Goal: Task Accomplishment & Management: Manage account settings

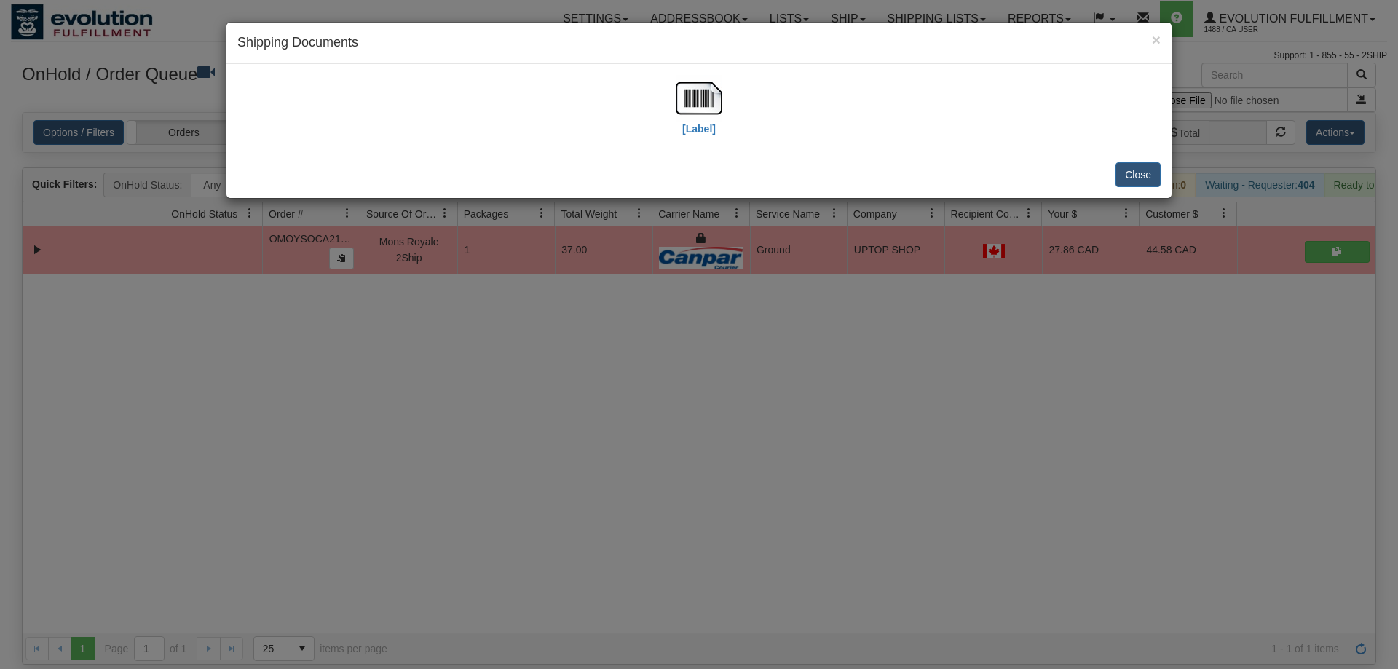
drag, startPoint x: 474, startPoint y: 314, endPoint x: 420, endPoint y: 124, distance: 197.6
click at [469, 291] on div "× Shipping Documents [Label] Close" at bounding box center [699, 334] width 1398 height 669
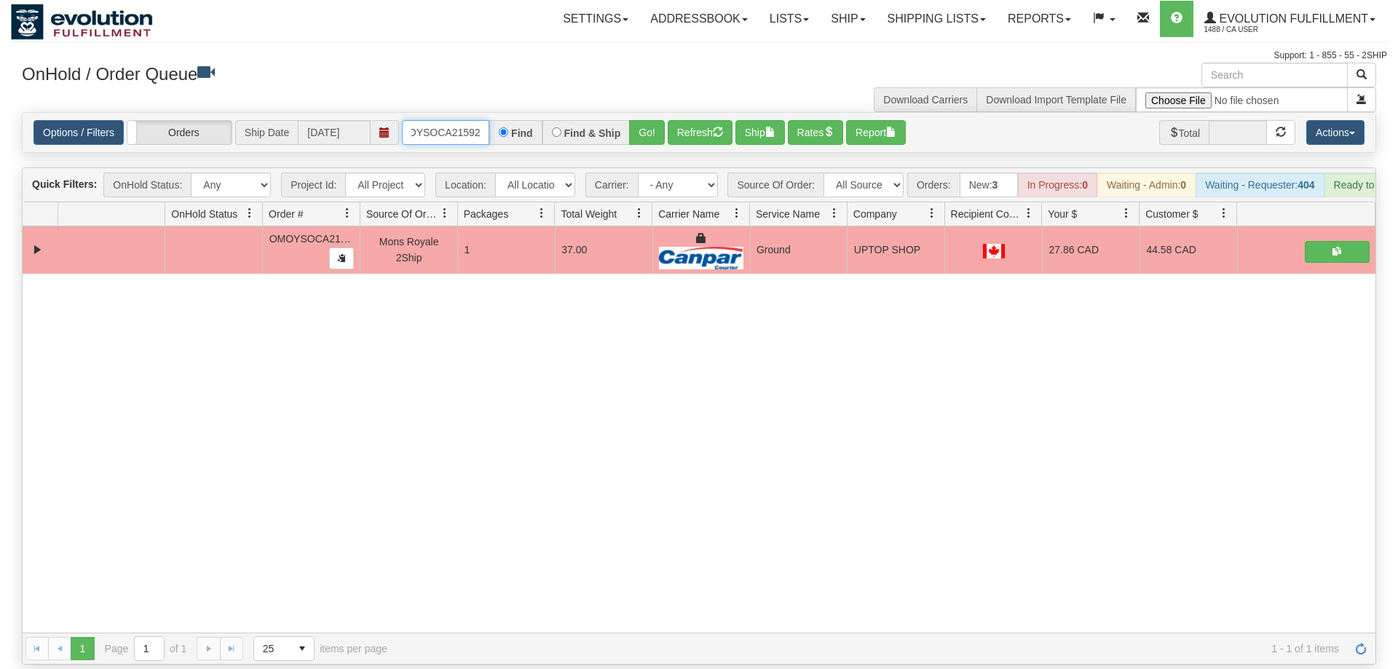
drag, startPoint x: 421, startPoint y: 116, endPoint x: 410, endPoint y: 116, distance: 10.9
click at [419, 120] on input "OMOYSOCA21592" at bounding box center [445, 132] width 87 height 25
drag, startPoint x: 640, startPoint y: 117, endPoint x: 650, endPoint y: 114, distance: 10.1
click at [640, 148] on div "Is equal to Is not equal to Contains Does not contains CAD USD EUR ZAR [PERSON_…" at bounding box center [699, 388] width 1377 height 553
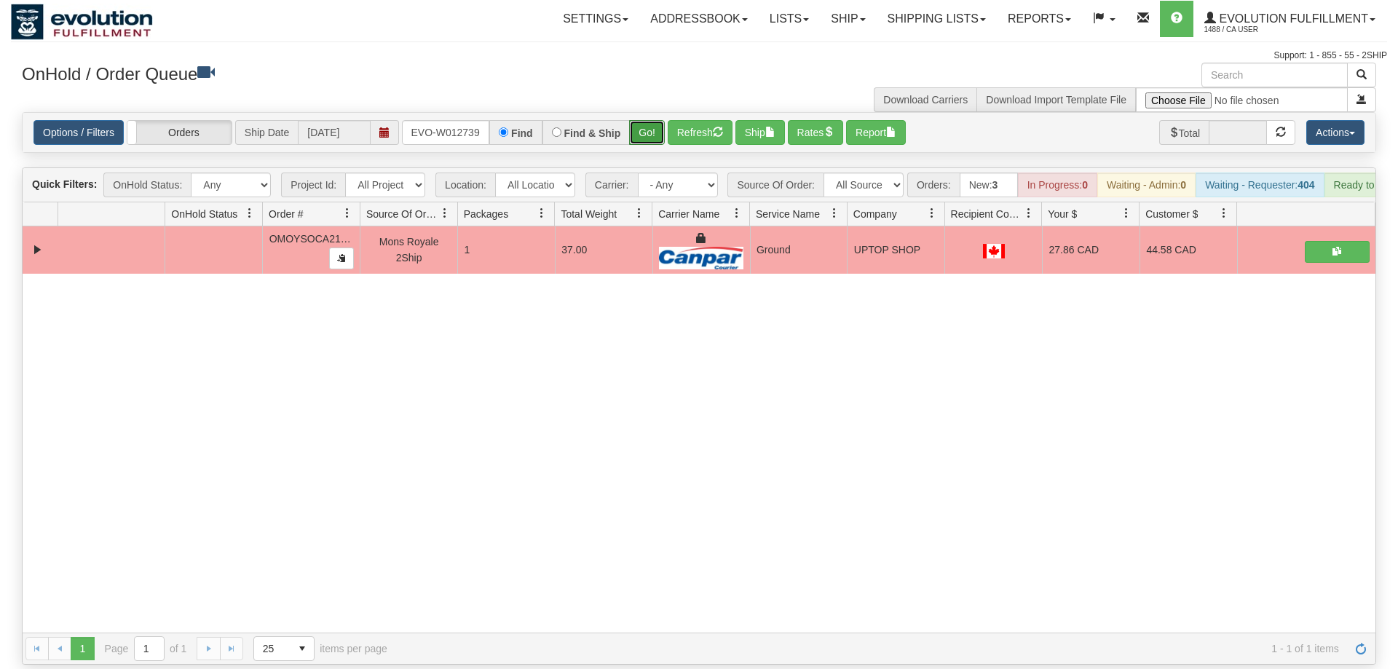
click at [650, 120] on button "Go!" at bounding box center [647, 132] width 36 height 25
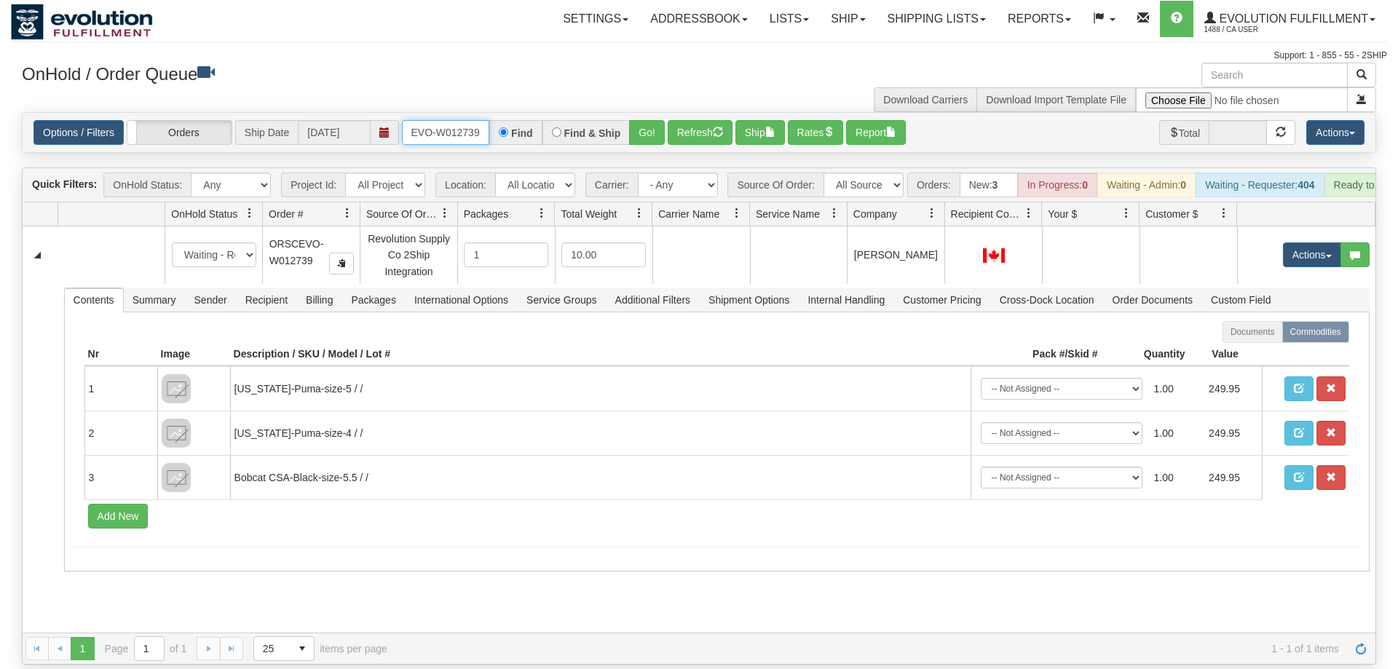
click at [474, 120] on input "oRSCEVO-W012739" at bounding box center [445, 132] width 87 height 25
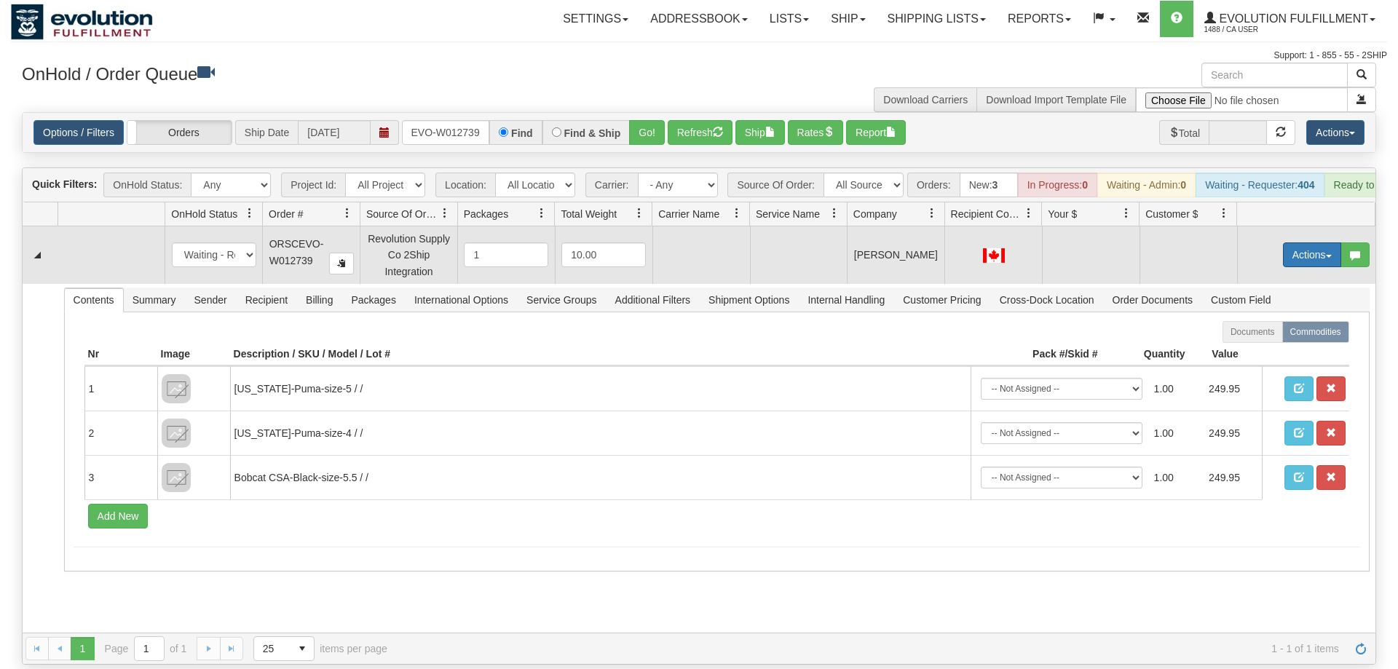
click at [1312, 243] on button "Actions" at bounding box center [1312, 255] width 58 height 25
click at [1277, 315] on span "Rate All Services" at bounding box center [1282, 321] width 87 height 12
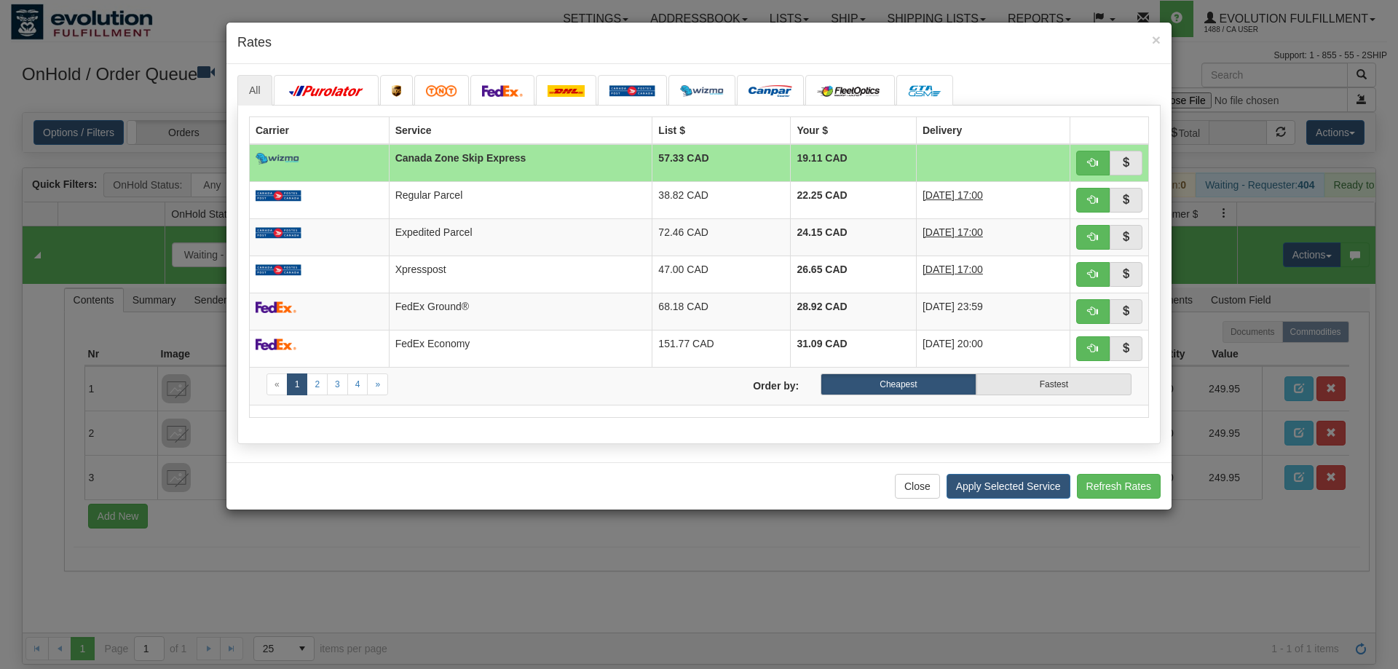
drag, startPoint x: 398, startPoint y: 476, endPoint x: 412, endPoint y: 464, distance: 17.5
click at [400, 476] on div "Close Apply Selected Service Refresh Rates" at bounding box center [699, 485] width 945 height 47
click at [1097, 233] on span "button" at bounding box center [1093, 237] width 10 height 10
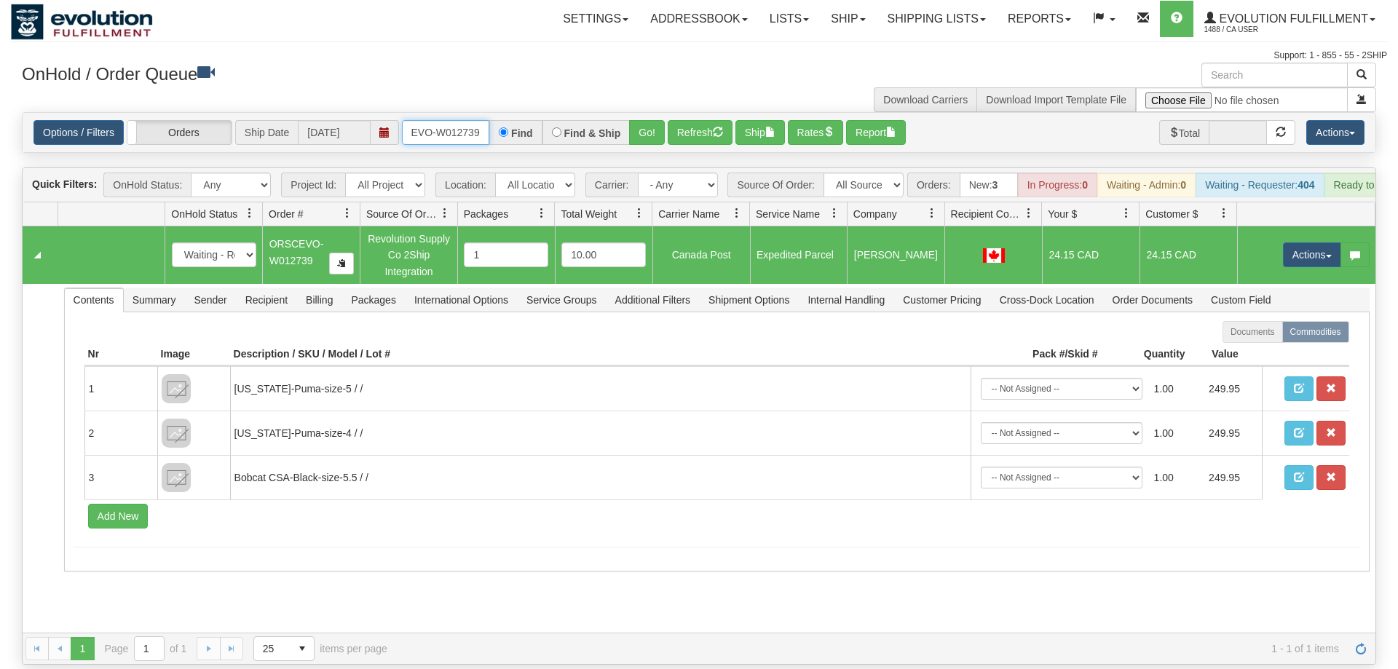
click at [455, 120] on input "oRSCEVO-W012739" at bounding box center [445, 132] width 87 height 25
drag, startPoint x: 645, startPoint y: 116, endPoint x: 665, endPoint y: 97, distance: 27.3
click at [647, 138] on div "Is equal to Is not equal to Contains Does not contains CAD USD EUR ZAR [PERSON_…" at bounding box center [699, 388] width 1377 height 553
click at [666, 113] on div "Options / Filters Group Shipments Orders Ship Date 09/26/2025 ORSCEVO-W012731 F…" at bounding box center [699, 132] width 1353 height 39
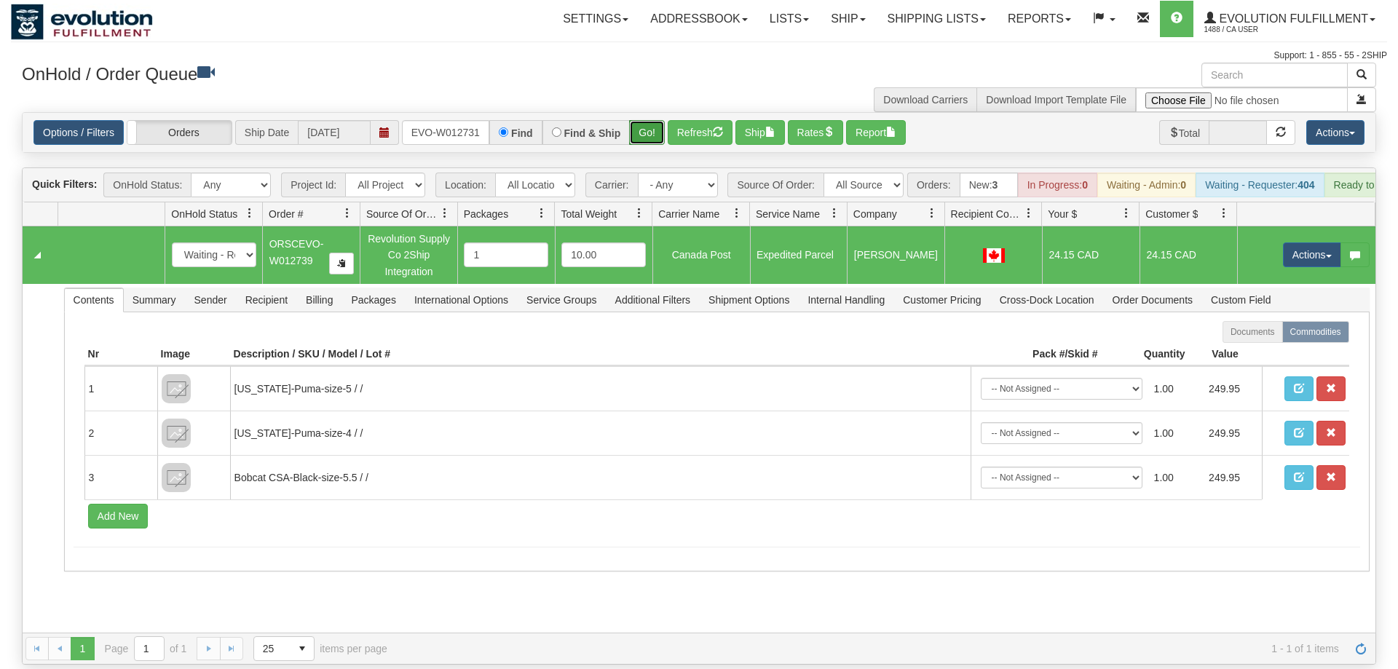
click at [646, 120] on button "Go!" at bounding box center [647, 132] width 36 height 25
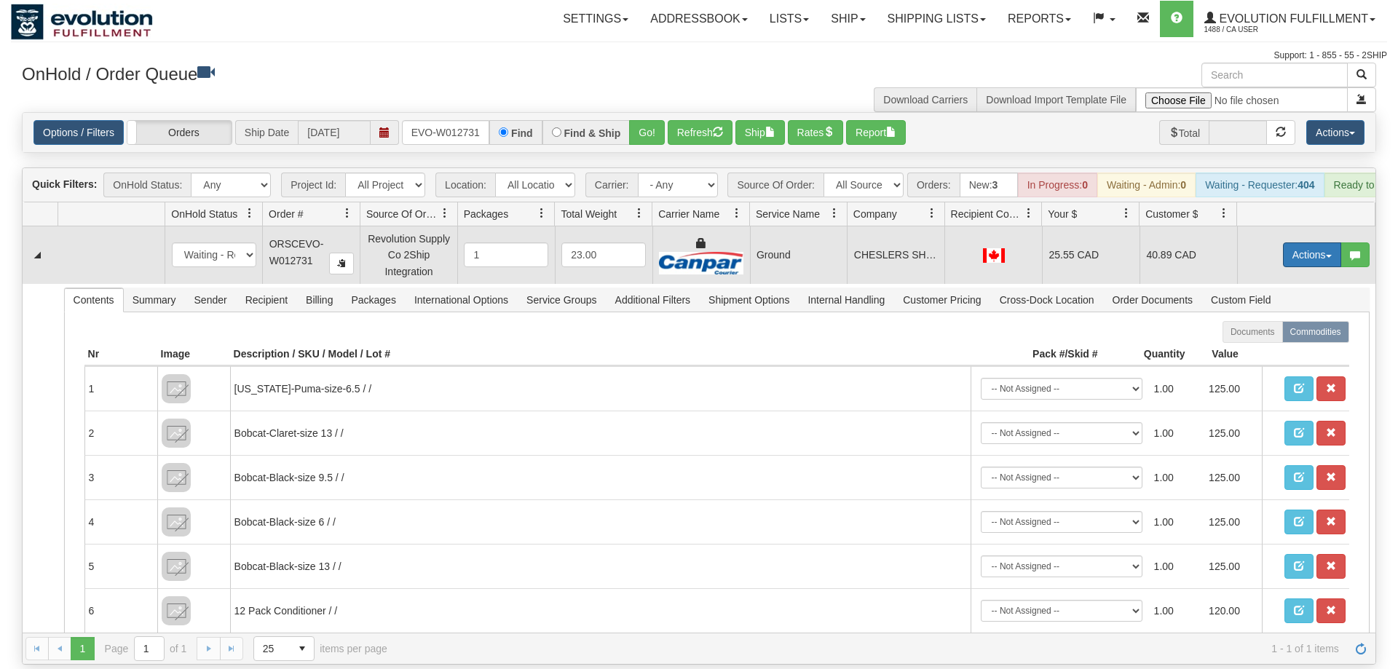
click at [1305, 243] on button "Actions" at bounding box center [1312, 255] width 58 height 25
click at [1278, 330] on link "Ship" at bounding box center [1282, 339] width 117 height 19
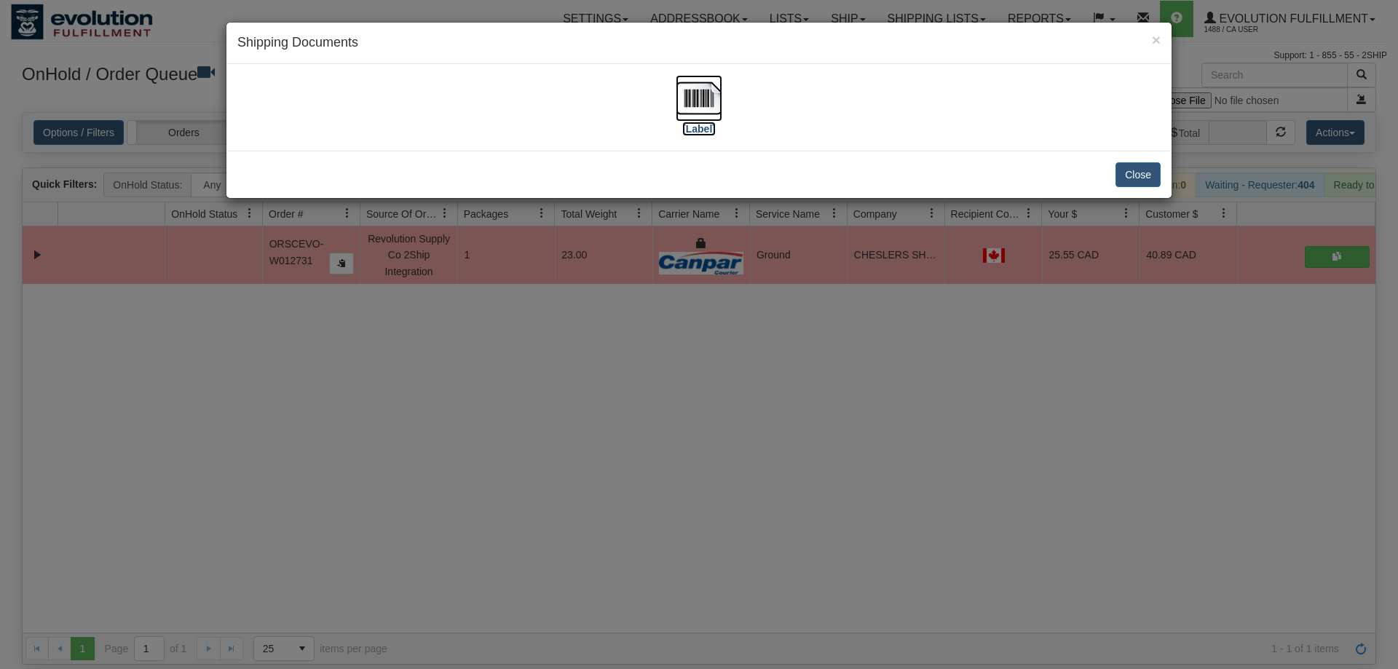
click at [690, 87] on img at bounding box center [699, 98] width 47 height 47
click at [410, 278] on div "× Shipping Documents [Label] Close" at bounding box center [699, 334] width 1398 height 669
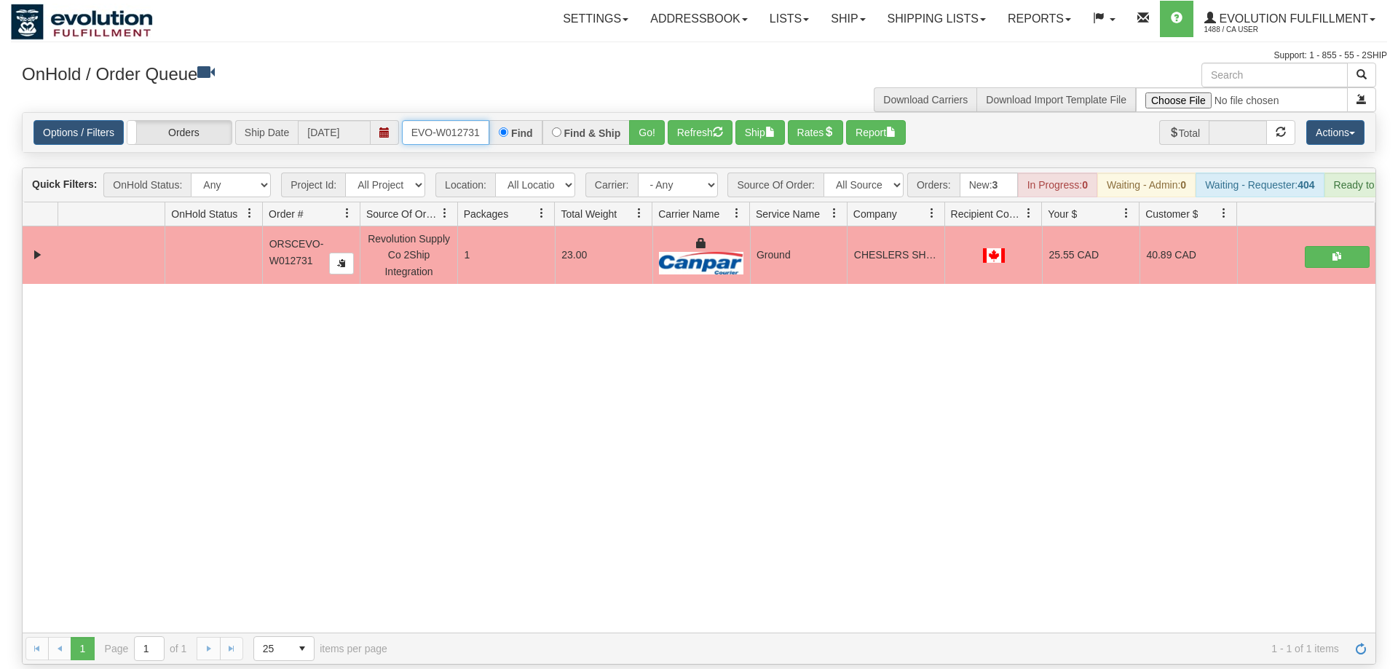
click at [444, 120] on input "ORSCEVO-W012731" at bounding box center [445, 132] width 87 height 25
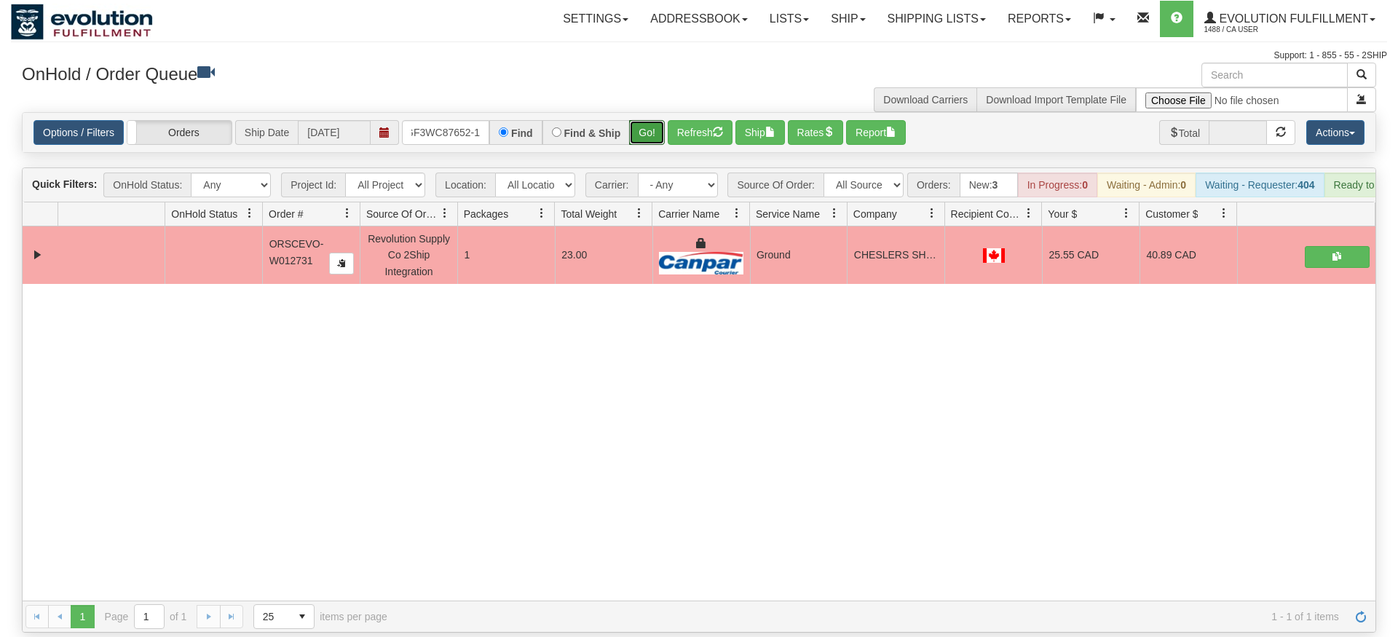
drag, startPoint x: 653, startPoint y: 109, endPoint x: 646, endPoint y: 125, distance: 17.6
click at [651, 138] on div "Is equal to Is not equal to Contains Does not contains CAD USD EUR ZAR [PERSON_…" at bounding box center [699, 372] width 1377 height 521
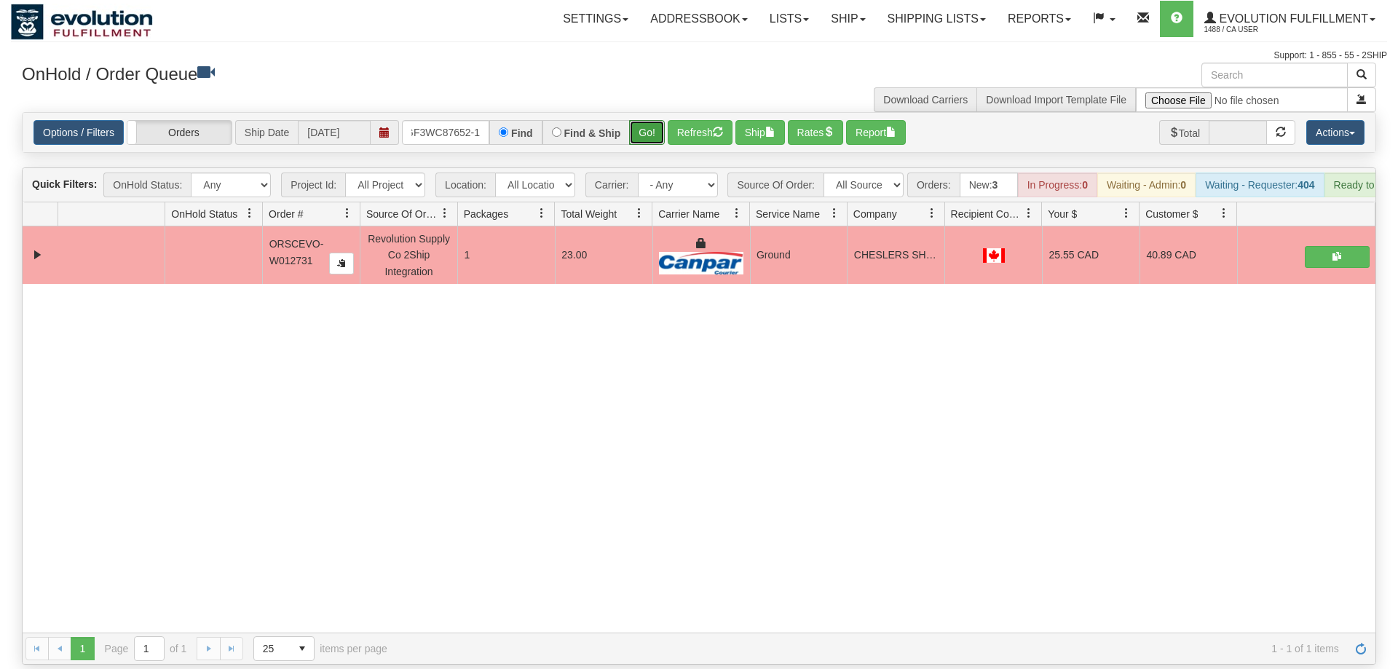
click at [642, 120] on button "Go!" at bounding box center [647, 132] width 36 height 25
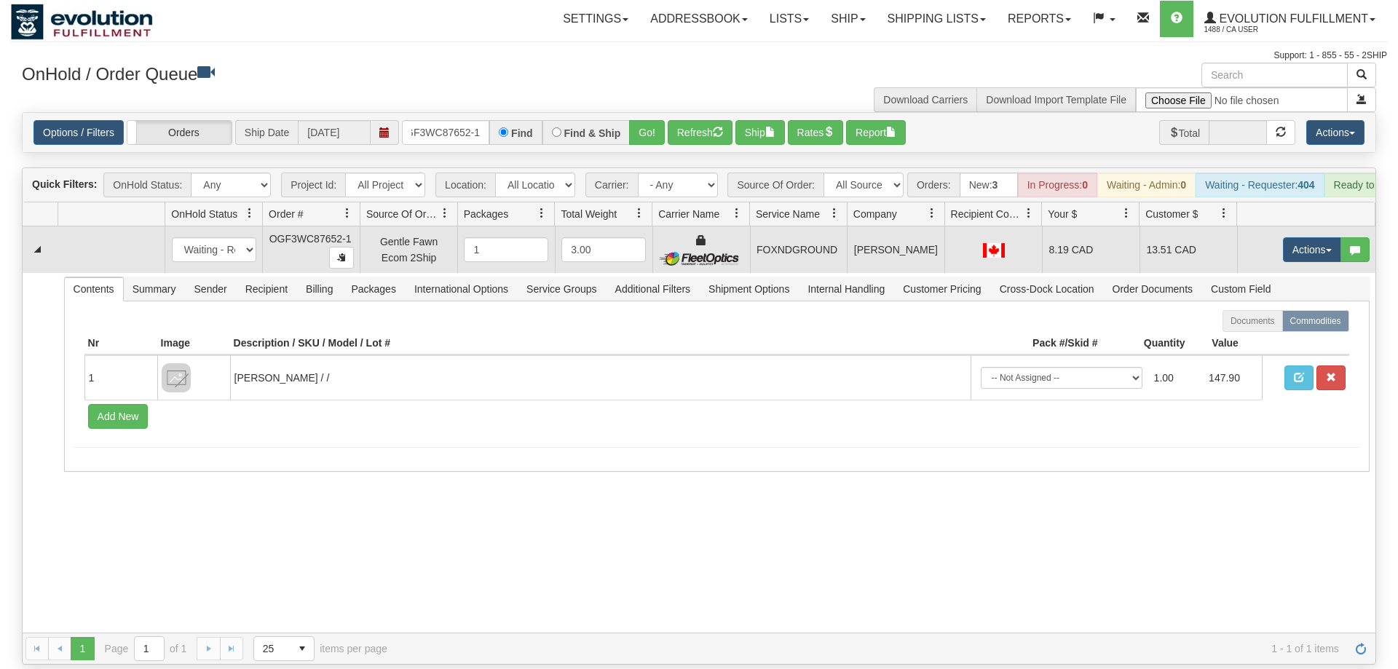
click at [1307, 242] on td "Actions Open Refresh Rates Rate All Services Ship Delete Edit Items" at bounding box center [1306, 250] width 138 height 47
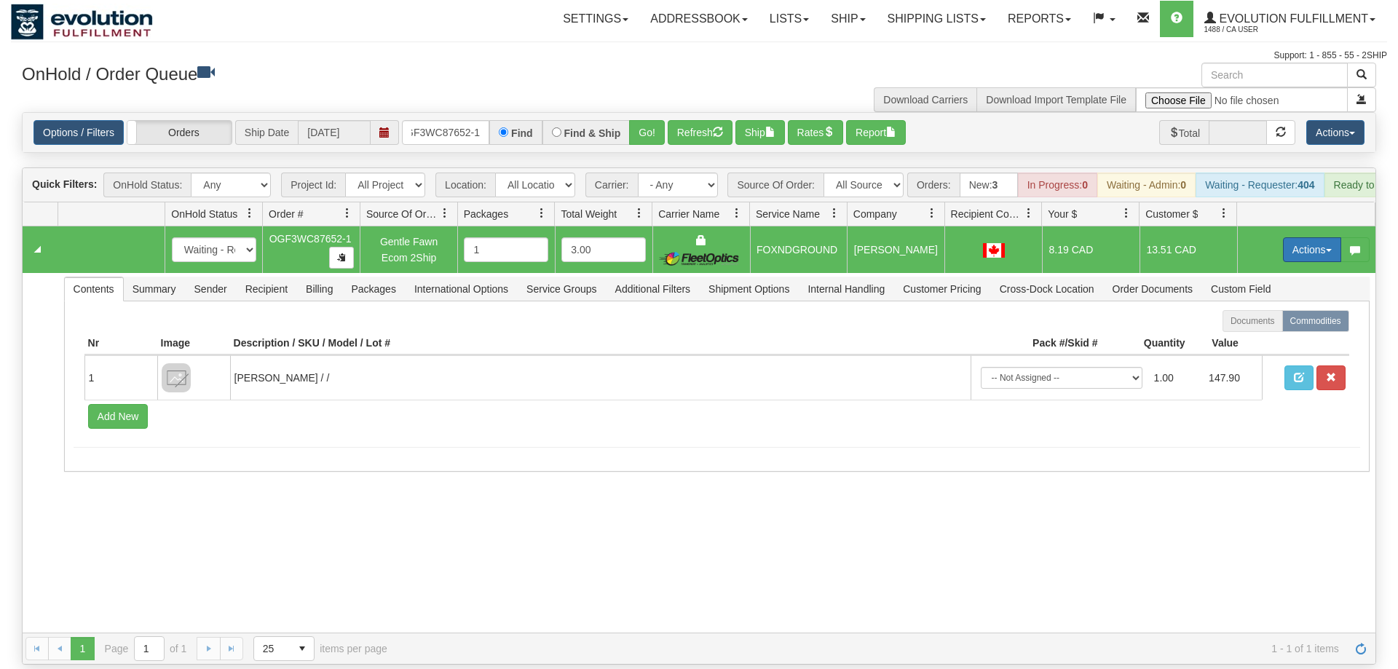
click at [1310, 237] on button "Actions" at bounding box center [1312, 249] width 58 height 25
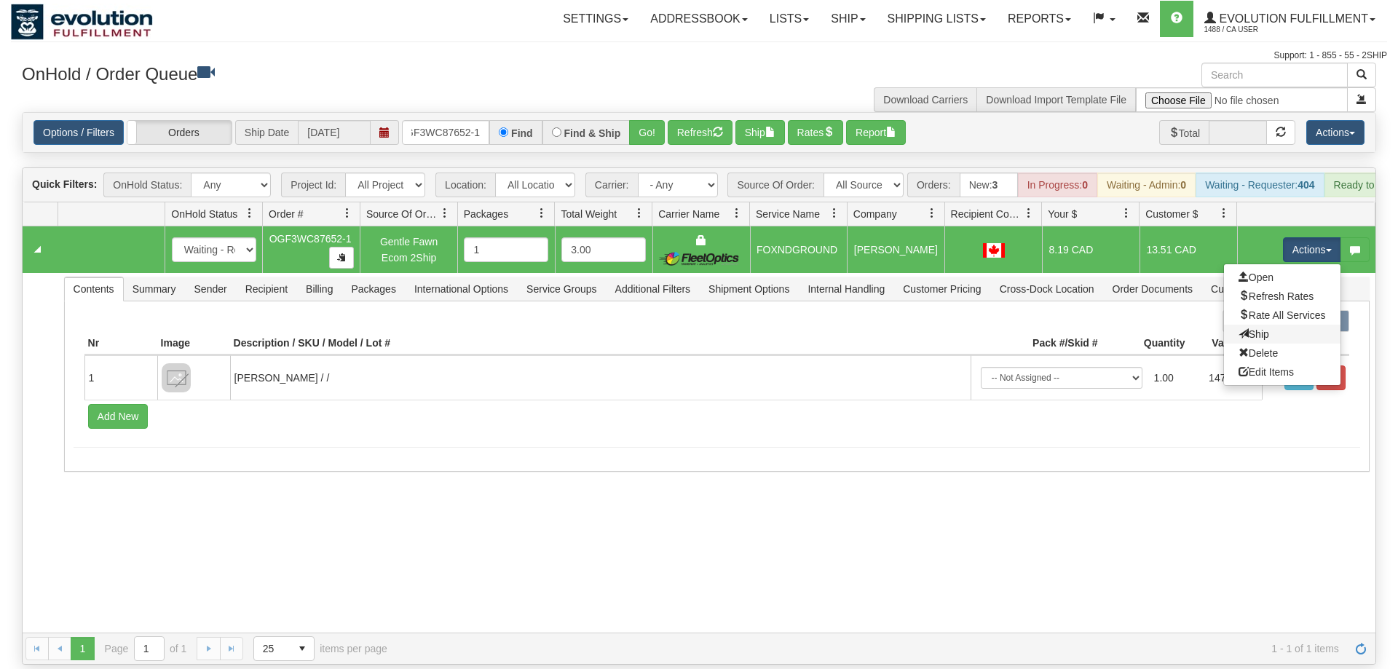
click at [1278, 325] on link "Ship" at bounding box center [1282, 334] width 117 height 19
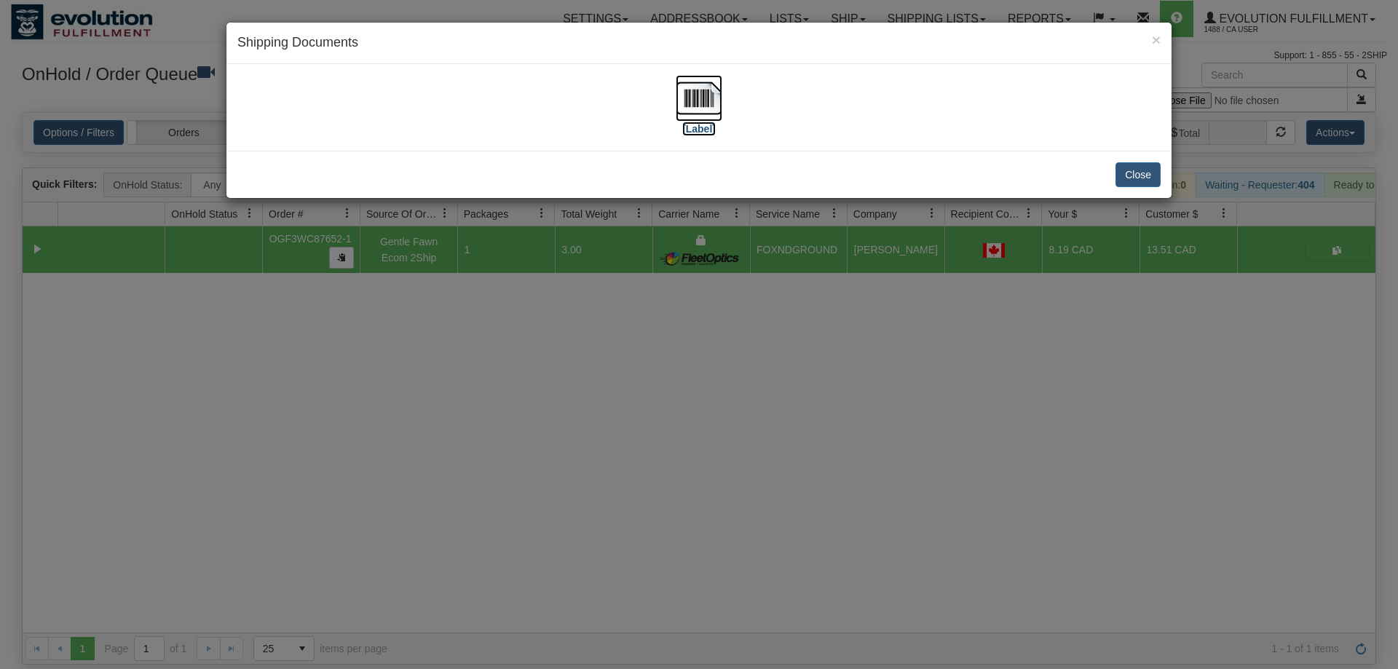
click at [710, 98] on img at bounding box center [699, 98] width 47 height 47
click at [682, 562] on div "× Shipping Documents [Label] Close" at bounding box center [699, 334] width 1398 height 669
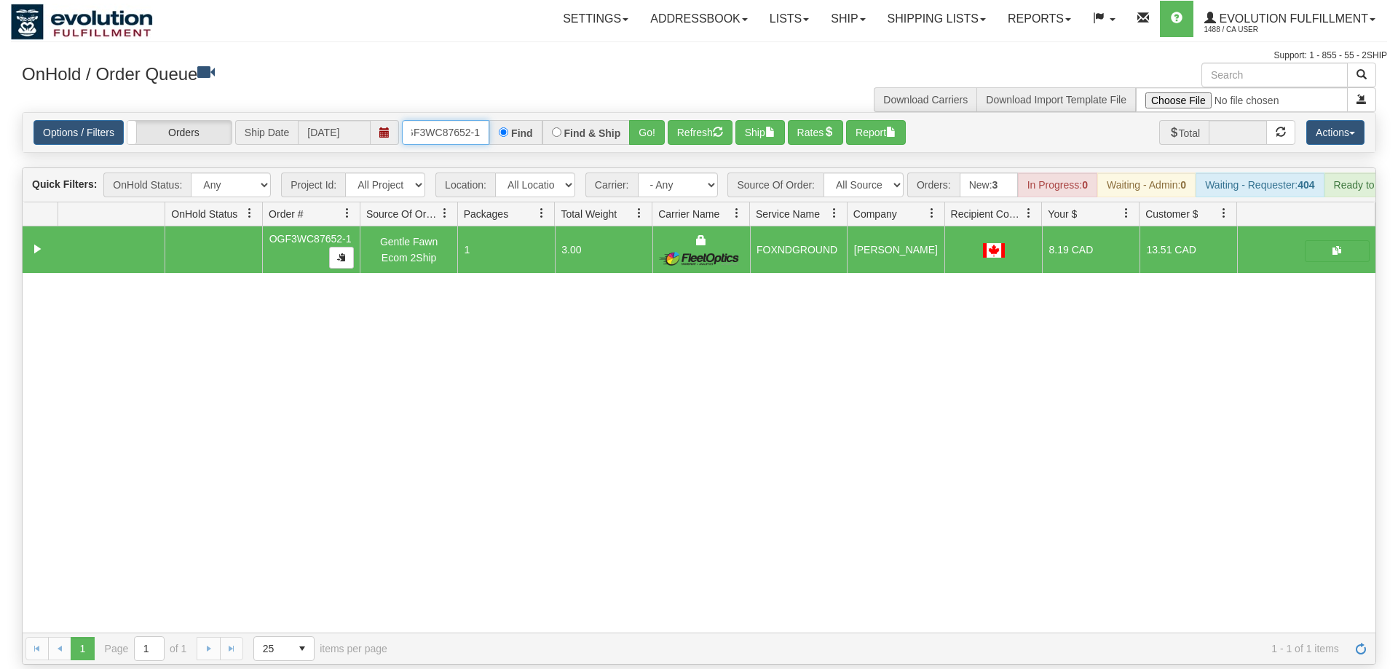
click at [451, 123] on input "OGF3WC87652-1" at bounding box center [445, 132] width 87 height 25
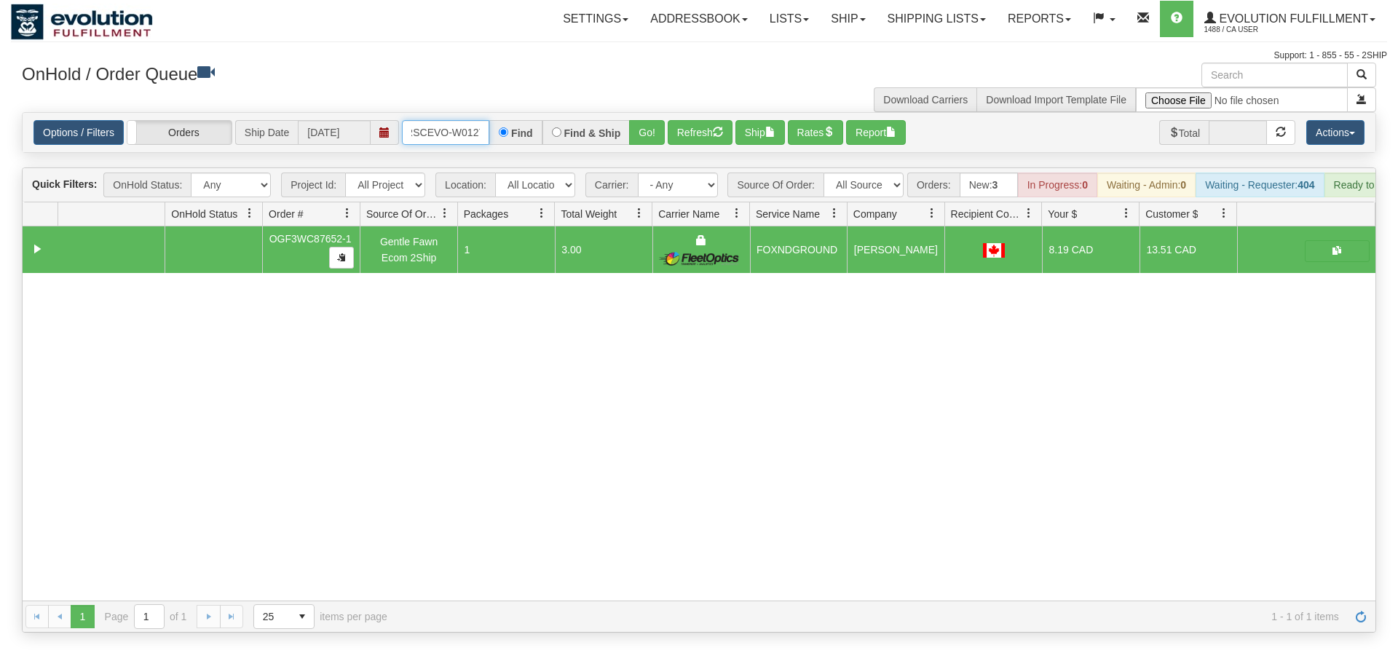
scroll to position [0, 30]
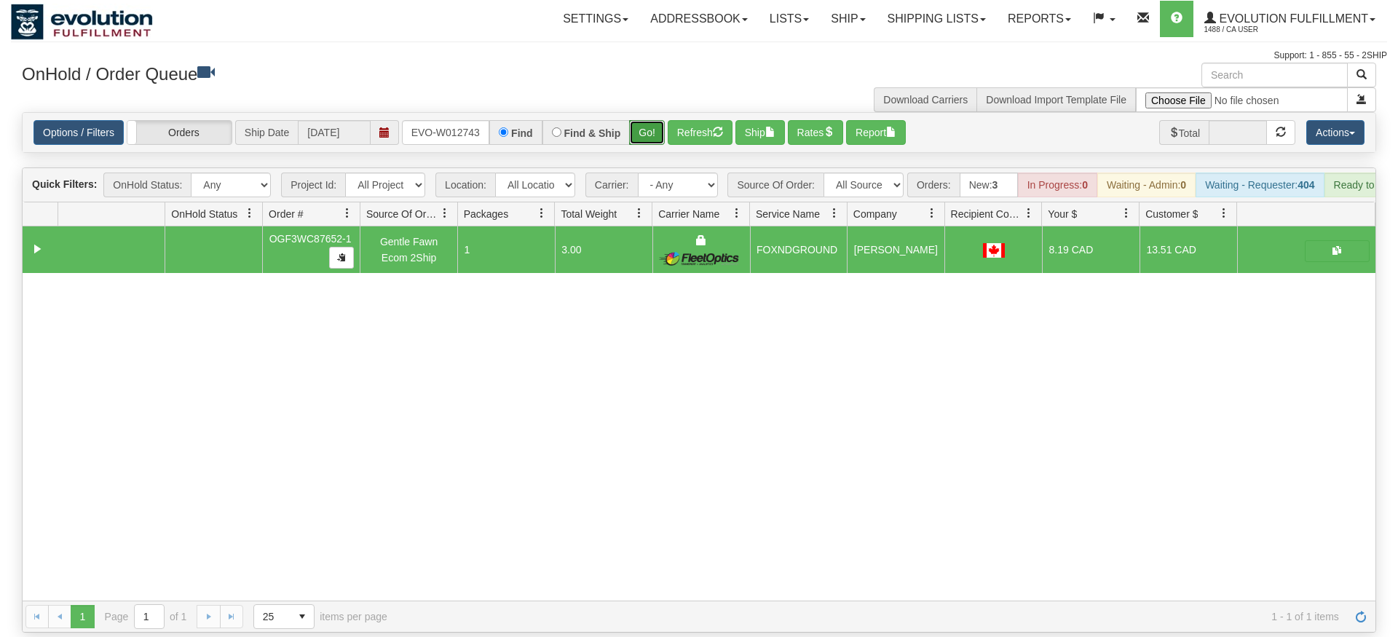
drag, startPoint x: 653, startPoint y: 109, endPoint x: 649, endPoint y: 125, distance: 15.9
click at [653, 120] on button "Go!" at bounding box center [647, 132] width 36 height 25
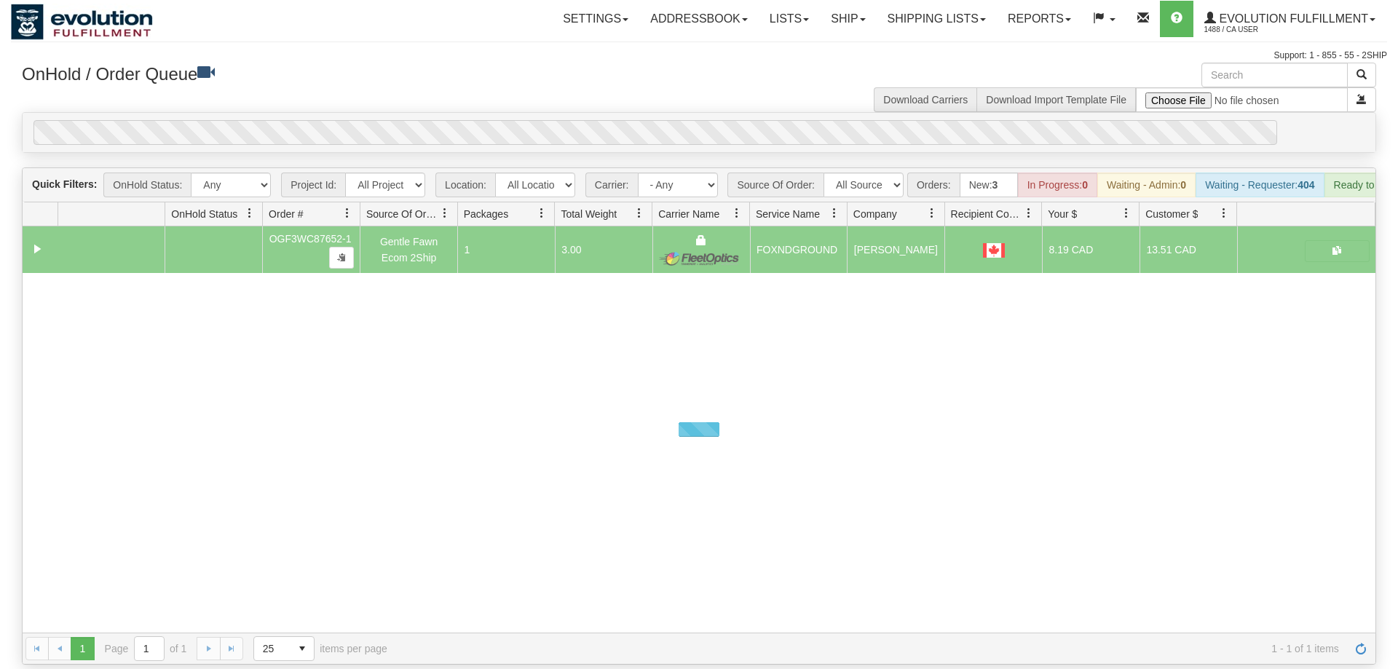
click at [649, 120] on div "0" at bounding box center [656, 132] width 1244 height 25
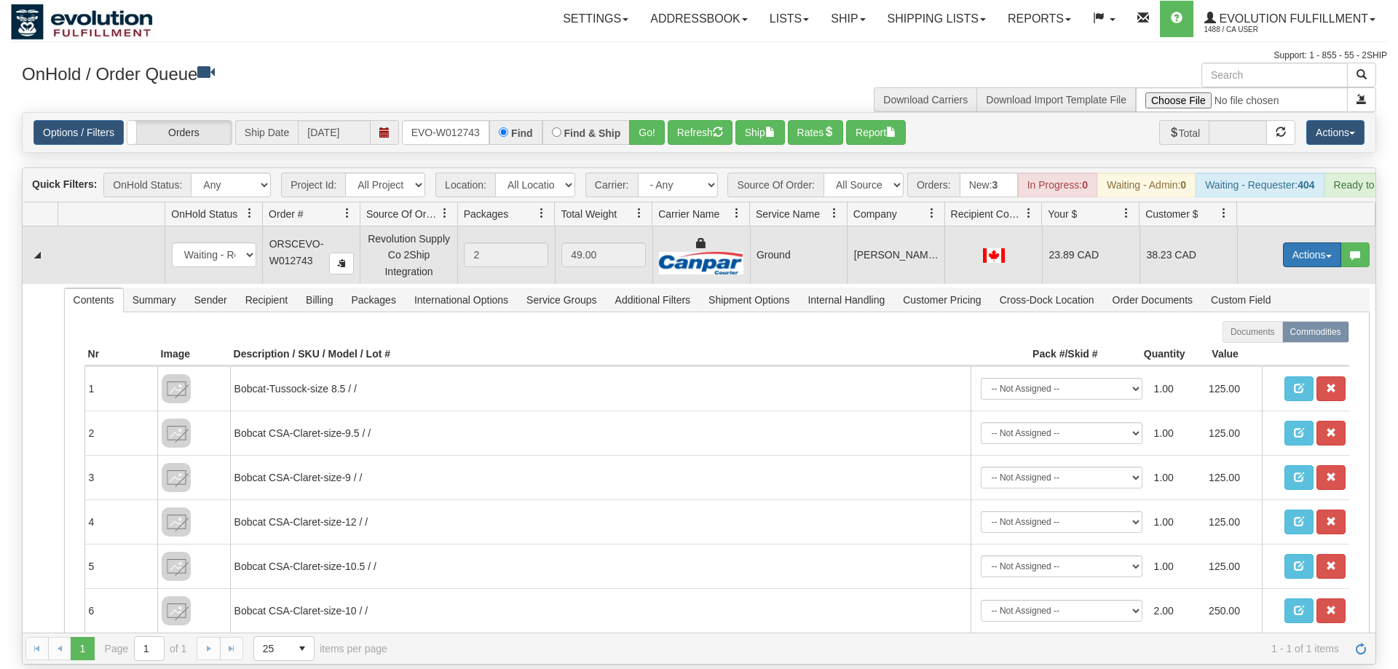
click at [1288, 243] on button "Actions" at bounding box center [1312, 255] width 58 height 25
click at [1257, 334] on span "Ship" at bounding box center [1254, 340] width 31 height 12
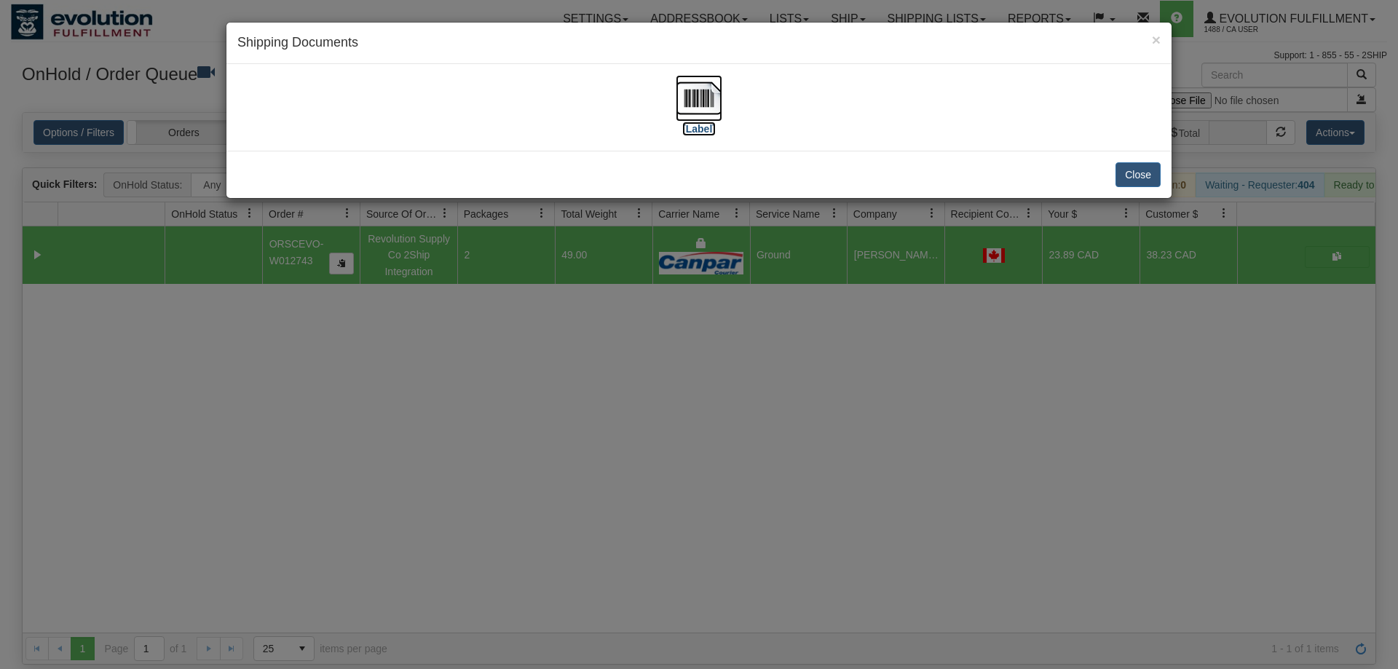
click at [709, 133] on label "[Label]" at bounding box center [699, 129] width 34 height 15
click at [709, 87] on img at bounding box center [699, 98] width 47 height 47
click at [488, 457] on div "× Shipping Documents [Label] Close" at bounding box center [699, 334] width 1398 height 669
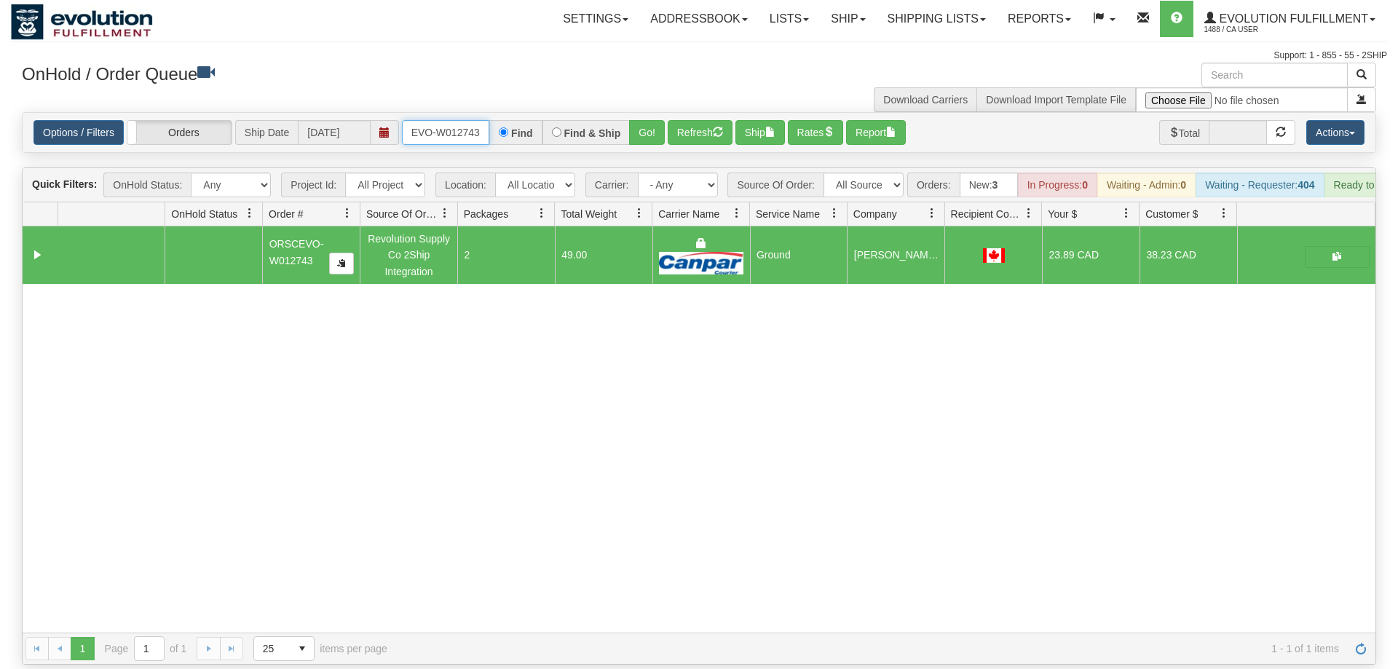
click at [457, 120] on input "ORSCEVO-W012743" at bounding box center [445, 132] width 87 height 25
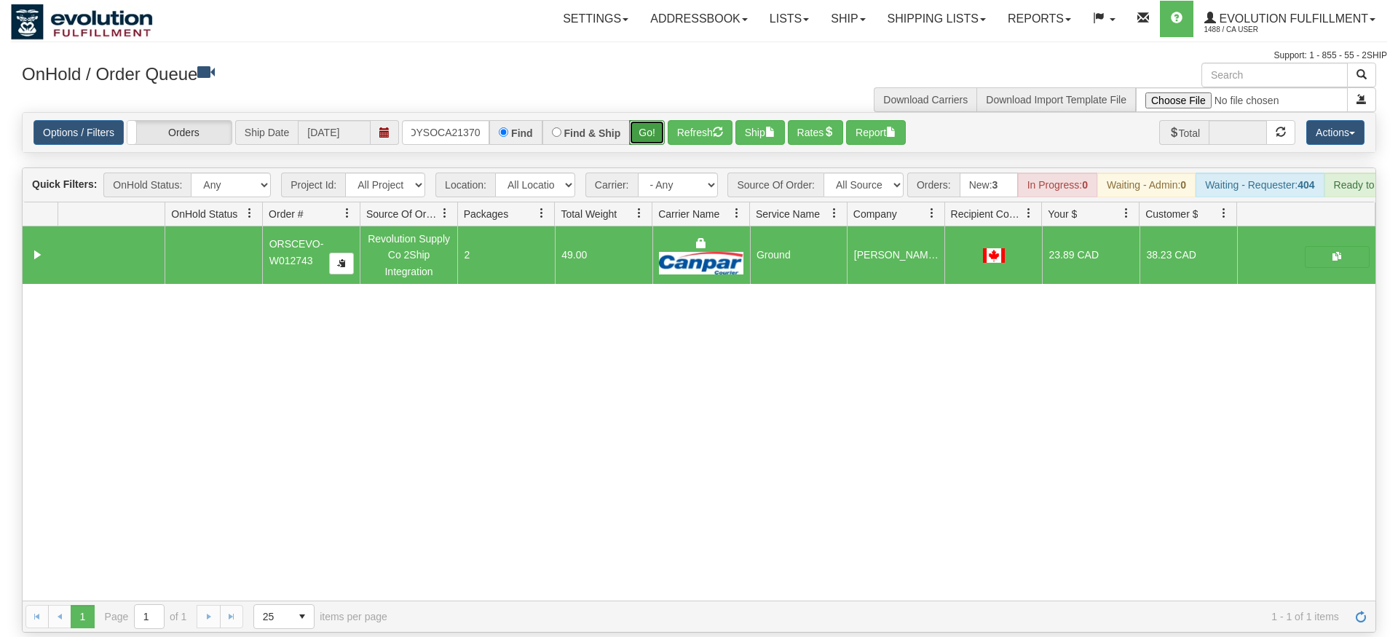
click at [639, 139] on div "Is equal to Is not equal to Contains Does not contains CAD USD EUR ZAR [PERSON_…" at bounding box center [699, 372] width 1377 height 521
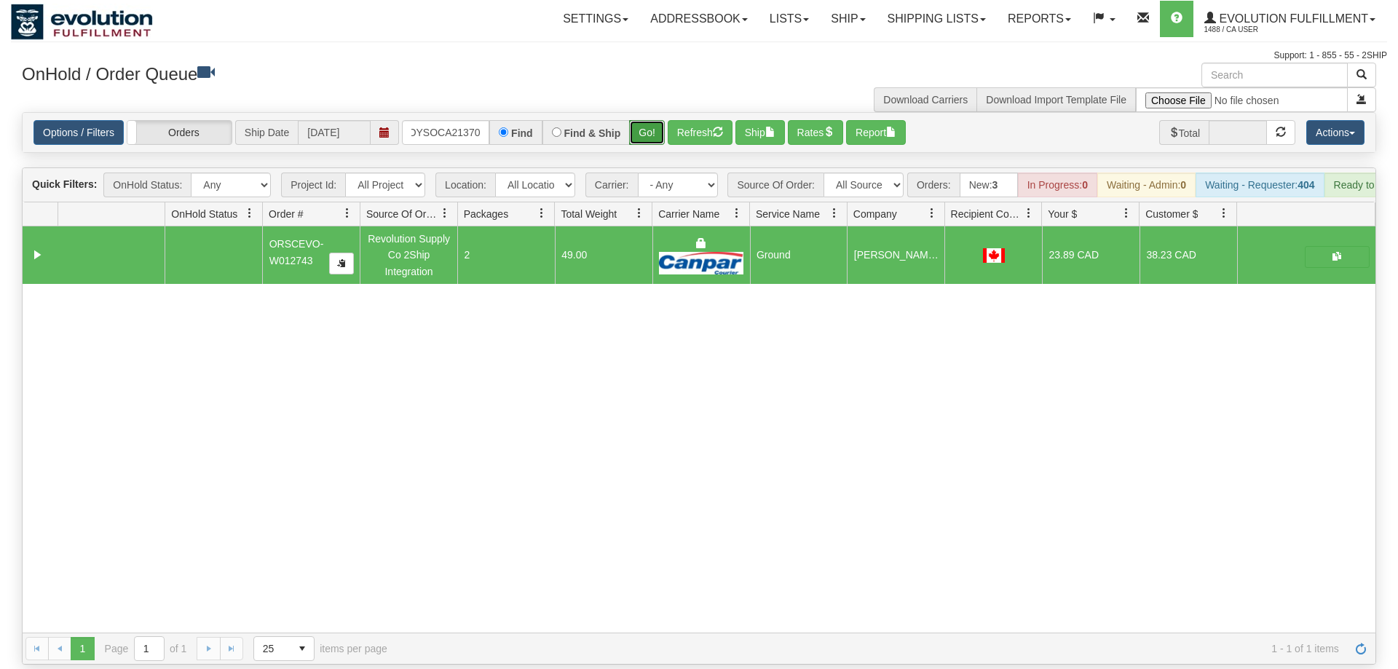
click at [652, 120] on button "Go!" at bounding box center [647, 132] width 36 height 25
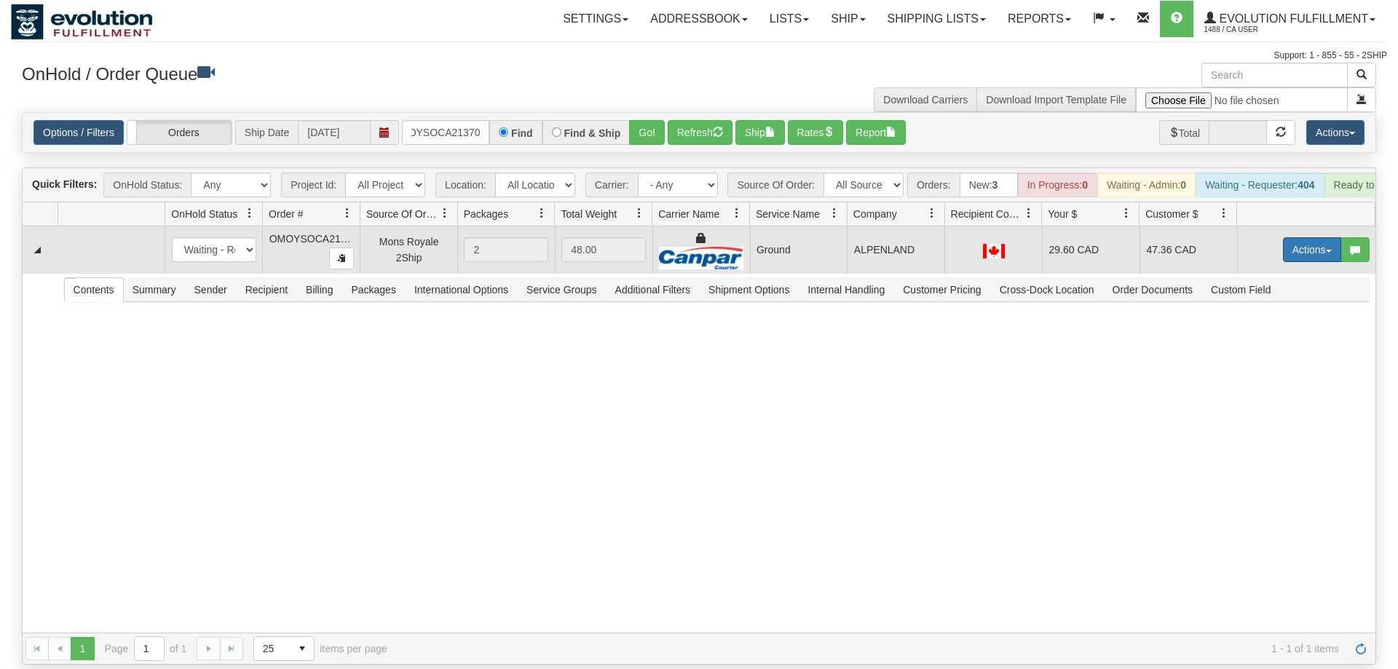
click at [1326, 237] on button "Actions" at bounding box center [1312, 249] width 58 height 25
click at [1278, 325] on link "Ship" at bounding box center [1282, 334] width 117 height 19
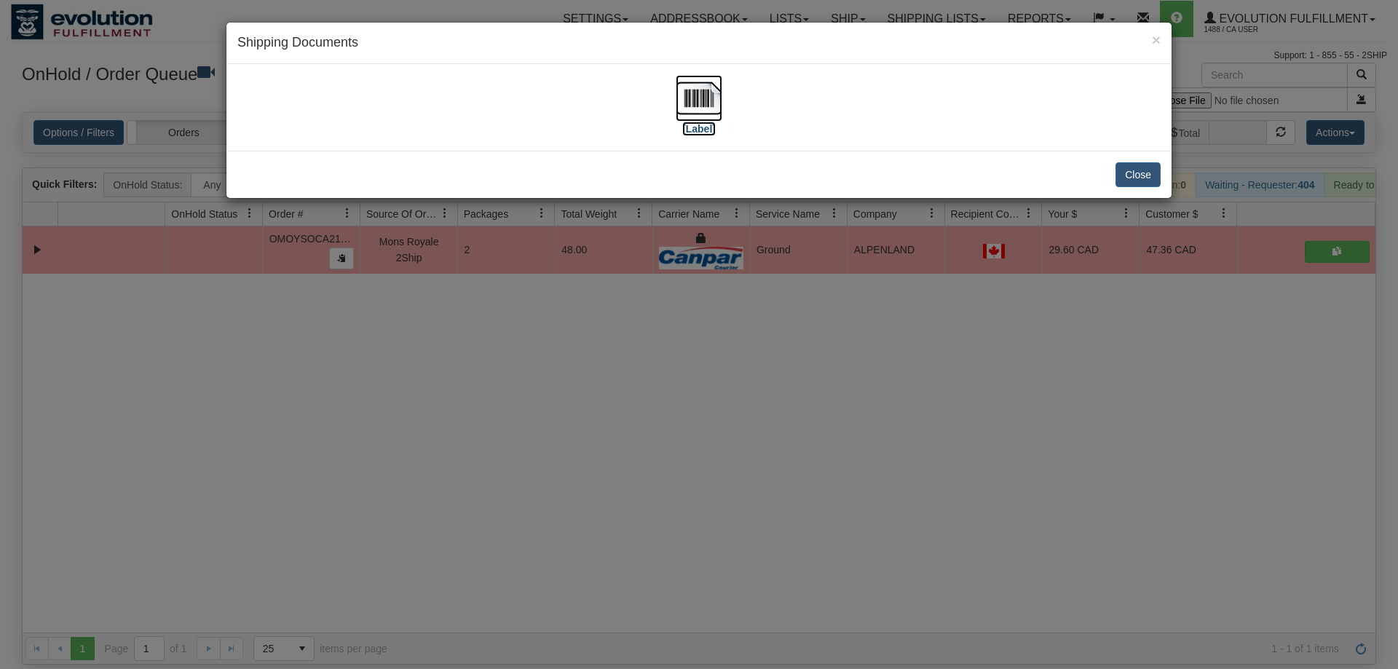
click at [689, 84] on img at bounding box center [699, 98] width 47 height 47
drag, startPoint x: 393, startPoint y: 435, endPoint x: 387, endPoint y: 66, distance: 369.3
click at [393, 416] on div "× Shipping Documents [Label] Close" at bounding box center [699, 334] width 1398 height 669
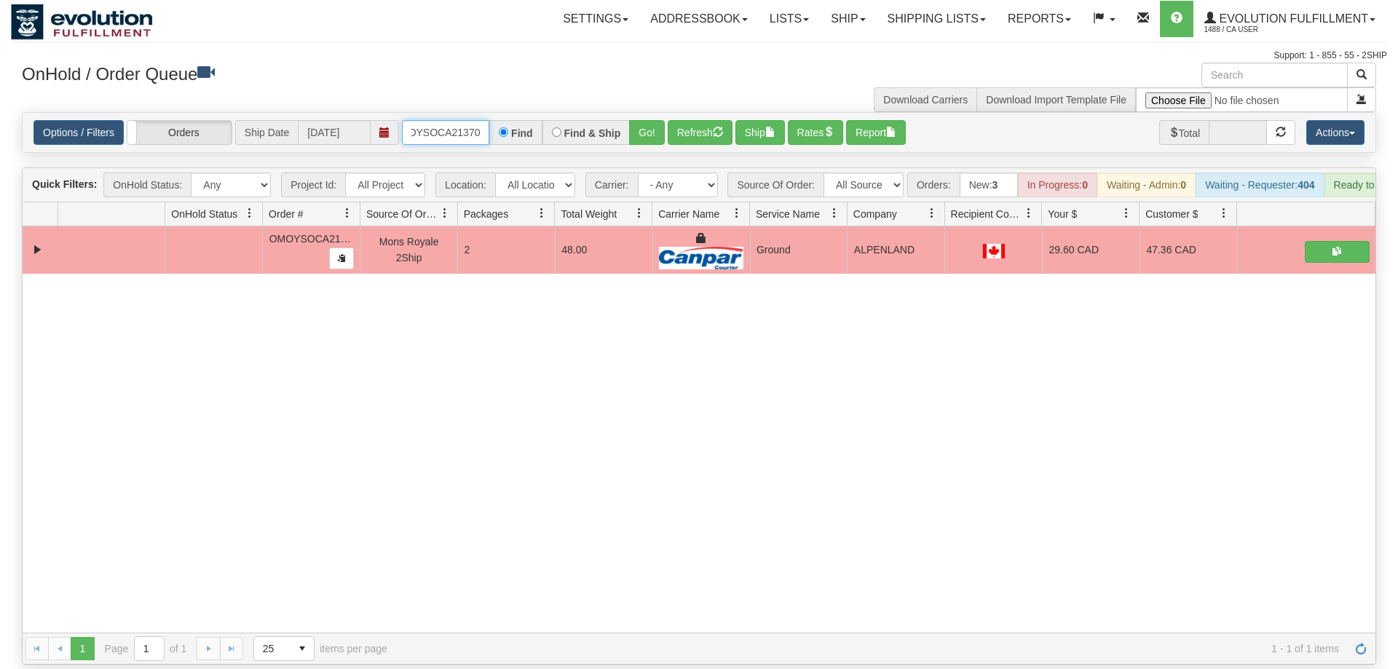
click at [436, 120] on input "oMOYSOCA21370" at bounding box center [445, 132] width 87 height 25
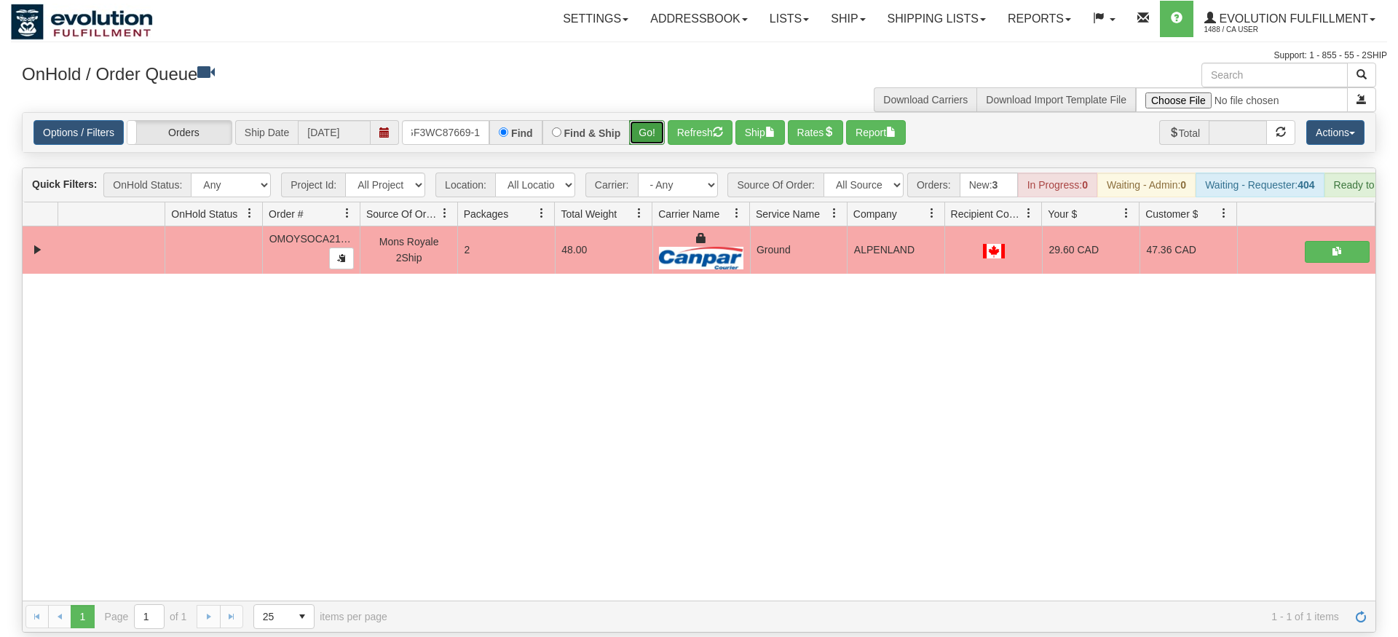
click at [649, 145] on div "Is equal to Is not equal to Contains Does not contains CAD USD EUR ZAR [PERSON_…" at bounding box center [699, 372] width 1377 height 521
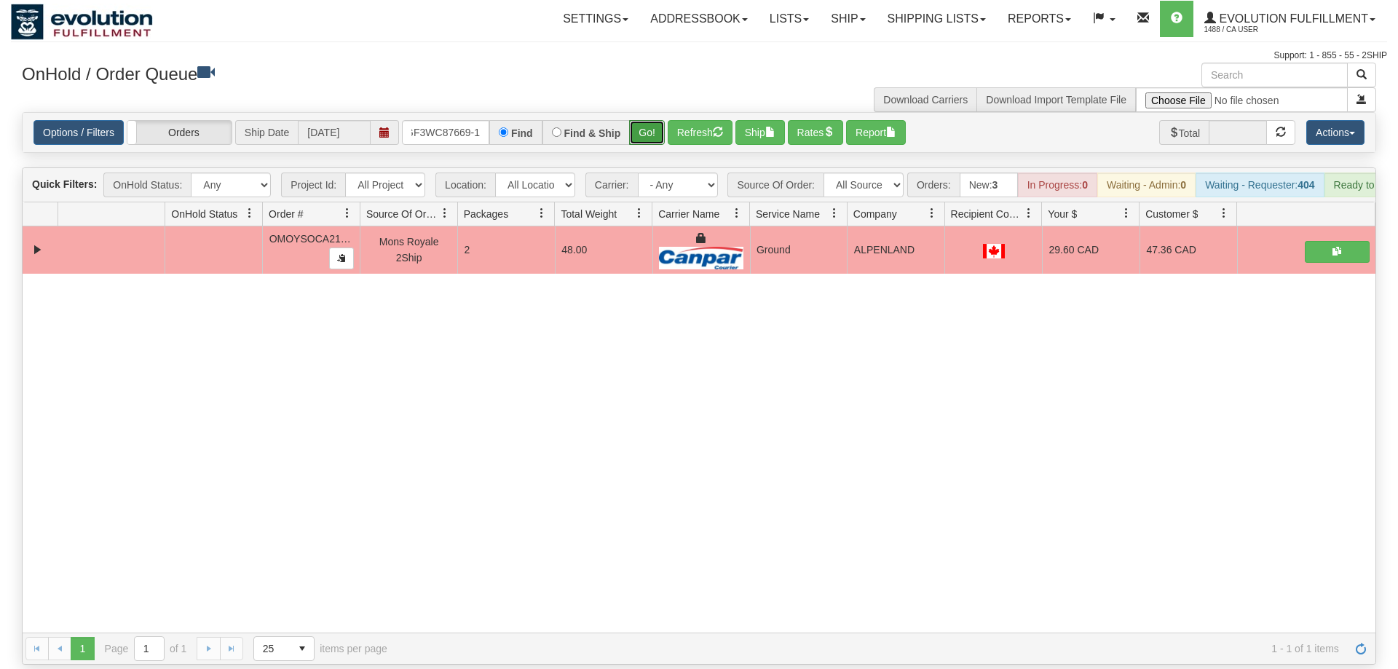
click at [653, 120] on button "Go!" at bounding box center [647, 132] width 36 height 25
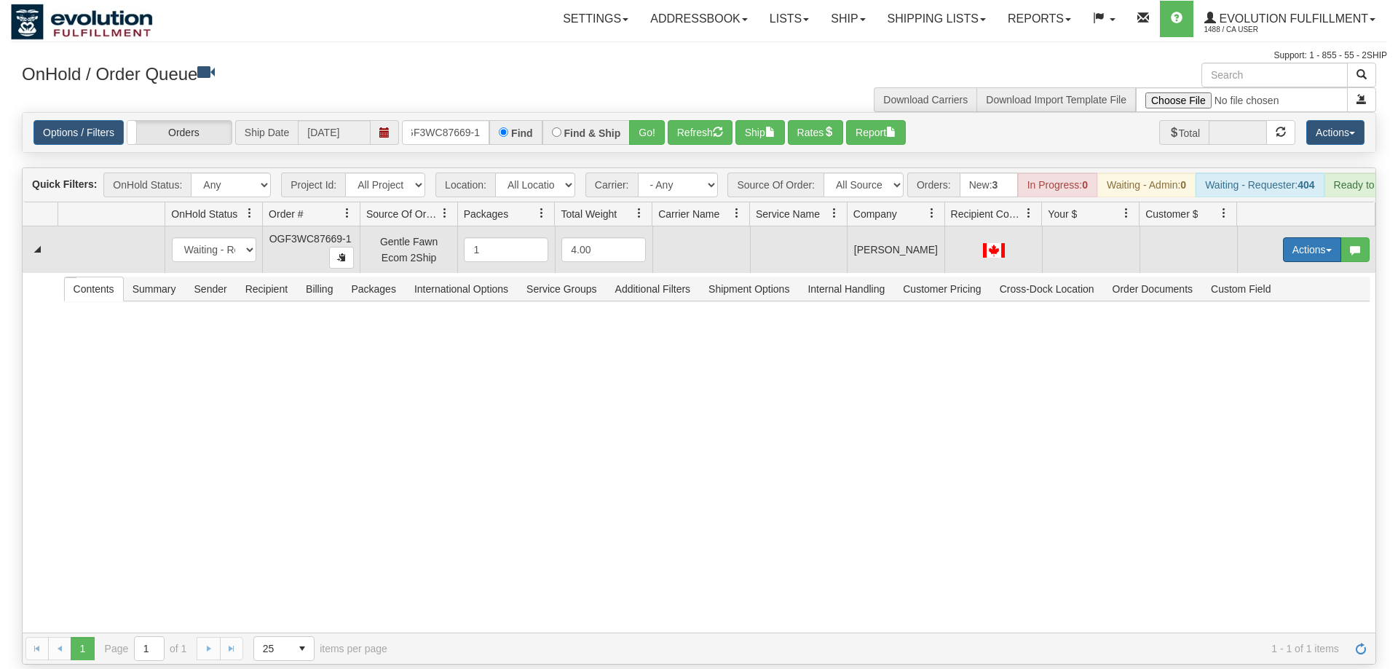
click at [1315, 237] on button "Actions" at bounding box center [1312, 249] width 58 height 25
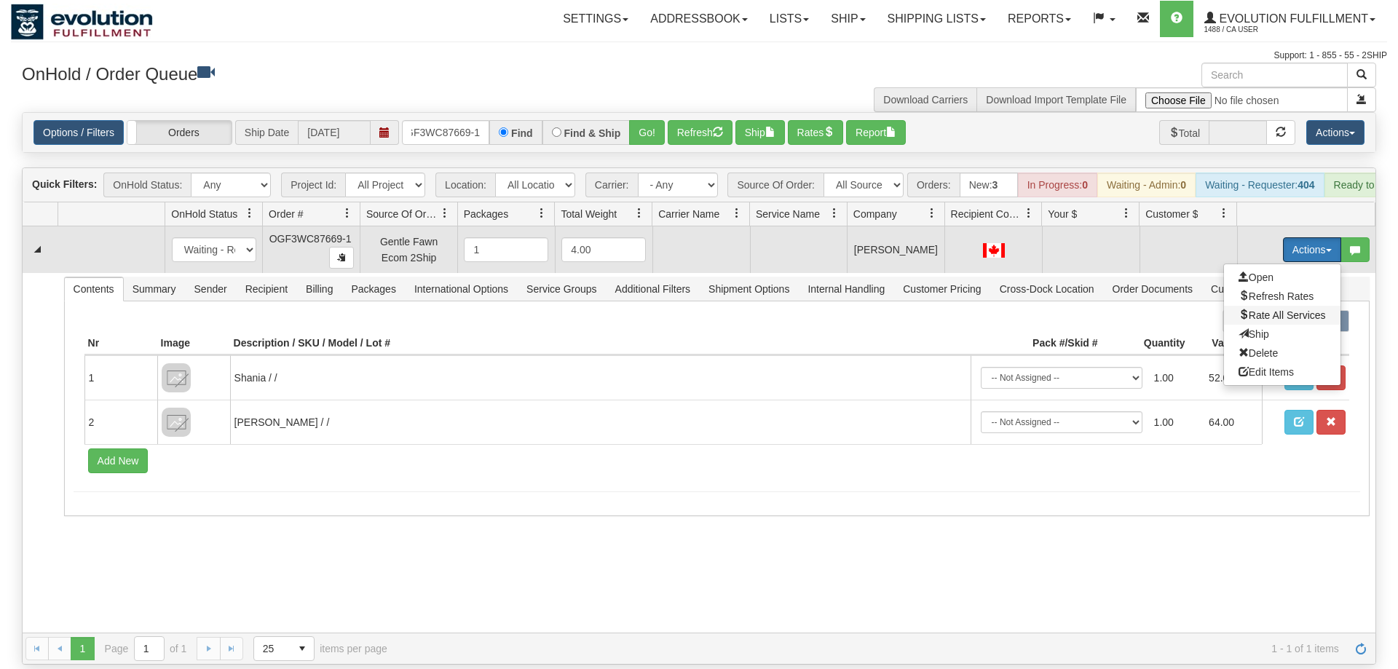
click at [1278, 310] on span "Rate All Services" at bounding box center [1282, 316] width 87 height 12
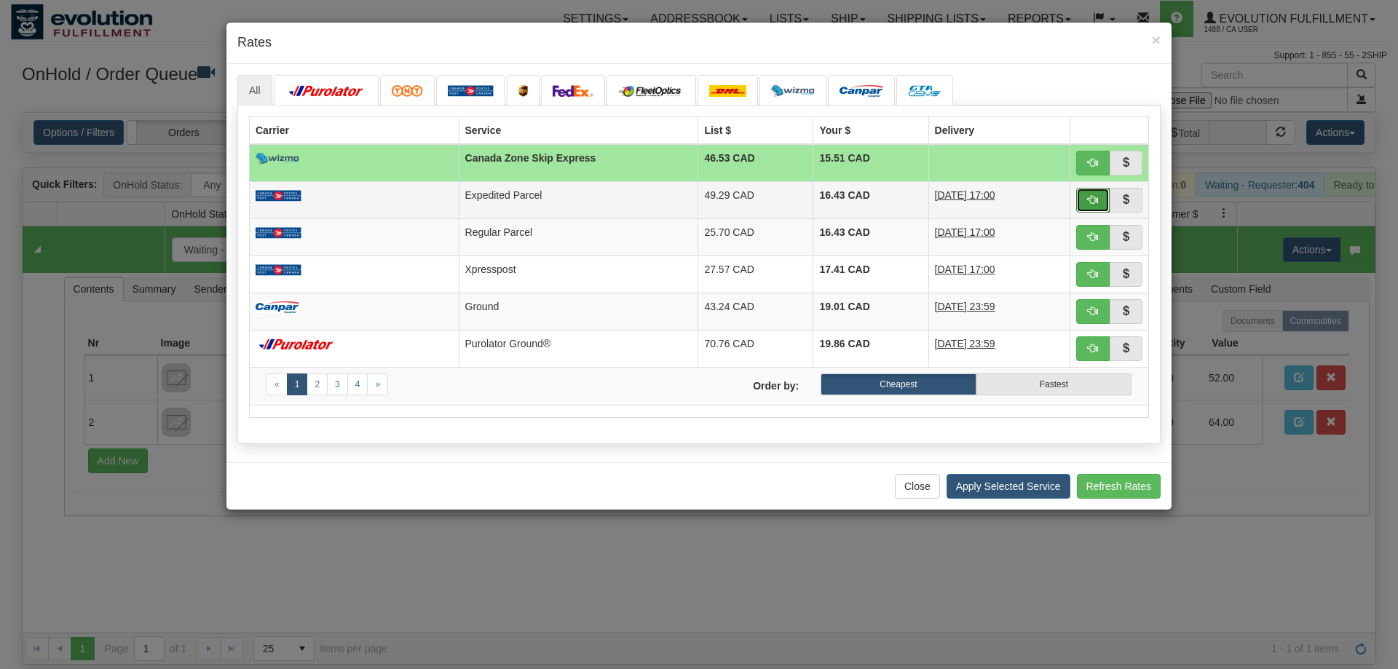
click at [1084, 199] on button "button" at bounding box center [1093, 200] width 34 height 25
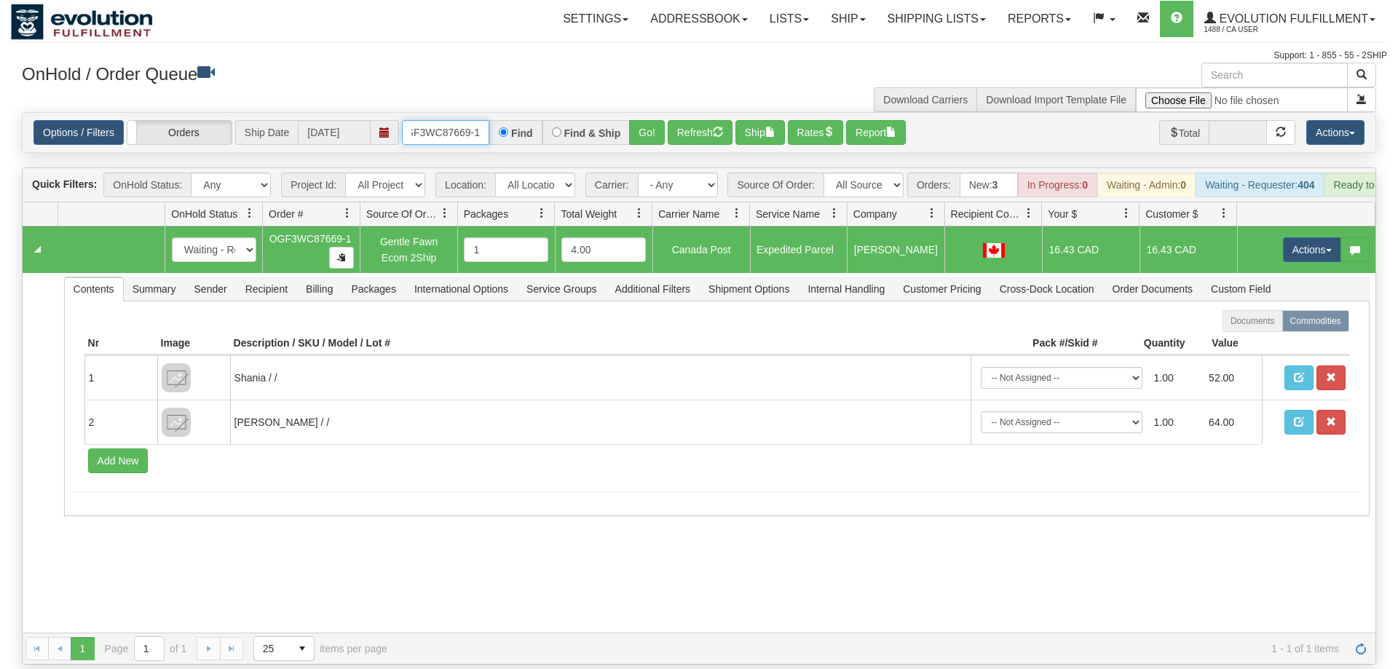
click at [438, 120] on input "OGF3WC87669-1" at bounding box center [445, 132] width 87 height 25
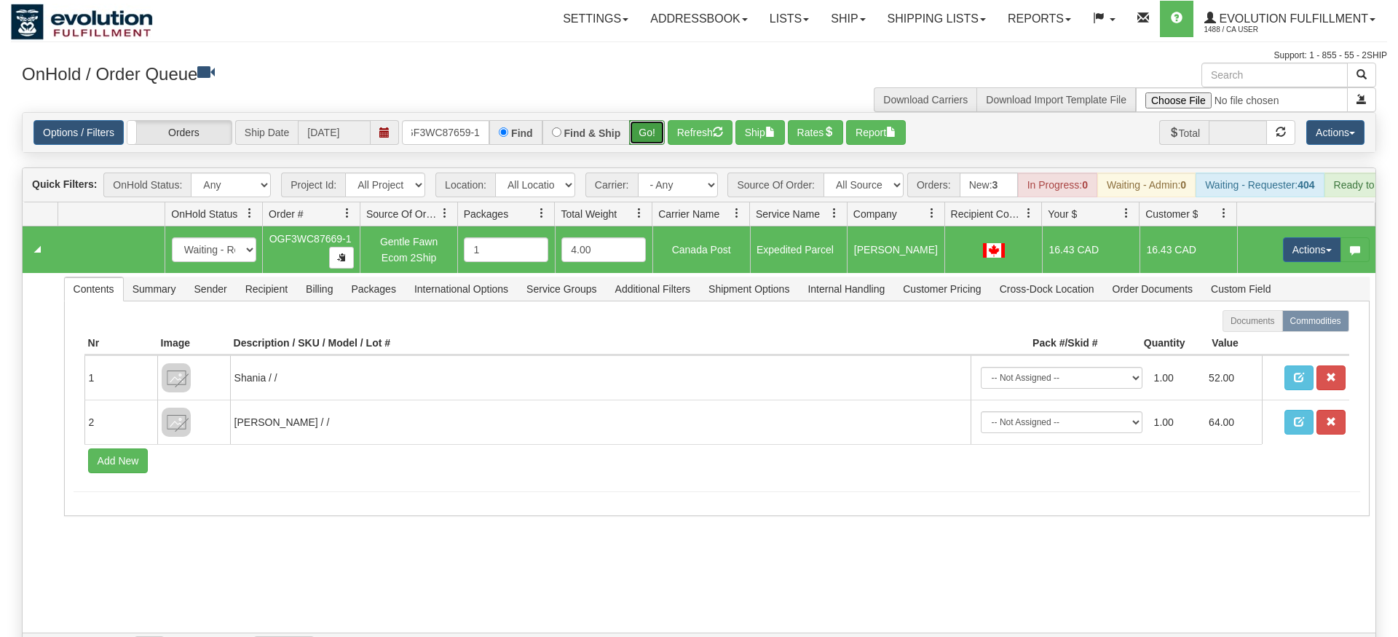
click at [645, 135] on div "Is equal to Is not equal to Contains Does not contains CAD USD EUR ZAR [PERSON_…" at bounding box center [699, 388] width 1377 height 553
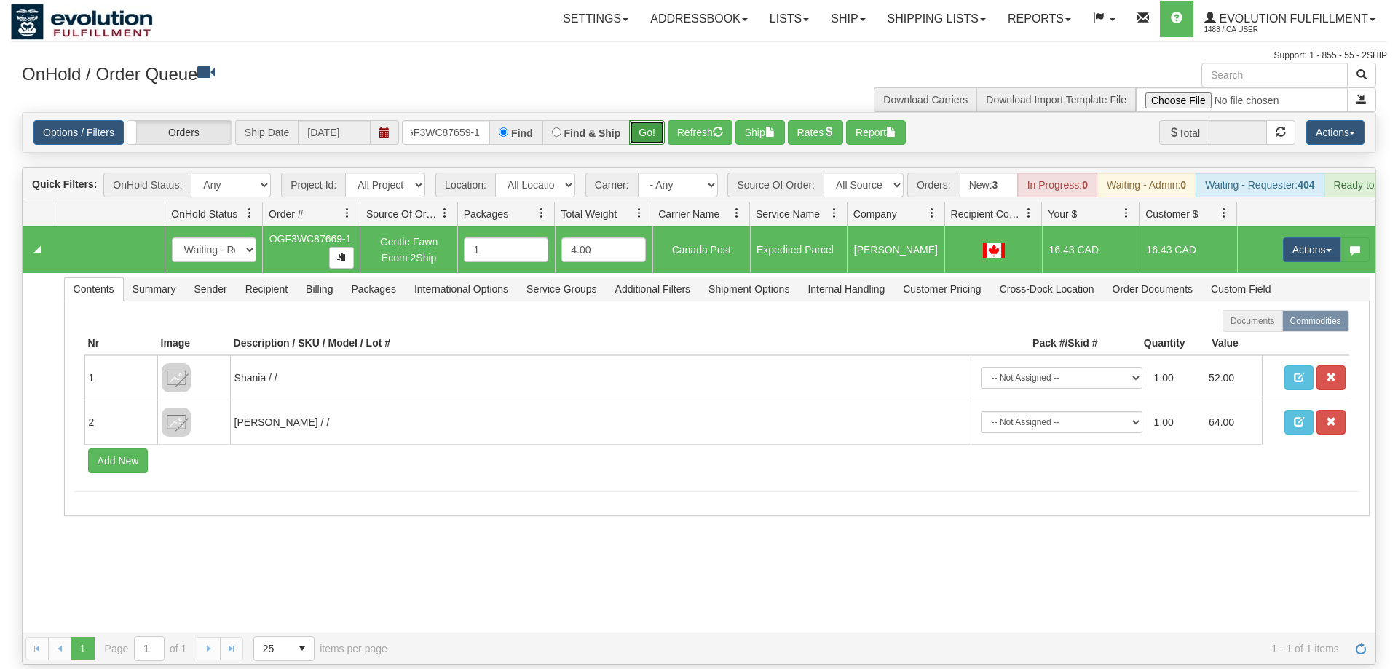
click at [640, 120] on button "Go!" at bounding box center [647, 132] width 36 height 25
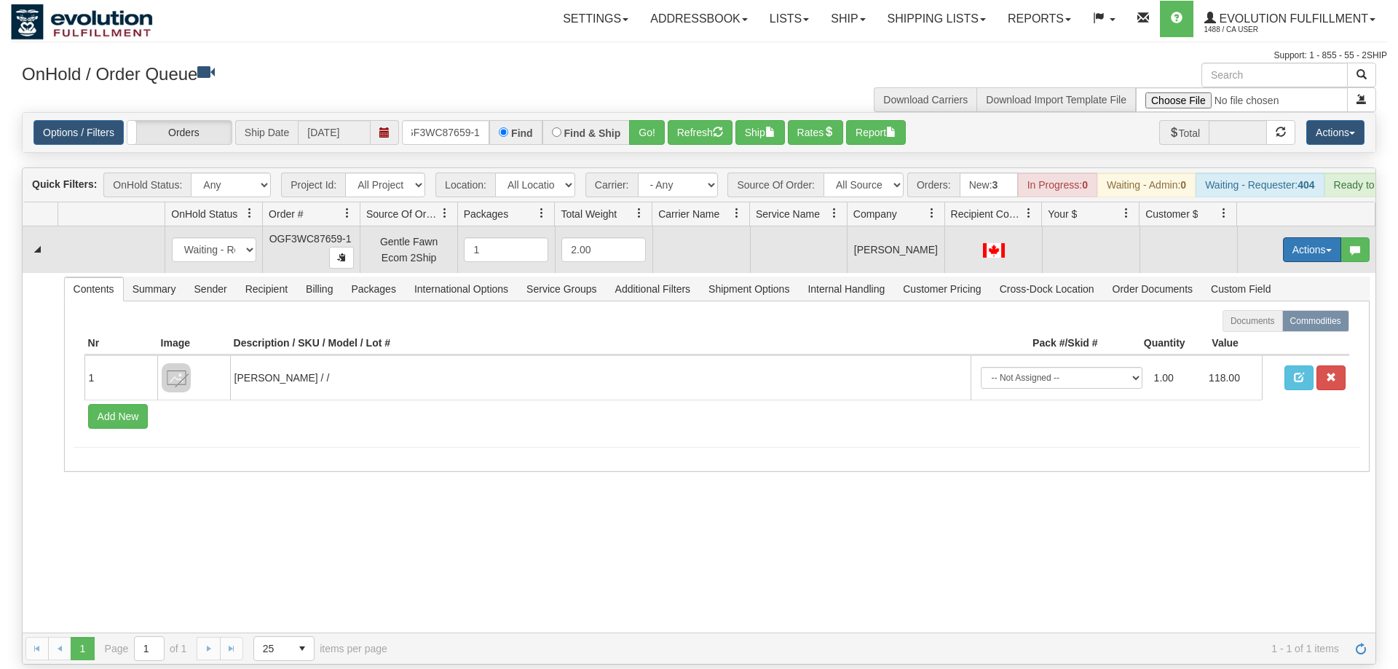
click at [1312, 237] on button "Actions" at bounding box center [1312, 249] width 58 height 25
click at [1271, 310] on span "Rate All Services" at bounding box center [1282, 316] width 87 height 12
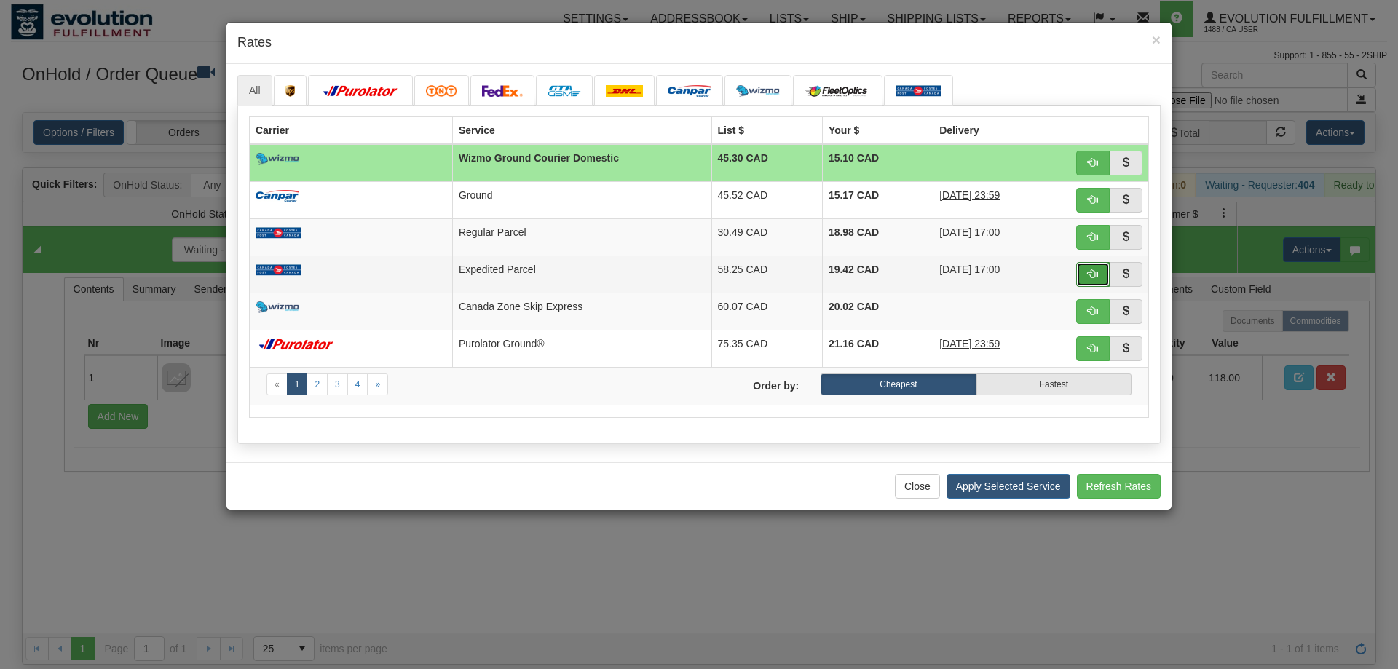
click at [1102, 286] on button "button" at bounding box center [1093, 274] width 34 height 25
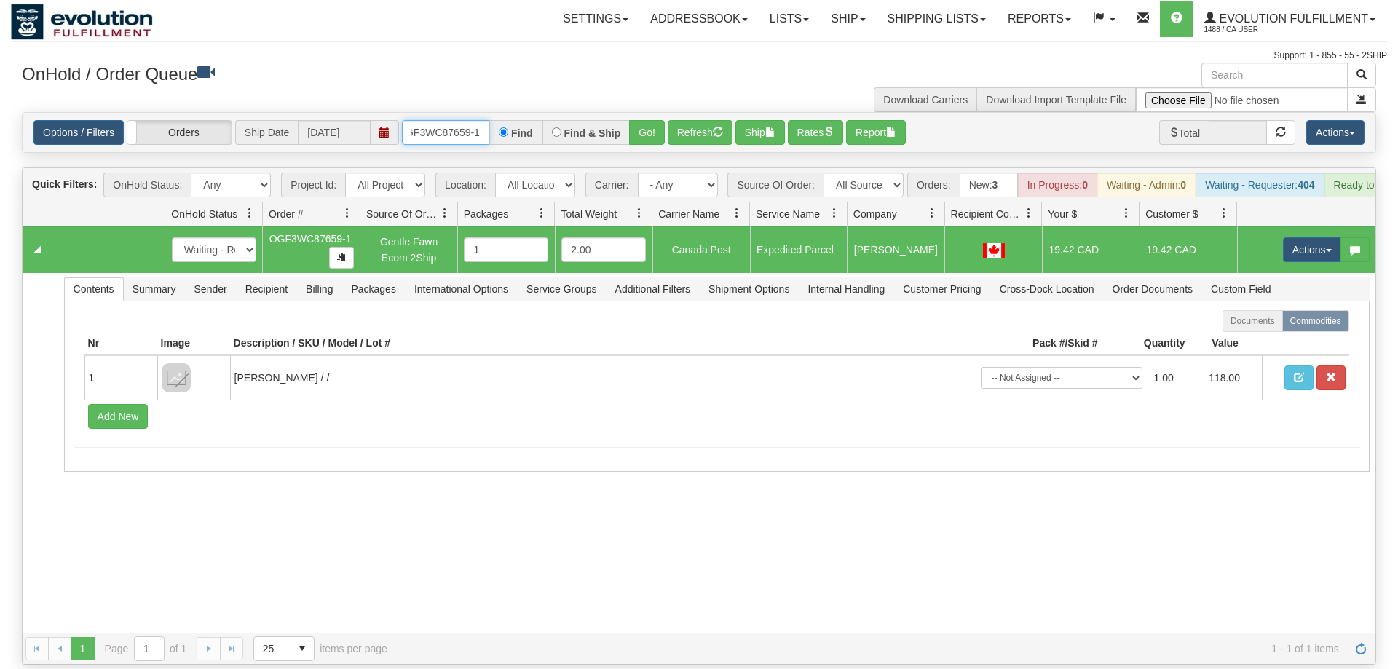
click at [453, 120] on input "oGF3WC87659-1" at bounding box center [445, 132] width 87 height 25
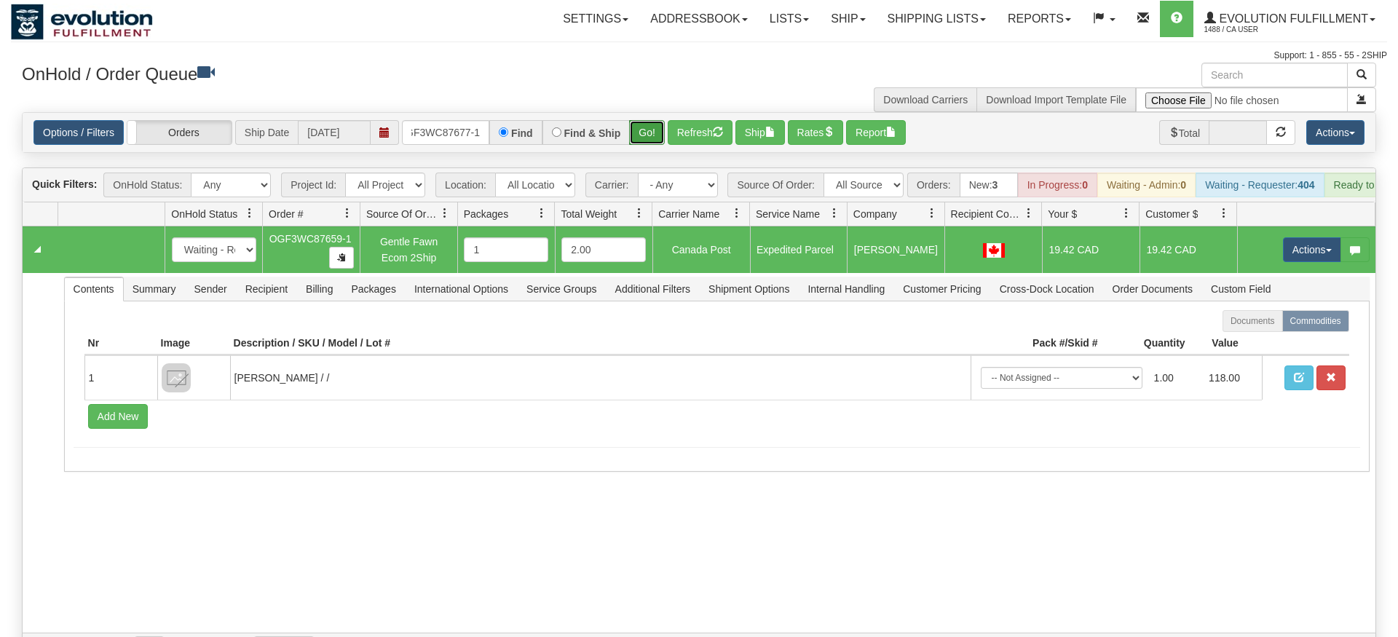
click at [655, 145] on div "Is equal to Is not equal to Contains Does not contains CAD USD EUR ZAR [PERSON_…" at bounding box center [699, 388] width 1377 height 553
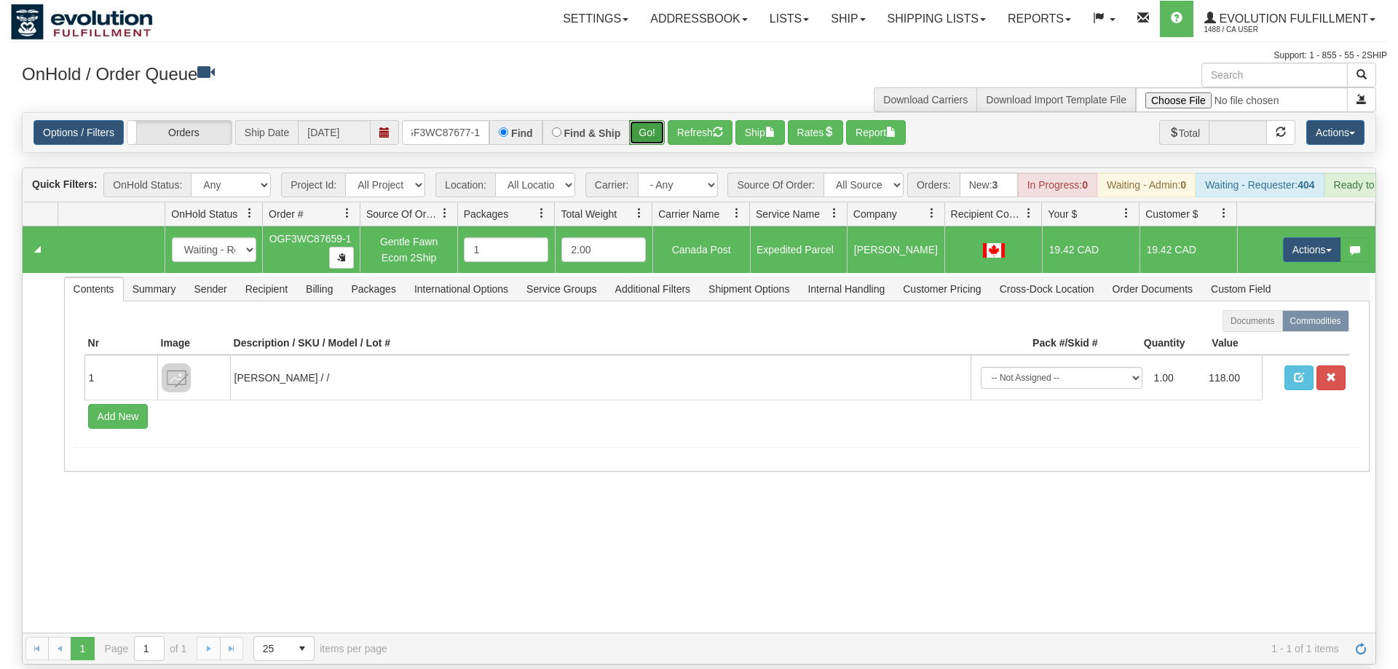
click at [641, 120] on button "Go!" at bounding box center [647, 132] width 36 height 25
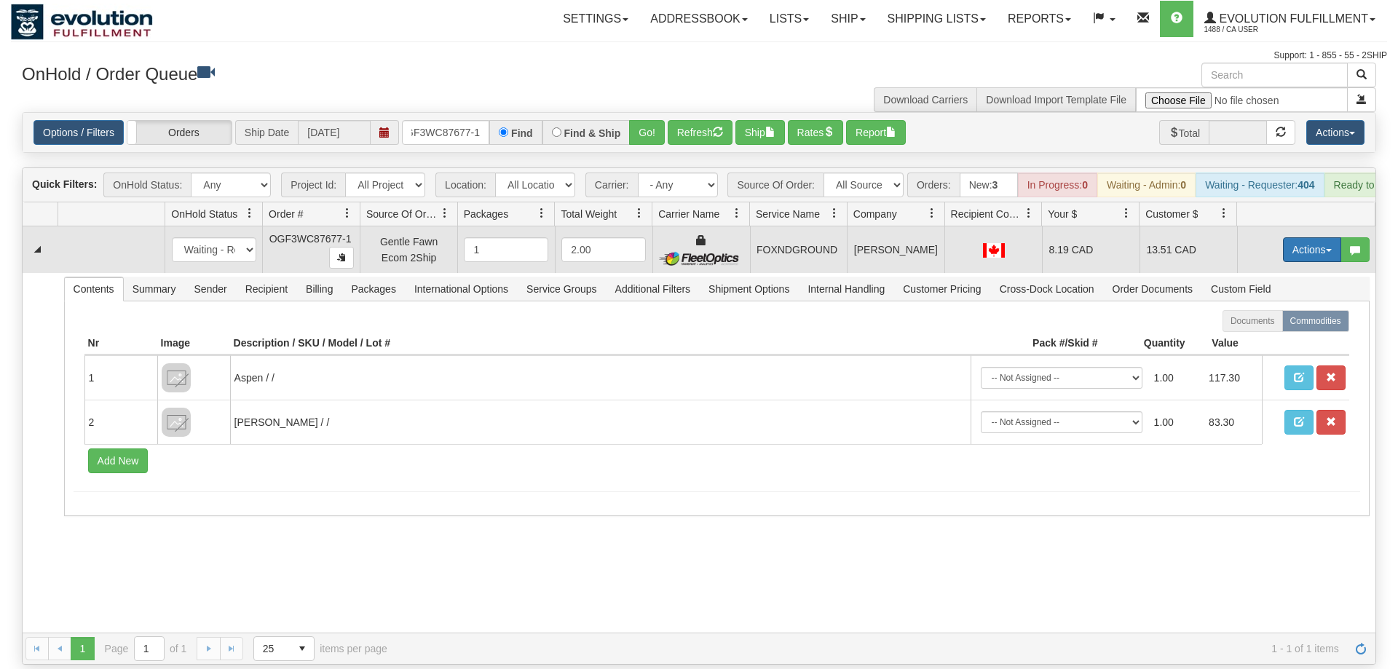
click at [1326, 237] on button "Actions" at bounding box center [1312, 249] width 58 height 25
click at [1267, 325] on link "Ship" at bounding box center [1282, 334] width 117 height 19
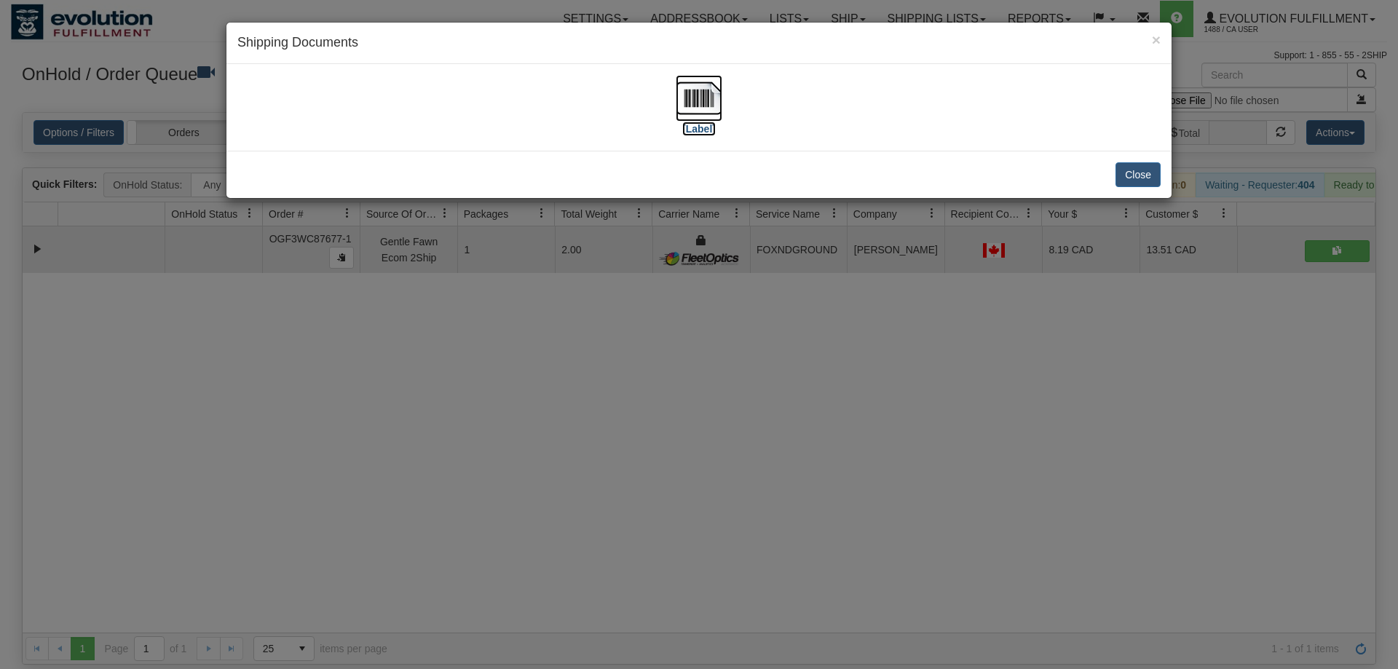
click at [701, 127] on label "[Label]" at bounding box center [699, 129] width 34 height 15
drag, startPoint x: 449, startPoint y: 510, endPoint x: 438, endPoint y: 154, distance: 356.3
click at [452, 493] on div "× Shipping Documents [Label] Close" at bounding box center [699, 334] width 1398 height 669
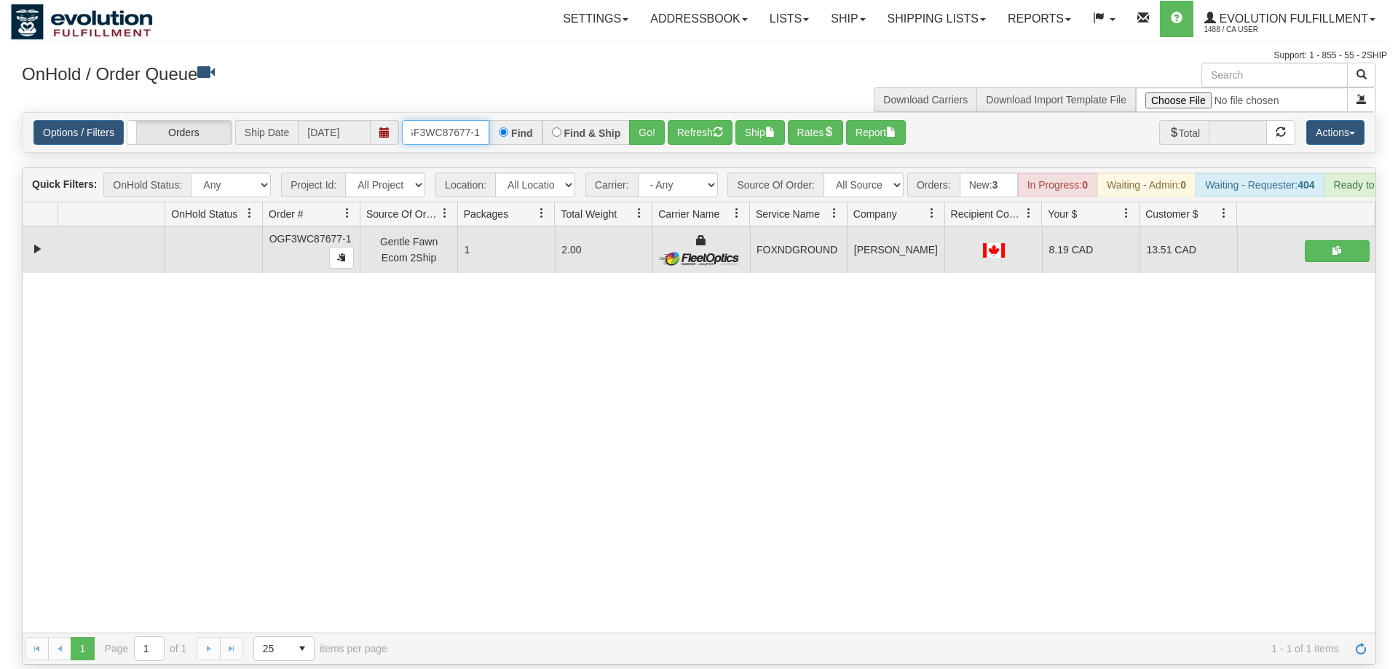
click at [444, 120] on input "OGF3WC87677-1" at bounding box center [445, 132] width 87 height 25
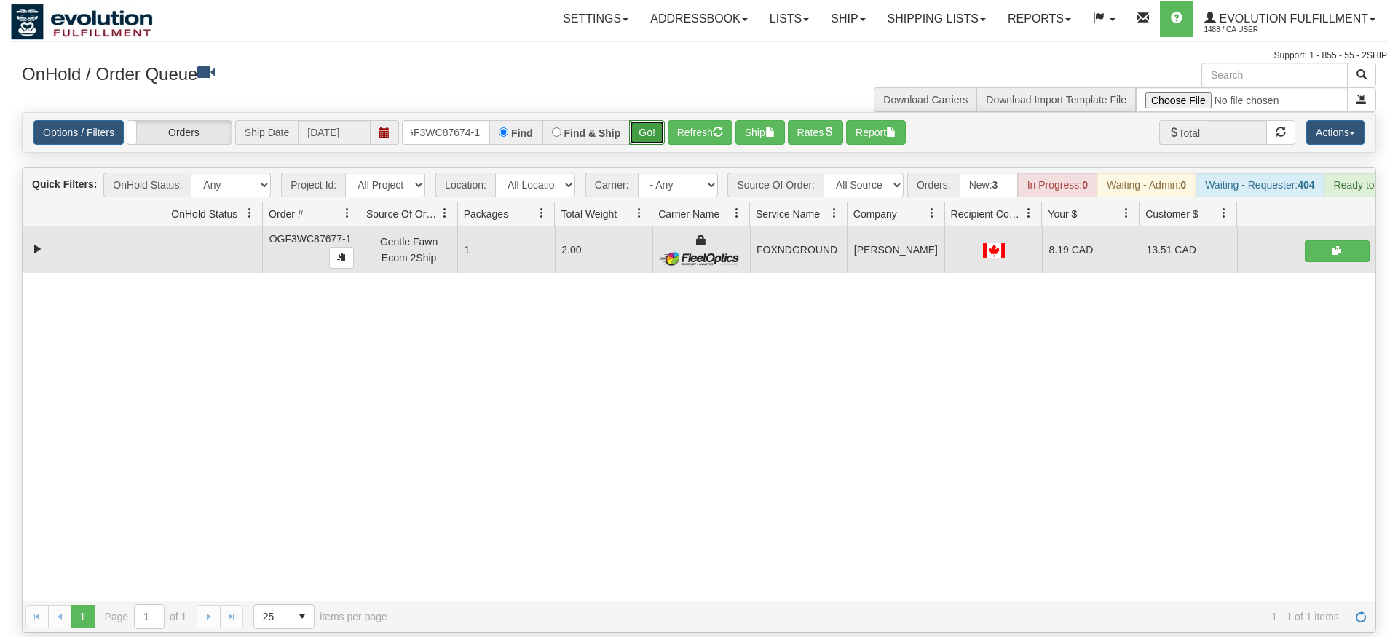
drag, startPoint x: 645, startPoint y: 109, endPoint x: 649, endPoint y: 123, distance: 15.0
click at [646, 139] on div "Is equal to Is not equal to Contains Does not contains CAD USD EUR ZAR [PERSON_…" at bounding box center [699, 372] width 1377 height 521
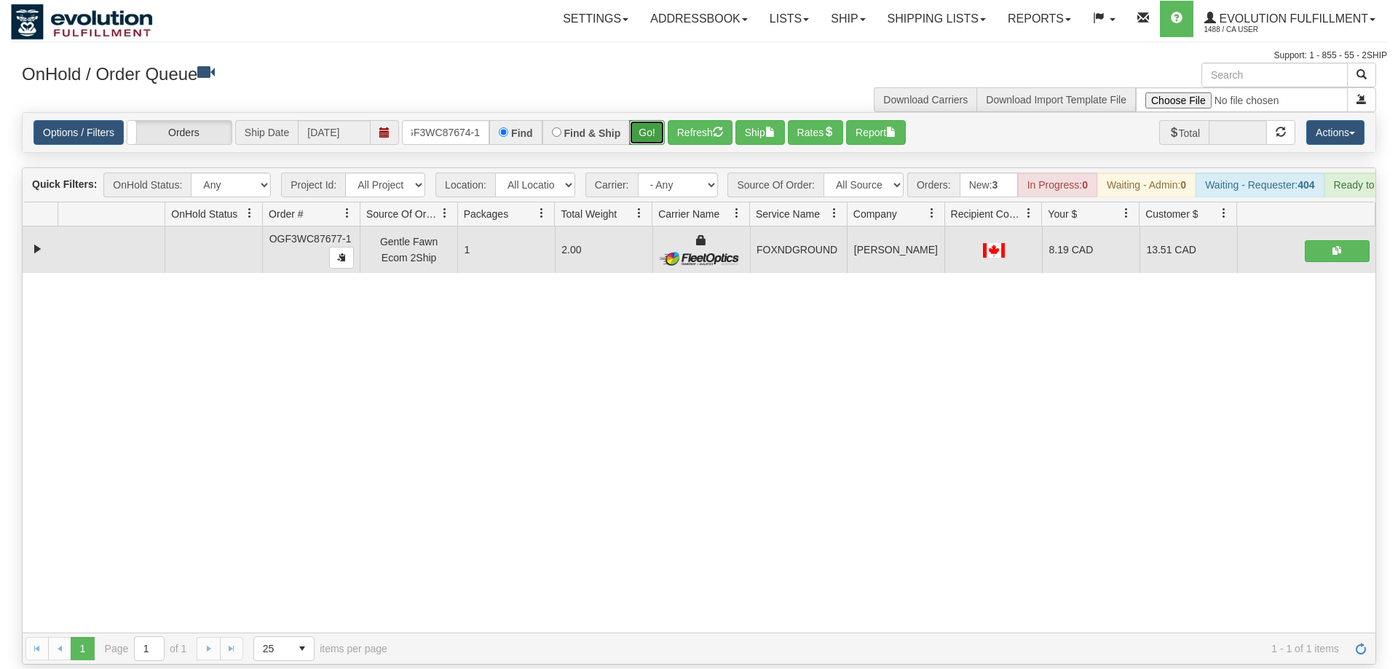
click at [653, 120] on button "Go!" at bounding box center [647, 132] width 36 height 25
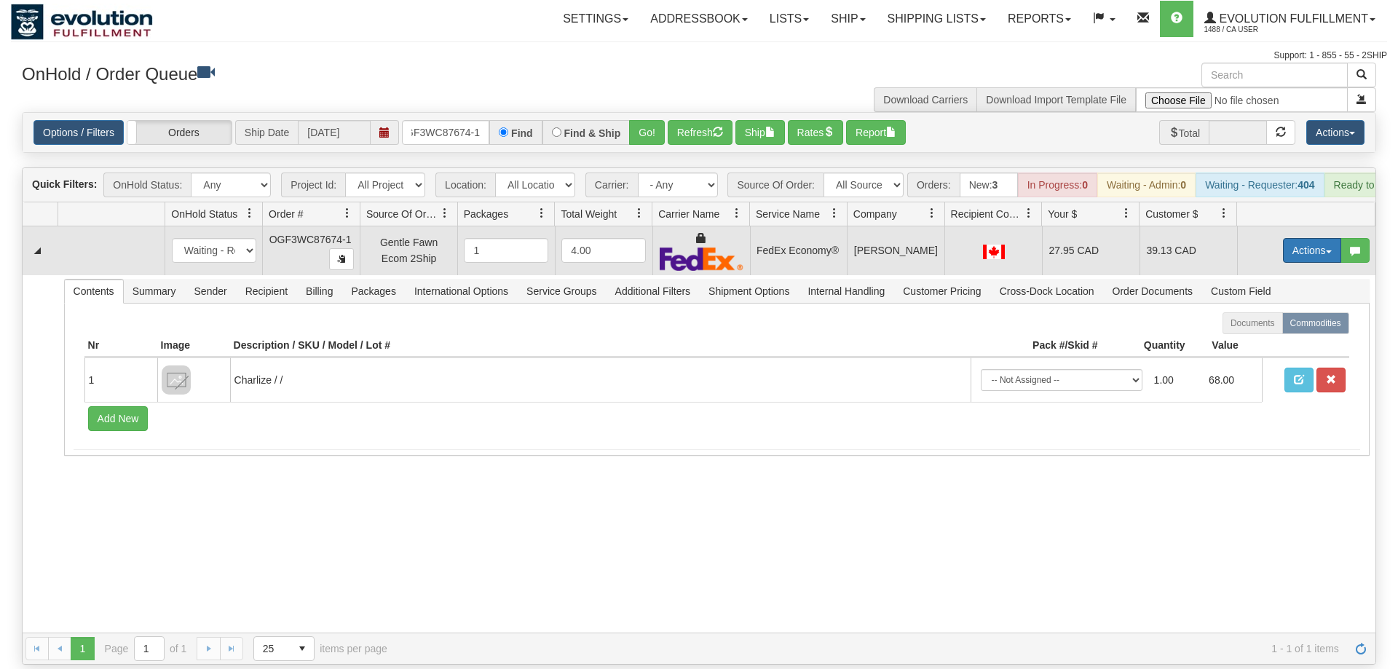
click at [1302, 238] on button "Actions" at bounding box center [1312, 250] width 58 height 25
click at [1283, 326] on link "Ship" at bounding box center [1282, 335] width 117 height 19
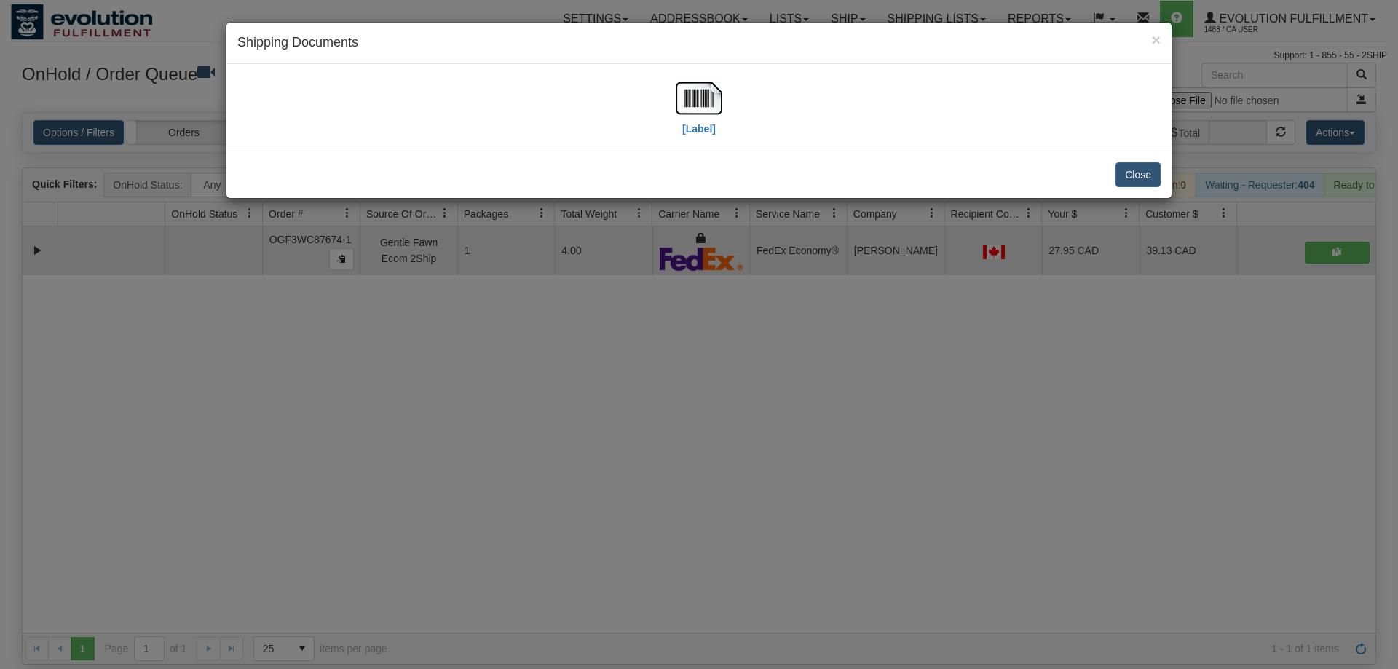
click at [672, 91] on div "[Label]" at bounding box center [699, 107] width 924 height 65
click at [678, 109] on img at bounding box center [699, 98] width 47 height 47
drag, startPoint x: 512, startPoint y: 347, endPoint x: 398, endPoint y: 0, distance: 365.5
click at [505, 328] on div "× Shipping Documents [Label] Close" at bounding box center [699, 334] width 1398 height 669
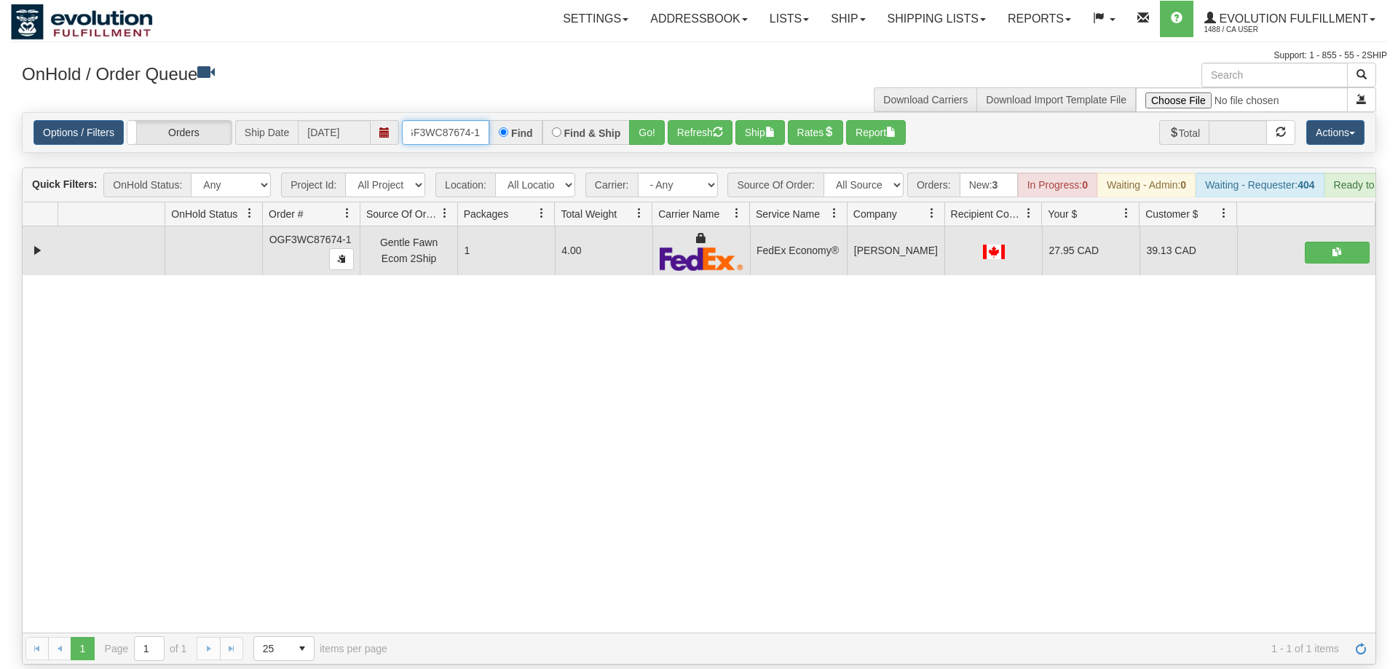
click at [446, 120] on input "OGF3WC87674-1" at bounding box center [445, 132] width 87 height 25
click at [653, 134] on div "Is equal to Is not equal to Contains Does not contains CAD USD EUR ZAR [PERSON_…" at bounding box center [699, 388] width 1377 height 553
click at [651, 120] on button "Go!" at bounding box center [647, 132] width 36 height 25
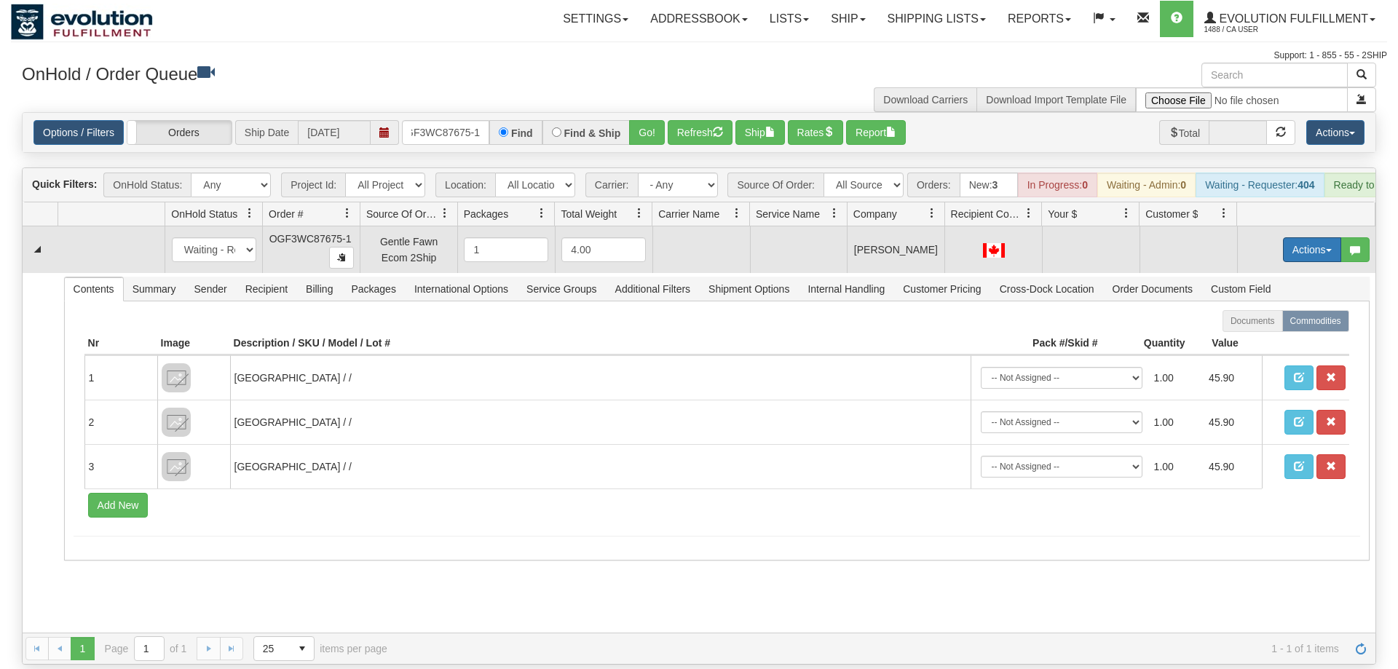
click at [1313, 237] on button "Actions" at bounding box center [1312, 249] width 58 height 25
click at [1269, 310] on span "Rate All Services" at bounding box center [1282, 316] width 87 height 12
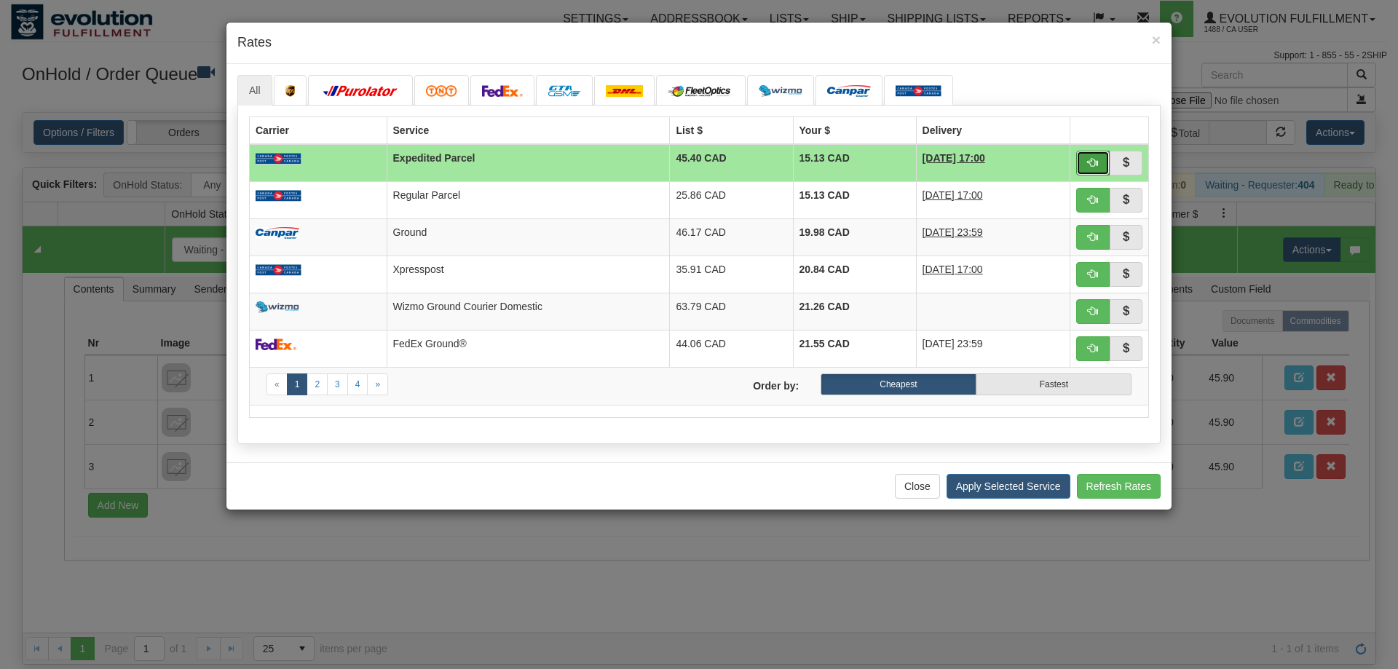
click at [1095, 159] on span "button" at bounding box center [1093, 162] width 10 height 10
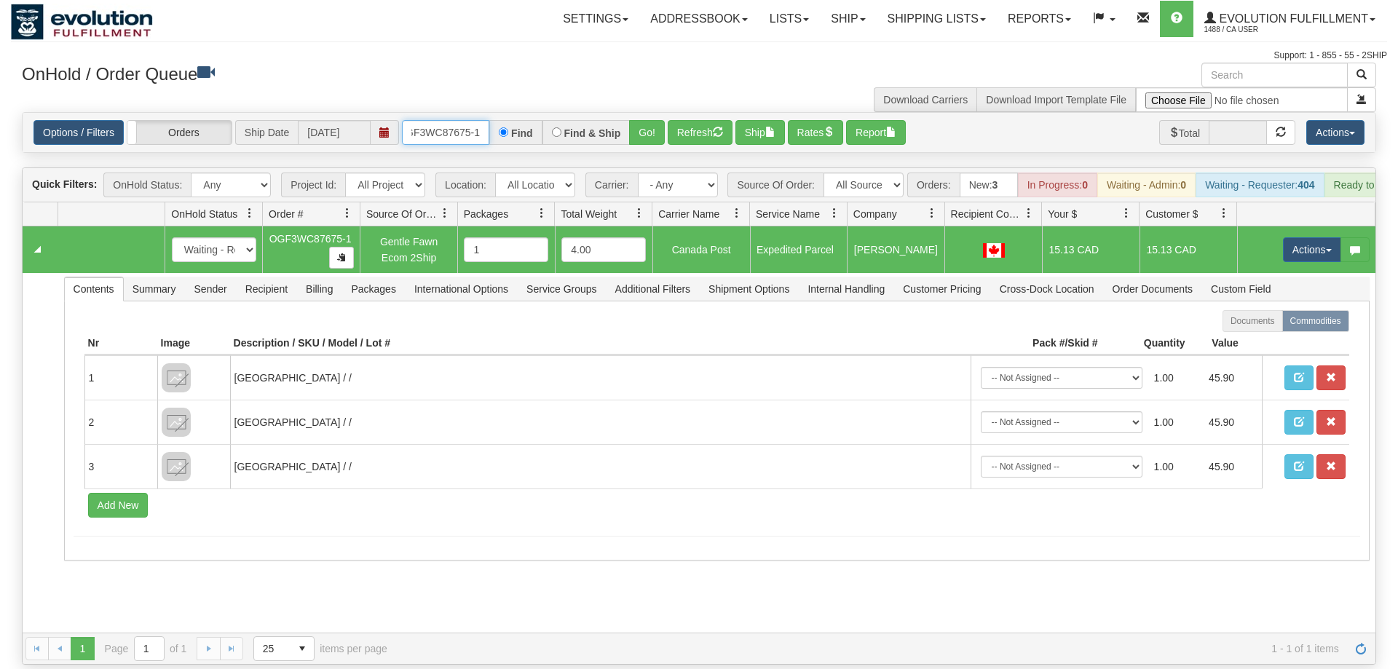
click at [456, 120] on input "OGF3WC87675-1" at bounding box center [445, 132] width 87 height 25
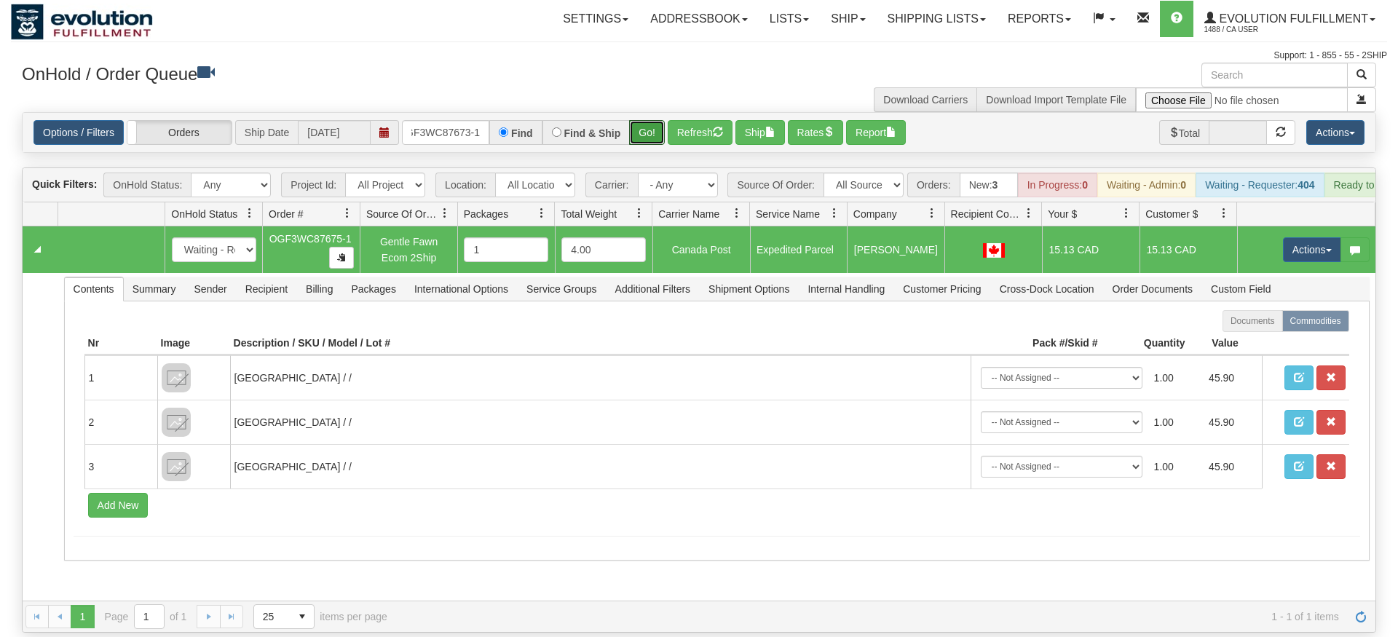
click at [641, 142] on div "Is equal to Is not equal to Contains Does not contains CAD USD EUR ZAR [PERSON_…" at bounding box center [699, 372] width 1377 height 521
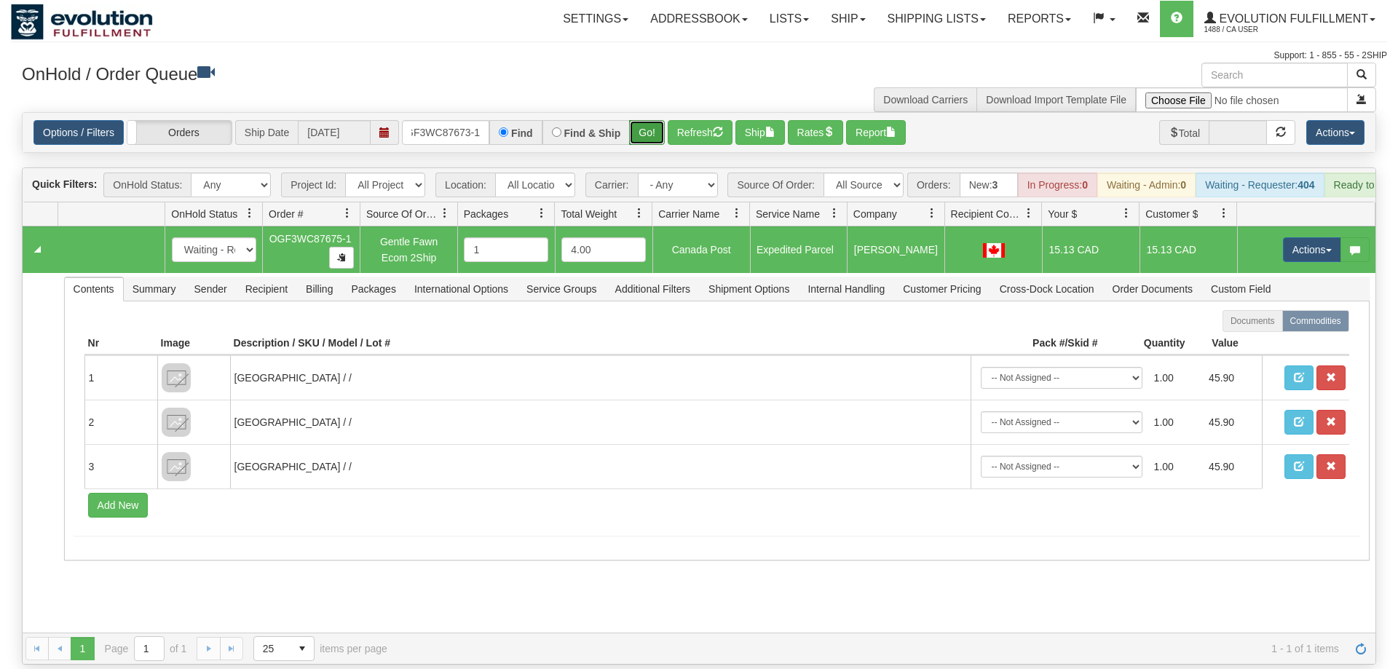
click at [641, 120] on button "Go!" at bounding box center [647, 132] width 36 height 25
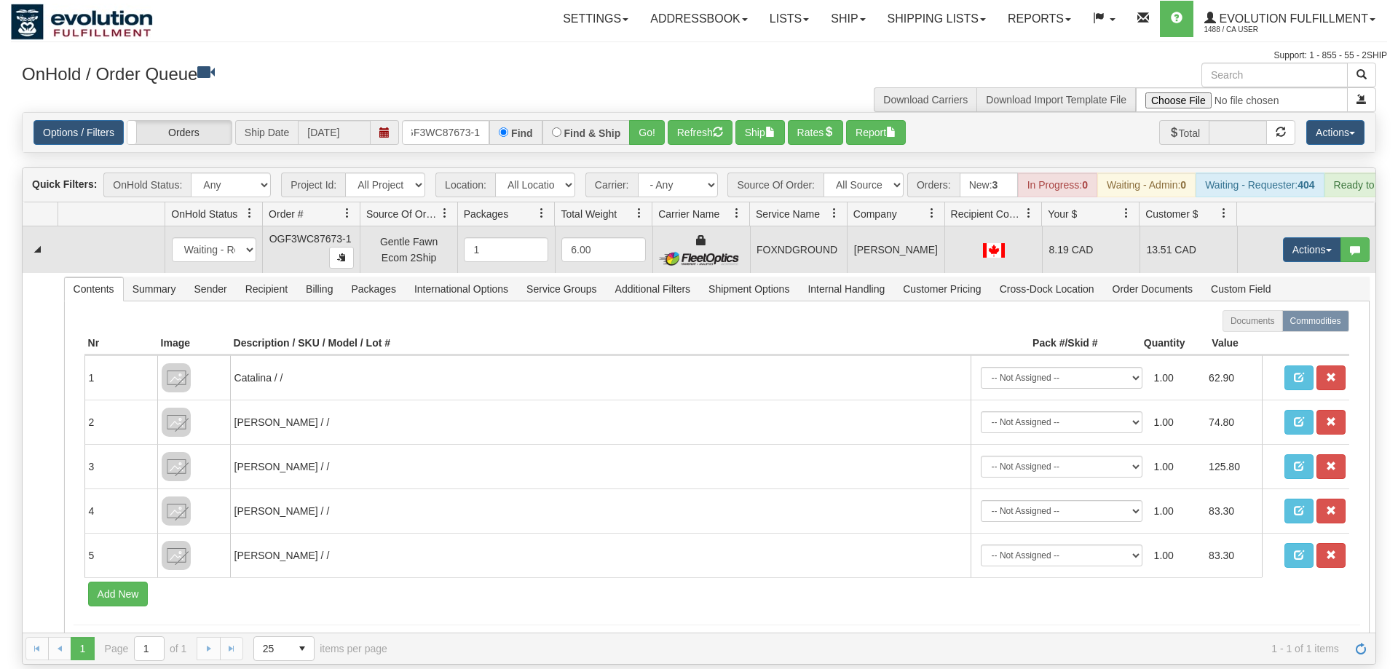
click at [1304, 227] on td "Actions Open Refresh Rates Rate All Services Ship Delete Edit Items" at bounding box center [1306, 250] width 138 height 47
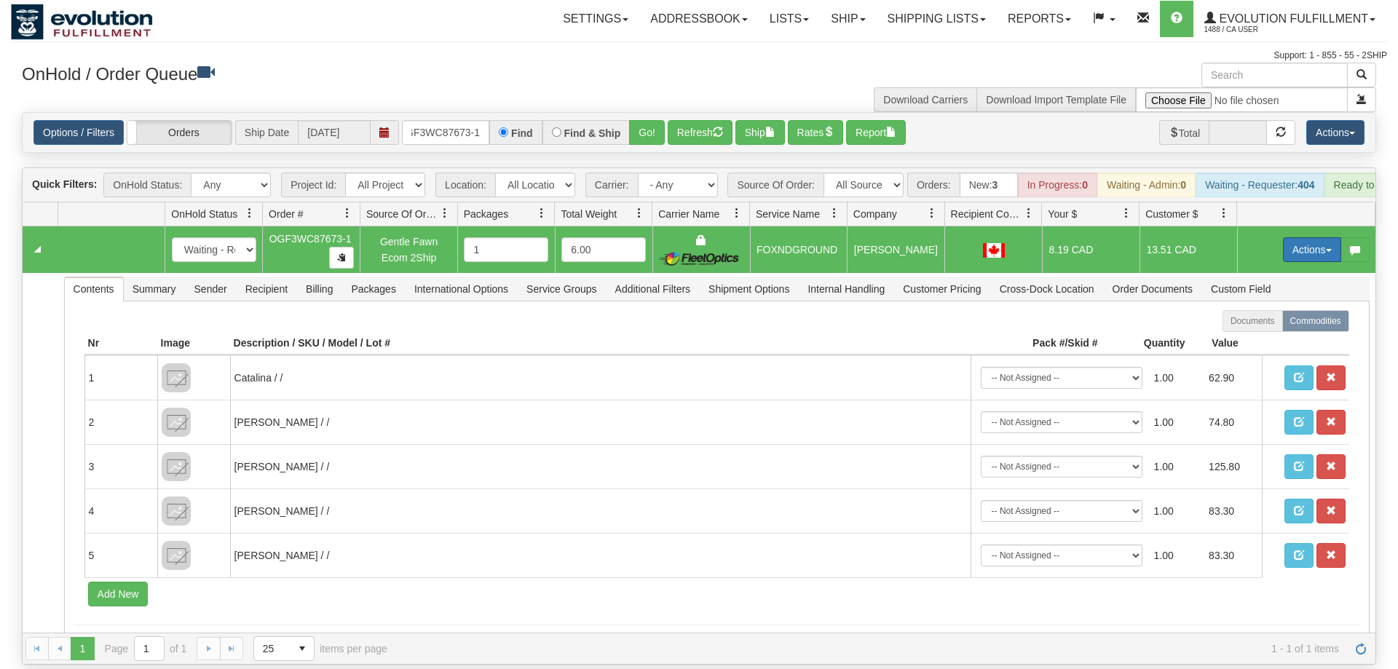
click at [1307, 237] on button "Actions" at bounding box center [1312, 249] width 58 height 25
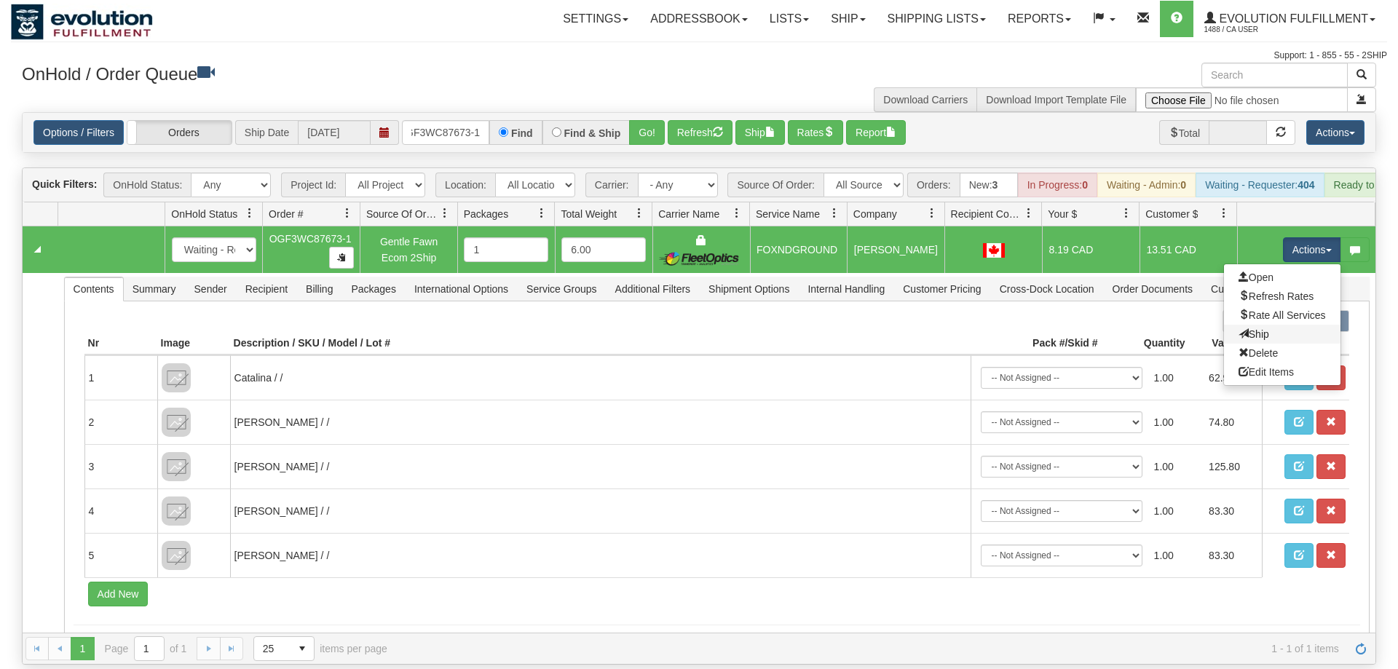
click at [1243, 325] on link "Ship" at bounding box center [1282, 334] width 117 height 19
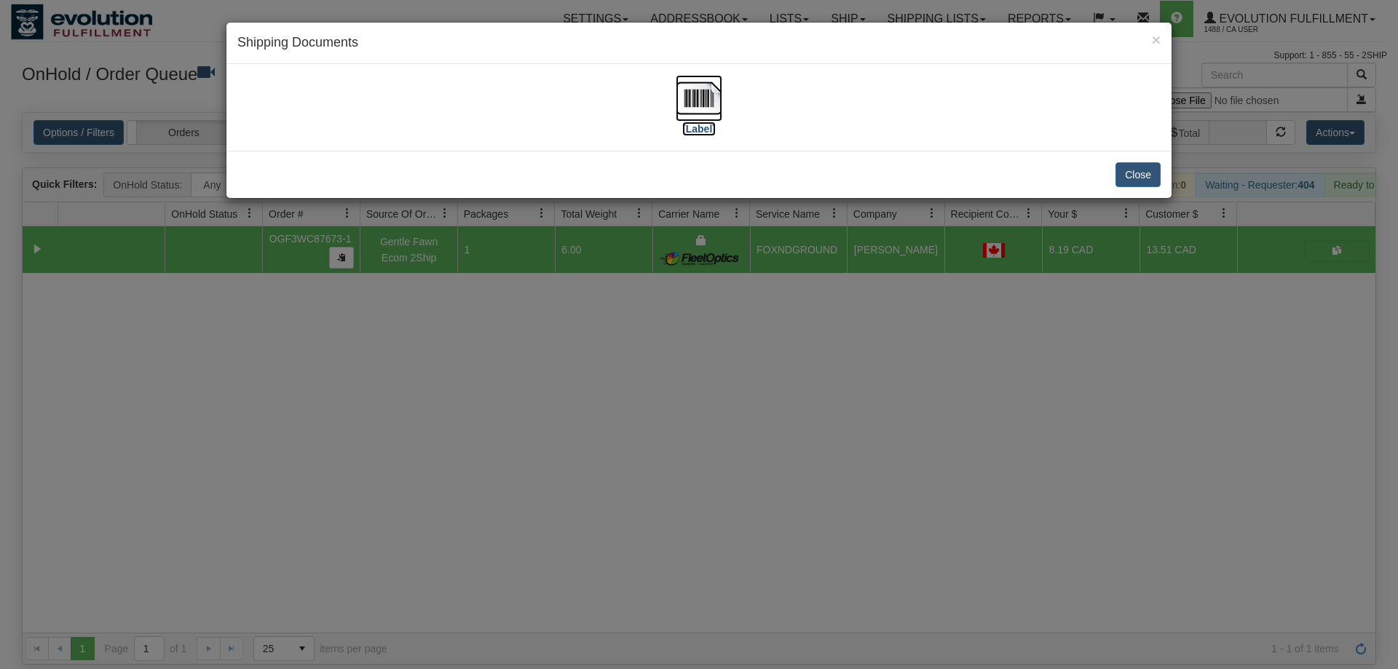
click at [688, 117] on img at bounding box center [699, 98] width 47 height 47
drag, startPoint x: 519, startPoint y: 334, endPoint x: 513, endPoint y: 307, distance: 27.6
click at [519, 332] on div "× Shipping Documents [Label] Close" at bounding box center [699, 334] width 1398 height 669
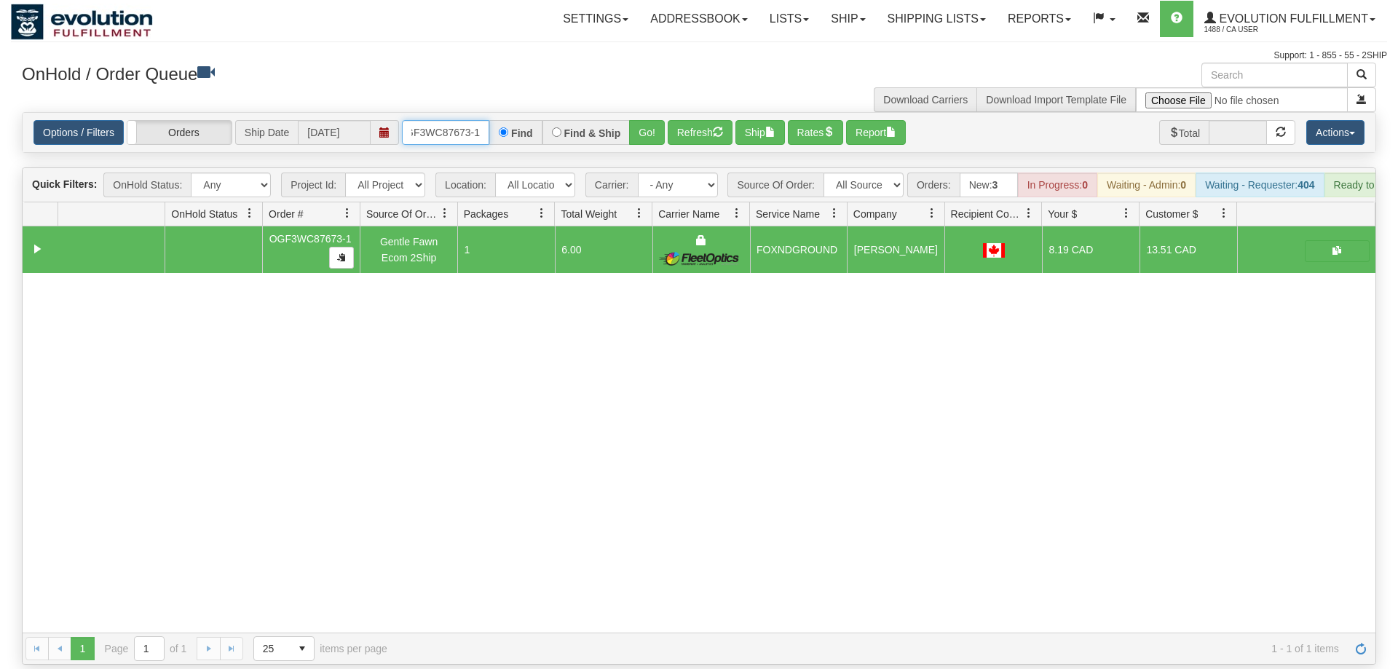
click at [474, 120] on input "OGF3WC87673-1" at bounding box center [445, 132] width 87 height 25
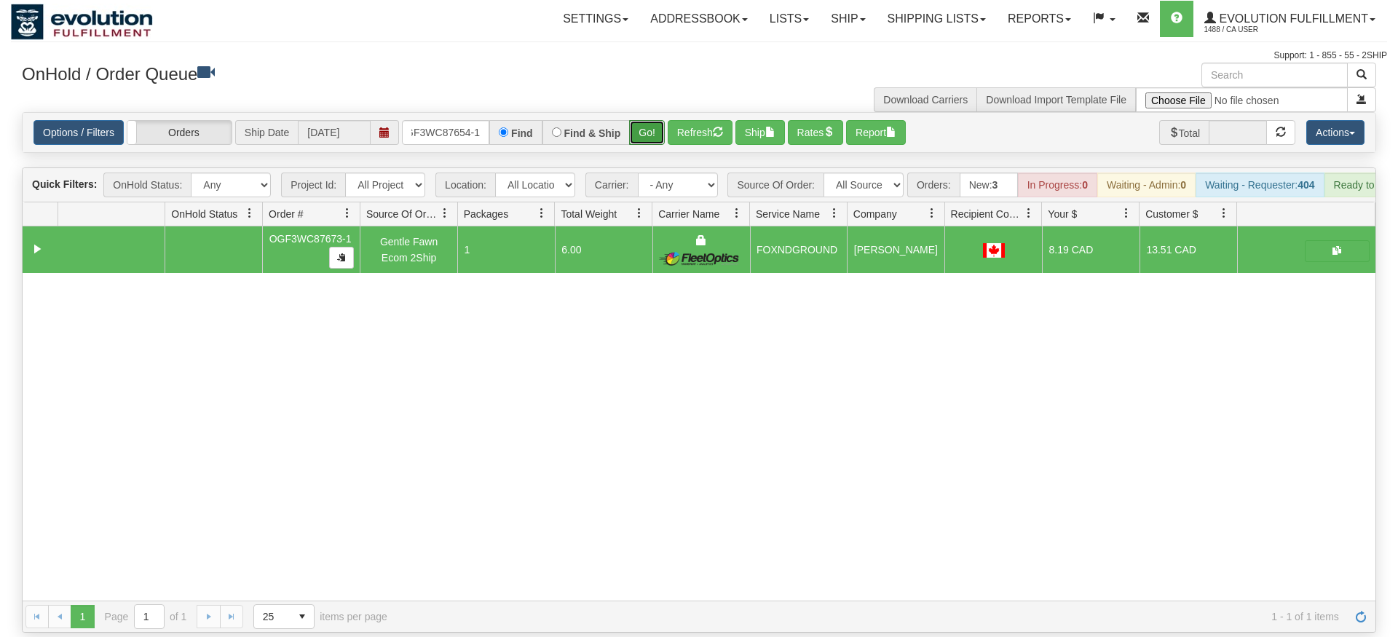
click at [644, 138] on div "Is equal to Is not equal to Contains Does not contains CAD USD EUR ZAR [PERSON_…" at bounding box center [699, 372] width 1377 height 521
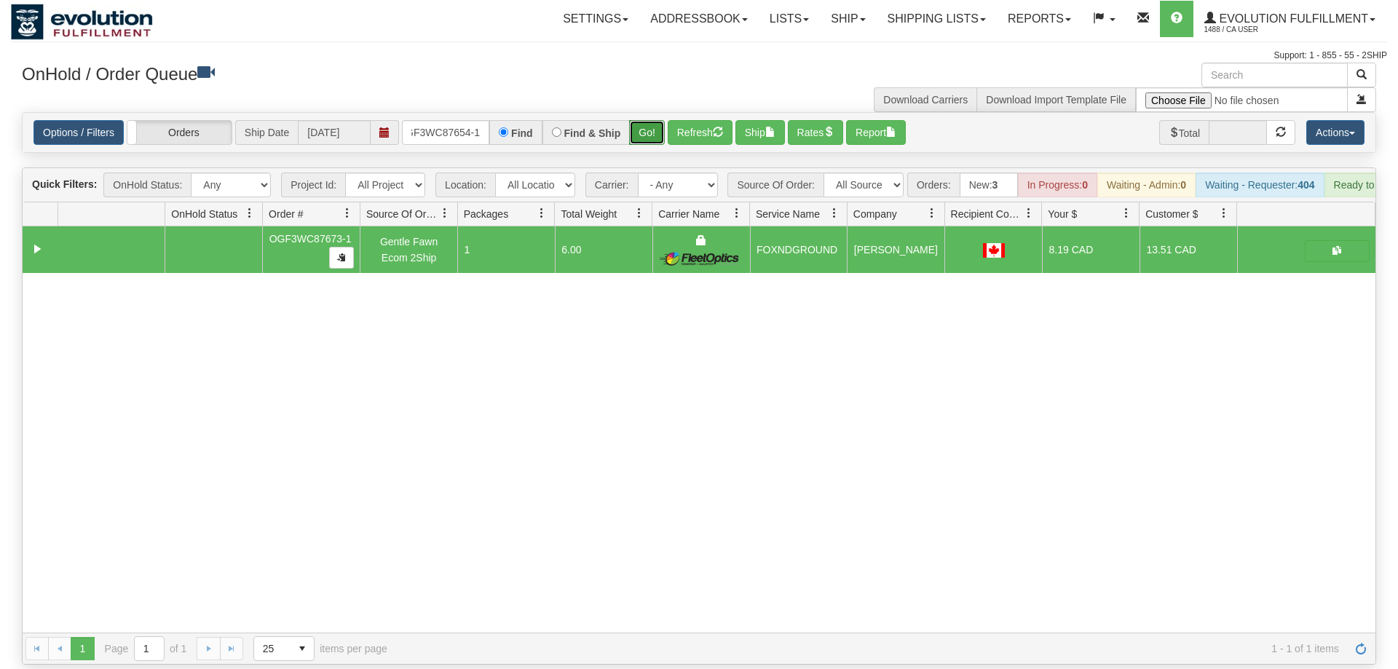
click at [647, 120] on button "Go!" at bounding box center [647, 132] width 36 height 25
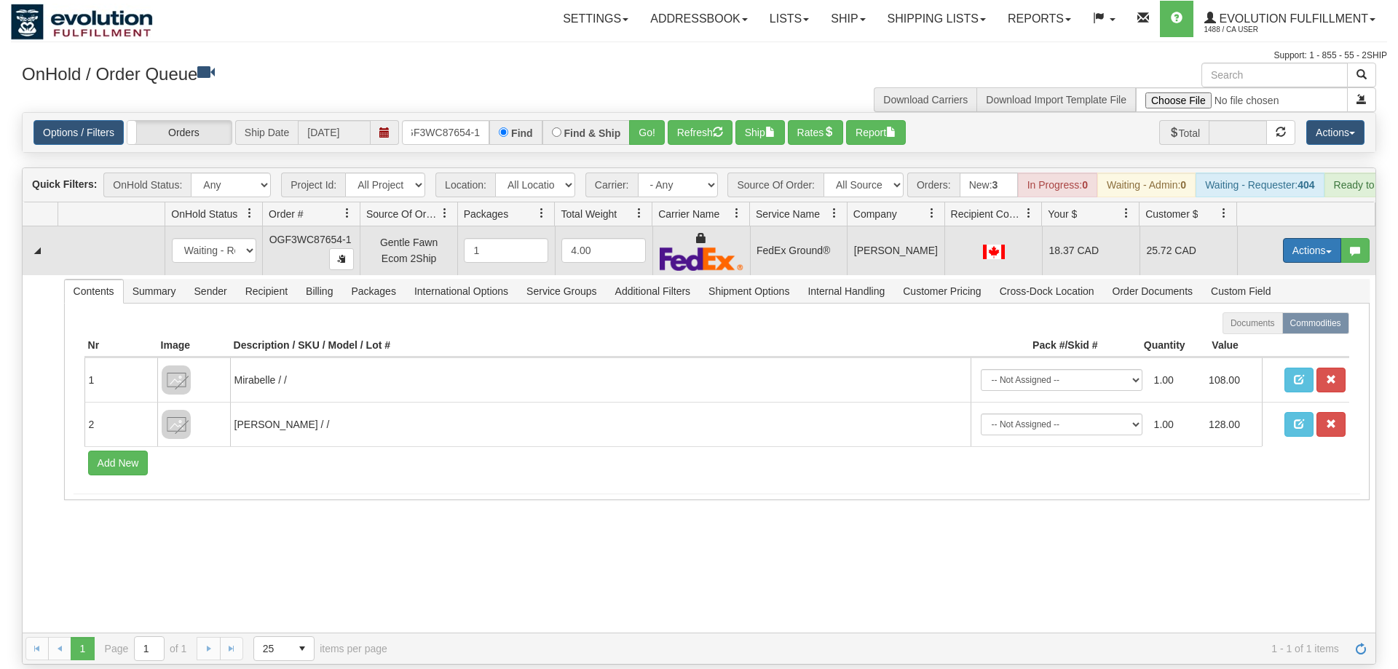
click at [1318, 238] on button "Actions" at bounding box center [1312, 250] width 58 height 25
click at [1294, 326] on link "Ship" at bounding box center [1282, 335] width 117 height 19
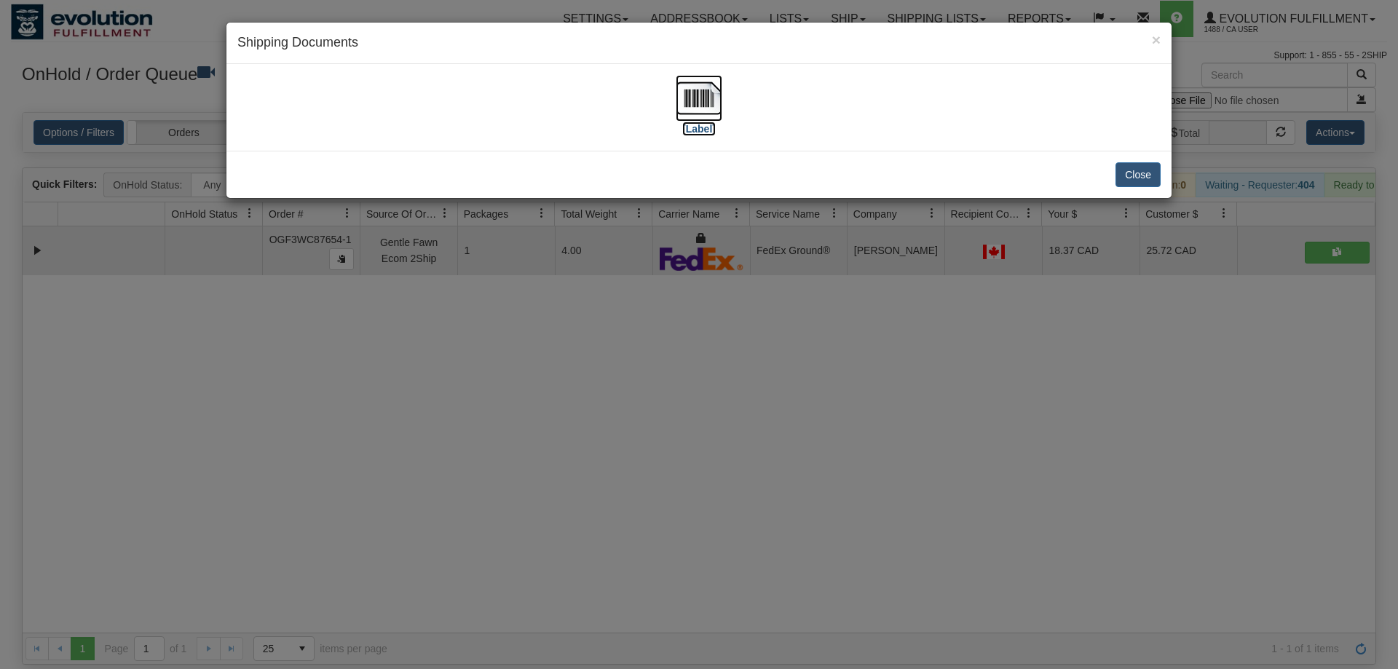
click at [693, 96] on img at bounding box center [699, 98] width 47 height 47
drag, startPoint x: 607, startPoint y: 560, endPoint x: 397, endPoint y: 138, distance: 471.3
click at [603, 529] on div "× Shipping Documents [Label] Close" at bounding box center [699, 334] width 1398 height 669
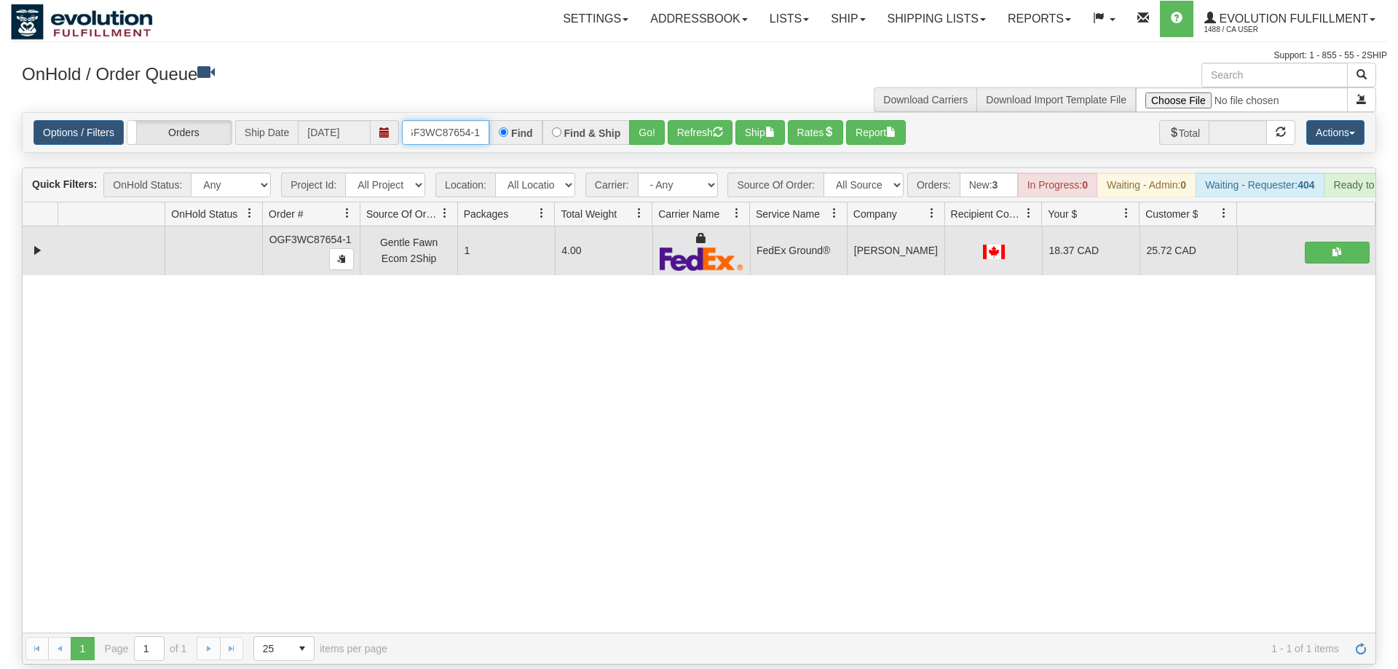
click at [461, 120] on input "OGF3WC87654-1" at bounding box center [445, 132] width 87 height 25
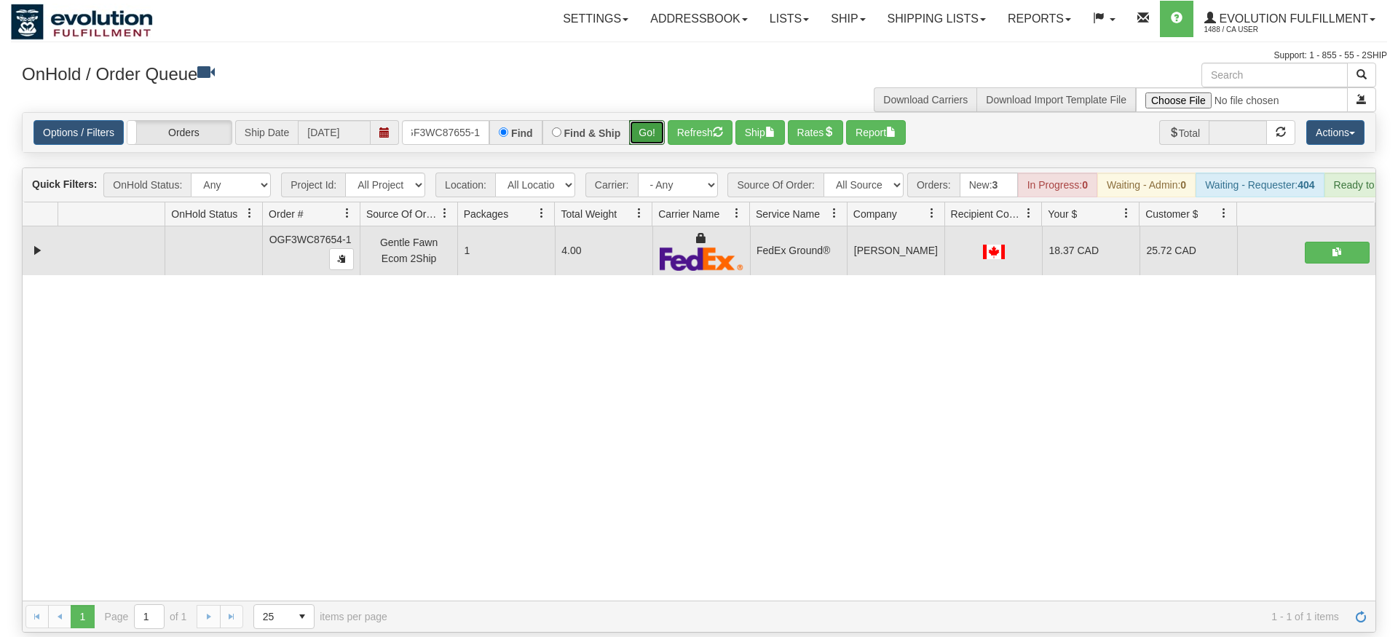
click at [653, 130] on div "Options / Filters Group Shipments Orders Ship Date 09/26/2025 OGF3WC87655-1 Fin…" at bounding box center [699, 132] width 1353 height 39
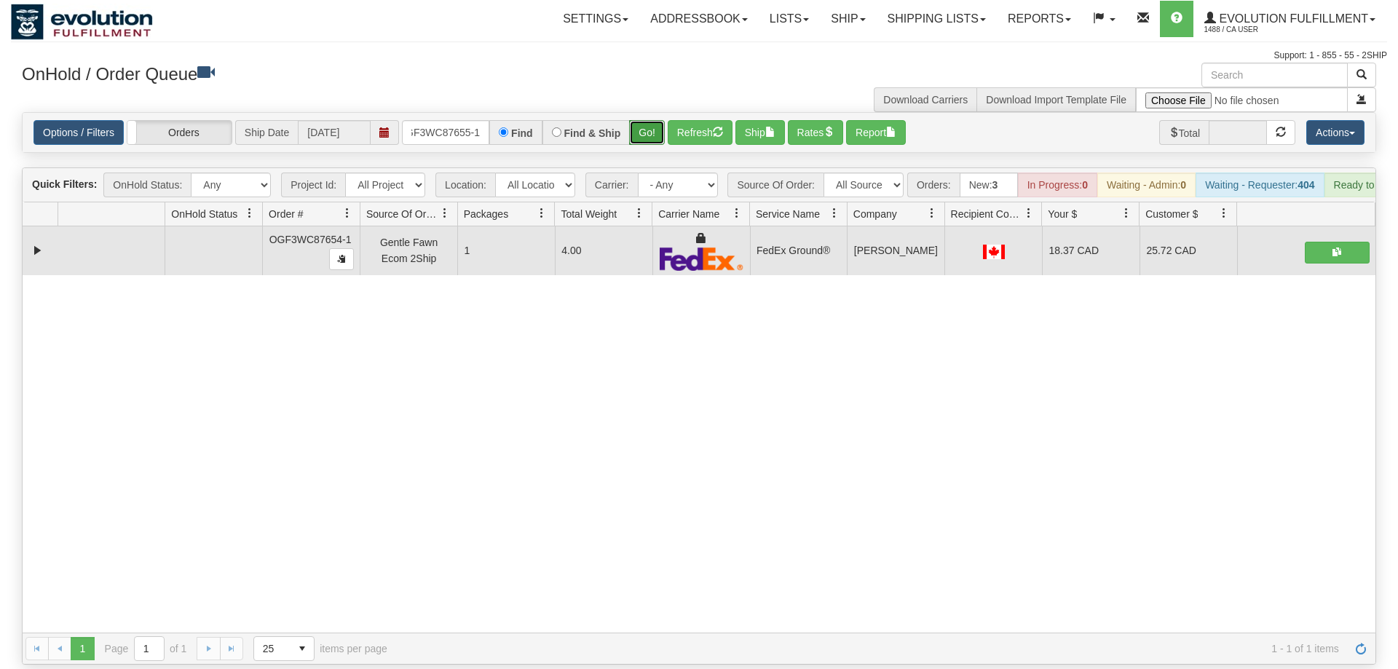
click at [658, 120] on button "Go!" at bounding box center [647, 132] width 36 height 25
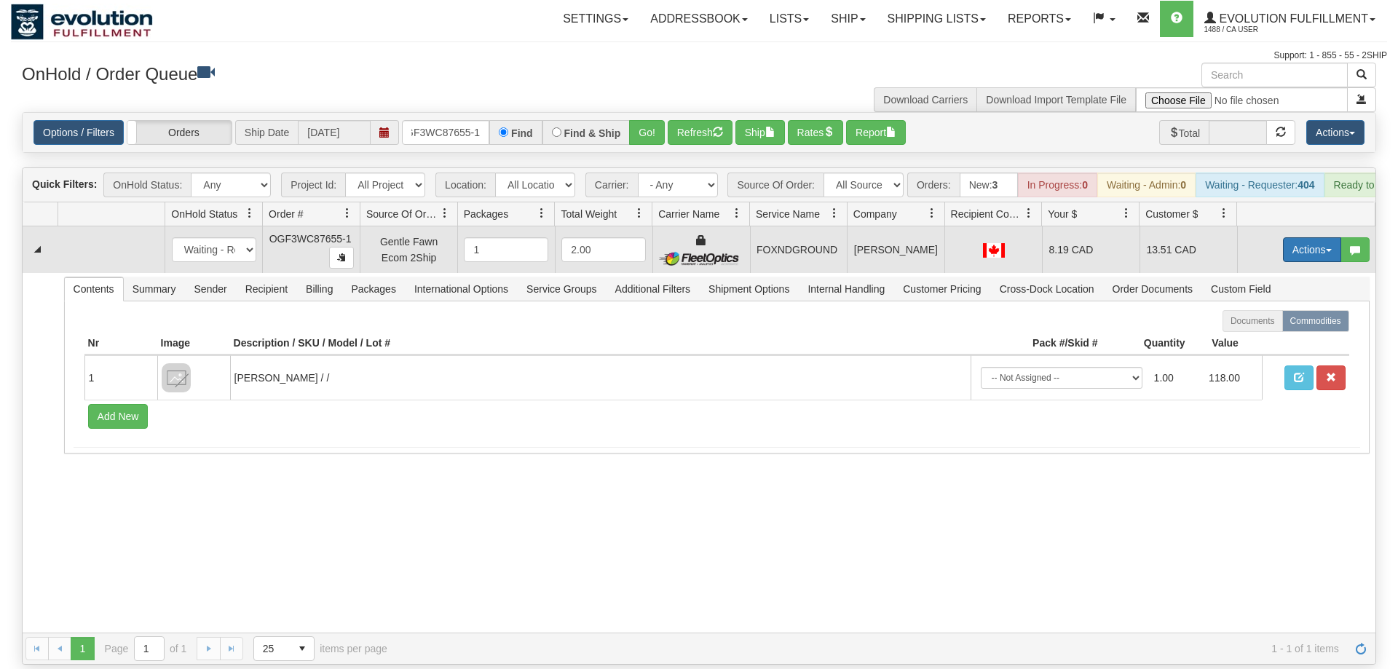
click at [1300, 237] on button "Actions" at bounding box center [1312, 249] width 58 height 25
click at [1253, 328] on span "Ship" at bounding box center [1254, 334] width 31 height 12
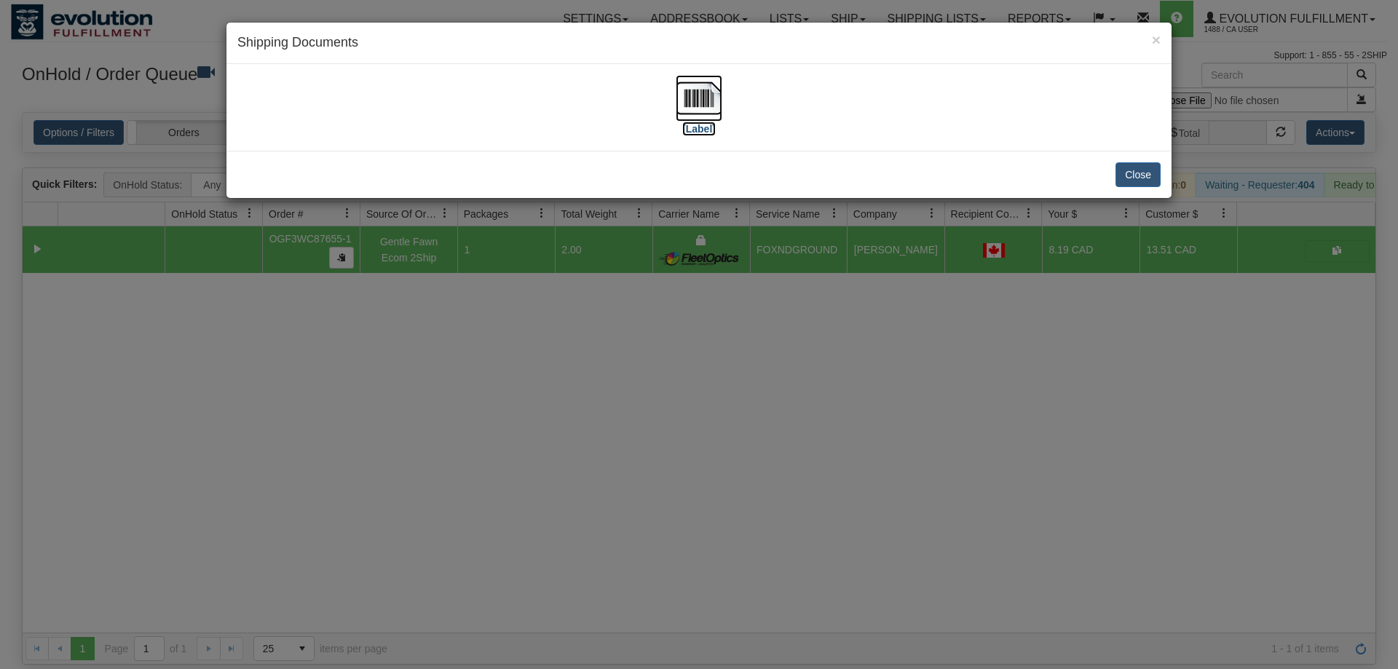
click at [697, 82] on img at bounding box center [699, 98] width 47 height 47
drag, startPoint x: 402, startPoint y: 492, endPoint x: 414, endPoint y: 474, distance: 21.4
click at [408, 486] on div "× Shipping Documents [Label] Close" at bounding box center [699, 334] width 1398 height 669
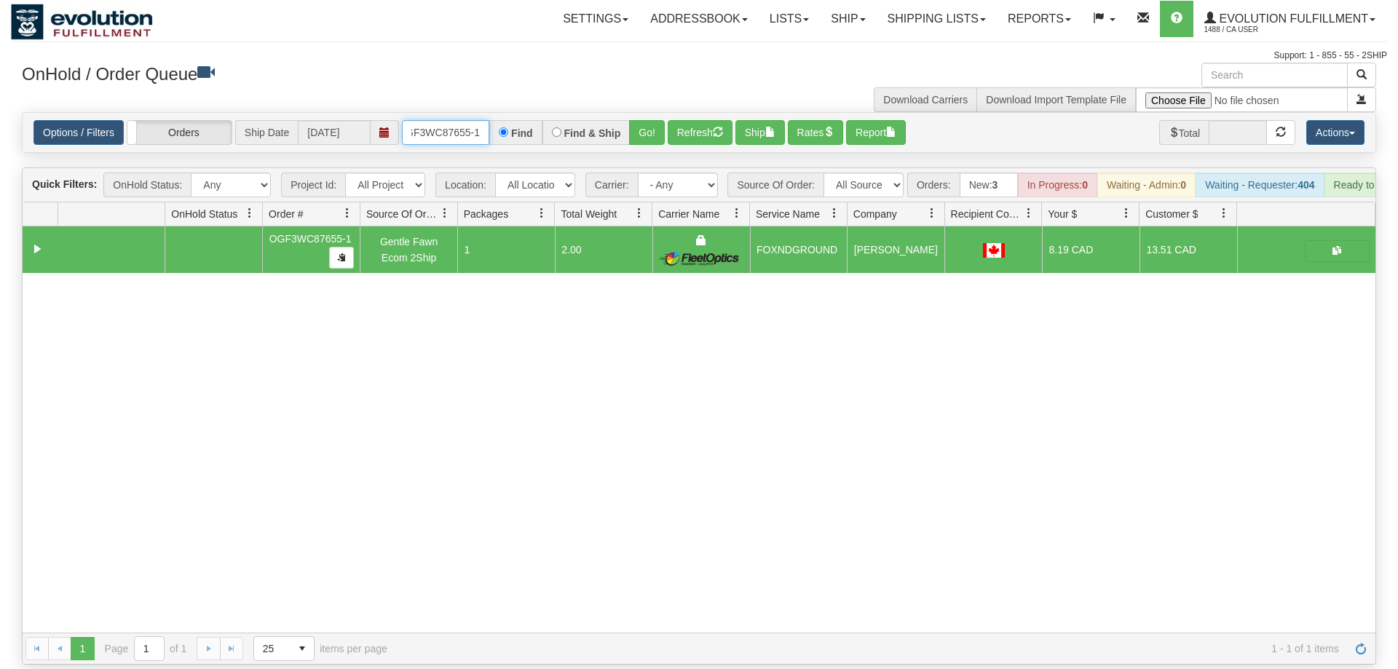
click at [436, 120] on input "OGF3WC87655-1" at bounding box center [445, 132] width 87 height 25
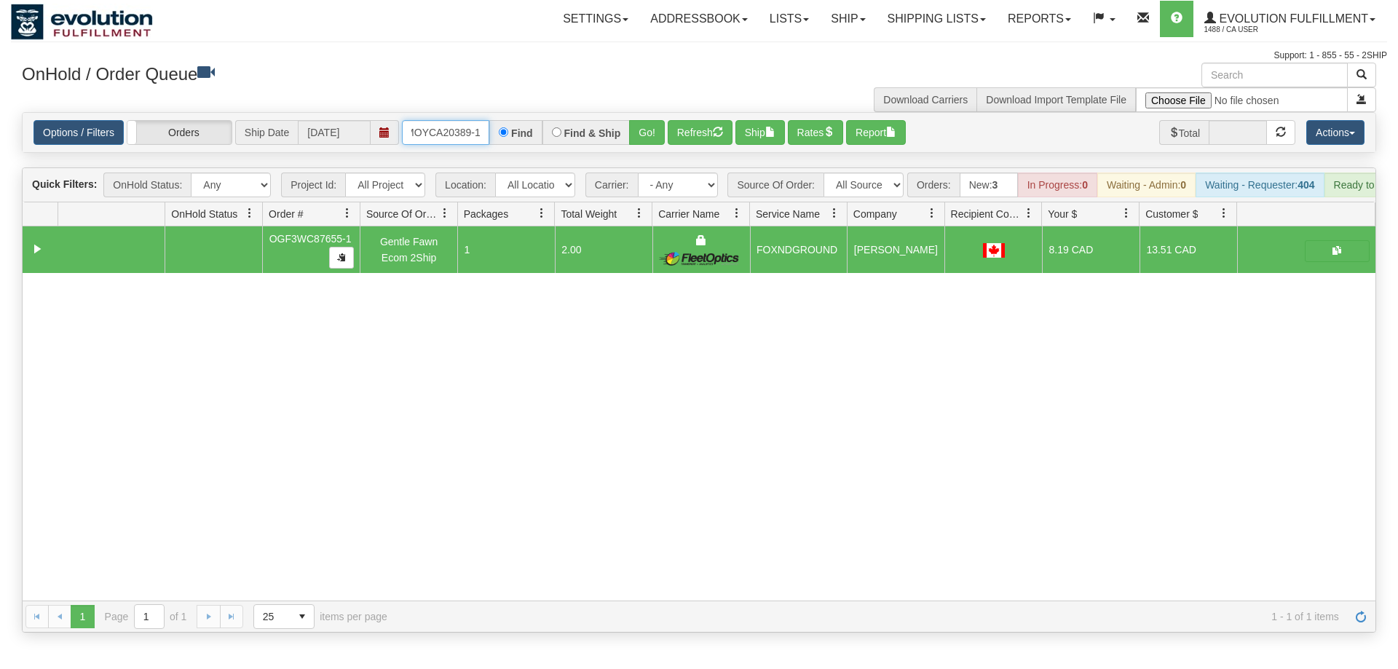
scroll to position [0, 15]
drag, startPoint x: 654, startPoint y: 125, endPoint x: 644, endPoint y: 130, distance: 11.4
click at [647, 143] on div "Is equal to Is not equal to Contains Does not contains CAD USD EUR ZAR [PERSON_…" at bounding box center [699, 372] width 1377 height 521
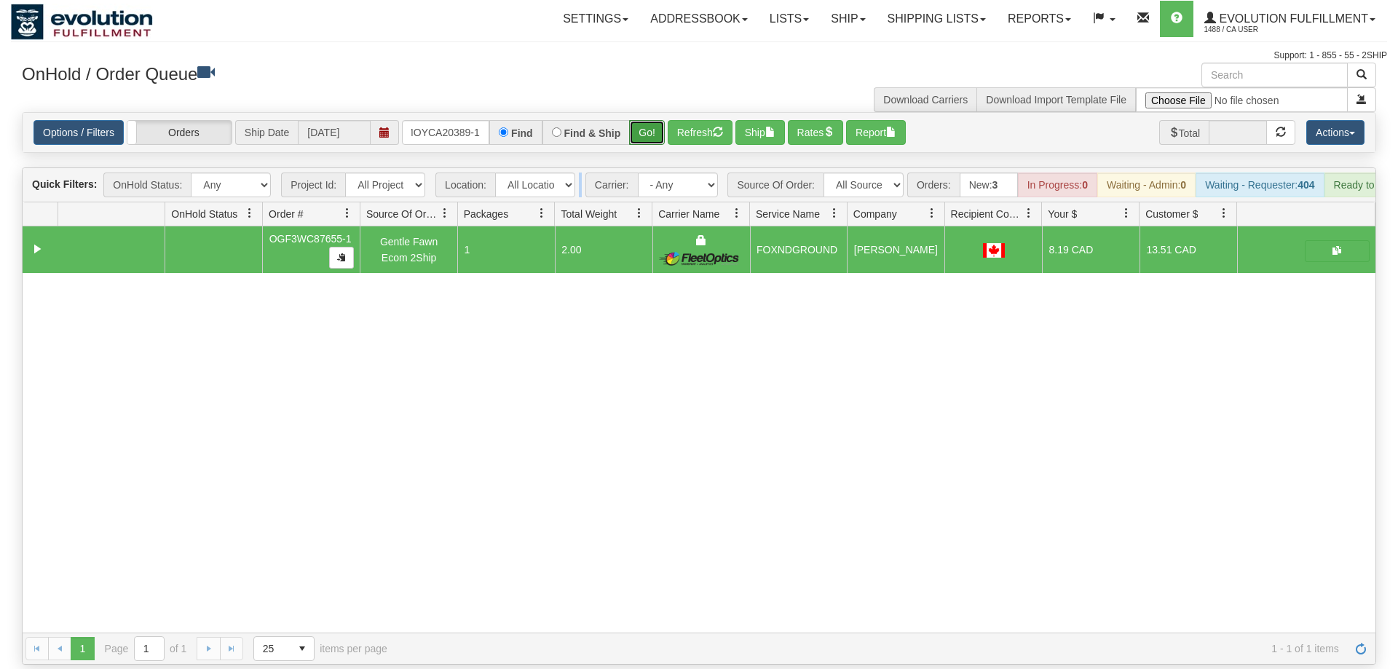
drag, startPoint x: 642, startPoint y: 114, endPoint x: 642, endPoint y: 106, distance: 8.0
click at [642, 120] on button "Go!" at bounding box center [647, 132] width 36 height 25
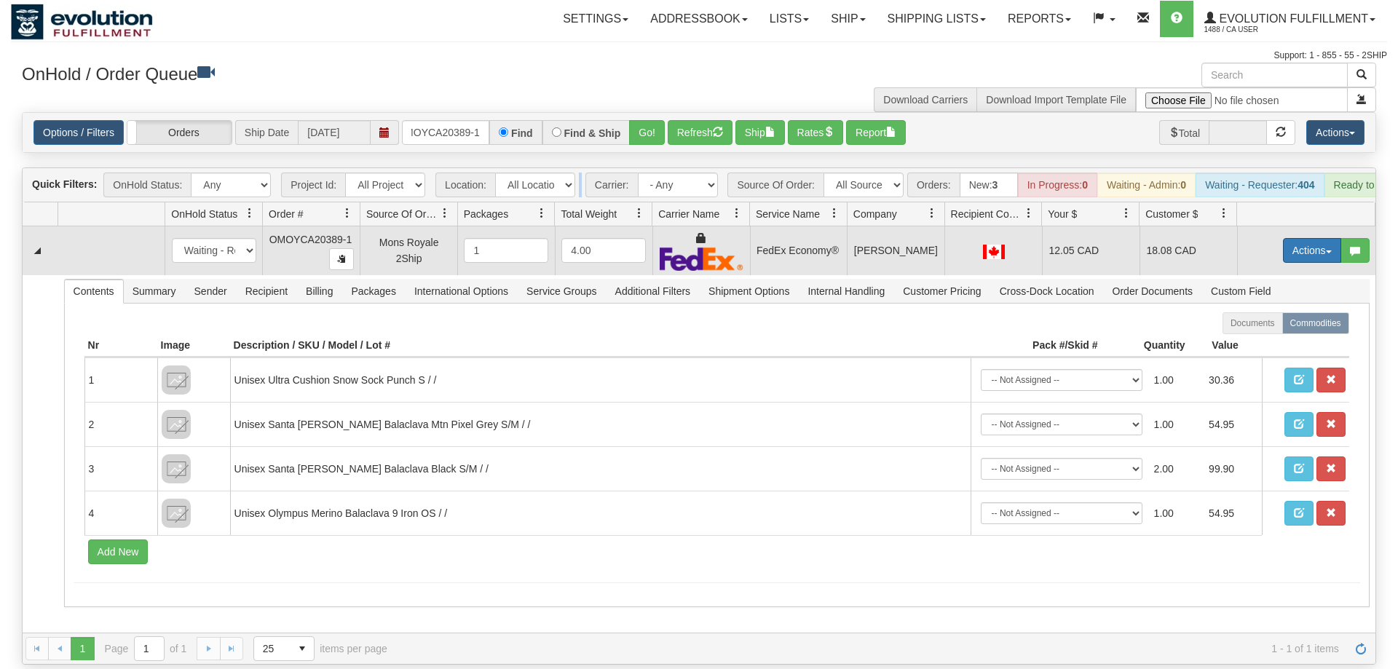
click at [1294, 238] on button "Actions" at bounding box center [1312, 250] width 58 height 25
click at [1264, 329] on span "Ship" at bounding box center [1254, 335] width 31 height 12
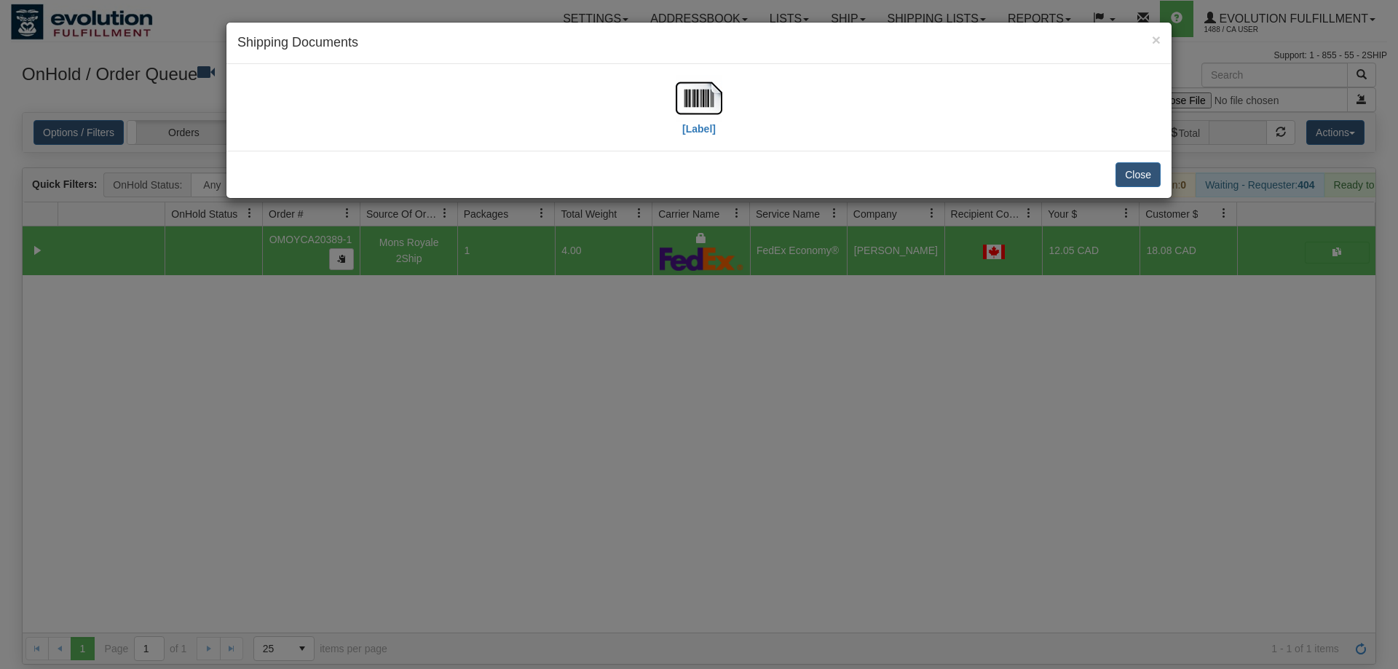
drag, startPoint x: 651, startPoint y: 109, endPoint x: 675, endPoint y: 103, distance: 24.7
click at [653, 109] on div "[Label]" at bounding box center [699, 107] width 924 height 65
click at [678, 103] on img at bounding box center [699, 98] width 47 height 47
drag, startPoint x: 476, startPoint y: 416, endPoint x: 476, endPoint y: 407, distance: 8.7
click at [476, 415] on div "× Shipping Documents [Label] Close" at bounding box center [699, 334] width 1398 height 669
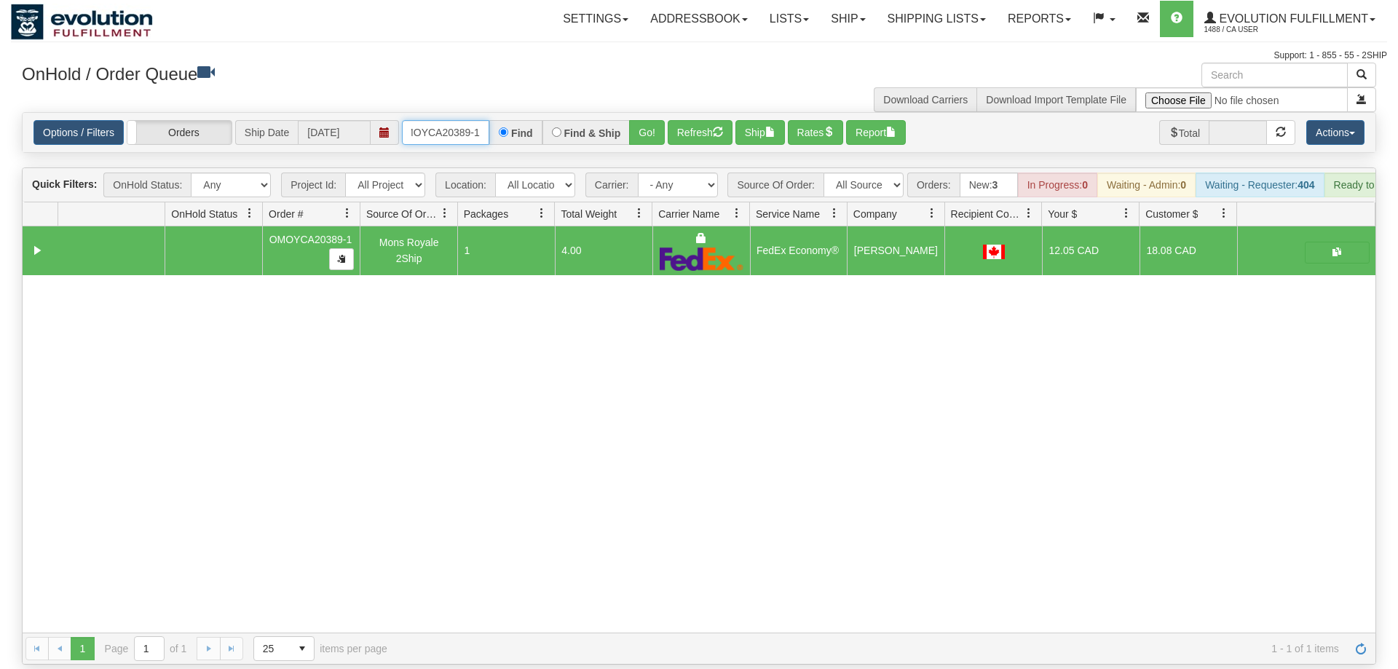
click at [456, 120] on input "OMOYCA20389-1" at bounding box center [445, 132] width 87 height 25
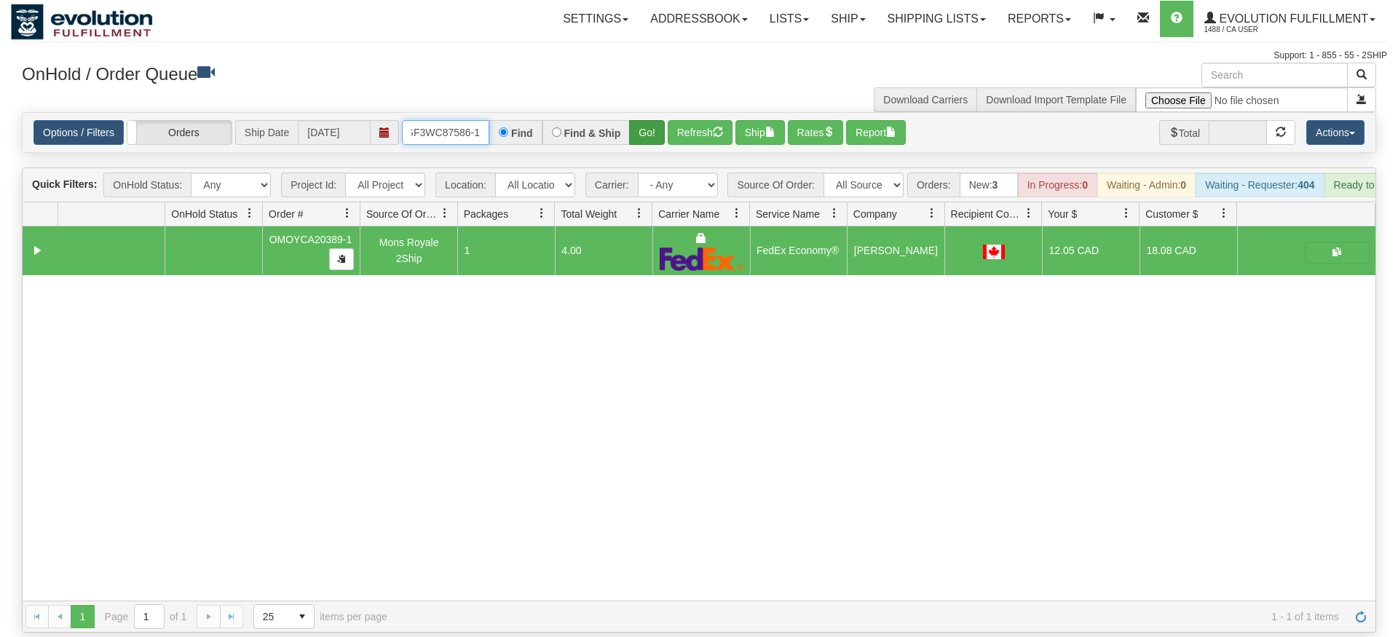
type input "OGF3WC87586-1"
drag, startPoint x: 637, startPoint y: 103, endPoint x: 647, endPoint y: 125, distance: 24.5
click at [642, 133] on div "Is equal to Is not equal to Contains Does not contains CAD USD EUR ZAR [PERSON_…" at bounding box center [699, 372] width 1377 height 521
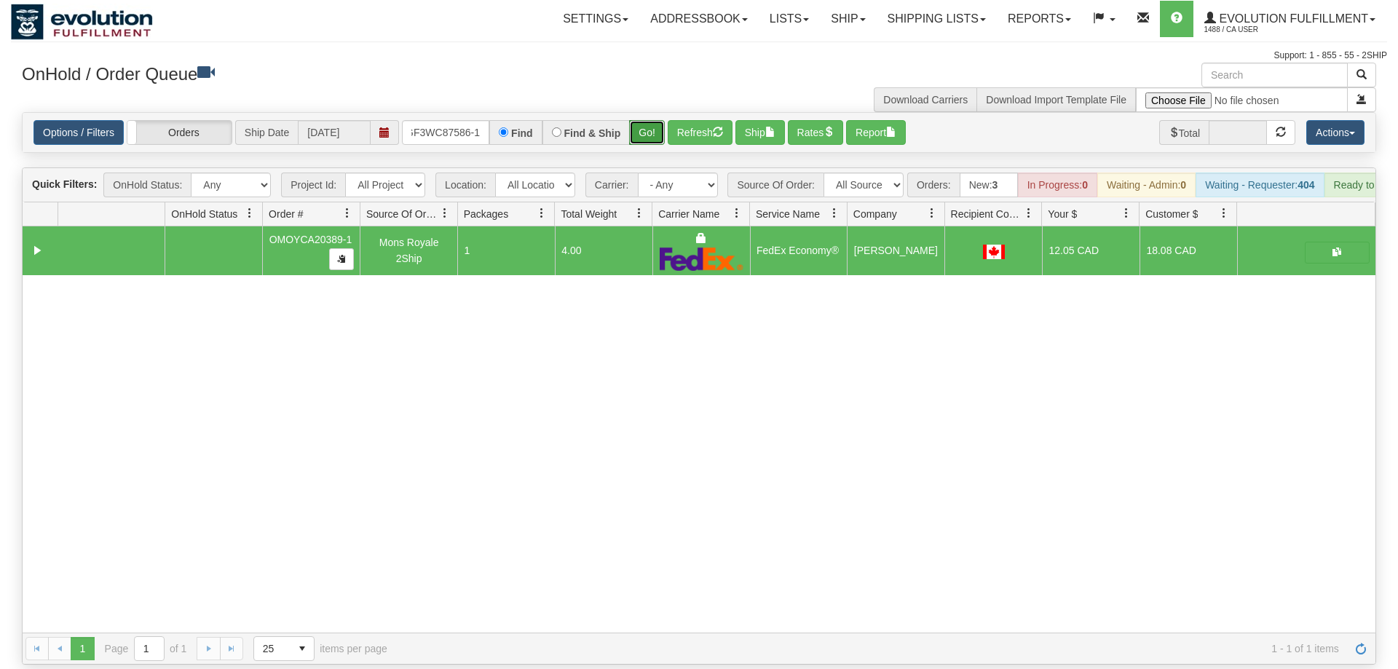
click at [660, 120] on button "Go!" at bounding box center [647, 132] width 36 height 25
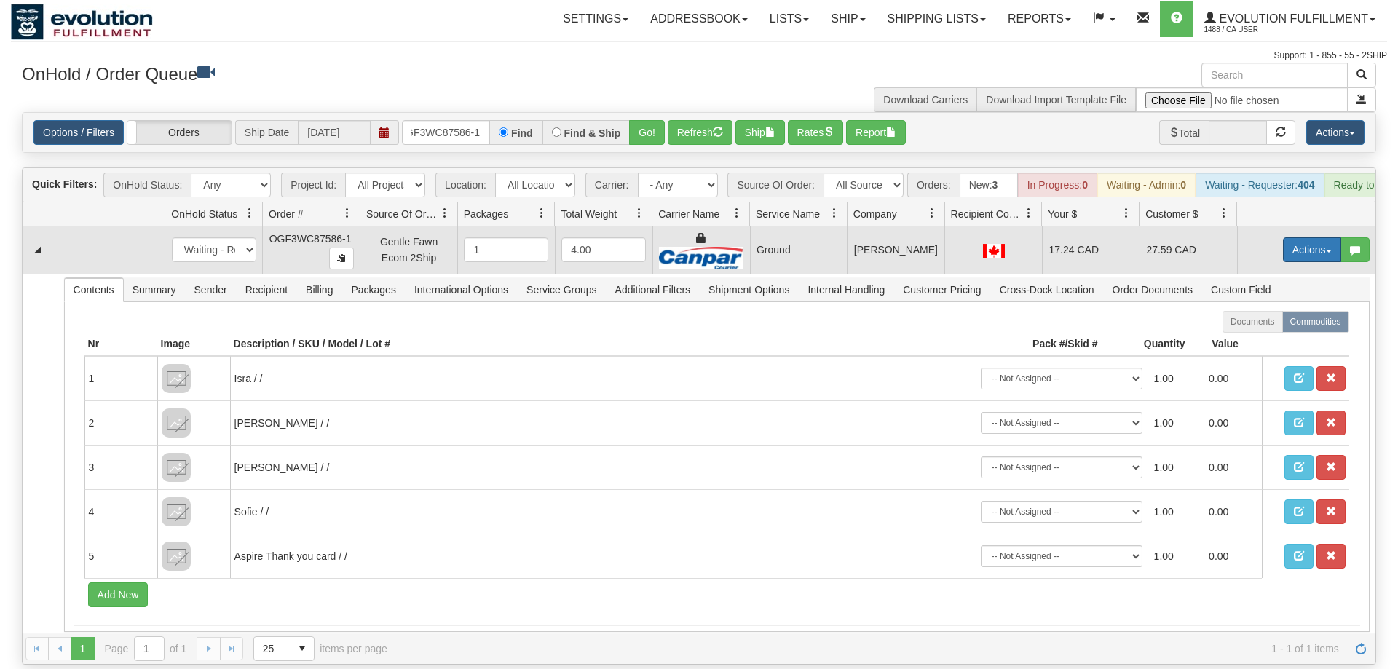
click at [1312, 237] on button "Actions" at bounding box center [1312, 249] width 58 height 25
click at [1302, 310] on span "Rate All Services" at bounding box center [1282, 316] width 87 height 12
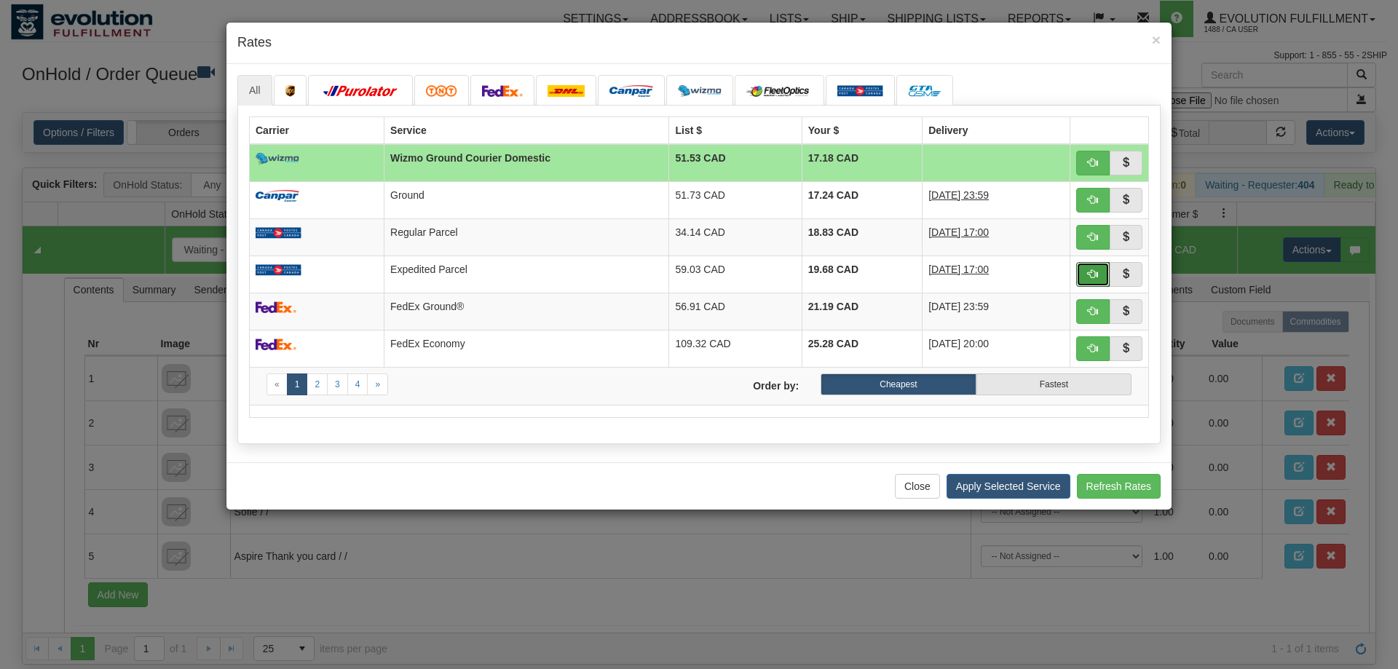
drag, startPoint x: 1088, startPoint y: 275, endPoint x: 996, endPoint y: 242, distance: 98.4
click at [1089, 275] on span "button" at bounding box center [1093, 274] width 10 height 10
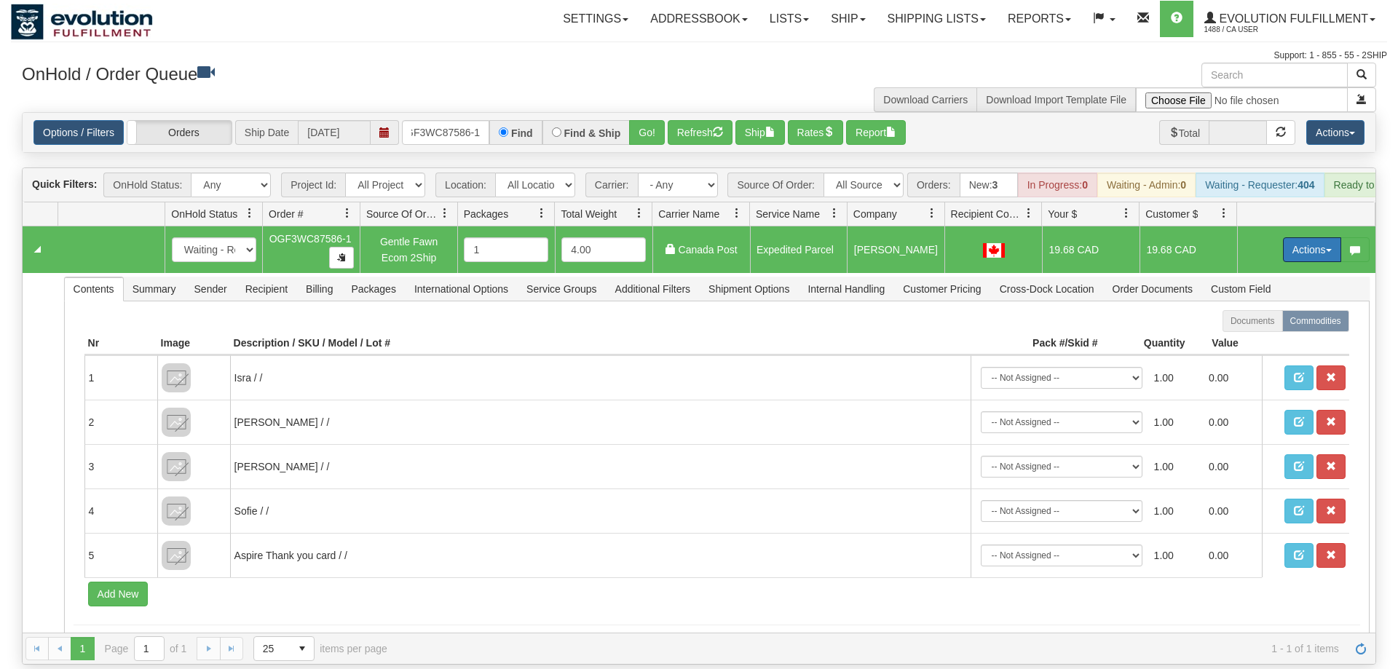
drag, startPoint x: 1321, startPoint y: 229, endPoint x: 1291, endPoint y: 289, distance: 67.4
click at [1320, 237] on button "Actions" at bounding box center [1312, 249] width 58 height 25
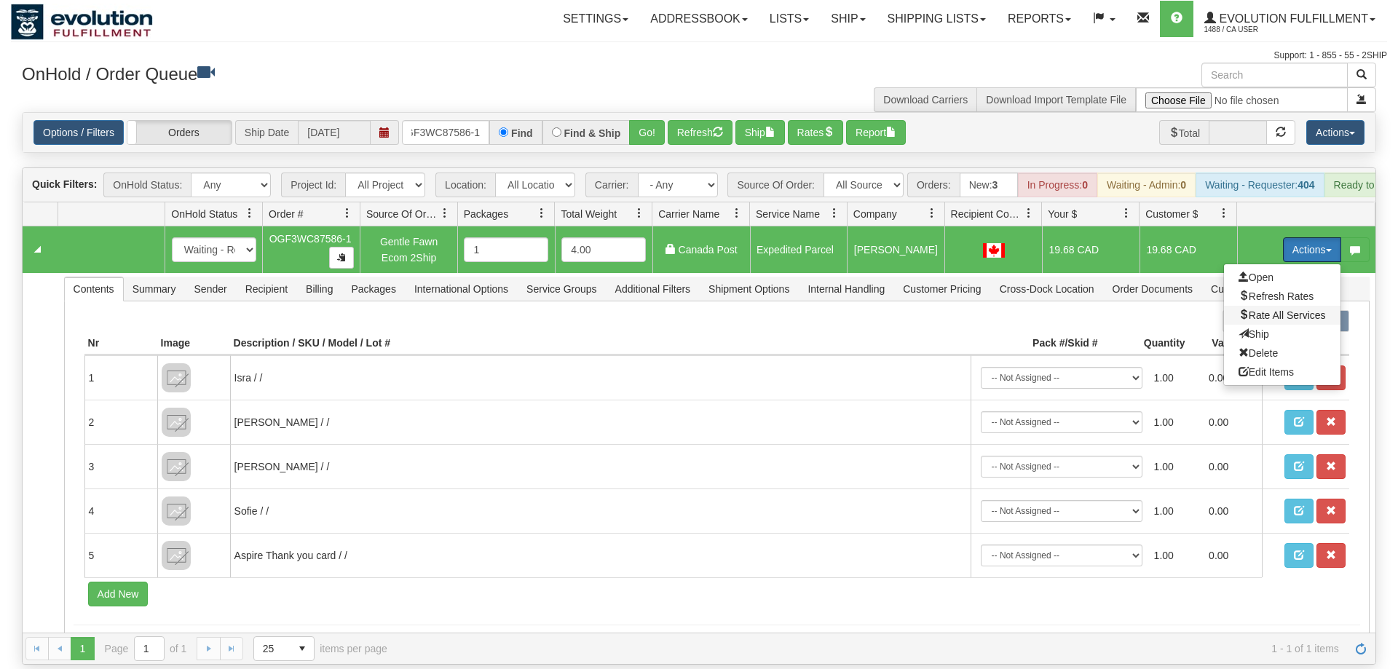
click at [1288, 310] on span "Rate All Services" at bounding box center [1282, 316] width 87 height 12
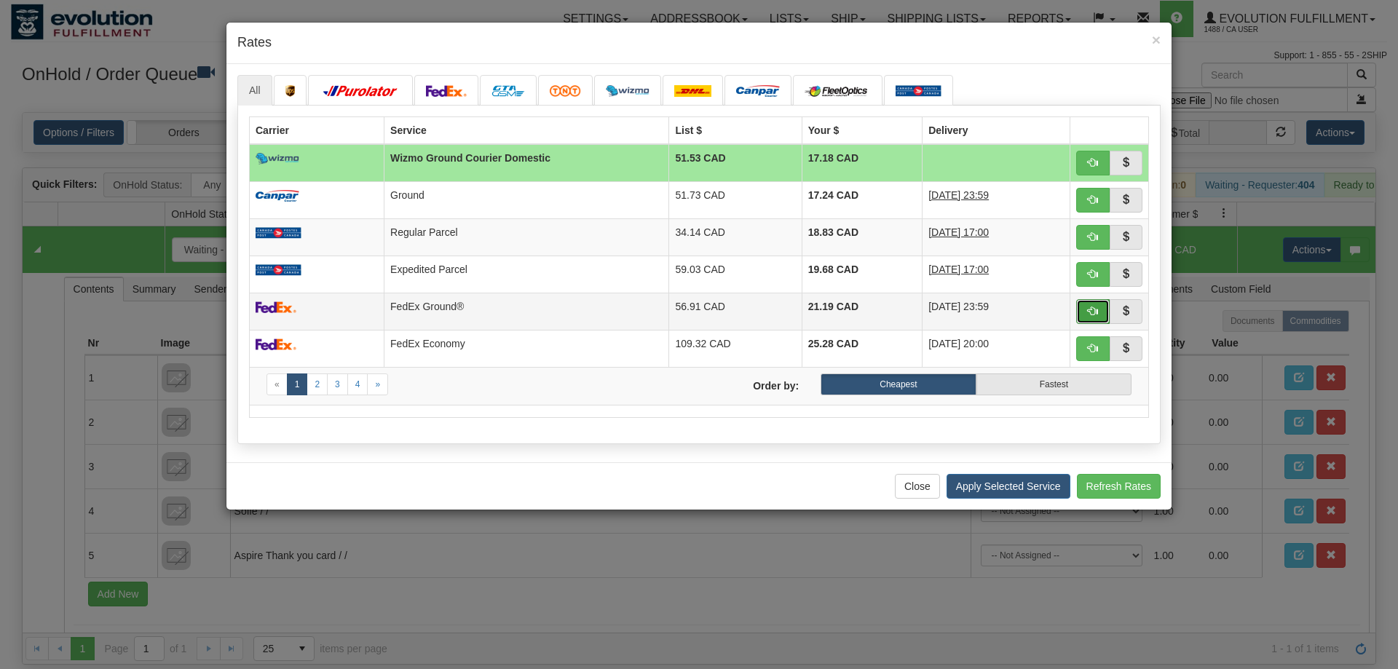
click at [1103, 313] on button "button" at bounding box center [1093, 311] width 34 height 25
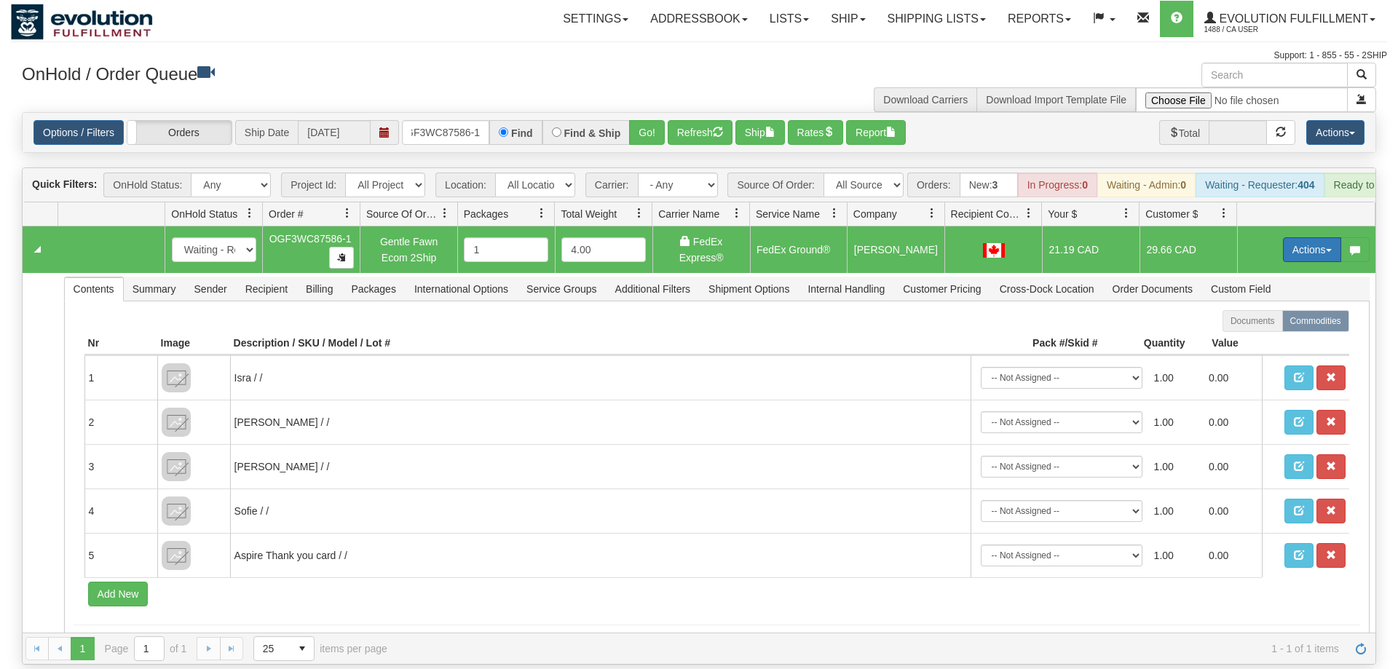
click at [1299, 237] on button "Actions" at bounding box center [1312, 249] width 58 height 25
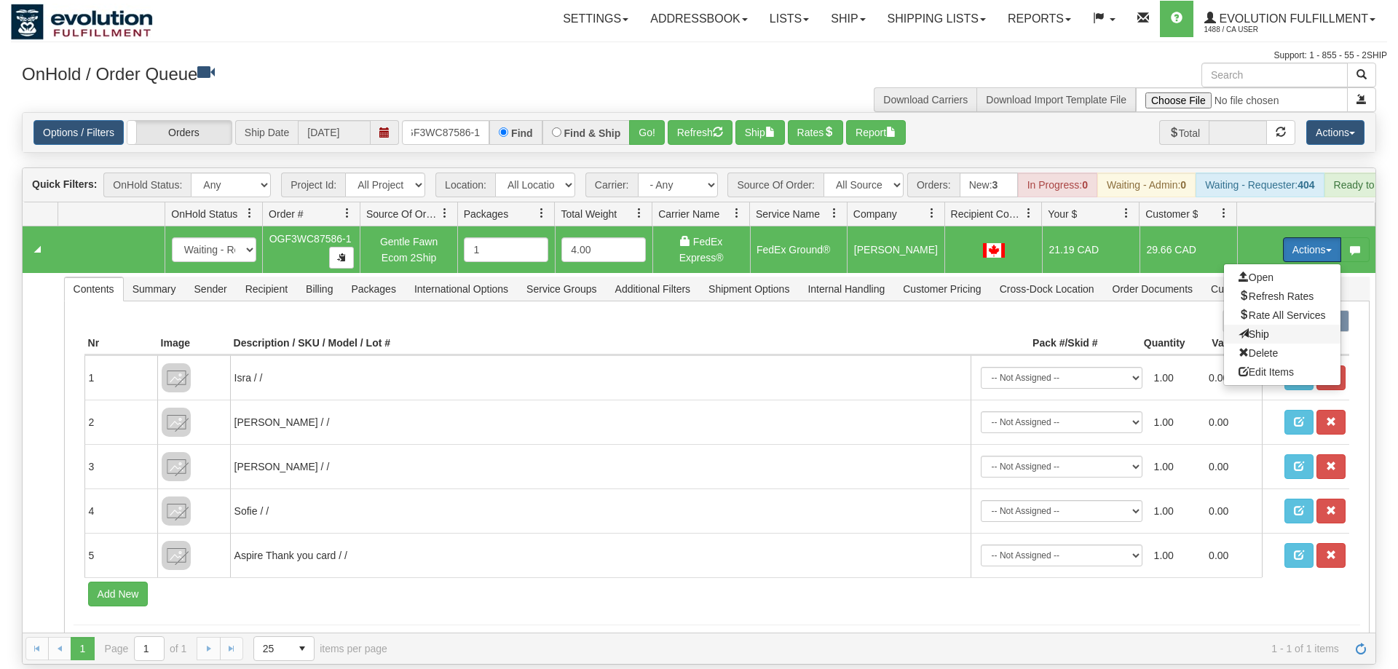
click at [1253, 328] on span "Ship" at bounding box center [1254, 334] width 31 height 12
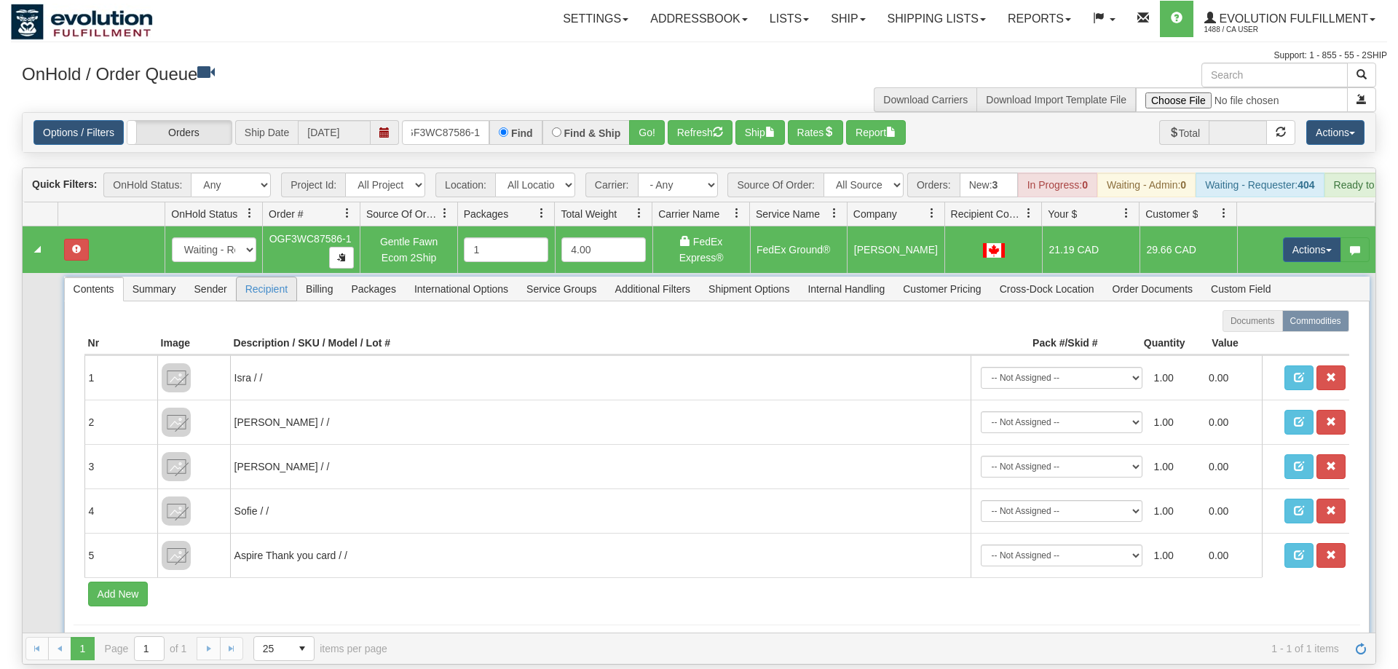
click at [269, 277] on span "Recipient" at bounding box center [267, 288] width 60 height 23
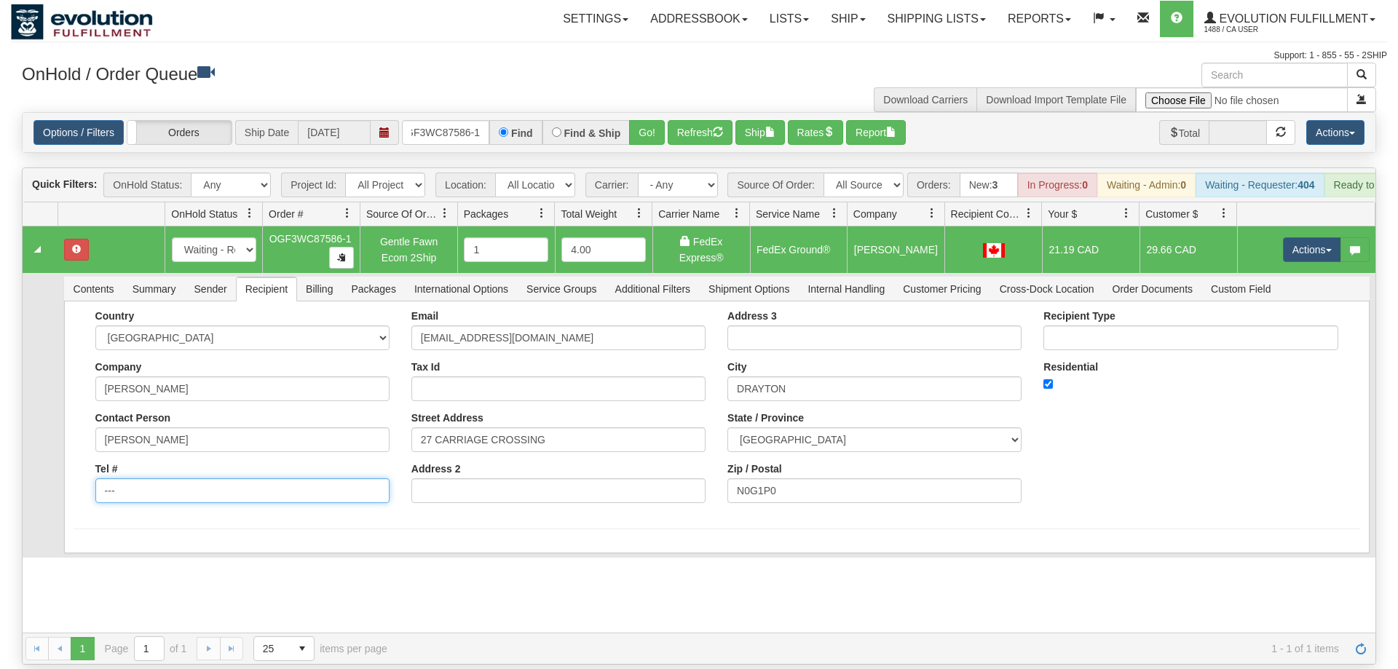
drag, startPoint x: 207, startPoint y: 462, endPoint x: 0, endPoint y: 465, distance: 206.9
click at [64, 465] on div "Country AFGHANISTAN ALAND ISLANDS ALBANIA ALGERIA AMERICAN SAMOA ANDORRA ANGOLA…" at bounding box center [717, 428] width 1306 height 252
drag, startPoint x: 107, startPoint y: 476, endPoint x: 71, endPoint y: 470, distance: 36.2
click at [95, 479] on input "---" at bounding box center [242, 491] width 294 height 25
drag, startPoint x: 146, startPoint y: 470, endPoint x: 88, endPoint y: 469, distance: 57.5
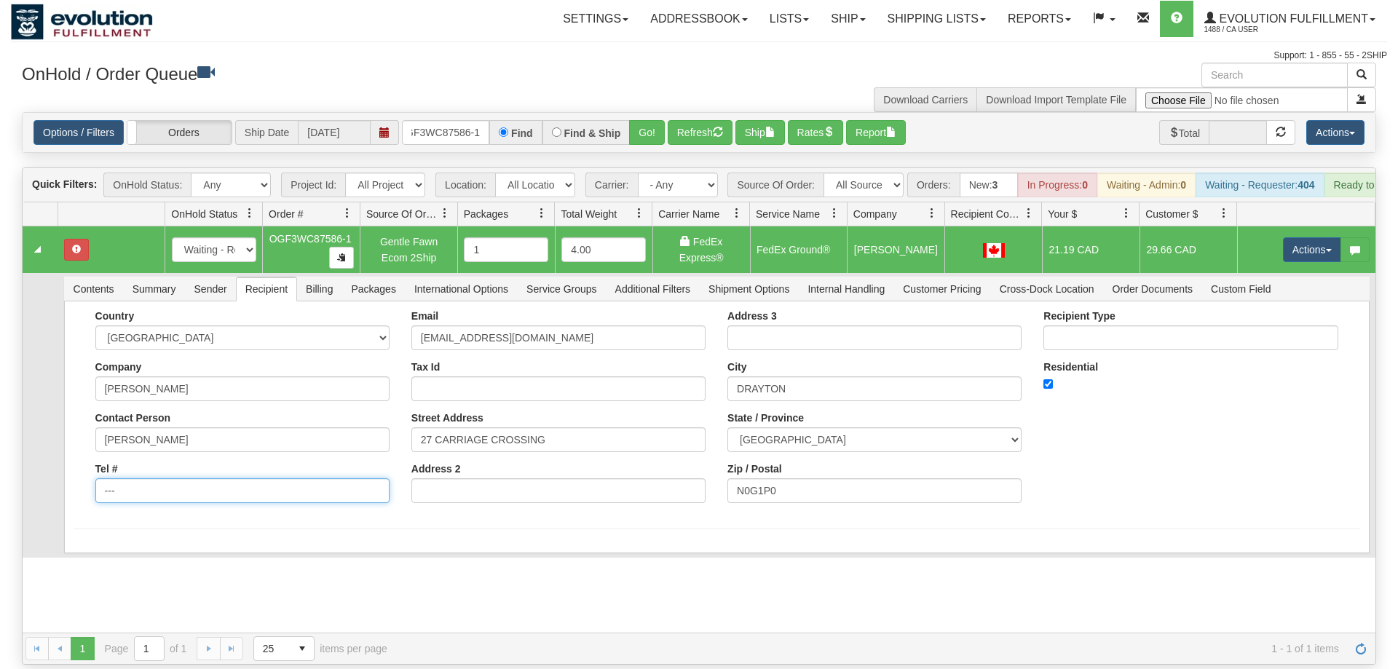
click at [95, 479] on input "---" at bounding box center [242, 491] width 294 height 25
type input "8886562228"
click at [117, 524] on div "Country AFGHANISTAN ALAND ISLANDS ALBANIA ALGERIA AMERICAN SAMOA ANDORRA ANGOLA…" at bounding box center [717, 428] width 1306 height 252
click at [98, 544] on button "Save" at bounding box center [95, 556] width 42 height 25
click at [1302, 237] on button "Actions" at bounding box center [1312, 249] width 58 height 25
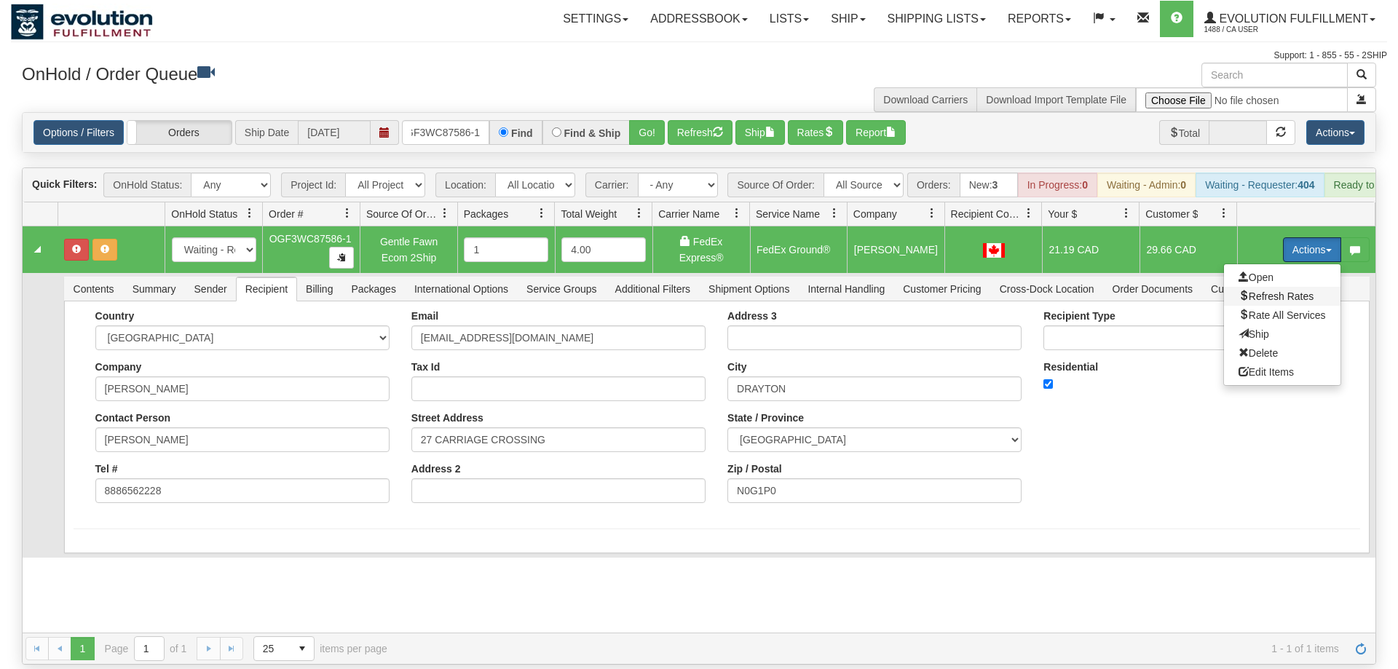
click at [1283, 291] on span "Refresh Rates" at bounding box center [1276, 297] width 75 height 12
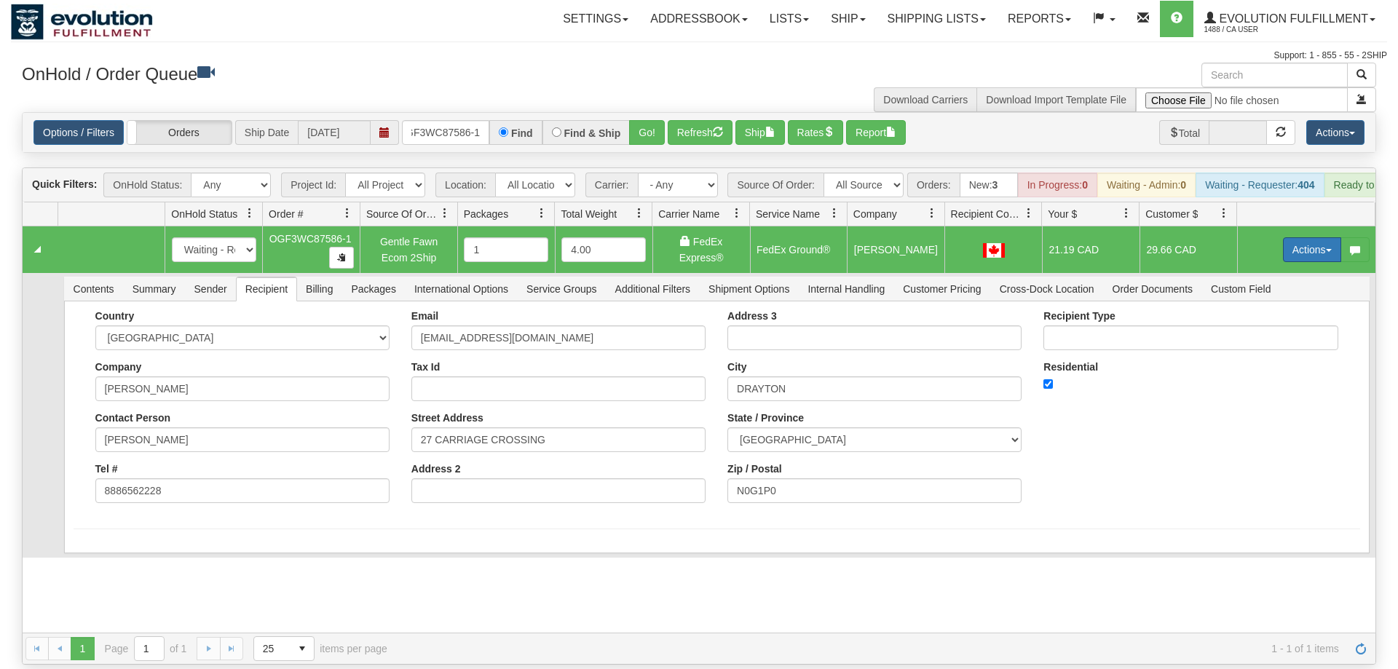
click at [1302, 237] on button "Actions" at bounding box center [1312, 249] width 58 height 25
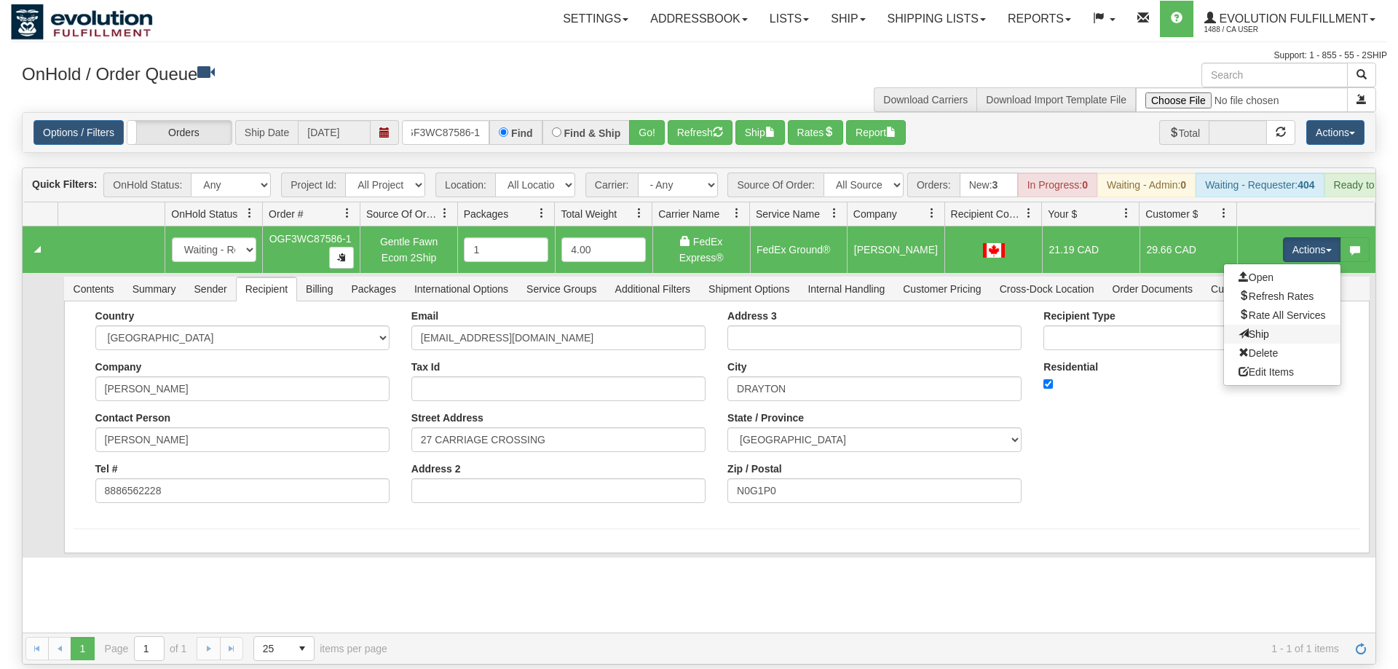
click at [1283, 325] on link "Ship" at bounding box center [1282, 334] width 117 height 19
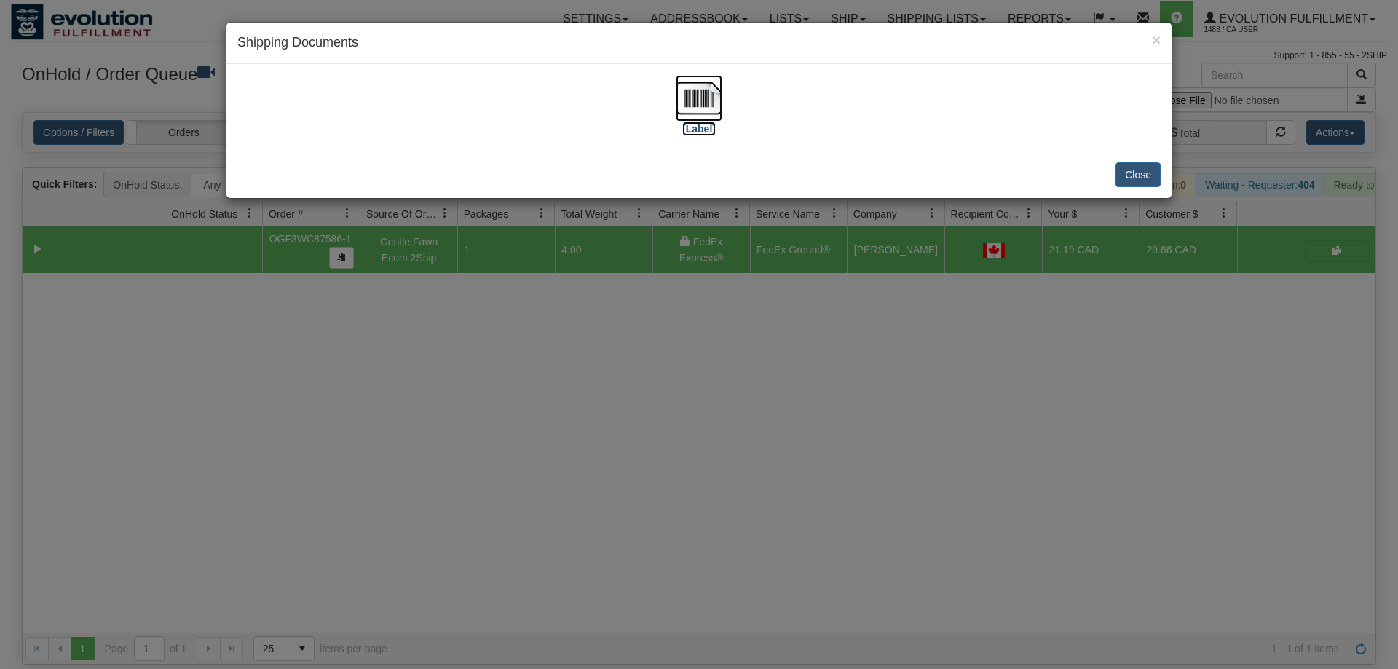
click at [680, 82] on img at bounding box center [699, 98] width 47 height 47
drag, startPoint x: 401, startPoint y: 335, endPoint x: 395, endPoint y: 326, distance: 10.1
click at [395, 326] on div "× Shipping Documents [Label] Close" at bounding box center [699, 334] width 1398 height 669
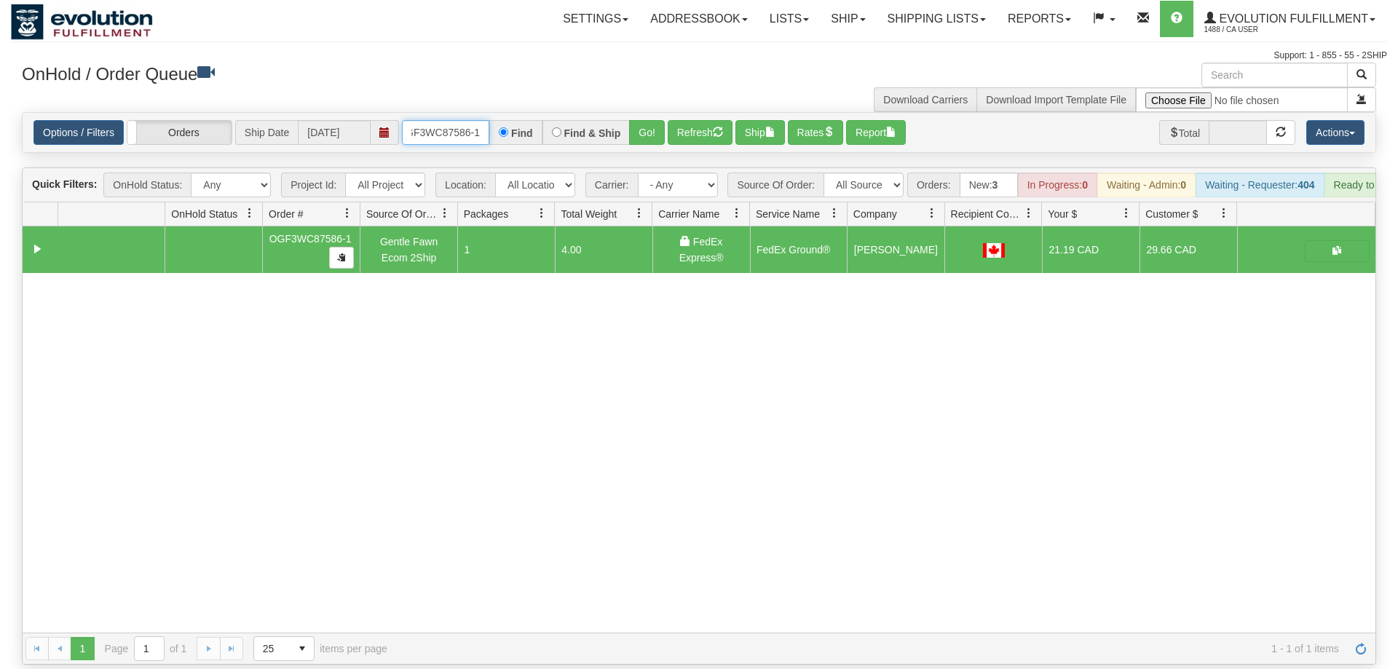
click at [417, 120] on input "OGF3WC87586-1" at bounding box center [445, 132] width 87 height 25
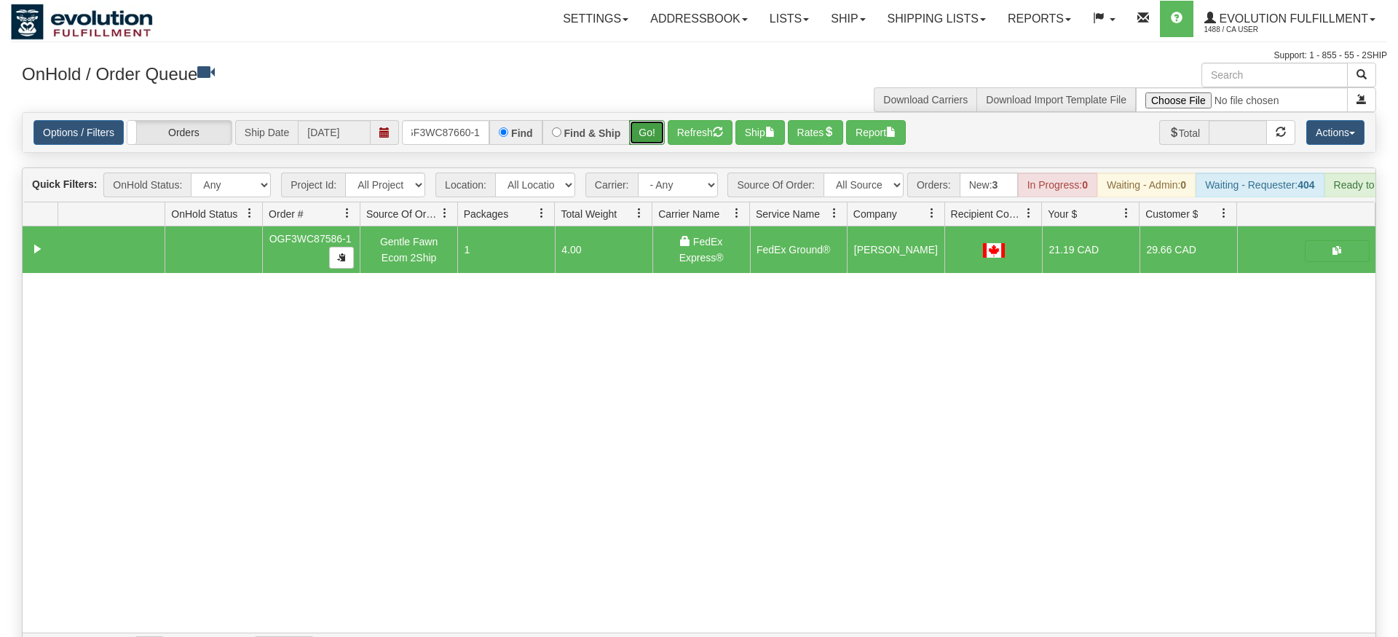
click at [655, 133] on div "Is equal to Is not equal to Contains Does not contains CAD USD EUR ZAR [PERSON_…" at bounding box center [699, 388] width 1377 height 553
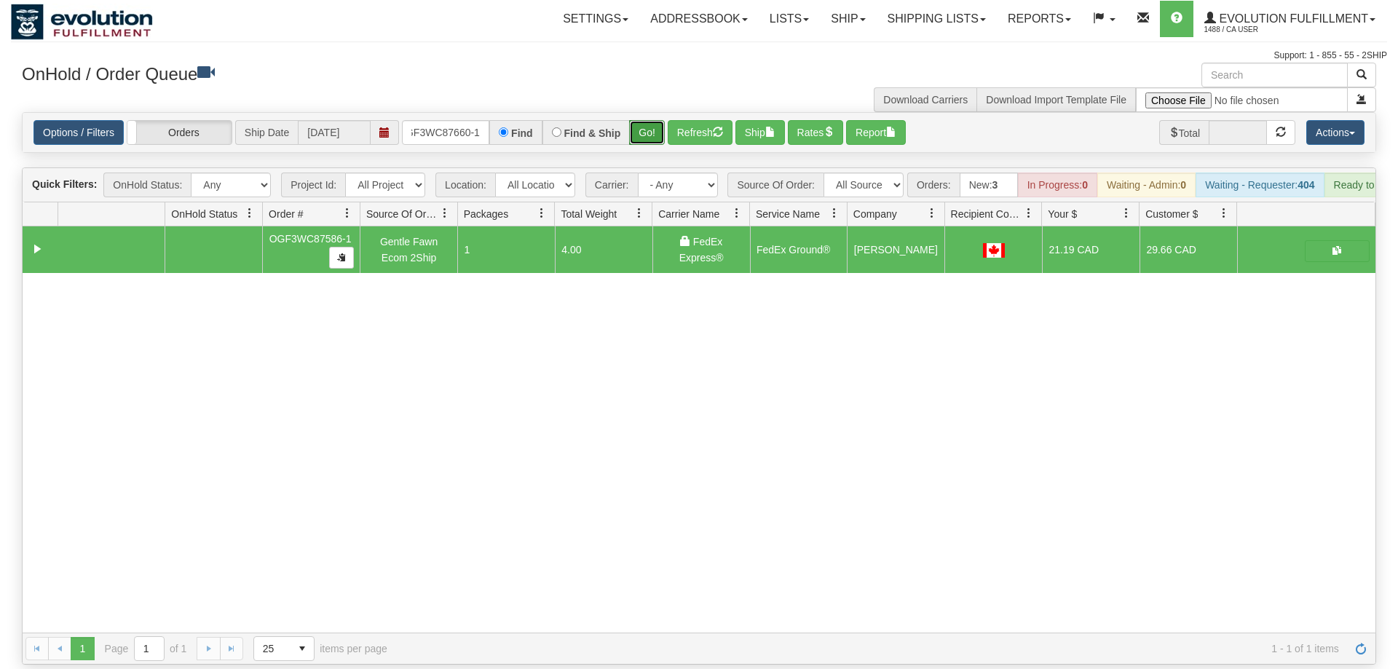
click at [651, 120] on button "Go!" at bounding box center [647, 132] width 36 height 25
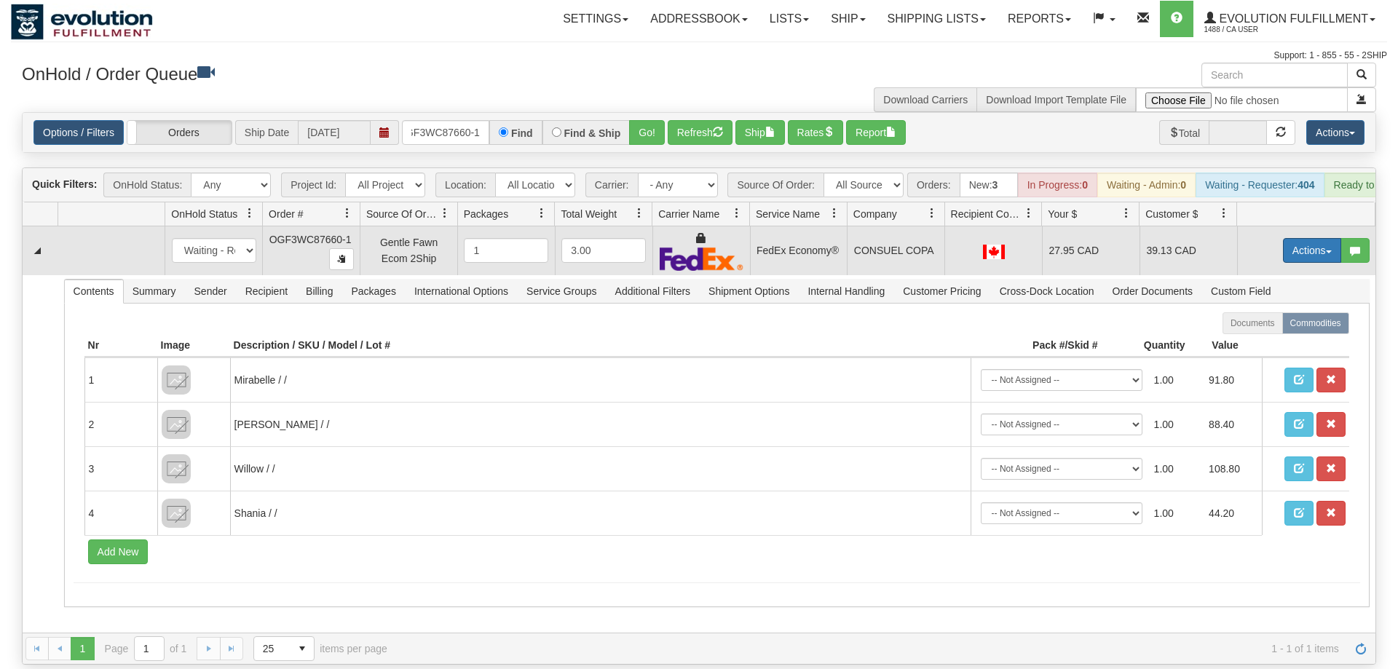
click at [1312, 238] on button "Actions" at bounding box center [1312, 250] width 58 height 25
click at [1294, 326] on link "Ship" at bounding box center [1282, 335] width 117 height 19
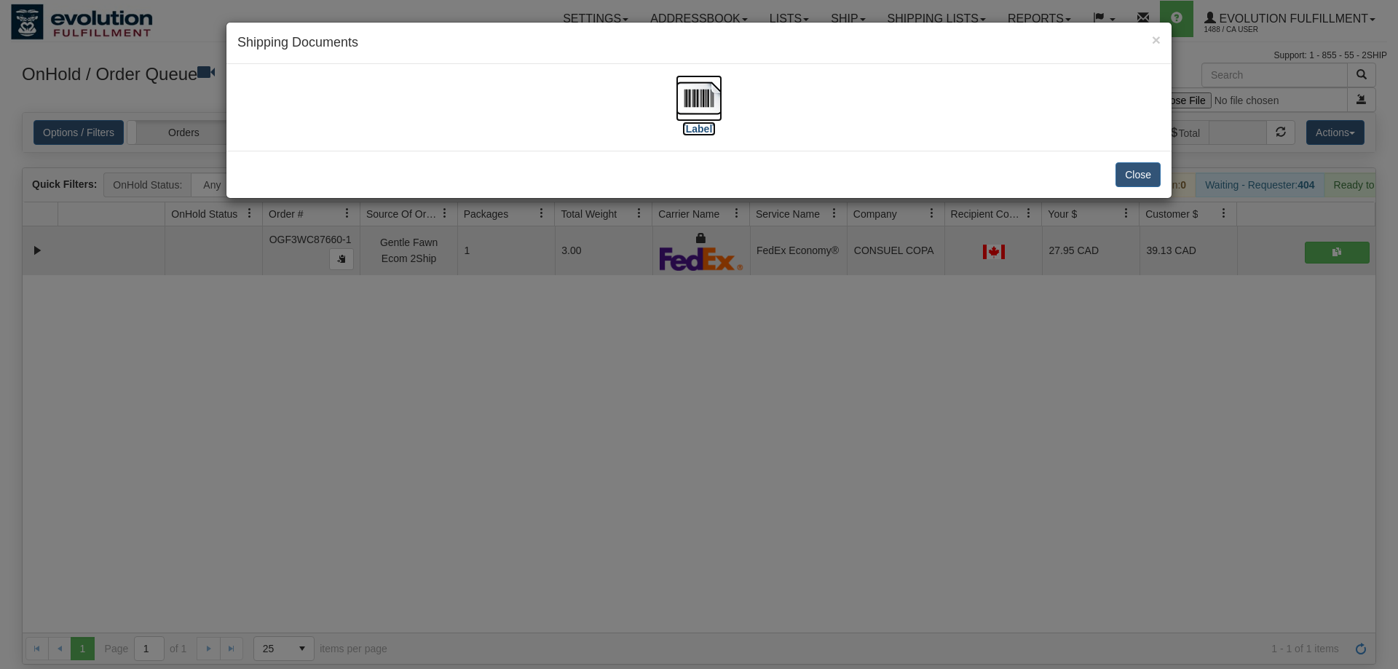
click at [694, 107] on img at bounding box center [699, 98] width 47 height 47
drag, startPoint x: 467, startPoint y: 473, endPoint x: 468, endPoint y: 457, distance: 16.1
click at [468, 457] on div "× Shipping Documents [Label] Close" at bounding box center [699, 334] width 1398 height 669
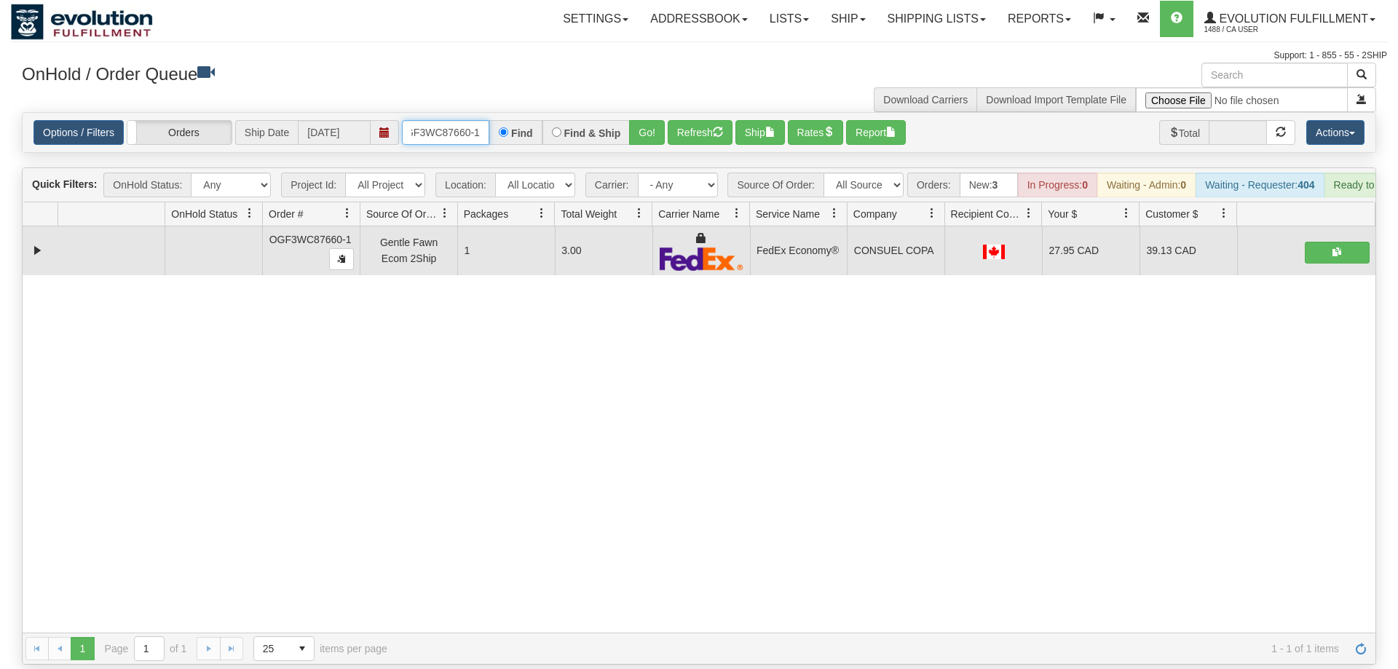
click at [452, 120] on input "oGF3WC87660-1" at bounding box center [445, 132] width 87 height 25
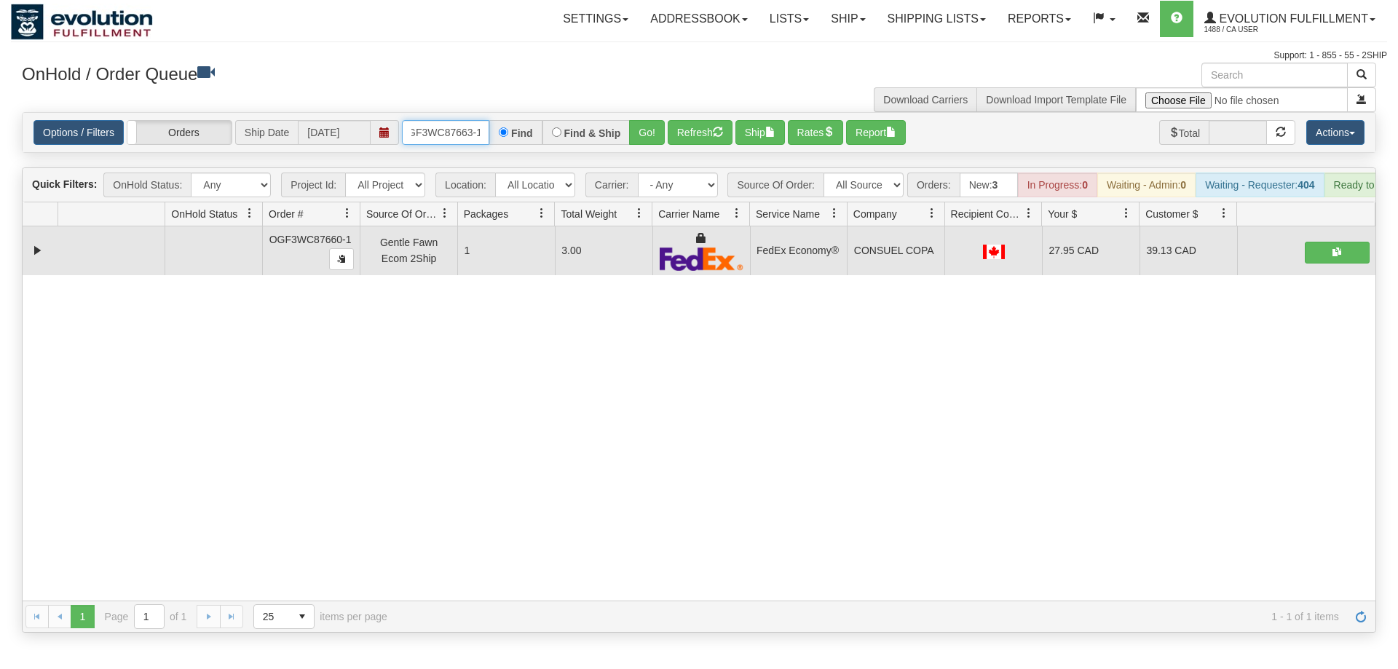
scroll to position [0, 14]
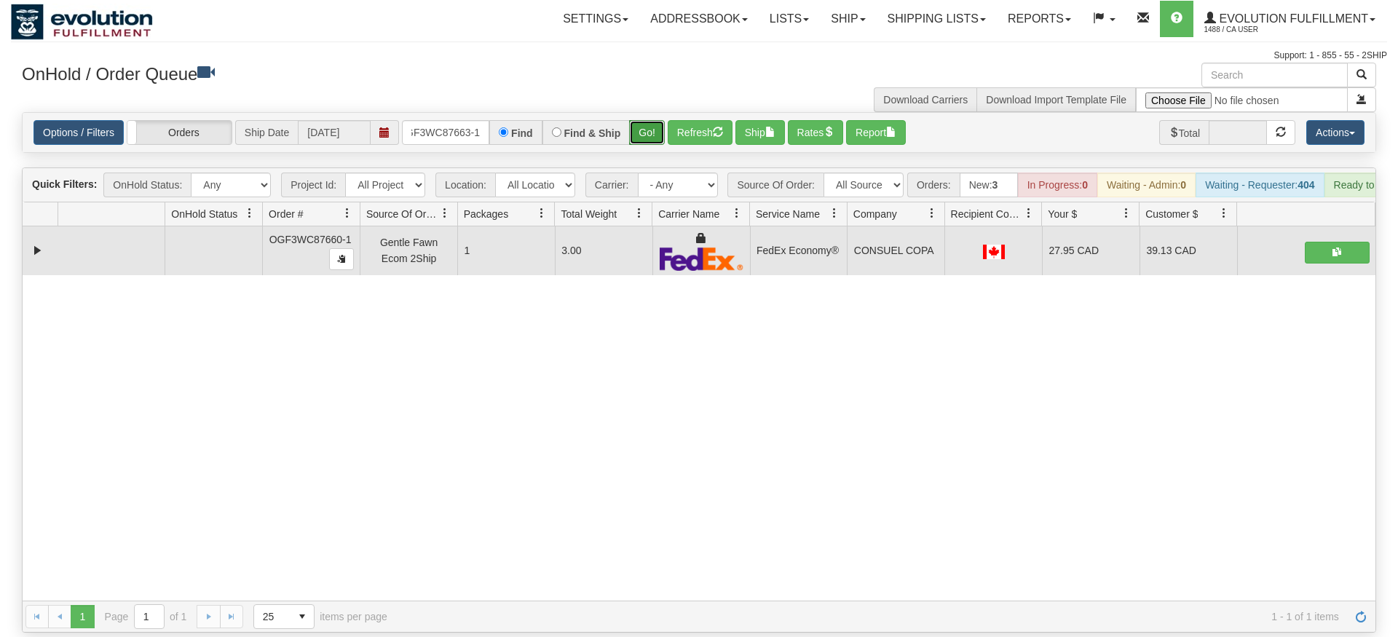
click at [650, 130] on div "Options / Filters Group Shipments Orders Ship Date 09/26/2025 OGF3WC87663-1 Fin…" at bounding box center [699, 132] width 1353 height 39
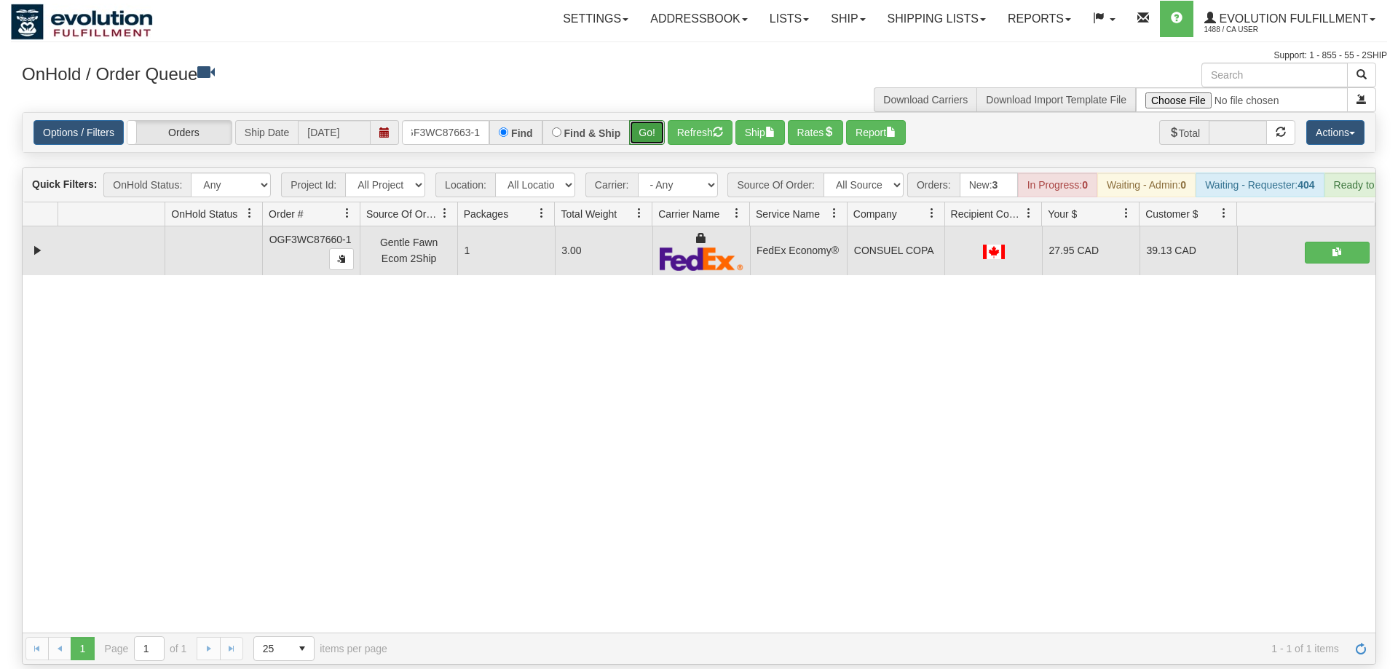
click at [643, 120] on button "Go!" at bounding box center [647, 132] width 36 height 25
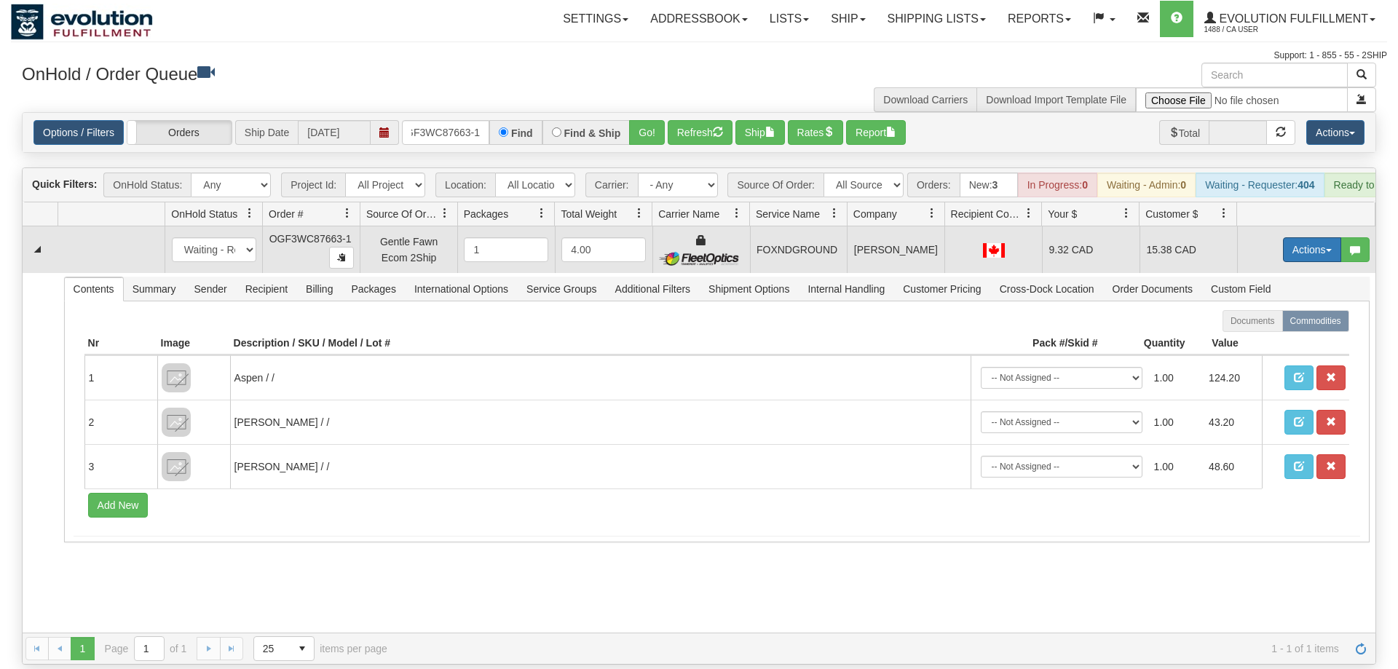
click at [1329, 249] on span "button" at bounding box center [1329, 250] width 6 height 3
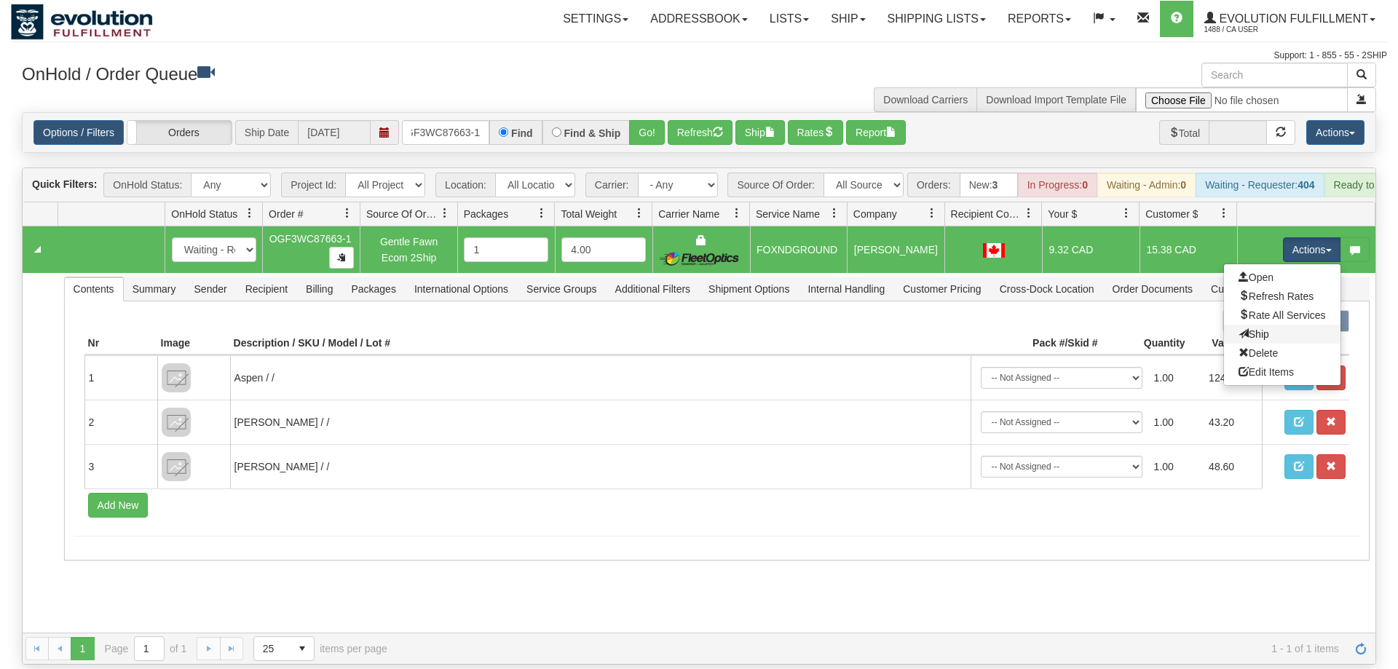
click at [1269, 325] on link "Ship" at bounding box center [1282, 334] width 117 height 19
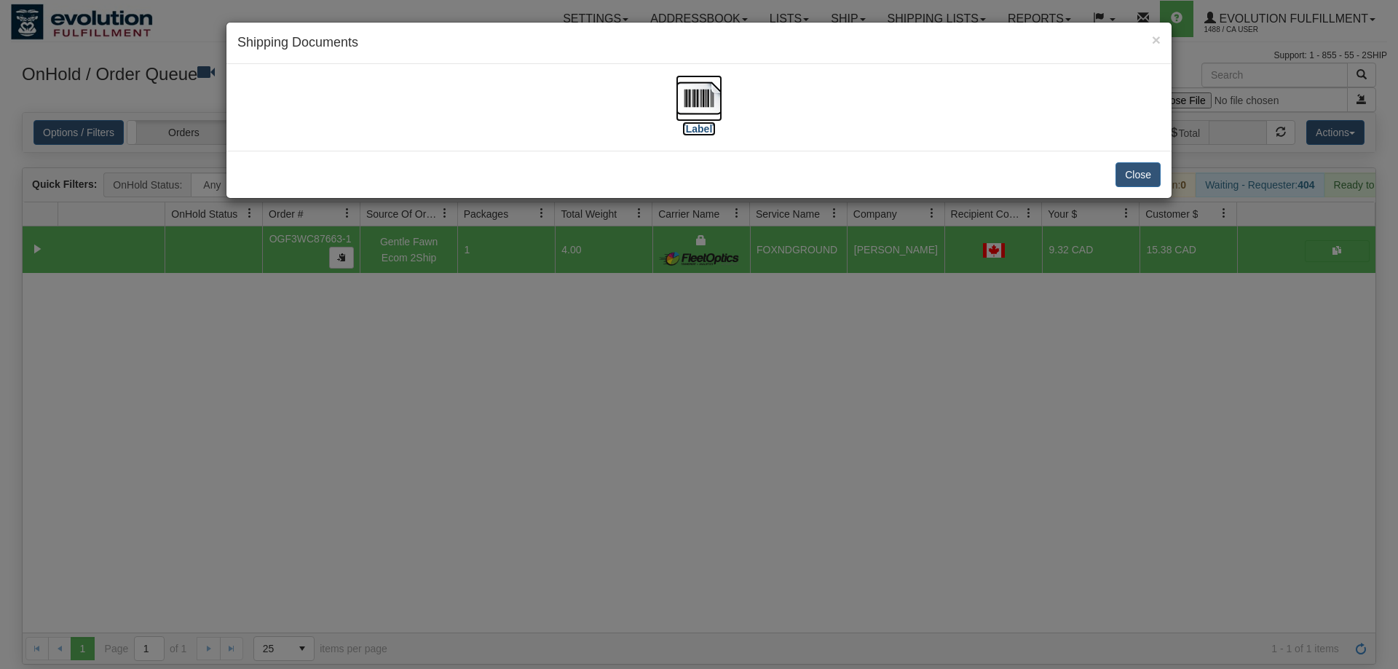
click at [706, 106] on img at bounding box center [699, 98] width 47 height 47
click at [379, 431] on div "× Shipping Documents [Label] Close" at bounding box center [699, 334] width 1398 height 669
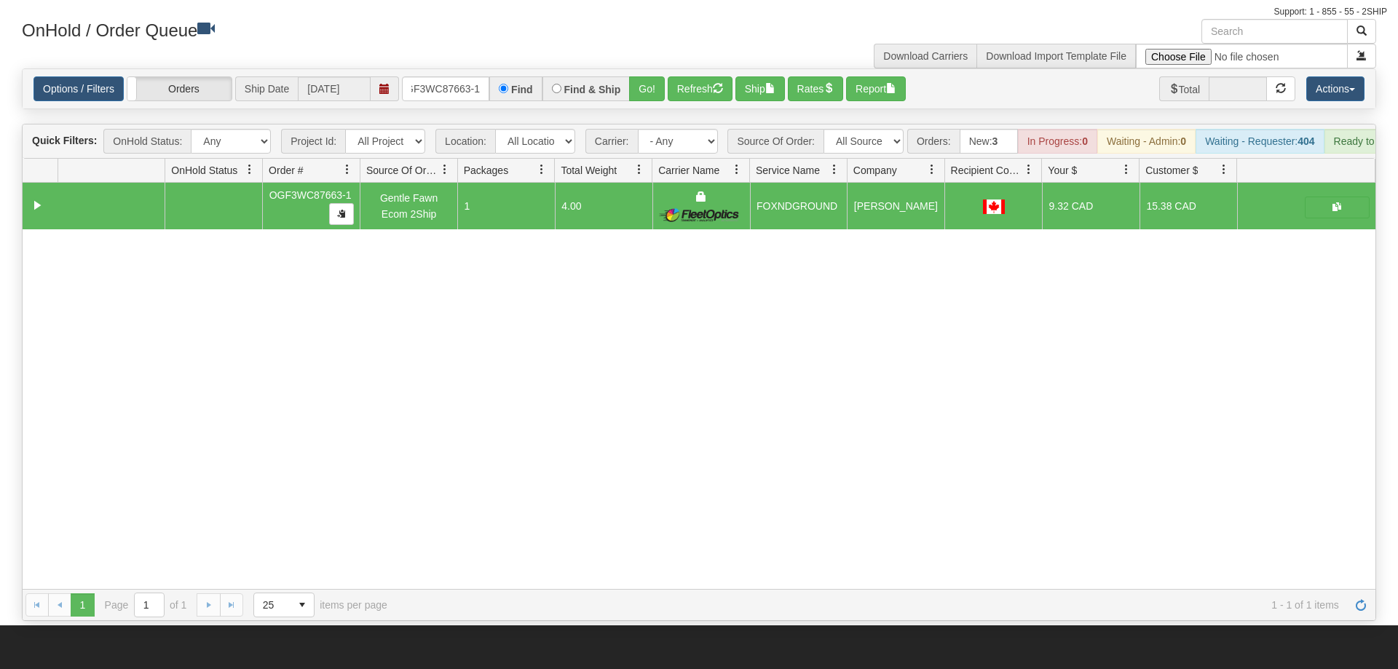
scroll to position [74, 0]
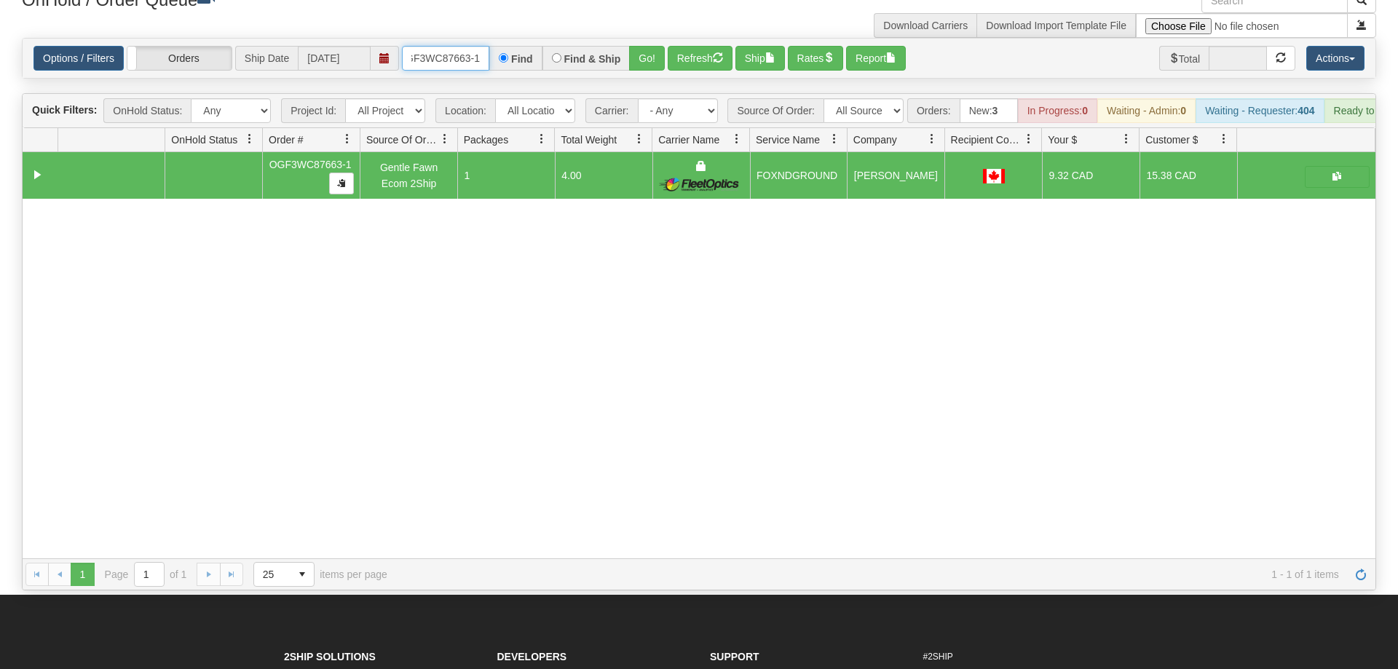
click at [453, 46] on input "OGF3WC87663-1" at bounding box center [445, 58] width 87 height 25
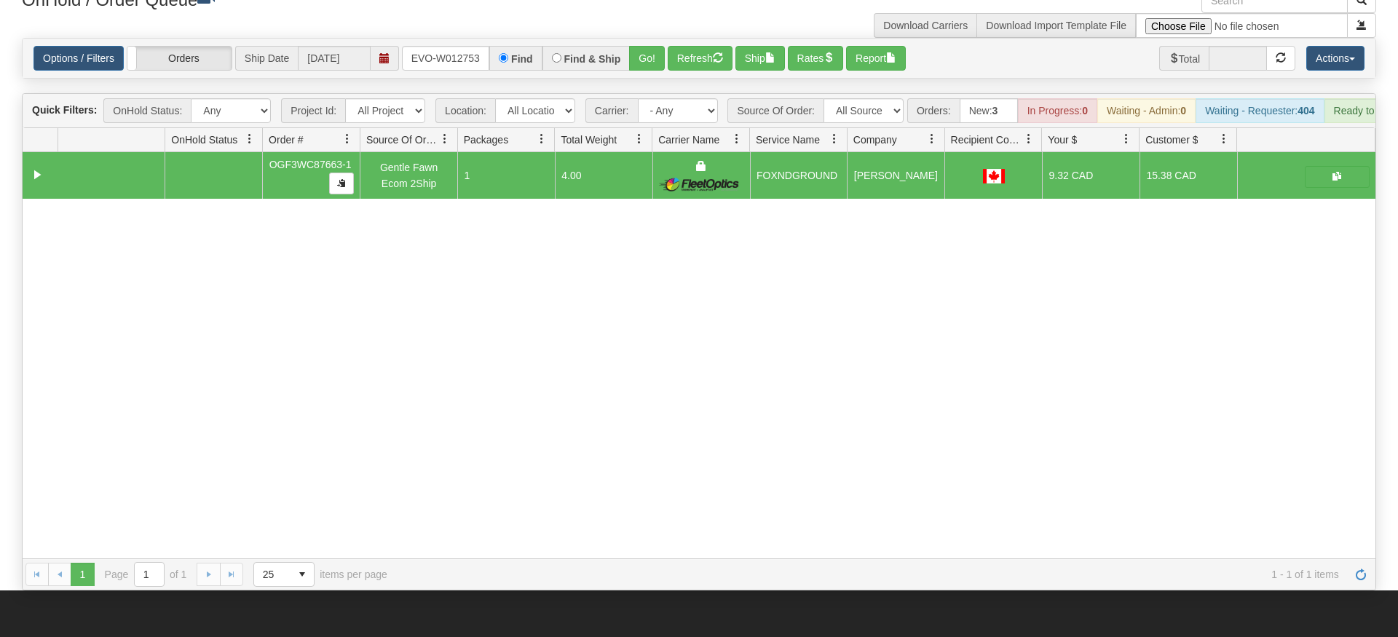
drag, startPoint x: 536, startPoint y: 359, endPoint x: 556, endPoint y: 382, distance: 30.4
click at [541, 393] on div "31677936 EVOLUTION V3 91252701 91252702 OGF3WC87663-1 Gentle Fawn Ecom 2Ship 1 …" at bounding box center [699, 355] width 1353 height 406
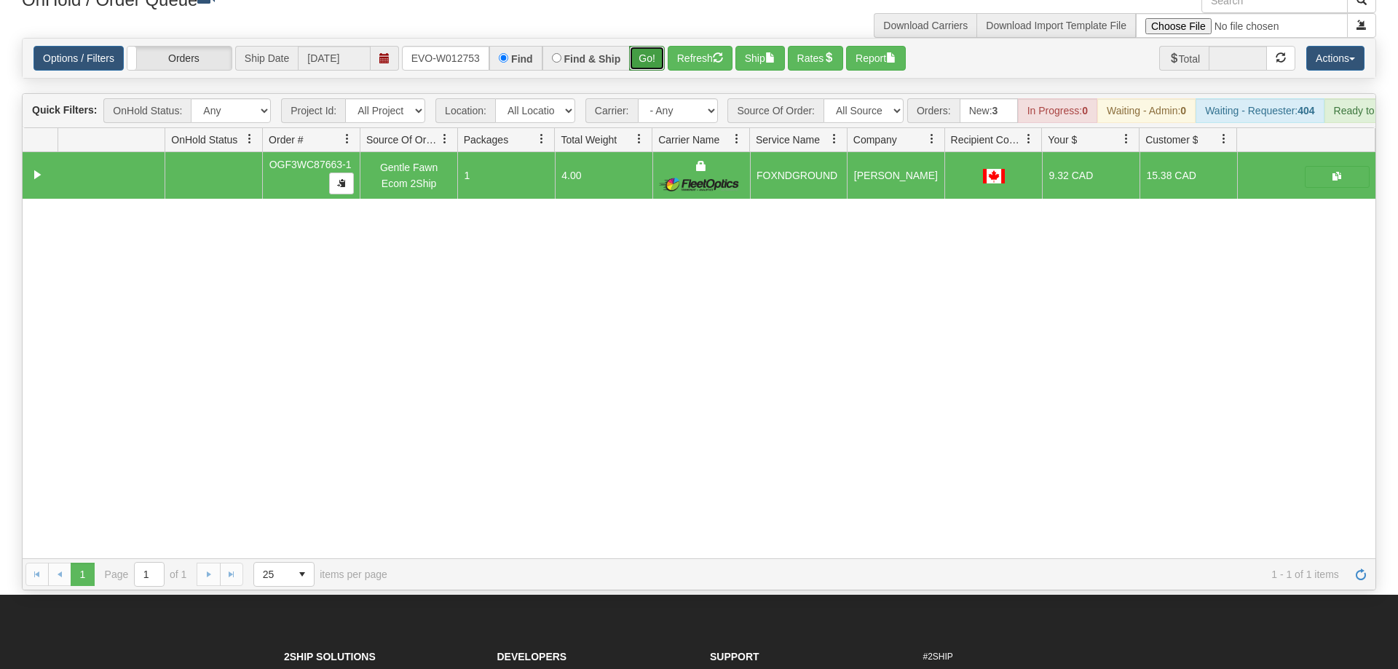
click at [658, 46] on button "Go!" at bounding box center [647, 58] width 36 height 25
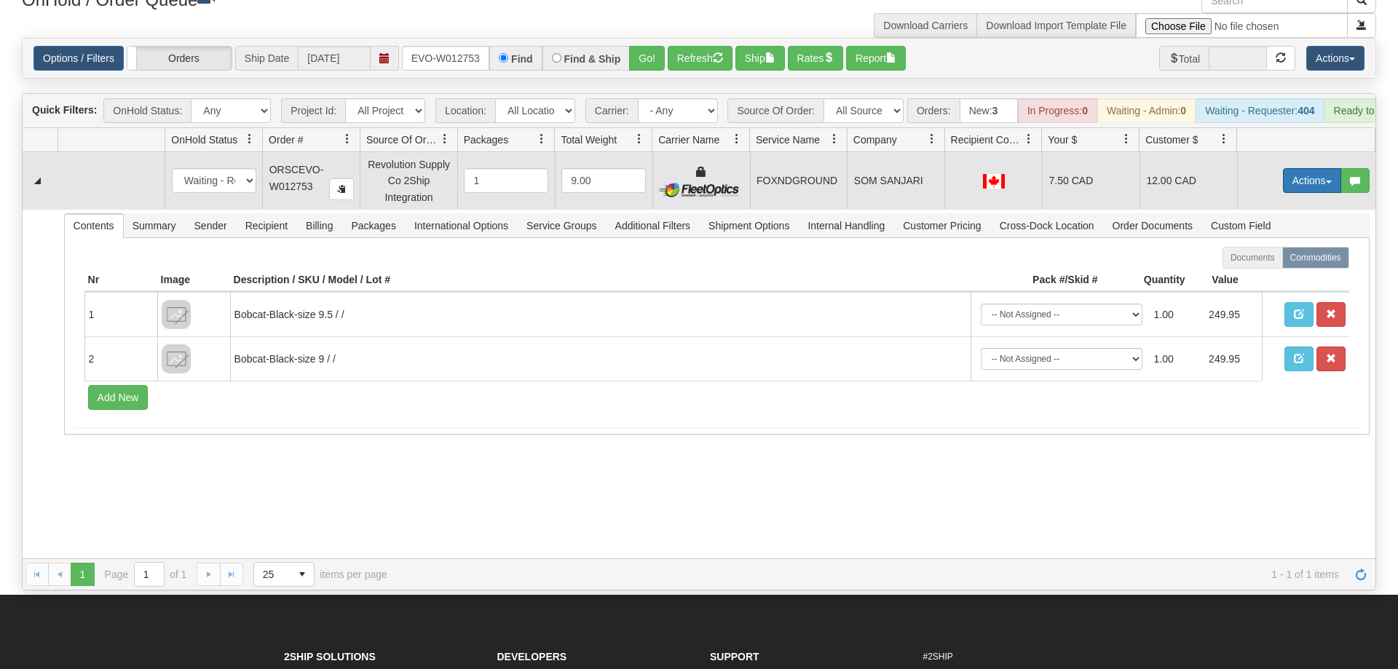
click at [1302, 168] on button "Actions" at bounding box center [1312, 180] width 58 height 25
drag, startPoint x: 1288, startPoint y: 250, endPoint x: 787, endPoint y: 2, distance: 559.6
click at [1289, 256] on link "Ship" at bounding box center [1282, 265] width 117 height 19
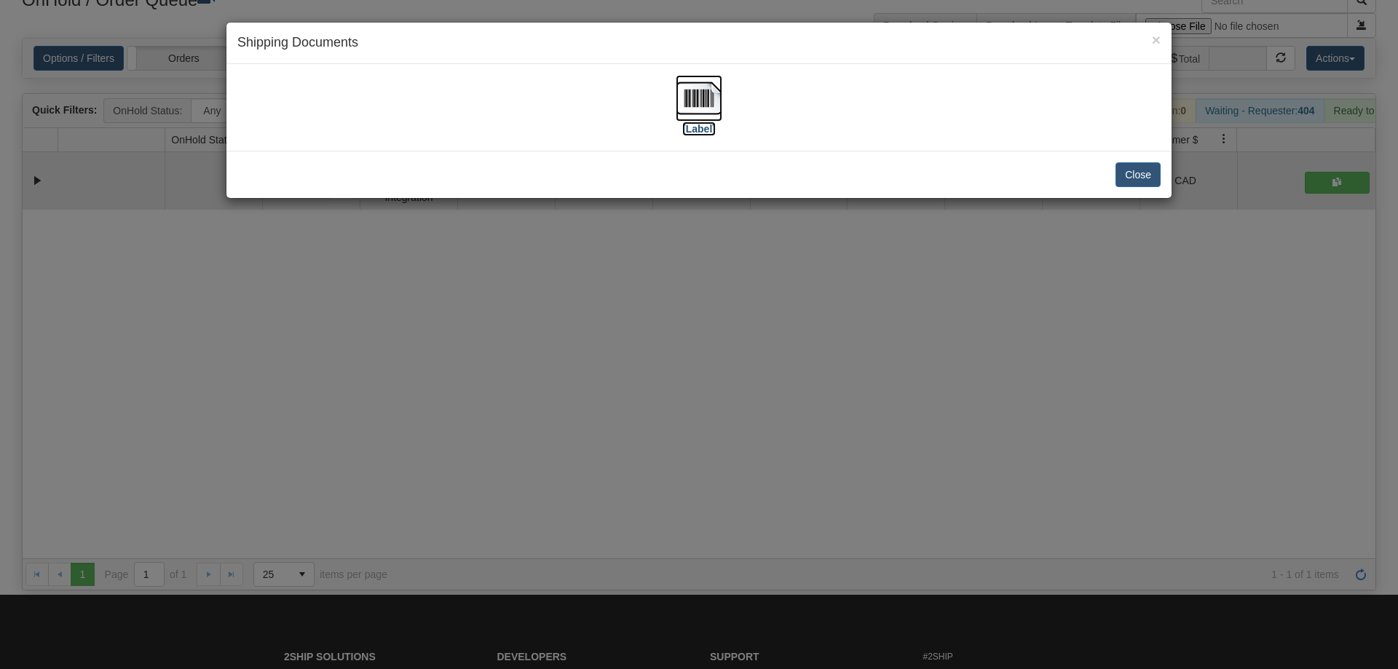
click at [689, 106] on img at bounding box center [699, 98] width 47 height 47
drag, startPoint x: 508, startPoint y: 527, endPoint x: 503, endPoint y: 235, distance: 291.4
click at [508, 512] on div "× Shipping Documents [Label] Close" at bounding box center [699, 334] width 1398 height 669
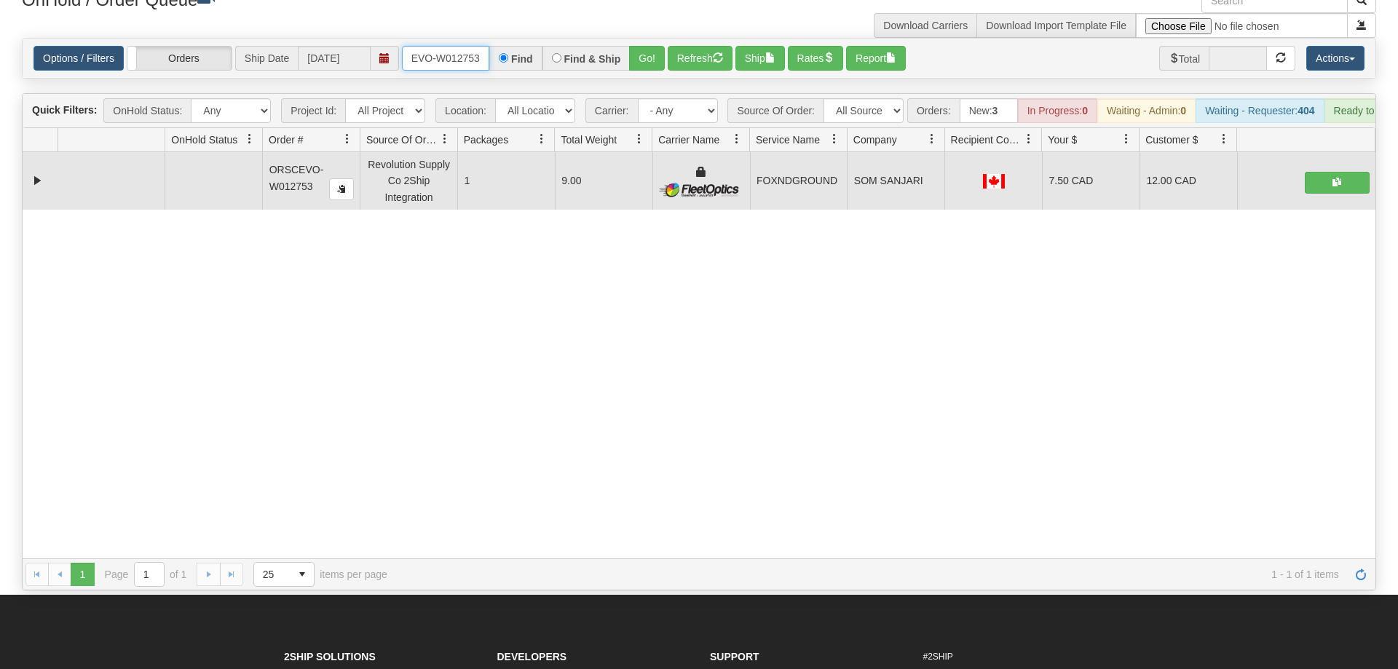
click at [452, 46] on input "ORSCEVO-W012753" at bounding box center [445, 58] width 87 height 25
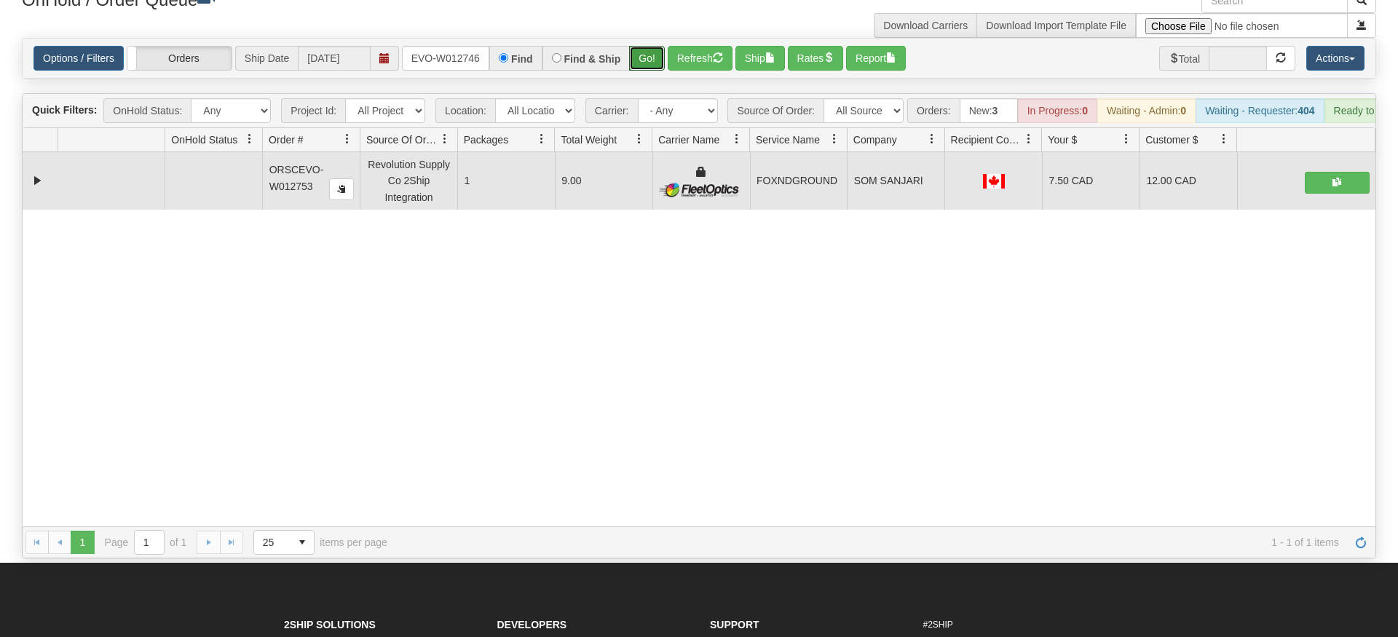
drag, startPoint x: 653, startPoint y: 31, endPoint x: 675, endPoint y: 71, distance: 46.0
click at [654, 60] on div "Is equal to Is not equal to Contains Does not contains CAD USD EUR ZAR [PERSON_…" at bounding box center [699, 298] width 1377 height 521
click at [649, 46] on button "Go!" at bounding box center [647, 58] width 36 height 25
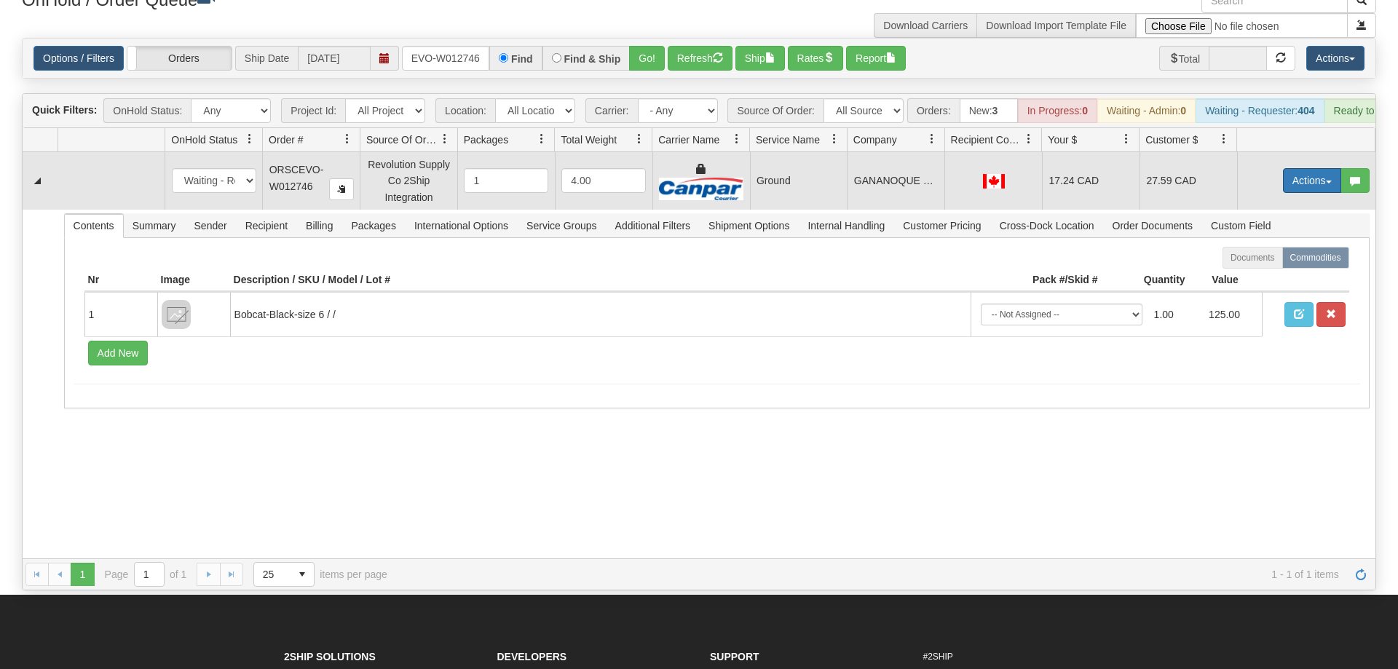
click at [1307, 168] on button "Actions" at bounding box center [1312, 180] width 58 height 25
click at [1288, 256] on link "Ship" at bounding box center [1282, 265] width 117 height 19
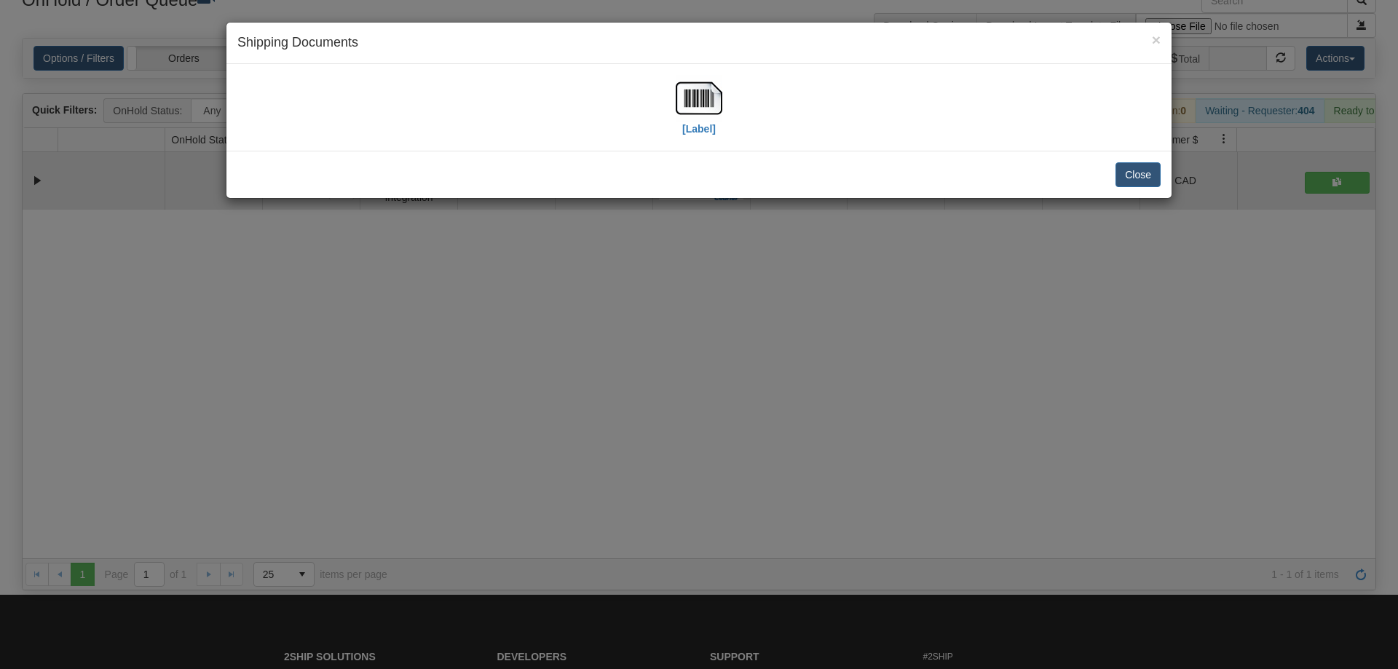
drag, startPoint x: 696, startPoint y: 384, endPoint x: 642, endPoint y: 269, distance: 127.1
click at [696, 381] on div "× Shipping Documents [Label] Close" at bounding box center [699, 334] width 1398 height 669
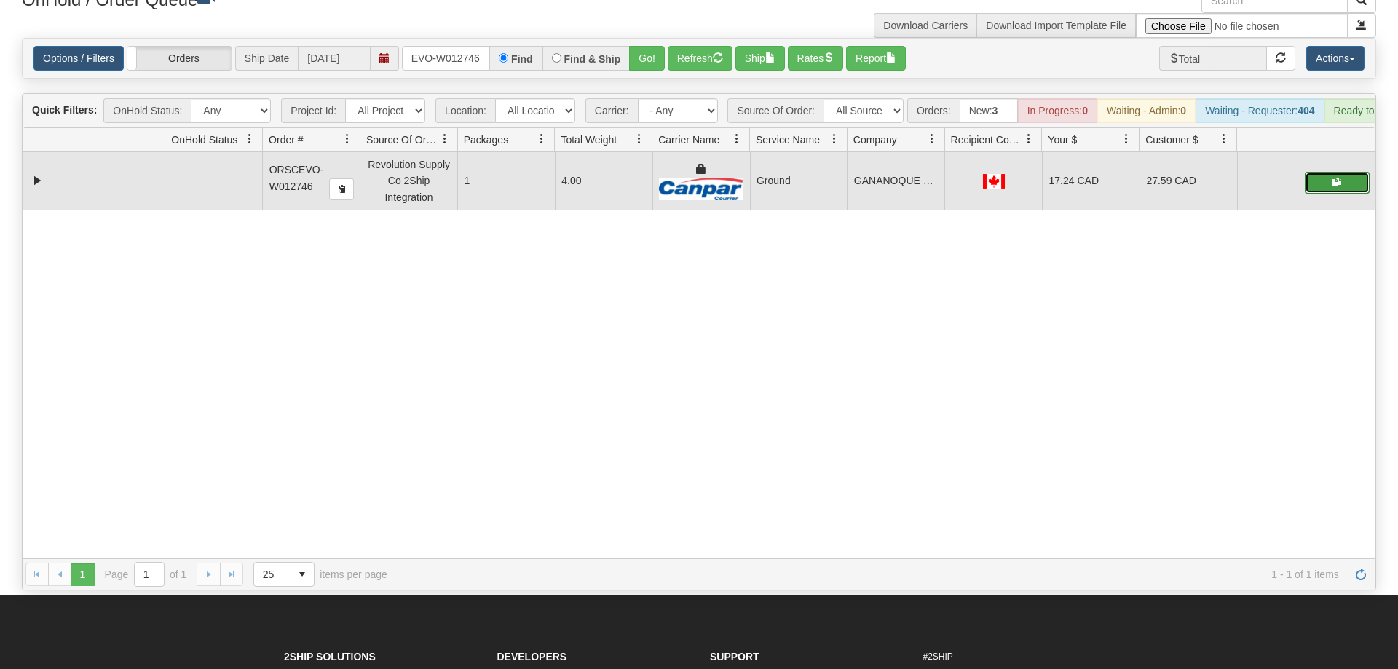
click at [1356, 172] on button "button" at bounding box center [1337, 183] width 65 height 22
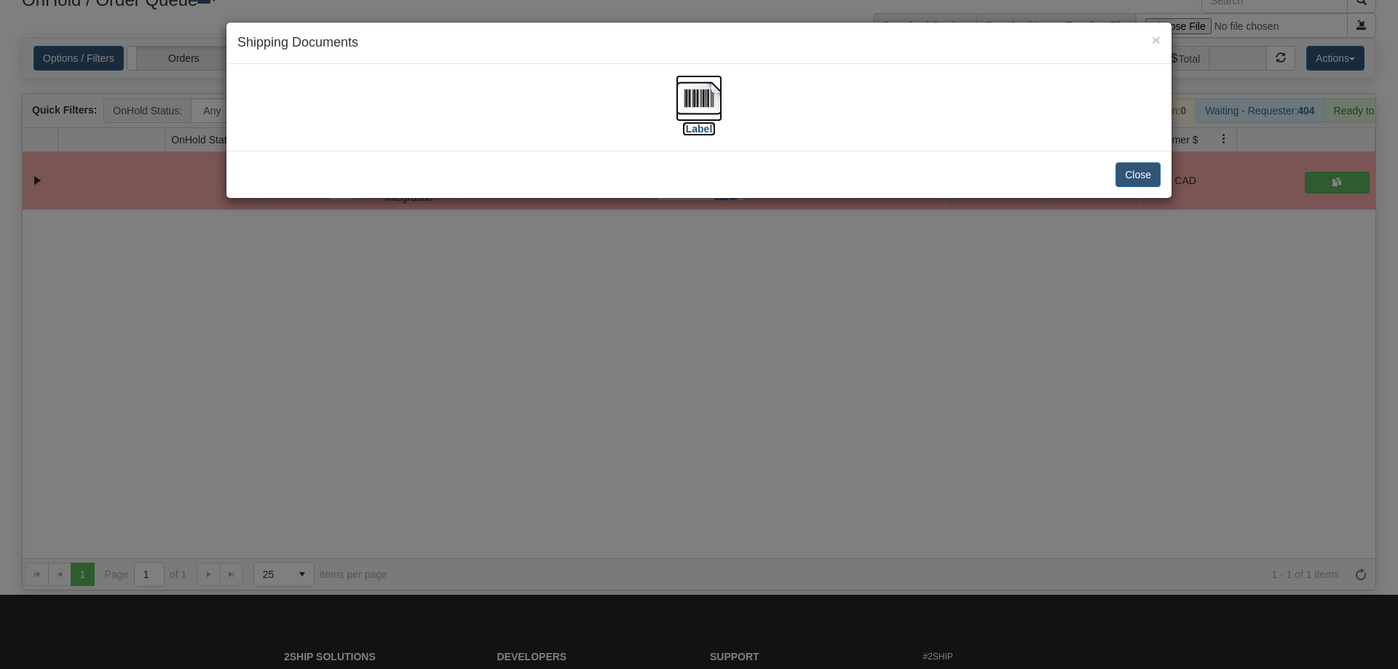
click at [701, 119] on img at bounding box center [699, 98] width 47 height 47
drag, startPoint x: 680, startPoint y: 570, endPoint x: 510, endPoint y: 101, distance: 498.1
click at [685, 558] on div "× Shipping Documents [Label] Close" at bounding box center [699, 334] width 1398 height 669
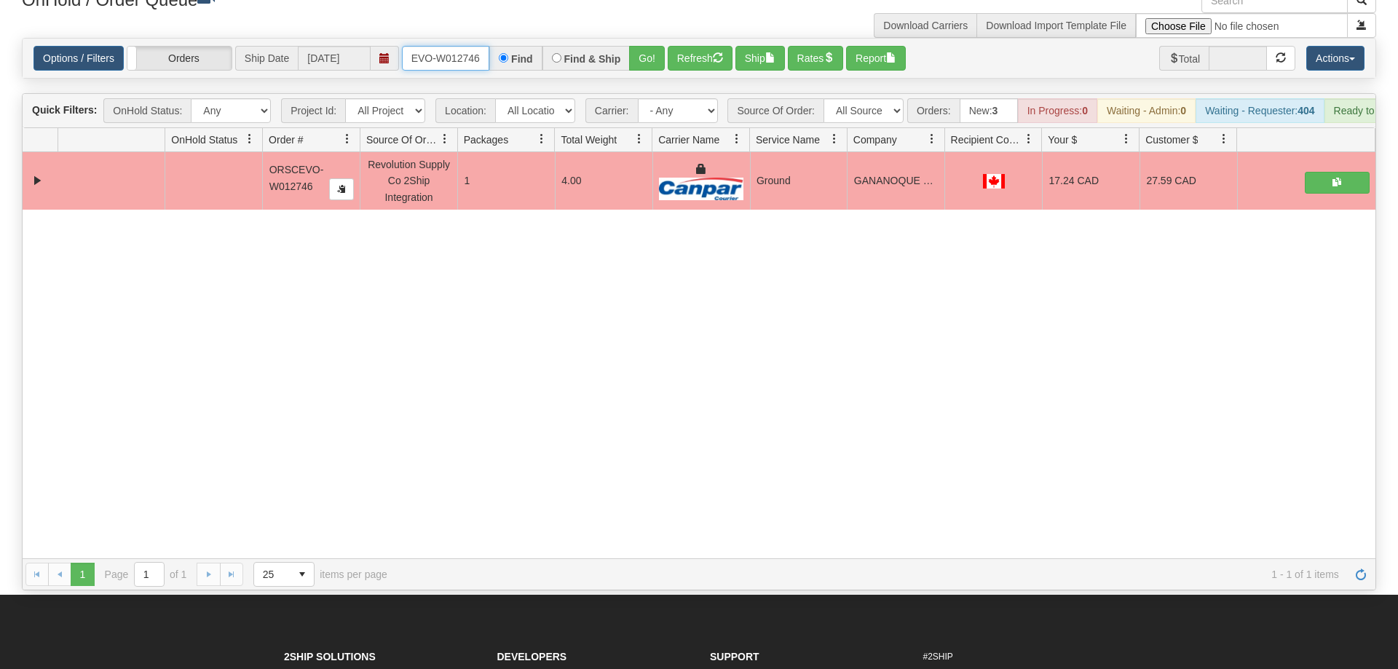
click at [462, 46] on input "ORSCEVO-W012746" at bounding box center [445, 58] width 87 height 25
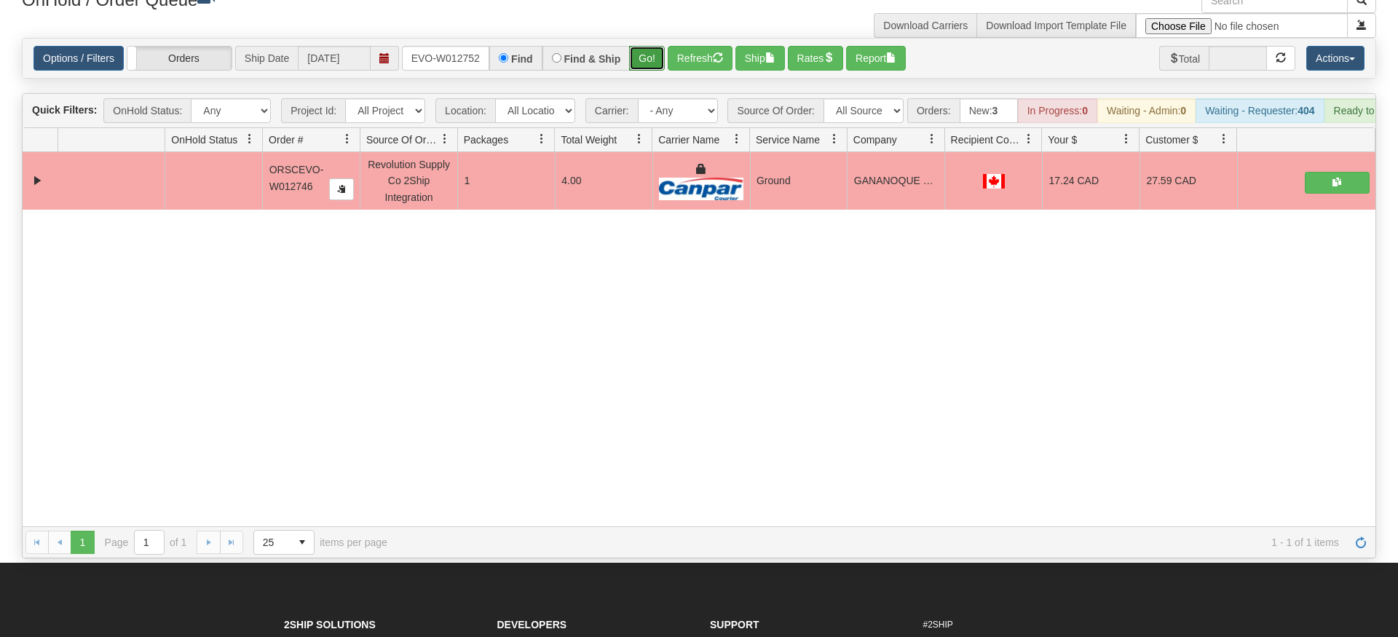
drag, startPoint x: 643, startPoint y: 30, endPoint x: 645, endPoint y: 47, distance: 17.5
click at [643, 61] on div "Is equal to Is not equal to Contains Does not contains CAD USD EUR ZAR [PERSON_…" at bounding box center [699, 298] width 1377 height 521
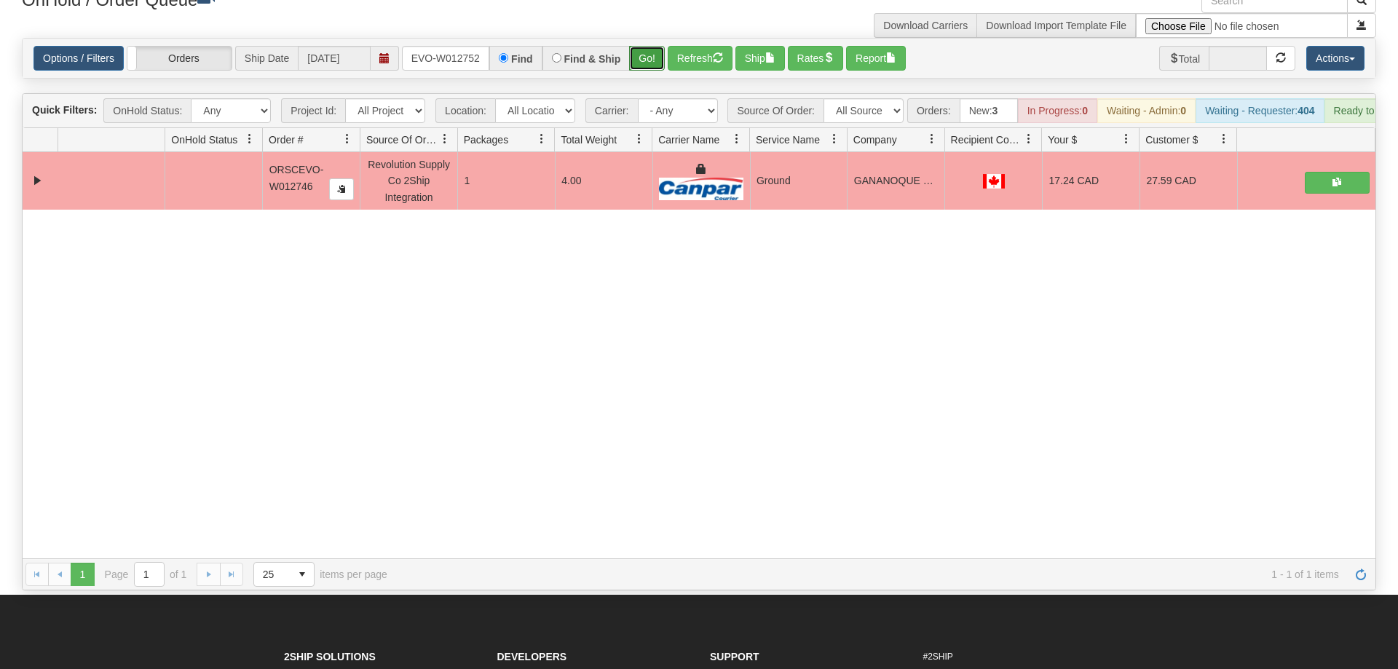
click at [653, 46] on button "Go!" at bounding box center [647, 58] width 36 height 25
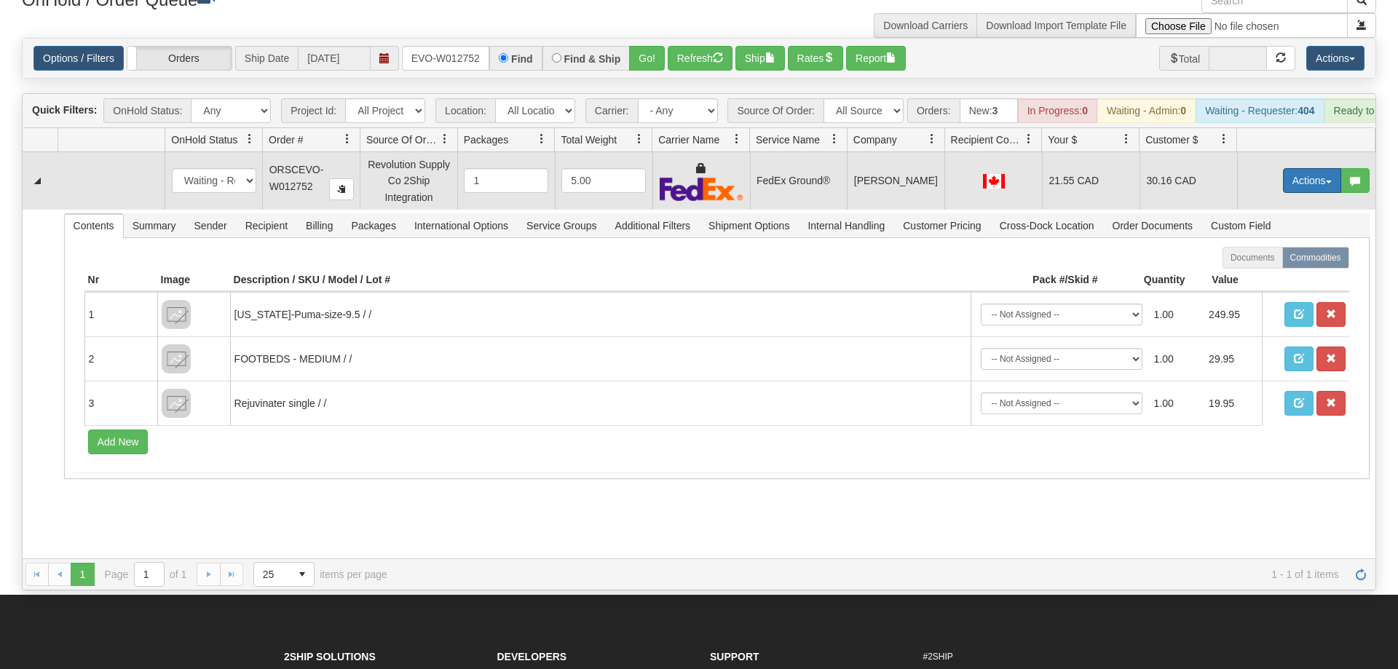
click at [1329, 168] on button "Actions" at bounding box center [1312, 180] width 58 height 25
click at [1292, 256] on link "Ship" at bounding box center [1282, 265] width 117 height 19
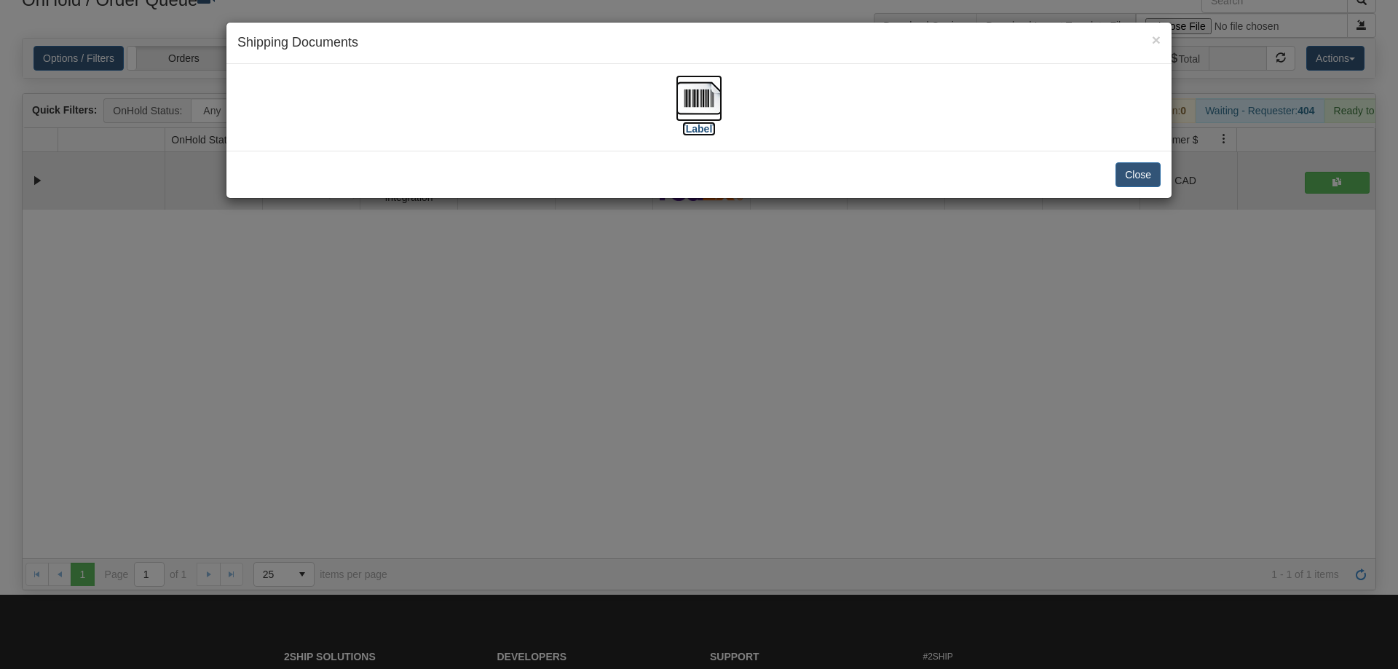
click at [690, 99] on img at bounding box center [699, 98] width 47 height 47
drag, startPoint x: 642, startPoint y: 517, endPoint x: 588, endPoint y: 205, distance: 316.2
click at [639, 497] on div "× Shipping Documents [Label] Close" at bounding box center [699, 334] width 1398 height 669
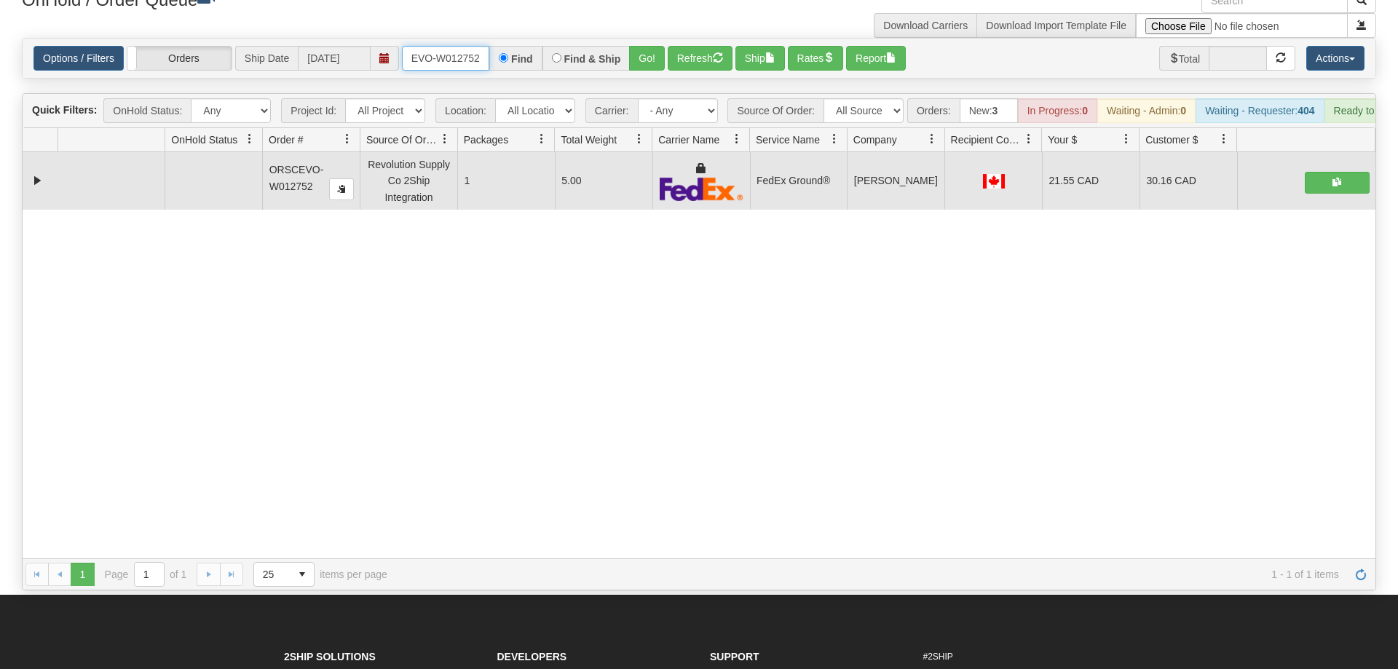
click at [463, 46] on input "ORSCEVO-W012752" at bounding box center [445, 58] width 87 height 25
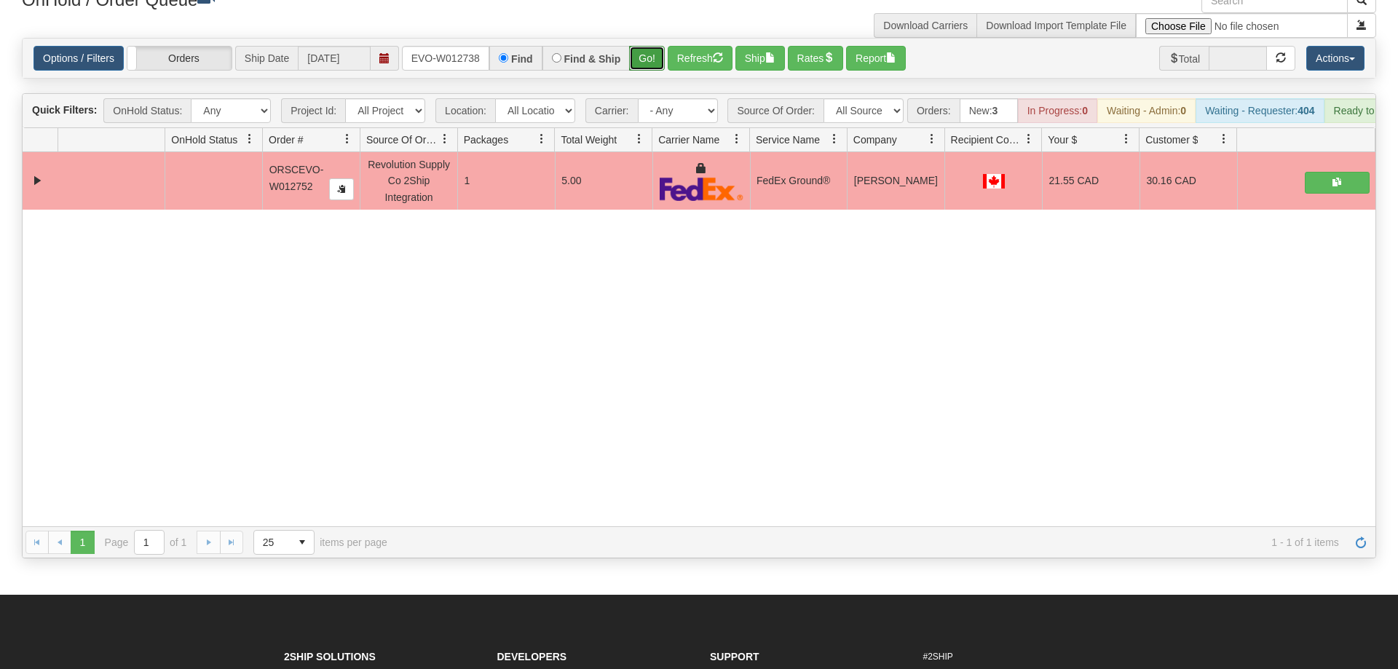
click at [640, 63] on div "Is equal to Is not equal to Contains Does not contains CAD USD EUR ZAR [PERSON_…" at bounding box center [699, 298] width 1377 height 521
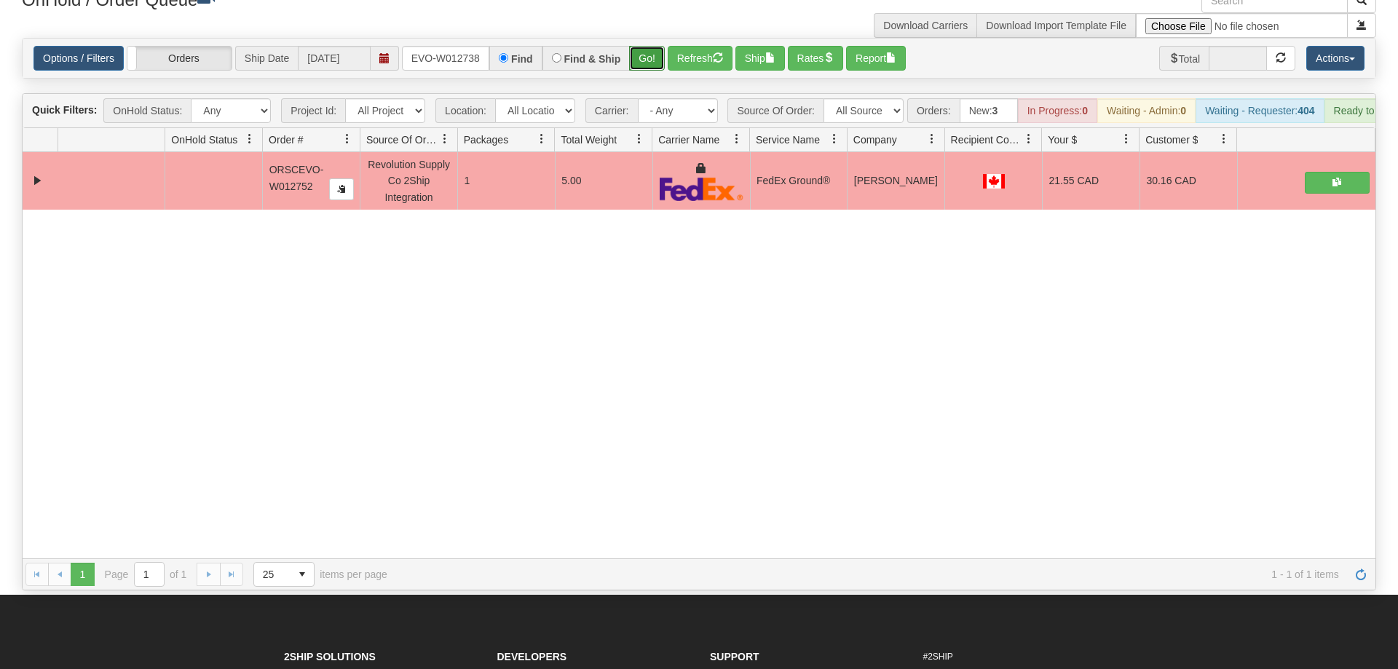
click at [646, 46] on button "Go!" at bounding box center [647, 58] width 36 height 25
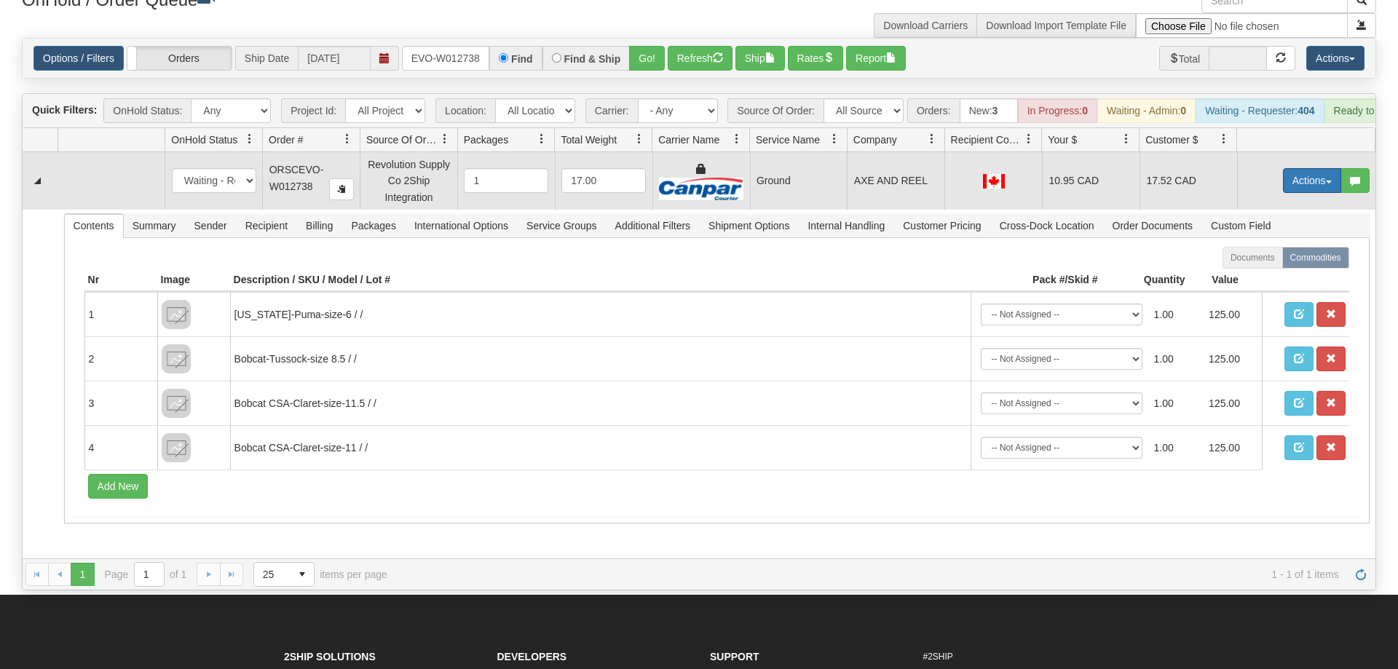
click at [1306, 168] on button "Actions" at bounding box center [1312, 180] width 58 height 25
click at [1294, 256] on link "Ship" at bounding box center [1282, 265] width 117 height 19
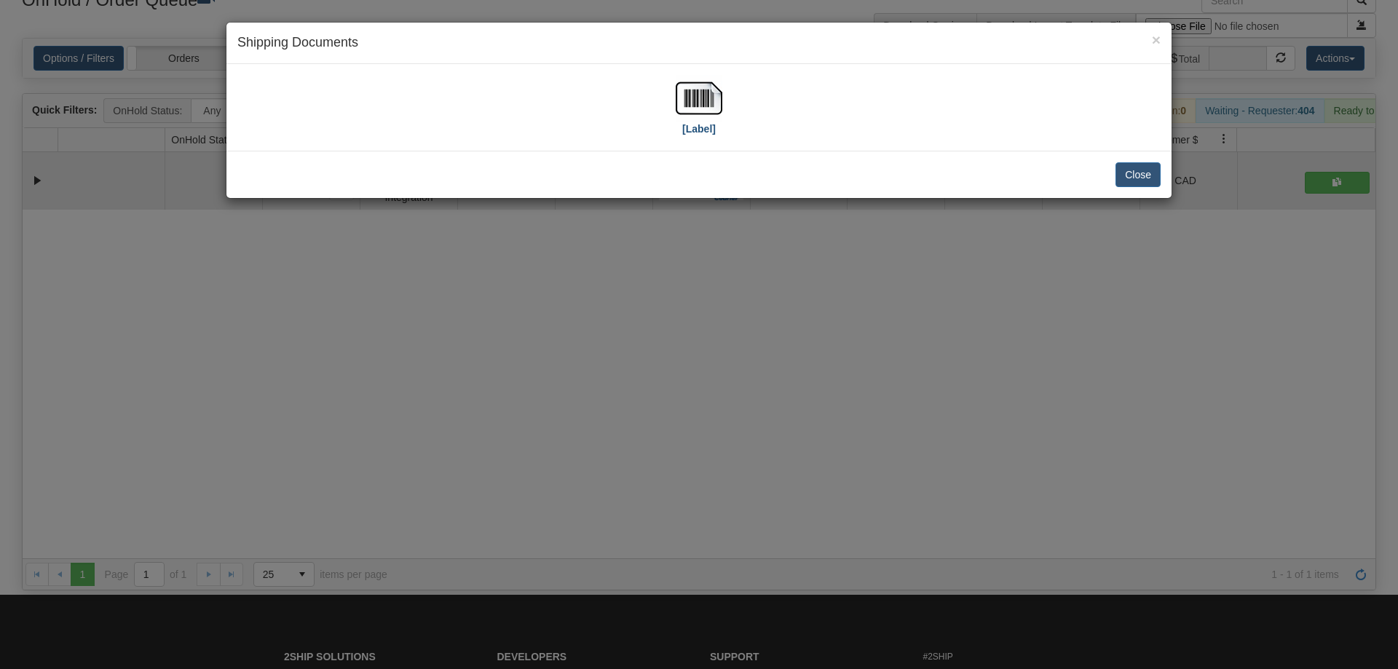
drag, startPoint x: 700, startPoint y: 55, endPoint x: 700, endPoint y: 88, distance: 32.8
click at [700, 76] on div "× Shipping Documents [Label] Close" at bounding box center [699, 110] width 947 height 177
click at [701, 88] on img at bounding box center [699, 98] width 47 height 47
click at [655, 494] on div "× Shipping Documents [Label] Close" at bounding box center [699, 334] width 1398 height 669
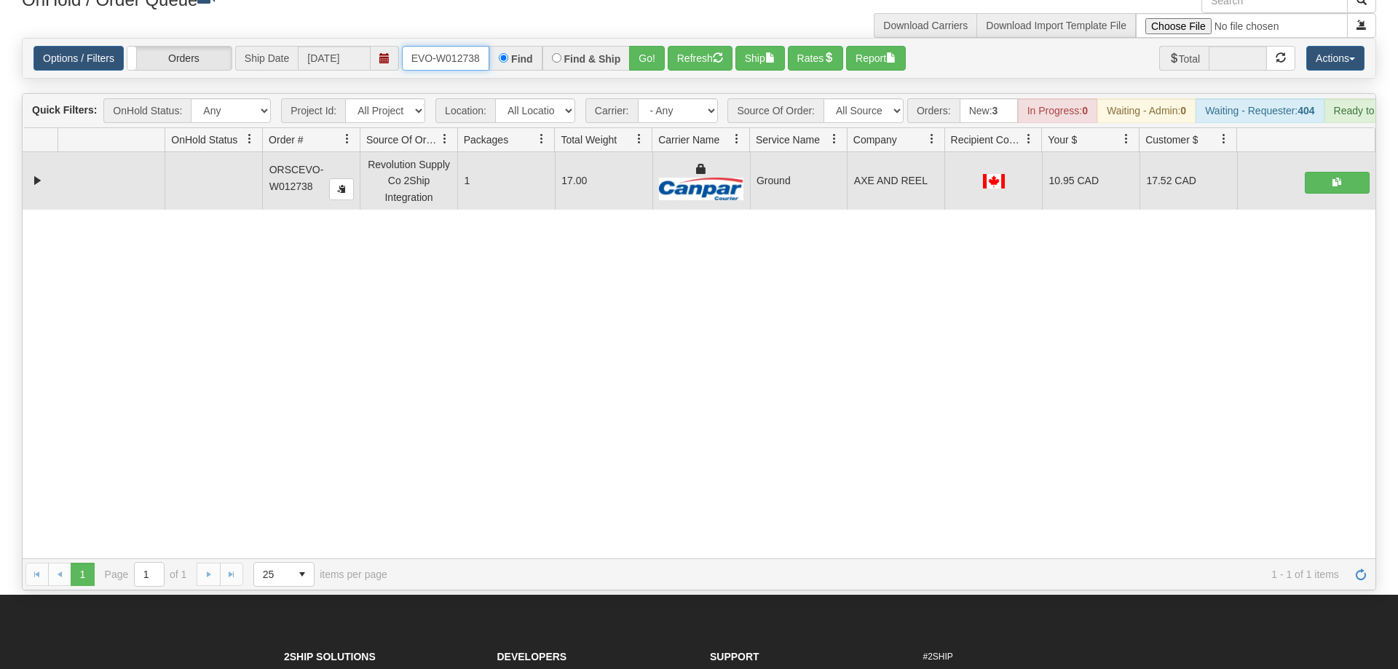
click at [459, 46] on input "ORSCEVO-W012738" at bounding box center [445, 58] width 87 height 25
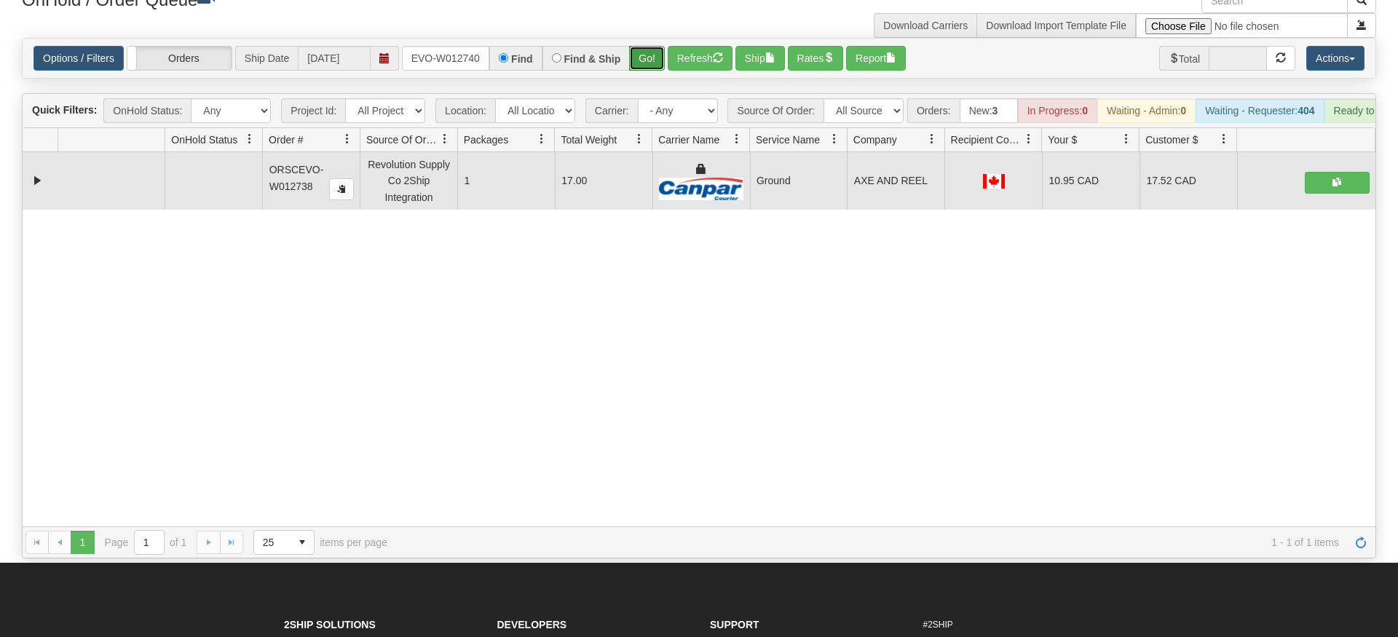
click at [655, 59] on div "Is equal to Is not equal to Contains Does not contains CAD USD EUR ZAR [PERSON_…" at bounding box center [699, 298] width 1377 height 521
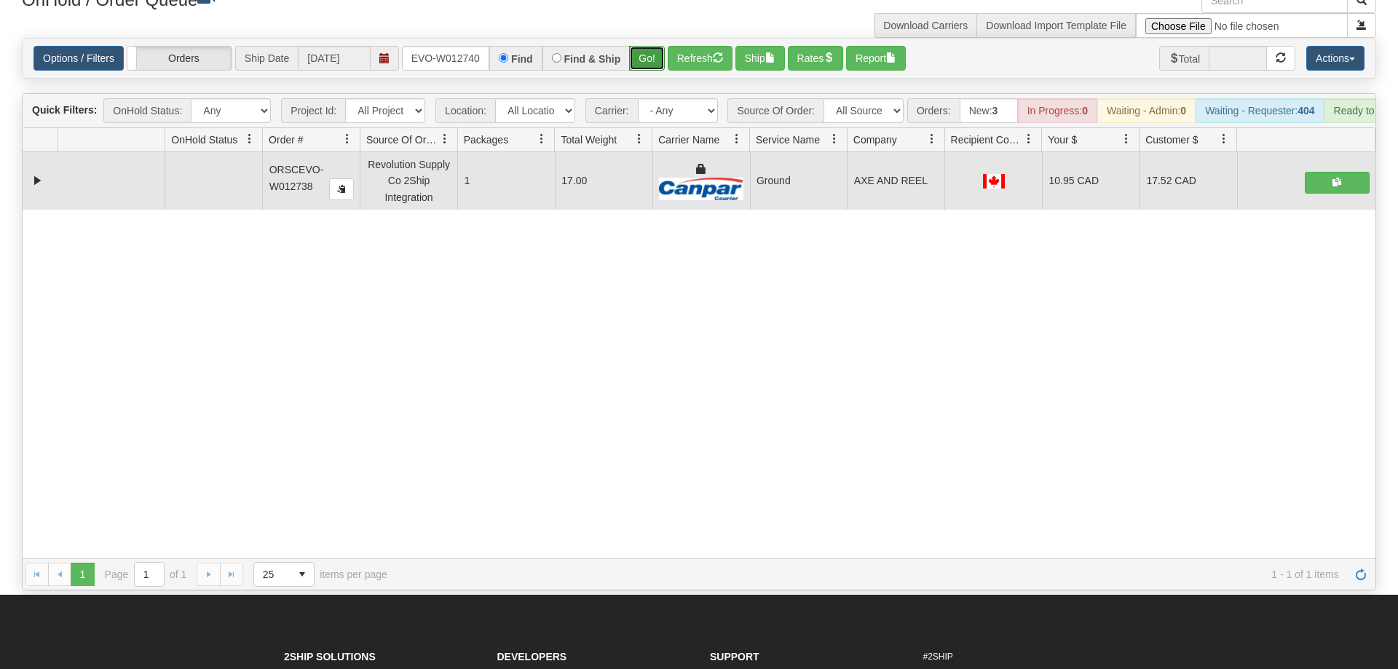
click at [655, 47] on button "Go!" at bounding box center [647, 58] width 36 height 25
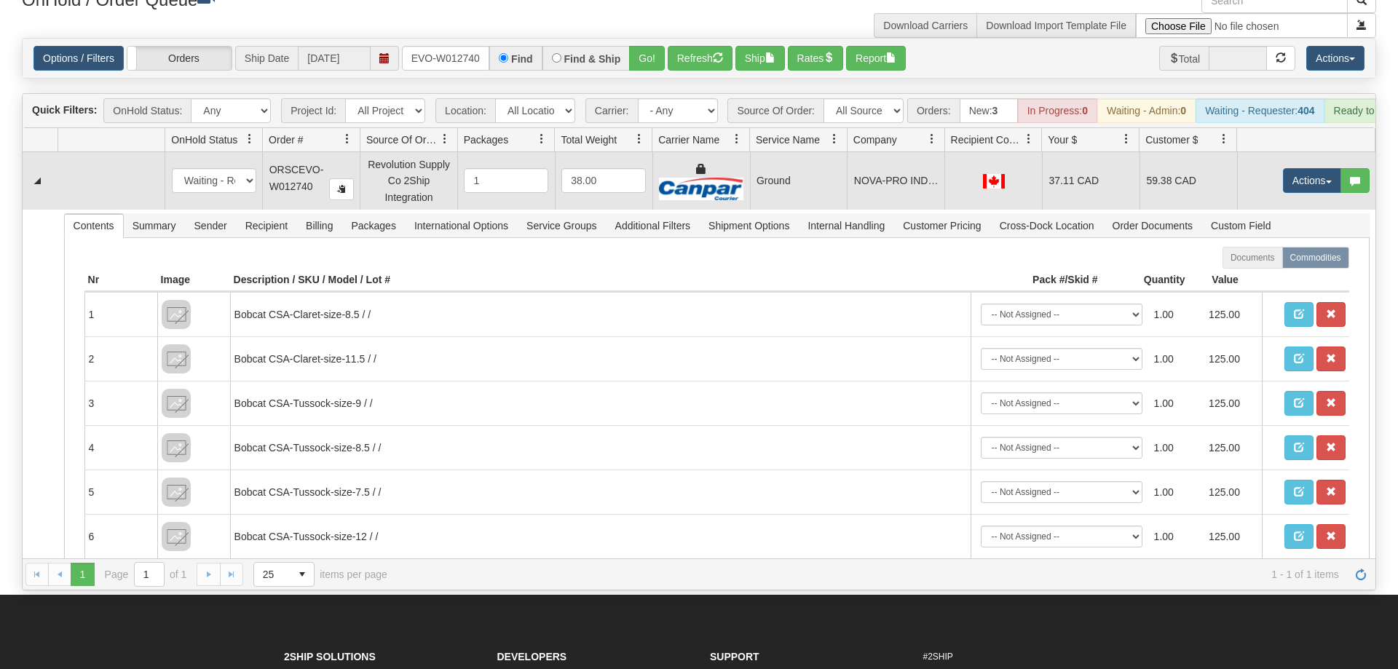
click at [1293, 152] on td "Actions Open Refresh Rates Rate All Services Ship Delete Edit Items" at bounding box center [1306, 180] width 138 height 57
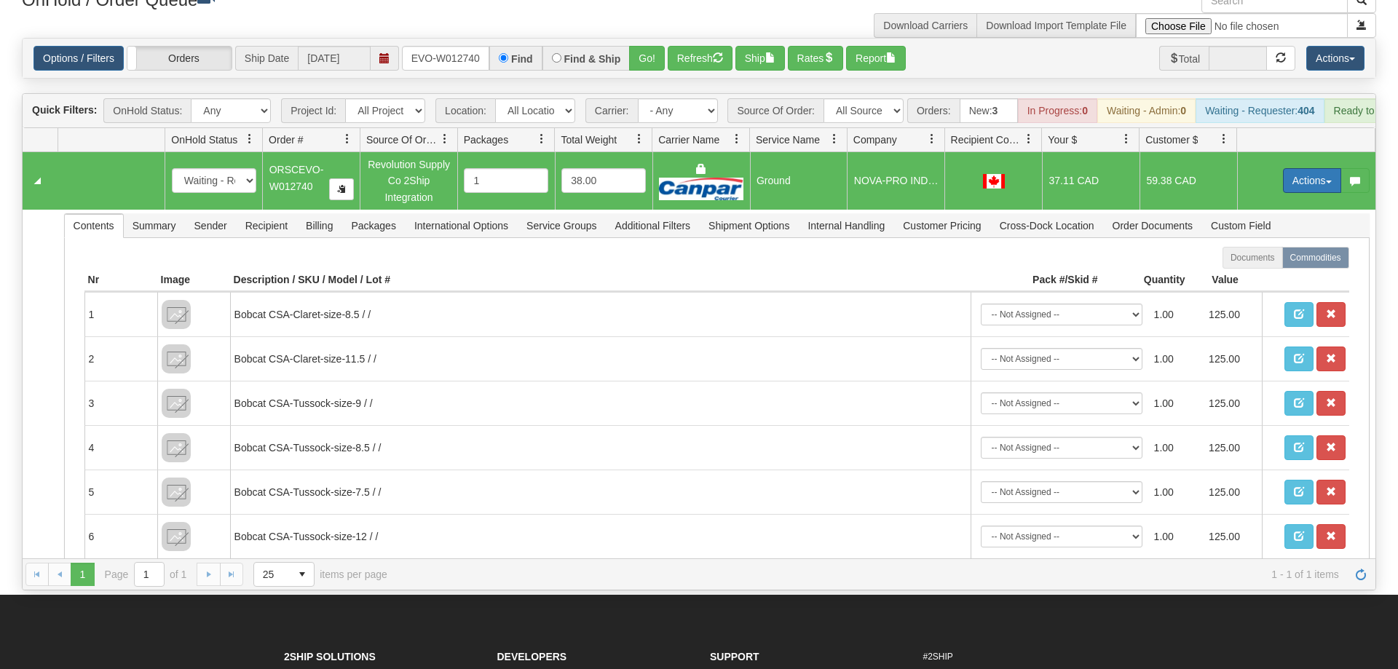
click at [1318, 168] on button "Actions" at bounding box center [1312, 180] width 58 height 25
click at [1262, 259] on span "Ship" at bounding box center [1254, 265] width 31 height 12
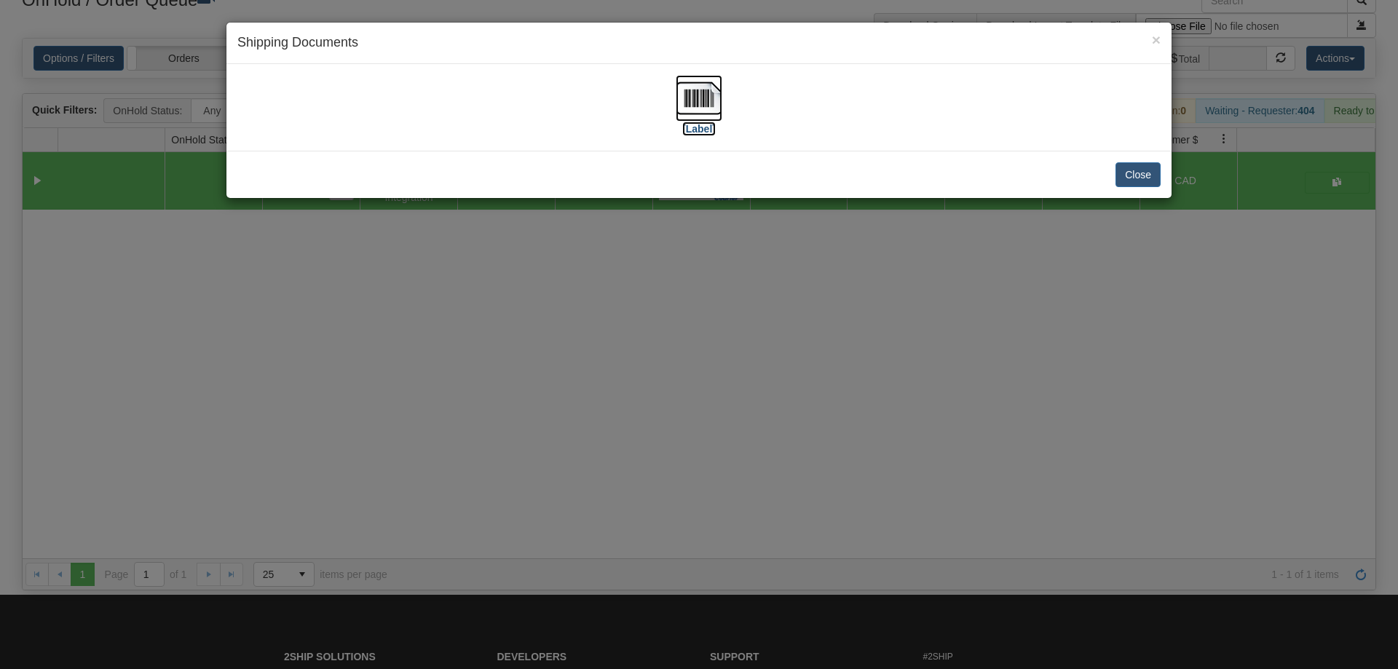
click at [696, 104] on img at bounding box center [699, 98] width 47 height 47
click at [590, 272] on div "× Shipping Documents [Label] Close" at bounding box center [699, 334] width 1398 height 669
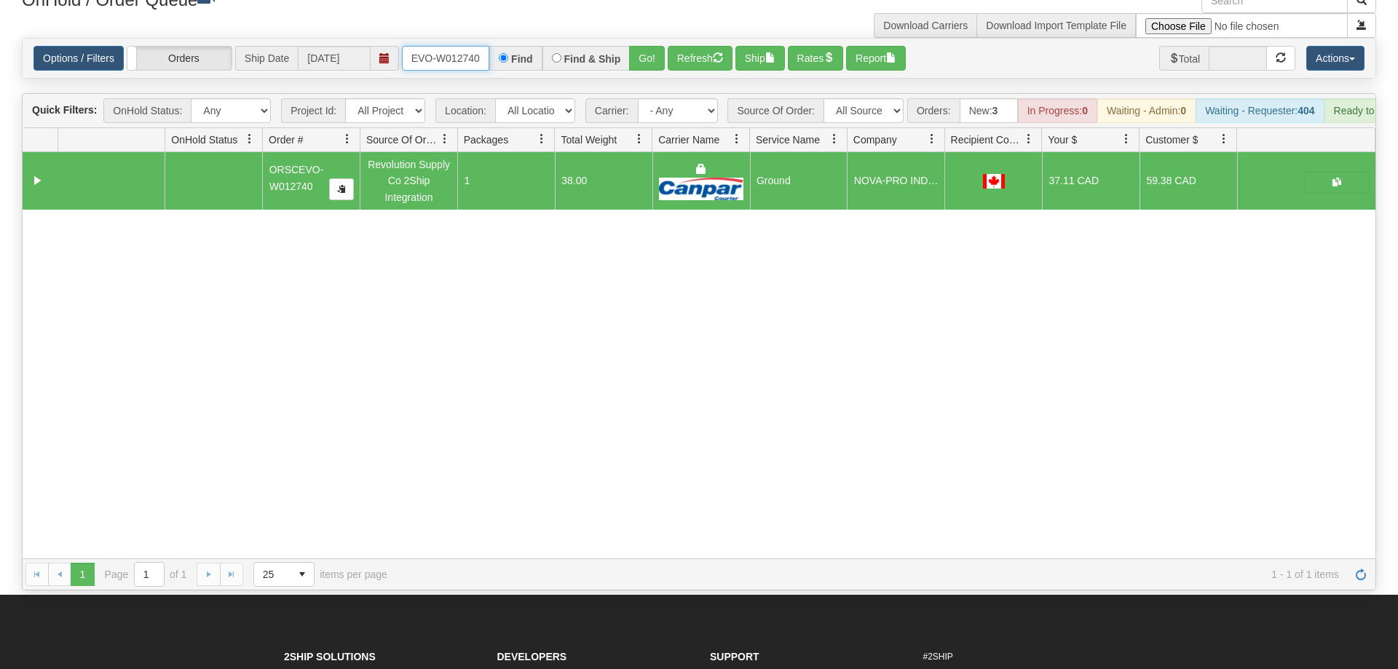
click at [465, 46] on input "ORSCEVO-W012740" at bounding box center [445, 58] width 87 height 25
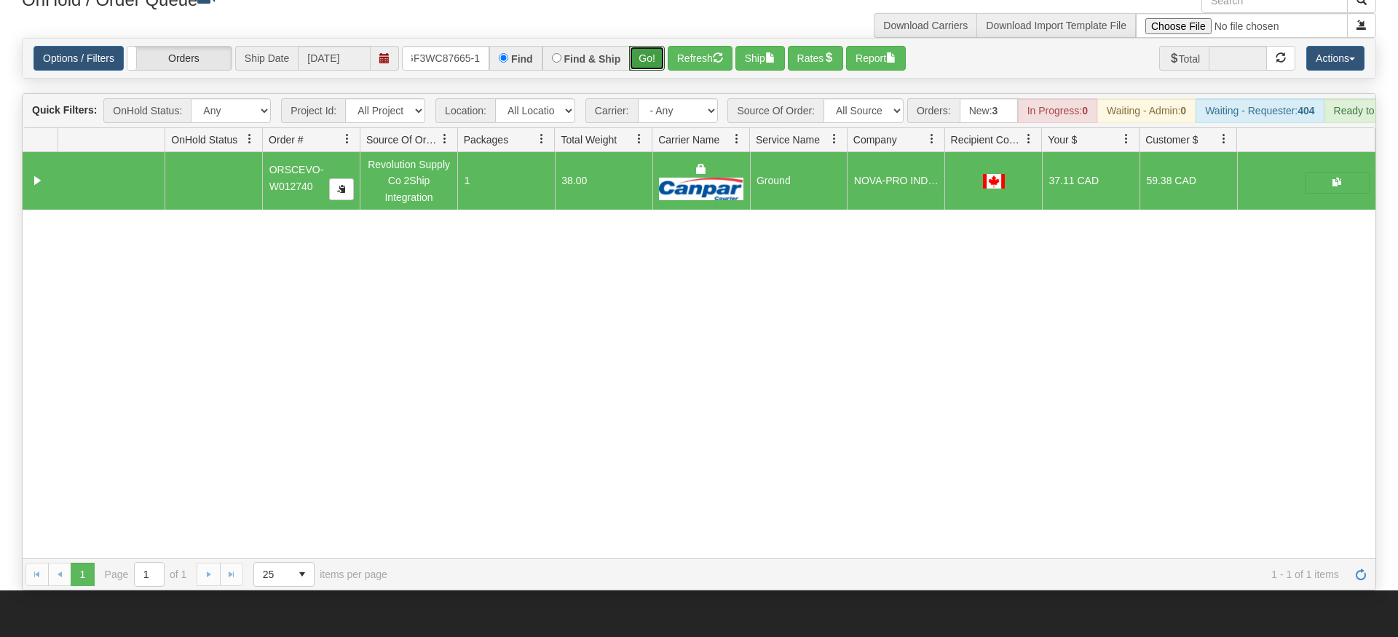
drag, startPoint x: 643, startPoint y: 47, endPoint x: 658, endPoint y: 21, distance: 29.7
click at [643, 76] on div "Is equal to Is not equal to Contains Does not contains CAD USD EUR ZAR [PERSON_…" at bounding box center [699, 314] width 1377 height 553
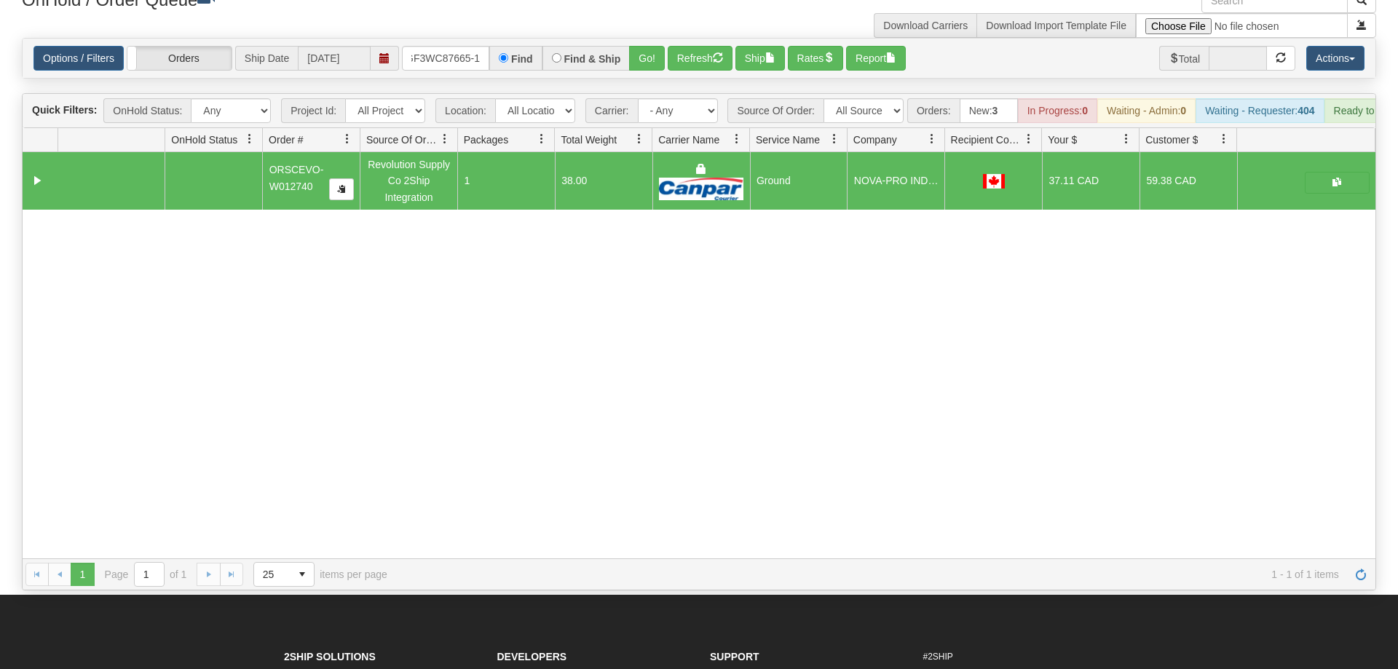
click at [658, 39] on div "Options / Filters Group Shipments Orders Ship Date 09/26/2025 OGF3WC87665-1 Fin…" at bounding box center [699, 58] width 1353 height 39
click at [658, 46] on button "Go!" at bounding box center [647, 58] width 36 height 25
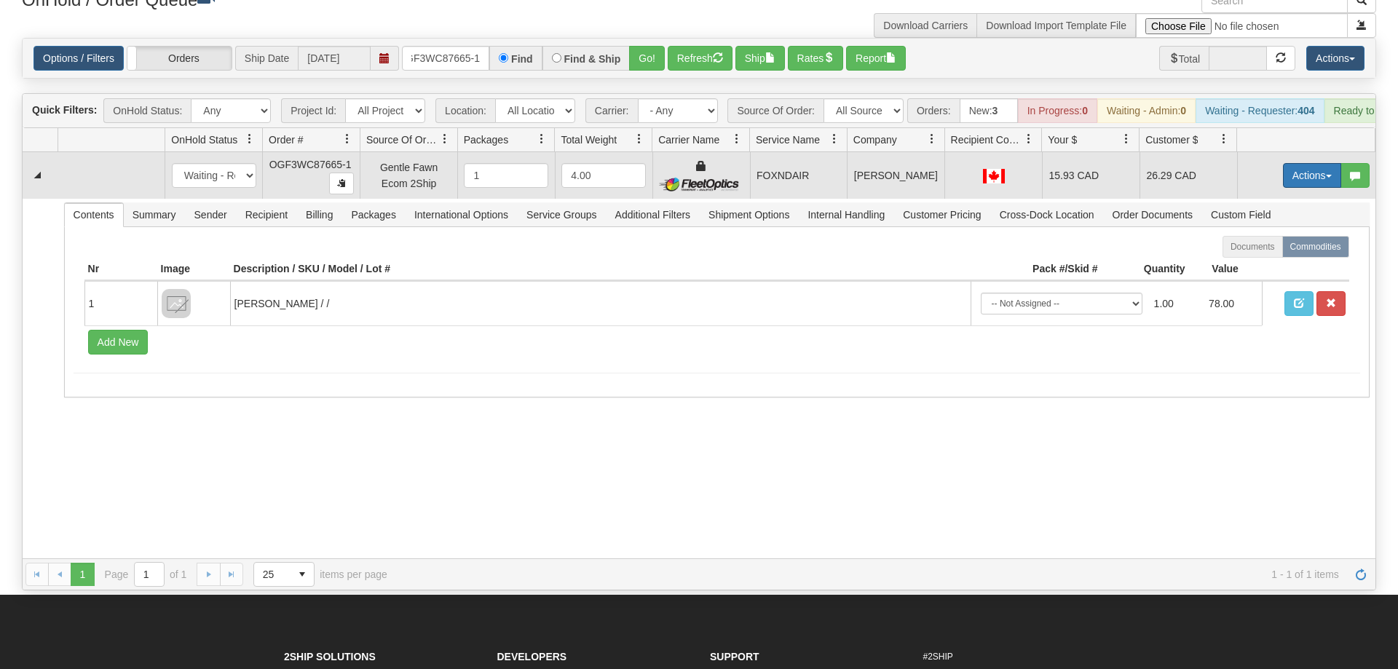
click at [1311, 163] on button "Actions" at bounding box center [1312, 175] width 58 height 25
click at [1272, 251] on link "Ship" at bounding box center [1282, 260] width 117 height 19
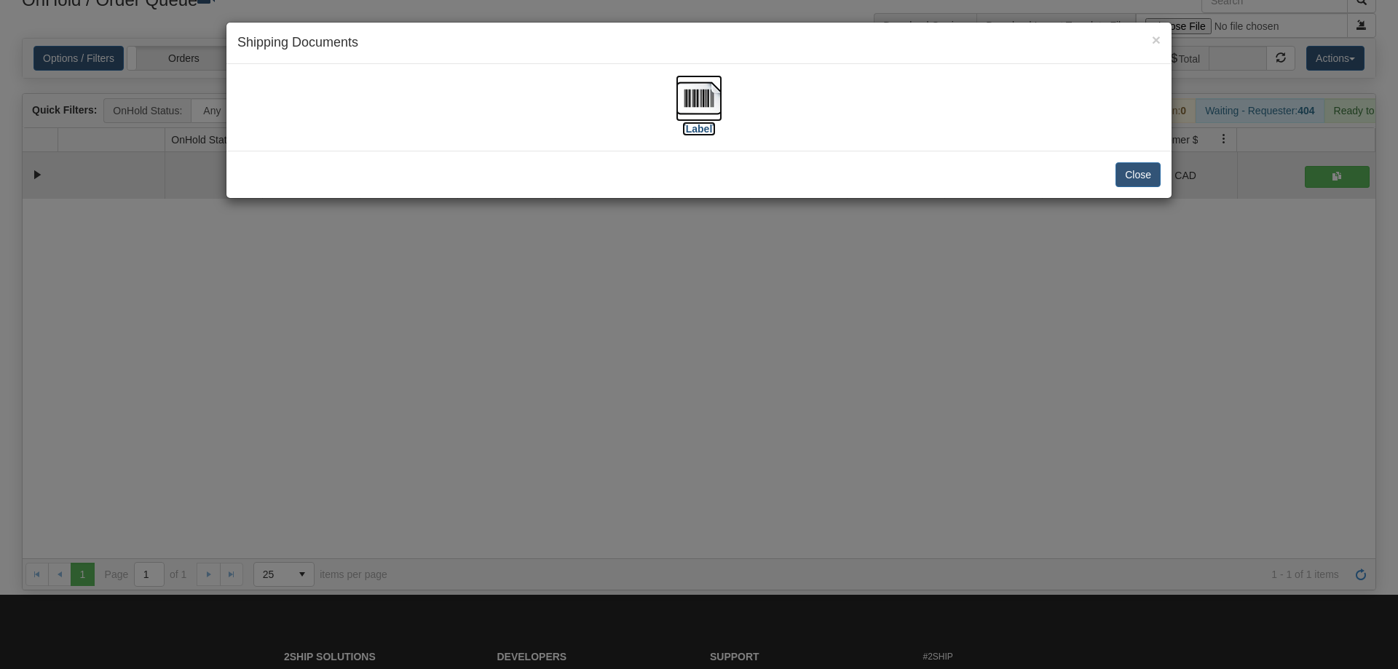
click at [712, 106] on img at bounding box center [699, 98] width 47 height 47
drag, startPoint x: 835, startPoint y: 532, endPoint x: 550, endPoint y: 128, distance: 494.9
click at [823, 502] on div "× Shipping Documents [Label] Close" at bounding box center [699, 334] width 1398 height 669
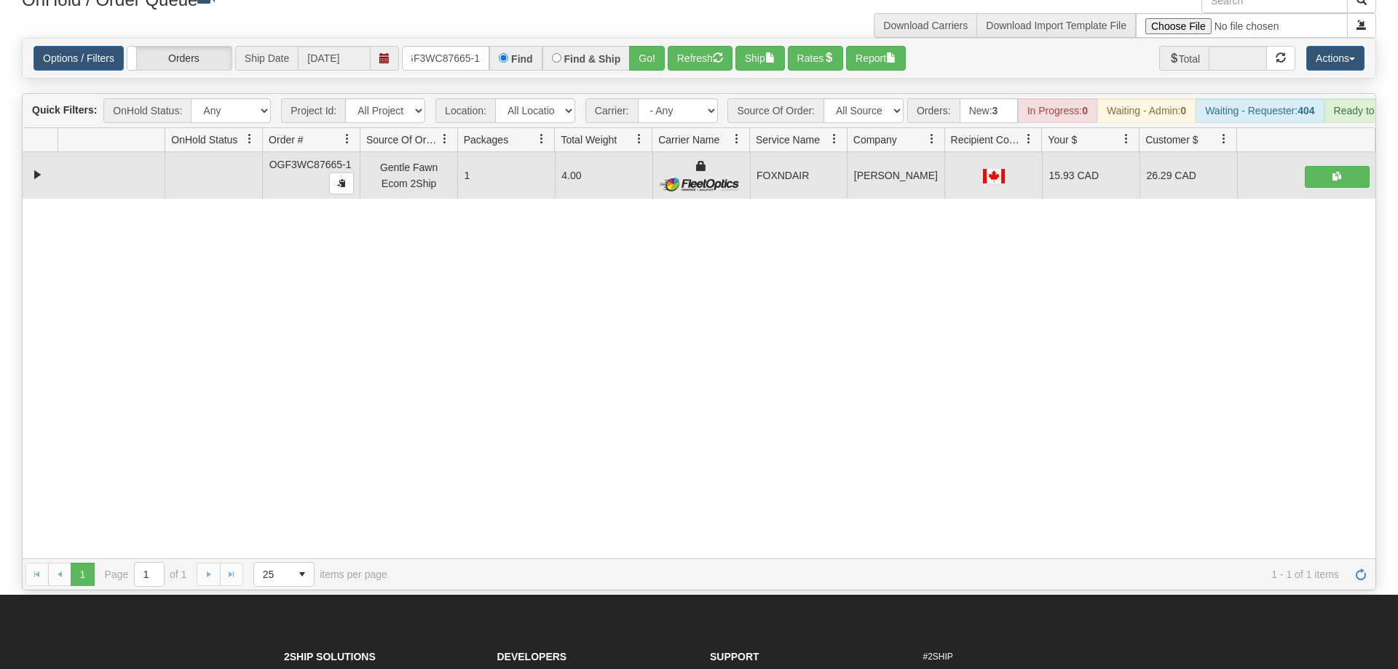
click at [469, 39] on div "Options / Filters Group Shipments Orders Ship Date 09/26/2025 OGF3WC87665-1 Fin…" at bounding box center [699, 58] width 1353 height 39
click at [474, 46] on input "OGF3WC87665-1" at bounding box center [445, 58] width 87 height 25
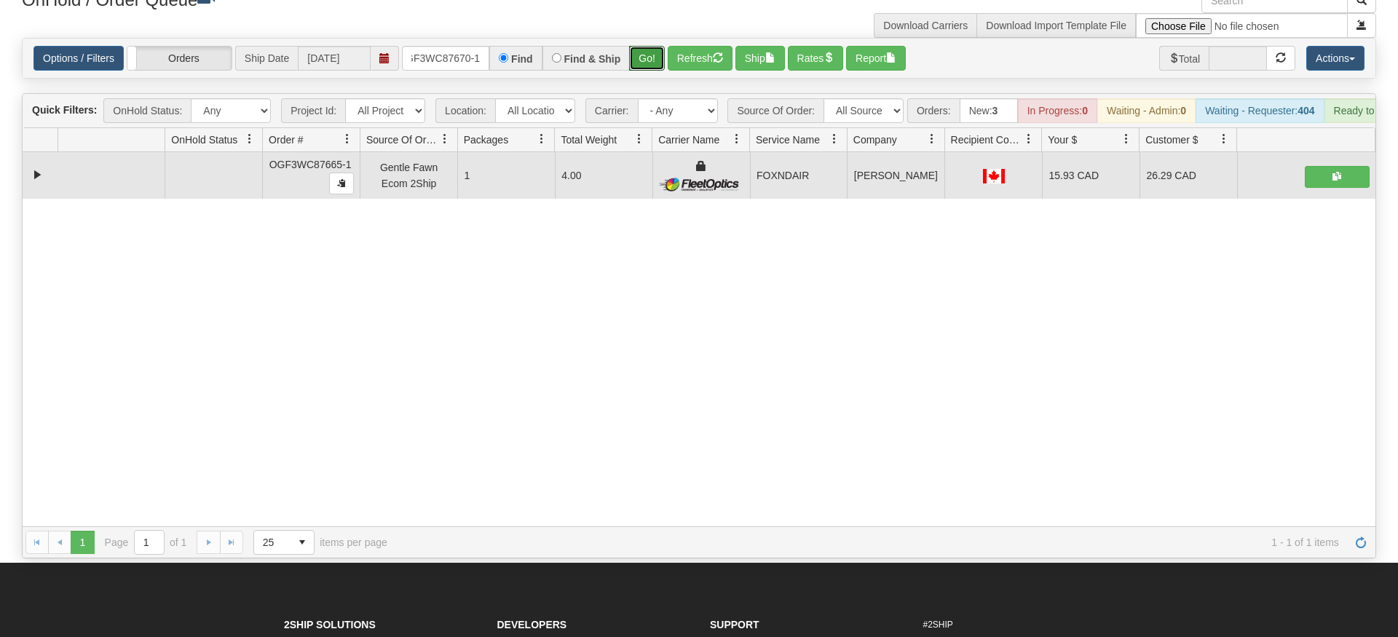
click at [649, 66] on div "Is equal to Is not equal to Contains Does not contains CAD USD EUR ZAR [PERSON_…" at bounding box center [699, 298] width 1377 height 521
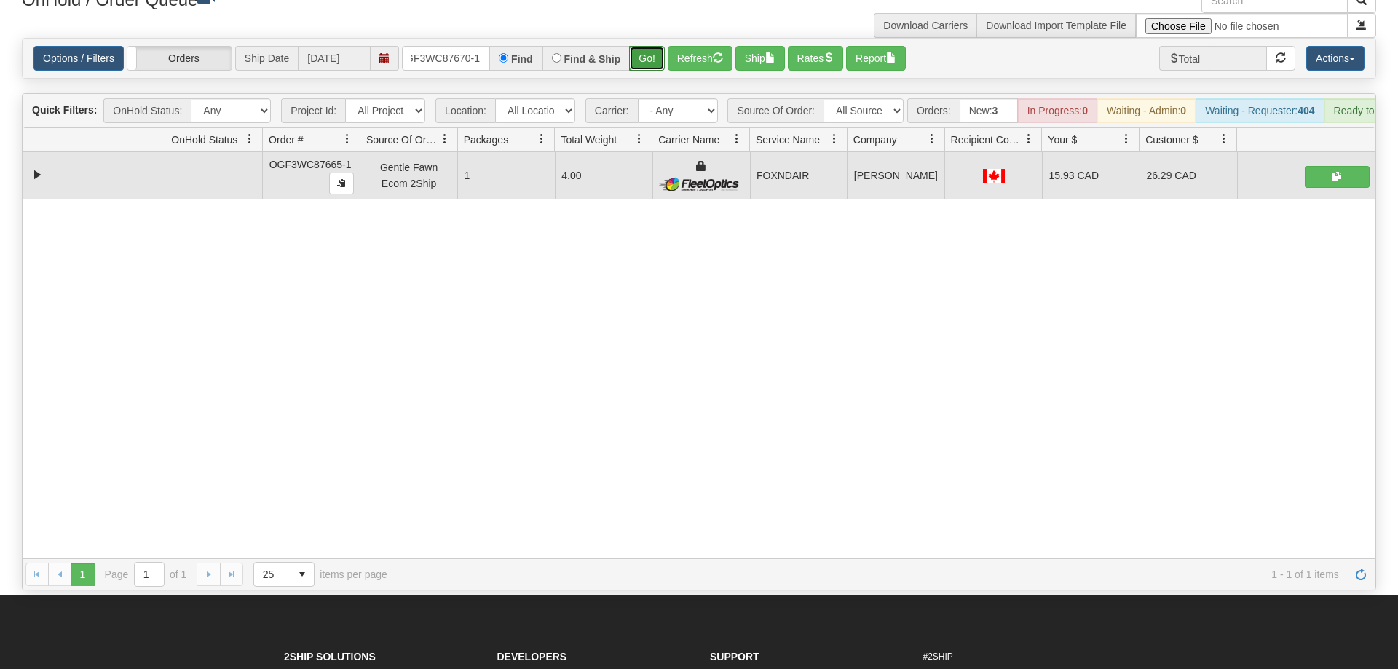
click at [652, 46] on button "Go!" at bounding box center [647, 58] width 36 height 25
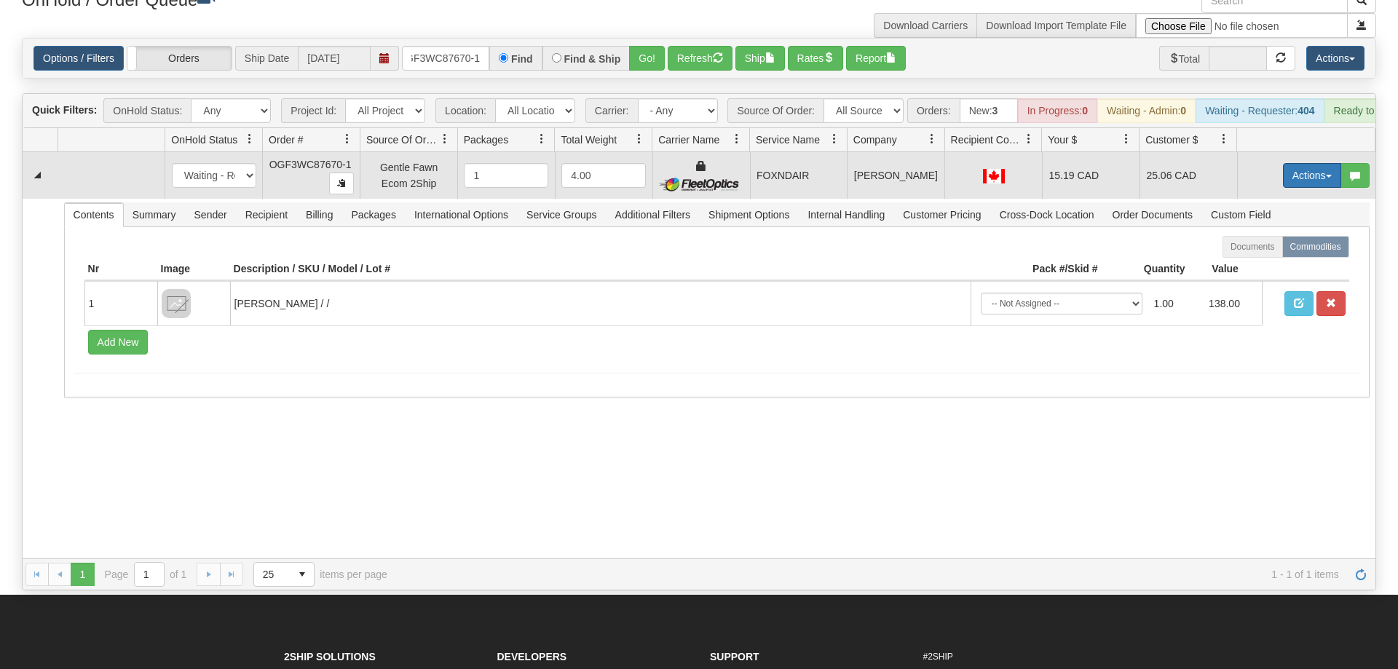
click at [1325, 163] on button "Actions" at bounding box center [1312, 175] width 58 height 25
click at [1262, 254] on span "Ship" at bounding box center [1254, 260] width 31 height 12
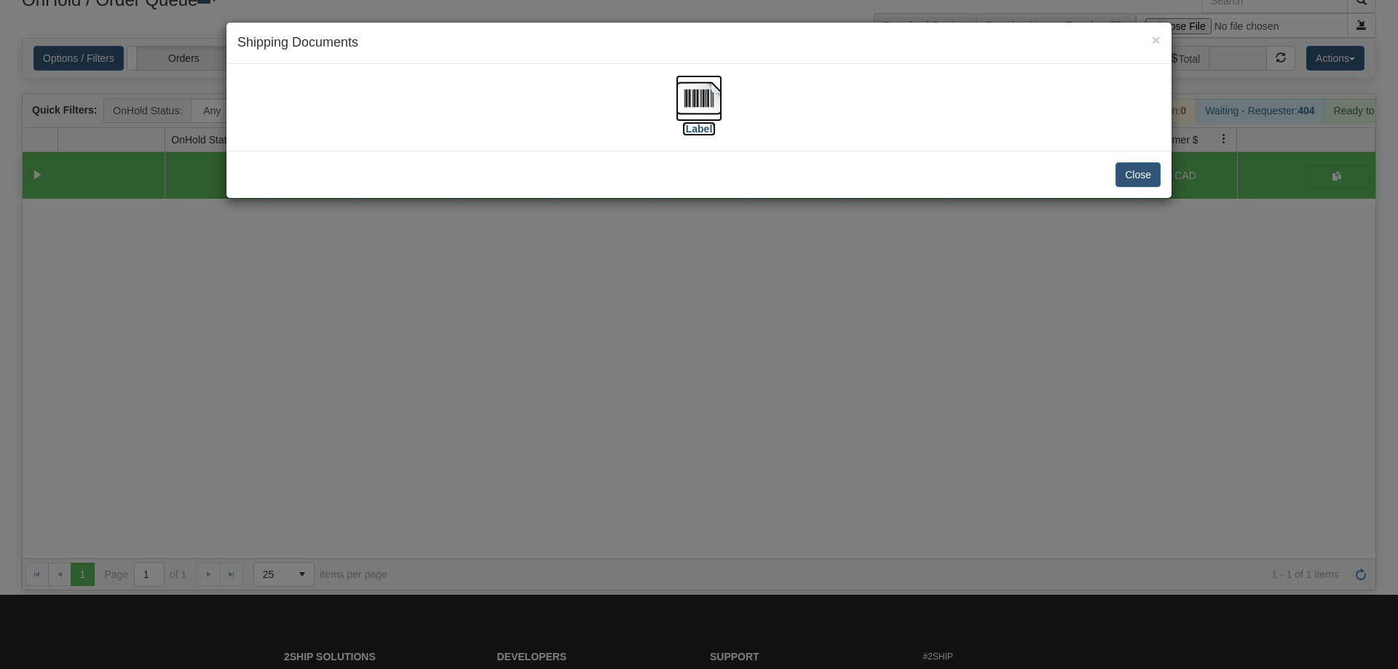
click at [696, 88] on img at bounding box center [699, 98] width 47 height 47
drag, startPoint x: 297, startPoint y: 453, endPoint x: 310, endPoint y: 430, distance: 25.8
click at [310, 430] on div "× Shipping Documents [Label] Close" at bounding box center [699, 334] width 1398 height 669
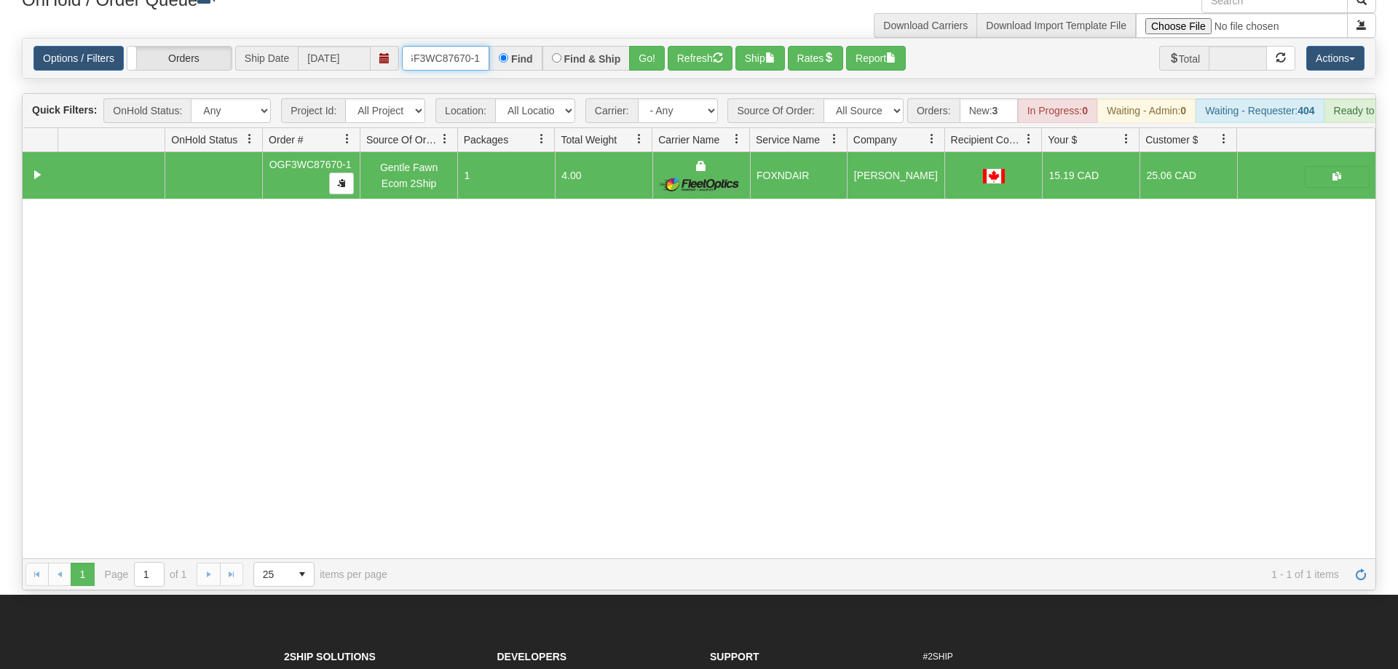
click at [468, 46] on input "OGF3WC87670-1" at bounding box center [445, 58] width 87 height 25
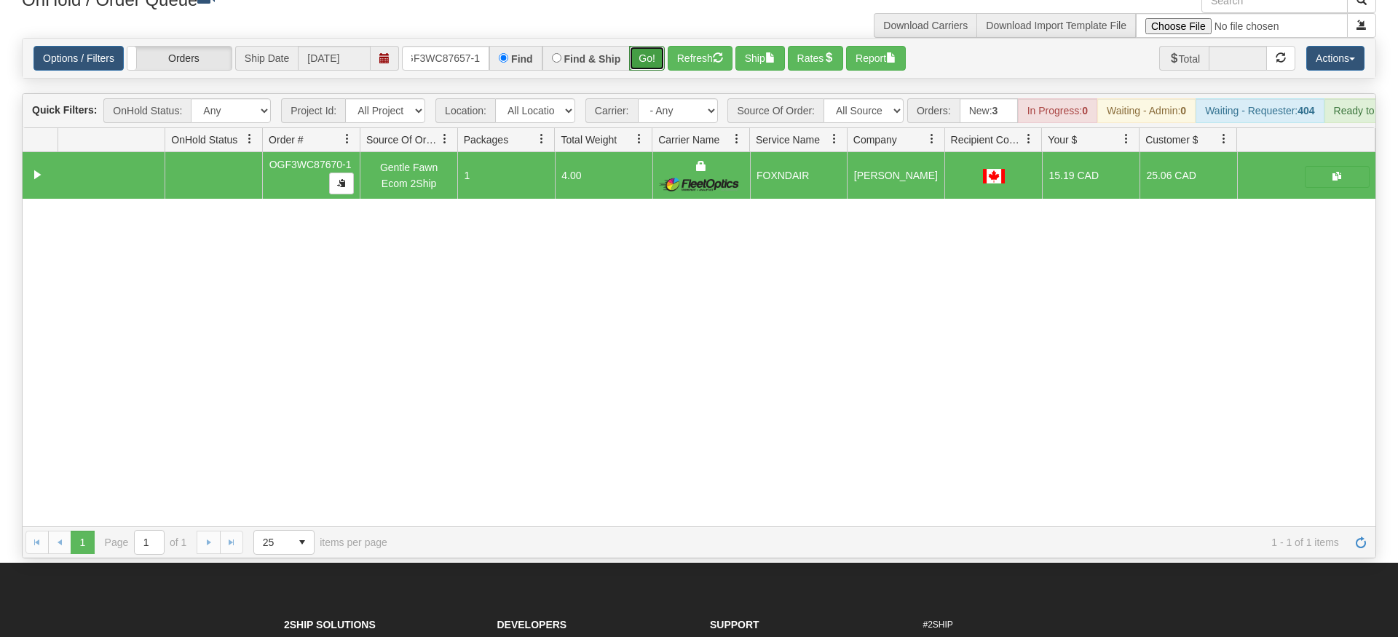
click at [658, 63] on div "Is equal to Is not equal to Contains Does not contains CAD USD EUR ZAR [PERSON_…" at bounding box center [699, 298] width 1377 height 521
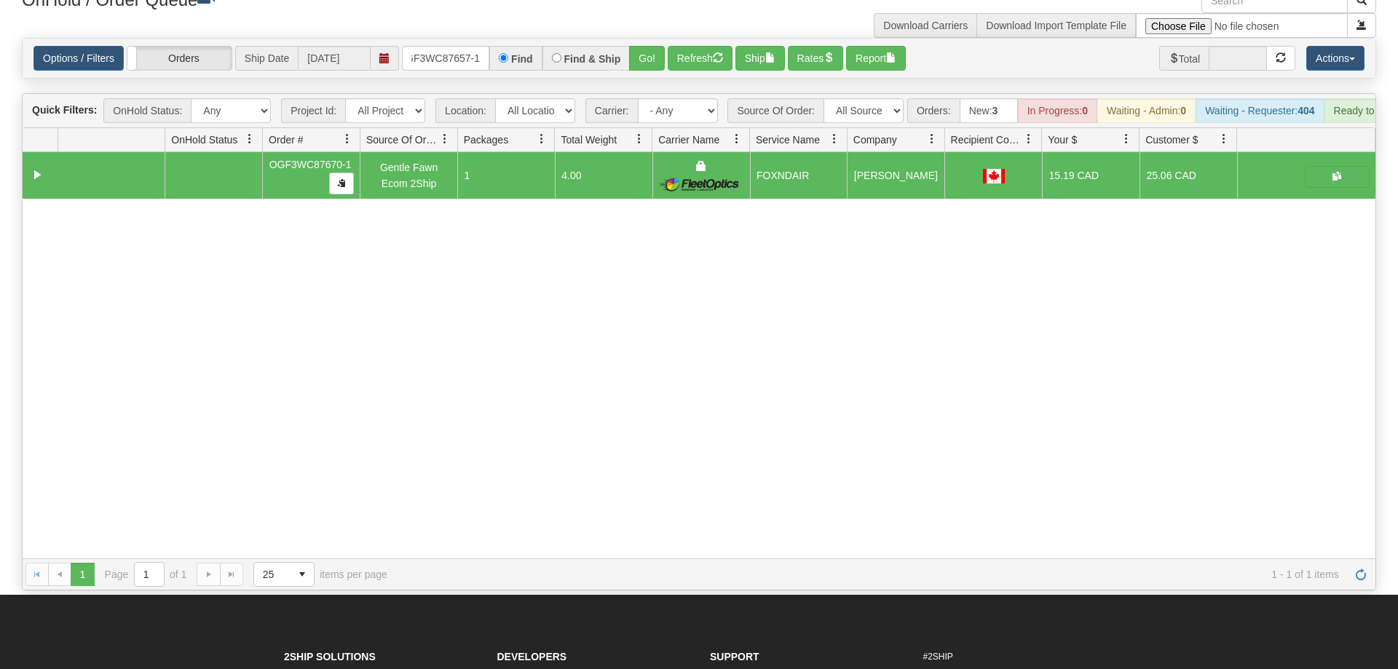
click at [653, 56] on div "Options / Filters Group Shipments Orders Ship Date 09/26/2025 OGF3WC87657-1 Fin…" at bounding box center [699, 58] width 1353 height 39
click at [653, 46] on button "Go!" at bounding box center [647, 58] width 36 height 25
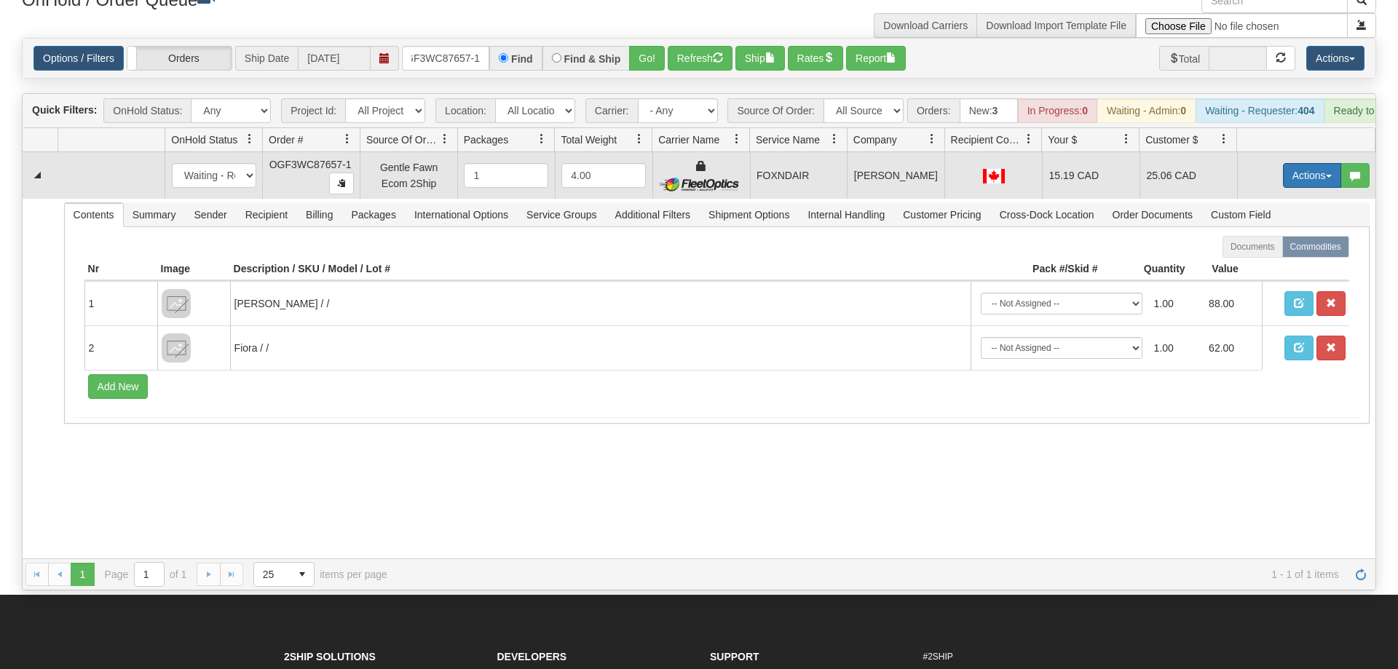
click at [1306, 163] on button "Actions" at bounding box center [1312, 175] width 58 height 25
click at [1280, 251] on link "Ship" at bounding box center [1282, 260] width 117 height 19
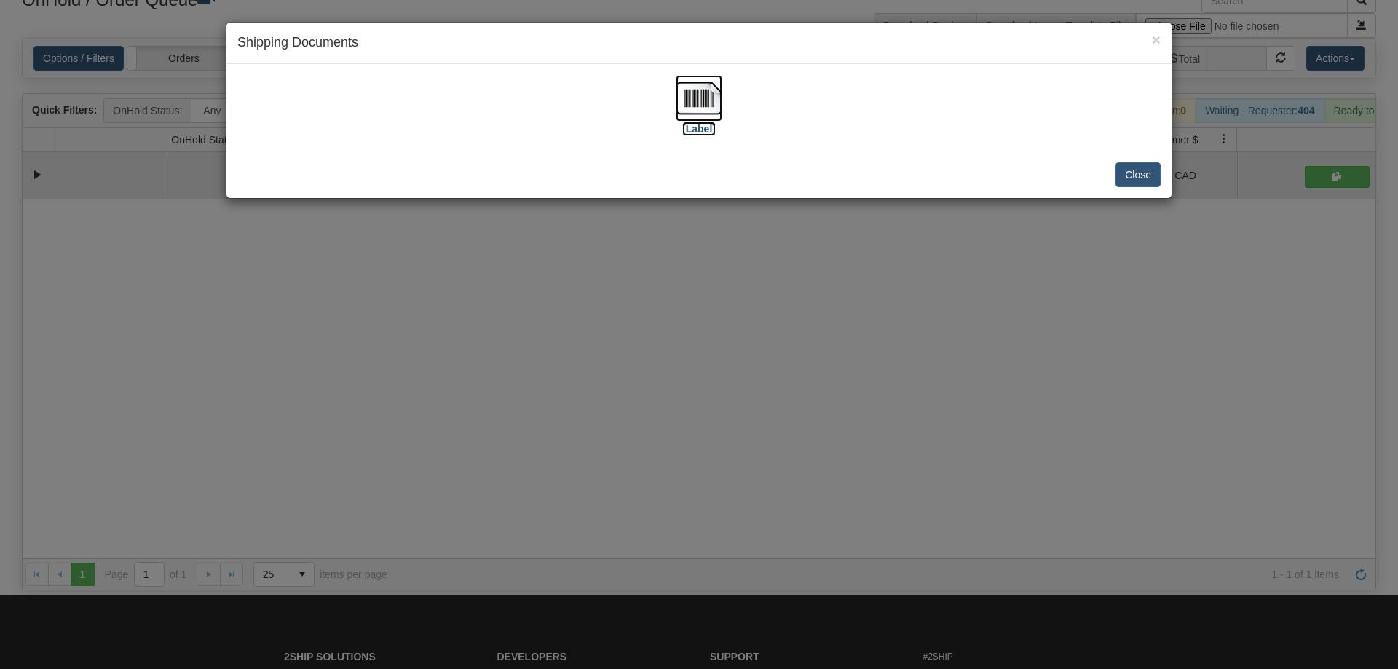
click at [704, 92] on img at bounding box center [699, 98] width 47 height 47
drag, startPoint x: 636, startPoint y: 377, endPoint x: 560, endPoint y: 154, distance: 235.4
click at [634, 361] on div "× Shipping Documents [Label] Close" at bounding box center [699, 334] width 1398 height 669
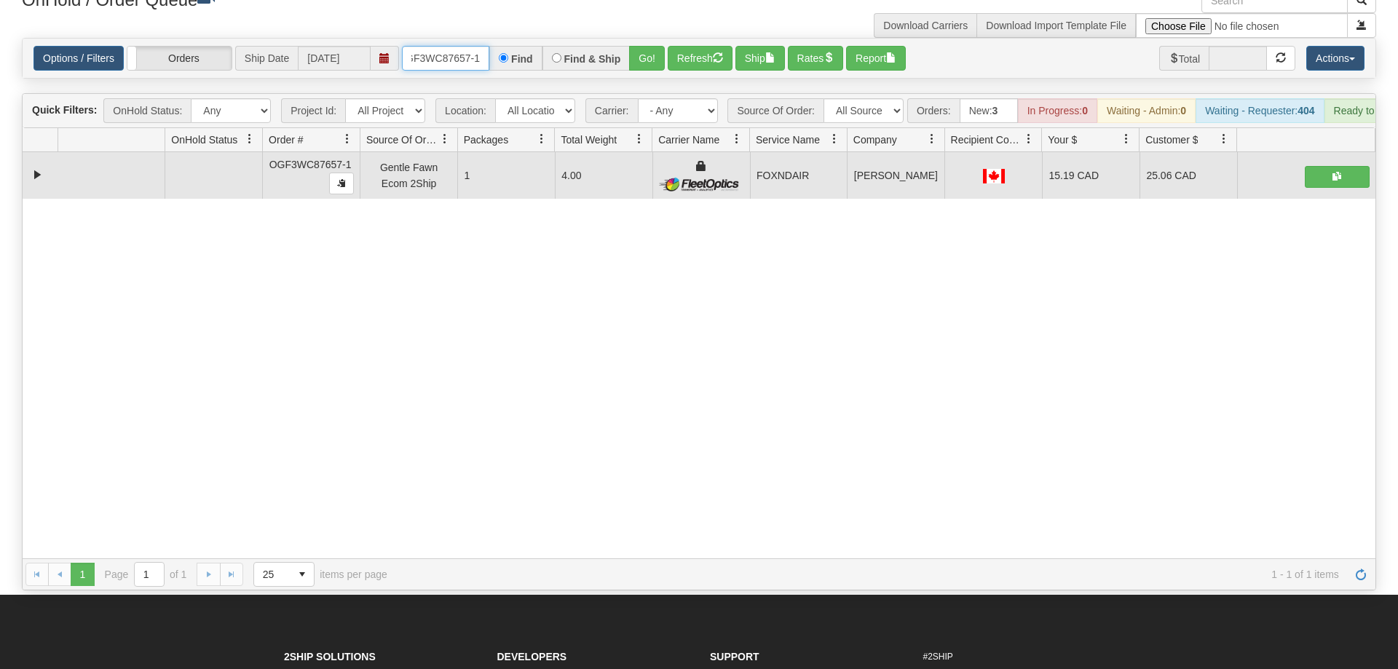
click at [467, 46] on input "OGF3WC87657-1" at bounding box center [445, 58] width 87 height 25
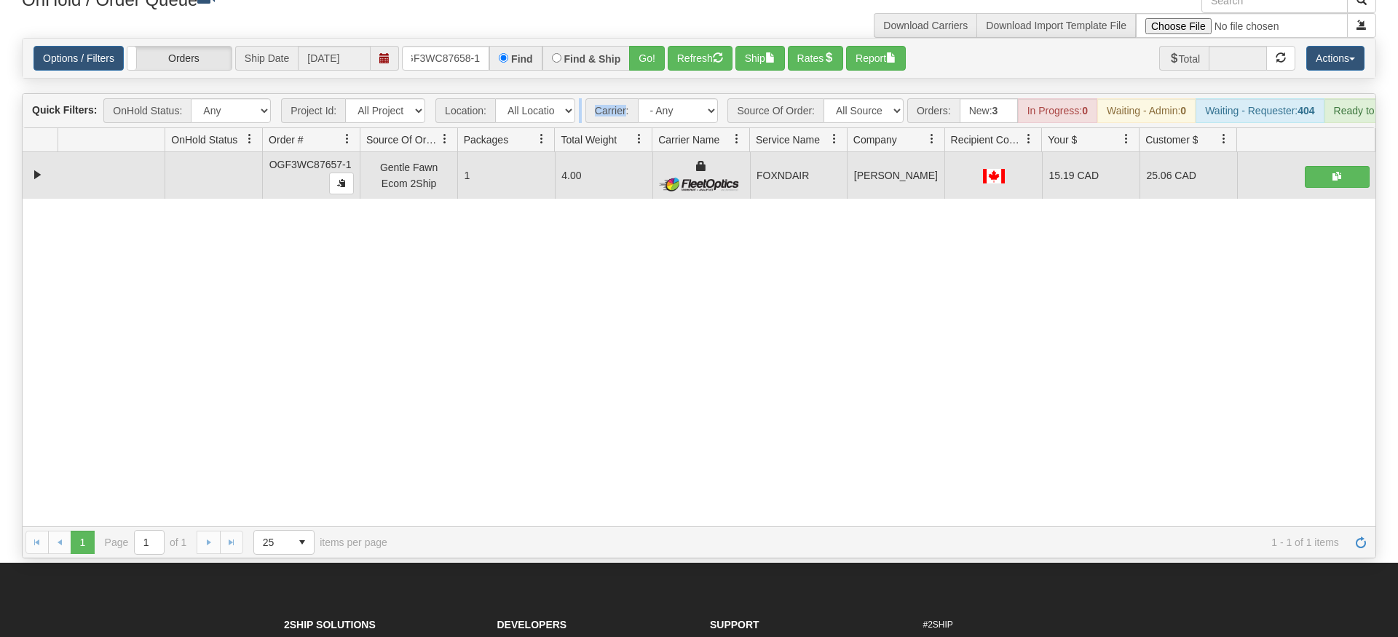
drag, startPoint x: 626, startPoint y: 65, endPoint x: 642, endPoint y: 54, distance: 19.4
click at [626, 65] on div "Is equal to Is not equal to Contains Does not contains CAD USD EUR ZAR [PERSON_…" at bounding box center [699, 298] width 1377 height 521
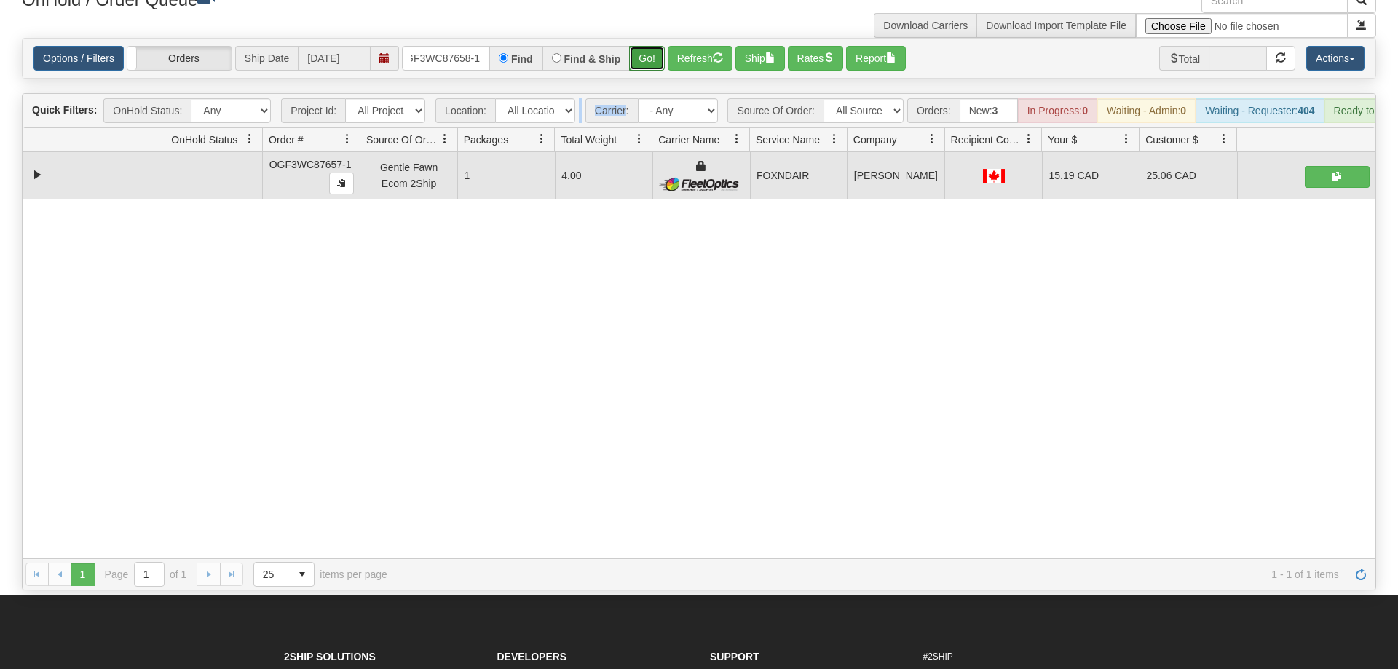
click at [653, 46] on button "Go!" at bounding box center [647, 58] width 36 height 25
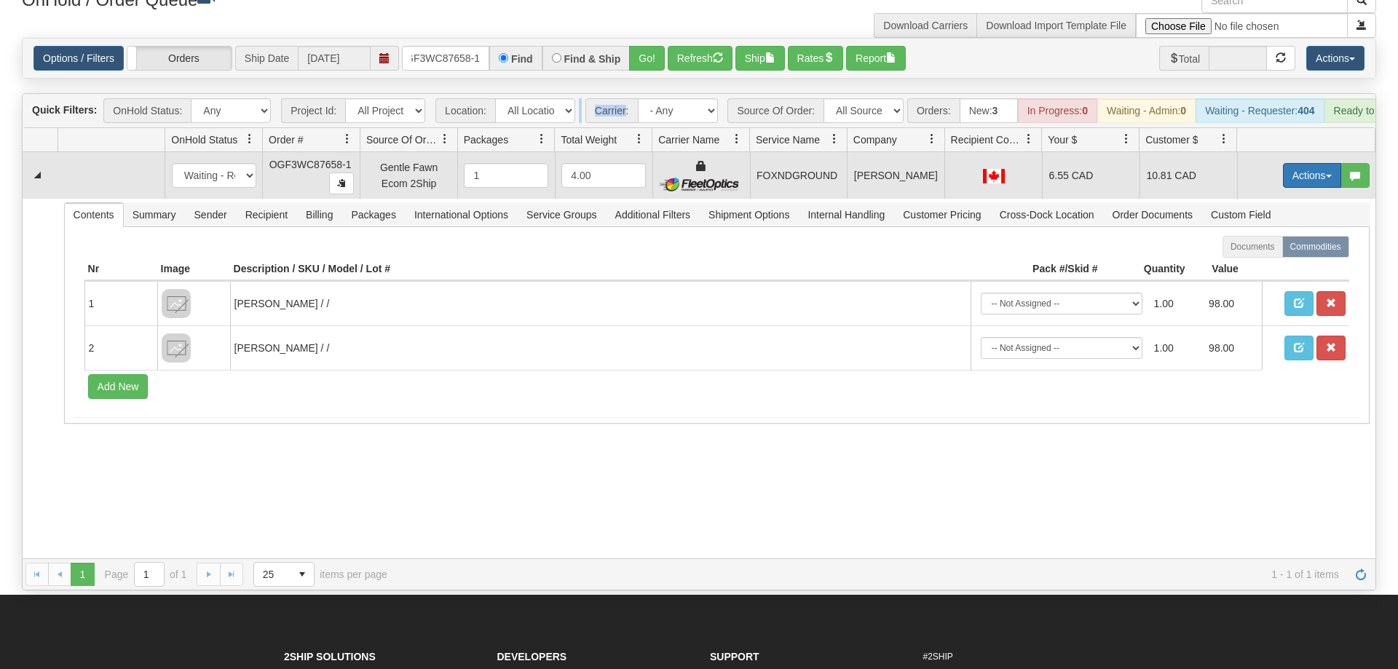
click at [1307, 163] on button "Actions" at bounding box center [1312, 175] width 58 height 25
click at [1268, 251] on link "Ship" at bounding box center [1282, 260] width 117 height 19
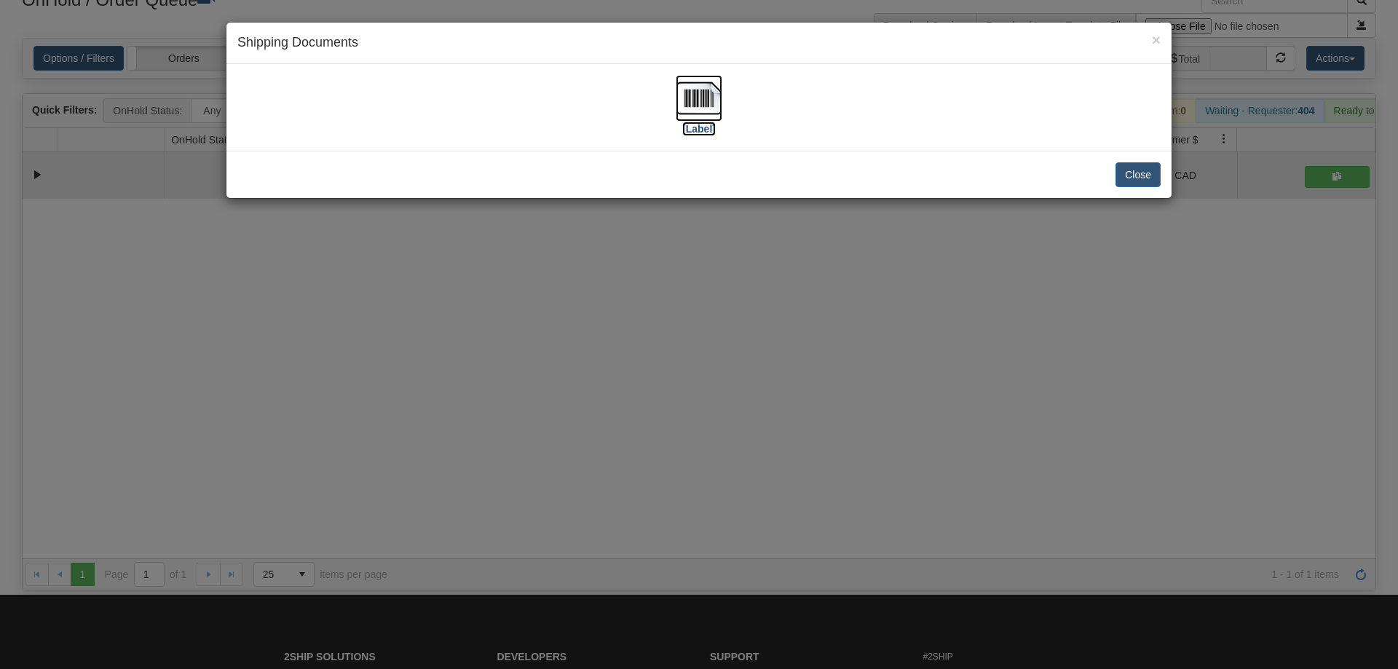
click at [706, 97] on img at bounding box center [699, 98] width 47 height 47
drag, startPoint x: 425, startPoint y: 402, endPoint x: 371, endPoint y: 17, distance: 388.4
click at [429, 383] on div "× Shipping Documents [Label] Close" at bounding box center [699, 334] width 1398 height 669
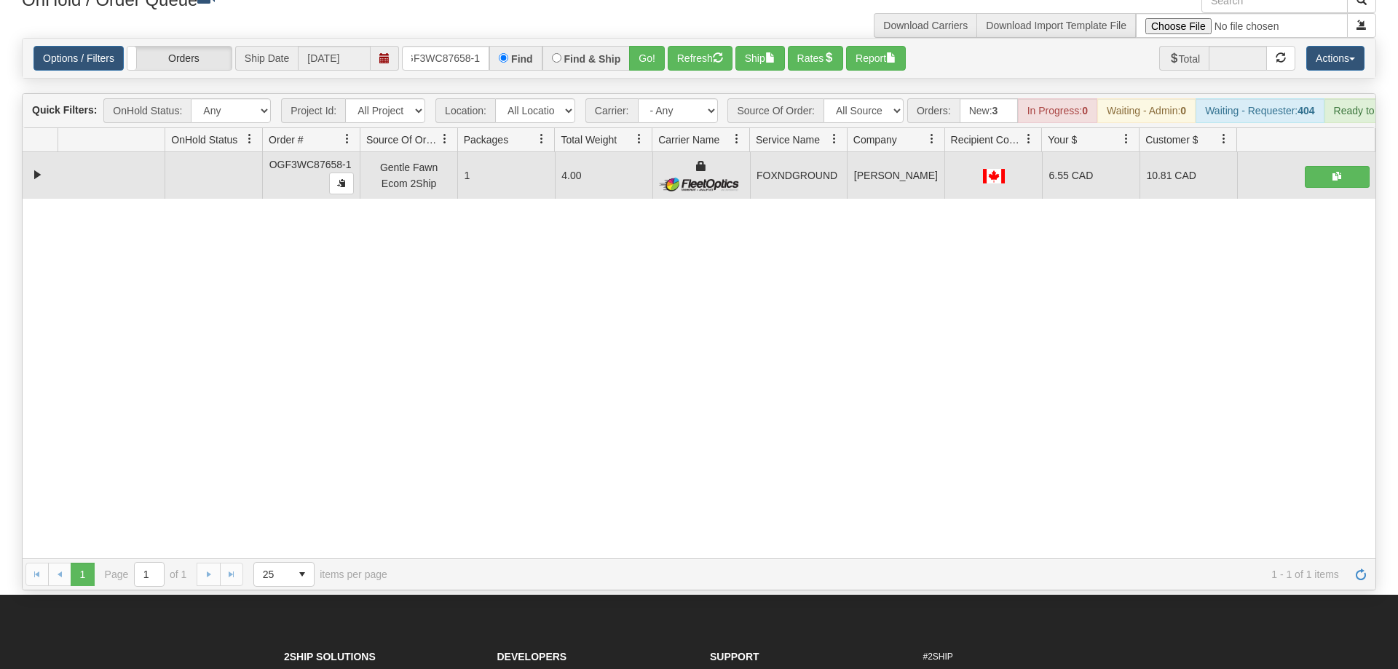
click at [441, 38] on div "Options / Filters Group Shipments Orders Ship Date 09/26/2025 OGF3WC87658-1 Fin…" at bounding box center [699, 58] width 1355 height 41
click at [448, 46] on input "OGF3WC87658-1" at bounding box center [445, 58] width 87 height 25
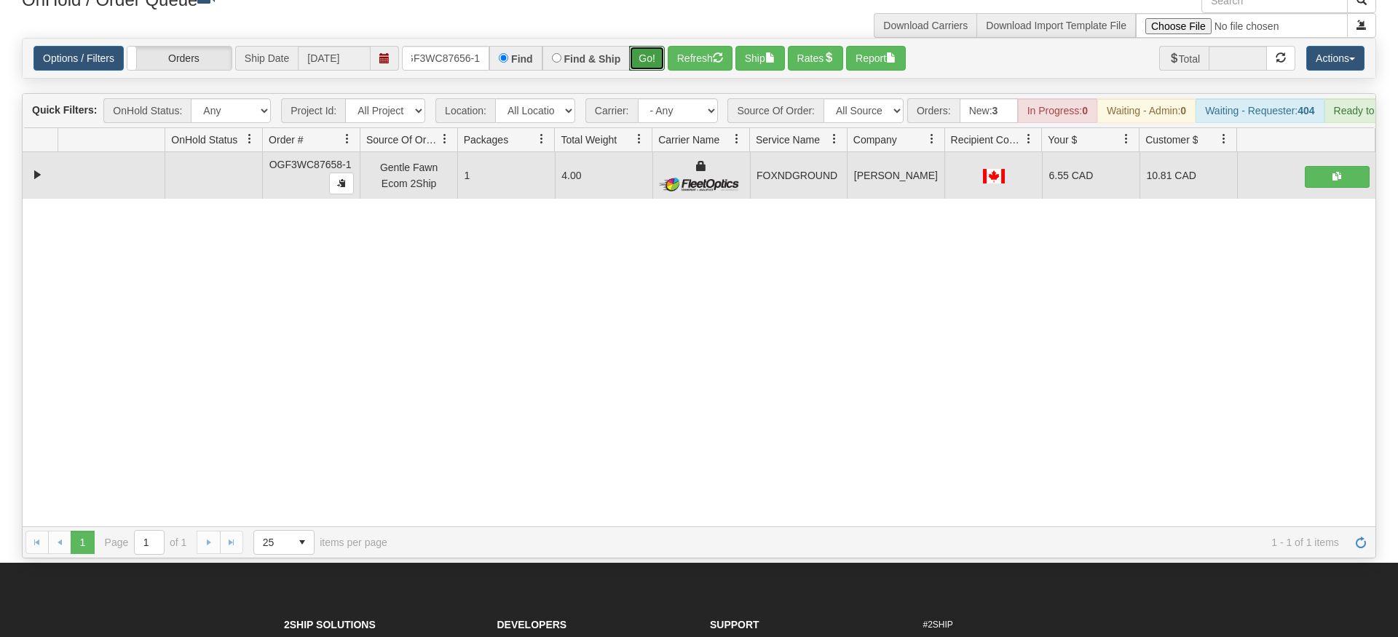
click at [639, 66] on div "Is equal to Is not equal to Contains Does not contains CAD USD EUR ZAR [PERSON_…" at bounding box center [699, 298] width 1377 height 521
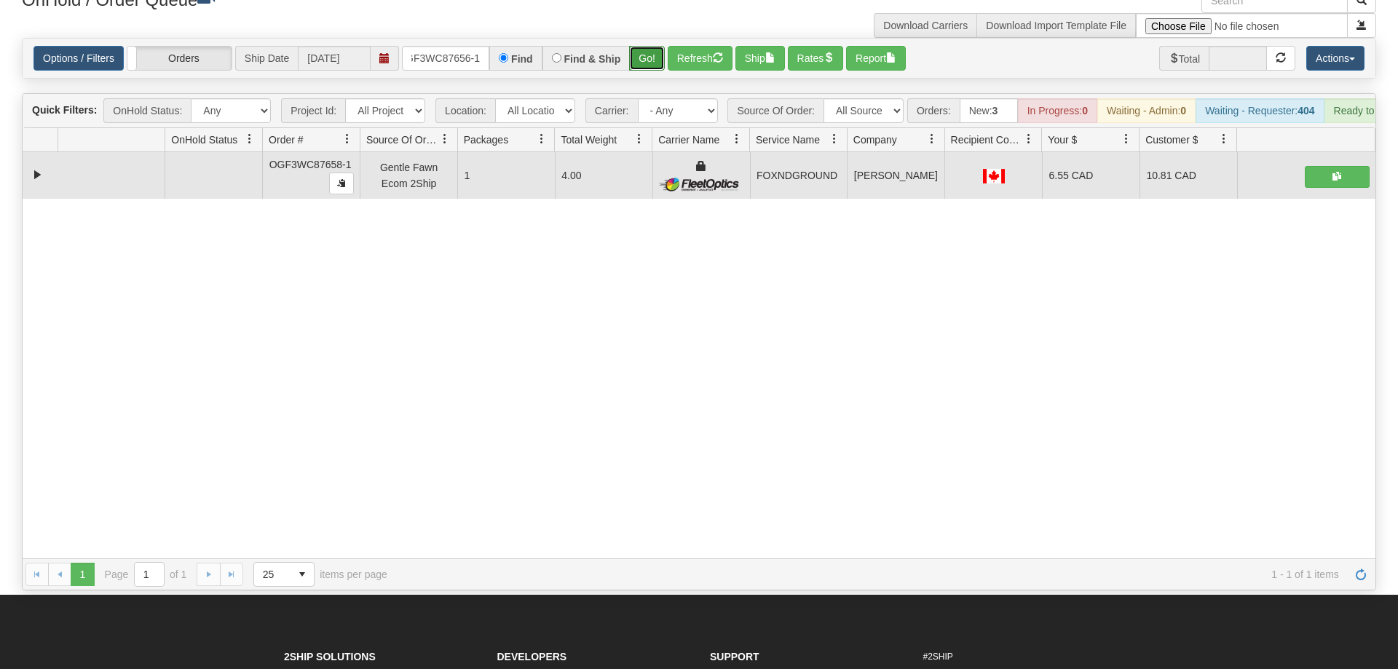
click at [655, 46] on button "Go!" at bounding box center [647, 58] width 36 height 25
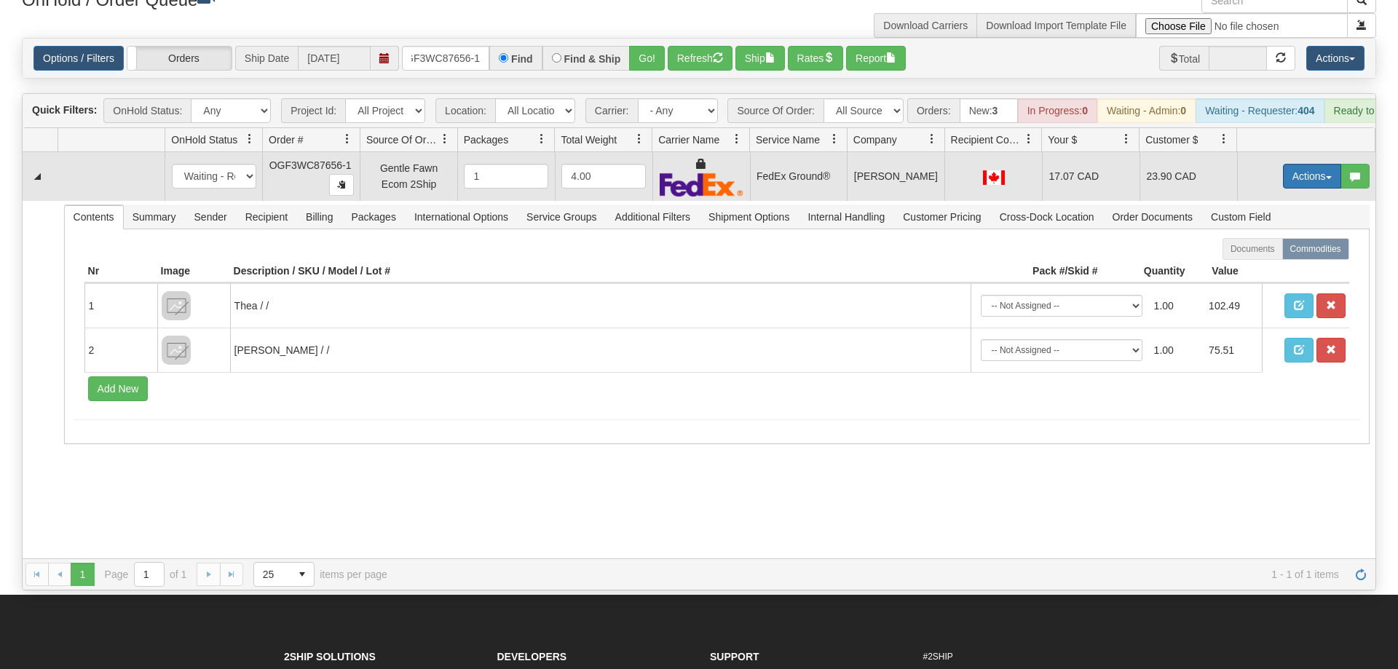
click at [1307, 164] on button "Actions" at bounding box center [1312, 176] width 58 height 25
click at [1261, 255] on span "Ship" at bounding box center [1254, 261] width 31 height 12
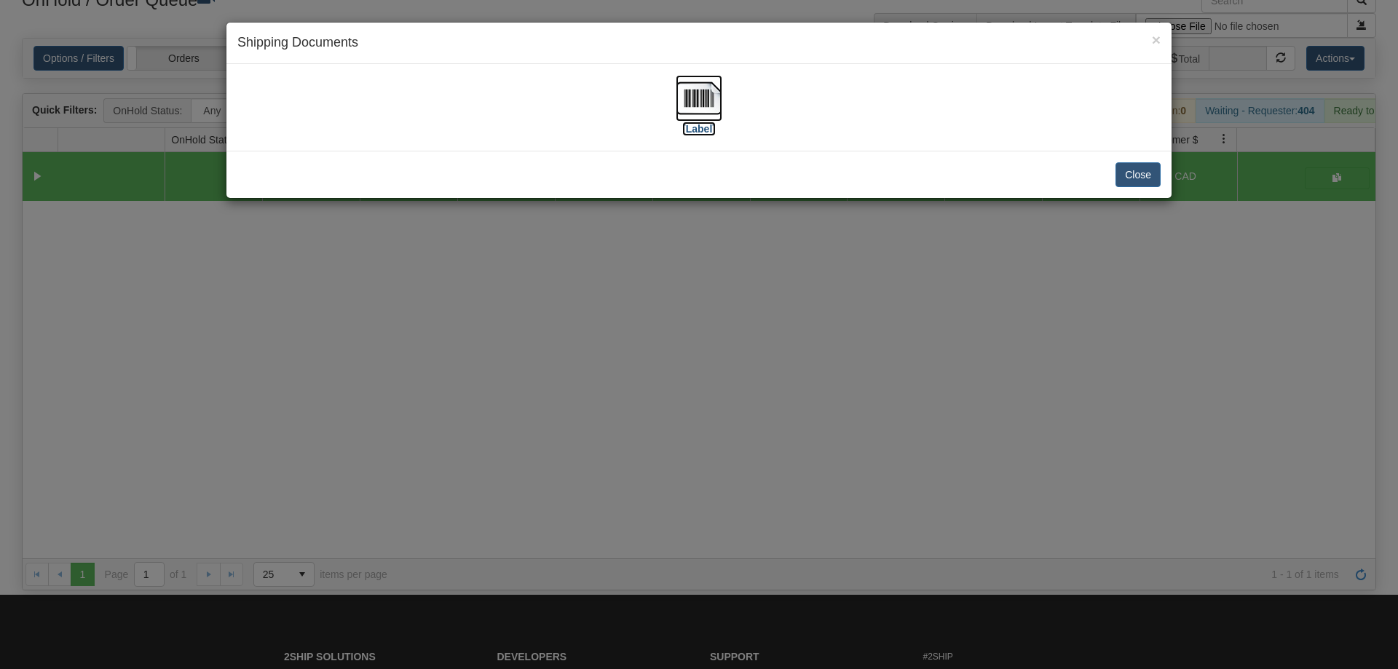
click at [682, 92] on img at bounding box center [699, 98] width 47 height 47
drag, startPoint x: 441, startPoint y: 283, endPoint x: 352, endPoint y: 14, distance: 283.3
click at [438, 275] on div "× Shipping Documents [Label] Close" at bounding box center [699, 334] width 1398 height 669
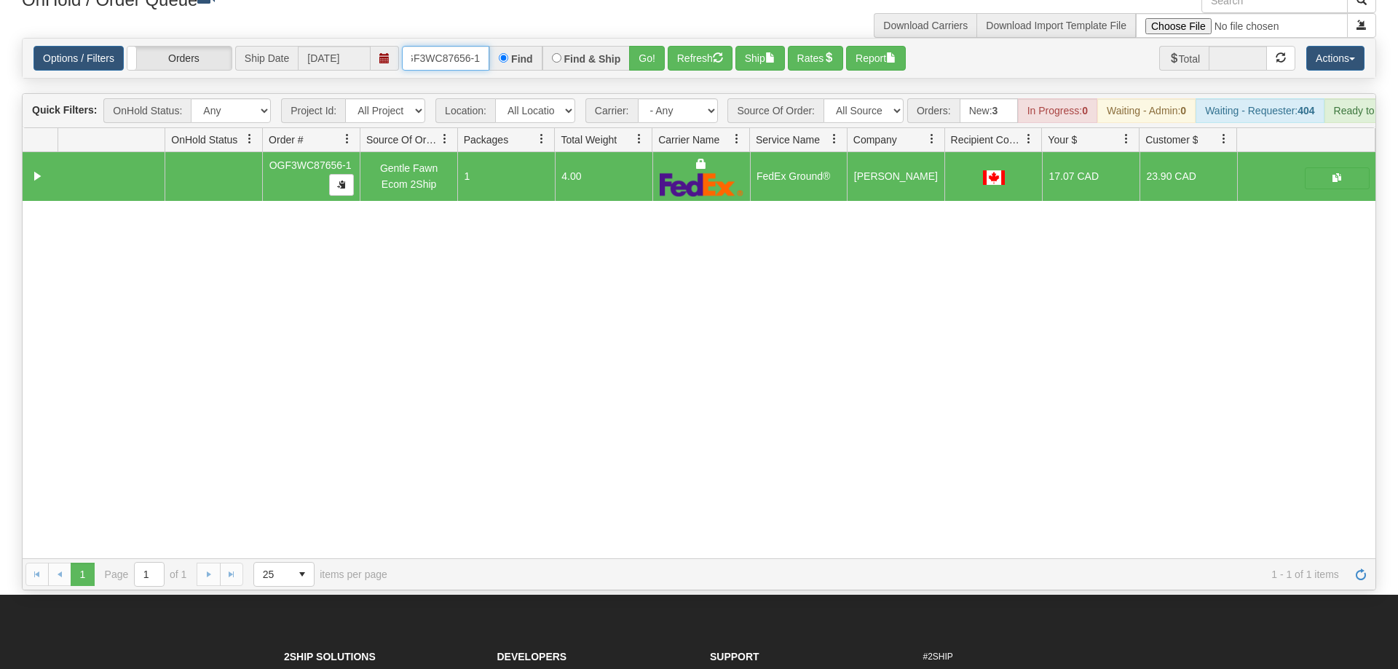
click at [448, 46] on input "OGF3WC87656-1" at bounding box center [445, 58] width 87 height 25
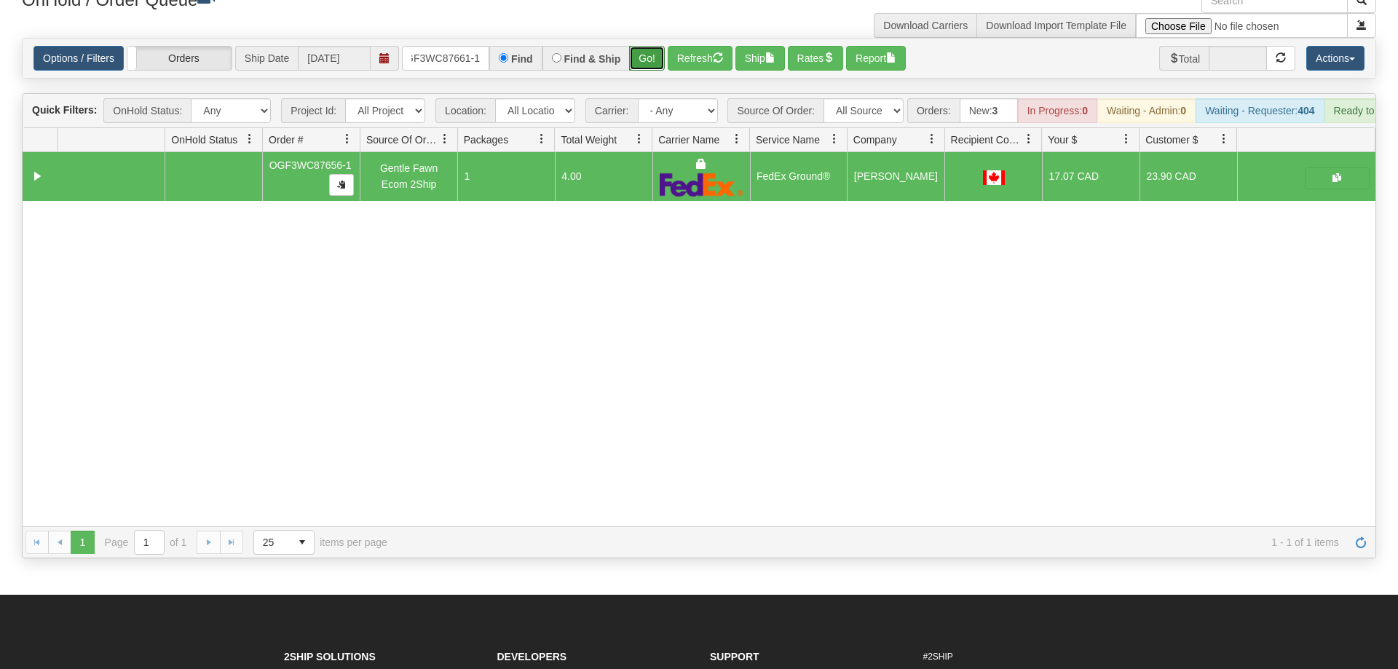
click at [639, 61] on div "Is equal to Is not equal to Contains Does not contains CAD USD EUR ZAR [PERSON_…" at bounding box center [699, 298] width 1377 height 521
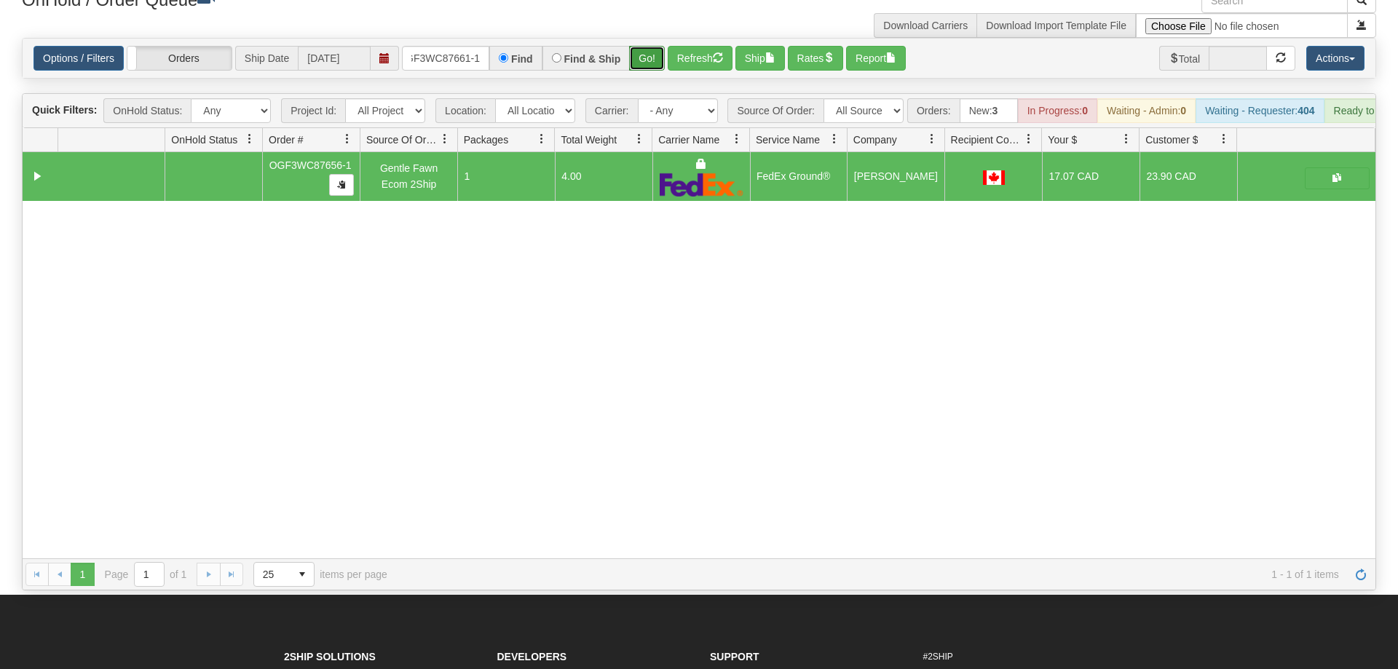
click at [648, 46] on button "Go!" at bounding box center [647, 58] width 36 height 25
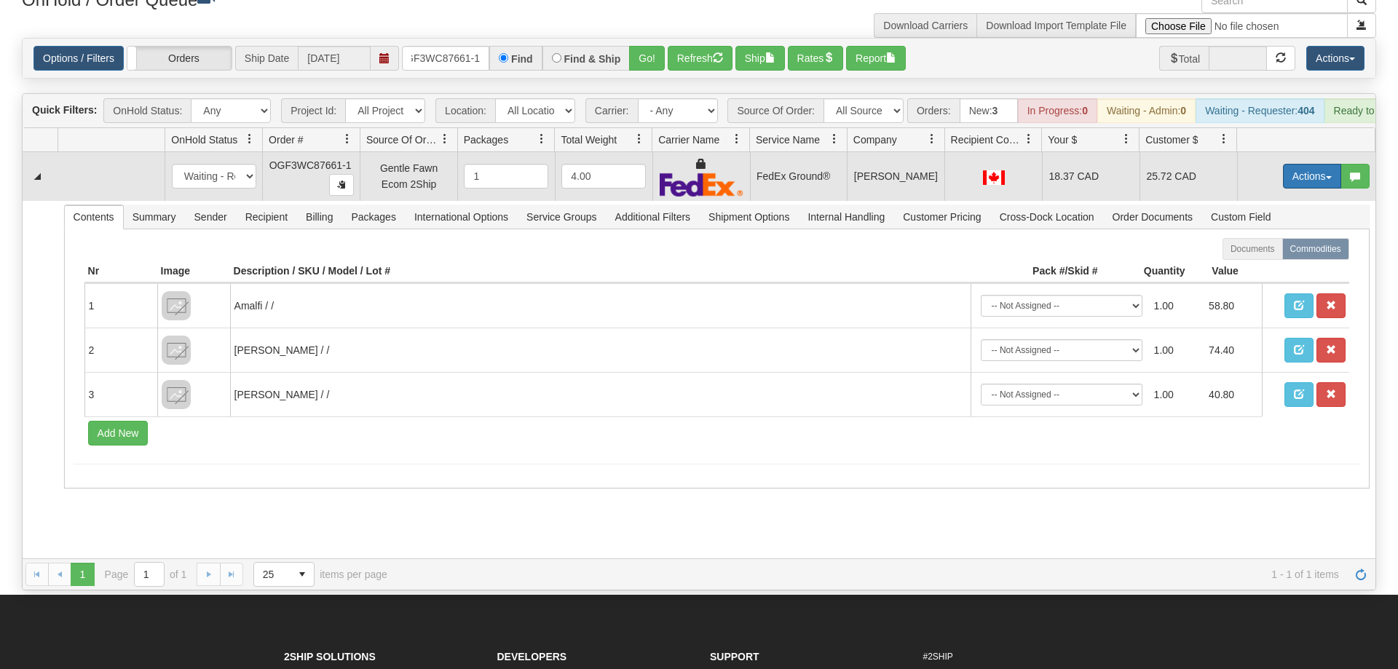
click at [1306, 164] on button "Actions" at bounding box center [1312, 176] width 58 height 25
click at [1289, 251] on link "Ship" at bounding box center [1282, 260] width 117 height 19
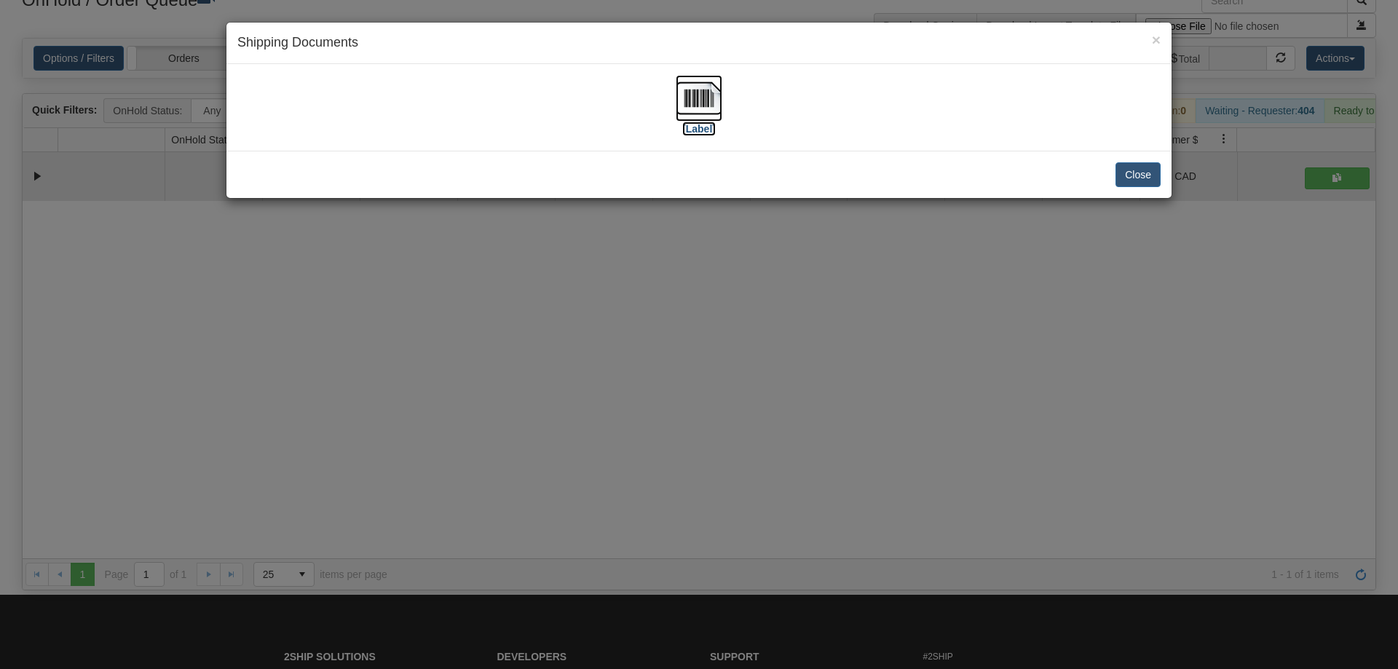
click at [709, 94] on img at bounding box center [699, 98] width 47 height 47
drag, startPoint x: 417, startPoint y: 411, endPoint x: 422, endPoint y: 192, distance: 218.6
click at [423, 381] on div "× Shipping Documents [Label] Close" at bounding box center [699, 334] width 1398 height 669
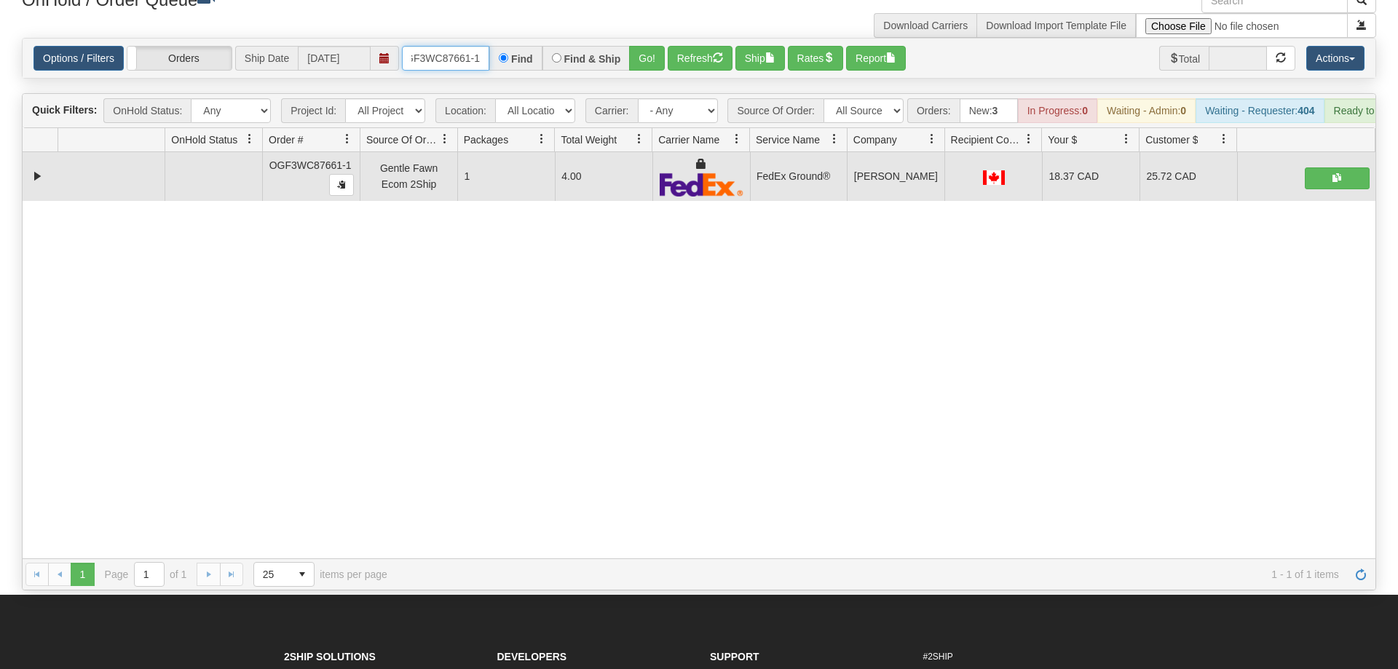
click at [457, 46] on input "OGF3WC87661-1" at bounding box center [445, 58] width 87 height 25
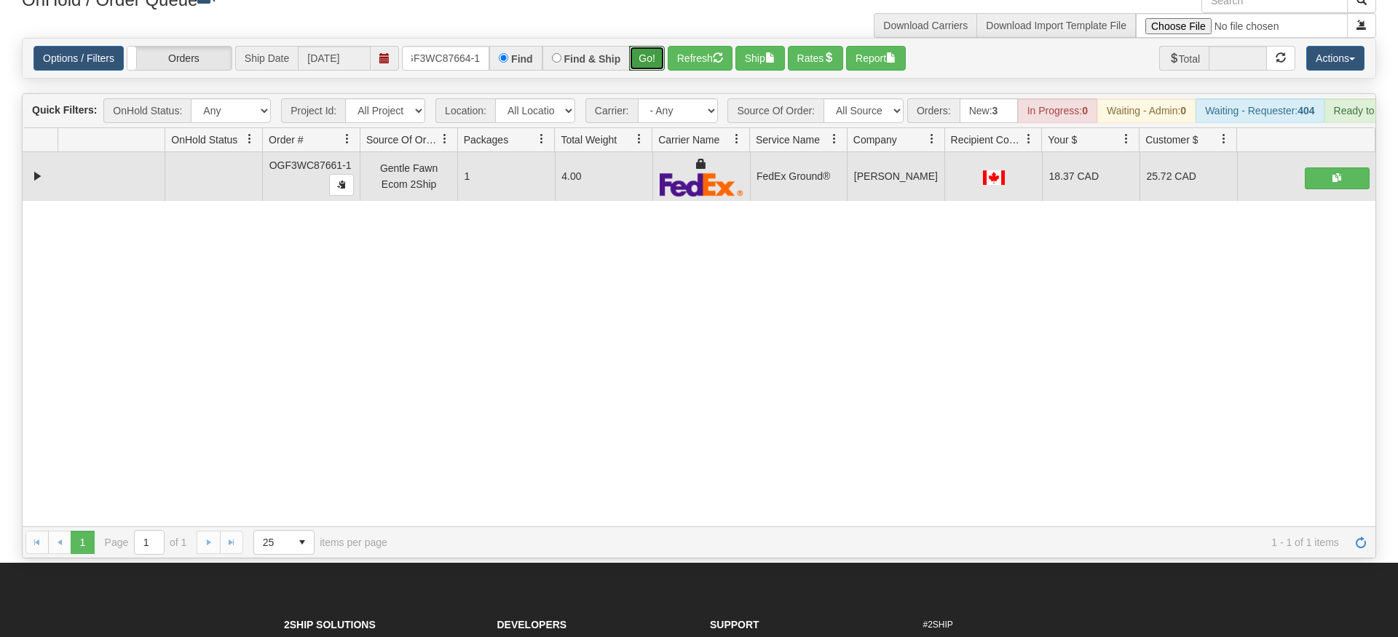
drag, startPoint x: 633, startPoint y: 35, endPoint x: 636, endPoint y: 60, distance: 25.7
click at [634, 66] on div "Is equal to Is not equal to Contains Does not contains CAD USD EUR ZAR [PERSON_…" at bounding box center [699, 298] width 1377 height 521
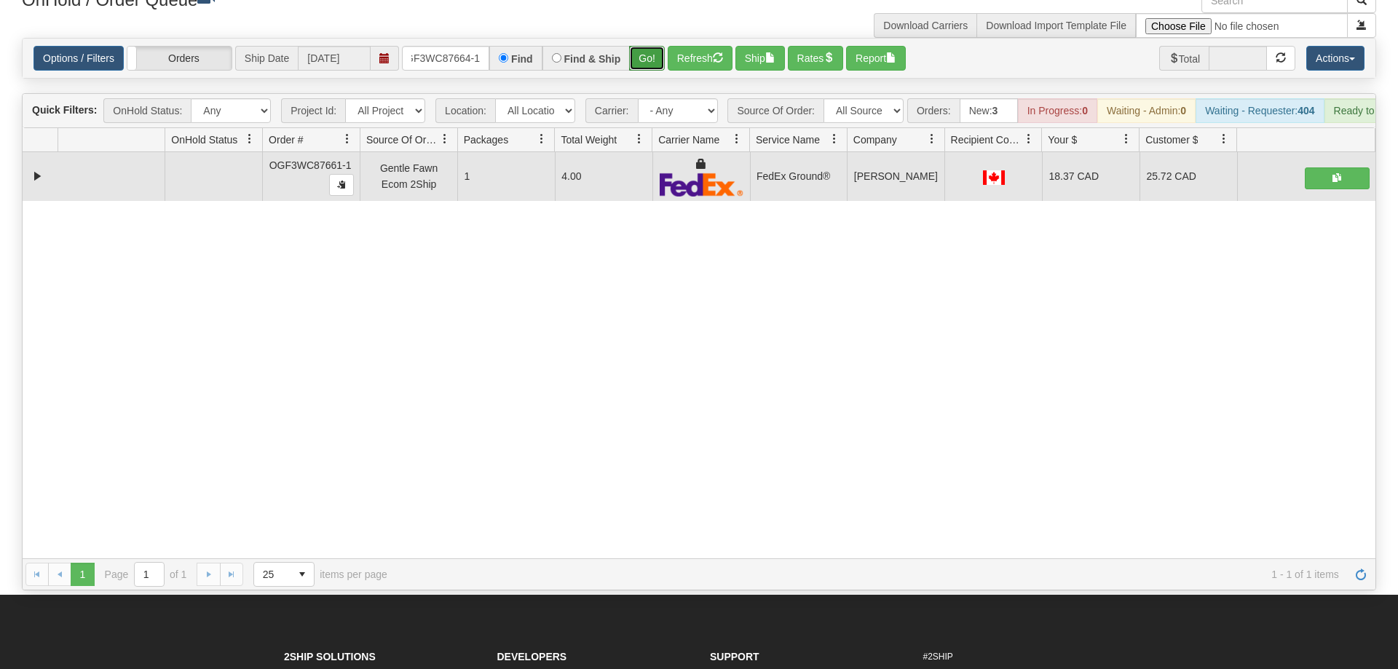
click at [650, 46] on button "Go!" at bounding box center [647, 58] width 36 height 25
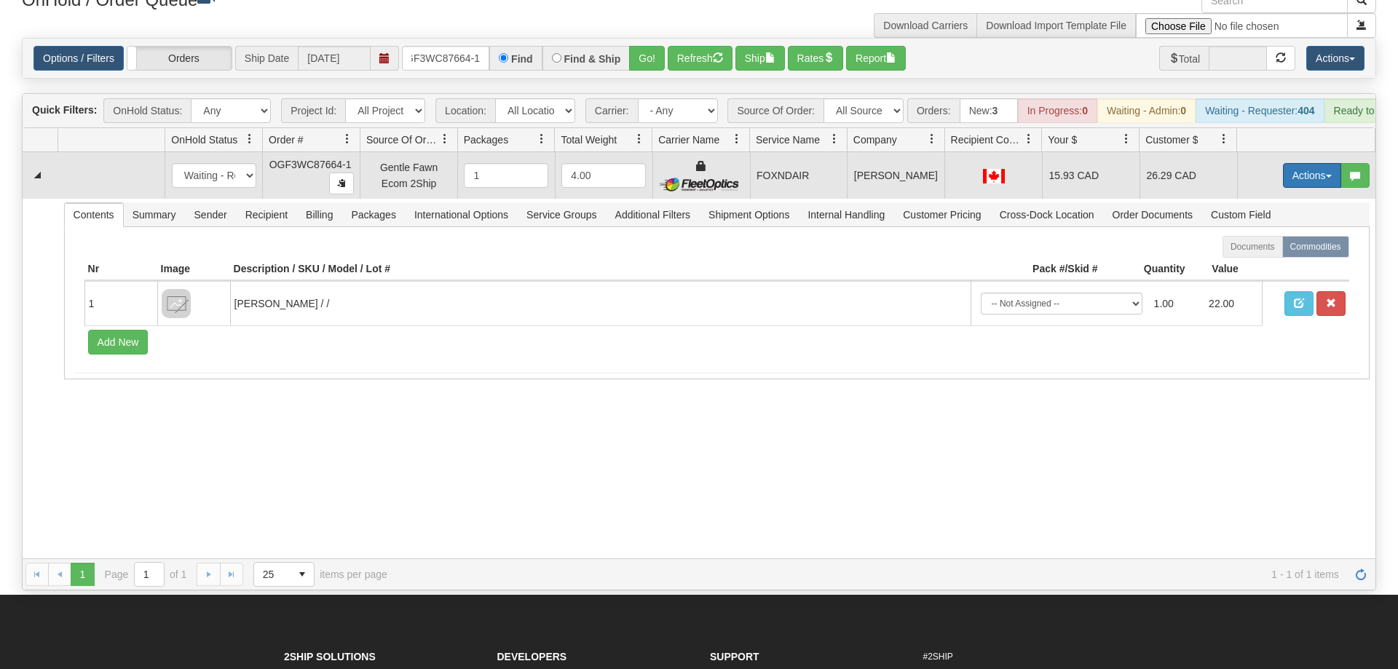
click at [1318, 163] on button "Actions" at bounding box center [1312, 175] width 58 height 25
click at [1260, 254] on span "Ship" at bounding box center [1254, 260] width 31 height 12
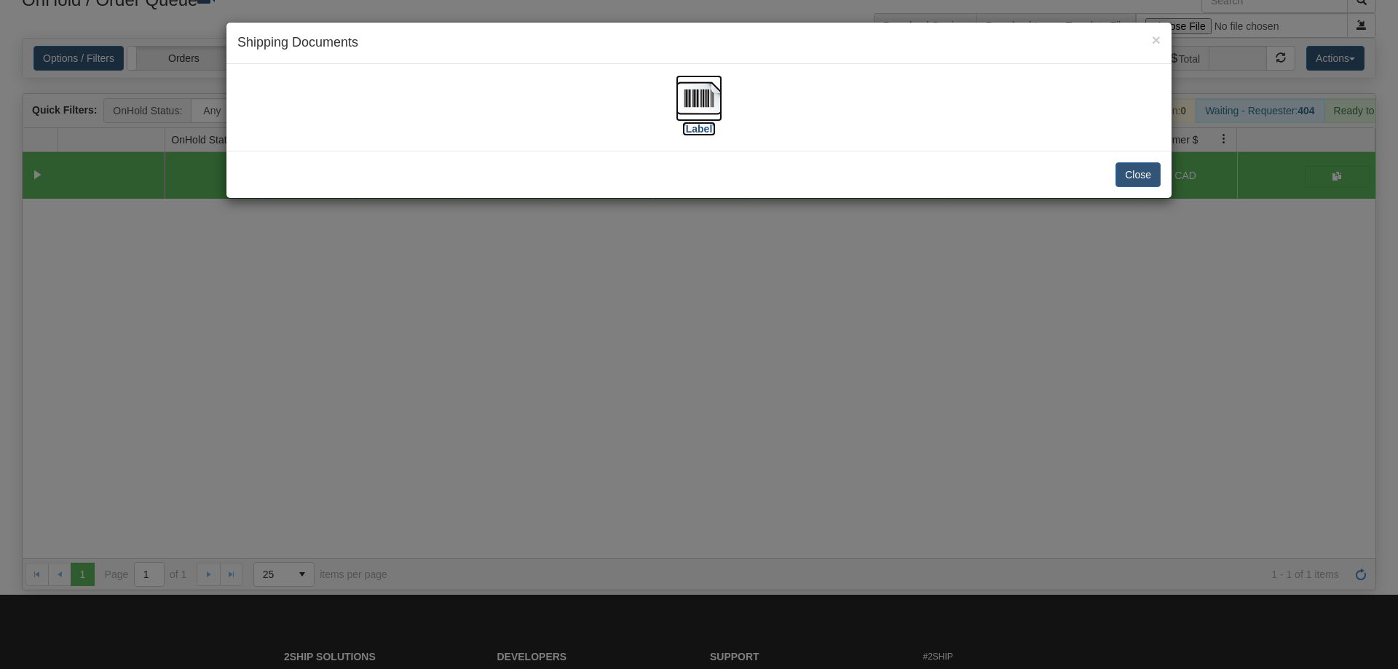
click at [717, 109] on img at bounding box center [699, 98] width 47 height 47
drag, startPoint x: 424, startPoint y: 312, endPoint x: 424, endPoint y: 302, distance: 10.2
click at [424, 308] on div "× Shipping Documents [Label] Close" at bounding box center [699, 334] width 1398 height 669
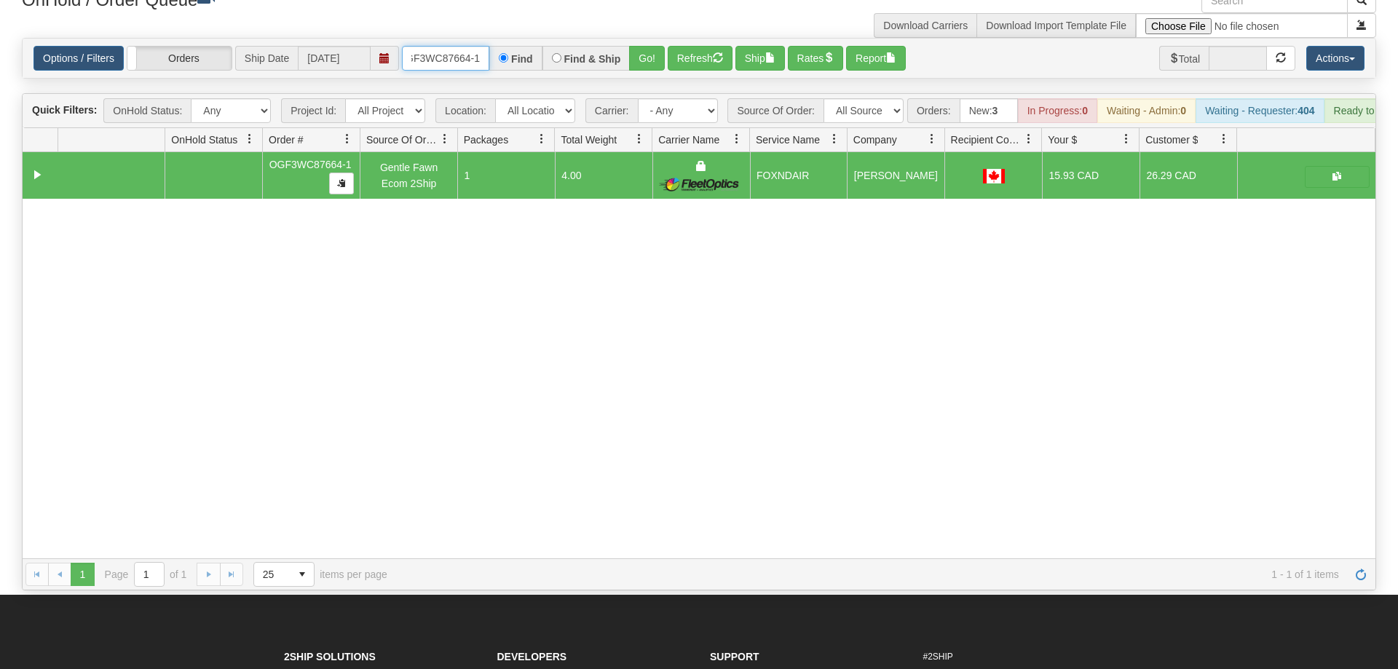
click at [473, 46] on input "OGF3WC87664-1" at bounding box center [445, 58] width 87 height 25
drag, startPoint x: 645, startPoint y: 34, endPoint x: 645, endPoint y: 62, distance: 28.4
click at [645, 63] on div "Is equal to Is not equal to Contains Does not contains CAD USD EUR ZAR [PERSON_…" at bounding box center [699, 314] width 1377 height 553
click at [647, 46] on button "Go!" at bounding box center [647, 58] width 36 height 25
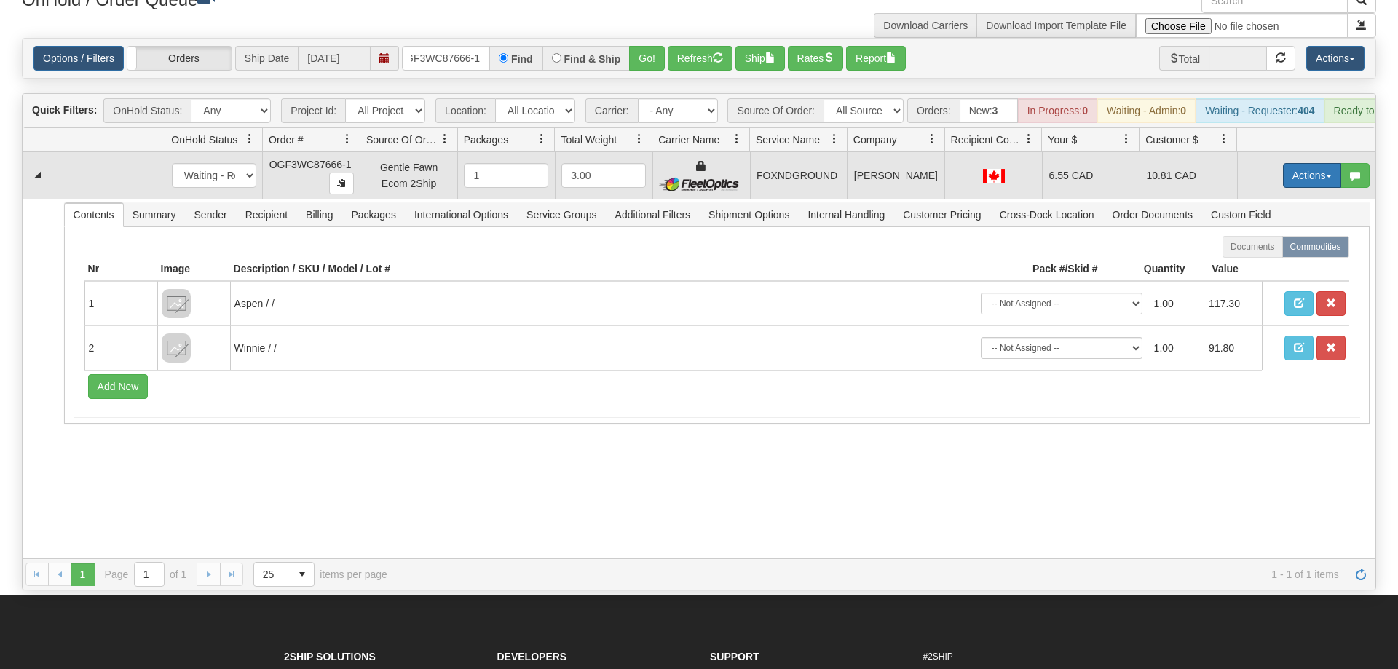
click at [1320, 163] on button "Actions" at bounding box center [1312, 175] width 58 height 25
click at [1254, 254] on span "Ship" at bounding box center [1254, 260] width 31 height 12
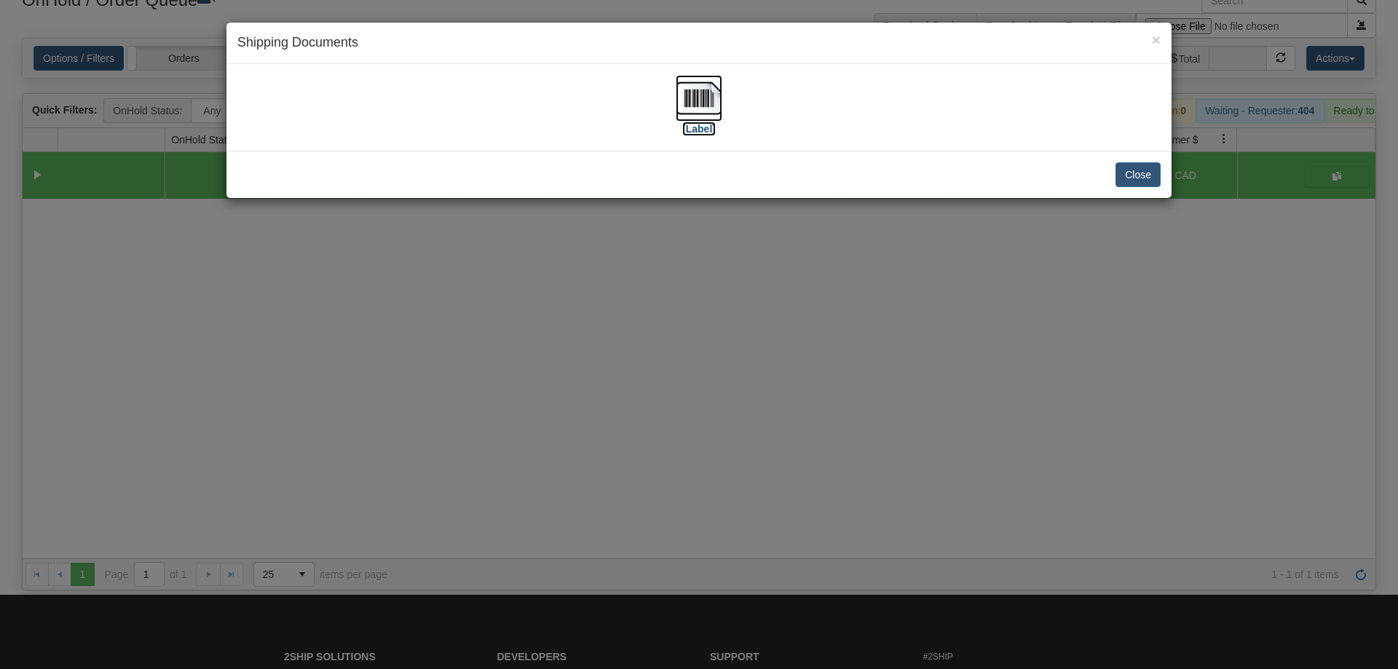
click at [707, 109] on img at bounding box center [699, 98] width 47 height 47
drag, startPoint x: 538, startPoint y: 400, endPoint x: 516, endPoint y: 331, distance: 72.6
click at [535, 377] on div "× Shipping Documents [Label] Close" at bounding box center [699, 334] width 1398 height 669
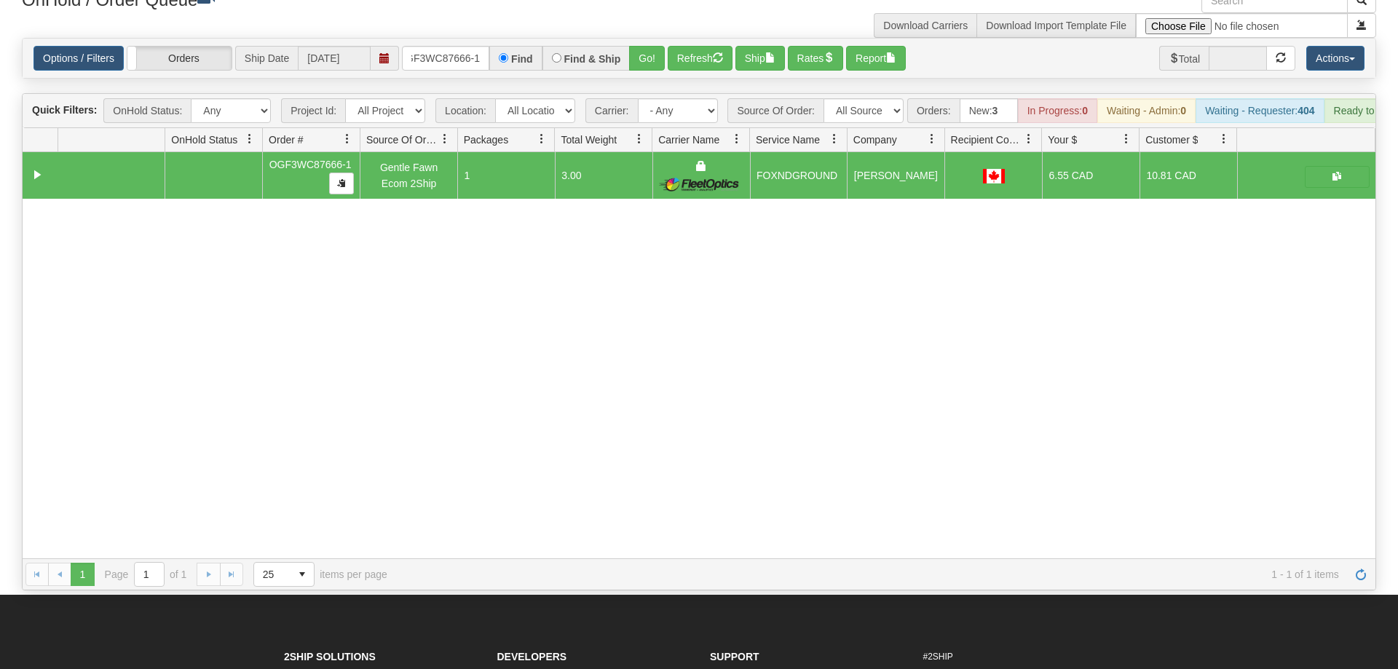
click at [467, 39] on div "Options / Filters Group Shipments Orders Ship Date 09/26/2025 OGF3WC87666-1 Fin…" at bounding box center [699, 58] width 1353 height 39
click at [463, 46] on input "OGF3WC87666-1" at bounding box center [445, 58] width 87 height 25
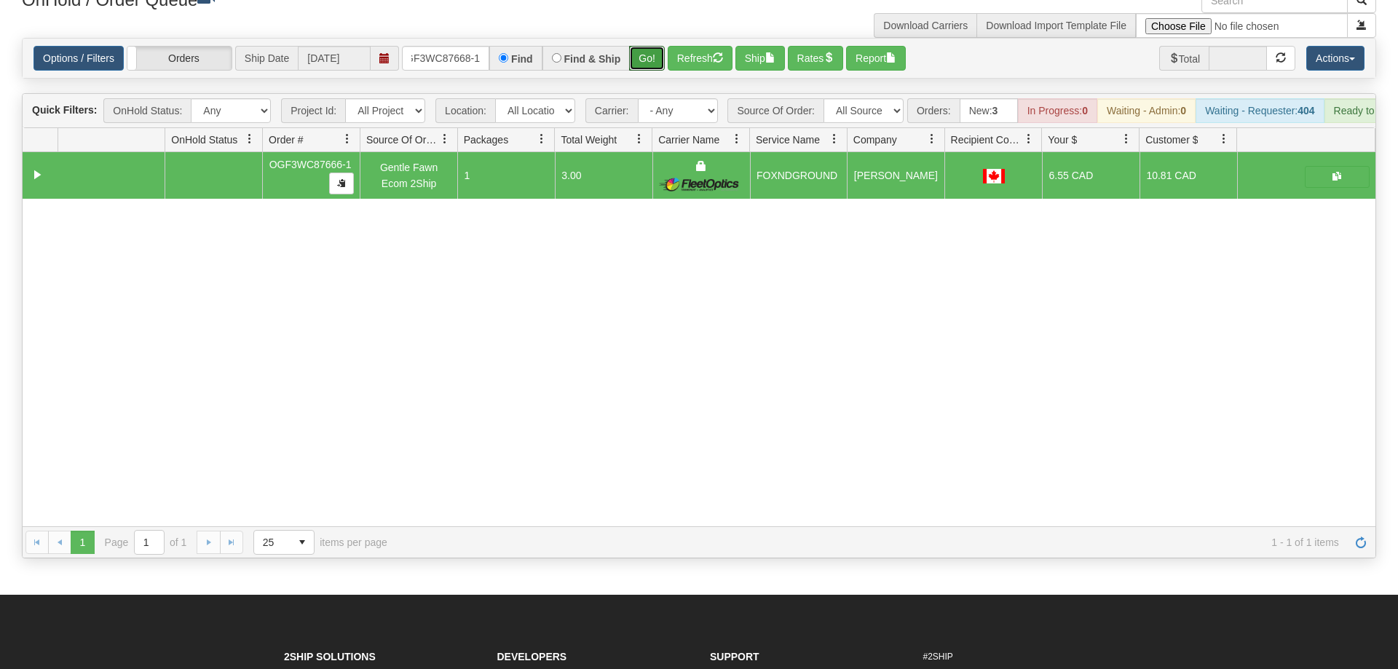
drag, startPoint x: 661, startPoint y: 44, endPoint x: 656, endPoint y: 71, distance: 27.3
click at [657, 73] on div "Is equal to Is not equal to Contains Does not contains CAD USD EUR ZAR [PERSON_…" at bounding box center [699, 298] width 1377 height 521
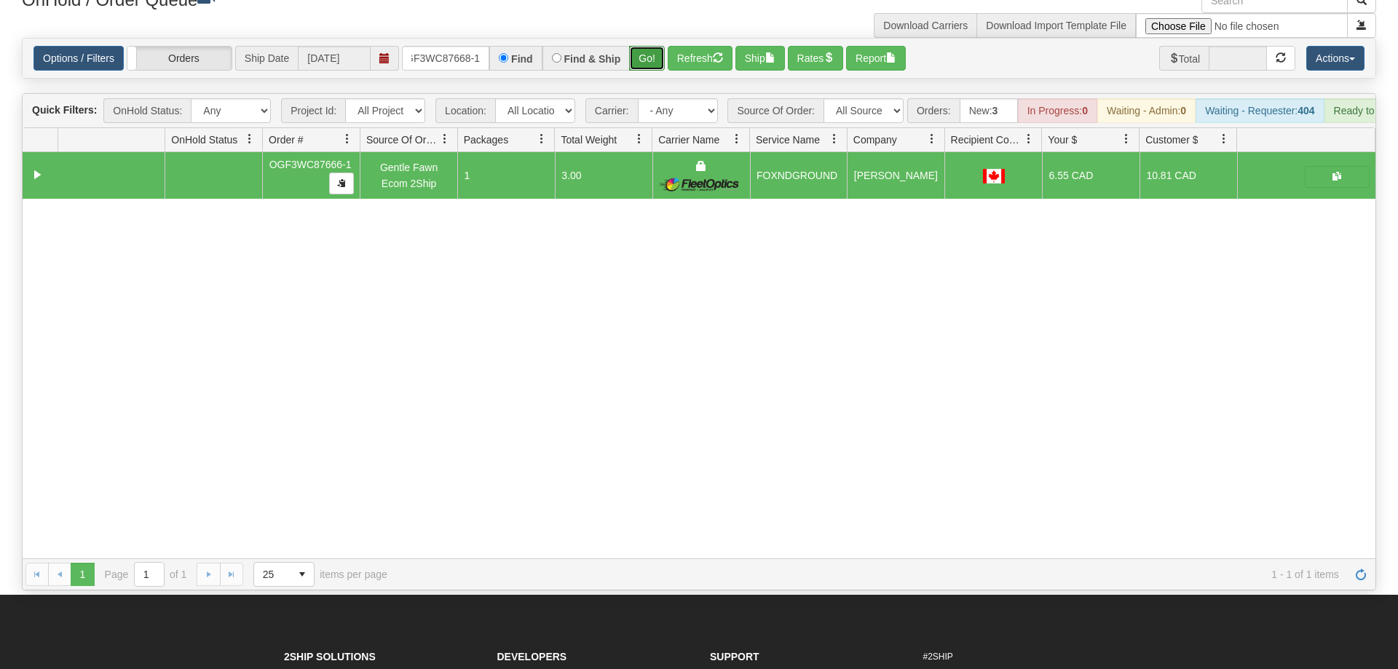
click at [642, 46] on button "Go!" at bounding box center [647, 58] width 36 height 25
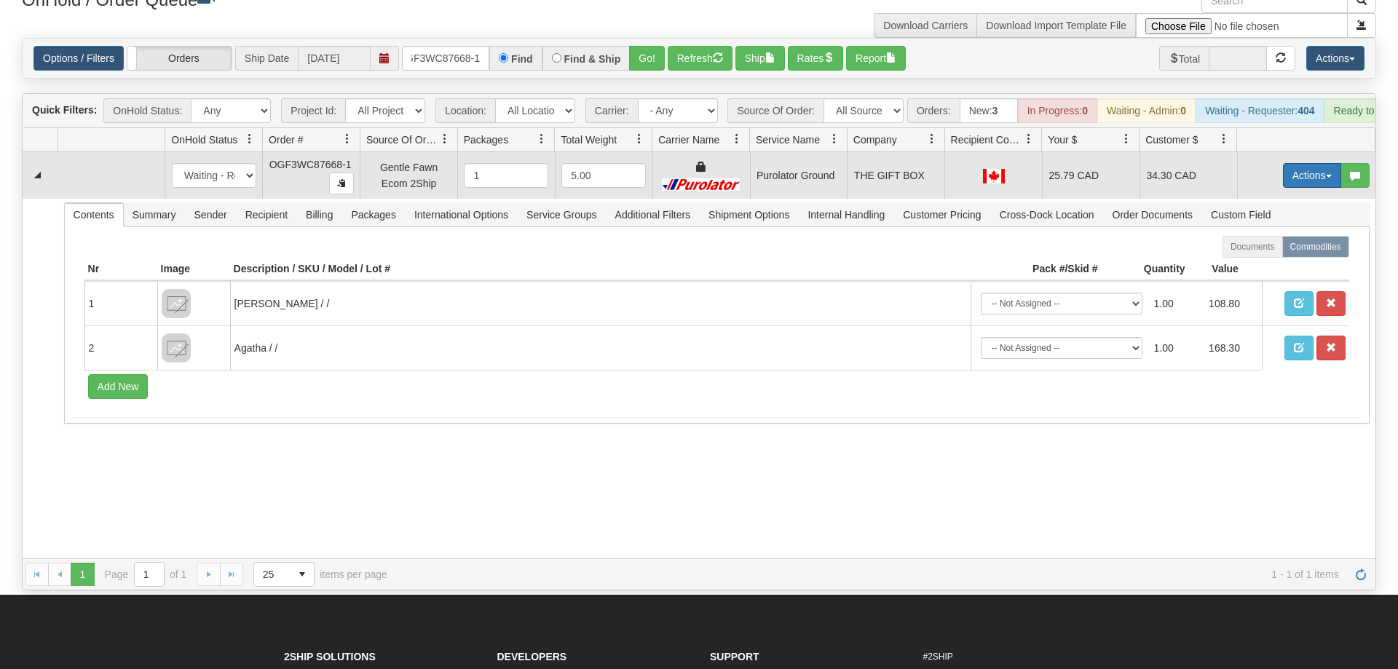
click at [1301, 163] on button "Actions" at bounding box center [1312, 175] width 58 height 25
click at [1266, 251] on link "Ship" at bounding box center [1282, 260] width 117 height 19
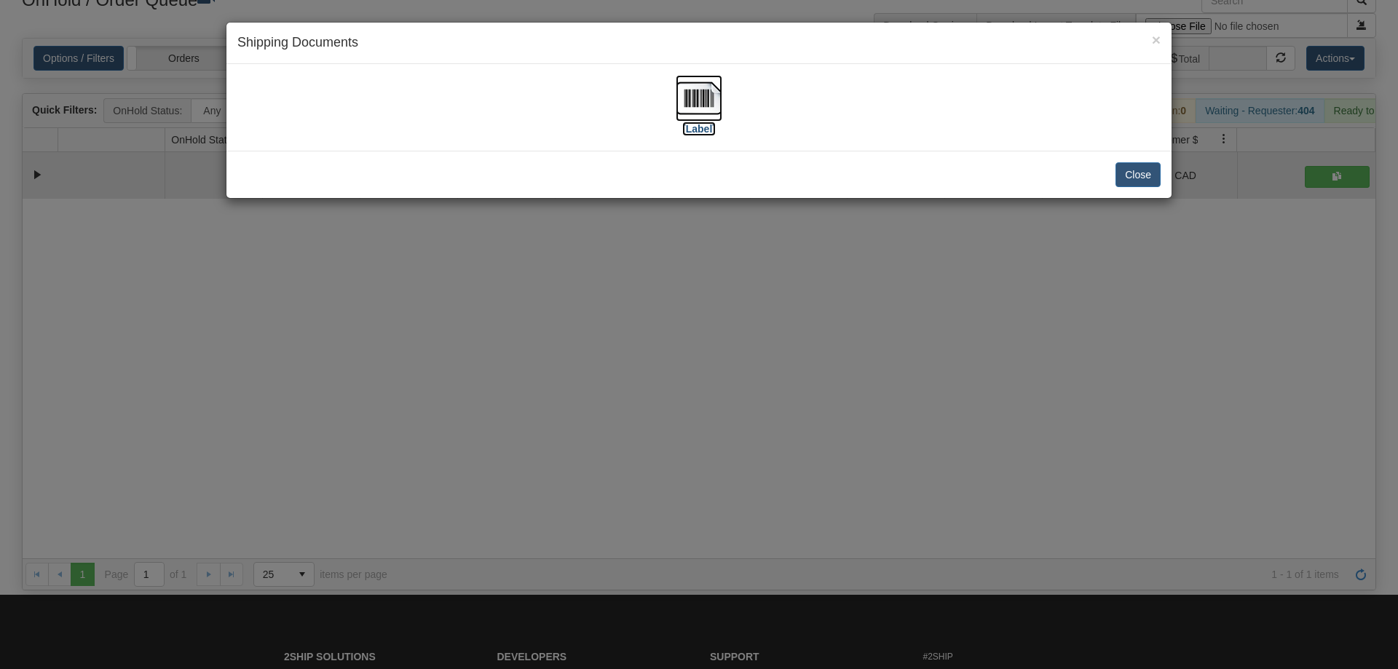
click at [695, 94] on img at bounding box center [699, 98] width 47 height 47
drag, startPoint x: 693, startPoint y: 533, endPoint x: 703, endPoint y: 512, distance: 23.5
click at [691, 530] on div "× Shipping Documents [Label] Close" at bounding box center [699, 334] width 1398 height 669
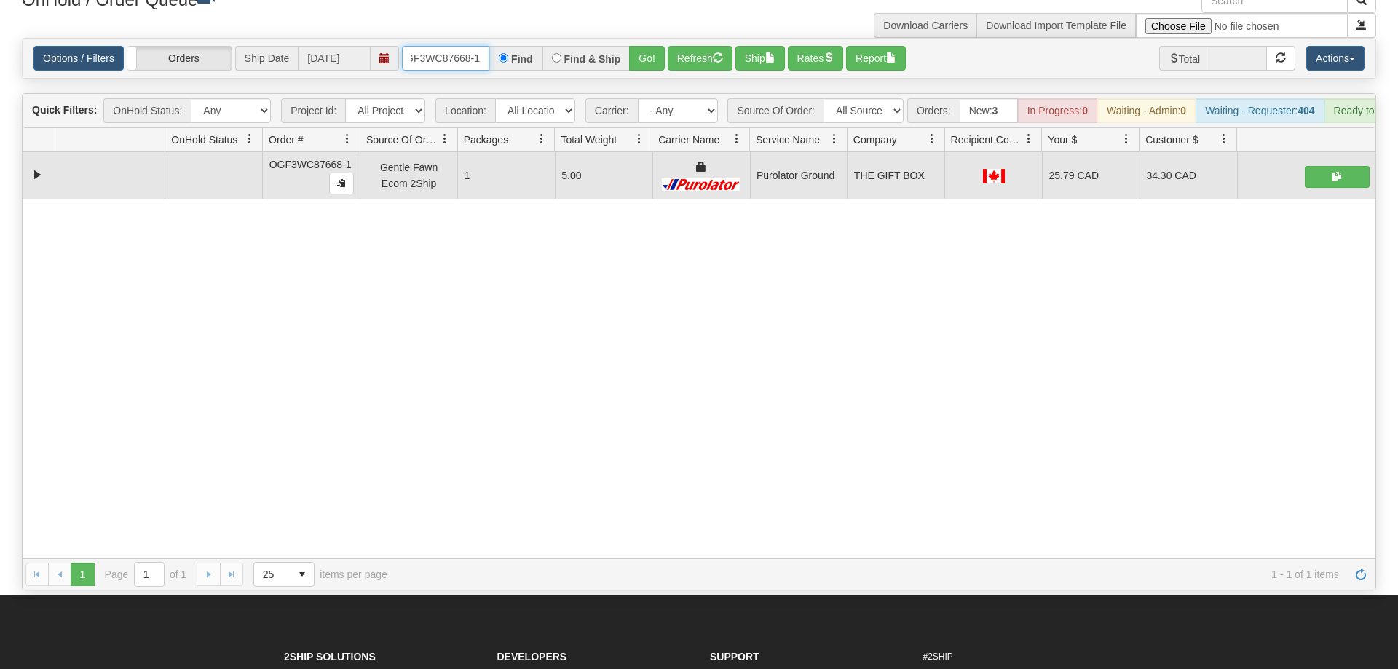
click at [438, 46] on input "OGF3WC87668-1" at bounding box center [445, 58] width 87 height 25
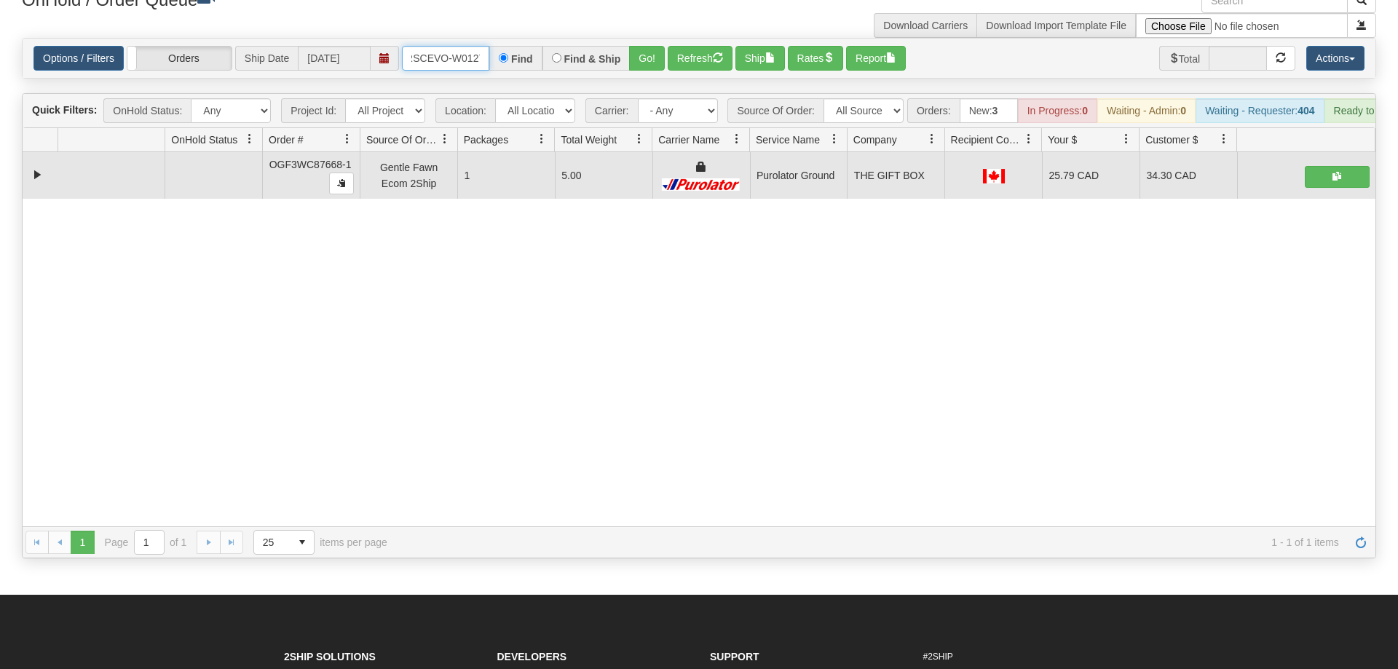
scroll to position [0, 30]
click at [639, 66] on div "Is equal to Is not equal to Contains Does not contains CAD USD EUR ZAR [PERSON_…" at bounding box center [699, 298] width 1377 height 521
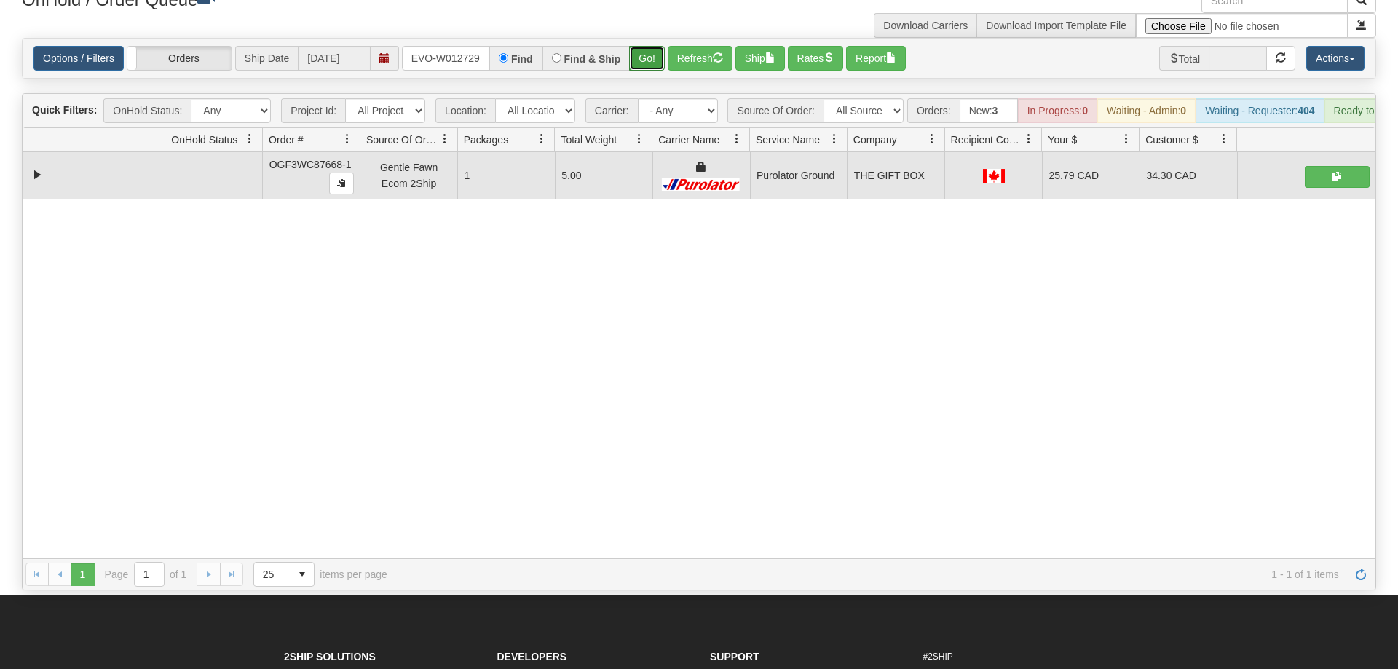
click at [647, 46] on button "Go!" at bounding box center [647, 58] width 36 height 25
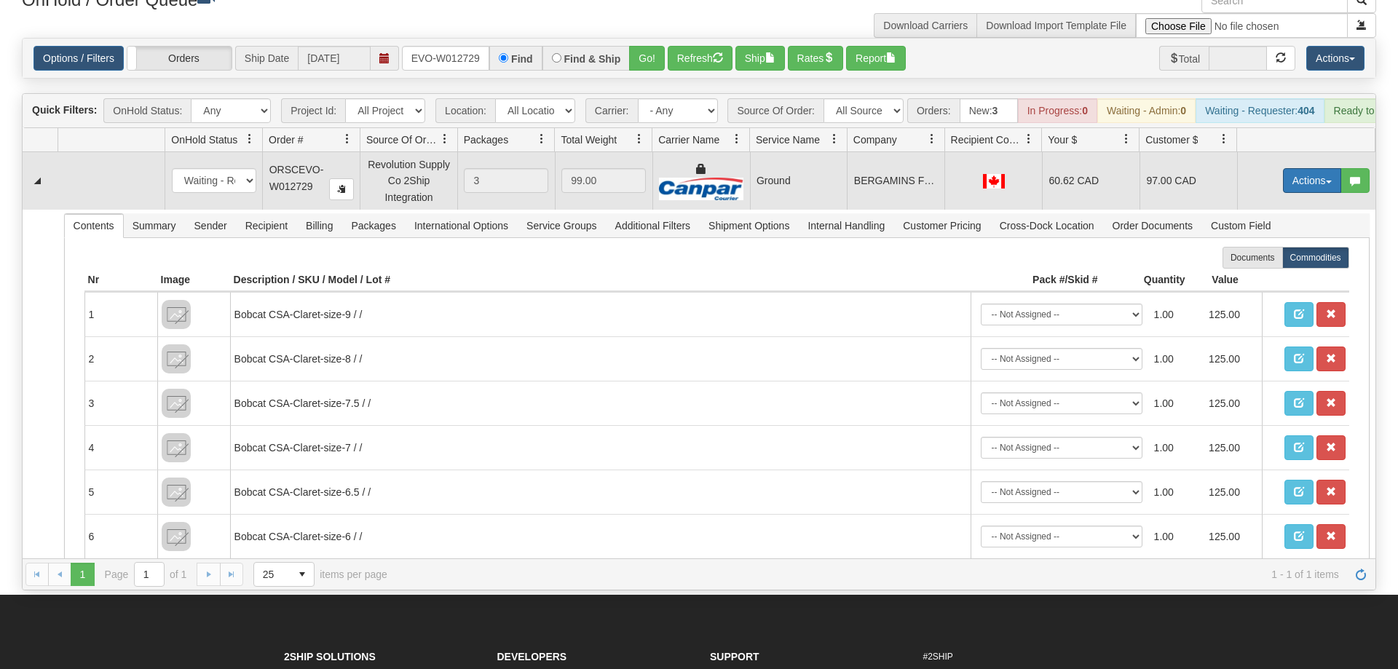
click at [1328, 181] on span "button" at bounding box center [1329, 182] width 6 height 3
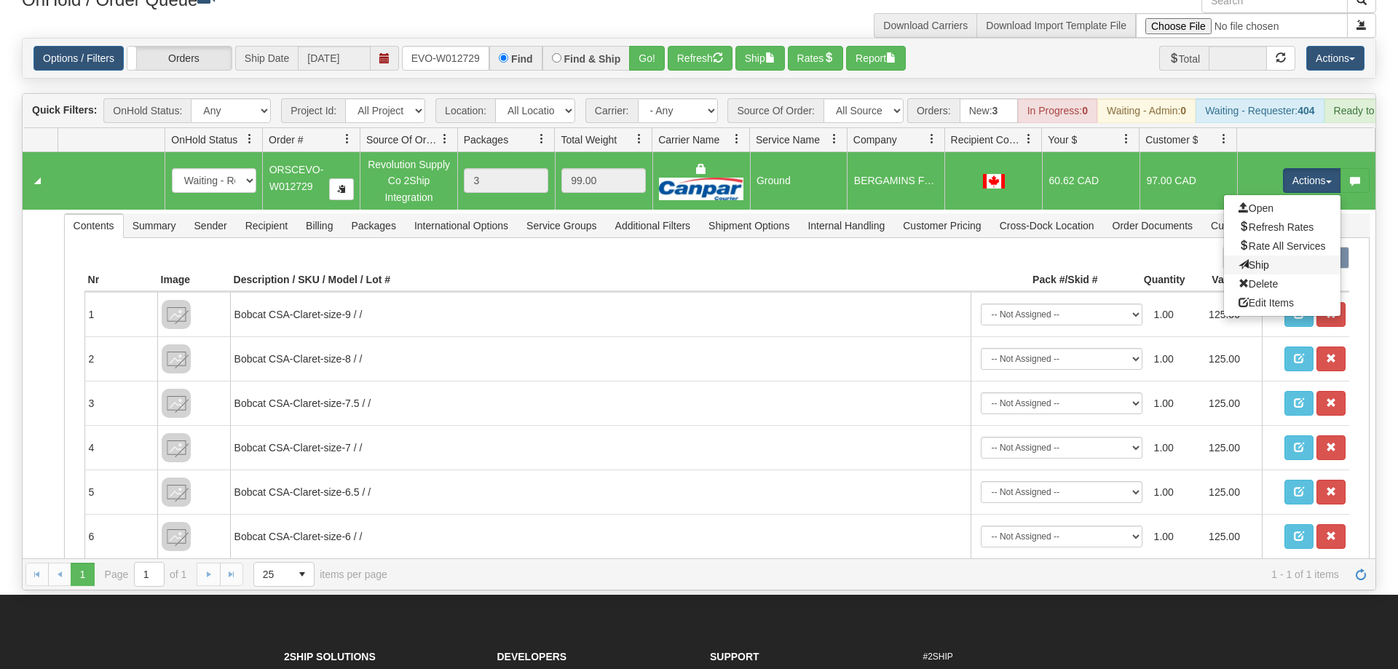
click at [1296, 256] on link "Ship" at bounding box center [1282, 265] width 117 height 19
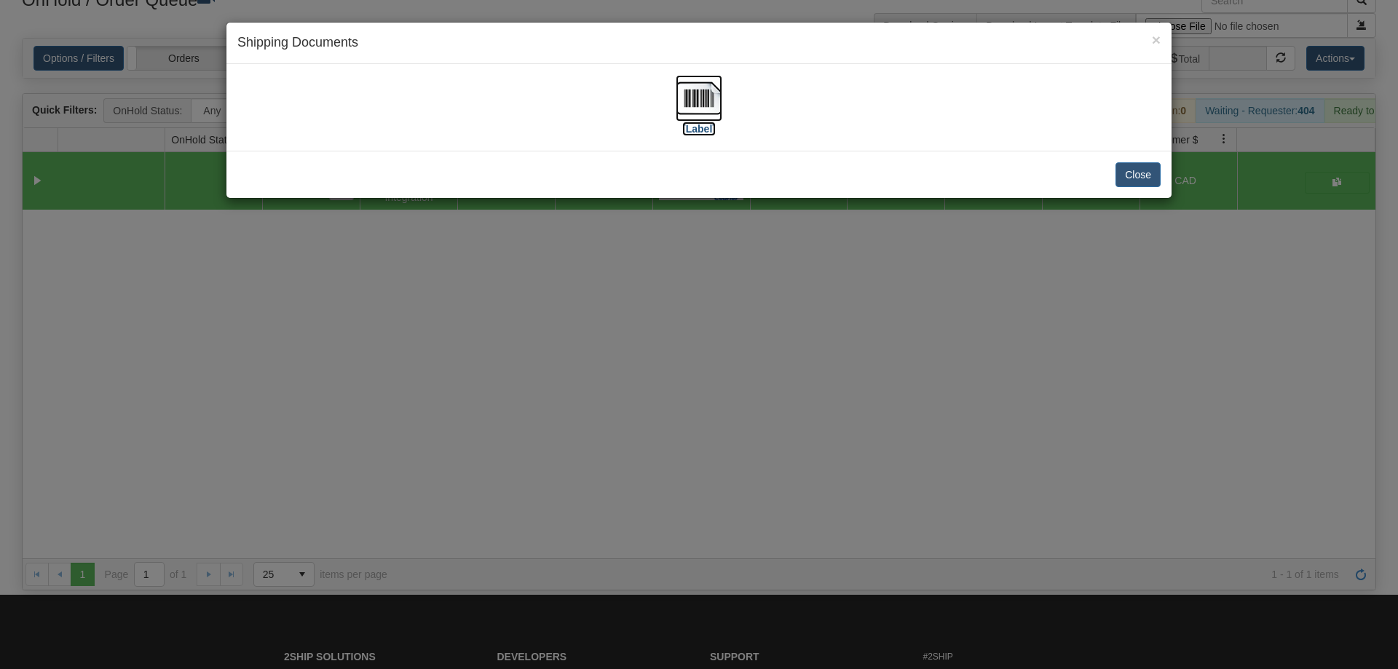
click at [697, 106] on img at bounding box center [699, 98] width 47 height 47
drag, startPoint x: 439, startPoint y: 276, endPoint x: 441, endPoint y: 138, distance: 138.4
click at [440, 272] on div "× Shipping Documents [Label] Close" at bounding box center [699, 334] width 1398 height 669
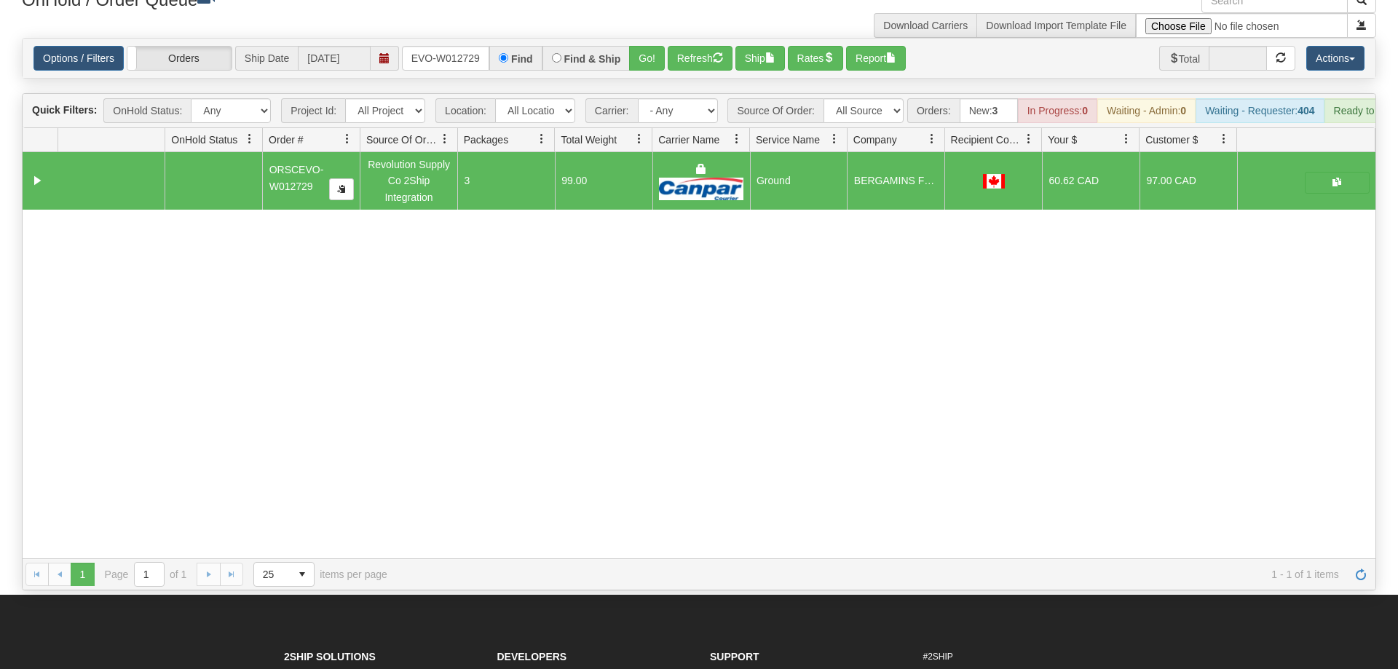
click at [425, 39] on div "Options / Filters Group Shipments Orders Ship Date 09/26/2025 ORSCEVO-W012729 F…" at bounding box center [699, 58] width 1353 height 39
click at [437, 46] on input "ORSCEVO-W012729" at bounding box center [445, 58] width 87 height 25
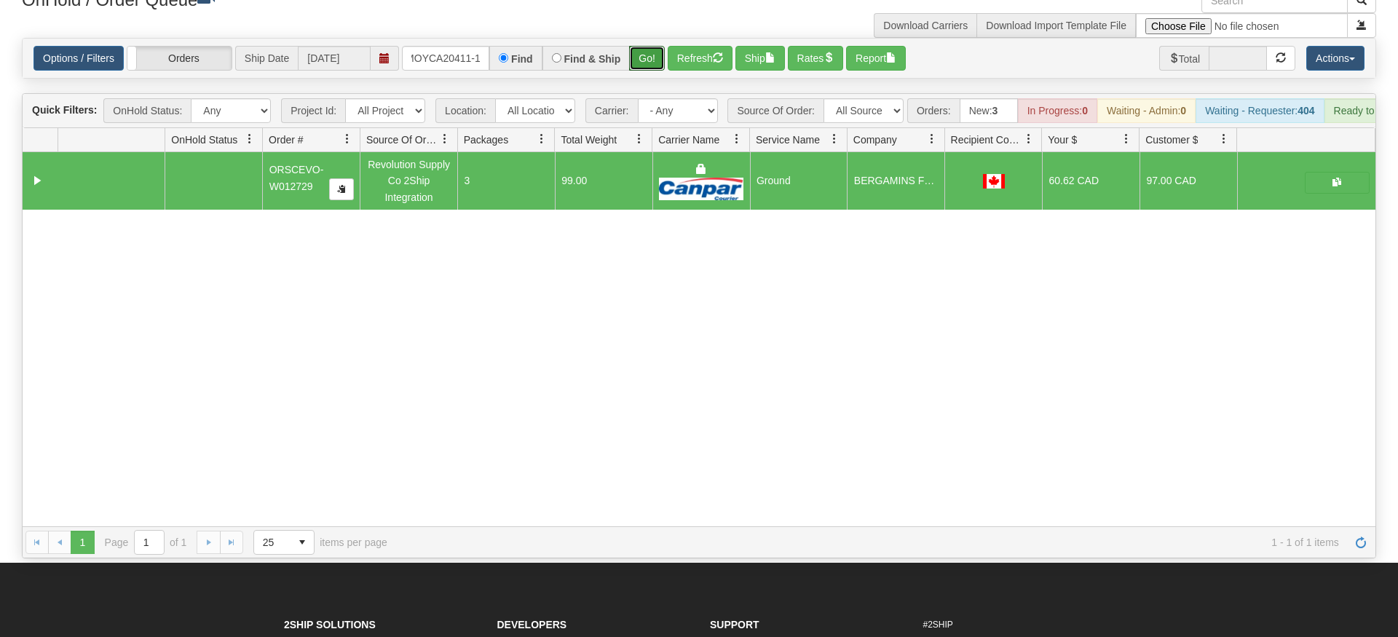
click at [641, 59] on div "Is equal to Is not equal to Contains Does not contains CAD USD EUR ZAR [PERSON_…" at bounding box center [699, 298] width 1377 height 521
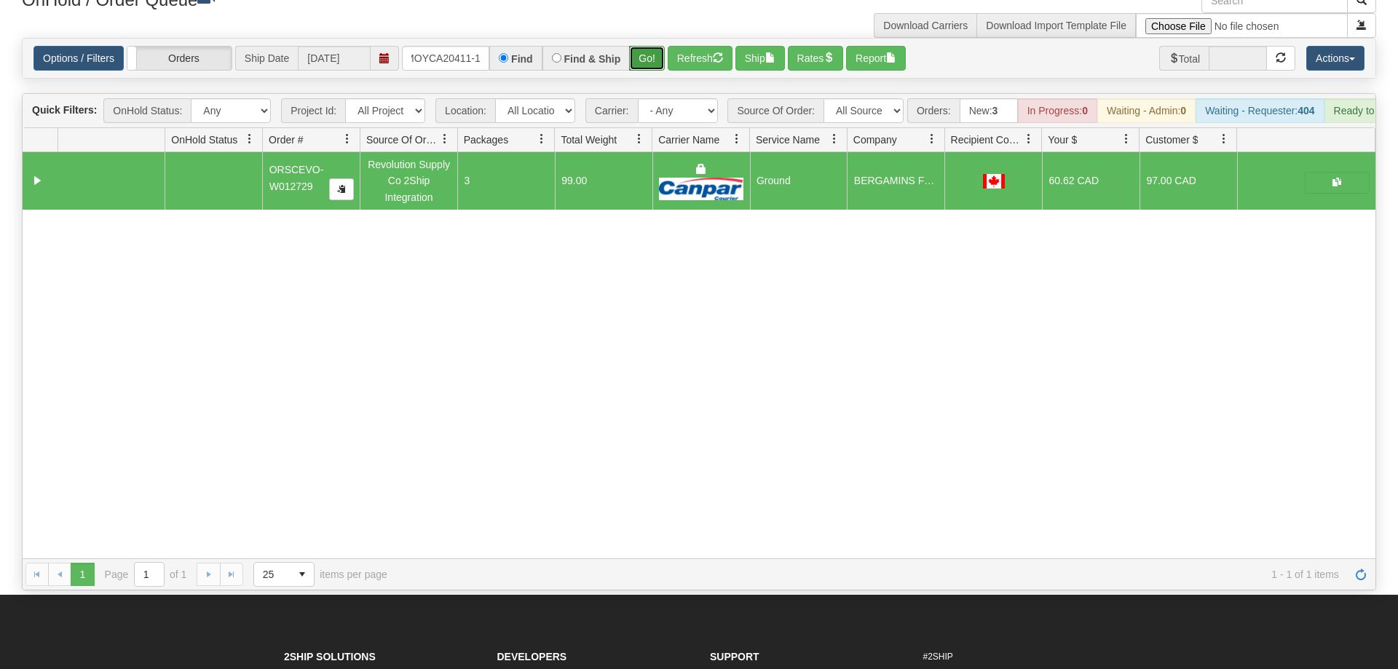
click at [655, 46] on button "Go!" at bounding box center [647, 58] width 36 height 25
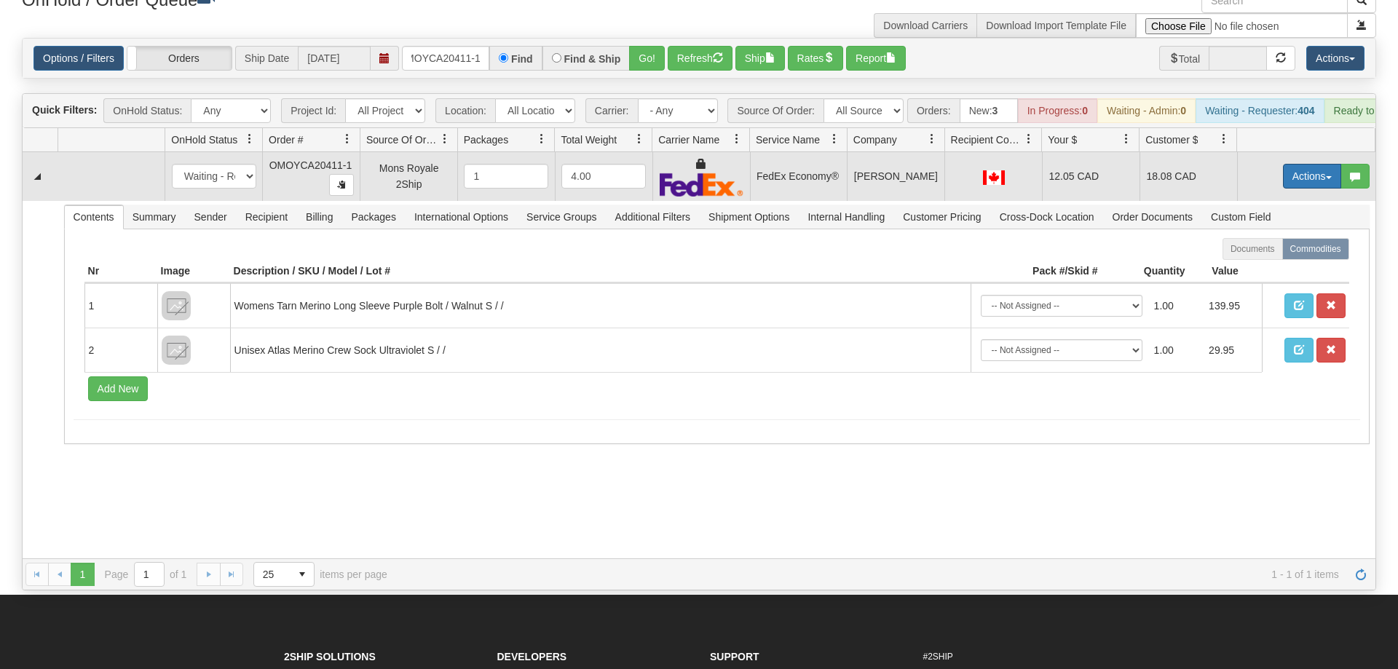
click at [1302, 164] on button "Actions" at bounding box center [1312, 176] width 58 height 25
click at [1271, 251] on link "Ship" at bounding box center [1282, 260] width 117 height 19
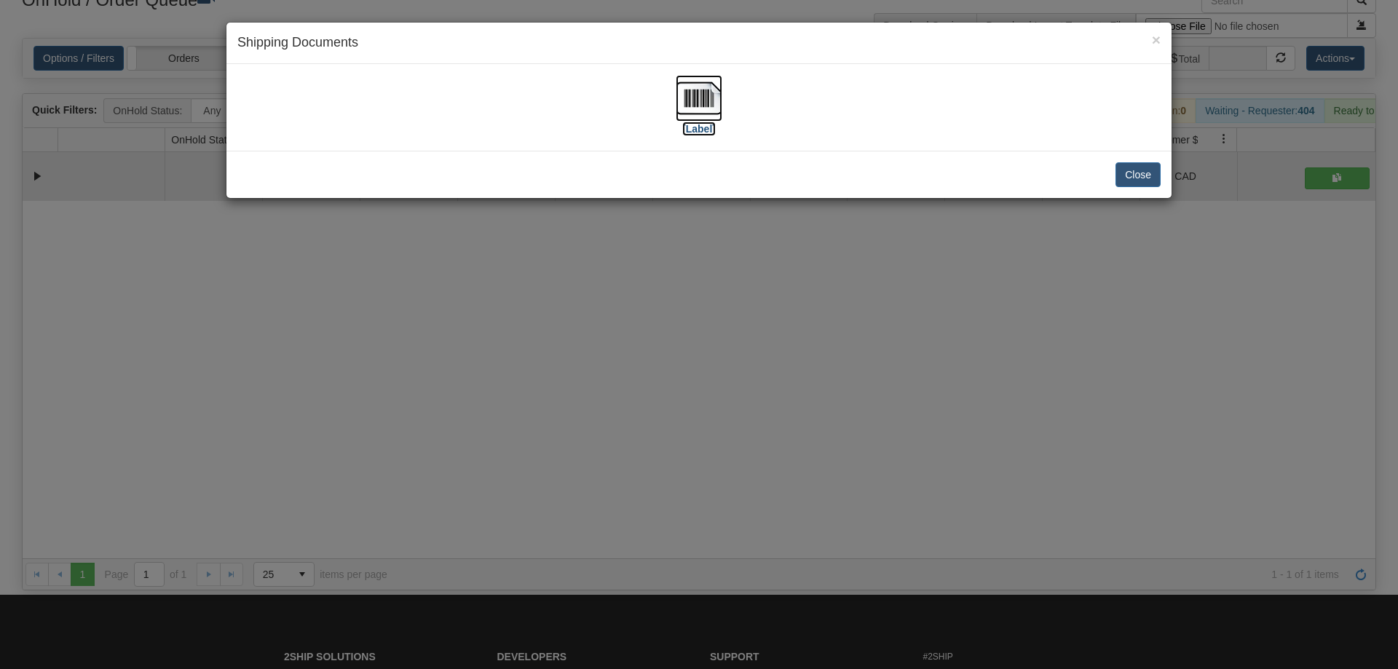
click at [690, 95] on img at bounding box center [699, 98] width 47 height 47
drag, startPoint x: 425, startPoint y: 503, endPoint x: 422, endPoint y: 489, distance: 13.4
click at [422, 489] on div "× Shipping Documents [Label] Close" at bounding box center [699, 334] width 1398 height 669
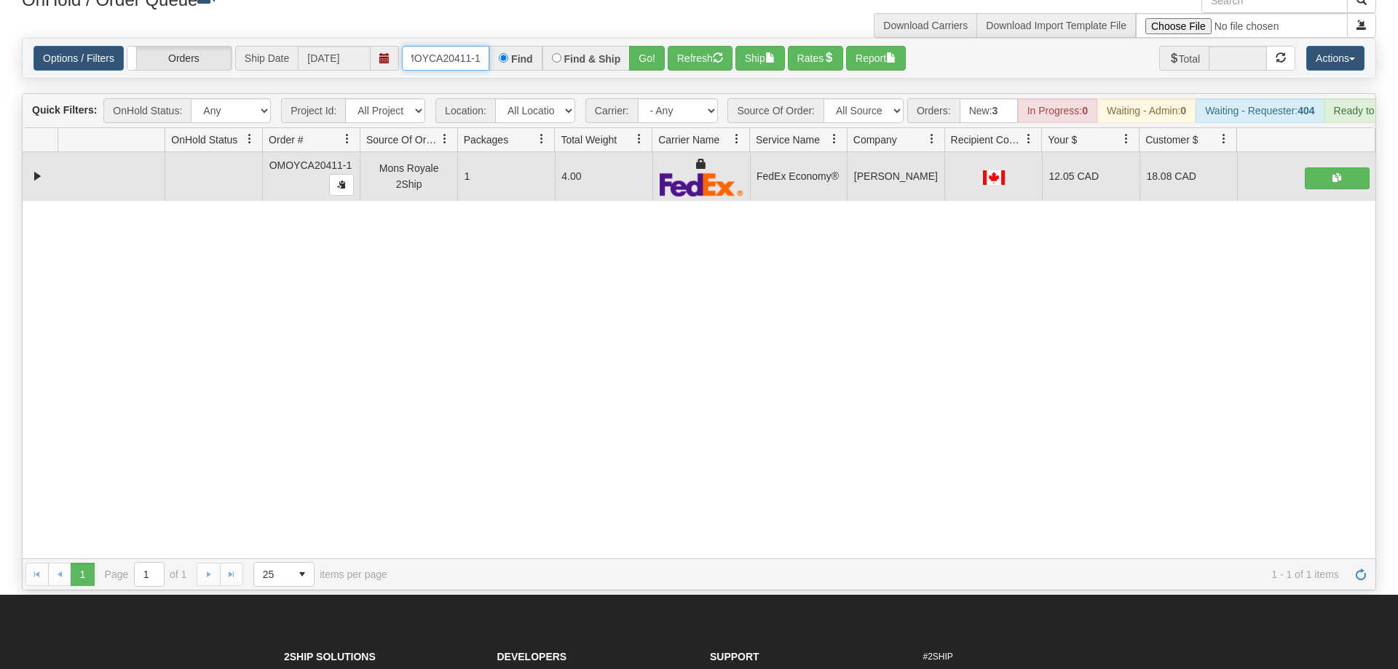
click at [427, 46] on input "OMOYCA20411-1" at bounding box center [445, 58] width 87 height 25
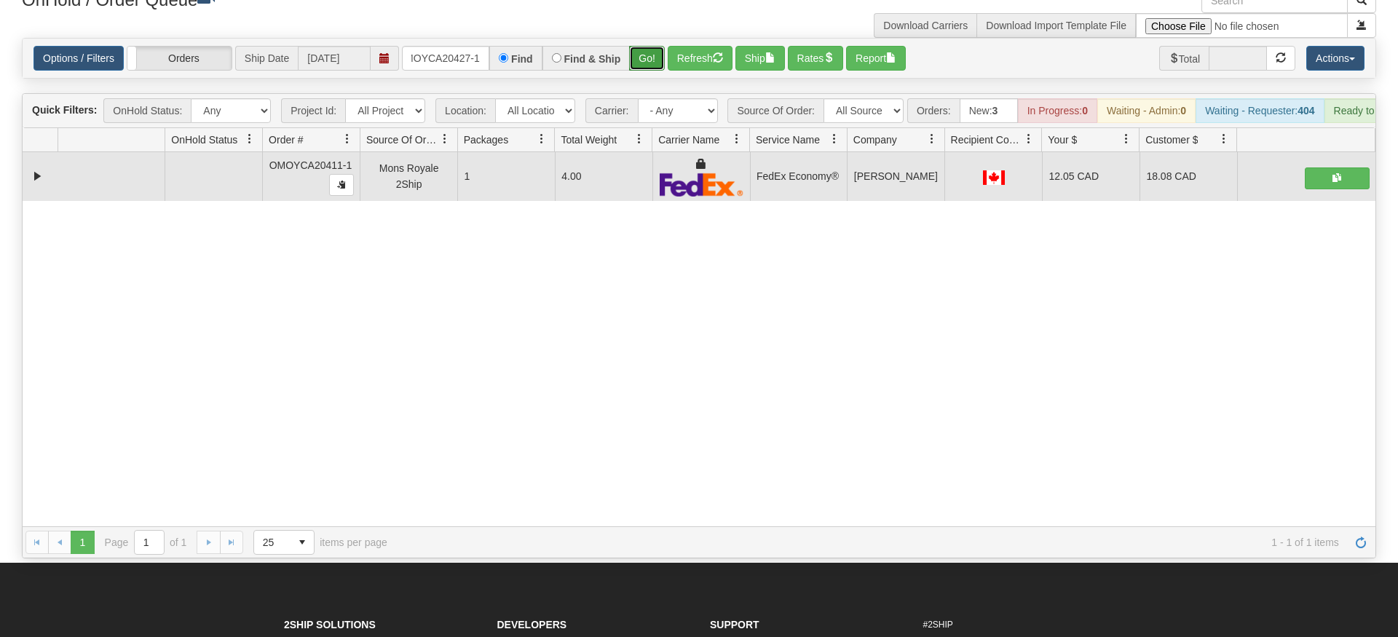
drag, startPoint x: 634, startPoint y: 28, endPoint x: 648, endPoint y: 45, distance: 22.8
click at [637, 57] on div "Options / Filters Group Shipments Orders Ship Date 09/26/2025 OMOYCA20427-1 Fin…" at bounding box center [699, 58] width 1355 height 41
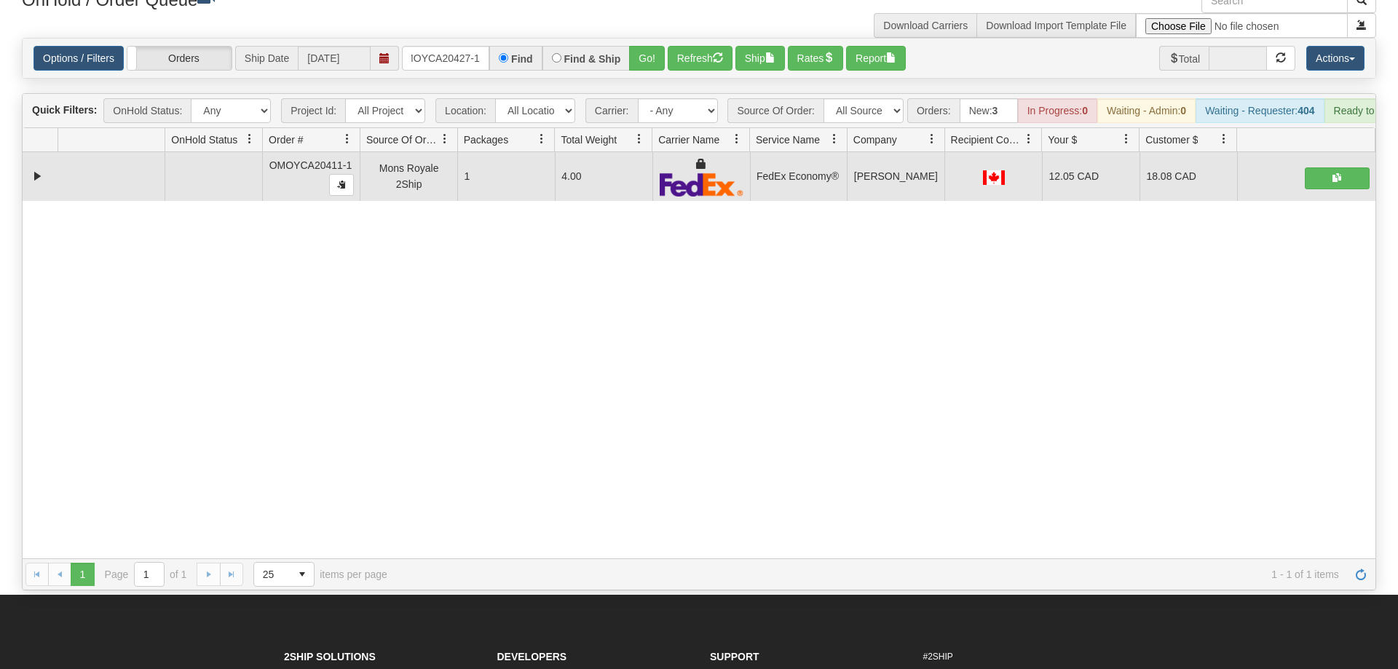
click at [666, 46] on div "Options / Filters Group Shipments Orders Ship Date 09/26/2025 OMOYCA20427-1 Fin…" at bounding box center [699, 58] width 1331 height 25
click at [663, 46] on button "Go!" at bounding box center [647, 58] width 36 height 25
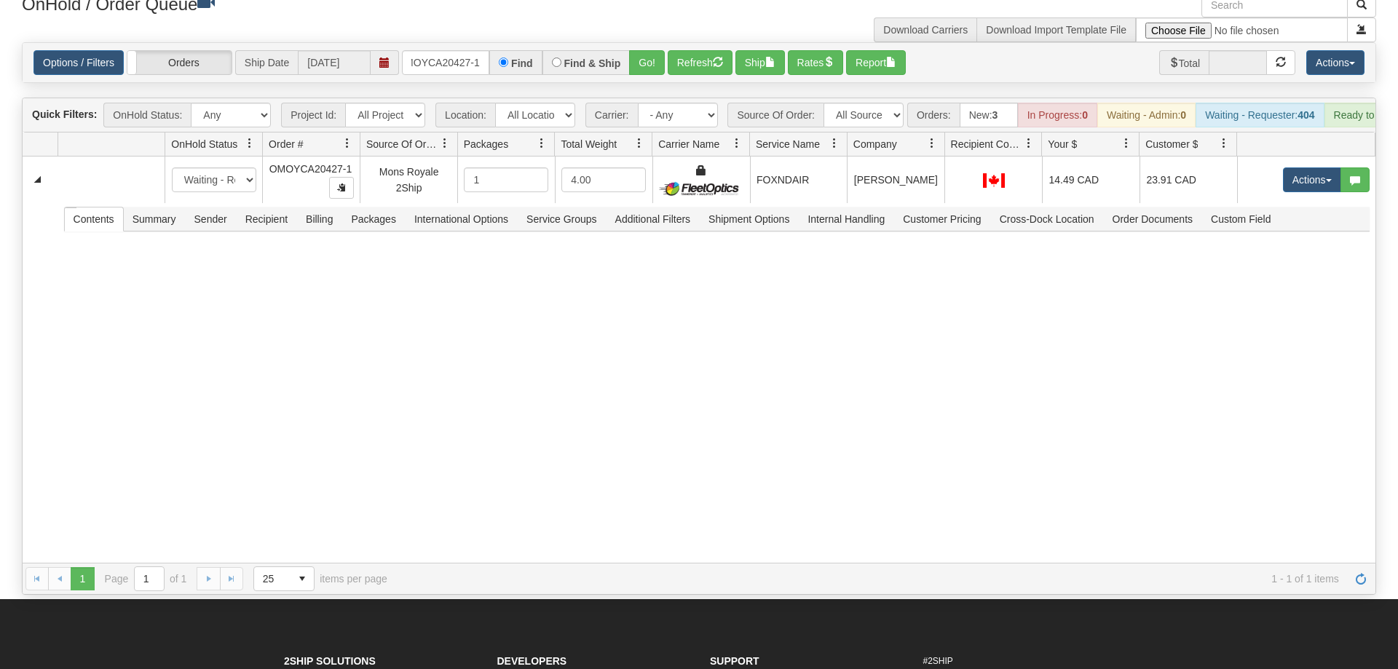
scroll to position [0, 0]
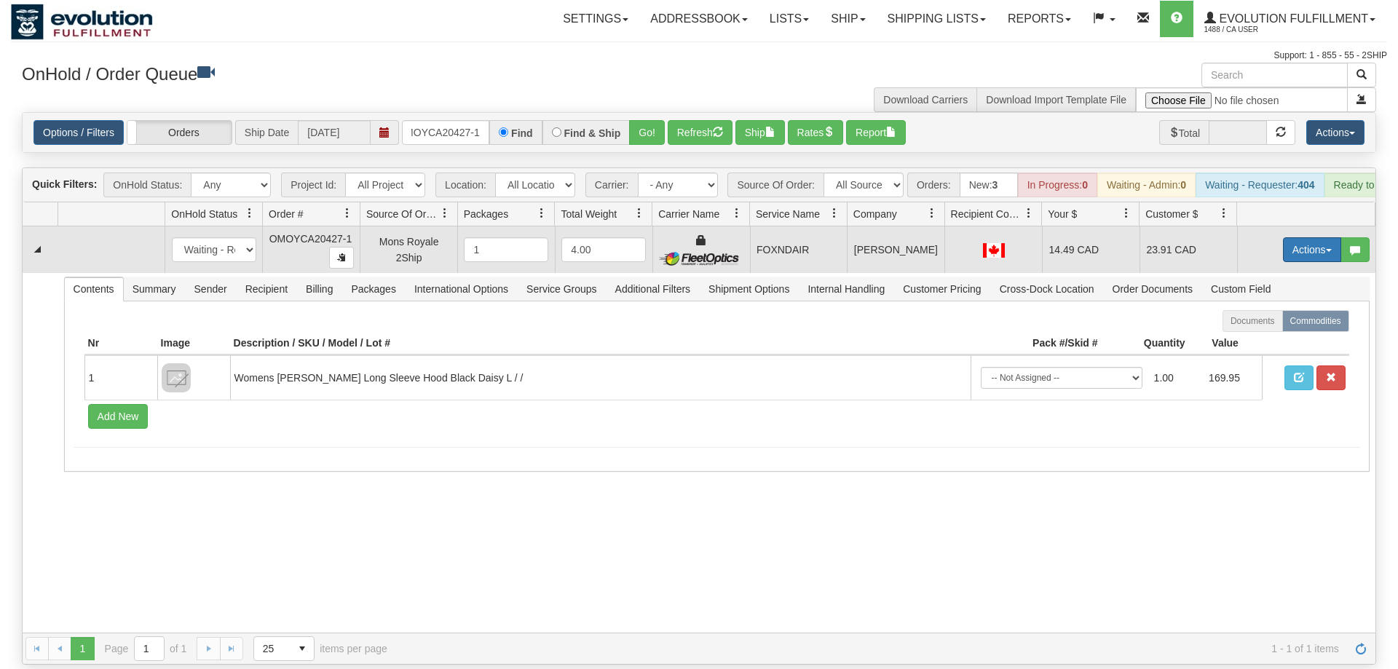
click at [1300, 237] on button "Actions" at bounding box center [1312, 249] width 58 height 25
click at [1258, 328] on span "Ship" at bounding box center [1254, 334] width 31 height 12
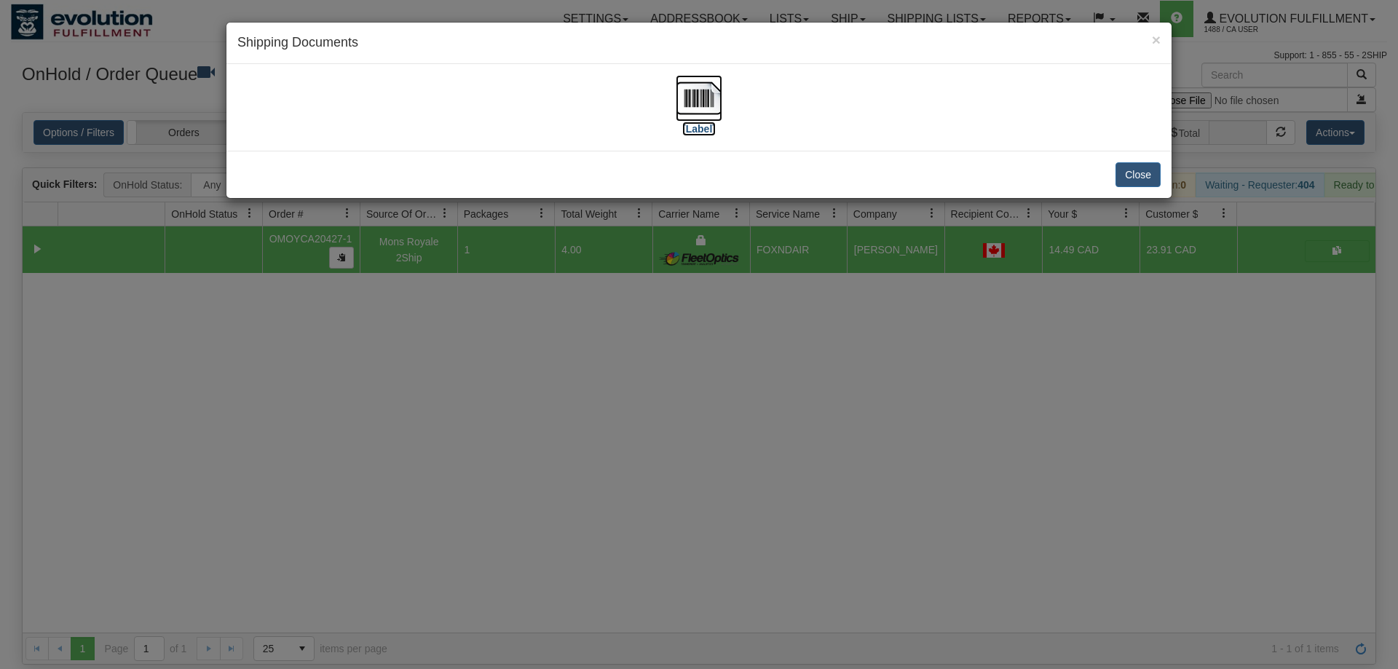
click at [687, 125] on label "[Label]" at bounding box center [699, 129] width 34 height 15
drag, startPoint x: 393, startPoint y: 300, endPoint x: 398, endPoint y: 278, distance: 22.4
click at [398, 278] on div "× Shipping Documents [Label] Close" at bounding box center [699, 334] width 1398 height 669
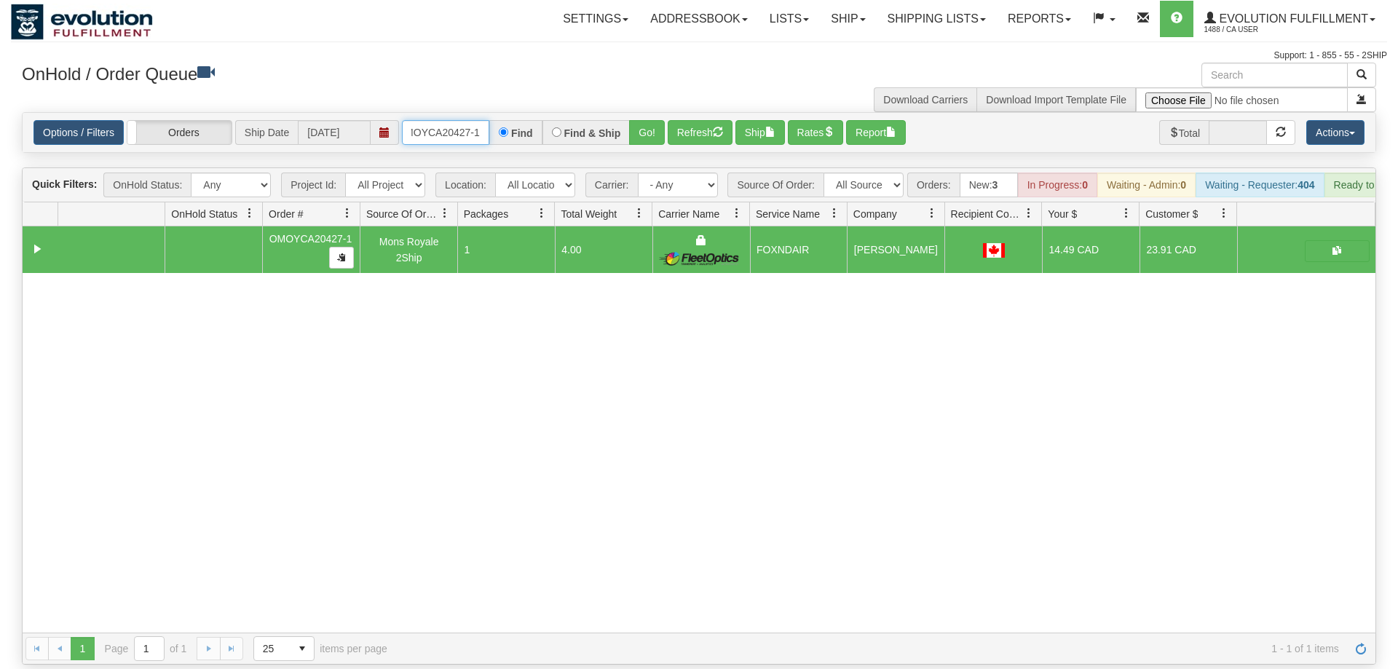
click at [458, 120] on input "OMOYCA20427-1" at bounding box center [445, 132] width 87 height 25
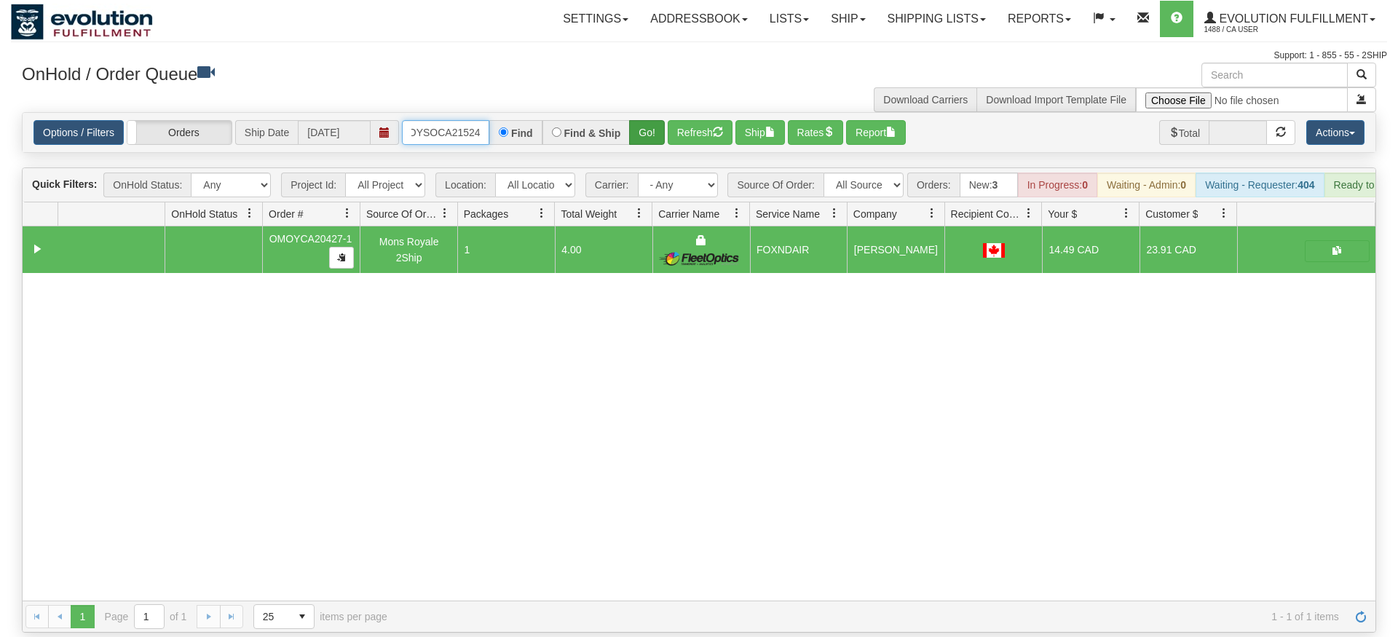
type input "OMOYSOCA21524"
click at [636, 136] on div "Is equal to Is not equal to Contains Does not contains CAD USD EUR ZAR [PERSON_…" at bounding box center [699, 372] width 1377 height 521
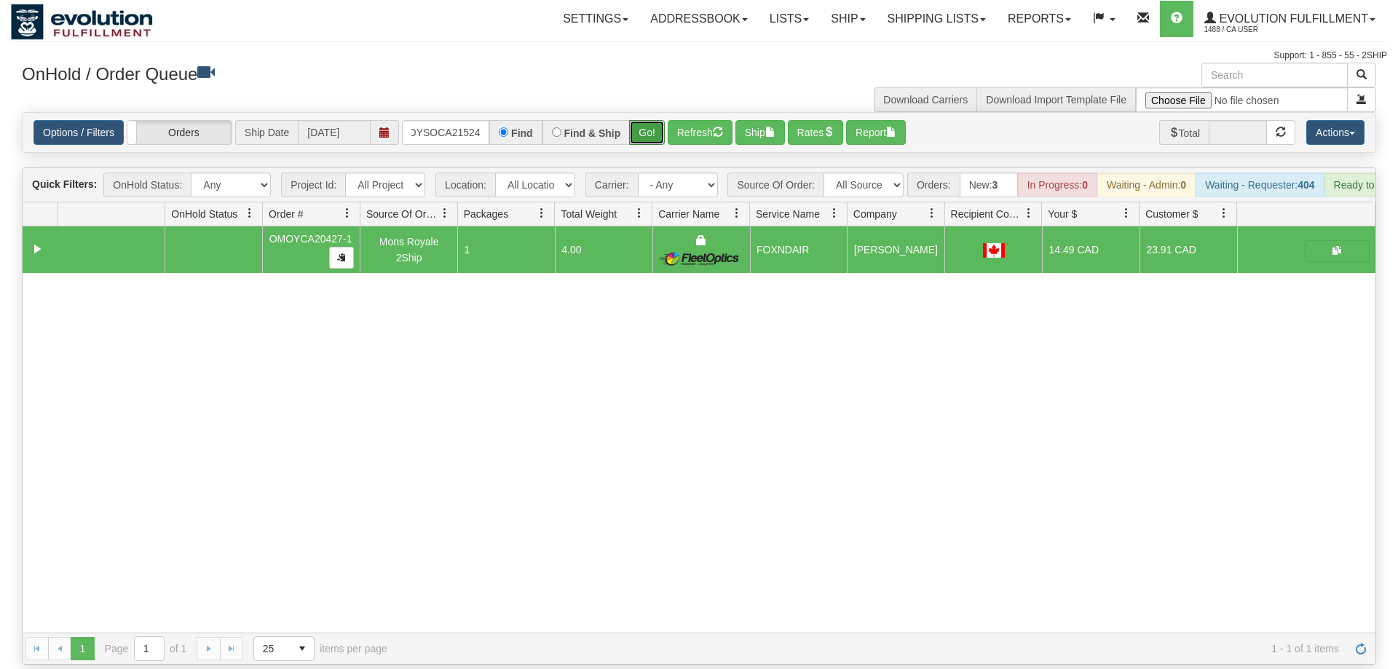
click at [639, 120] on button "Go!" at bounding box center [647, 132] width 36 height 25
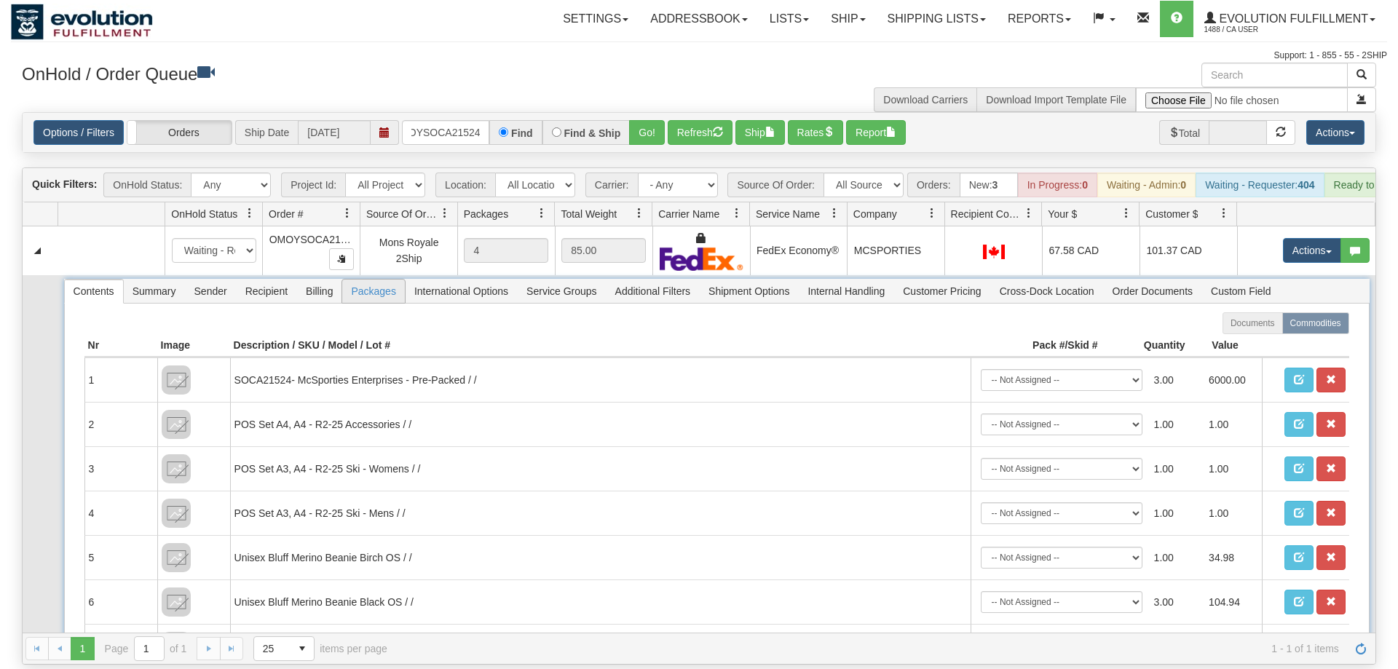
click at [361, 280] on span "Packages" at bounding box center [373, 291] width 62 height 23
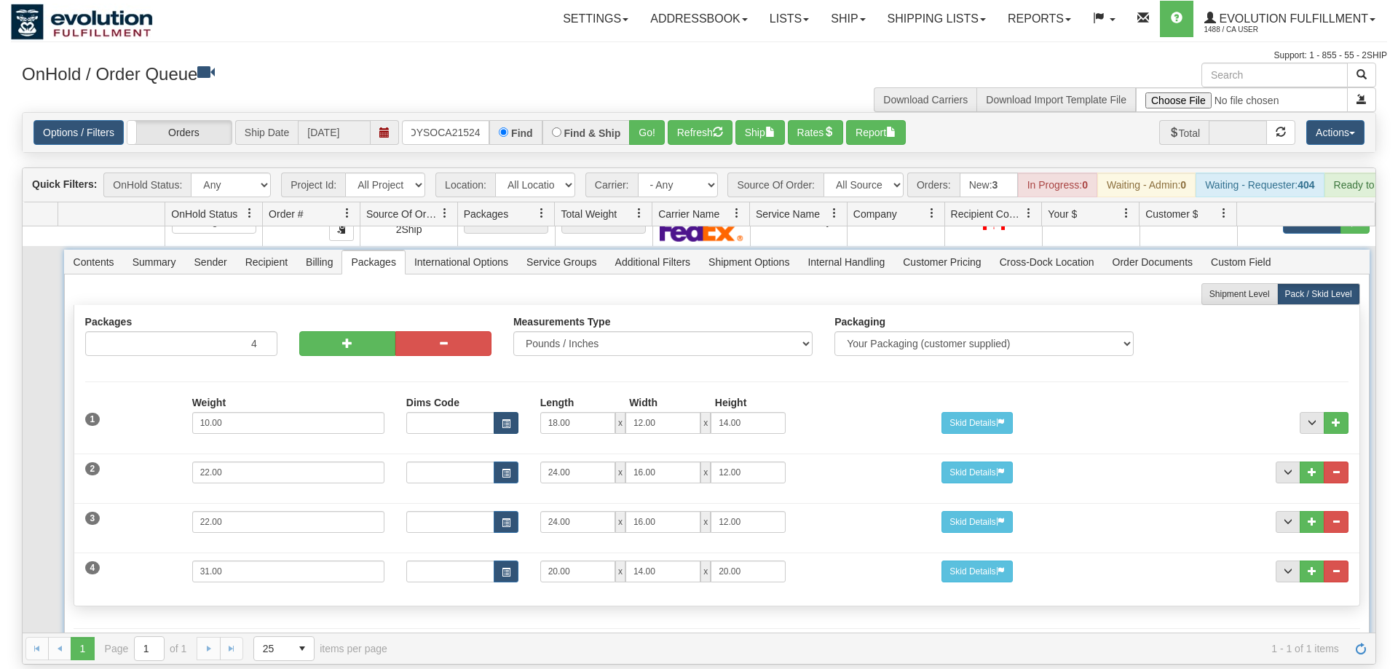
scroll to position [56, 0]
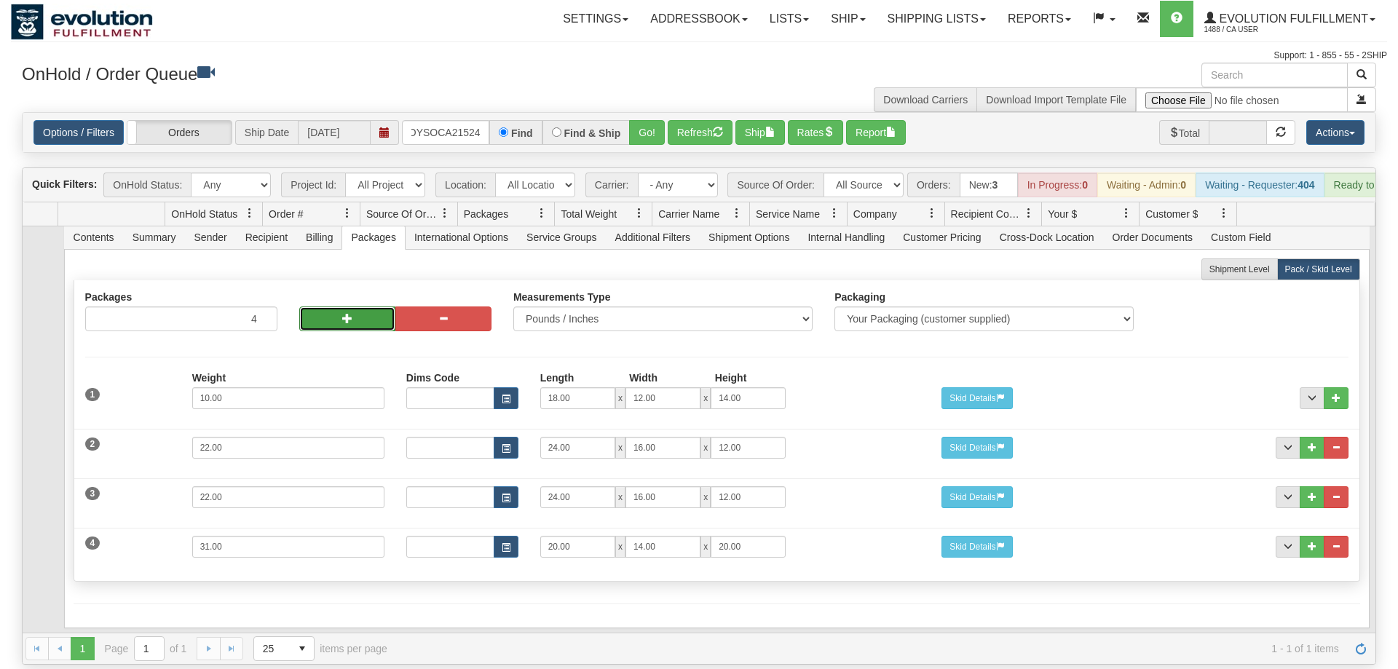
click at [357, 307] on button "button" at bounding box center [347, 319] width 96 height 25
click at [433, 307] on button "button" at bounding box center [443, 319] width 96 height 25
type input "4"
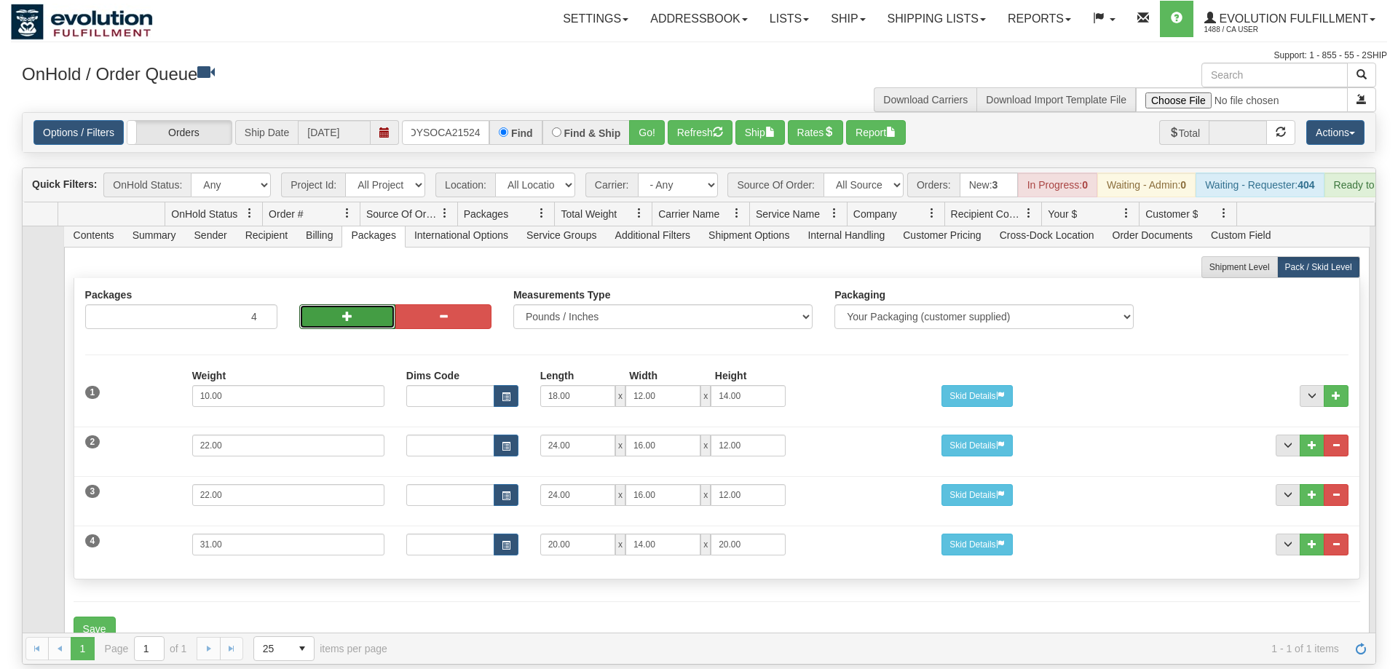
click at [339, 304] on button "button" at bounding box center [347, 316] width 96 height 25
type input "5"
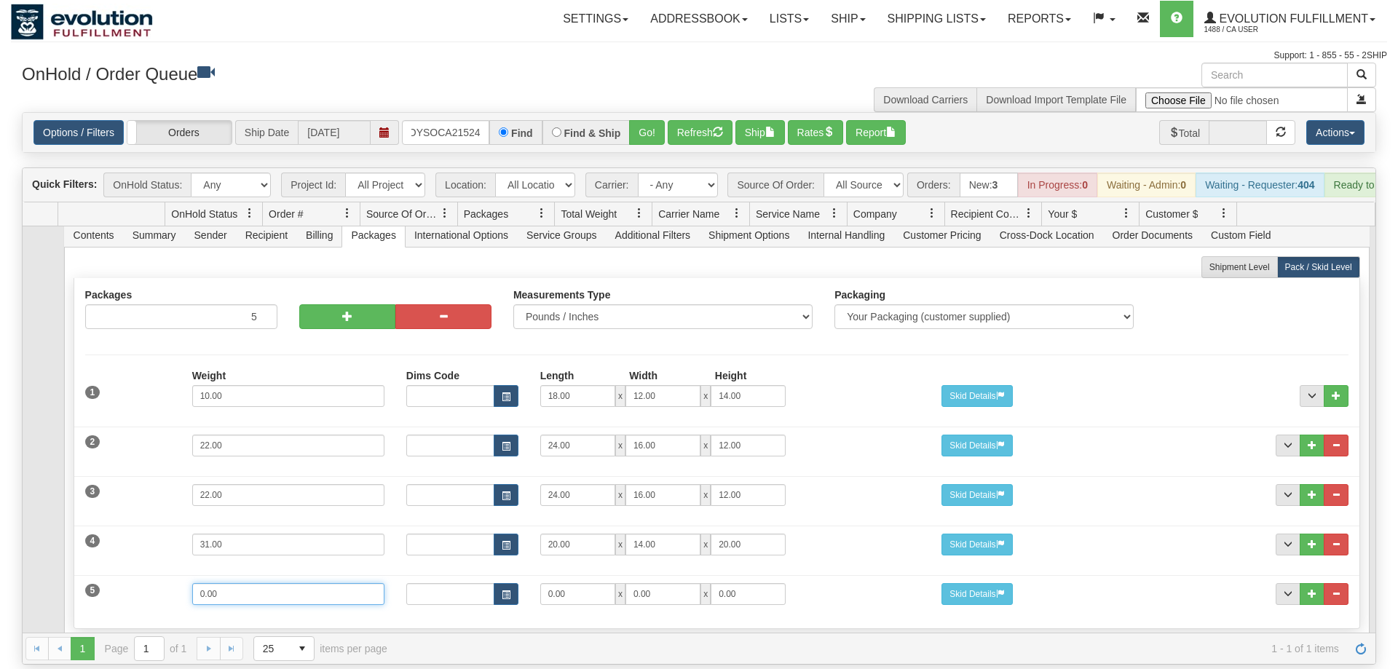
drag, startPoint x: 249, startPoint y: 572, endPoint x: 166, endPoint y: 577, distance: 83.1
click at [192, 583] on input "0.00" at bounding box center [288, 594] width 192 height 22
type input "32"
drag, startPoint x: 577, startPoint y: 572, endPoint x: 446, endPoint y: 573, distance: 131.1
click at [540, 583] on input "0.00" at bounding box center [577, 594] width 75 height 22
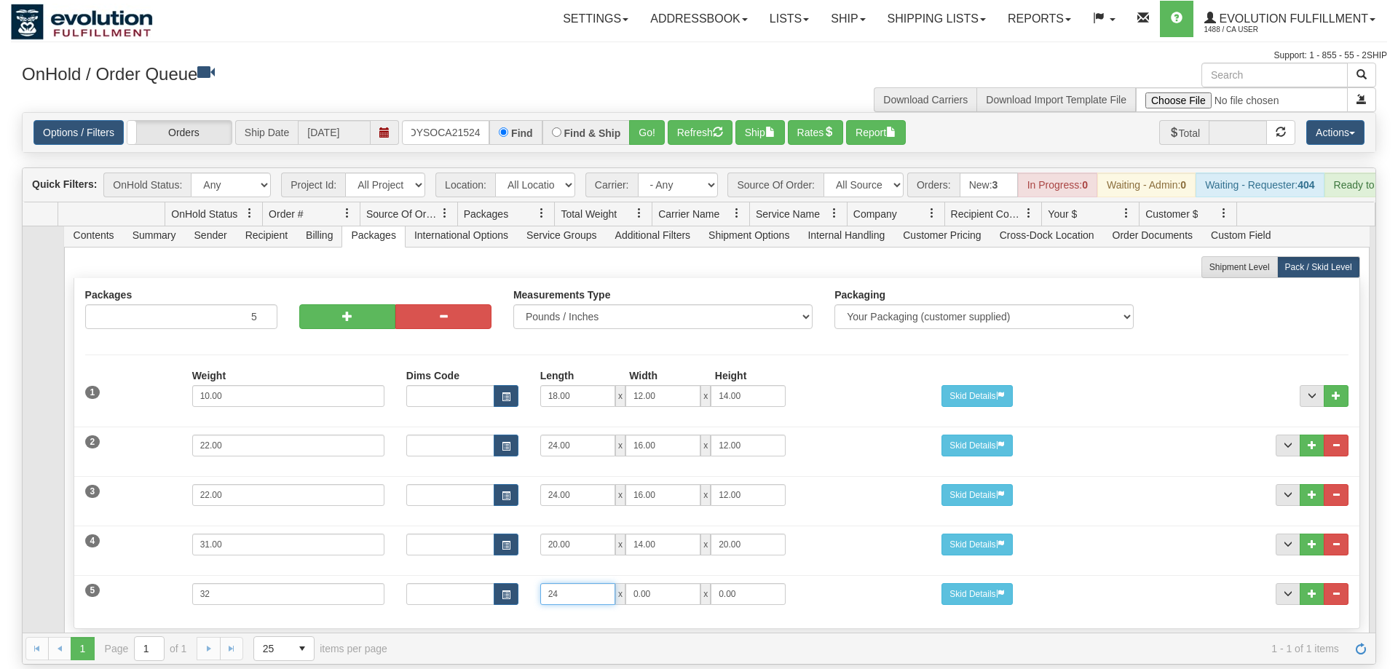
type input "24"
drag, startPoint x: 661, startPoint y: 574, endPoint x: 559, endPoint y: 580, distance: 102.2
click at [626, 583] on input "0.00" at bounding box center [663, 594] width 75 height 22
type input "16"
drag, startPoint x: 748, startPoint y: 578, endPoint x: 693, endPoint y: 576, distance: 54.7
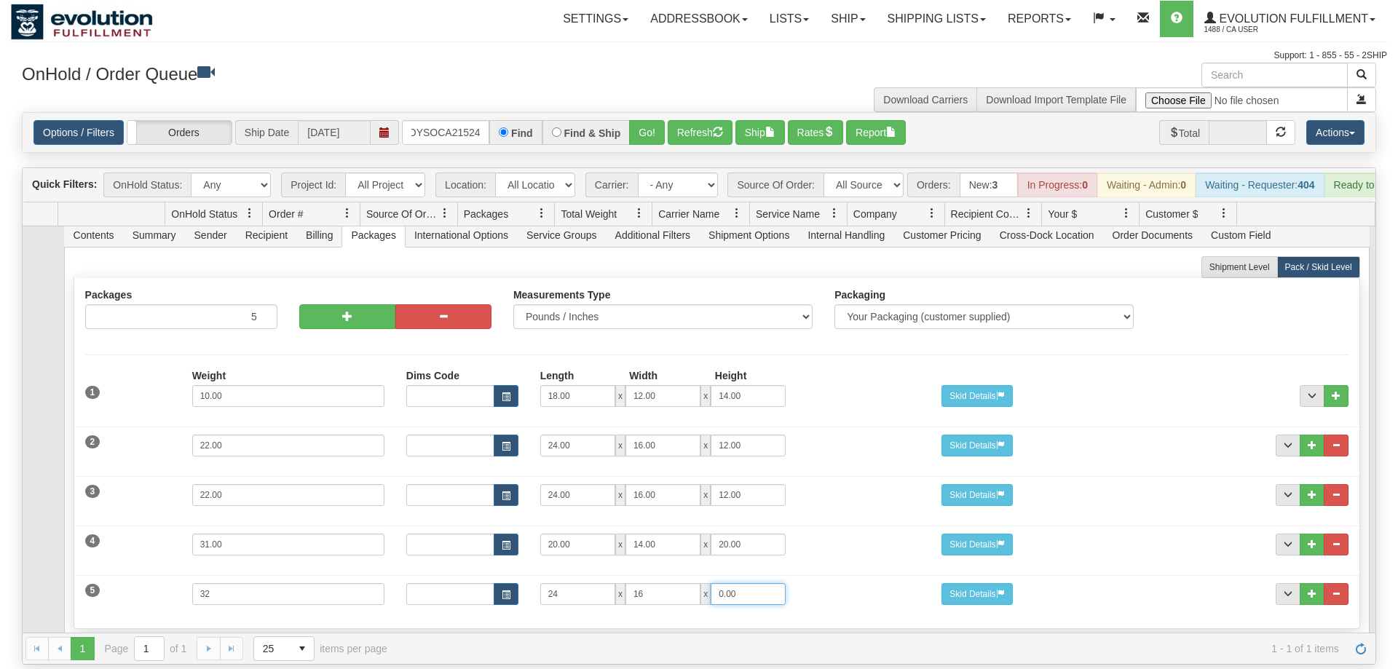
click at [711, 583] on input "0.00" at bounding box center [748, 594] width 75 height 22
type input "12"
click at [838, 568] on div "5 Weight 32 Dims Code Length Width Height 24 x 16 x 12" at bounding box center [716, 592] width 1285 height 49
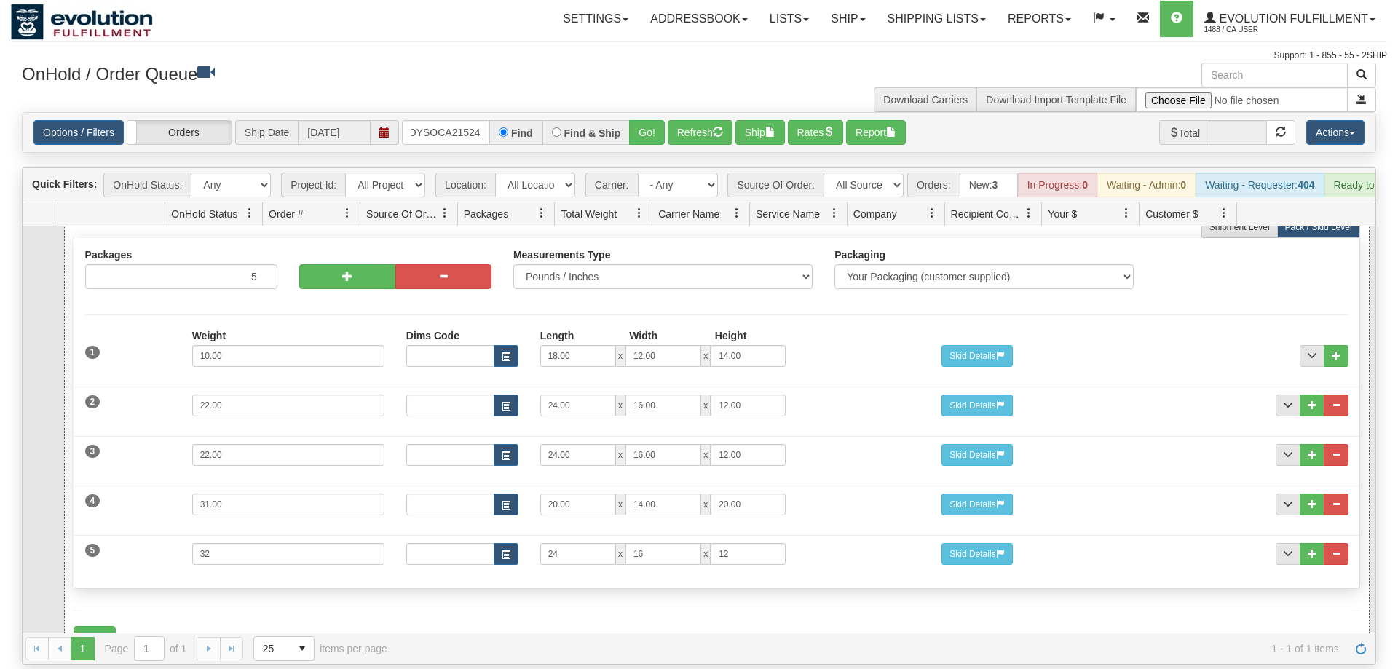
scroll to position [130, 0]
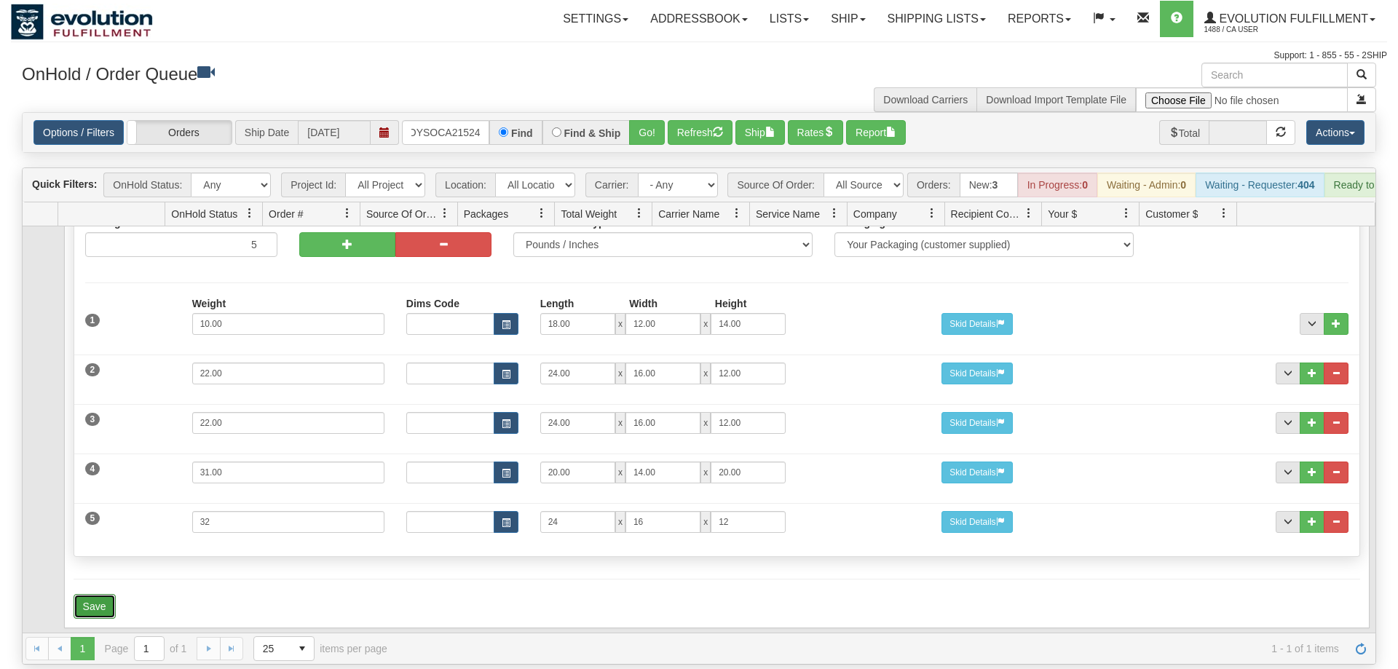
click at [87, 594] on button "Save" at bounding box center [95, 606] width 42 height 25
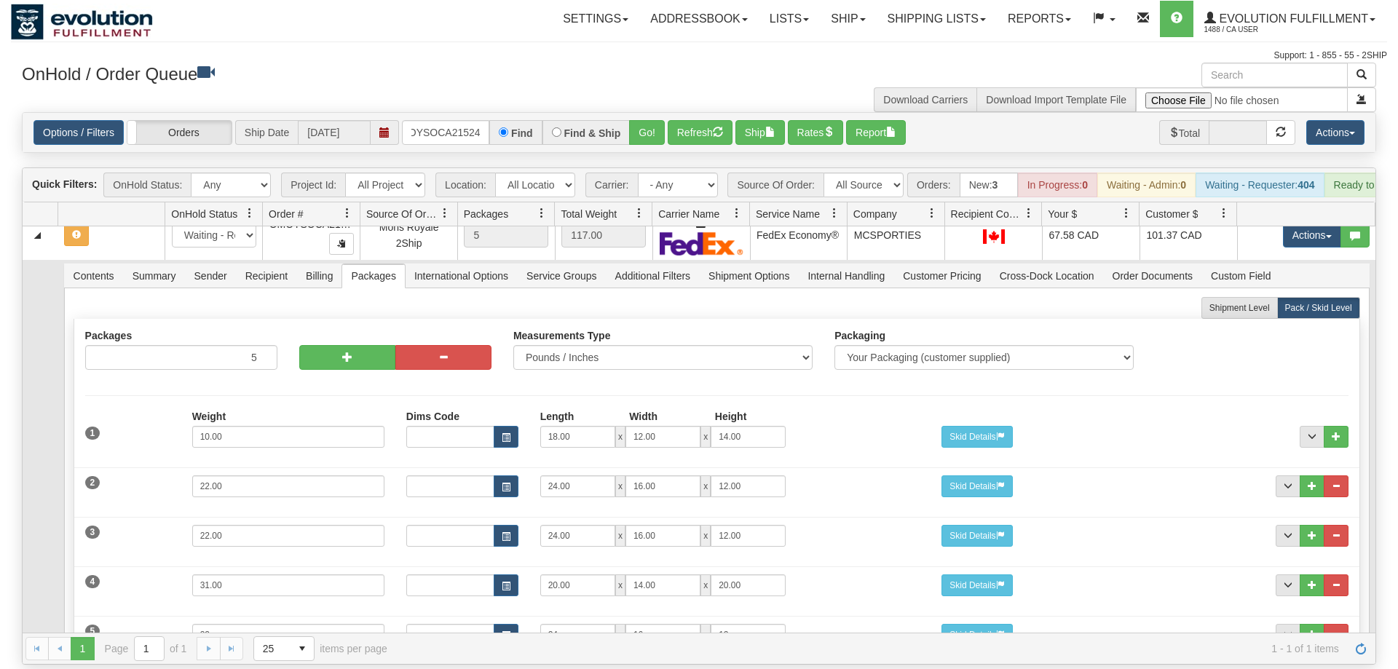
scroll to position [0, 0]
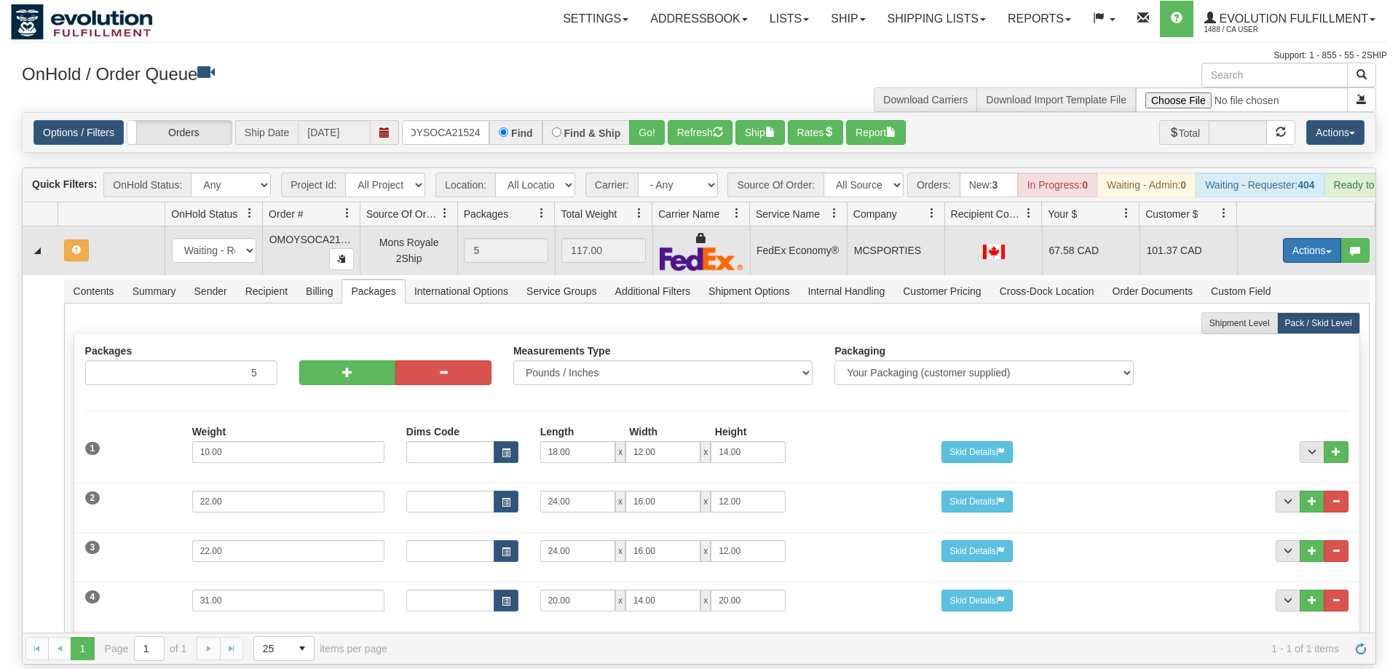
click at [1306, 238] on button "Actions" at bounding box center [1312, 250] width 58 height 25
click at [1269, 291] on span "Refresh Rates" at bounding box center [1276, 297] width 75 height 12
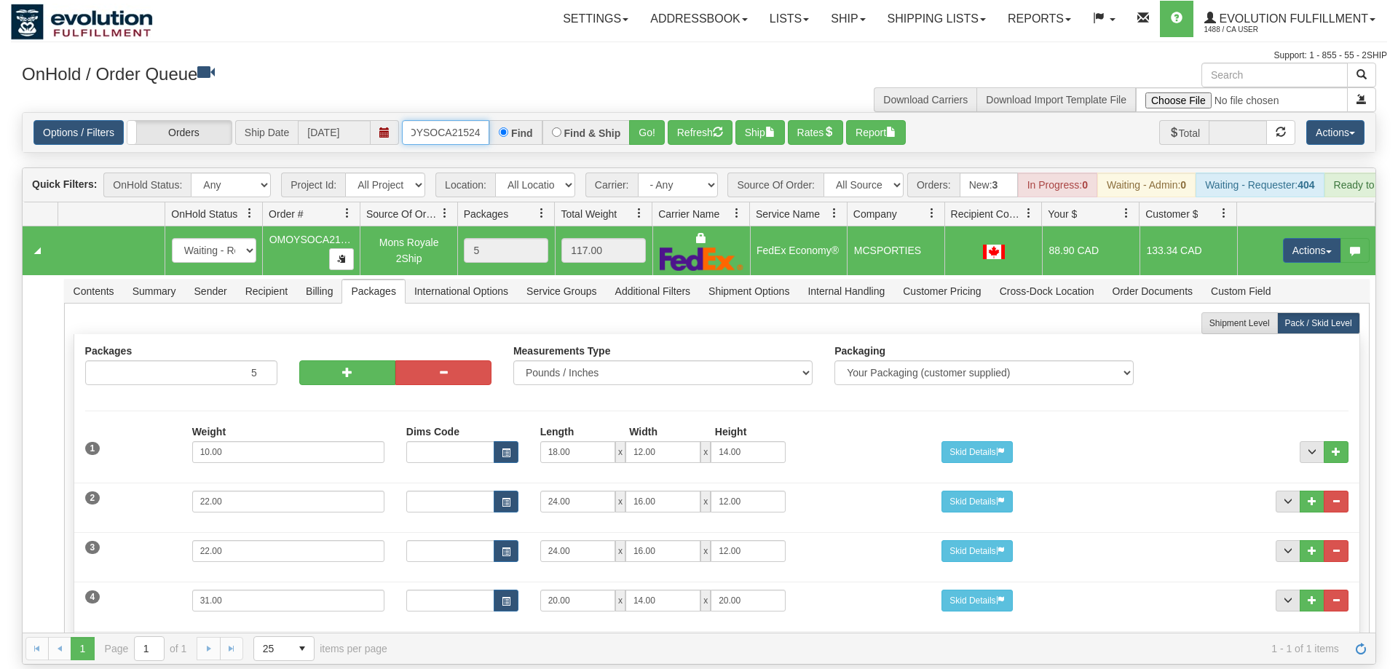
click at [449, 120] on input "OMOYSOCA21524" at bounding box center [445, 132] width 87 height 25
click at [479, 120] on input "OMOYSOCA21524" at bounding box center [445, 132] width 87 height 25
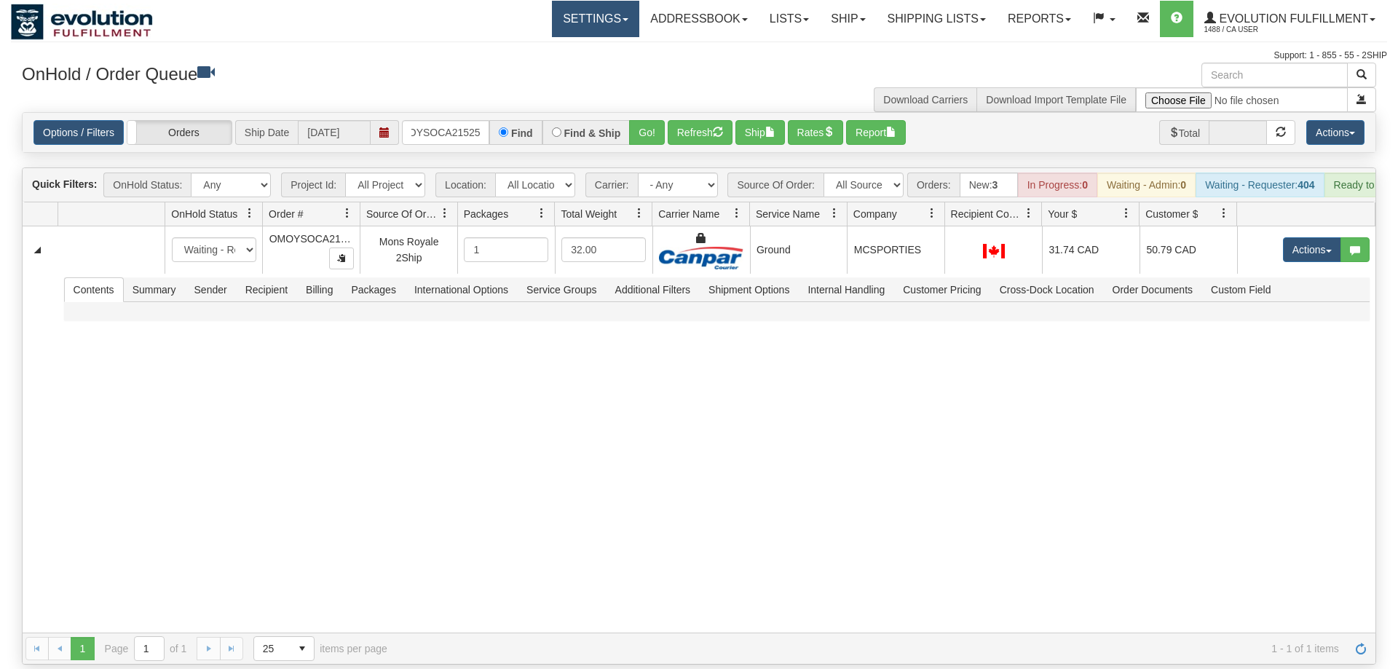
scroll to position [0, 20]
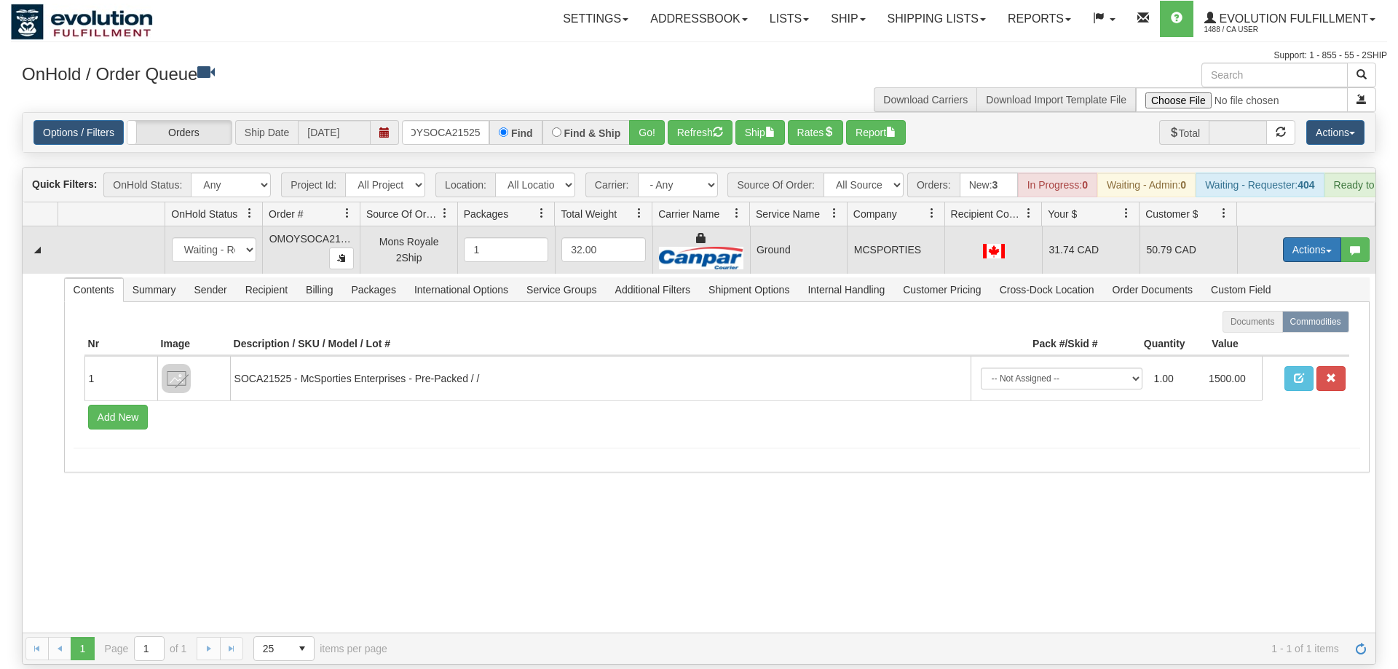
click at [1307, 237] on button "Actions" at bounding box center [1312, 249] width 58 height 25
click at [1269, 347] on span "Delete" at bounding box center [1258, 353] width 39 height 12
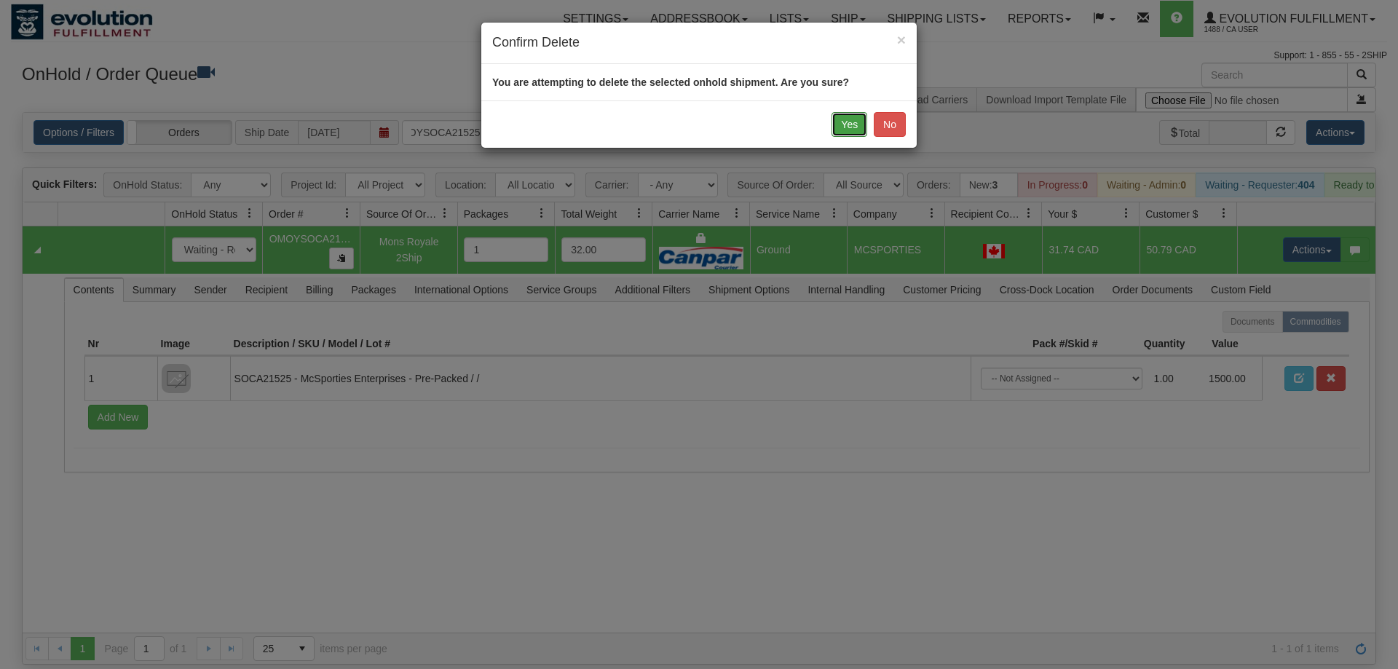
click at [840, 118] on button "Yes" at bounding box center [850, 124] width 36 height 25
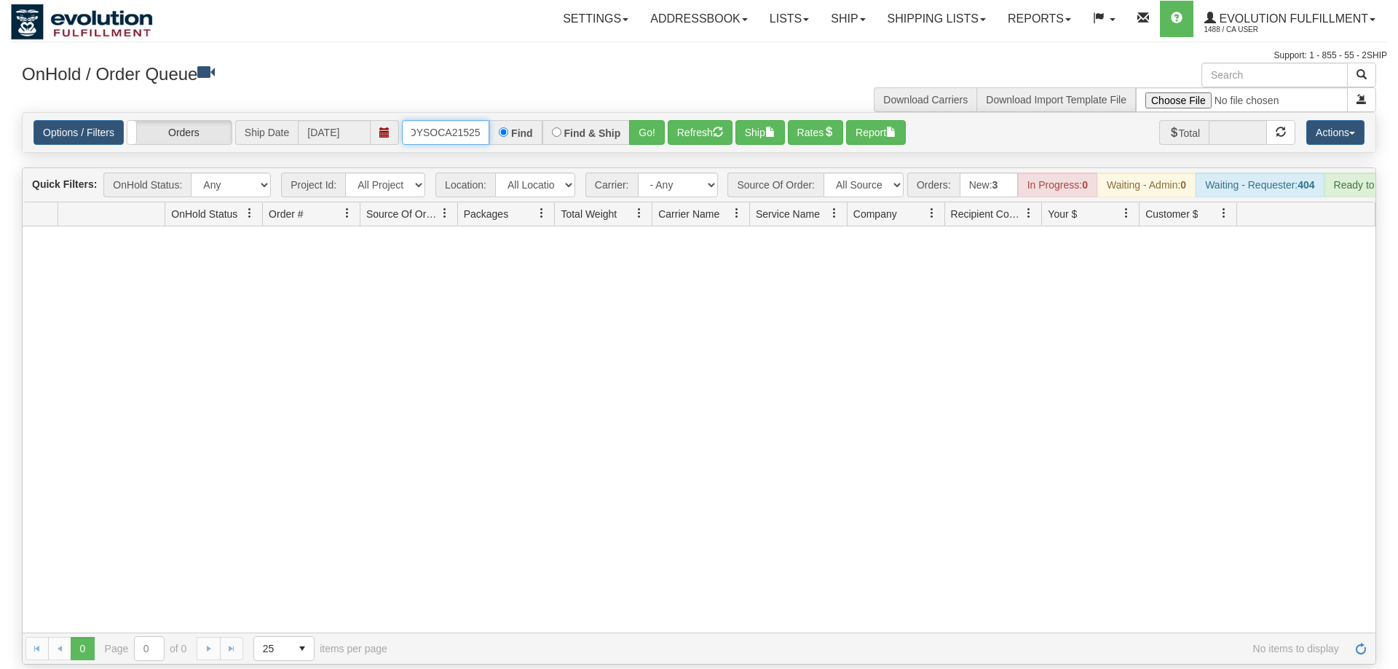
click at [460, 120] on input "OMOYSOCA21525" at bounding box center [445, 132] width 87 height 25
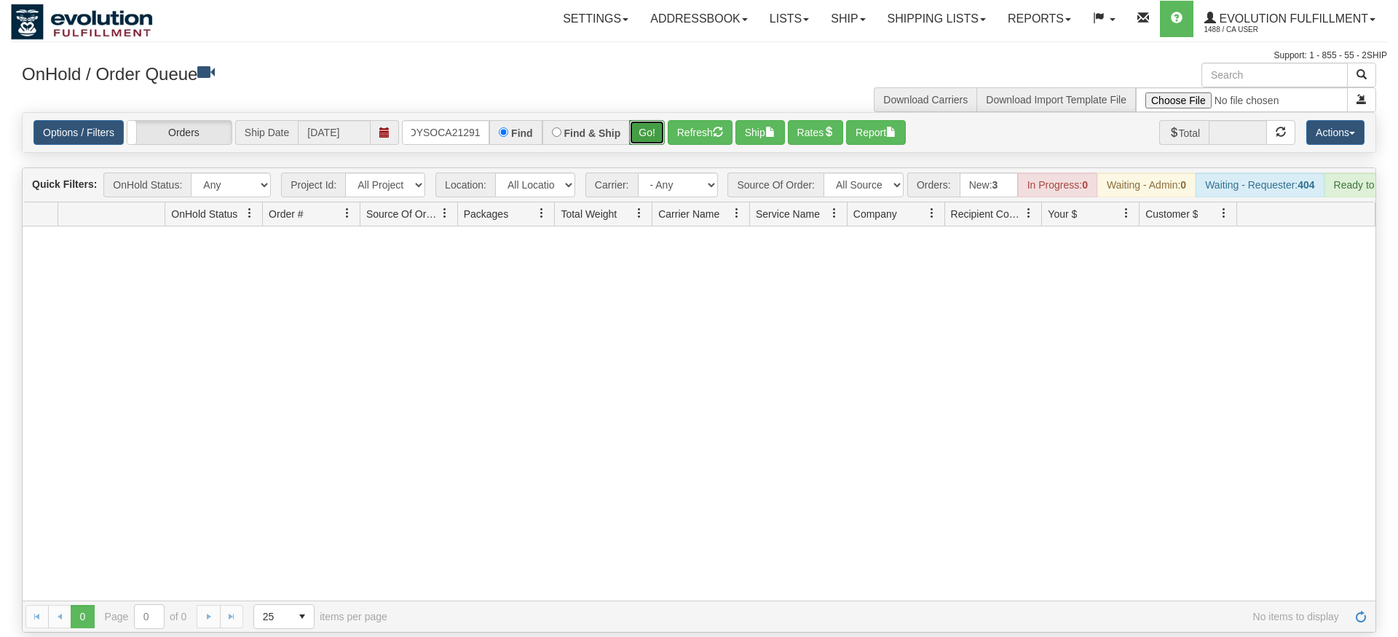
click at [646, 134] on div "Is equal to Is not equal to Contains Does not contains CAD USD EUR ZAR [PERSON_…" at bounding box center [699, 372] width 1377 height 521
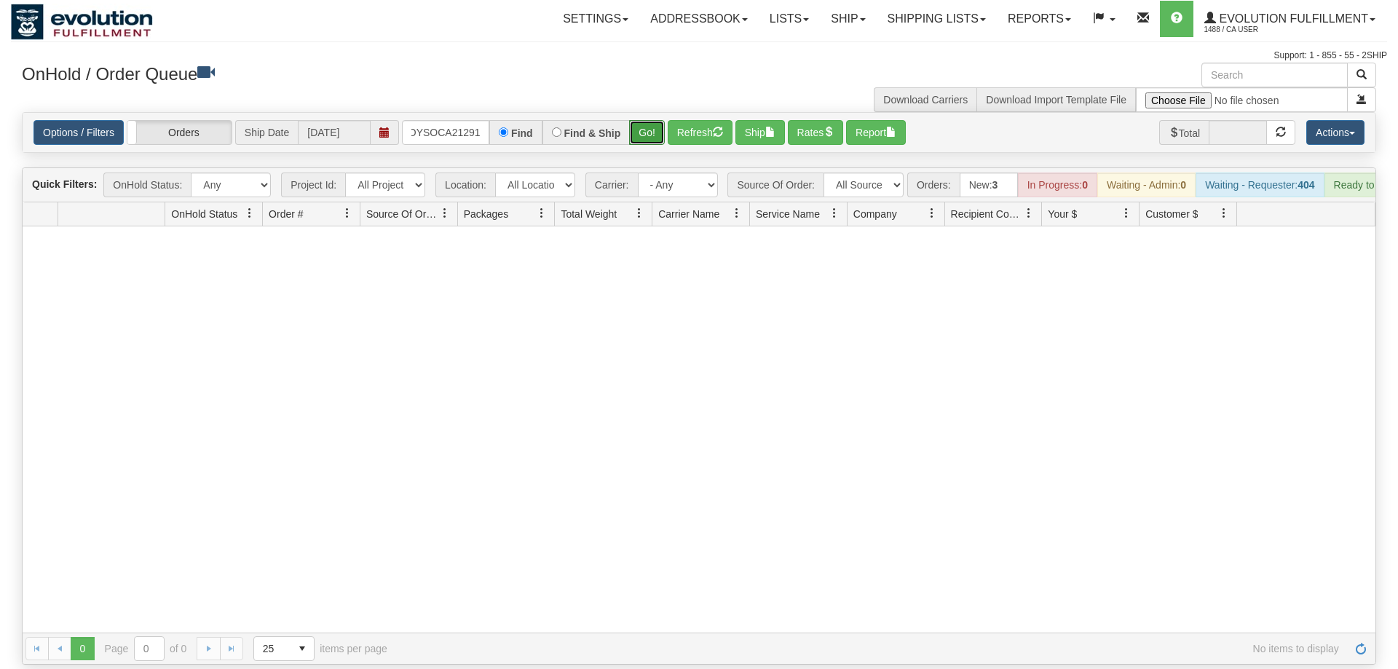
click at [647, 120] on button "Go!" at bounding box center [647, 132] width 36 height 25
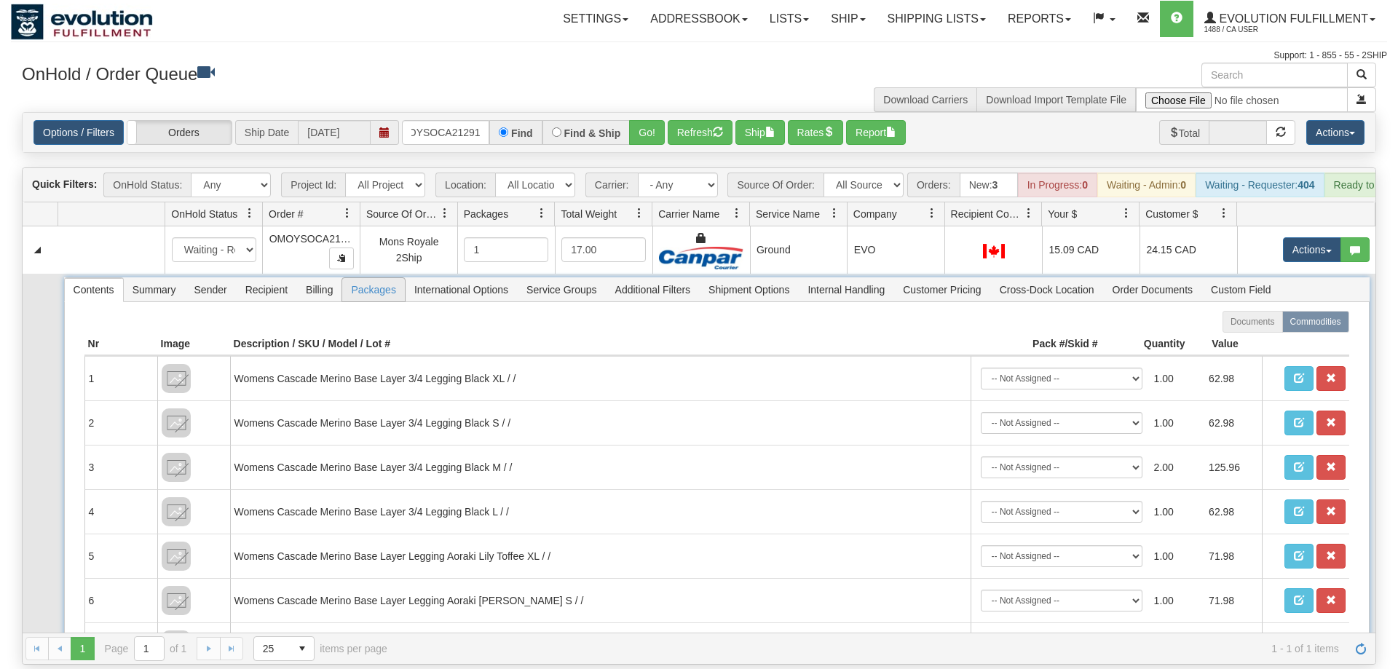
click at [366, 278] on span "Packages" at bounding box center [373, 289] width 62 height 23
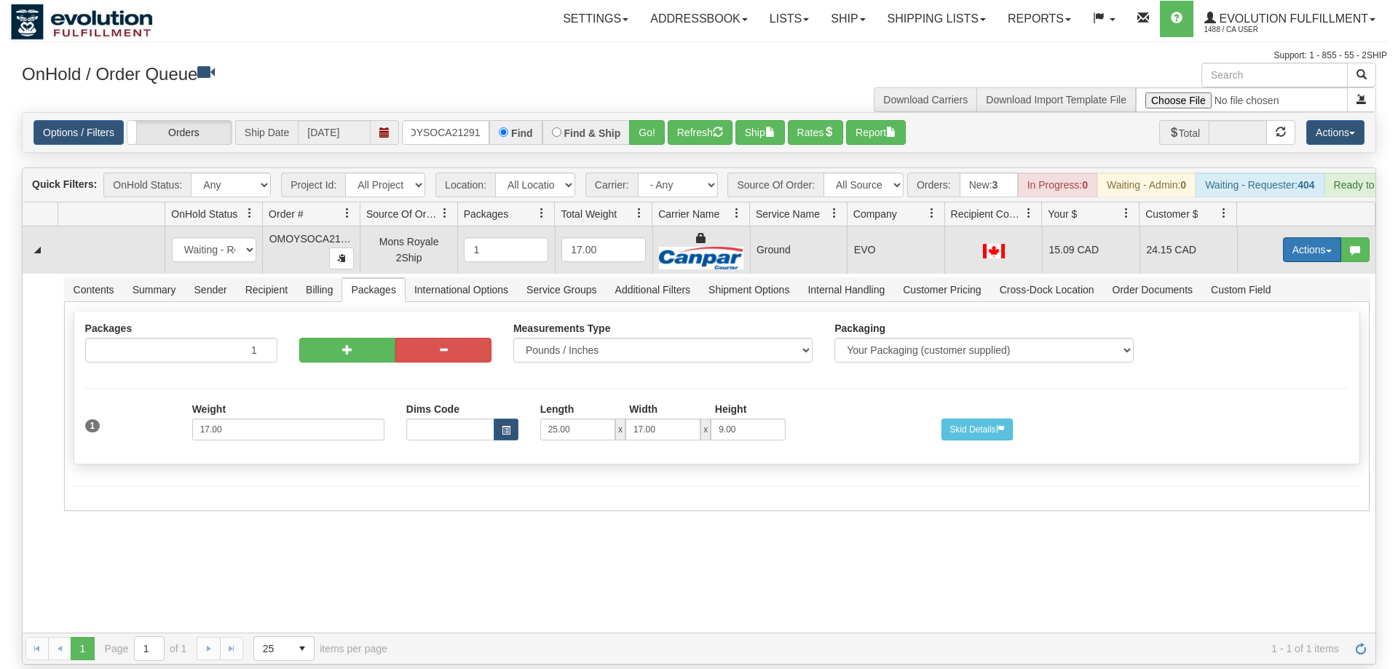
click at [1325, 239] on button "Actions" at bounding box center [1312, 249] width 58 height 25
click at [1267, 347] on span "Delete" at bounding box center [1258, 353] width 39 height 12
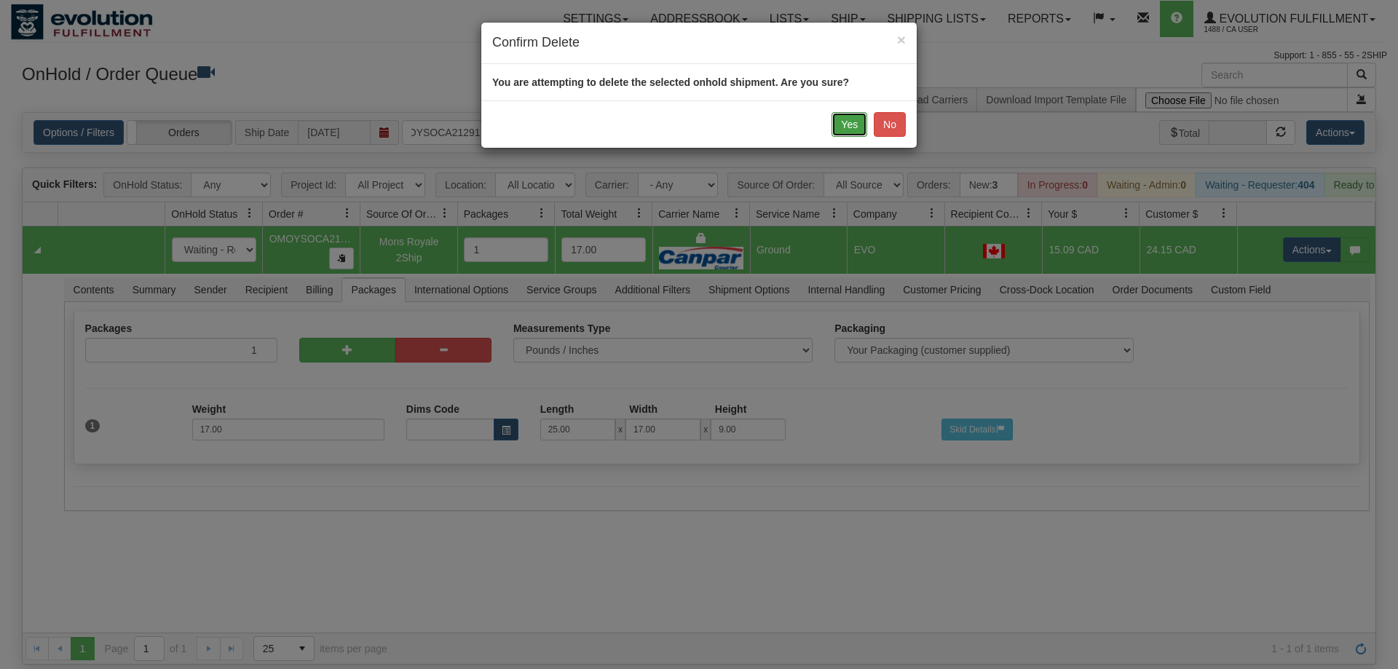
click at [846, 135] on button "Yes" at bounding box center [850, 124] width 36 height 25
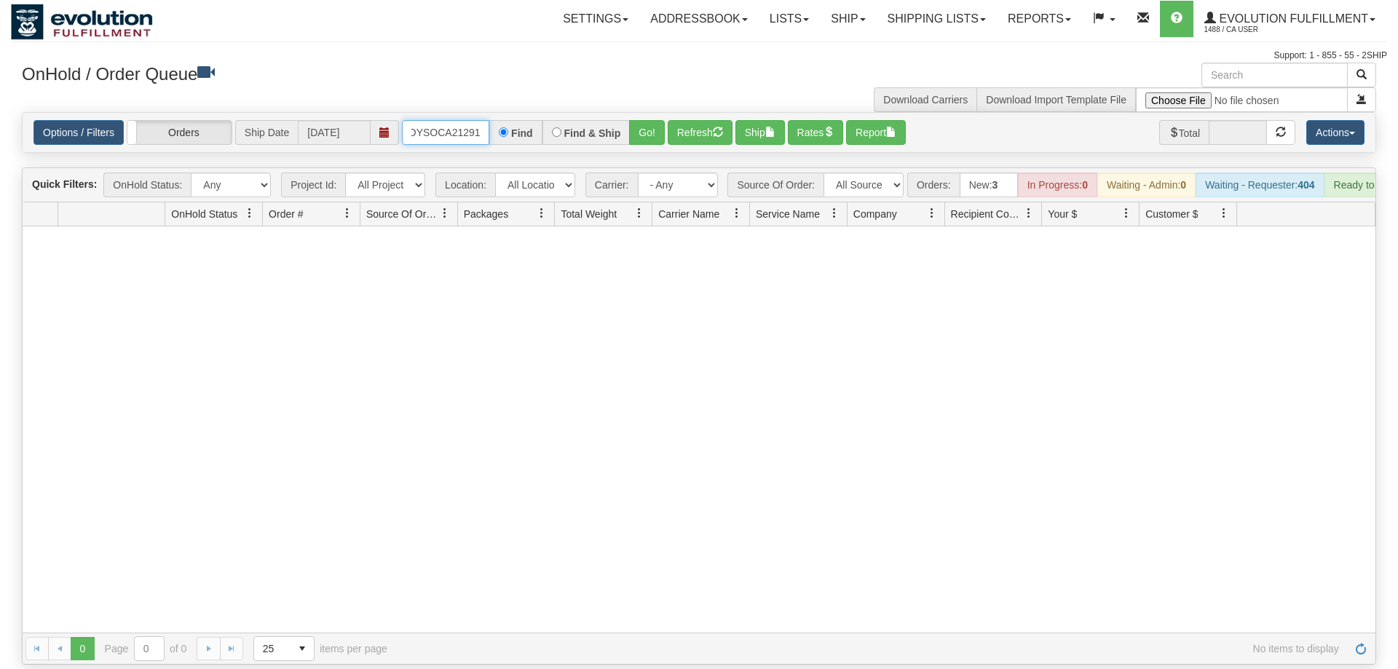
click at [441, 120] on input "OMOYSOCA21291" at bounding box center [445, 132] width 87 height 25
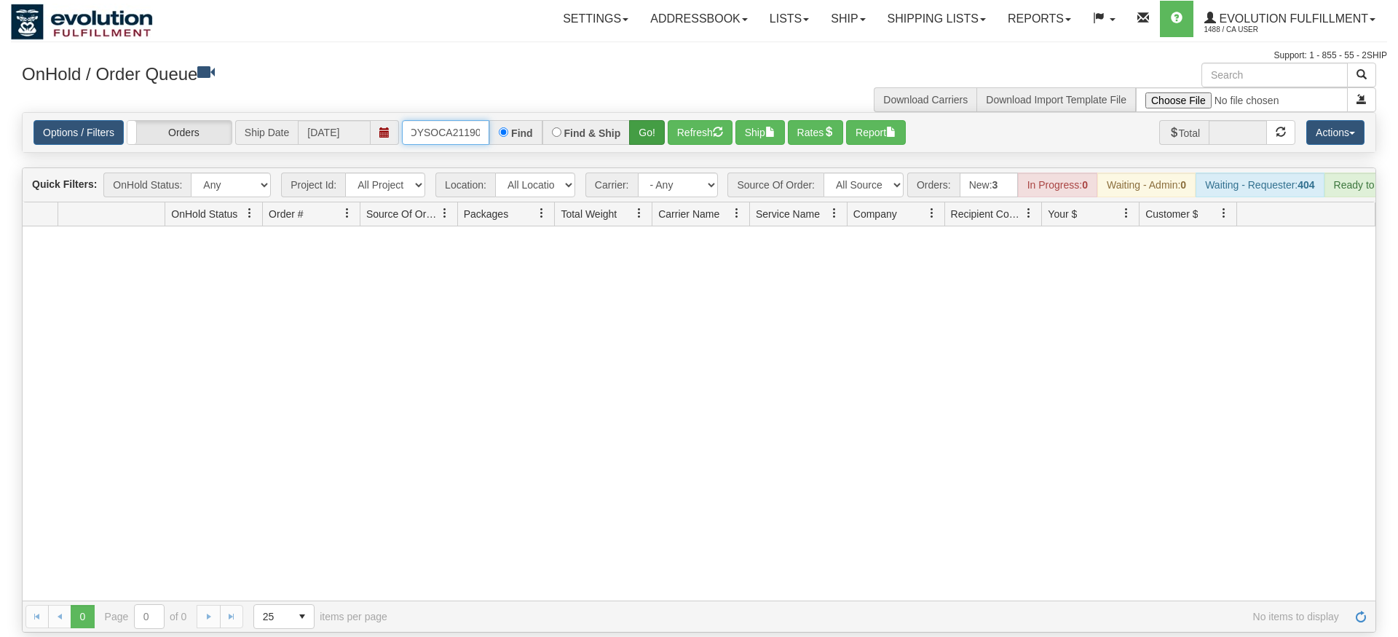
type input "OMOYSOCA21190"
click at [650, 143] on div "Is equal to Is not equal to Contains Does not contains CAD USD EUR ZAR [PERSON_…" at bounding box center [699, 372] width 1377 height 521
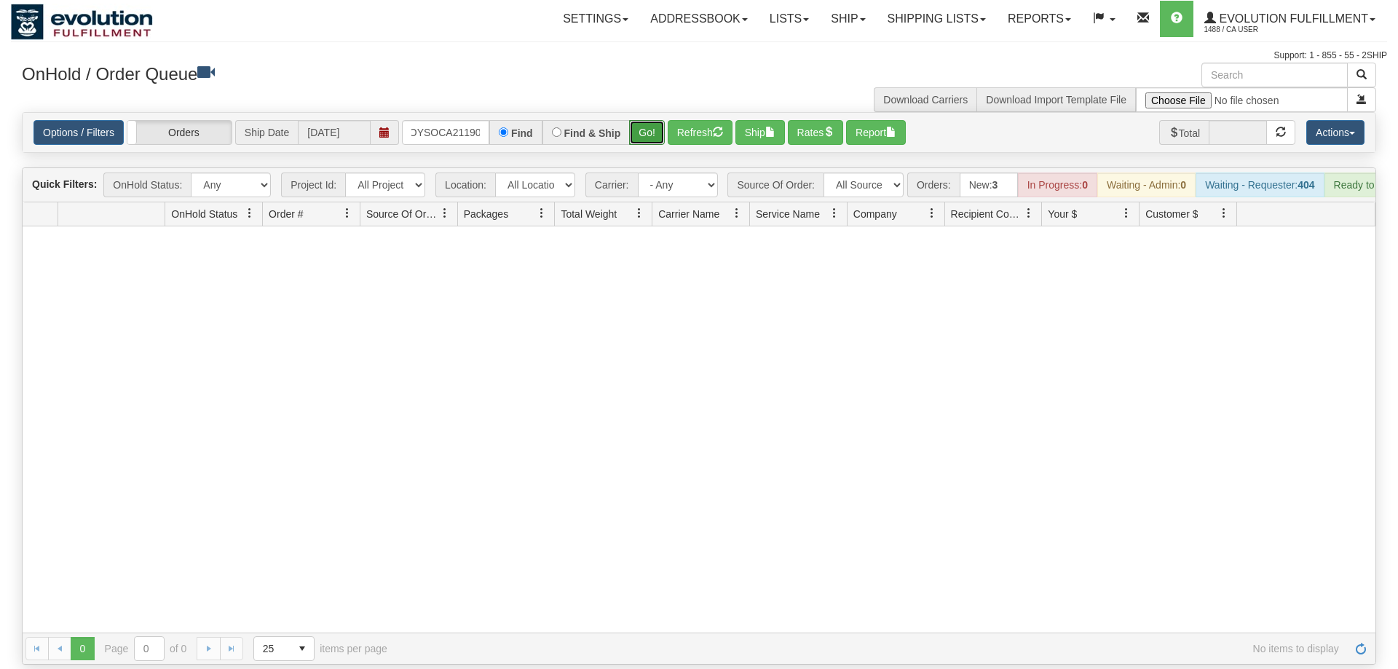
click at [648, 120] on button "Go!" at bounding box center [647, 132] width 36 height 25
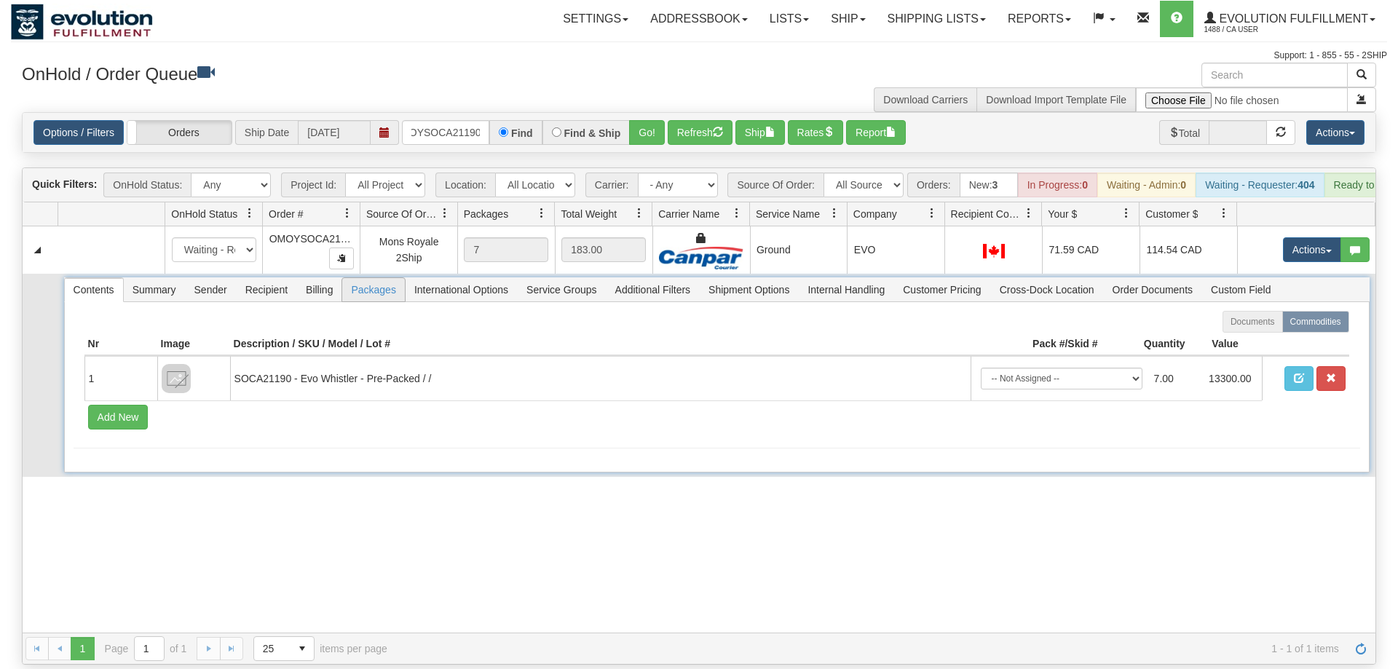
click at [353, 278] on span "Packages" at bounding box center [373, 289] width 62 height 23
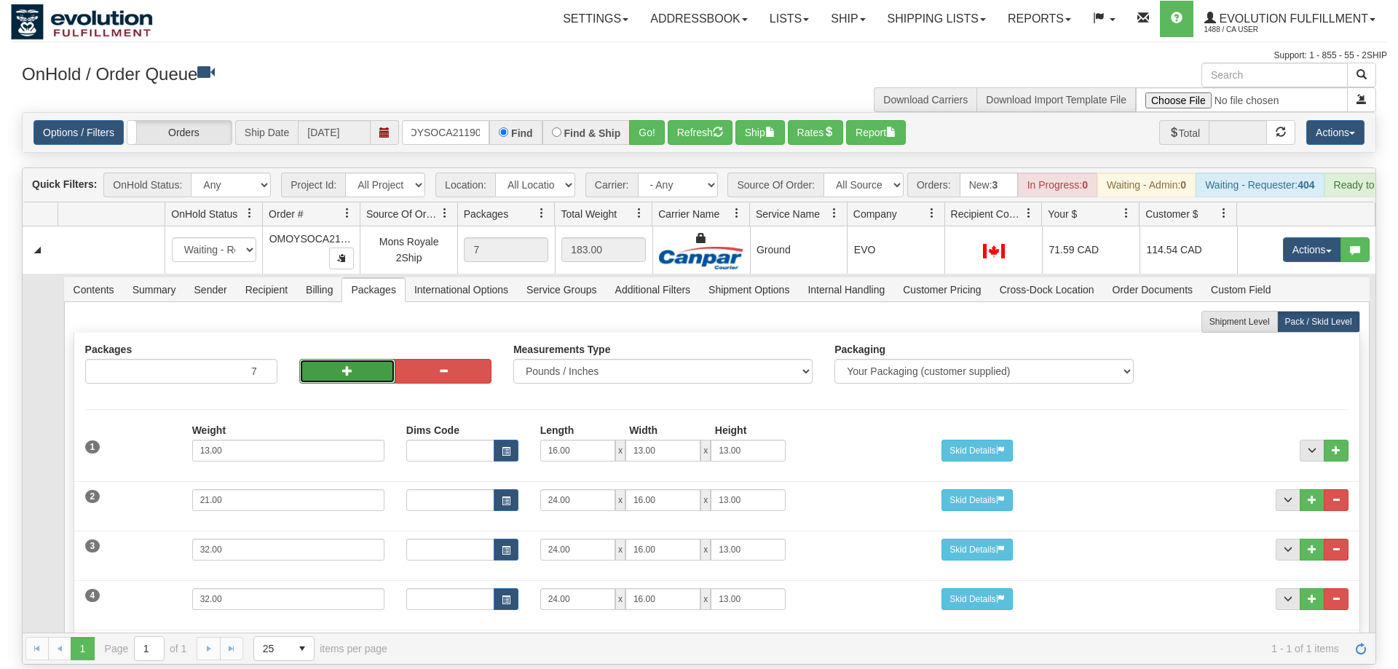
click at [351, 366] on span "button" at bounding box center [347, 371] width 10 height 10
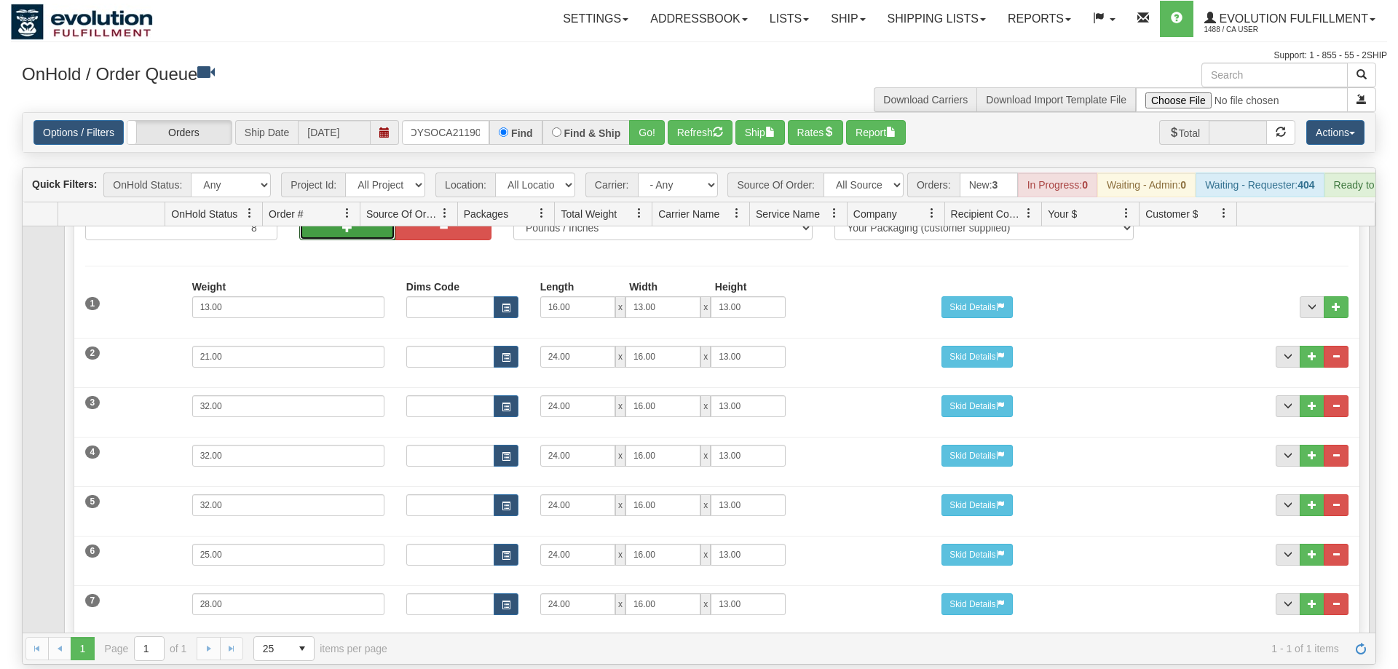
scroll to position [63, 0]
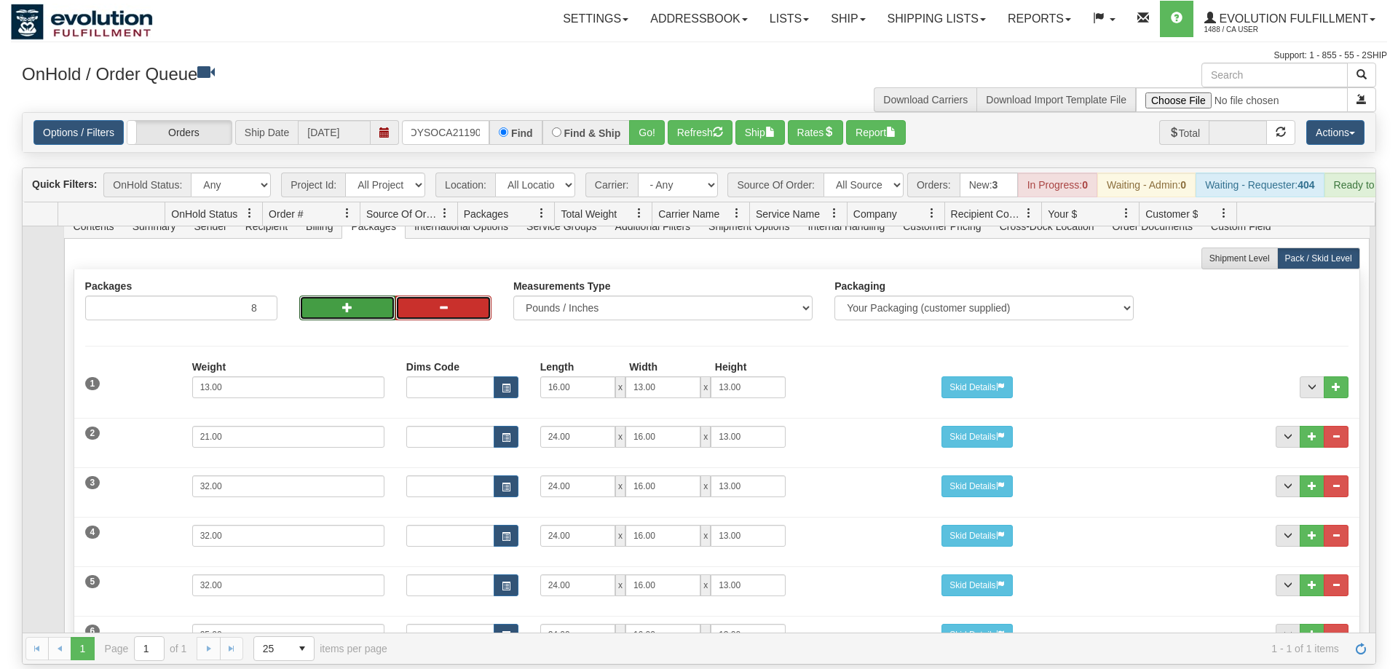
click at [436, 296] on button "button" at bounding box center [443, 308] width 96 height 25
type input "7"
click at [361, 296] on button "button" at bounding box center [347, 308] width 96 height 25
type input "8"
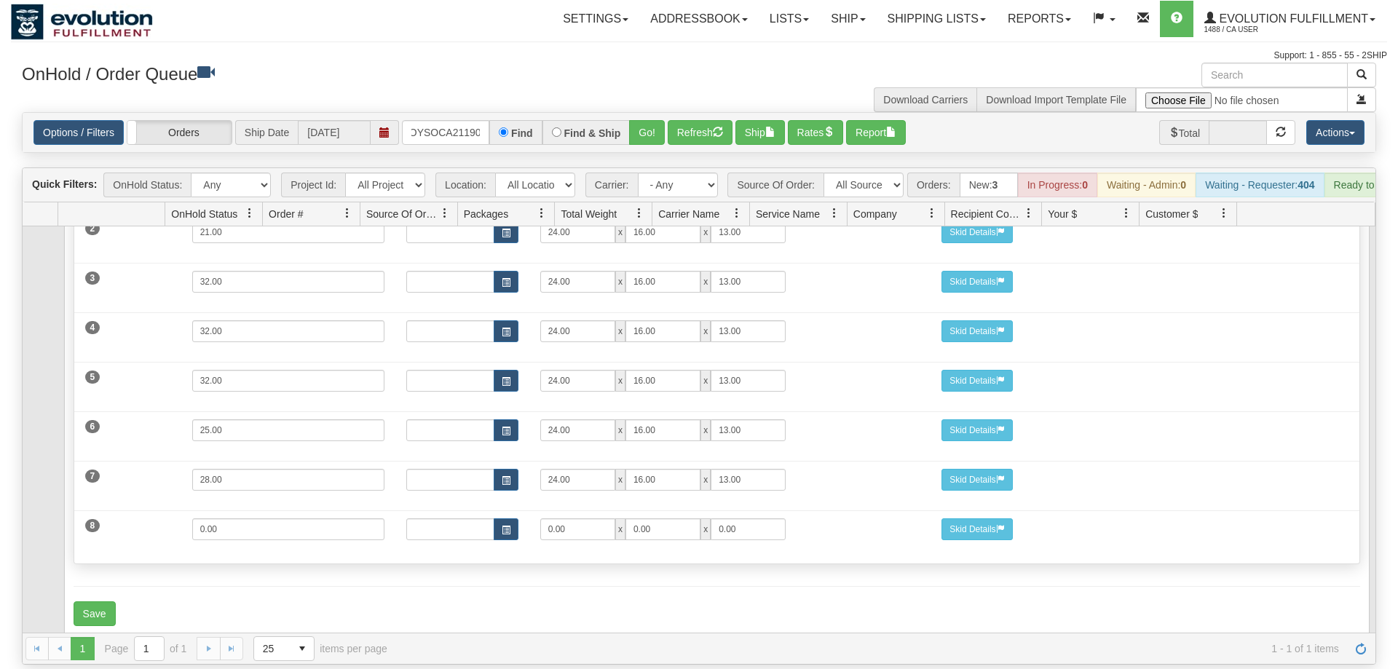
scroll to position [277, 0]
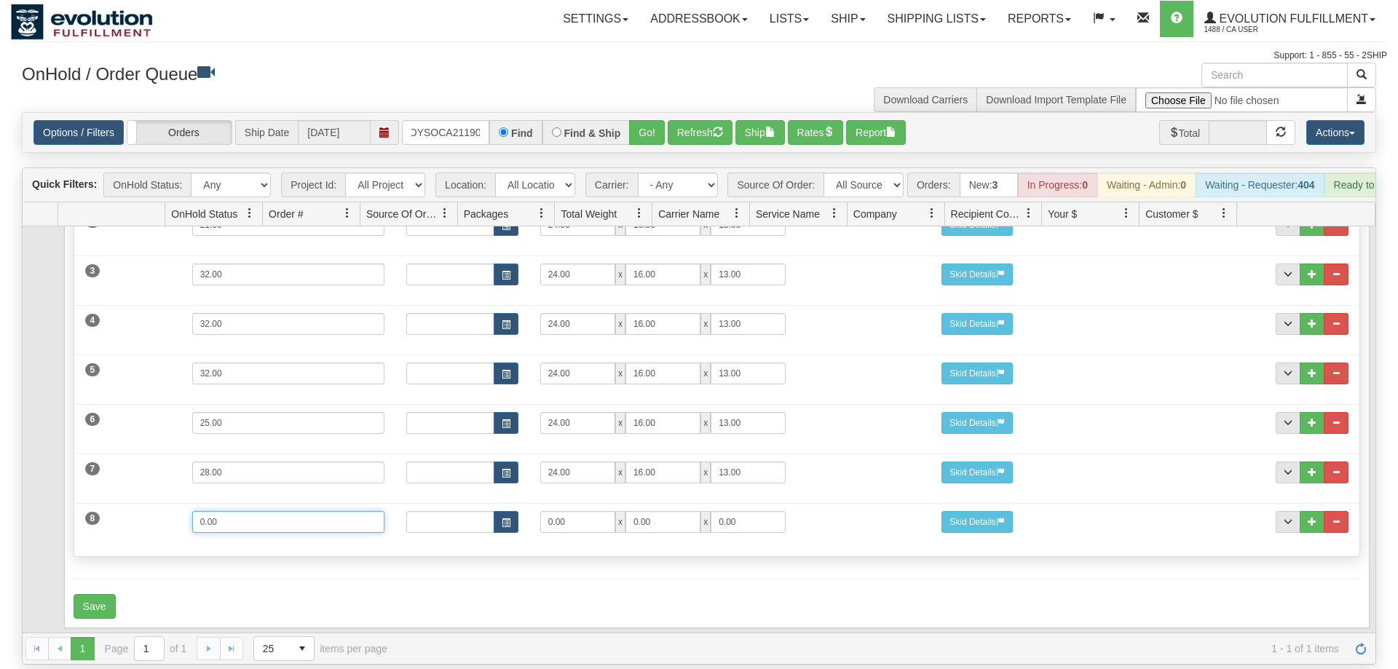
drag, startPoint x: 115, startPoint y: 505, endPoint x: 134, endPoint y: 505, distance: 19.0
click at [192, 511] on input "0.00" at bounding box center [288, 522] width 192 height 22
drag, startPoint x: 454, startPoint y: 500, endPoint x: 433, endPoint y: 500, distance: 20.4
click at [540, 511] on input "0.00" at bounding box center [577, 522] width 75 height 22
type input "25"
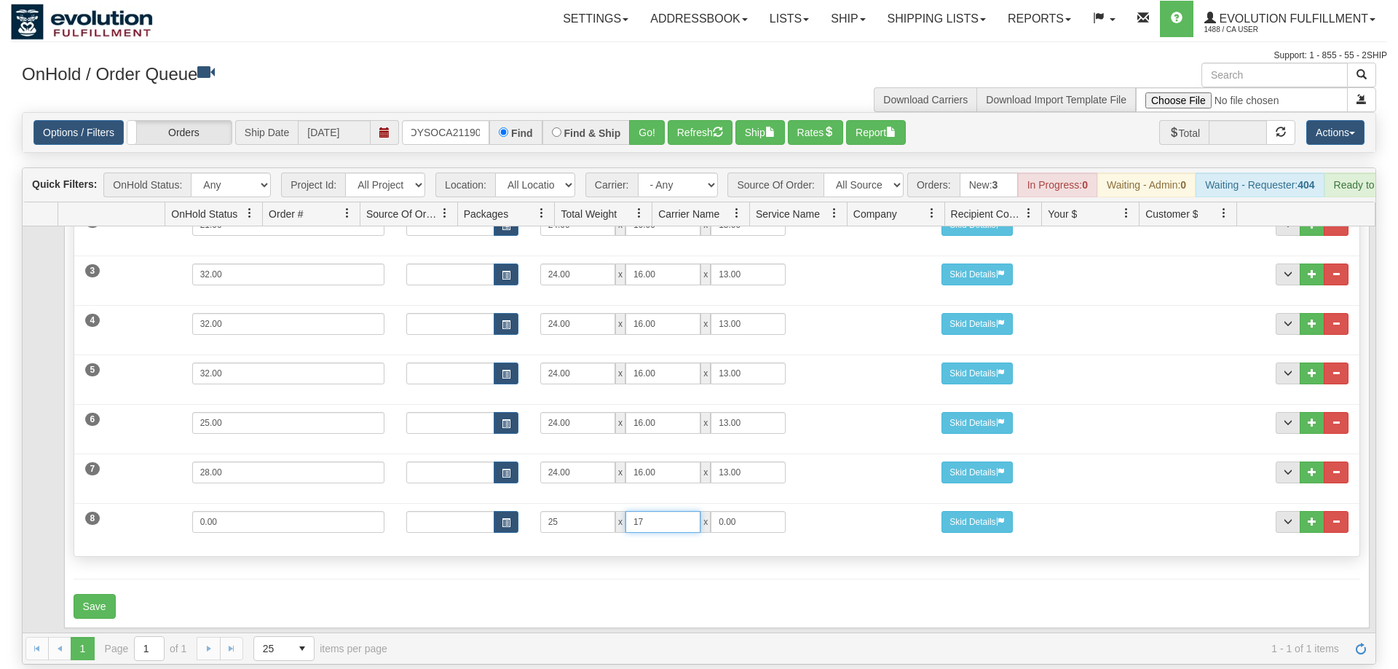
type input "17"
type input "9"
drag, startPoint x: 299, startPoint y: 503, endPoint x: 125, endPoint y: 513, distance: 174.4
click at [192, 513] on input "0.00" at bounding box center [288, 522] width 192 height 22
type input "17"
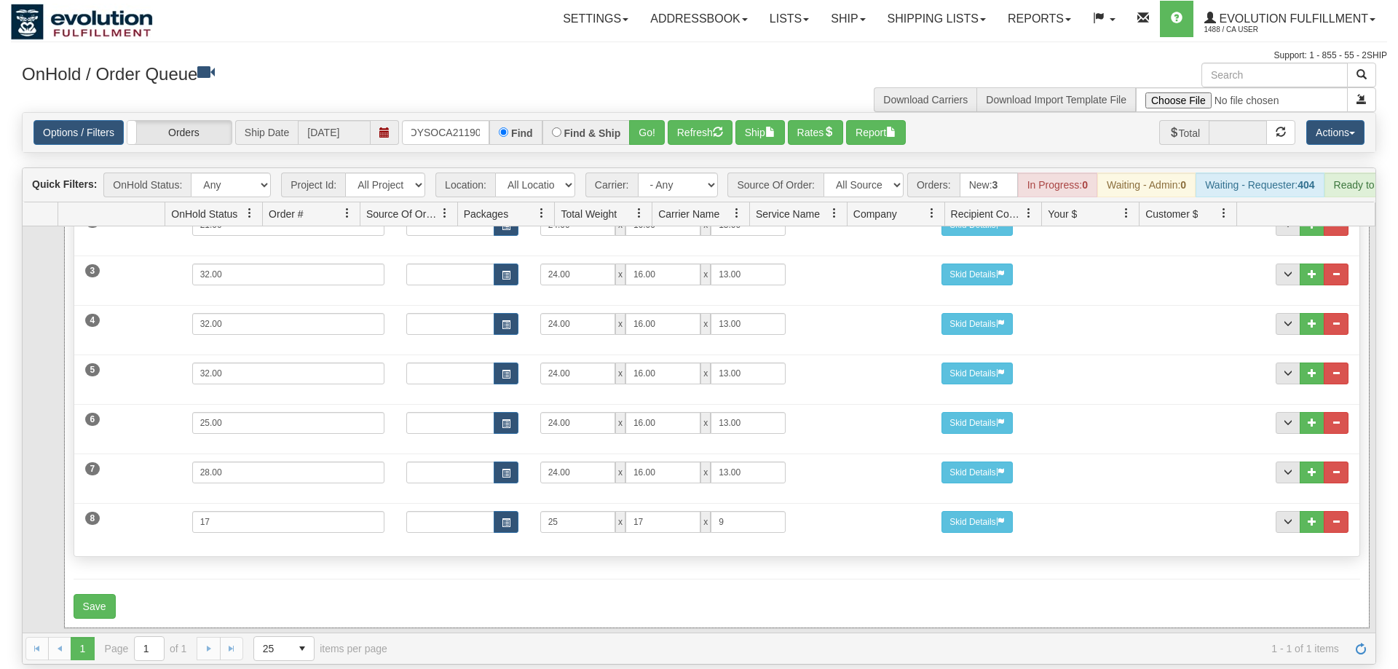
click at [428, 550] on form "Shipment Level Pack / Skid Level Packages 8 8" at bounding box center [717, 327] width 1287 height 583
click at [84, 594] on button "Save" at bounding box center [95, 606] width 42 height 25
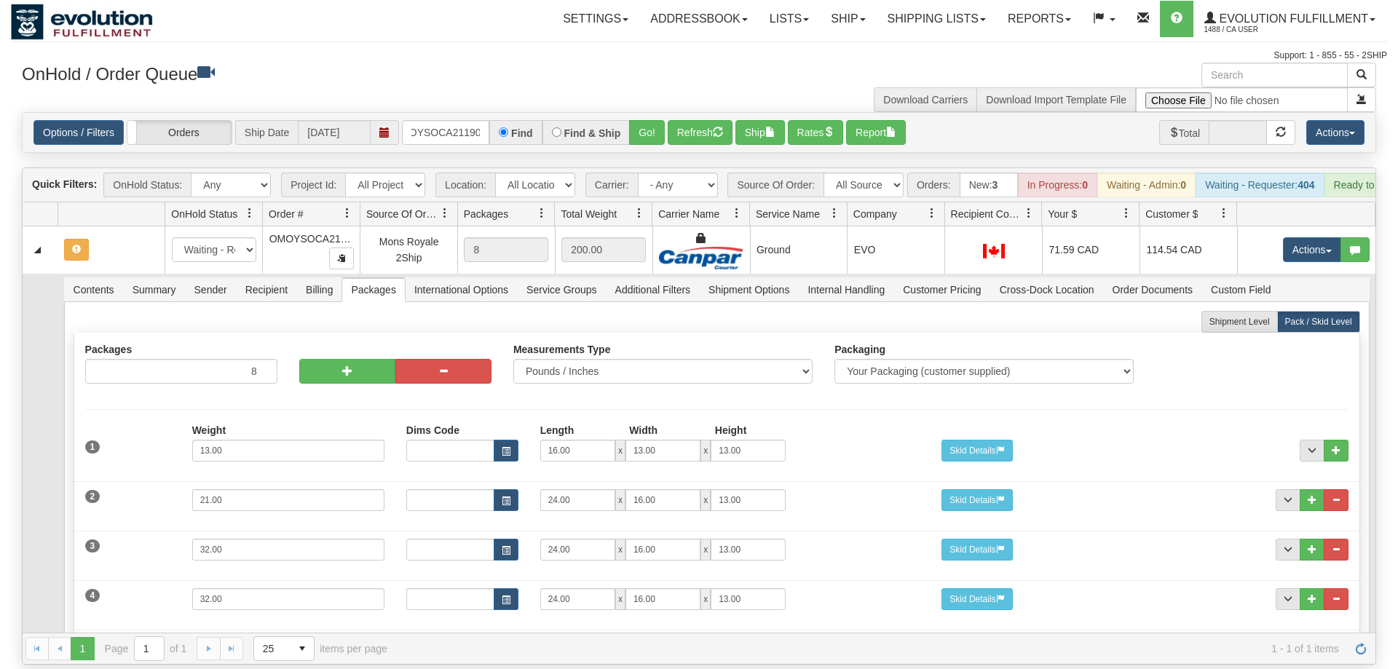
scroll to position [0, 0]
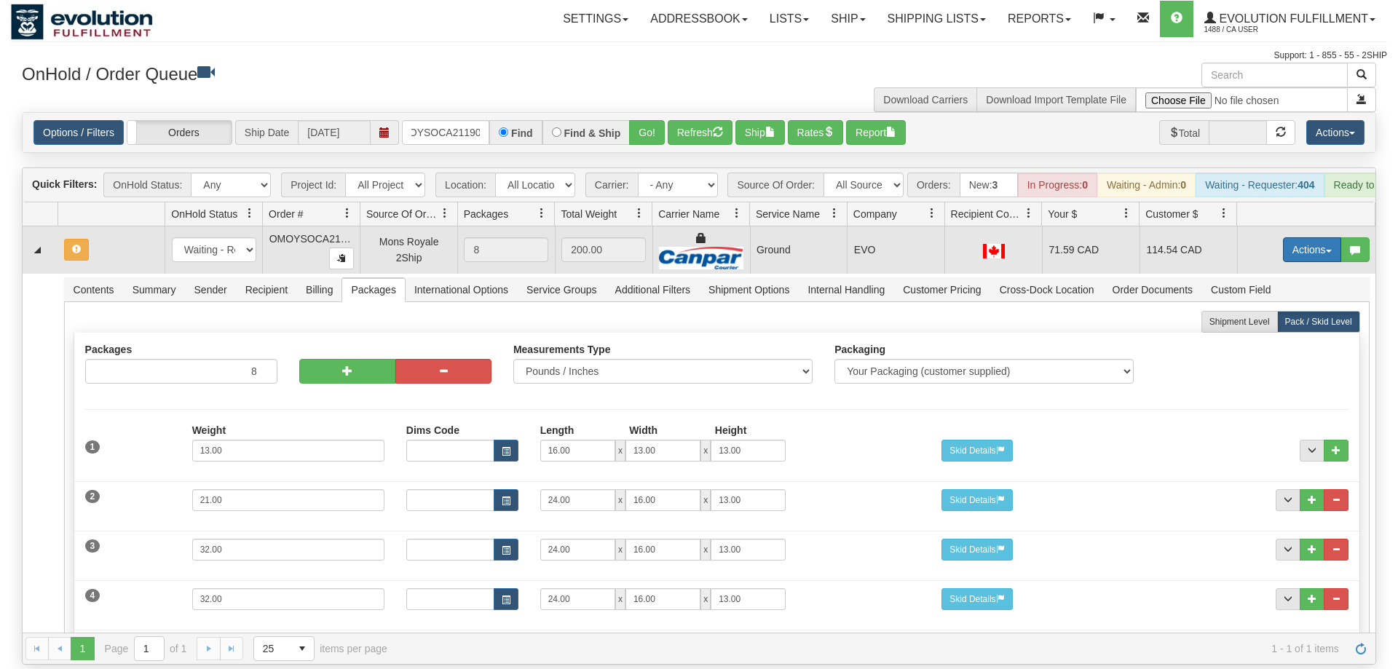
click at [1309, 240] on button "Actions" at bounding box center [1312, 249] width 58 height 25
click at [1265, 291] on span "Refresh Rates" at bounding box center [1276, 297] width 75 height 12
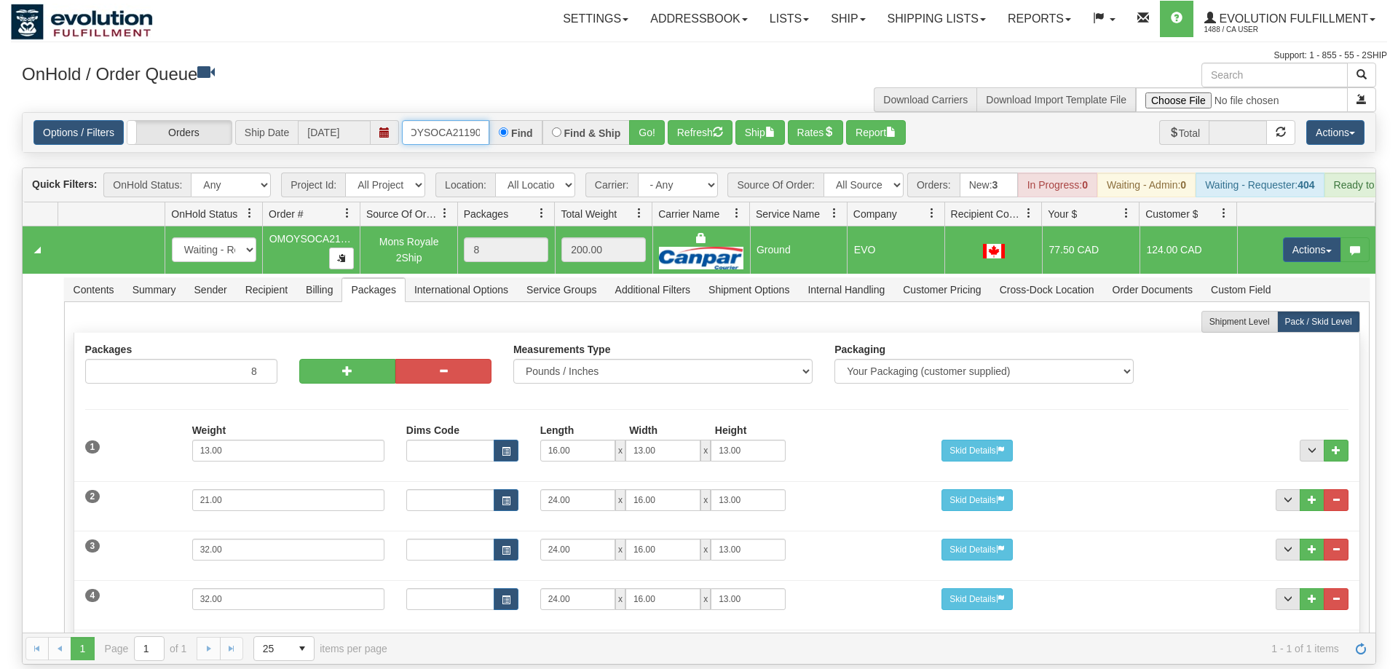
click at [445, 120] on input "OMOYSOCA21190" at bounding box center [445, 132] width 87 height 25
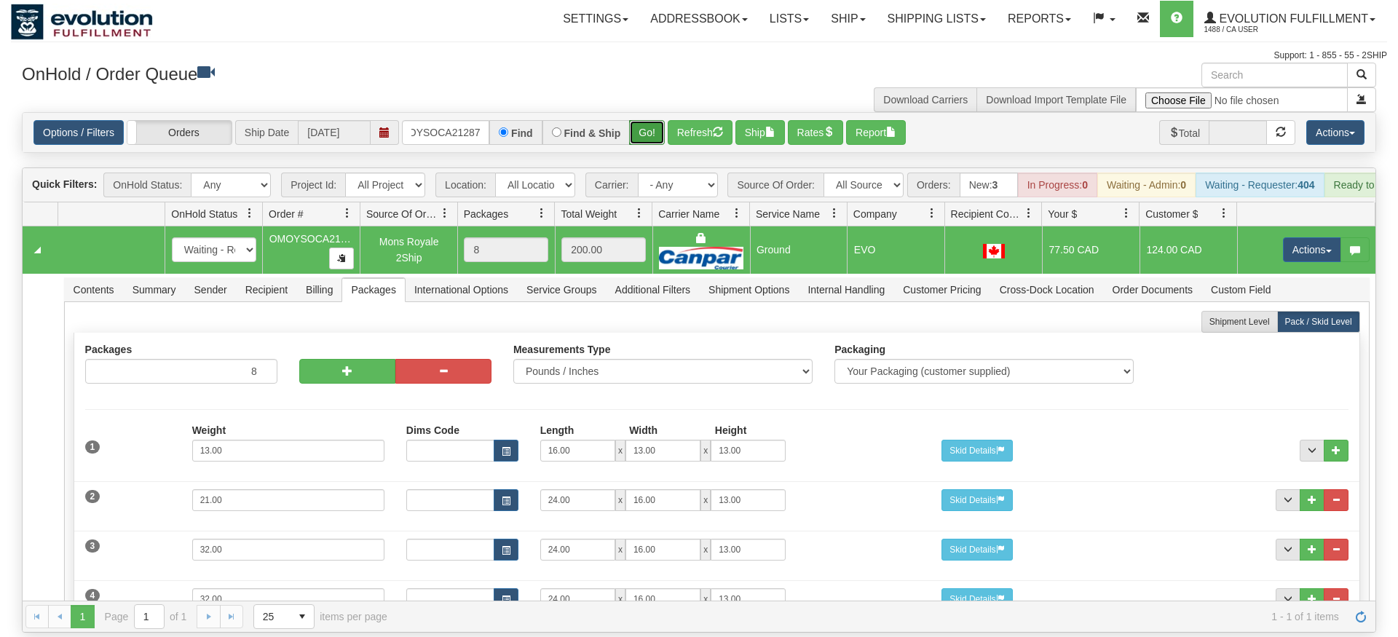
click at [650, 142] on div "Is equal to Is not equal to Contains Does not contains CAD USD EUR ZAR [PERSON_…" at bounding box center [699, 372] width 1377 height 521
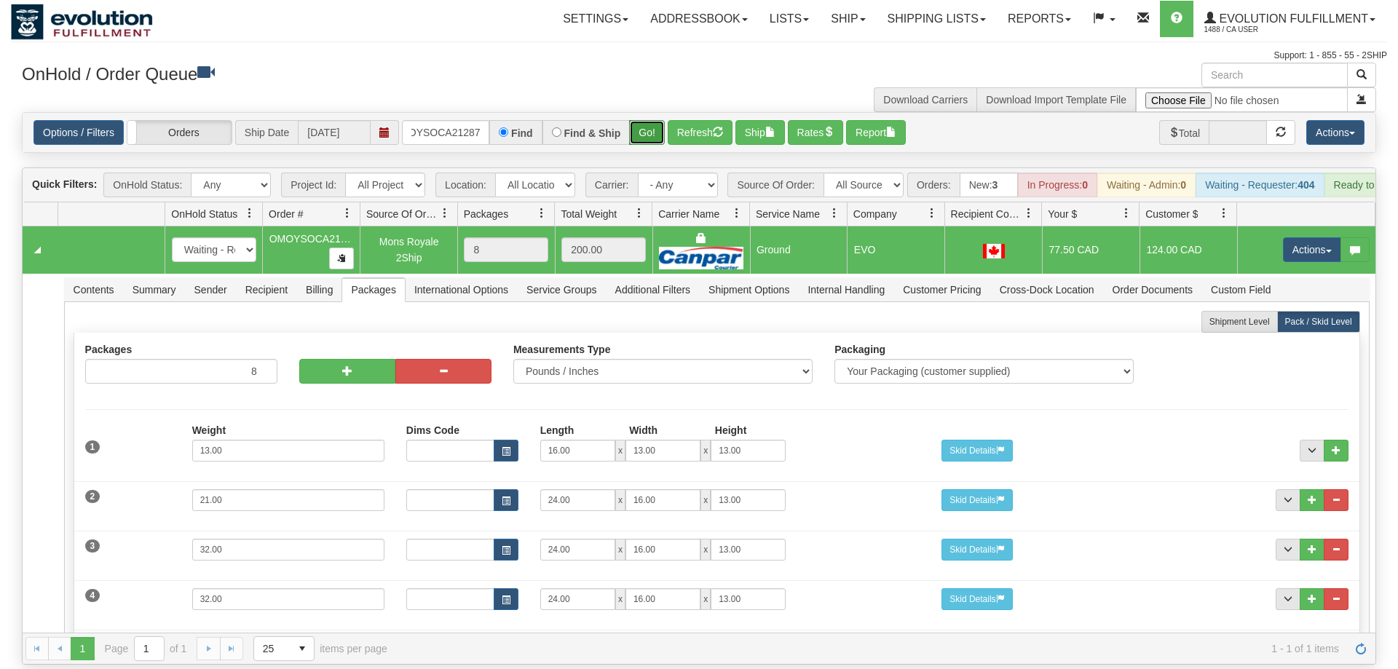
click at [639, 120] on button "Go!" at bounding box center [647, 132] width 36 height 25
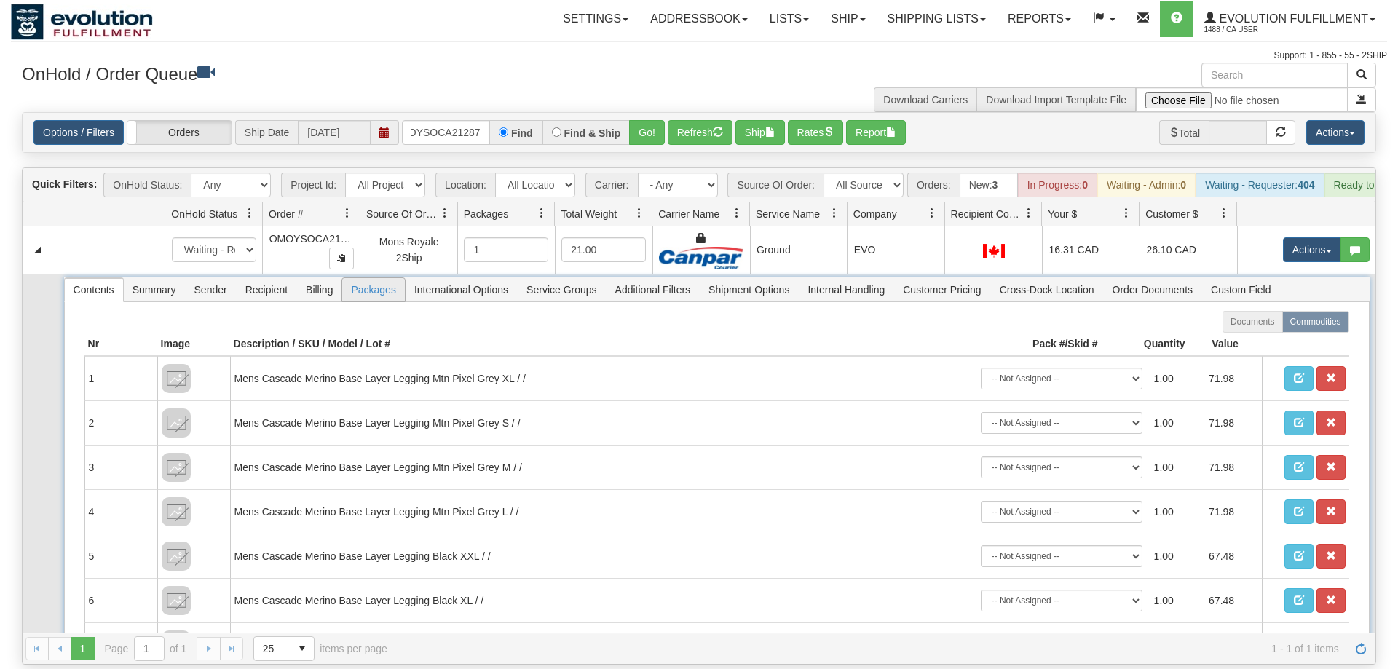
click at [353, 278] on span "Packages" at bounding box center [373, 289] width 62 height 23
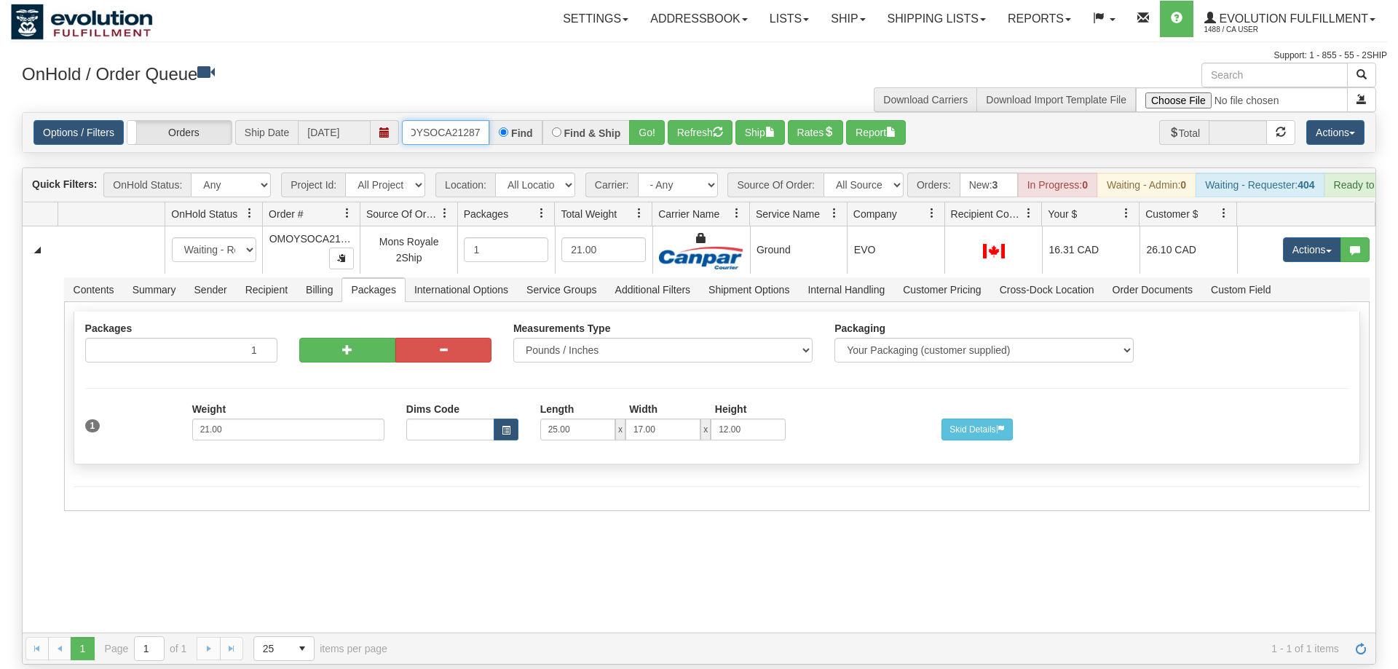
click at [463, 120] on input "OMOYSOCA21287" at bounding box center [445, 132] width 87 height 25
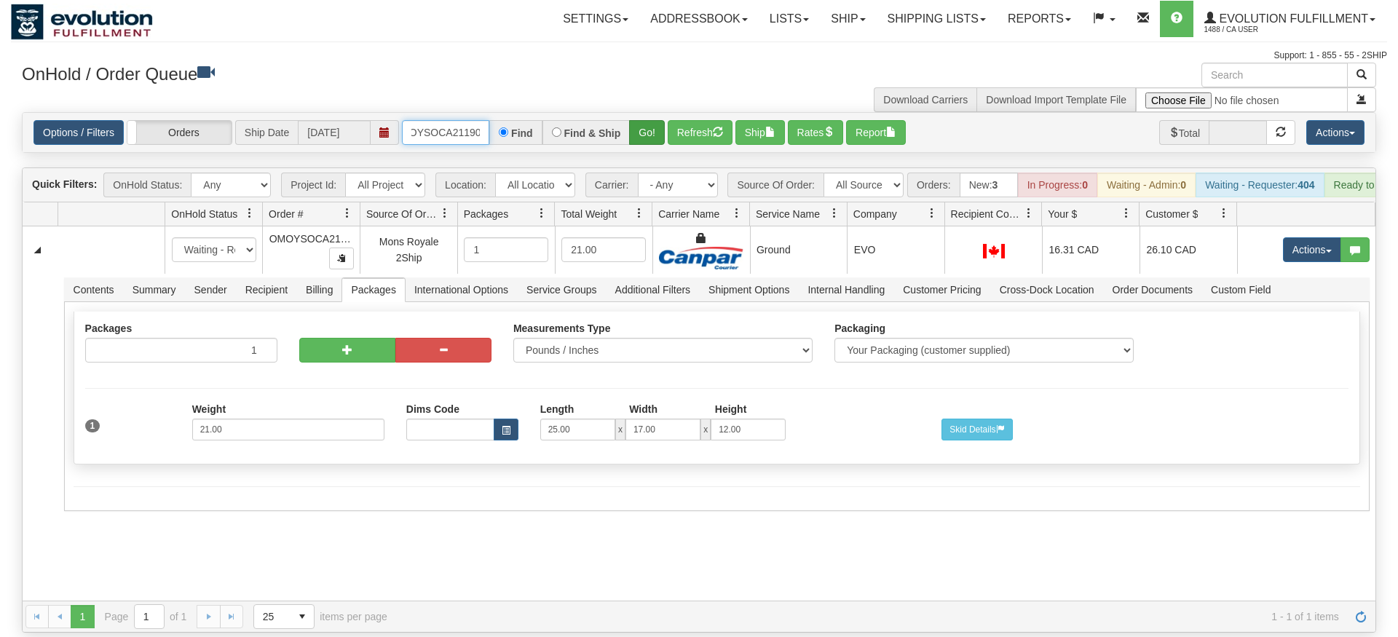
type input "OMOYSOCA21190"
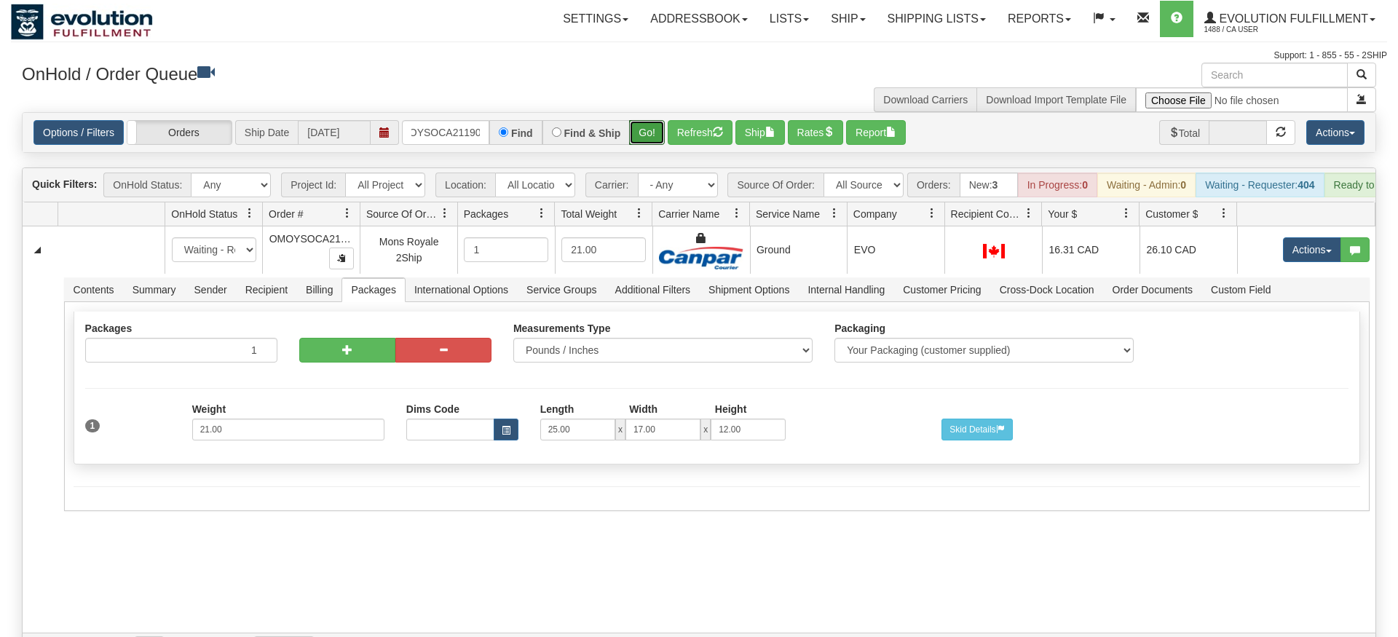
drag, startPoint x: 654, startPoint y: 120, endPoint x: 650, endPoint y: 113, distance: 8.1
click at [653, 140] on div "Is equal to Is not equal to Contains Does not contains CAD USD EUR ZAR [PERSON_…" at bounding box center [699, 388] width 1377 height 553
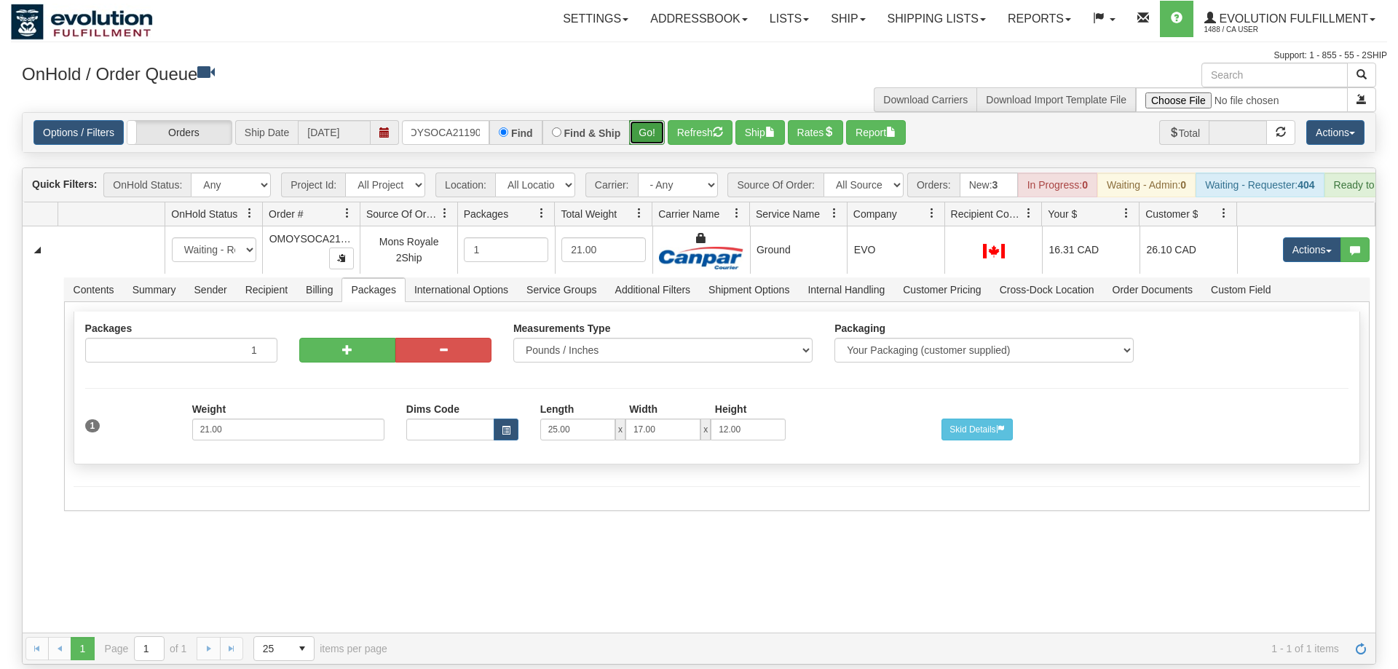
click at [648, 120] on button "Go!" at bounding box center [647, 132] width 36 height 25
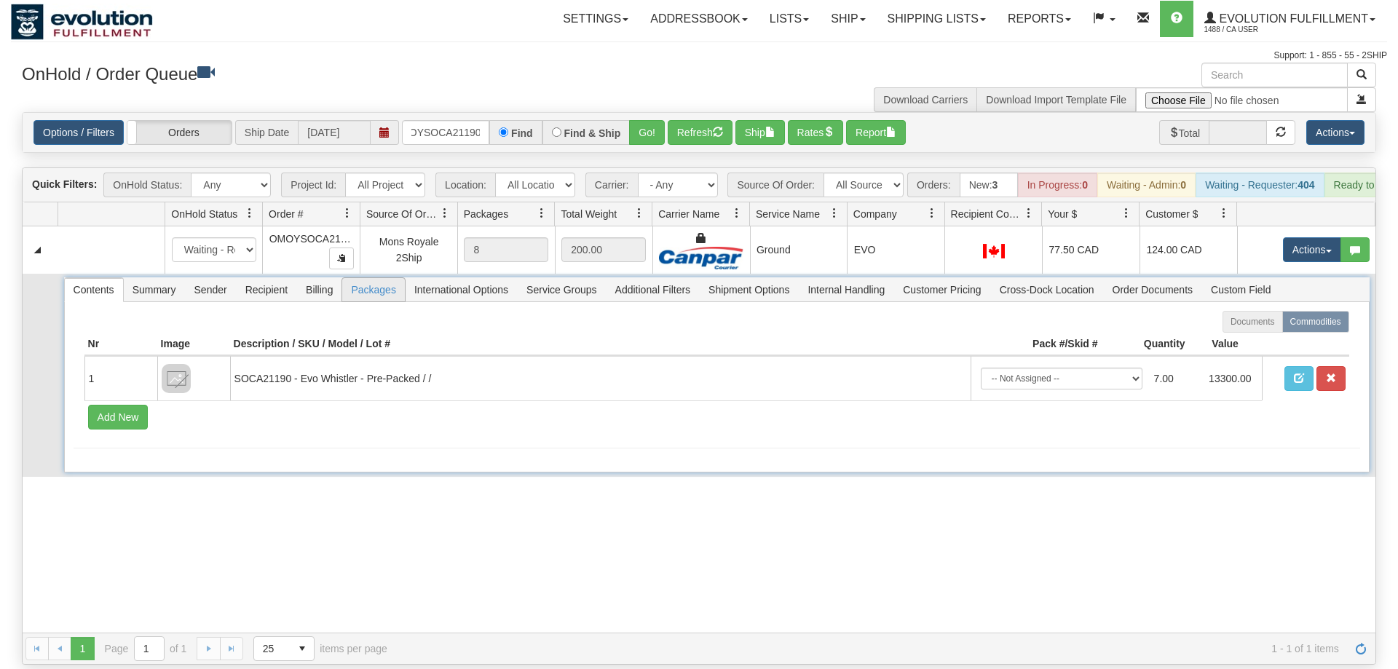
click at [381, 278] on span "Packages" at bounding box center [373, 289] width 62 height 23
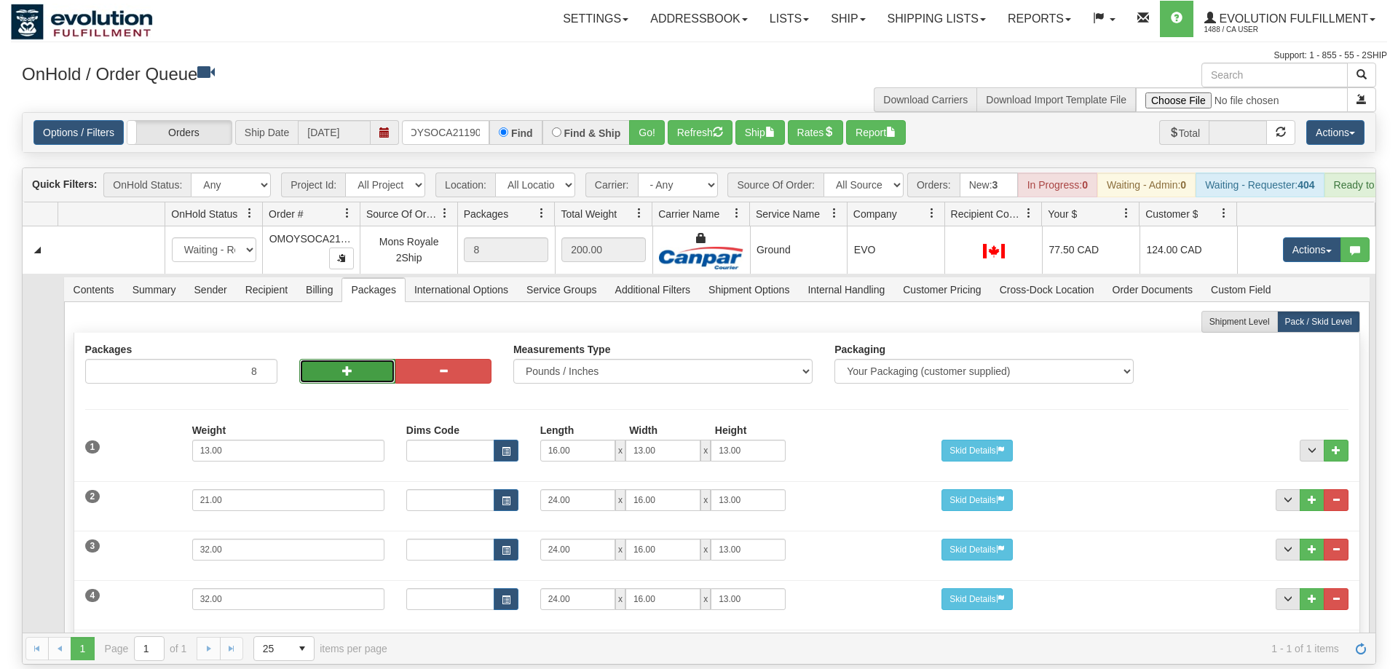
click at [353, 359] on button "button" at bounding box center [347, 371] width 96 height 25
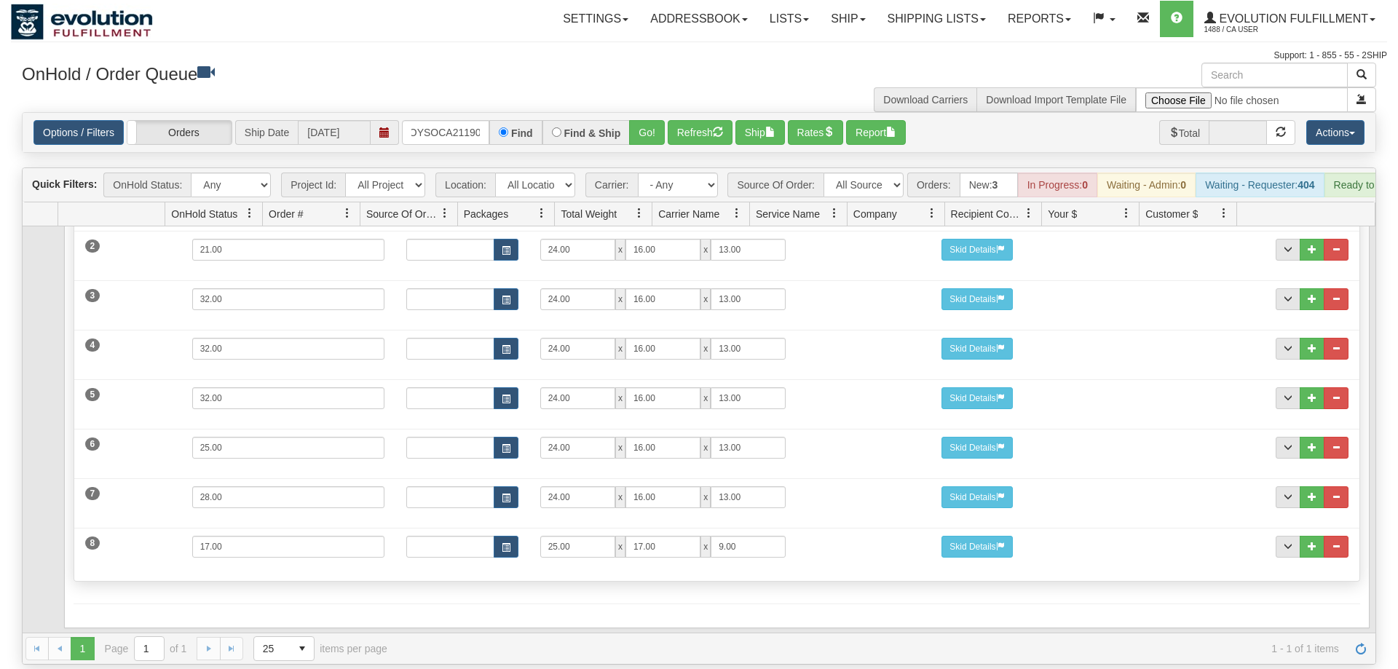
scroll to position [0, 0]
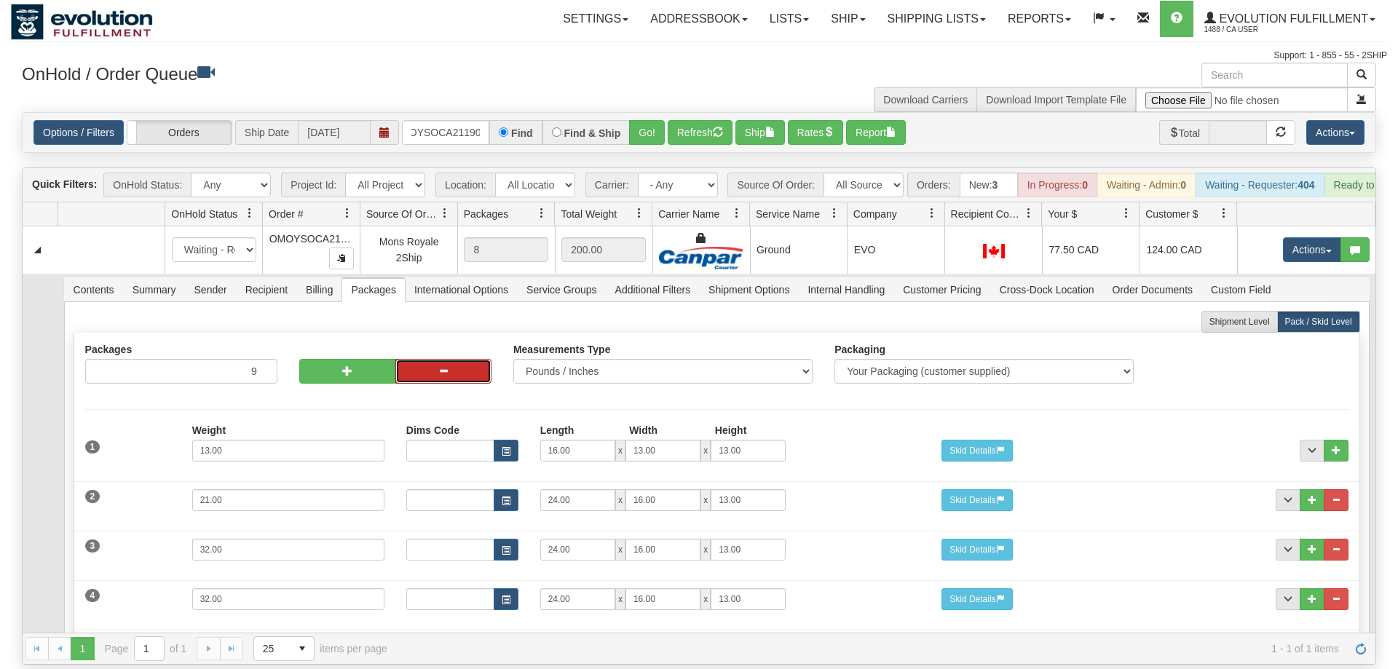
click at [451, 359] on button "button" at bounding box center [443, 371] width 96 height 25
type input "8"
click at [350, 366] on span "button" at bounding box center [347, 371] width 10 height 10
type input "9"
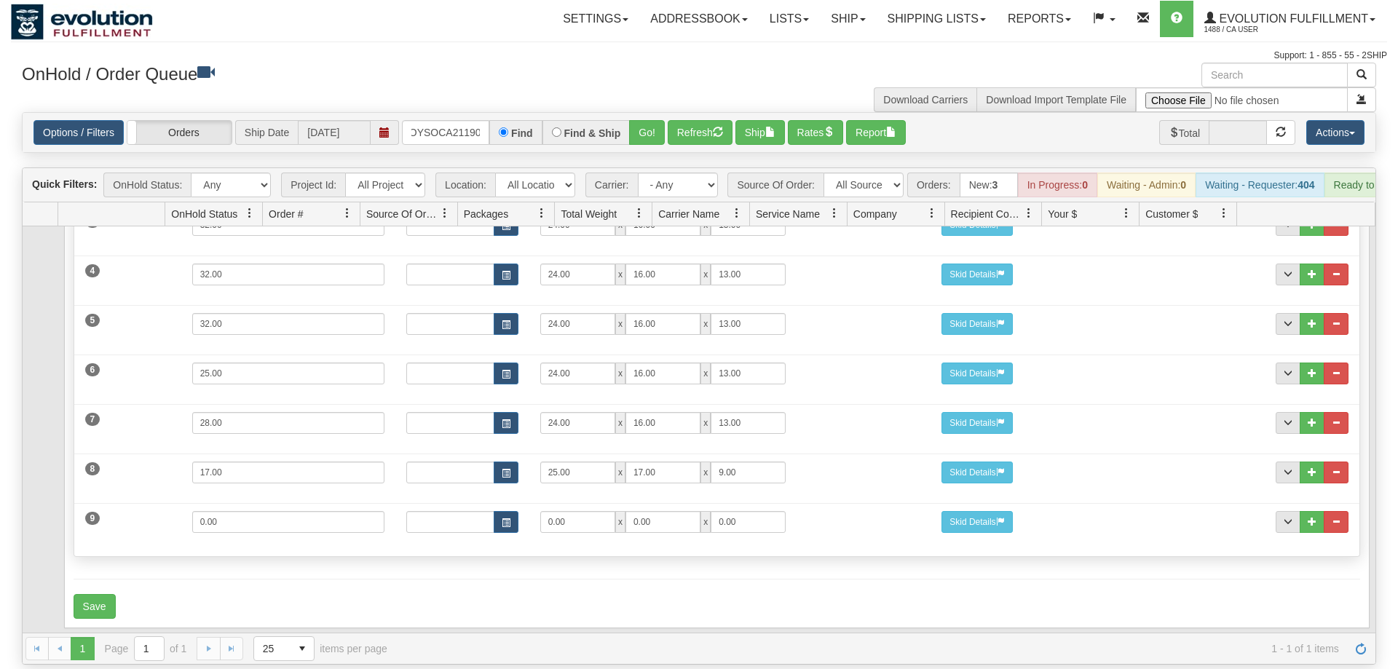
scroll to position [327, 0]
drag, startPoint x: 567, startPoint y: 505, endPoint x: 323, endPoint y: 508, distance: 244.0
click at [540, 511] on input "0.00" at bounding box center [577, 522] width 75 height 22
type input "25"
type input "17"
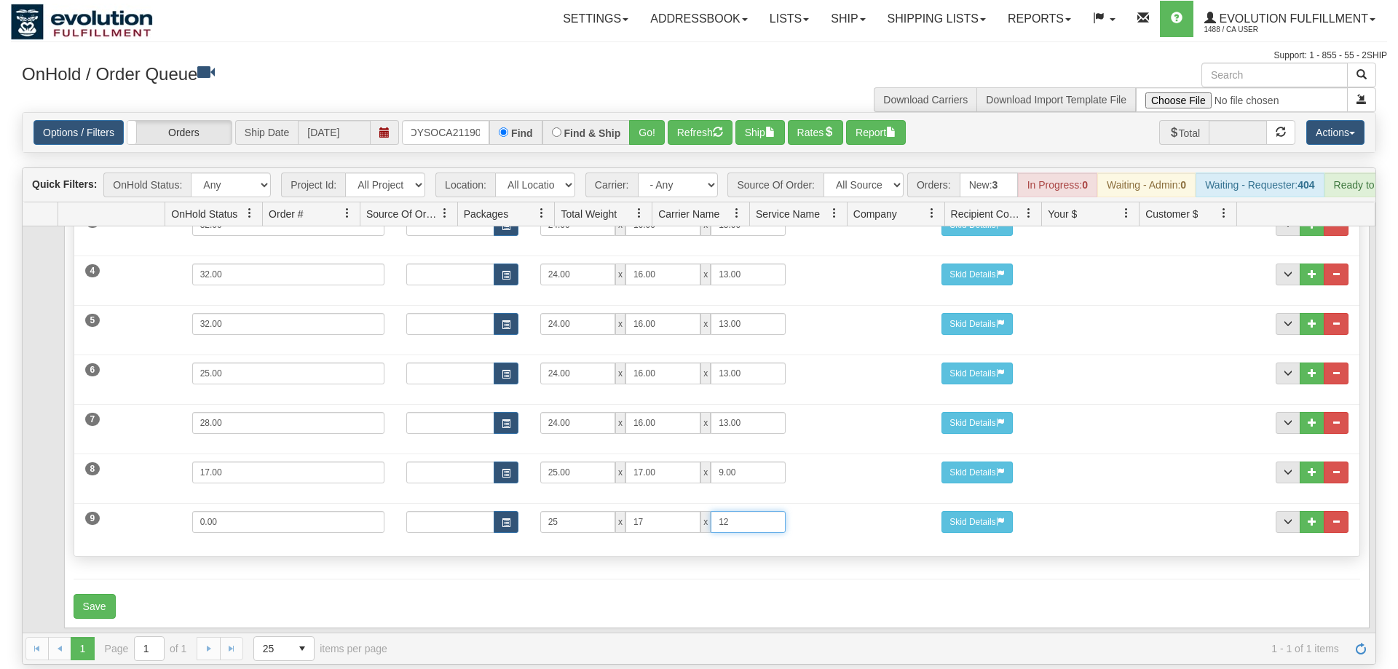
type input "12"
drag, startPoint x: 264, startPoint y: 500, endPoint x: 125, endPoint y: 503, distance: 139.1
click at [192, 511] on input "0.00" at bounding box center [288, 522] width 192 height 22
type input "16.31"
click at [106, 594] on button "Save" at bounding box center [95, 606] width 42 height 25
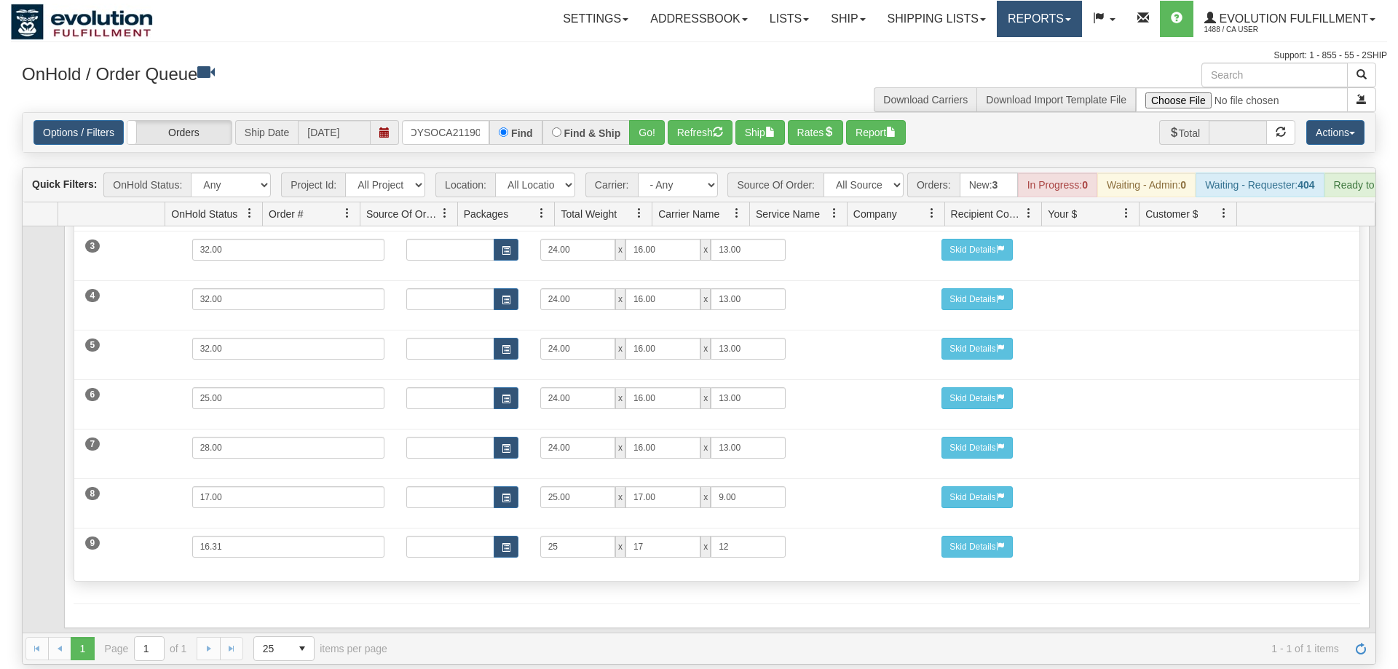
scroll to position [302, 0]
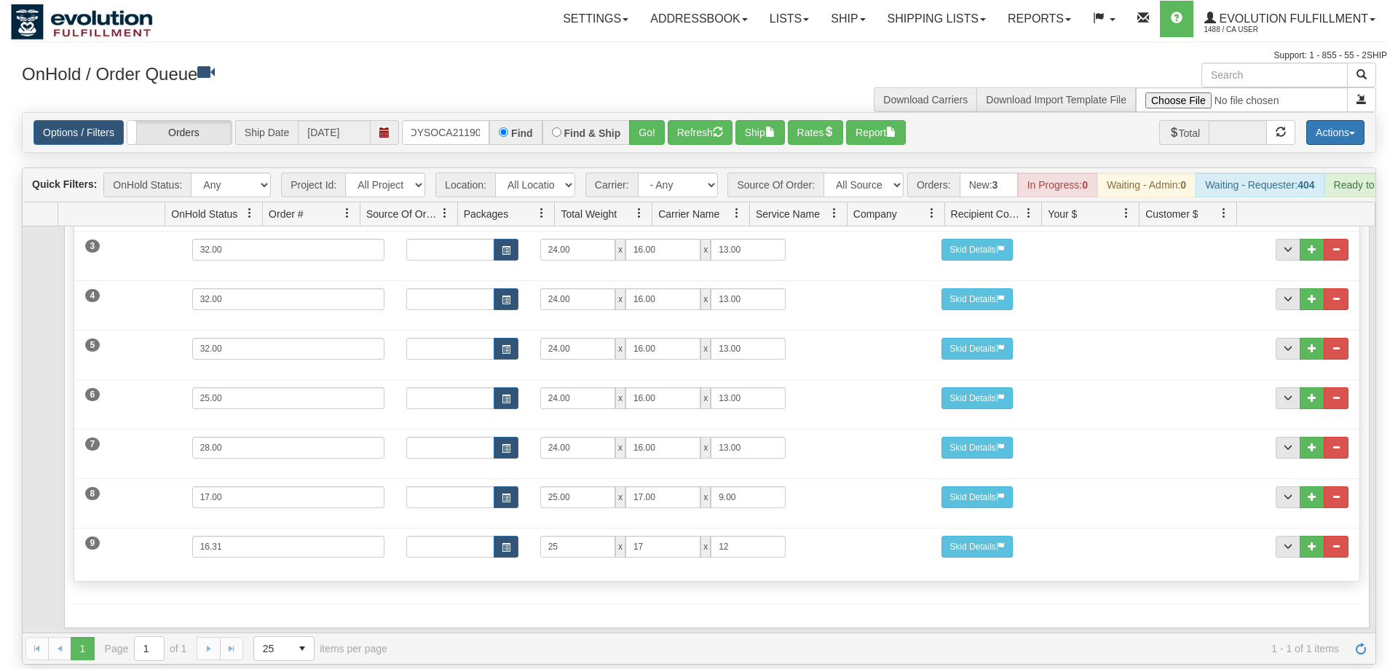
click at [1345, 123] on button "Actions" at bounding box center [1336, 132] width 58 height 25
click at [1025, 120] on div "Options / Filters Group Shipments Orders Ship Date 09/26/2025 OMOYSOCA21190 Fin…" at bounding box center [699, 132] width 1331 height 25
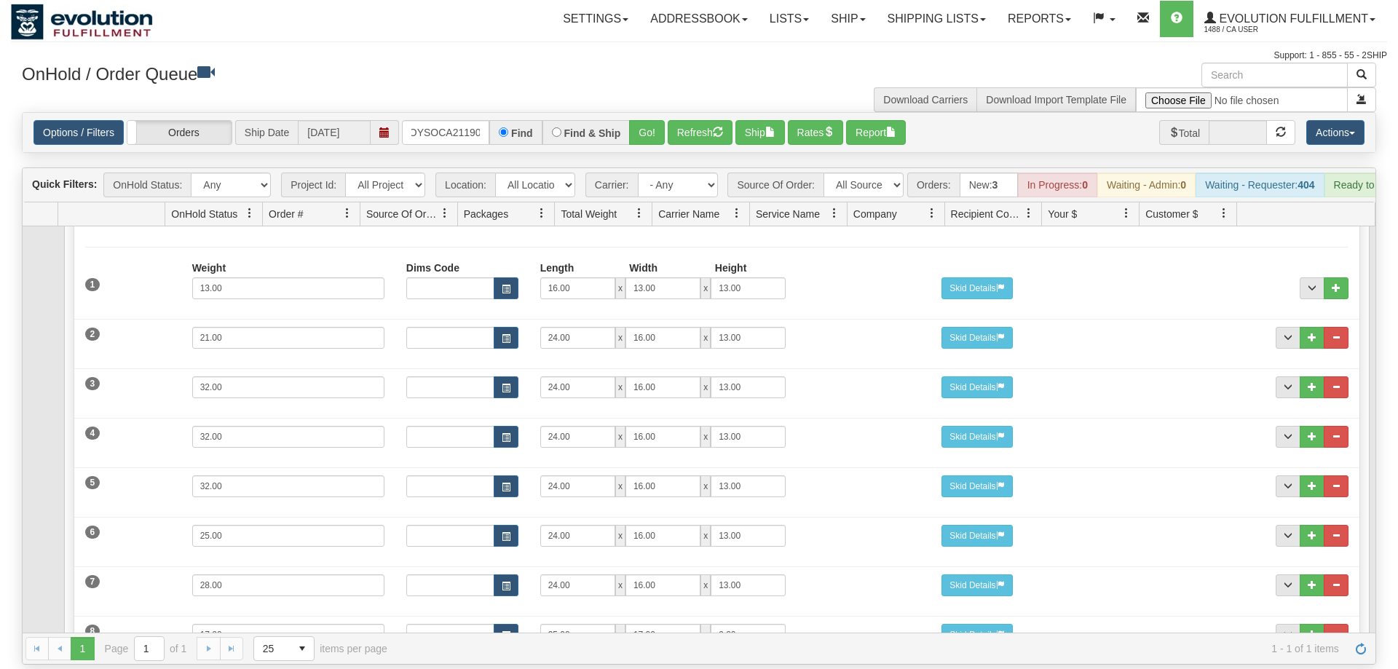
scroll to position [0, 0]
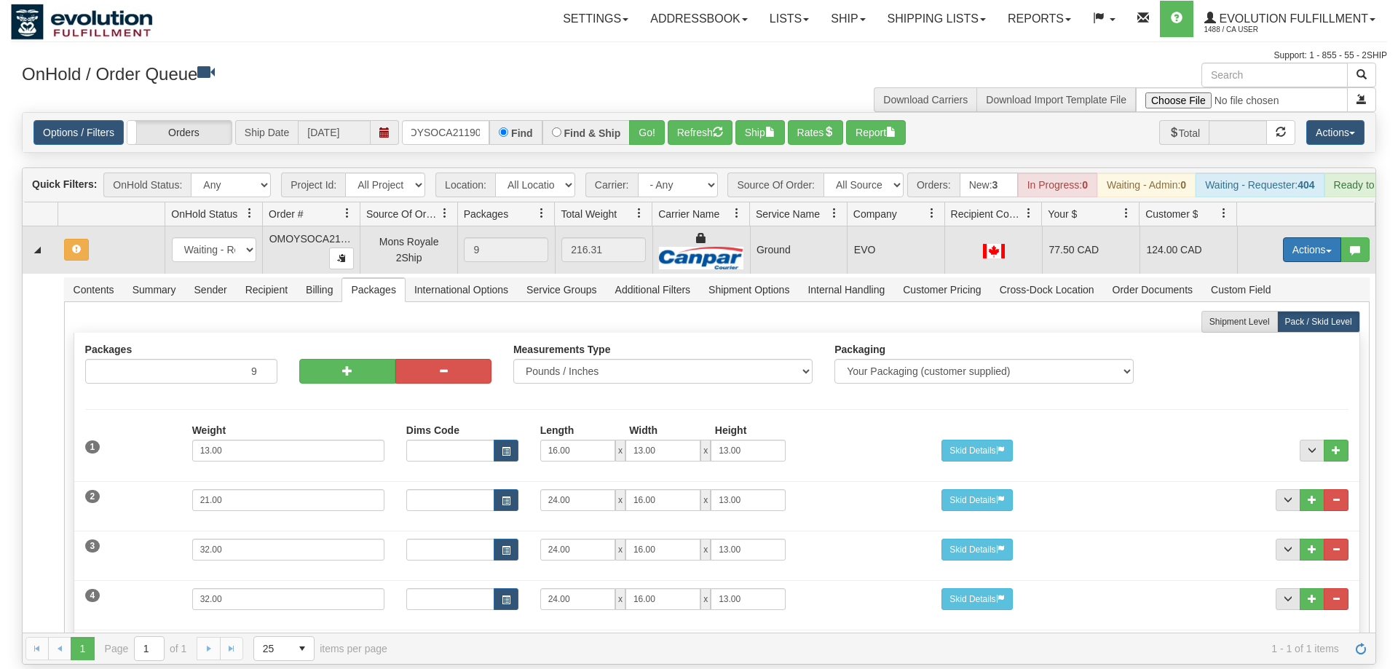
click at [1316, 237] on button "Actions" at bounding box center [1312, 249] width 58 height 25
click at [1278, 291] on span "Refresh Rates" at bounding box center [1276, 297] width 75 height 12
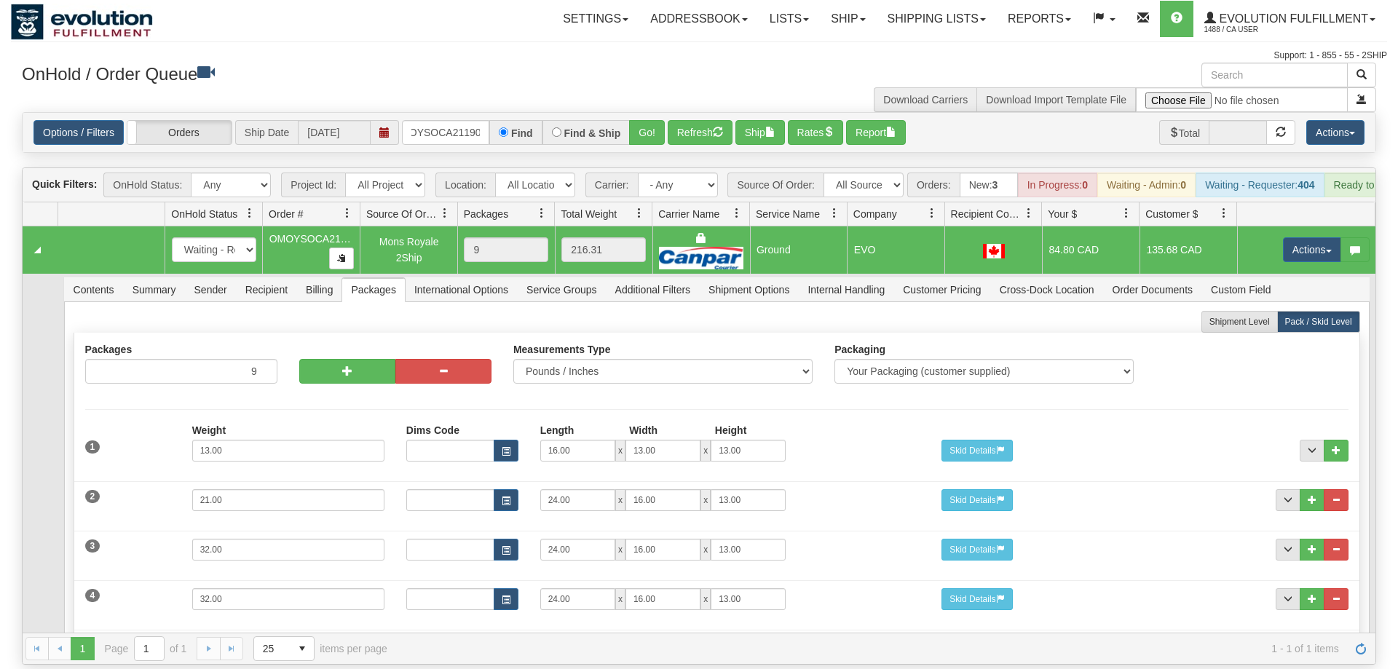
scroll to position [280, 0]
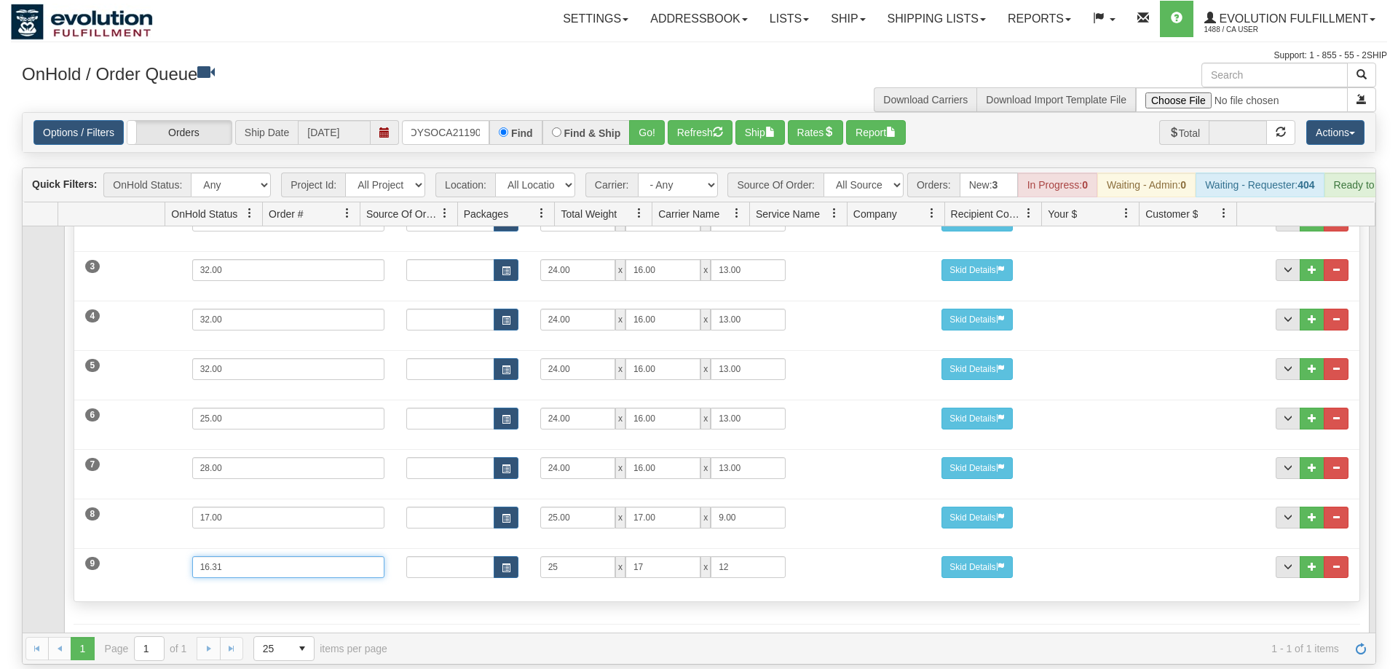
drag, startPoint x: 247, startPoint y: 552, endPoint x: 192, endPoint y: 554, distance: 55.4
click at [192, 556] on input "16.31" at bounding box center [288, 567] width 192 height 22
type input "21"
click at [245, 583] on div "Shipment Level Pack / Skid Level Packages 9 9 Measurements Type Packaging" at bounding box center [717, 320] width 1287 height 578
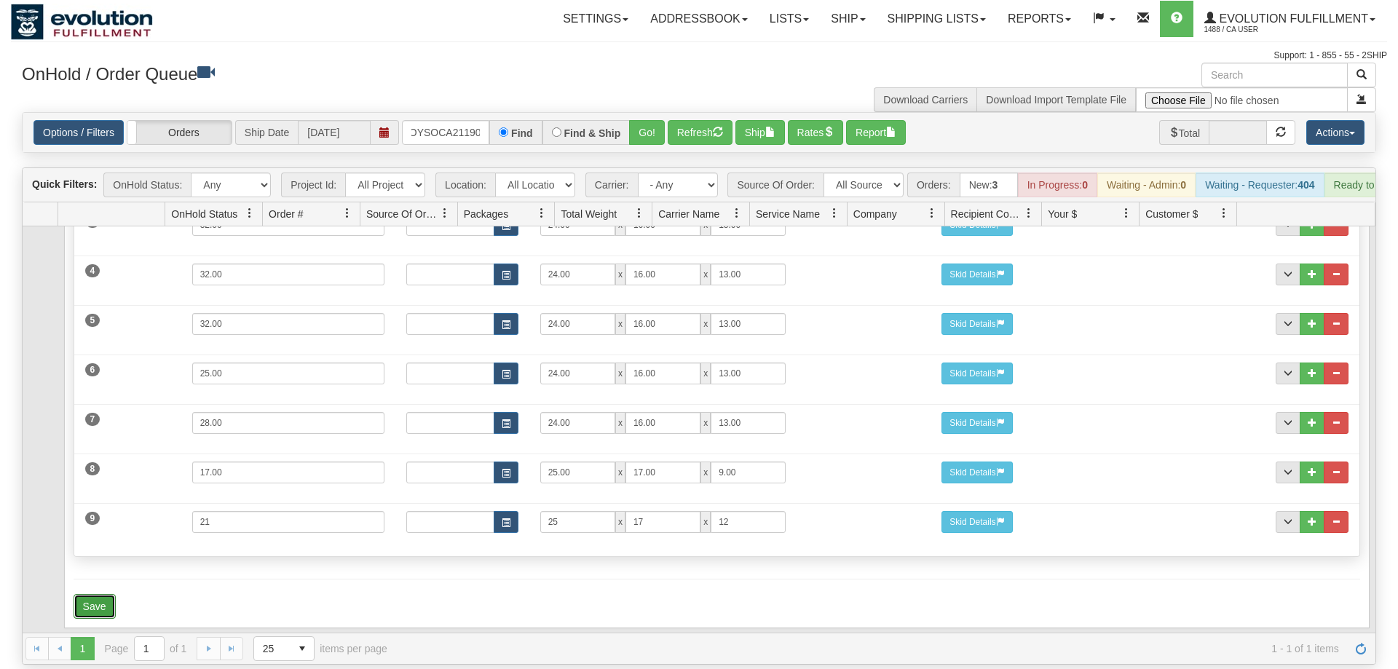
click at [101, 594] on button "Save" at bounding box center [95, 606] width 42 height 25
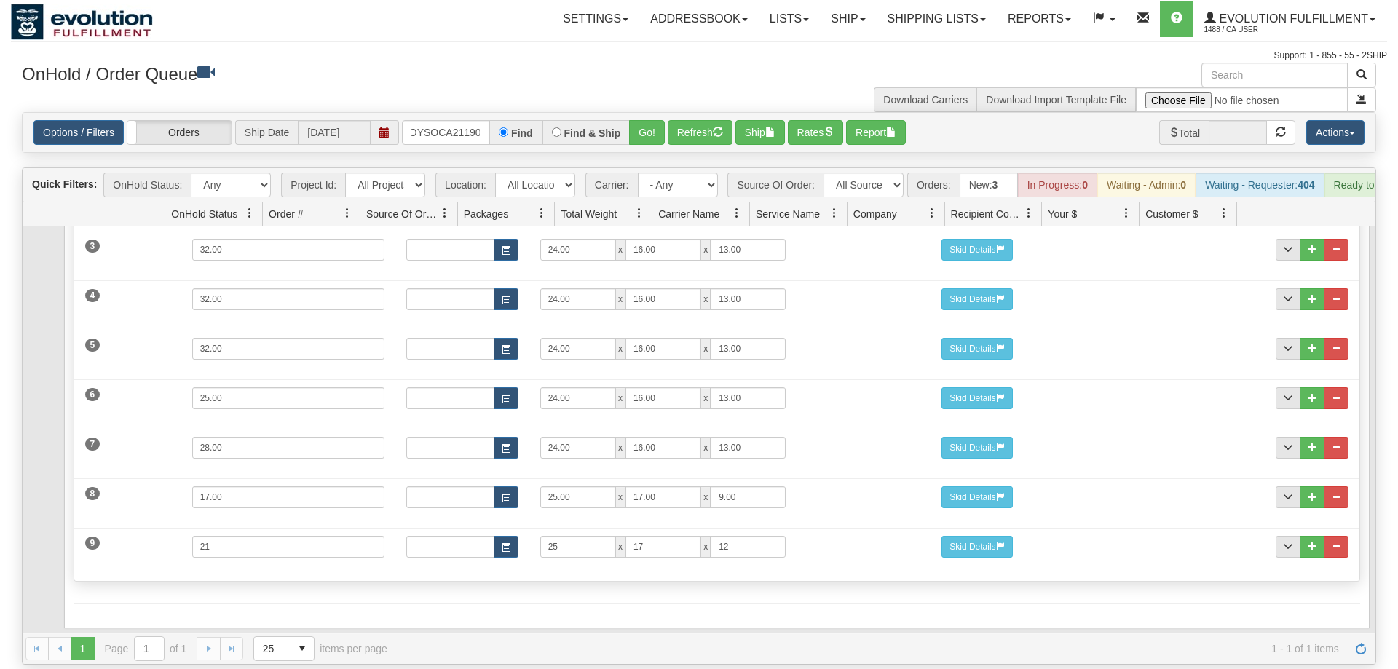
scroll to position [302, 0]
click at [1326, 122] on button "Actions" at bounding box center [1336, 132] width 58 height 25
click at [1335, 120] on button "Actions" at bounding box center [1336, 132] width 58 height 25
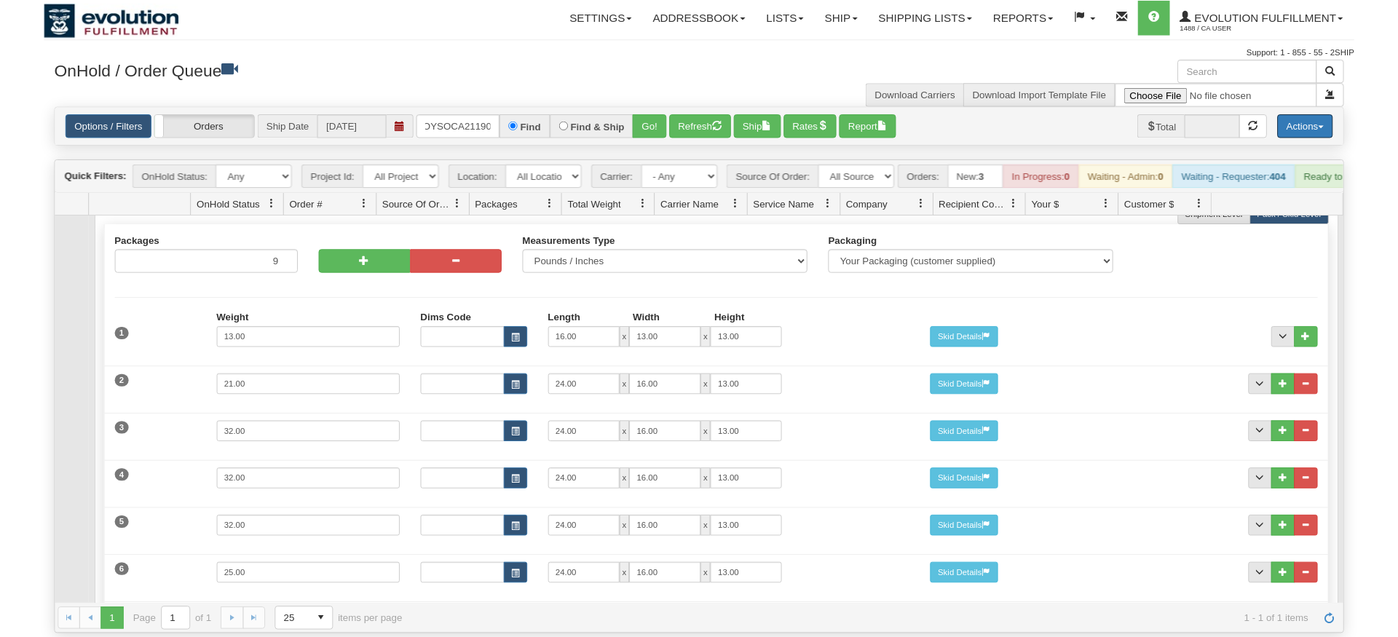
scroll to position [0, 0]
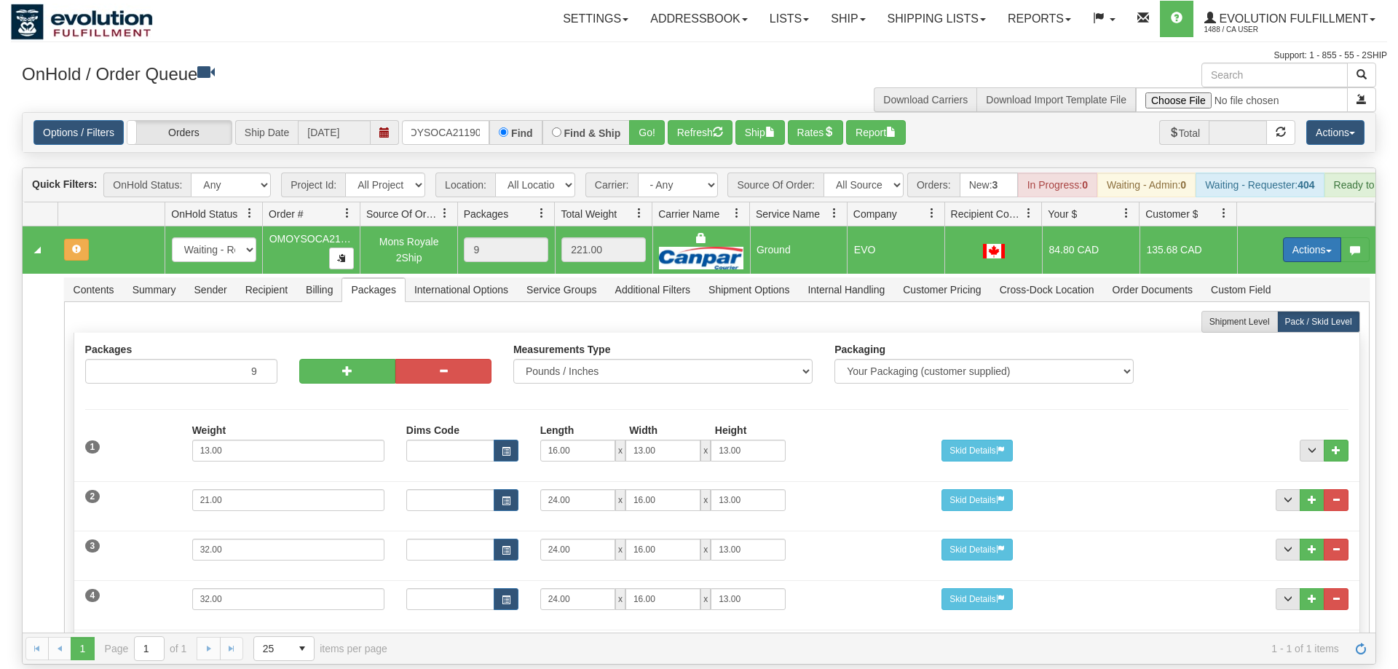
click at [1307, 237] on button "Actions" at bounding box center [1312, 249] width 58 height 25
click at [1246, 291] on span "Refresh Rates" at bounding box center [1276, 297] width 75 height 12
click at [458, 125] on div "Options / Filters Group Shipments Orders Ship Date 09/26/2025 OMOYSOCA21190 Fin…" at bounding box center [699, 132] width 1353 height 39
click at [455, 120] on input "OMOYSOCA21190" at bounding box center [445, 132] width 87 height 25
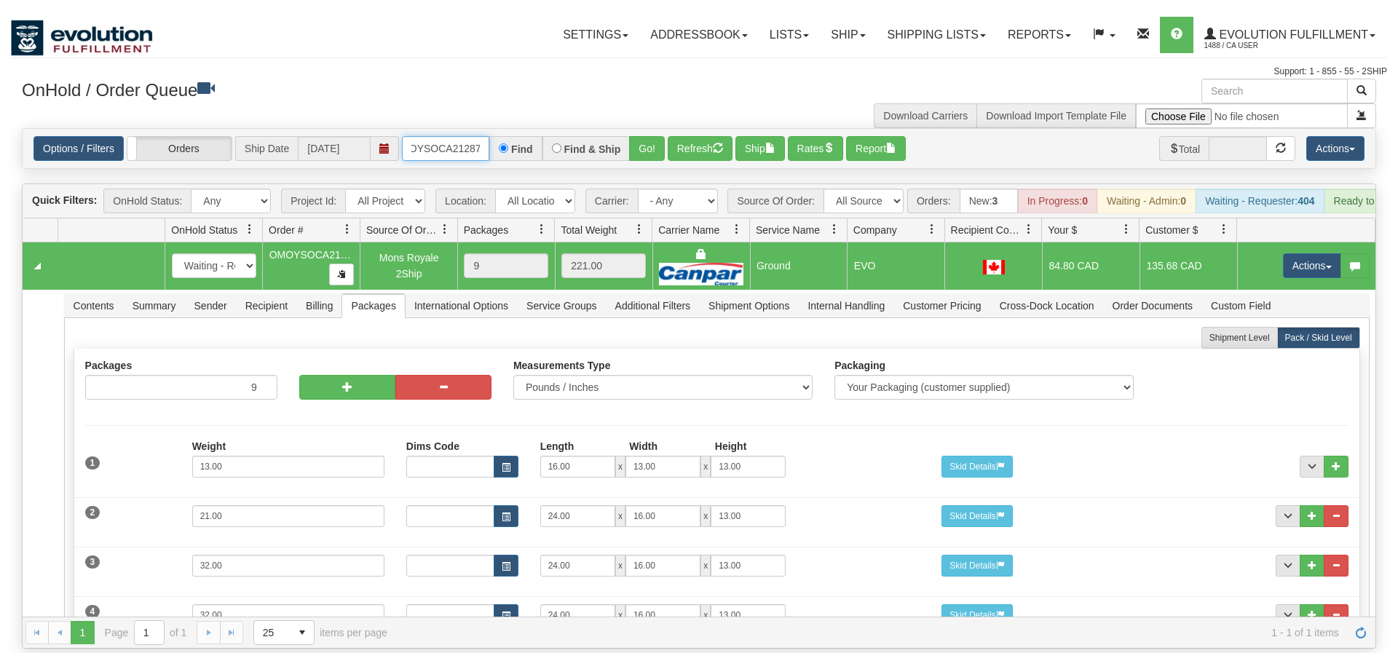
scroll to position [0, 20]
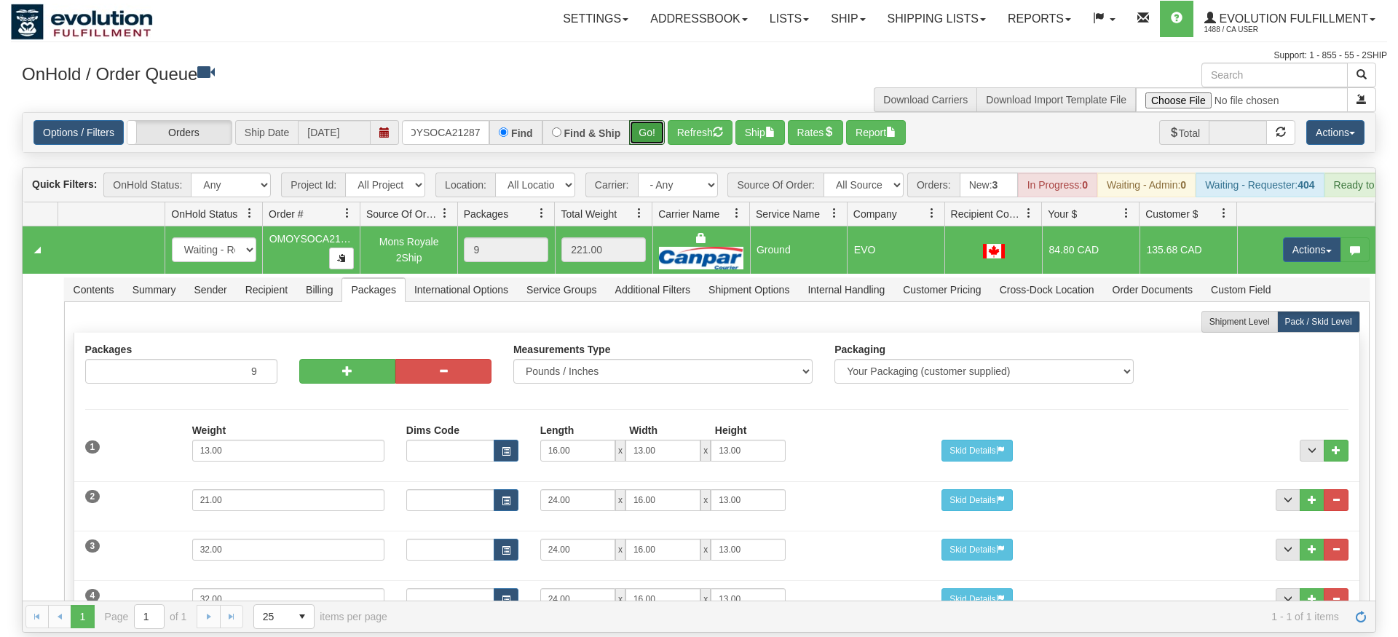
click at [649, 120] on button "Go!" at bounding box center [647, 132] width 36 height 25
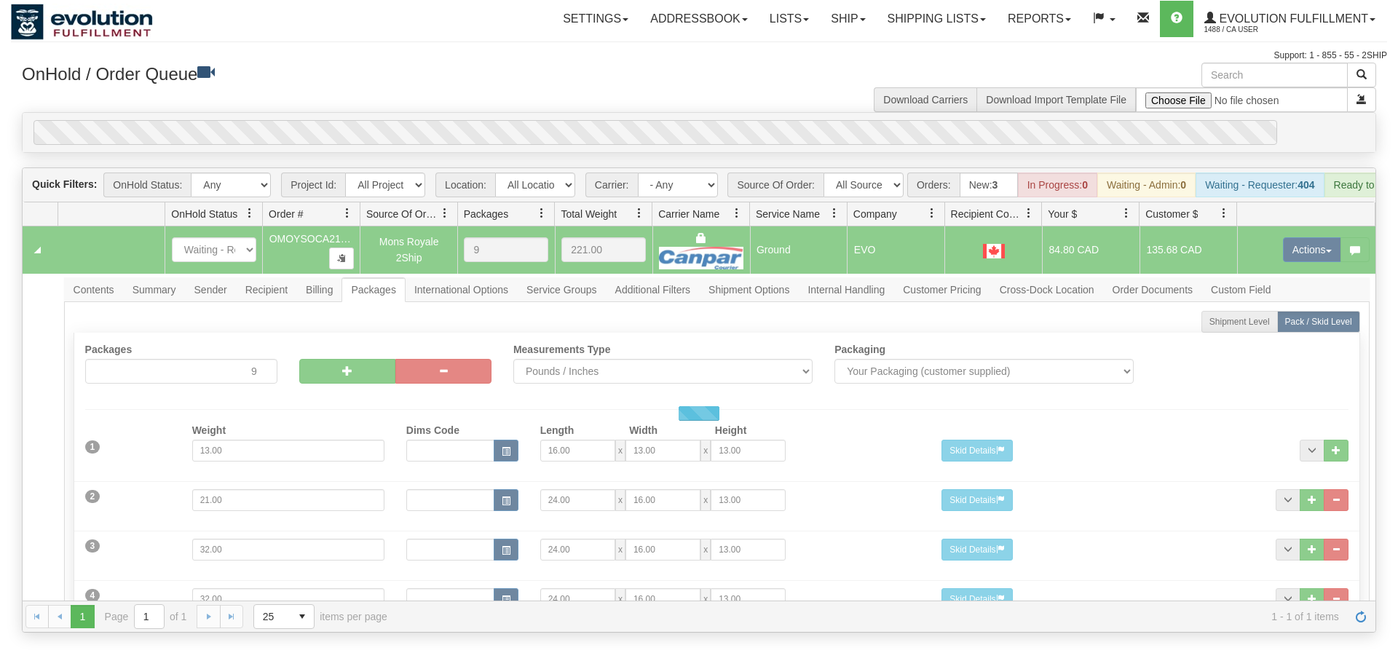
click at [647, 120] on div "0" at bounding box center [656, 132] width 1244 height 25
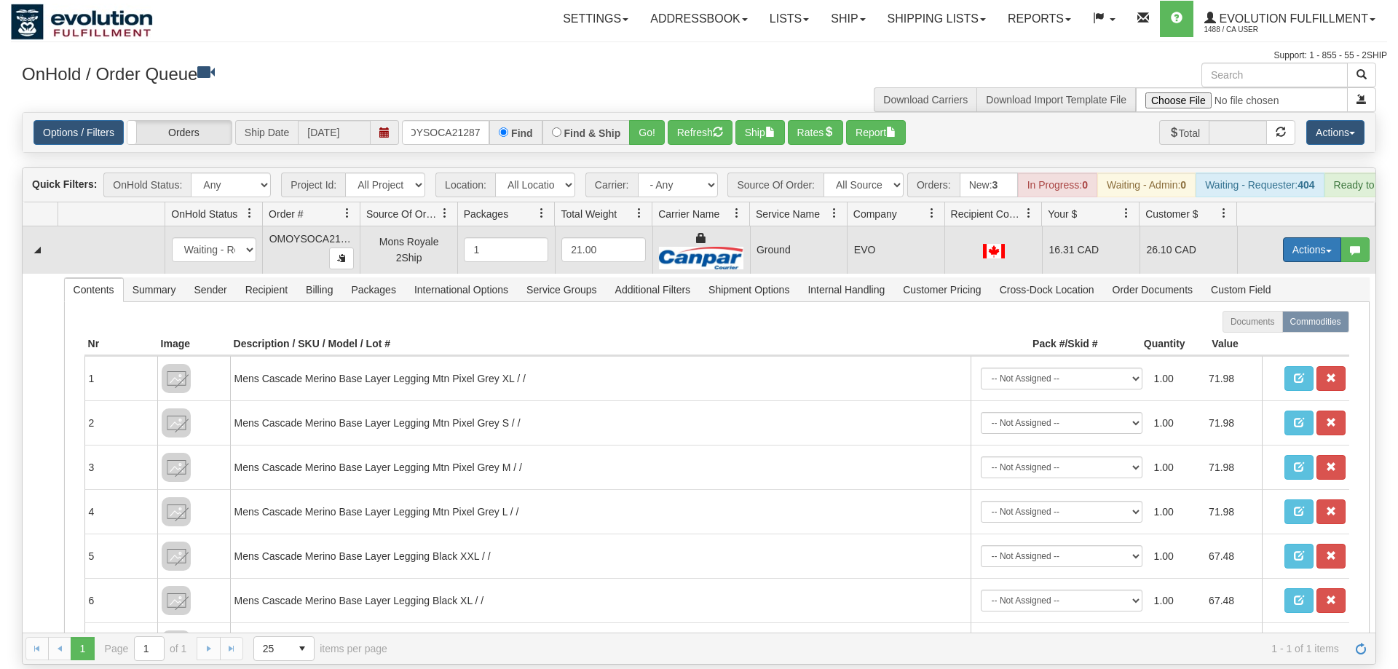
click at [1323, 237] on button "Actions" at bounding box center [1312, 249] width 58 height 25
click at [1294, 344] on link "Delete" at bounding box center [1282, 353] width 117 height 19
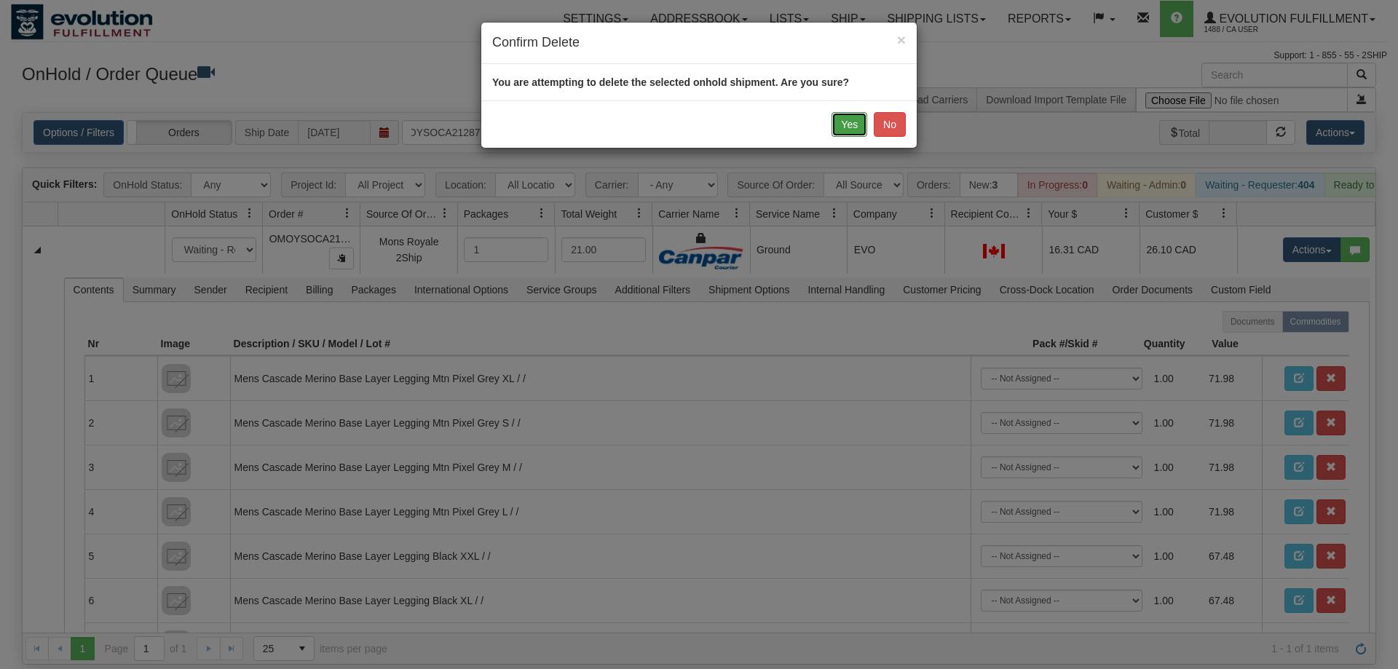
click at [853, 123] on button "Yes" at bounding box center [850, 124] width 36 height 25
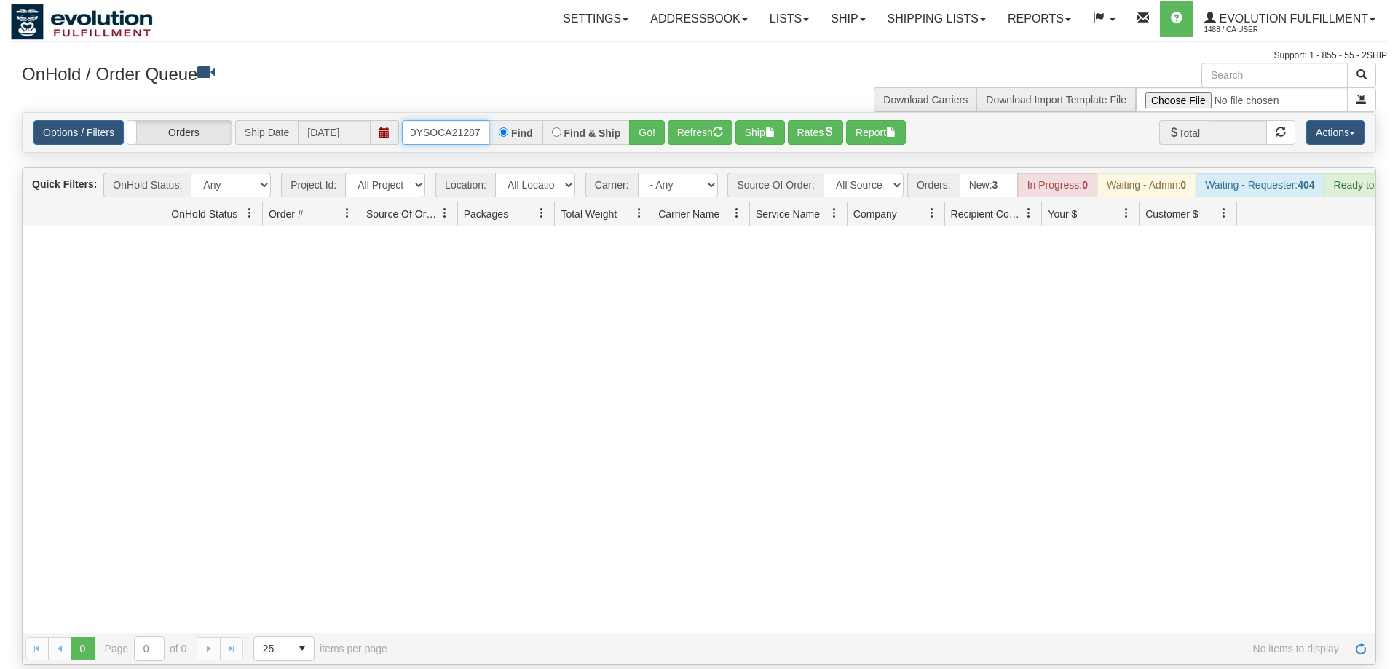
click at [456, 120] on input "OMOYSOCA21287" at bounding box center [445, 132] width 87 height 25
click at [639, 143] on div "Is equal to Is not equal to Contains Does not contains CAD USD EUR ZAR [PERSON_…" at bounding box center [699, 388] width 1377 height 553
click at [641, 120] on button "Go!" at bounding box center [647, 132] width 36 height 25
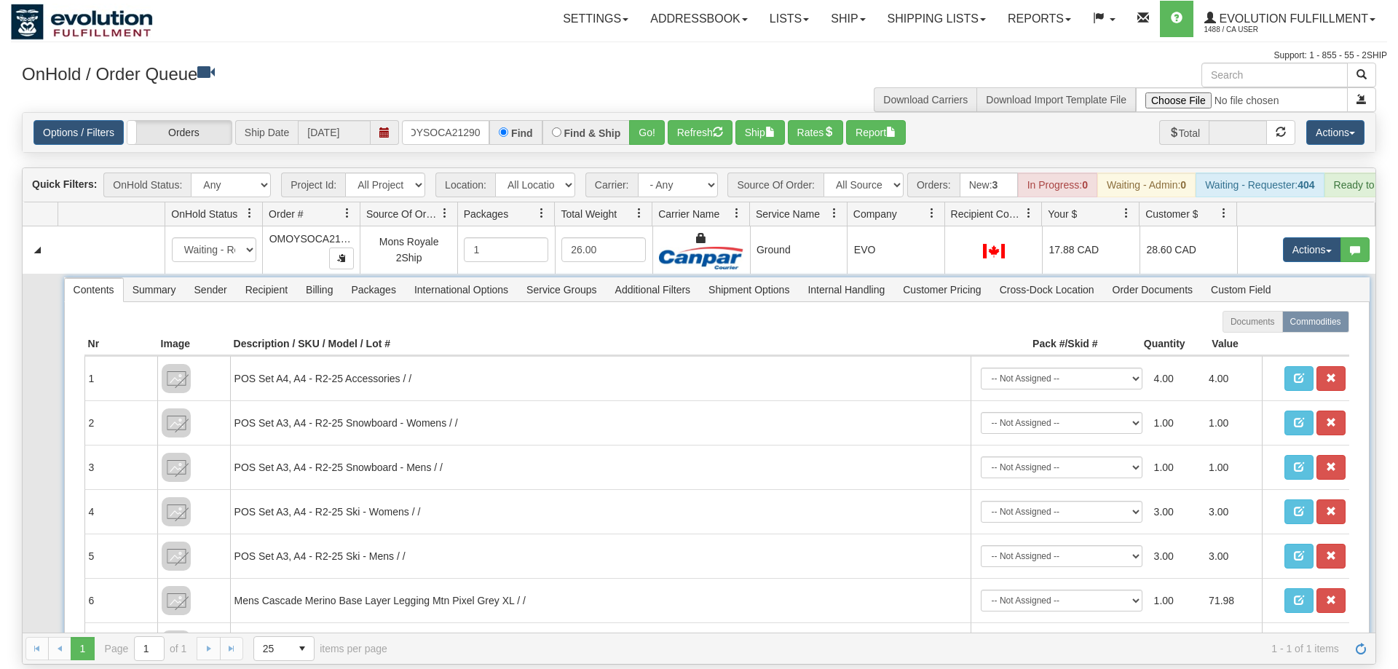
click at [387, 278] on span "Packages" at bounding box center [373, 289] width 62 height 23
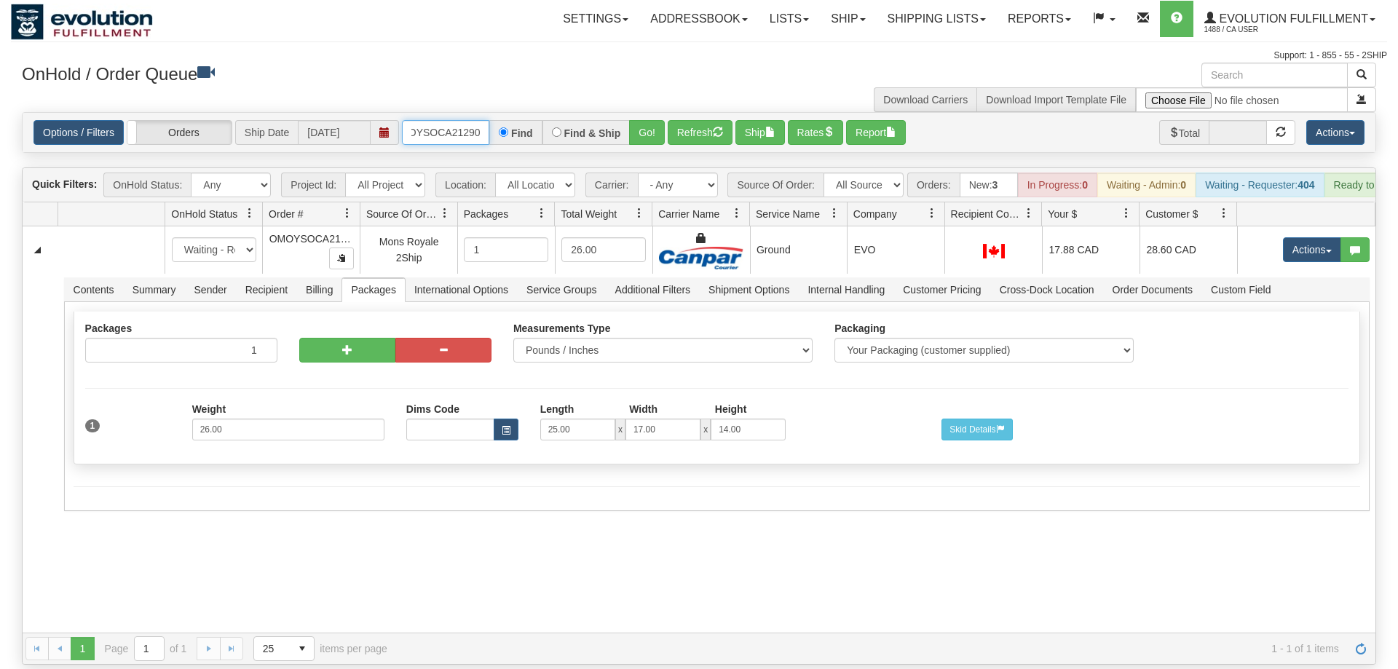
click at [444, 120] on input "OMOYSOCA21290" at bounding box center [445, 132] width 87 height 25
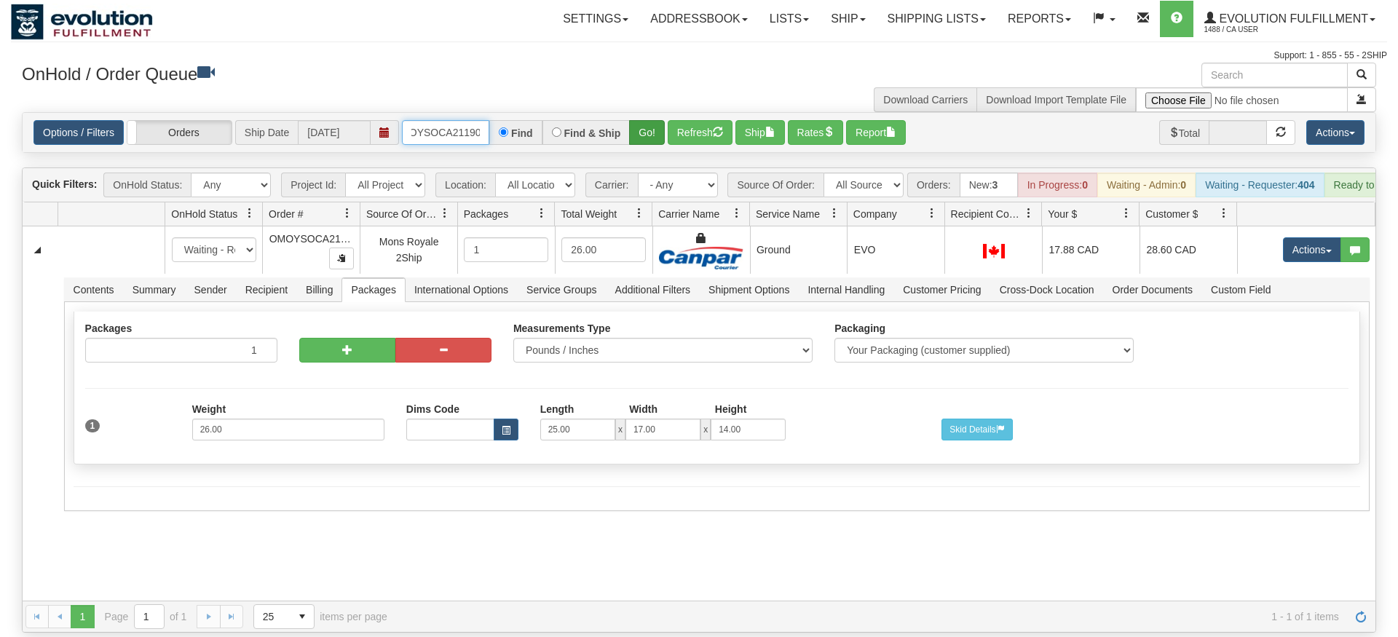
type input "OMOYSOCA21190"
click at [639, 149] on div "Is equal to Is not equal to Contains Does not contains CAD USD EUR ZAR [PERSON_…" at bounding box center [699, 372] width 1377 height 521
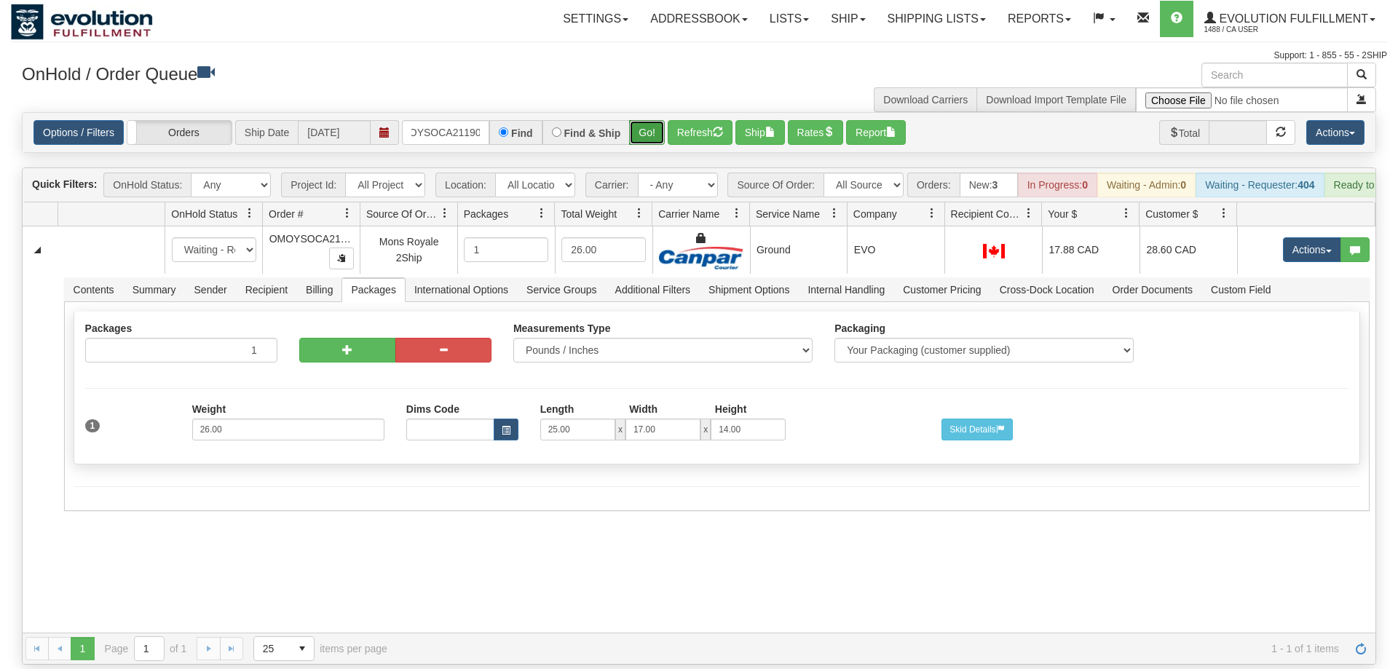
click at [643, 120] on button "Go!" at bounding box center [647, 132] width 36 height 25
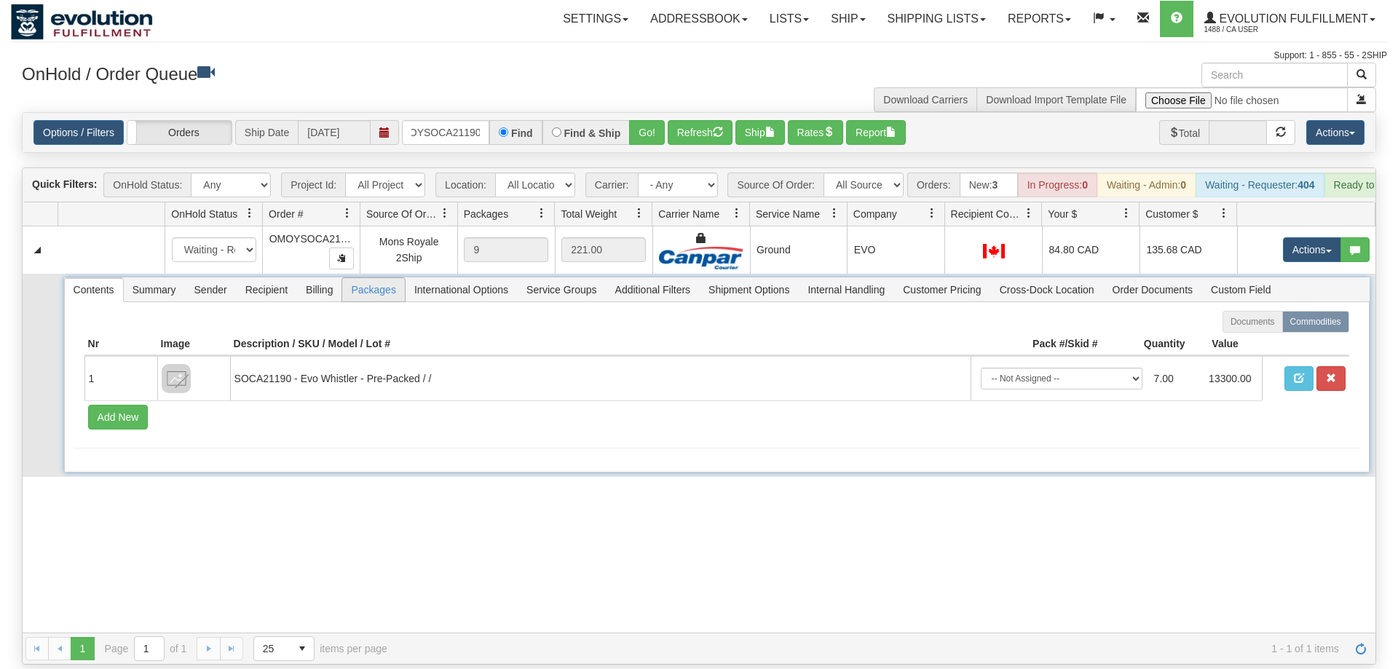
click at [381, 278] on span "Packages" at bounding box center [373, 289] width 62 height 23
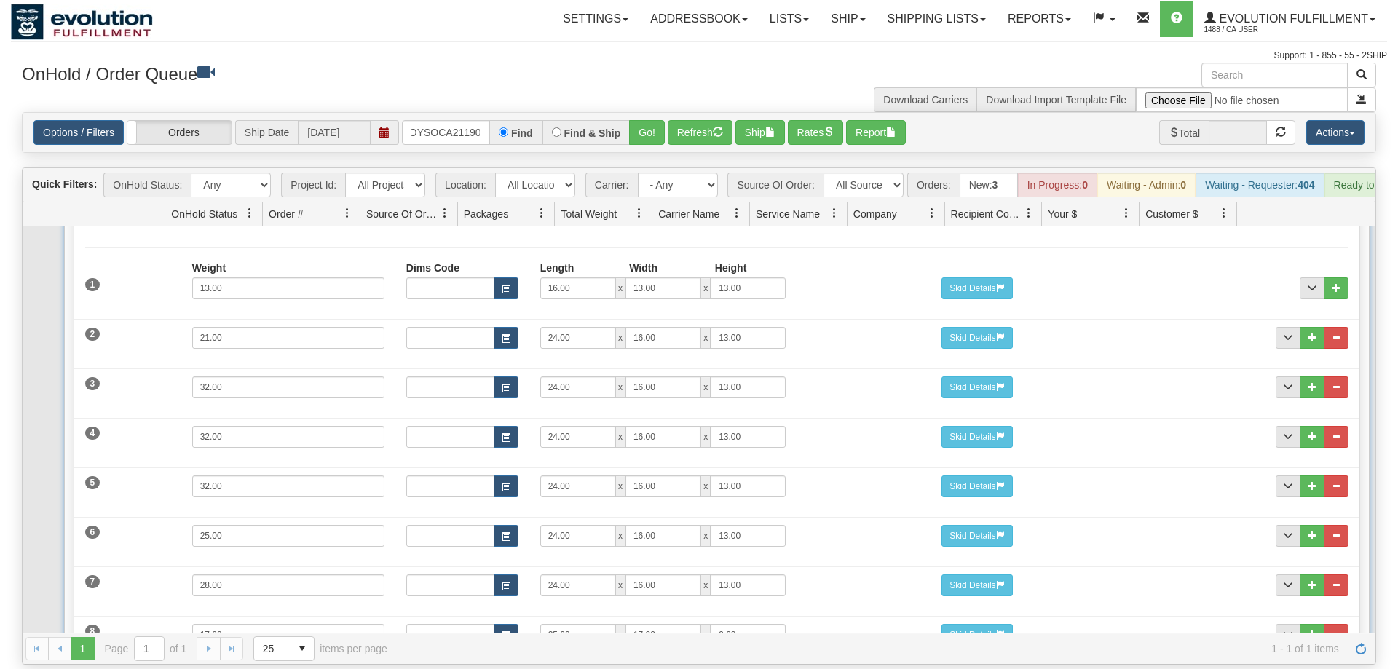
scroll to position [0, 0]
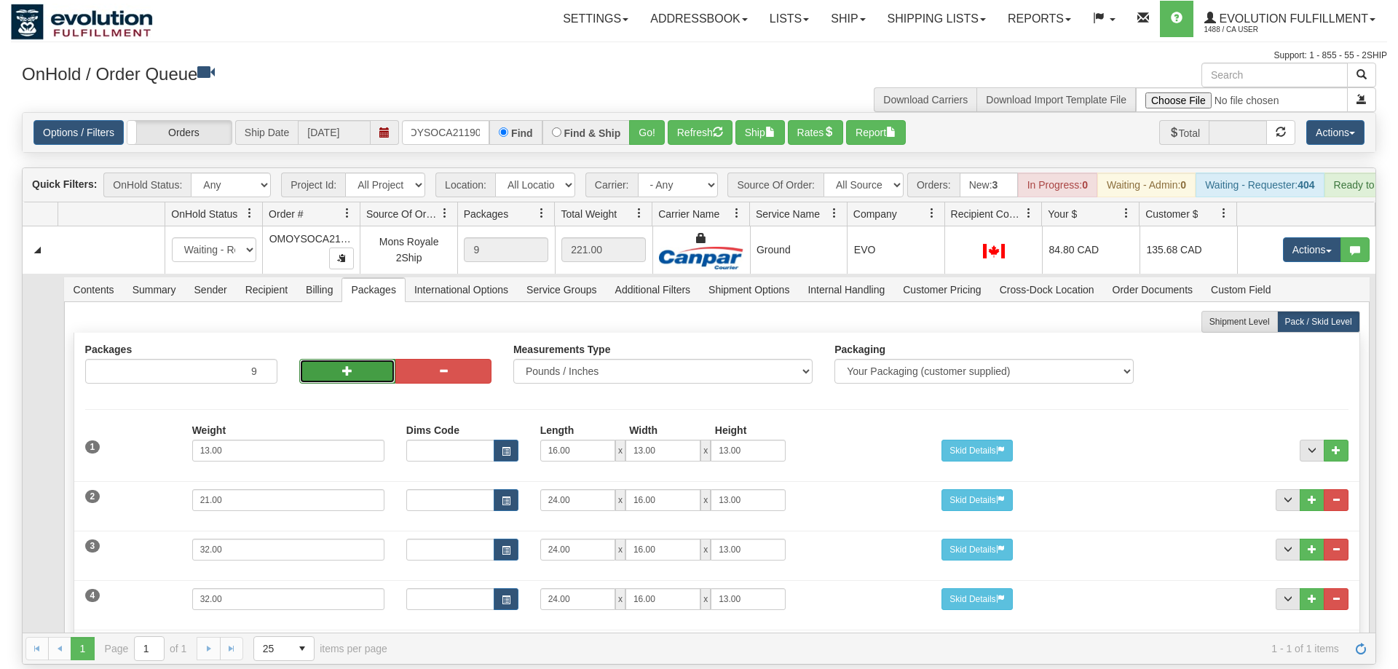
click at [355, 359] on button "button" at bounding box center [347, 371] width 96 height 25
click at [431, 359] on button "button" at bounding box center [443, 371] width 96 height 25
type input "9"
click at [363, 359] on button "button" at bounding box center [347, 371] width 96 height 25
type input "10"
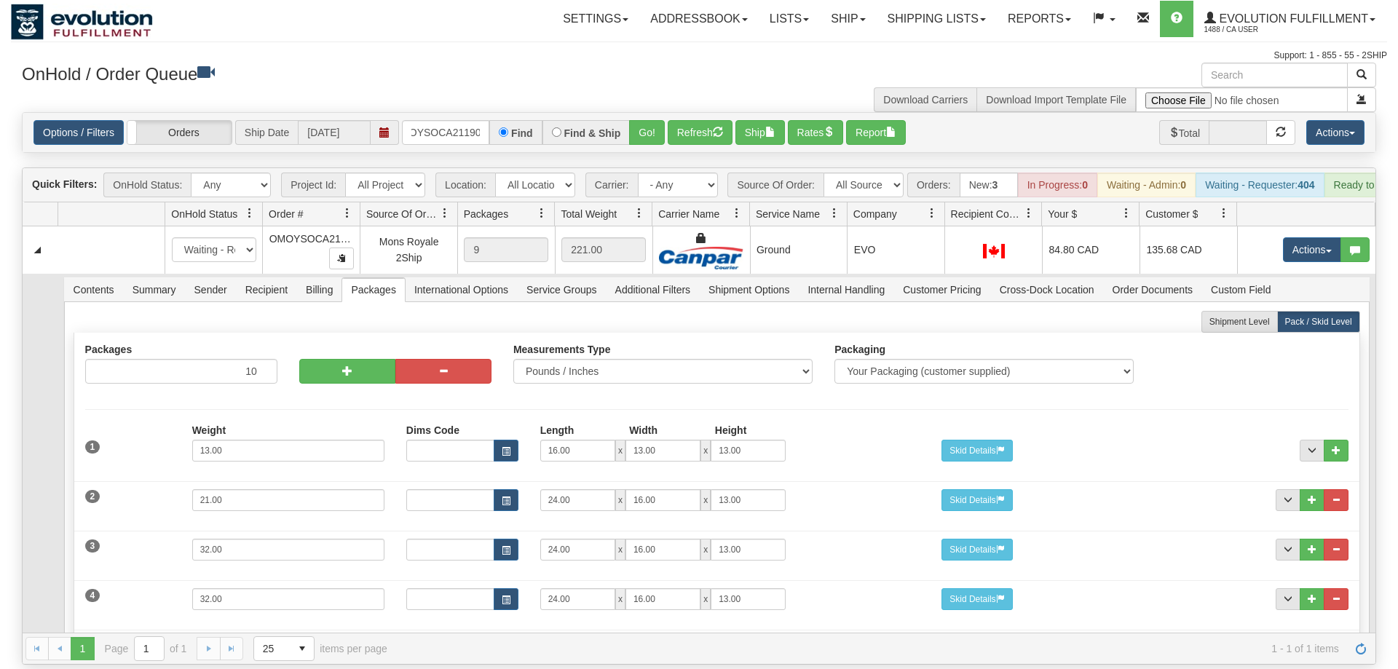
scroll to position [377, 0]
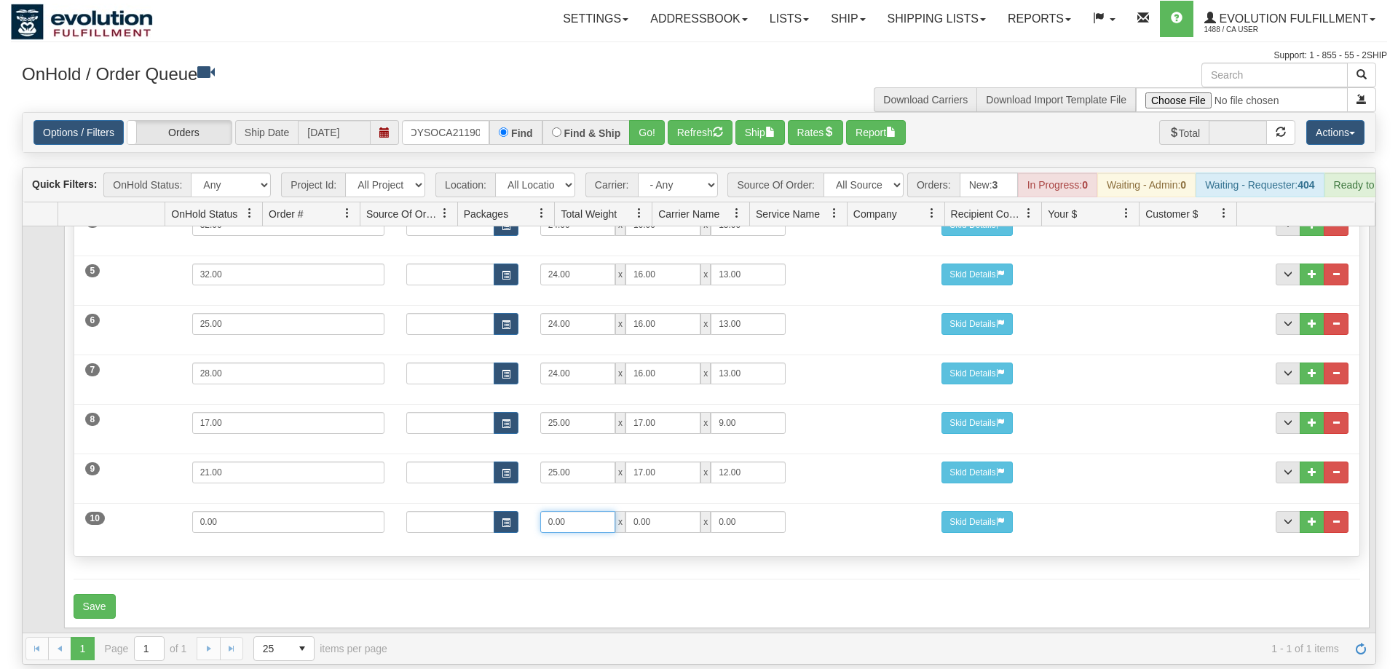
drag, startPoint x: 583, startPoint y: 505, endPoint x: 443, endPoint y: 505, distance: 139.8
click at [540, 511] on input "0.00" at bounding box center [577, 522] width 75 height 22
type input "25"
type input "17"
type input "14"
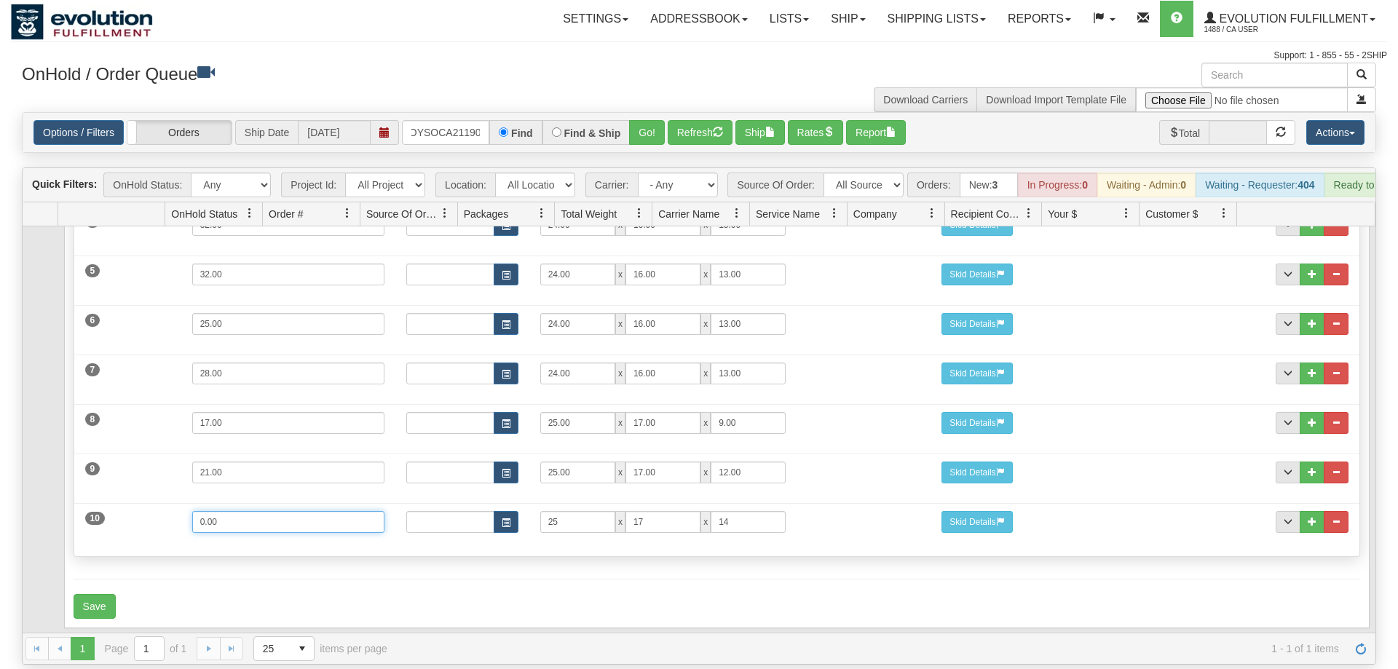
drag, startPoint x: 249, startPoint y: 499, endPoint x: 99, endPoint y: 515, distance: 150.9
click at [192, 515] on input "0.00" at bounding box center [288, 522] width 192 height 22
type input "1"
type input "26"
click at [128, 544] on form "Shipment Level Pack / Skid Level Packages 10 10" at bounding box center [717, 278] width 1287 height 682
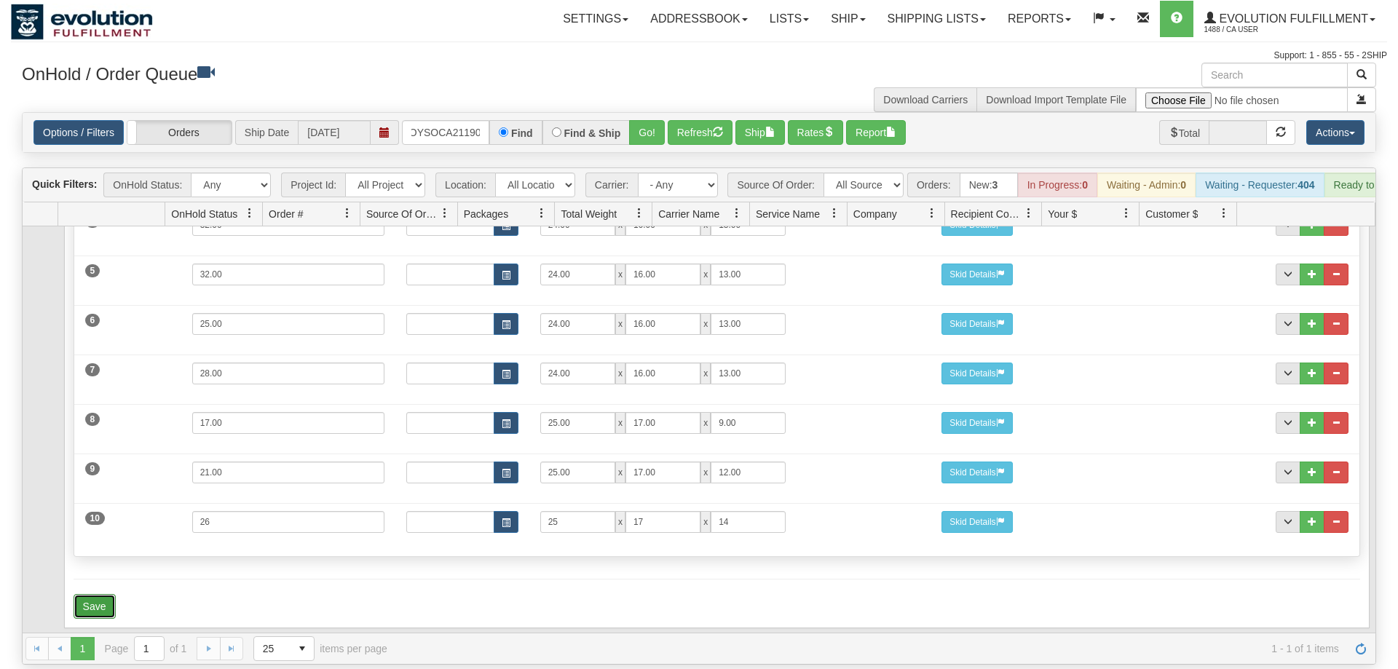
click at [95, 594] on button "Save" at bounding box center [95, 606] width 42 height 25
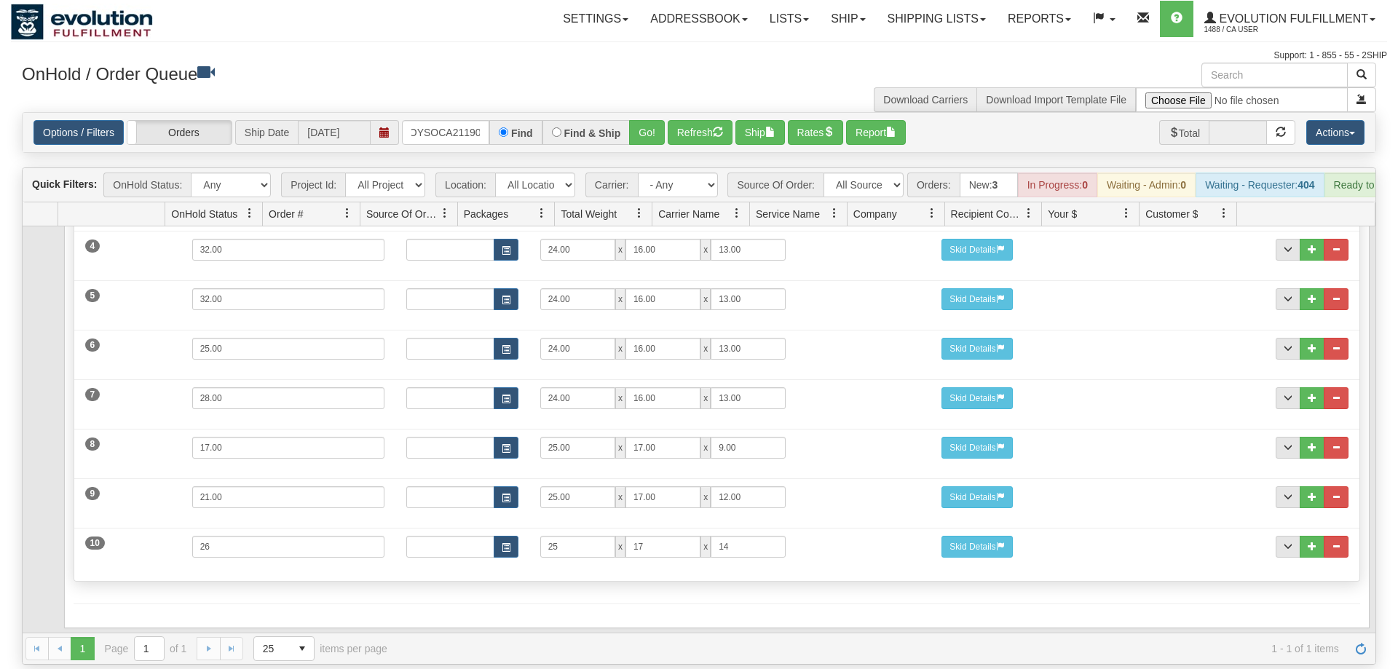
scroll to position [0, 0]
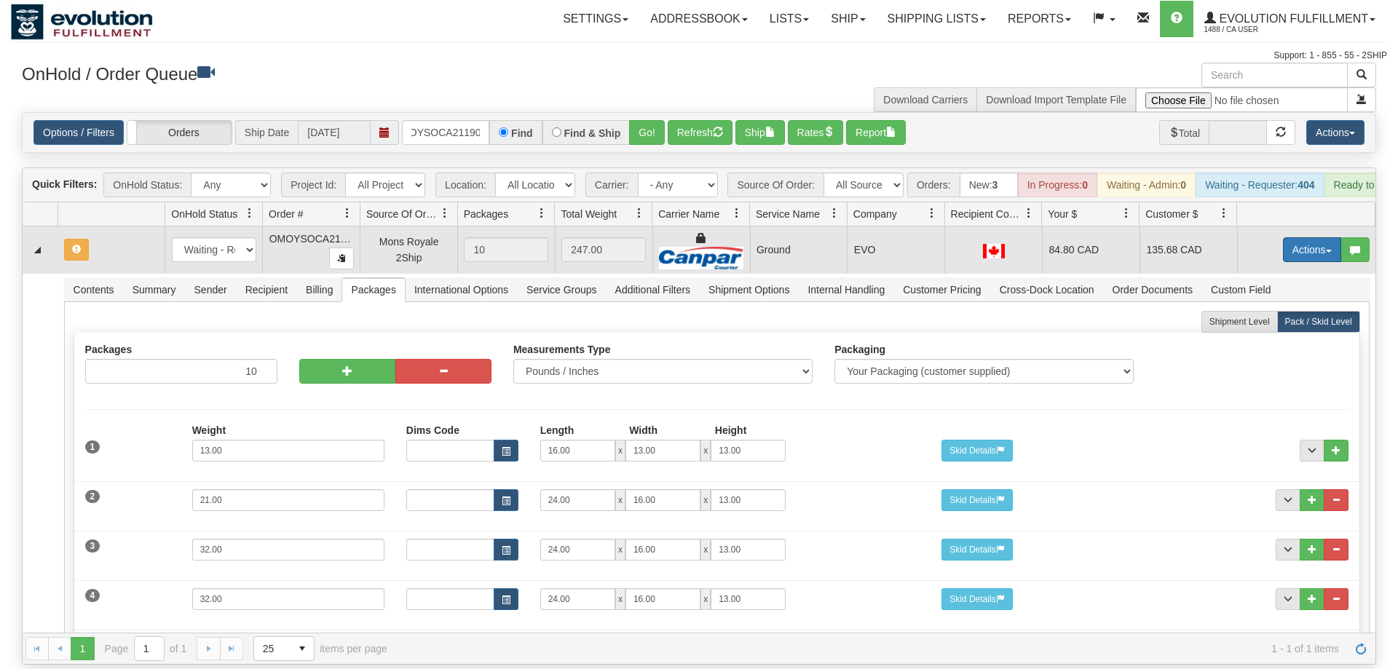
click at [1329, 237] on button "Actions" at bounding box center [1312, 249] width 58 height 25
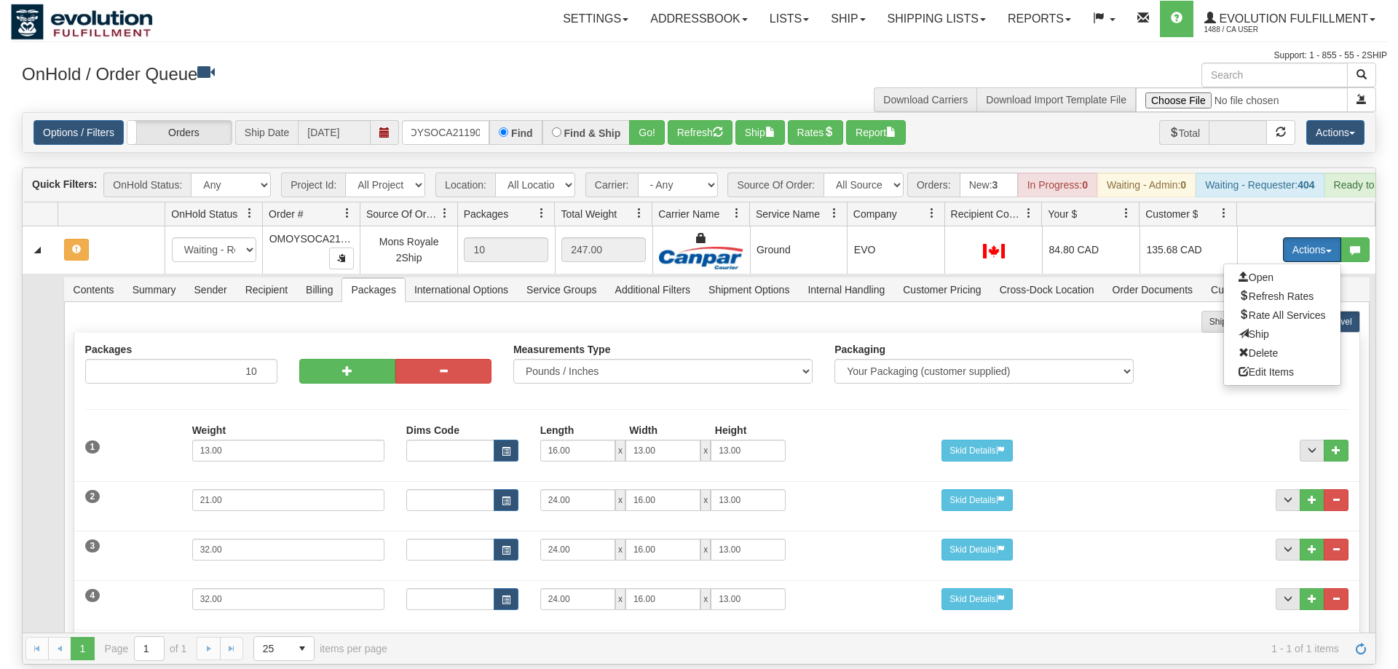
click at [1294, 287] on link "Refresh Rates" at bounding box center [1282, 296] width 117 height 19
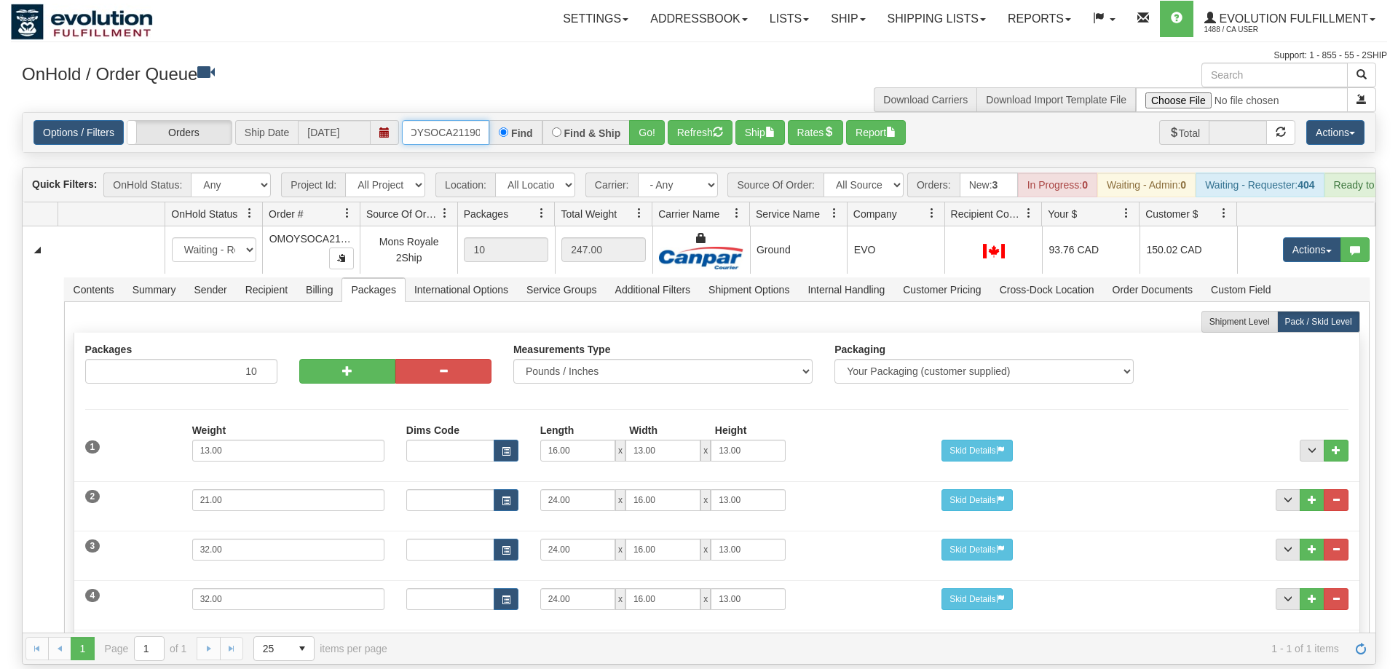
click at [455, 120] on input "OMOYSOCA21190" at bounding box center [445, 132] width 87 height 25
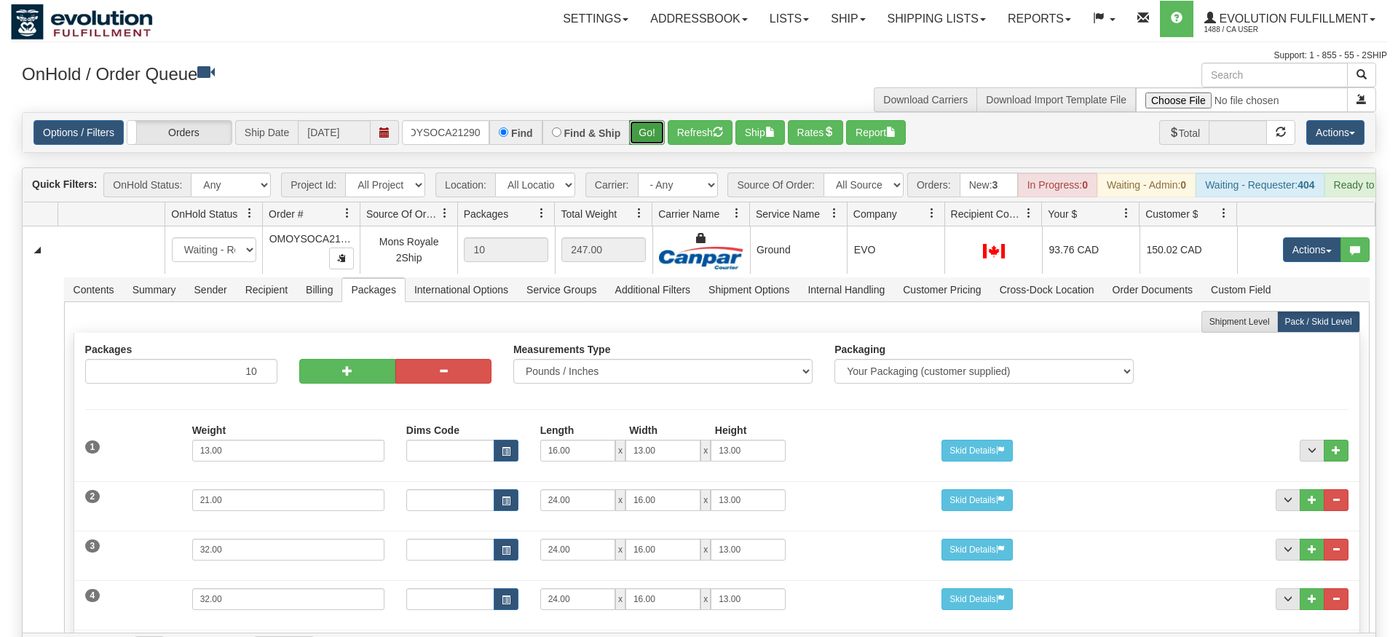
click at [636, 144] on div "Is equal to Is not equal to Contains Does not contains CAD USD EUR ZAR [PERSON_…" at bounding box center [699, 388] width 1377 height 553
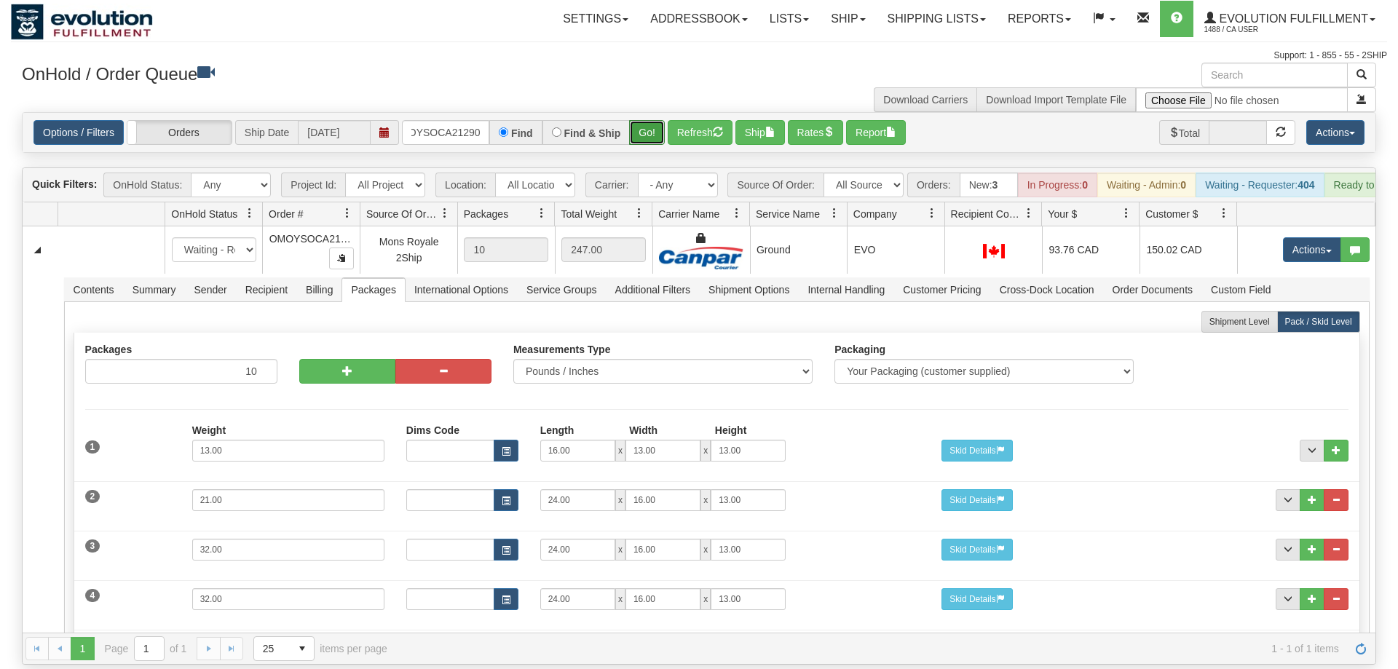
click at [639, 120] on button "Go!" at bounding box center [647, 132] width 36 height 25
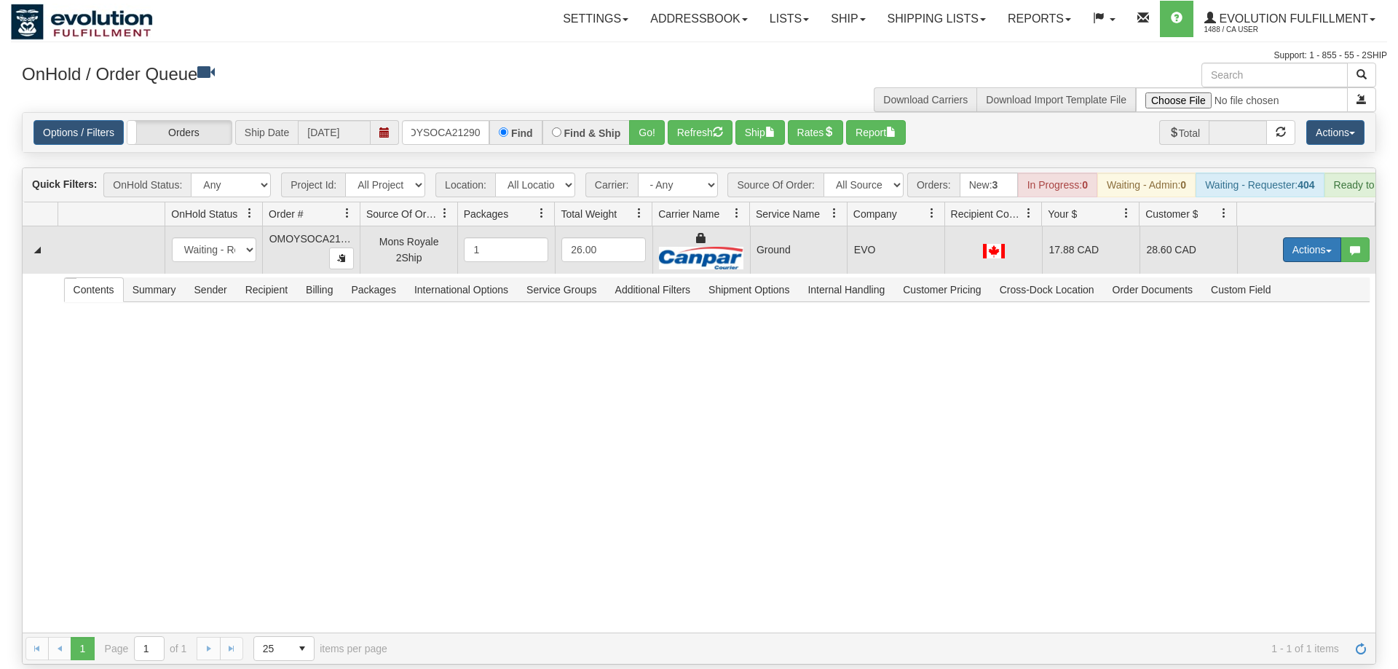
click at [1302, 237] on button "Actions" at bounding box center [1312, 249] width 58 height 25
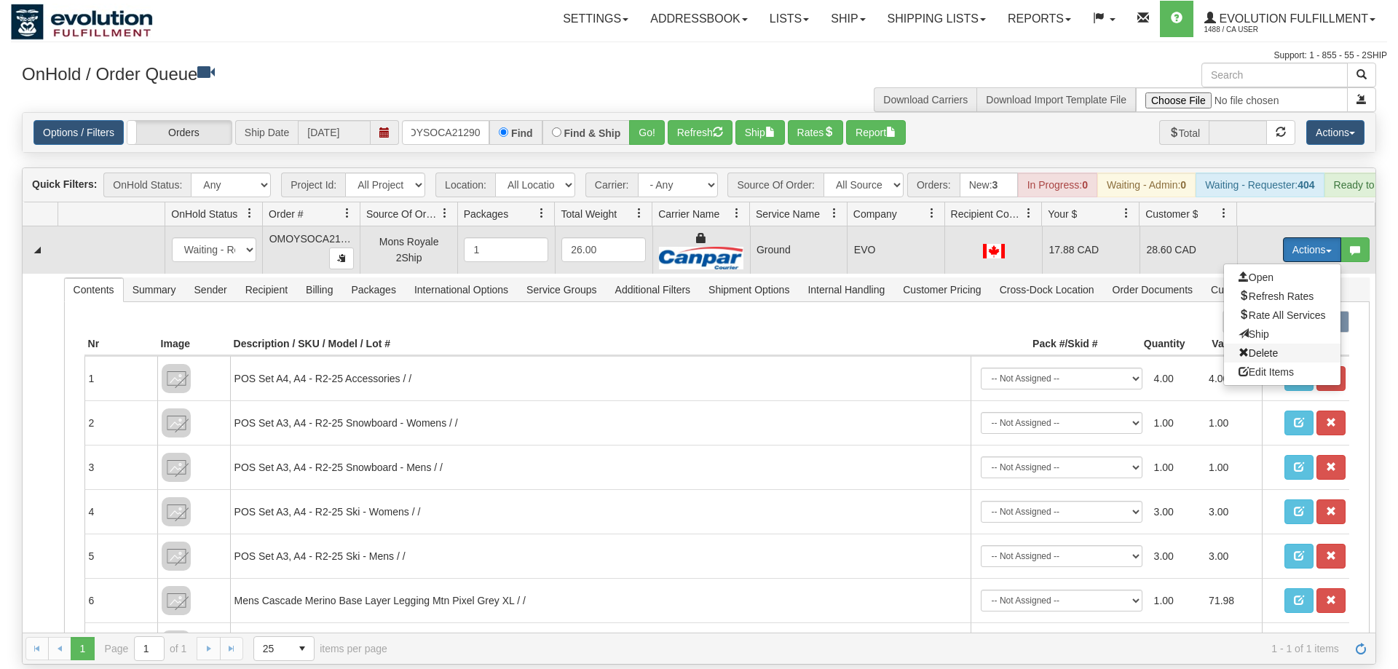
click at [1272, 347] on span "Delete" at bounding box center [1258, 353] width 39 height 12
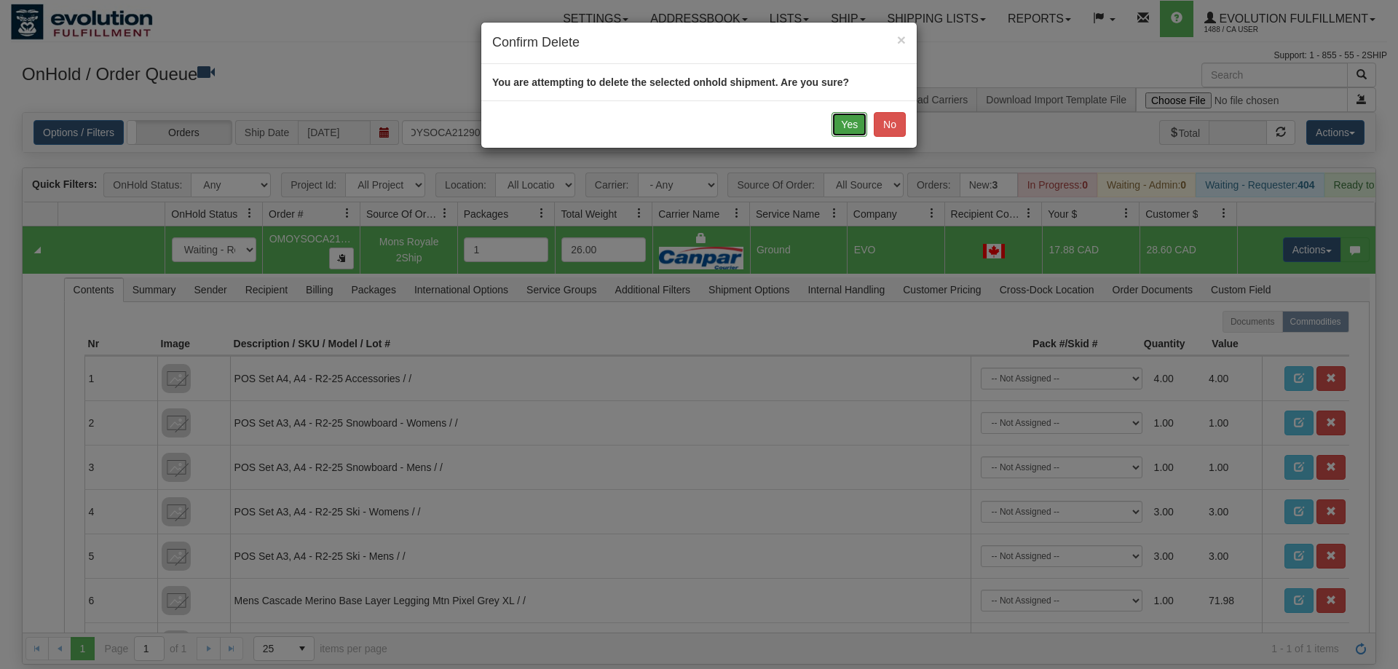
click at [843, 130] on button "Yes" at bounding box center [850, 124] width 36 height 25
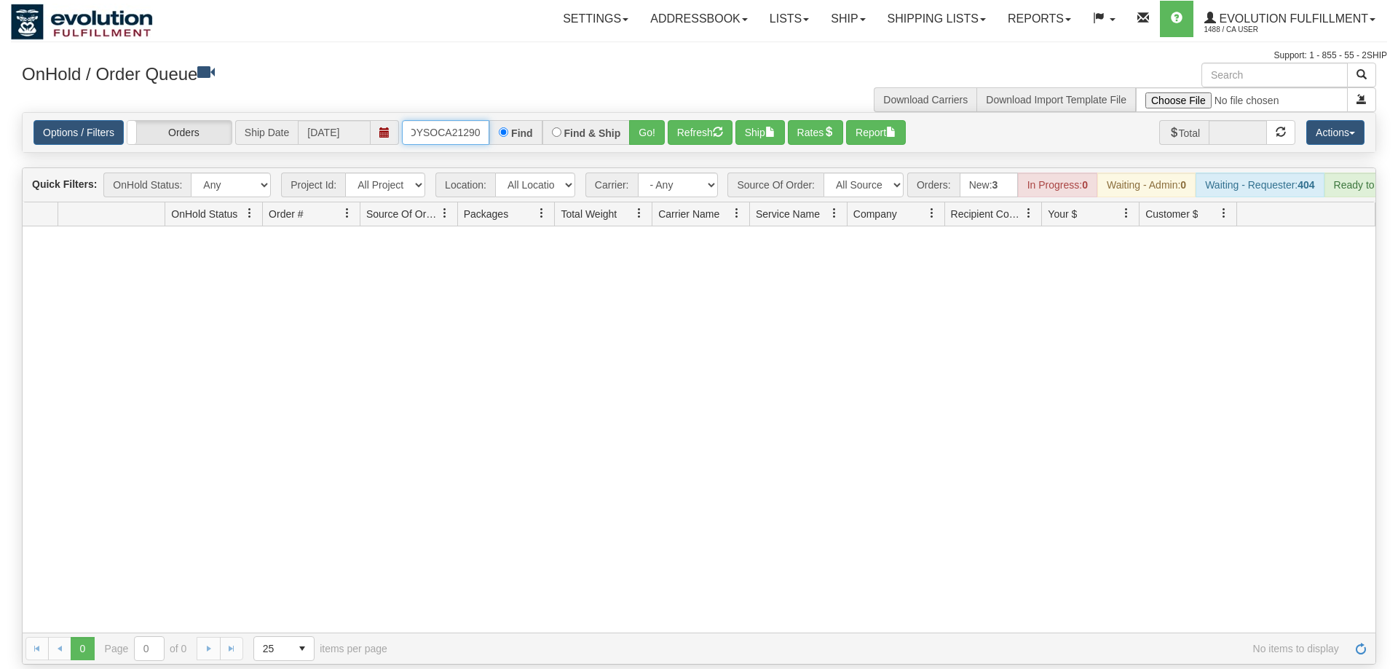
click at [429, 120] on input "OMOYSOCA21290" at bounding box center [445, 132] width 87 height 25
click at [432, 120] on input "OMOYSOCA21290" at bounding box center [445, 132] width 87 height 25
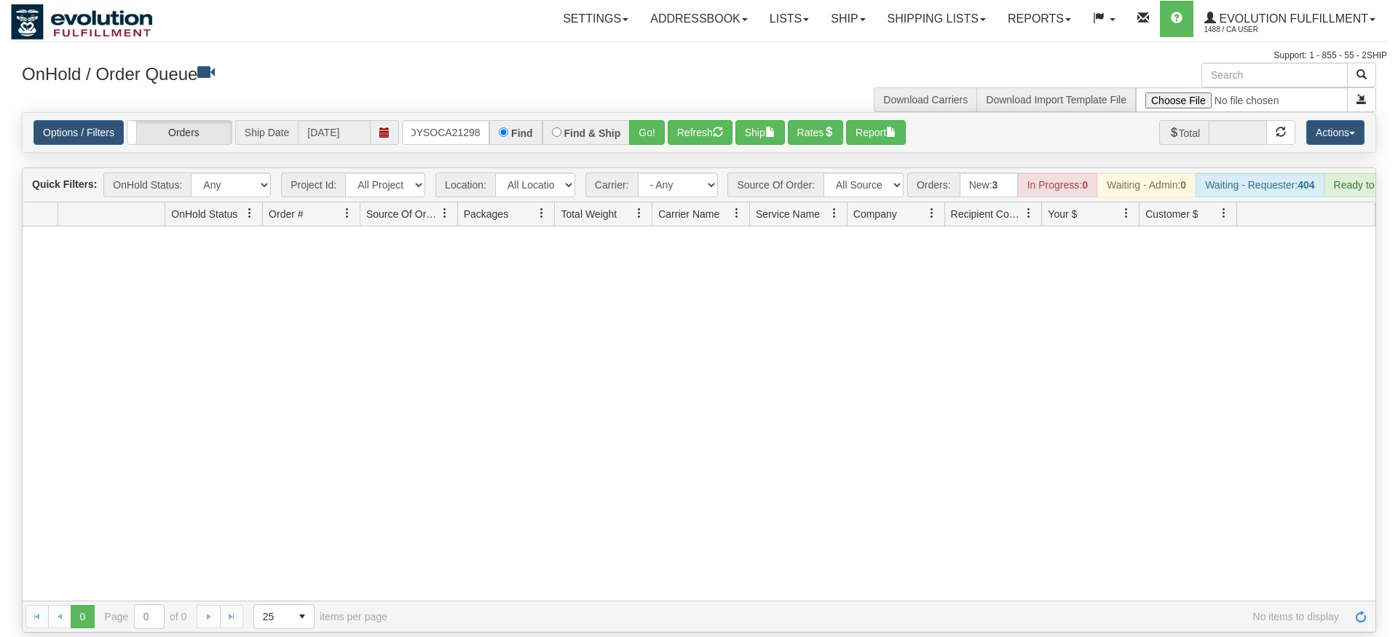
click at [652, 157] on div "Is equal to Is not equal to Contains Does not contains CAD USD EUR ZAR [PERSON_…" at bounding box center [699, 372] width 1377 height 521
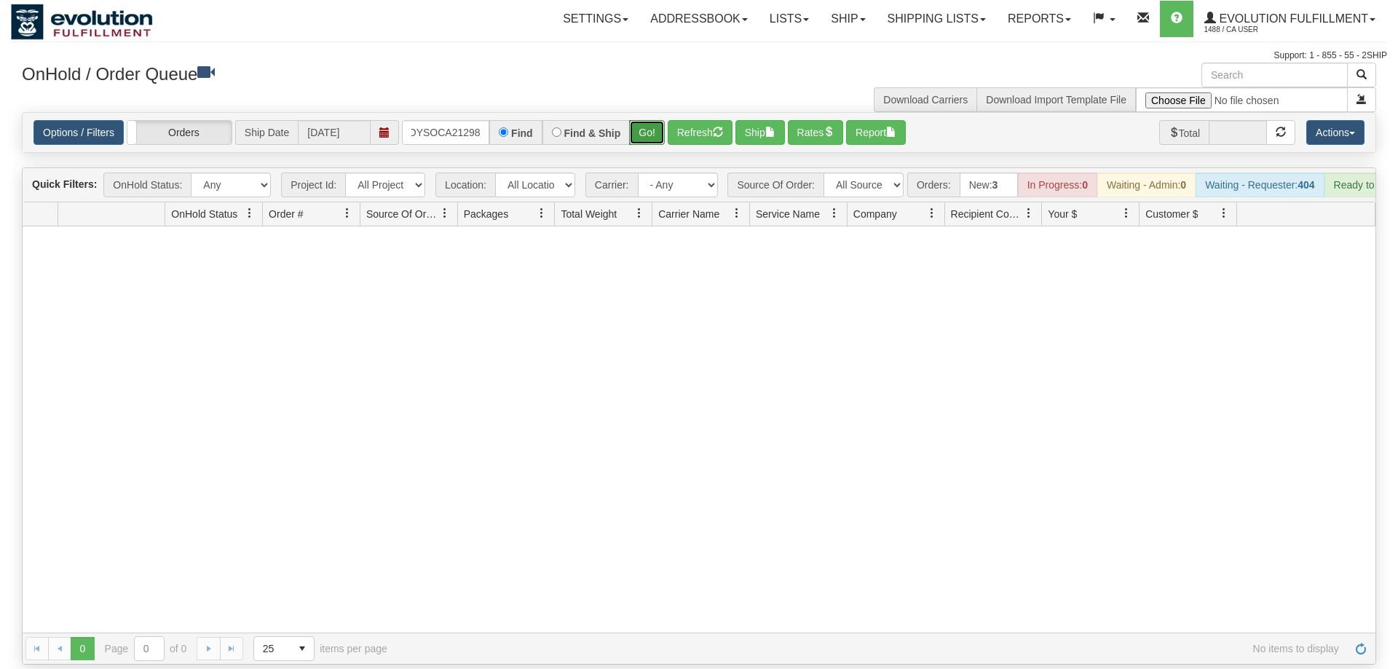
click at [645, 123] on button "Go!" at bounding box center [647, 132] width 36 height 25
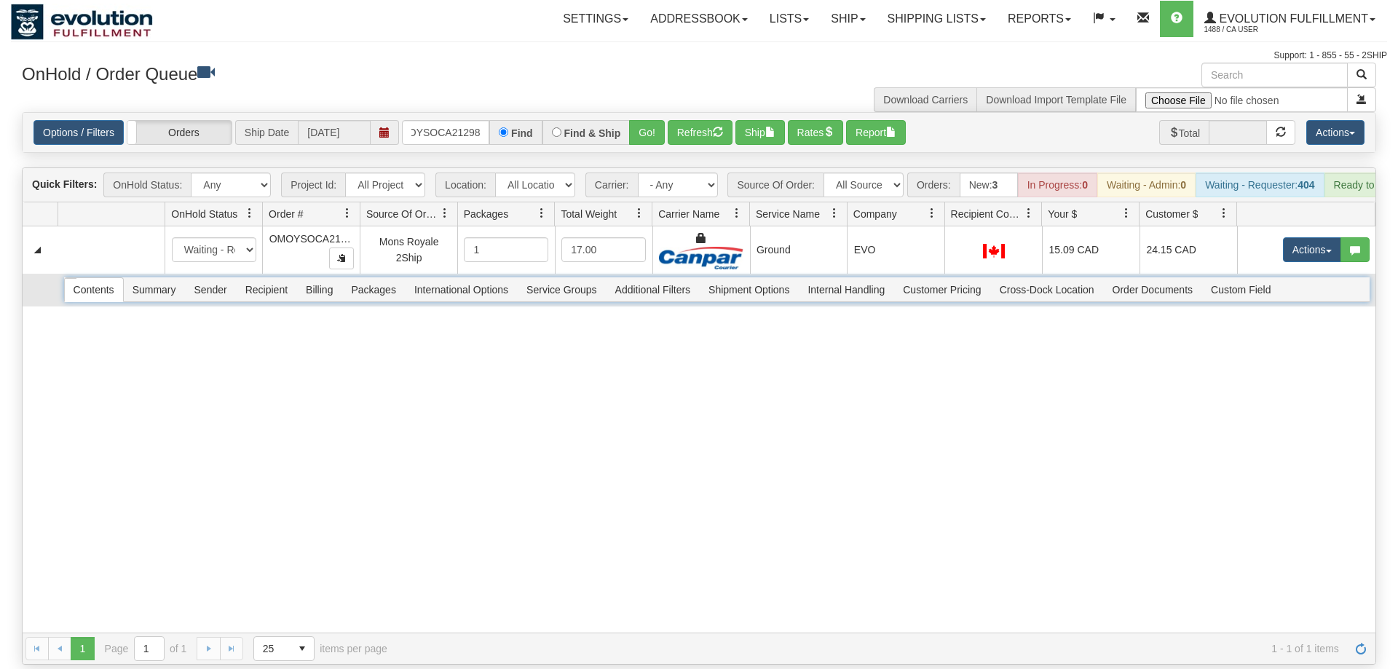
click at [371, 278] on span "Packages" at bounding box center [373, 289] width 62 height 23
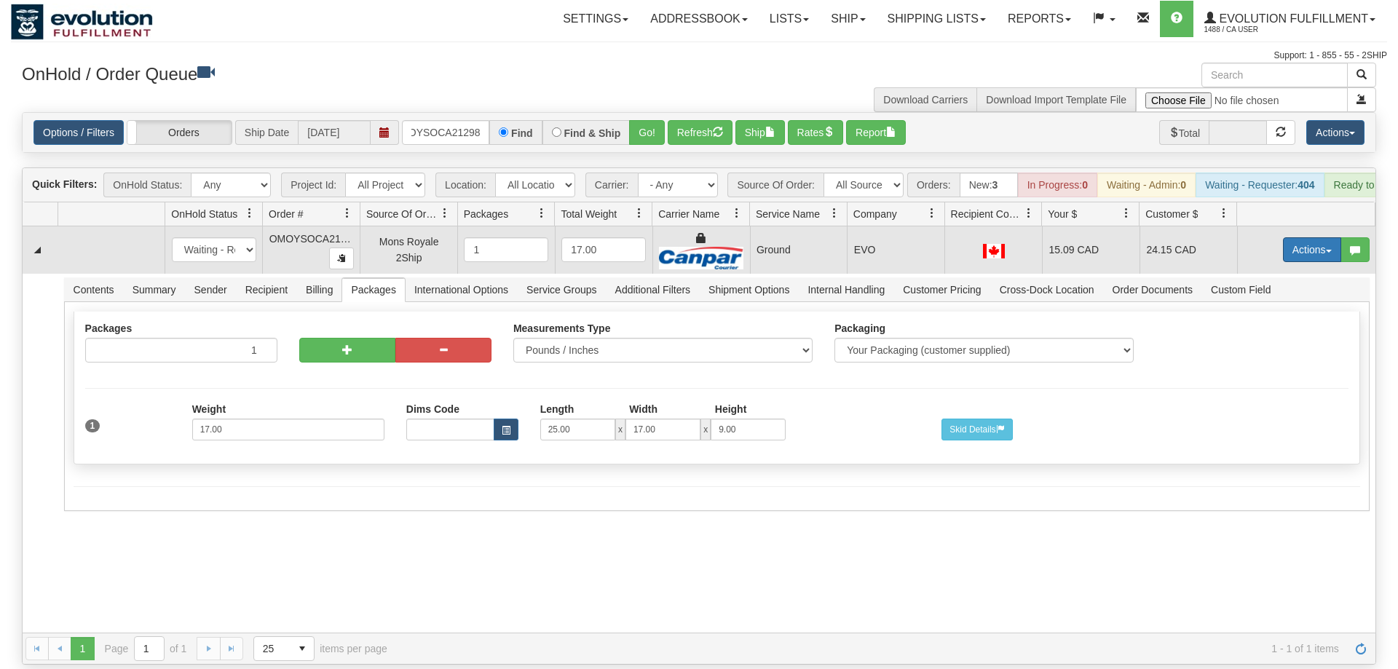
click at [1321, 237] on button "Actions" at bounding box center [1312, 249] width 58 height 25
click at [1266, 347] on span "Delete" at bounding box center [1258, 353] width 39 height 12
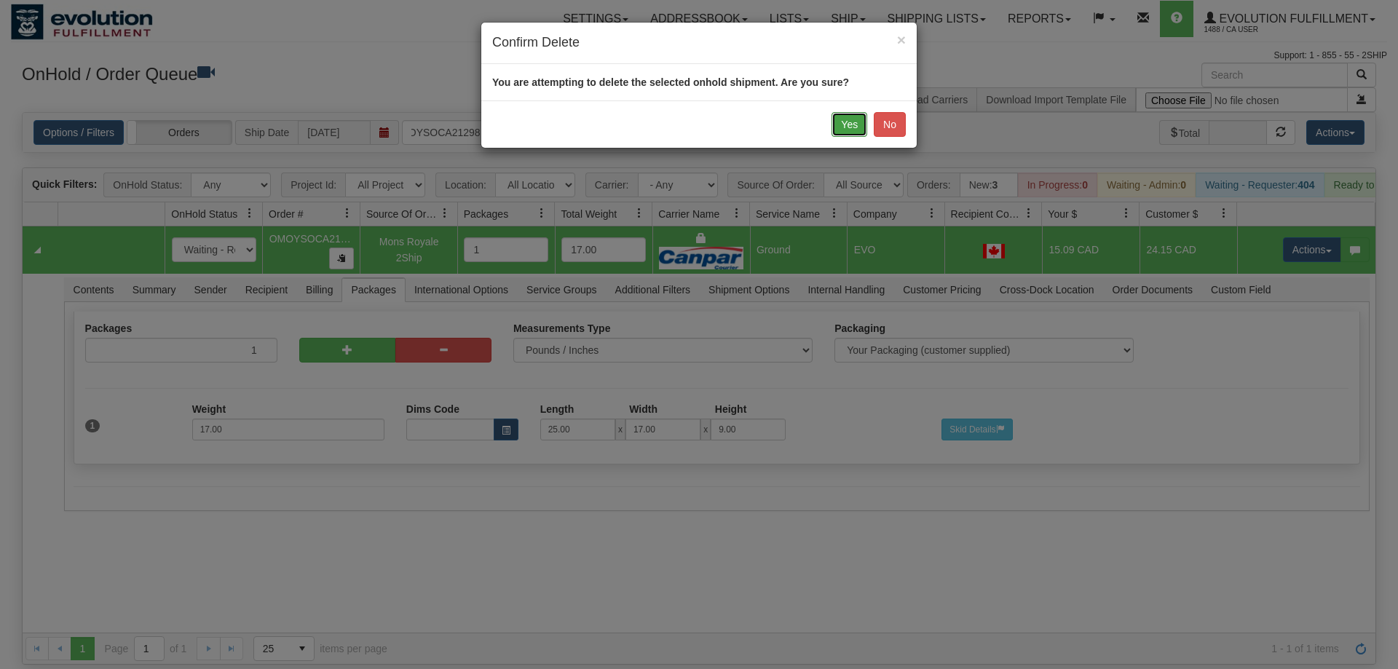
click at [838, 126] on button "Yes" at bounding box center [850, 124] width 36 height 25
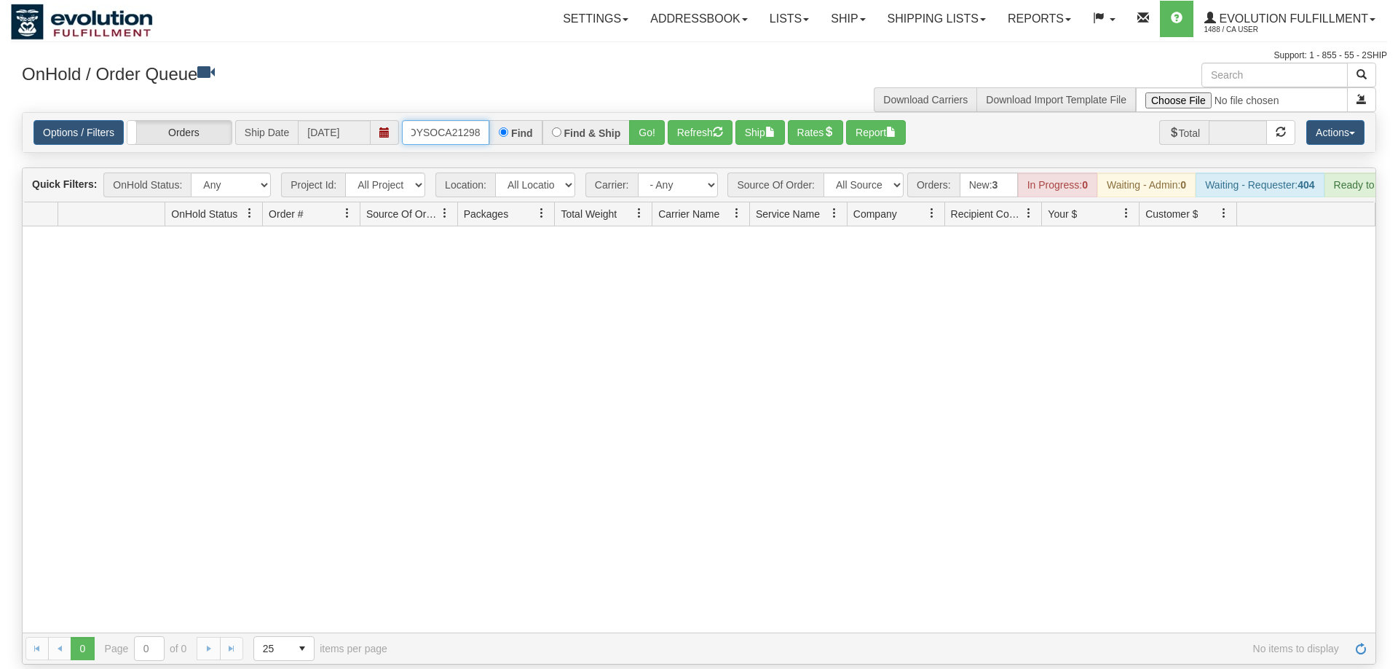
click at [439, 120] on input "OMOYSOCA21298" at bounding box center [445, 132] width 87 height 25
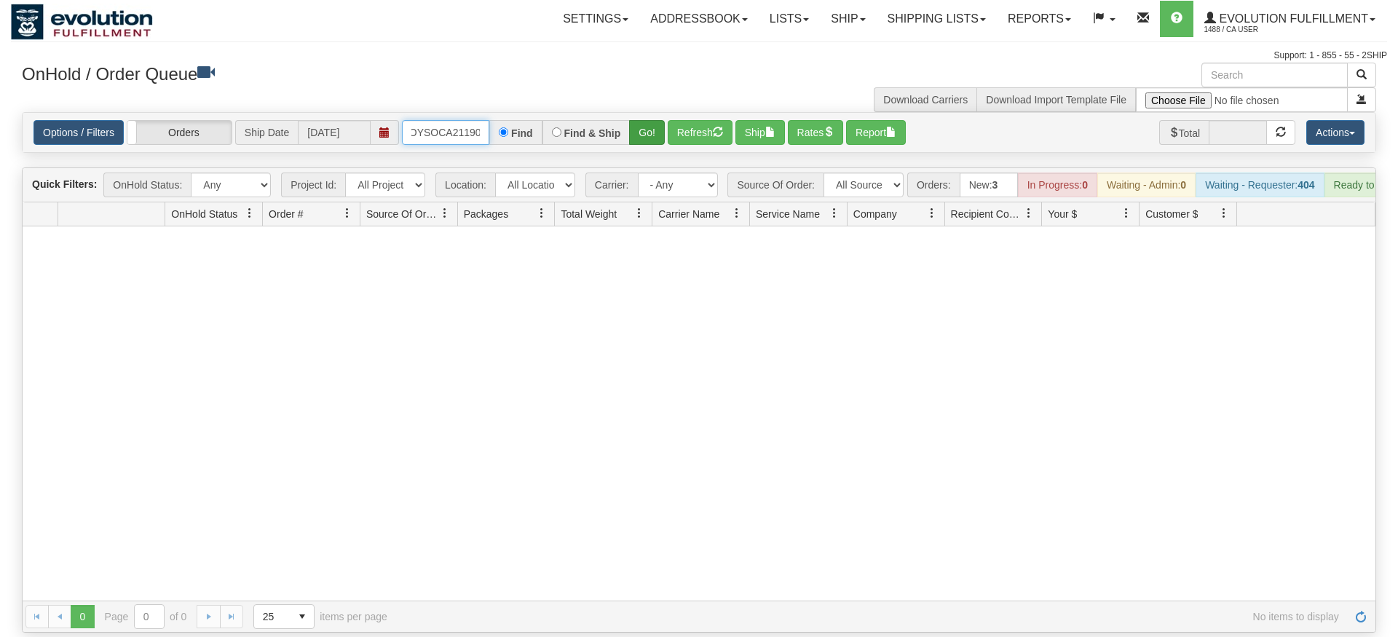
type input "OMOYSOCA21190"
drag, startPoint x: 652, startPoint y: 114, endPoint x: 651, endPoint y: 123, distance: 9.5
click at [652, 141] on div "Is equal to Is not equal to Contains Does not contains CAD USD EUR ZAR [PERSON_…" at bounding box center [699, 372] width 1377 height 521
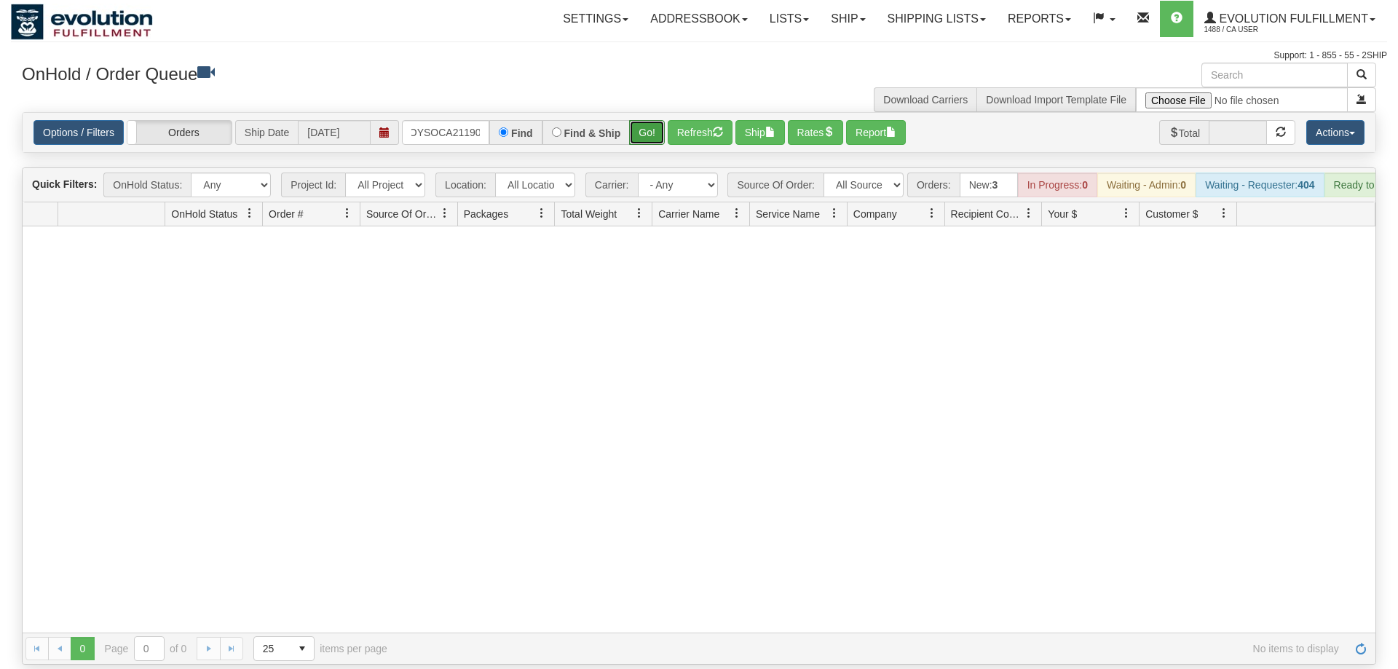
click at [652, 120] on button "Go!" at bounding box center [647, 132] width 36 height 25
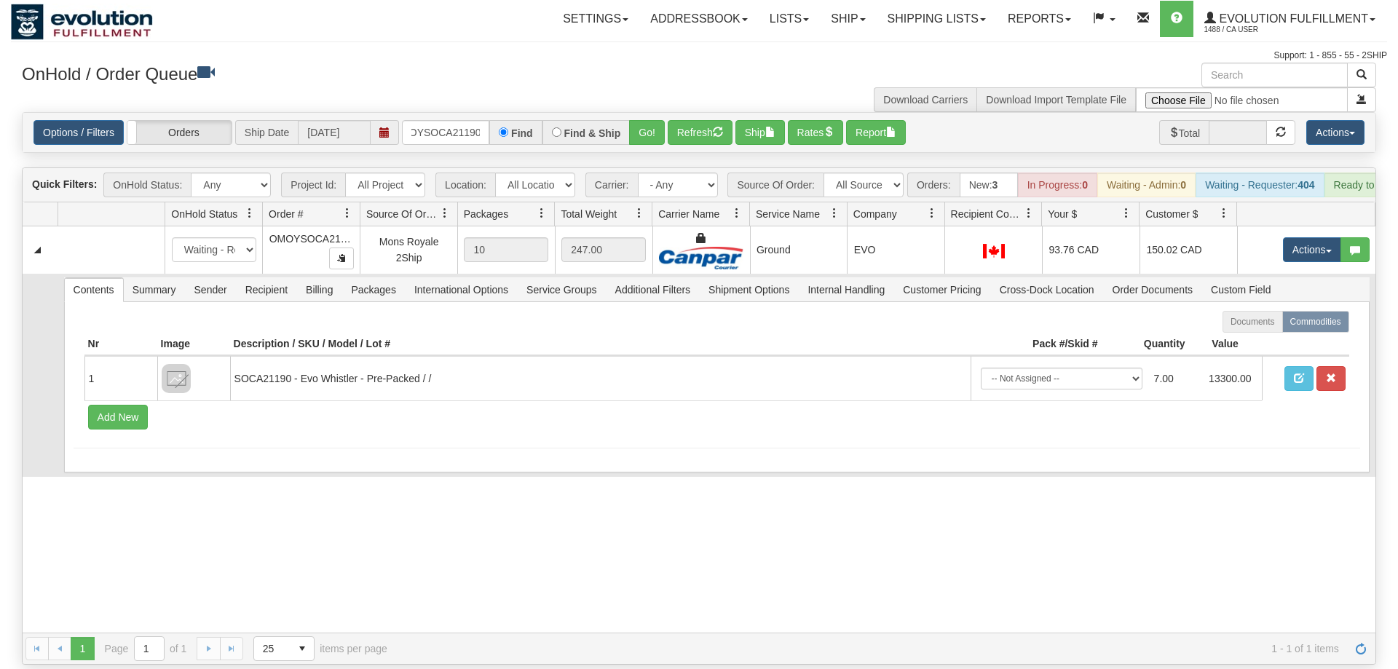
click at [387, 274] on td "Contents Summary Sender Recipient Billing Packages International Options Servic…" at bounding box center [717, 375] width 1318 height 203
click at [382, 278] on span "Packages" at bounding box center [373, 289] width 62 height 23
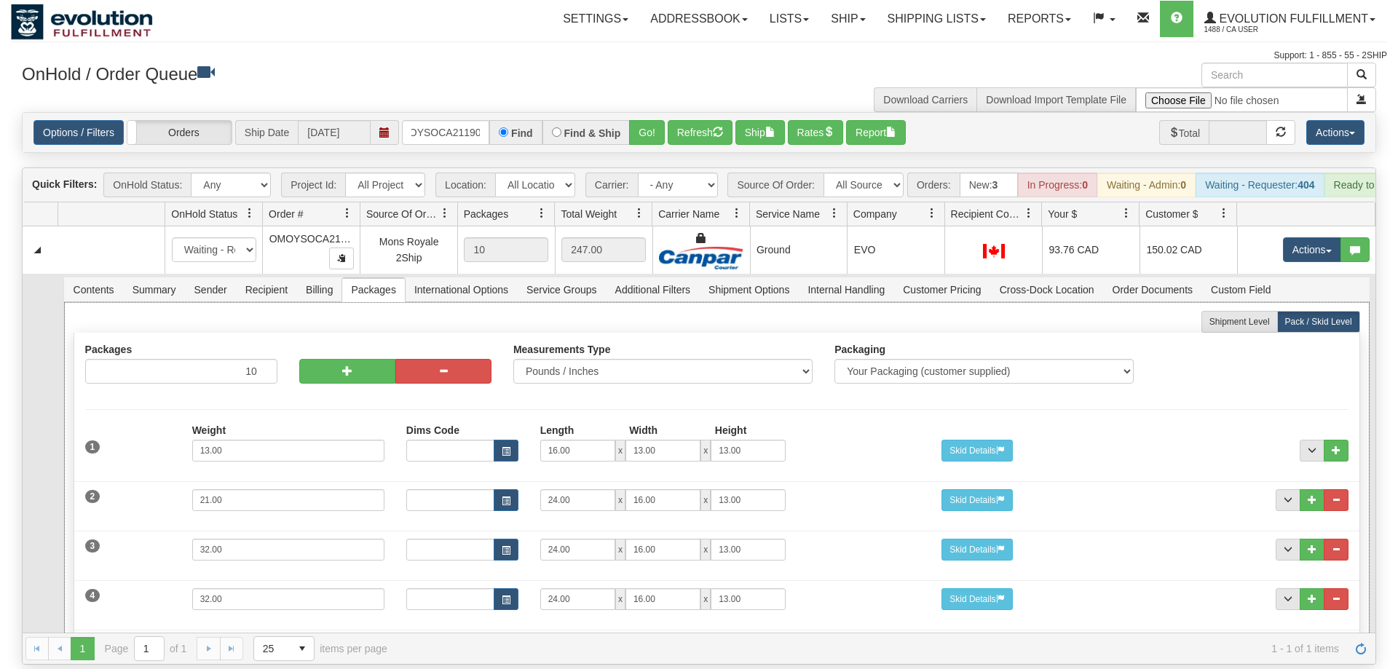
click at [146, 524] on div "3 Weight 32.00 Dims Code Length Width Height 24.00 x 16.00 x" at bounding box center [716, 548] width 1285 height 49
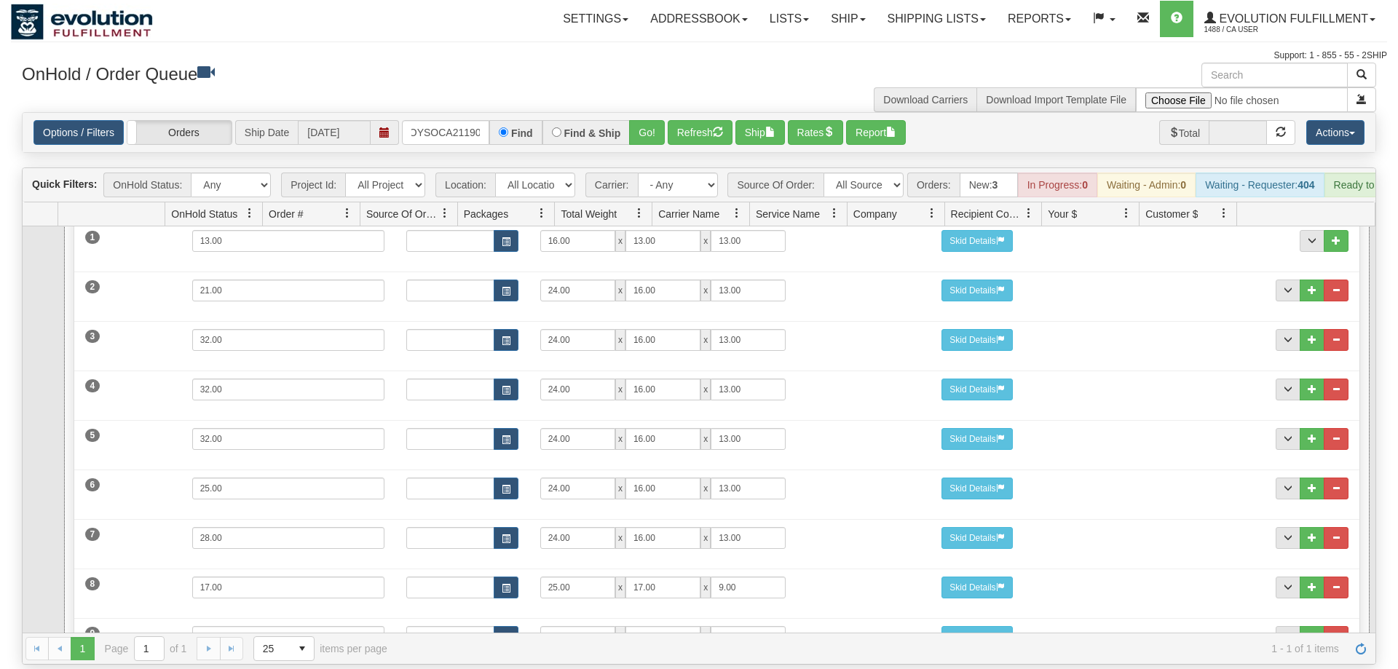
scroll to position [0, 0]
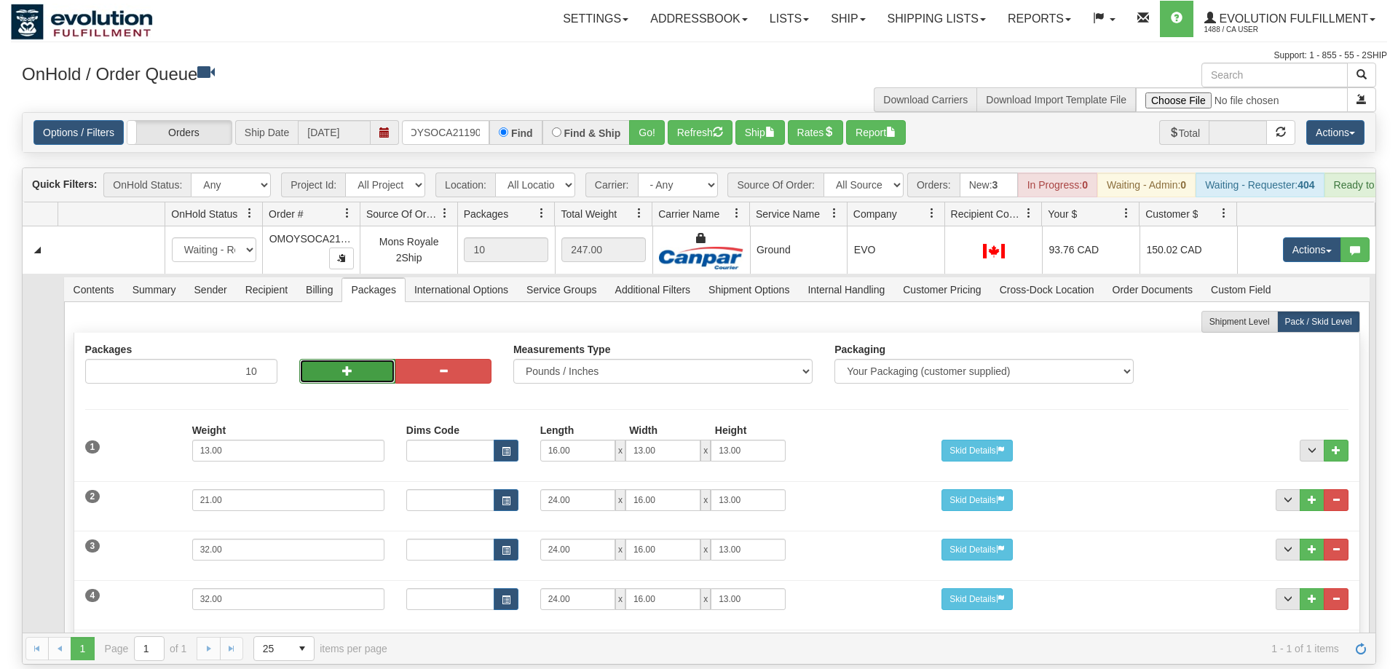
click at [340, 359] on button "button" at bounding box center [347, 371] width 96 height 25
click at [429, 359] on button "button" at bounding box center [443, 371] width 96 height 25
type input "10"
click at [350, 366] on span "button" at bounding box center [347, 371] width 10 height 10
type input "11"
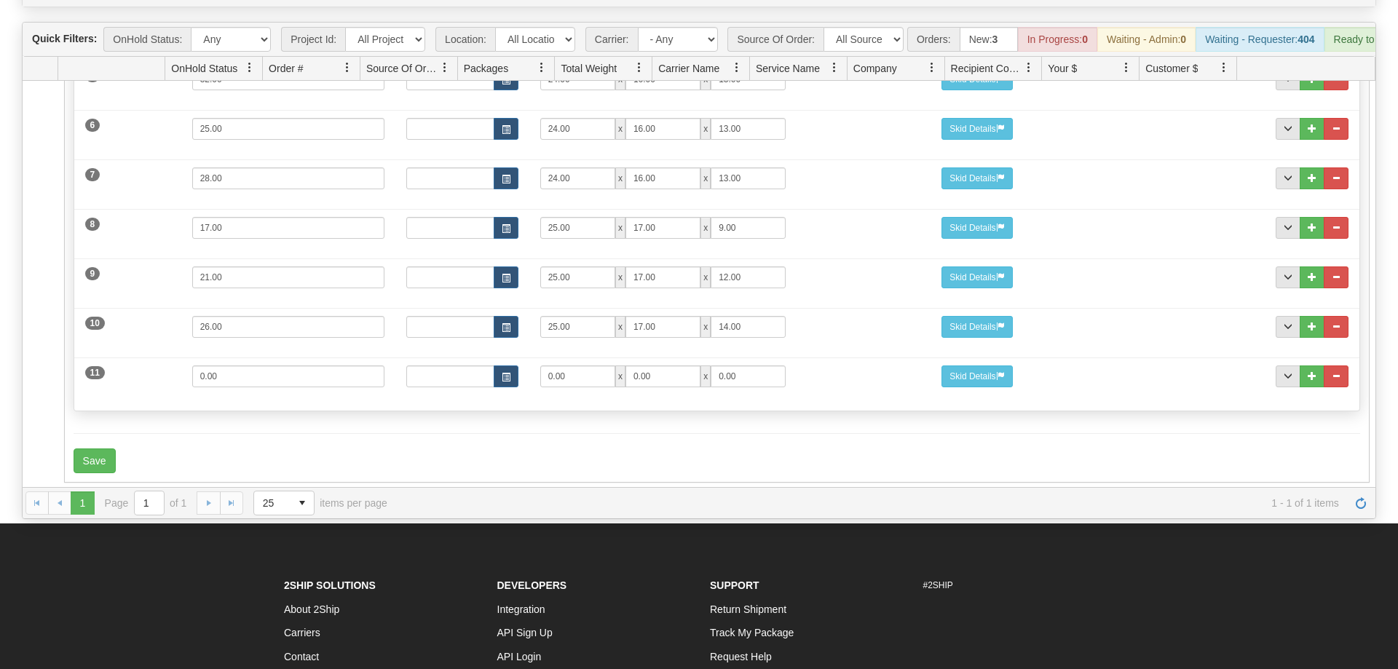
scroll to position [149, 0]
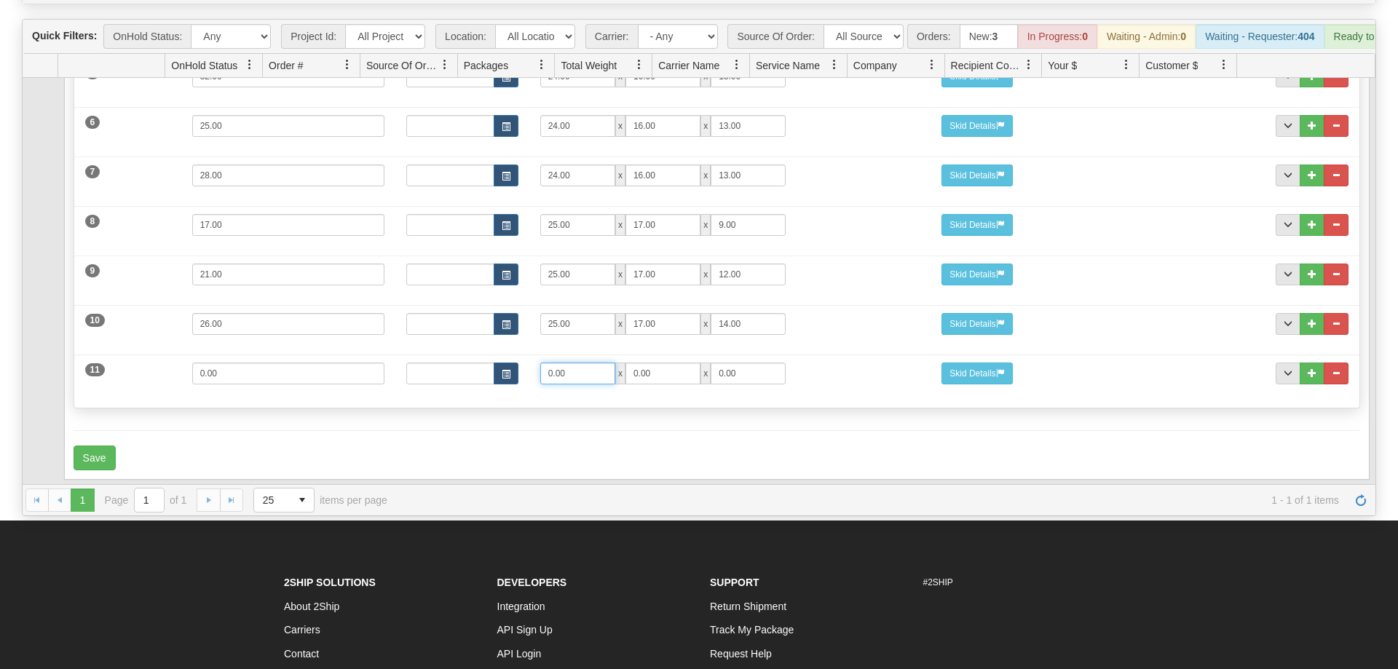
drag, startPoint x: 583, startPoint y: 357, endPoint x: 414, endPoint y: 354, distance: 169.0
click at [540, 363] on input "0.00" at bounding box center [577, 374] width 75 height 22
type input "25"
type input "17"
type input "9"
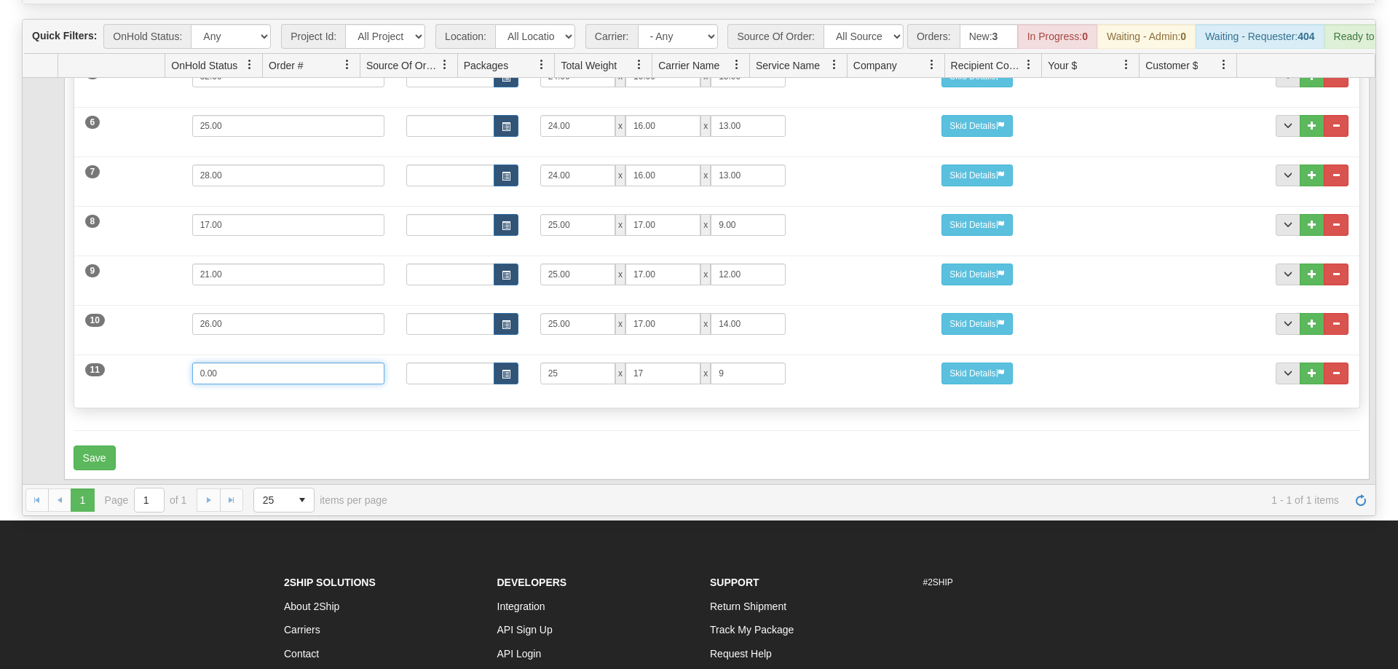
drag, startPoint x: 192, startPoint y: 349, endPoint x: 44, endPoint y: 351, distance: 147.9
click at [192, 363] on input "0.00" at bounding box center [288, 374] width 192 height 22
type input "17"
click at [271, 423] on form "Shipment Level Pack / Skid Level Packages 11 11" at bounding box center [717, 105] width 1287 height 732
click at [105, 446] on button "Save" at bounding box center [95, 458] width 42 height 25
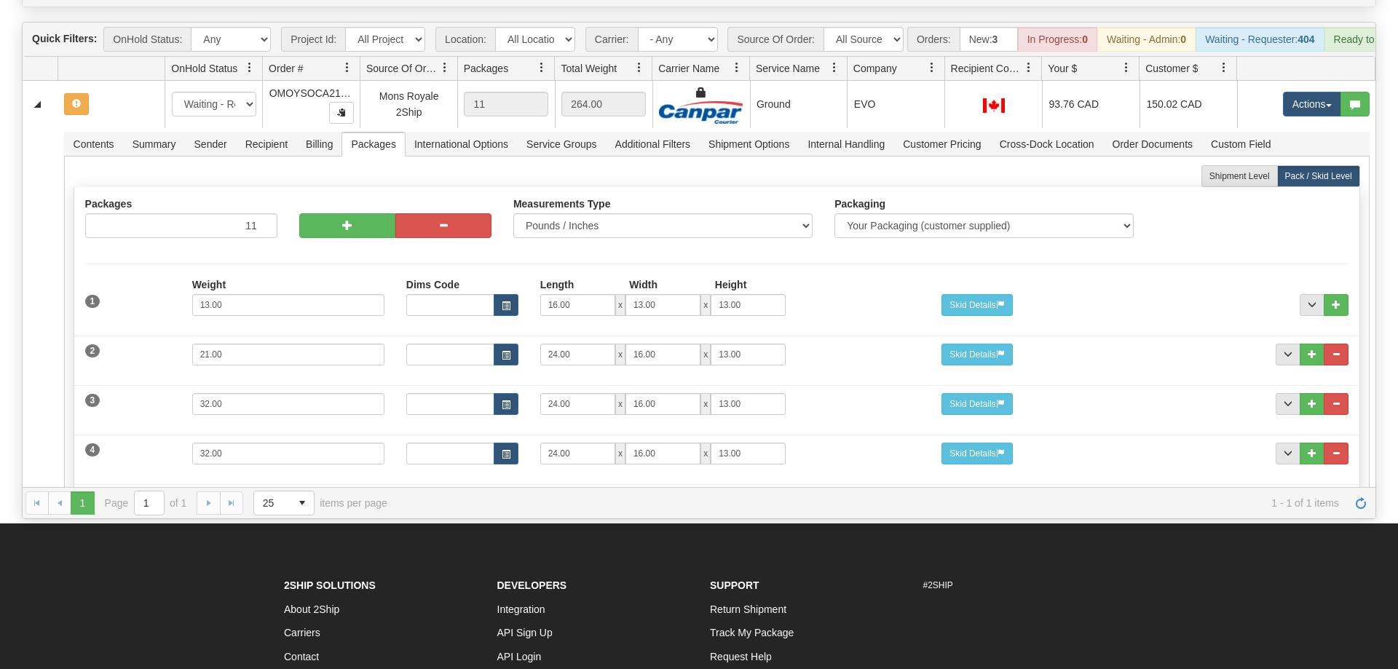
scroll to position [0, 0]
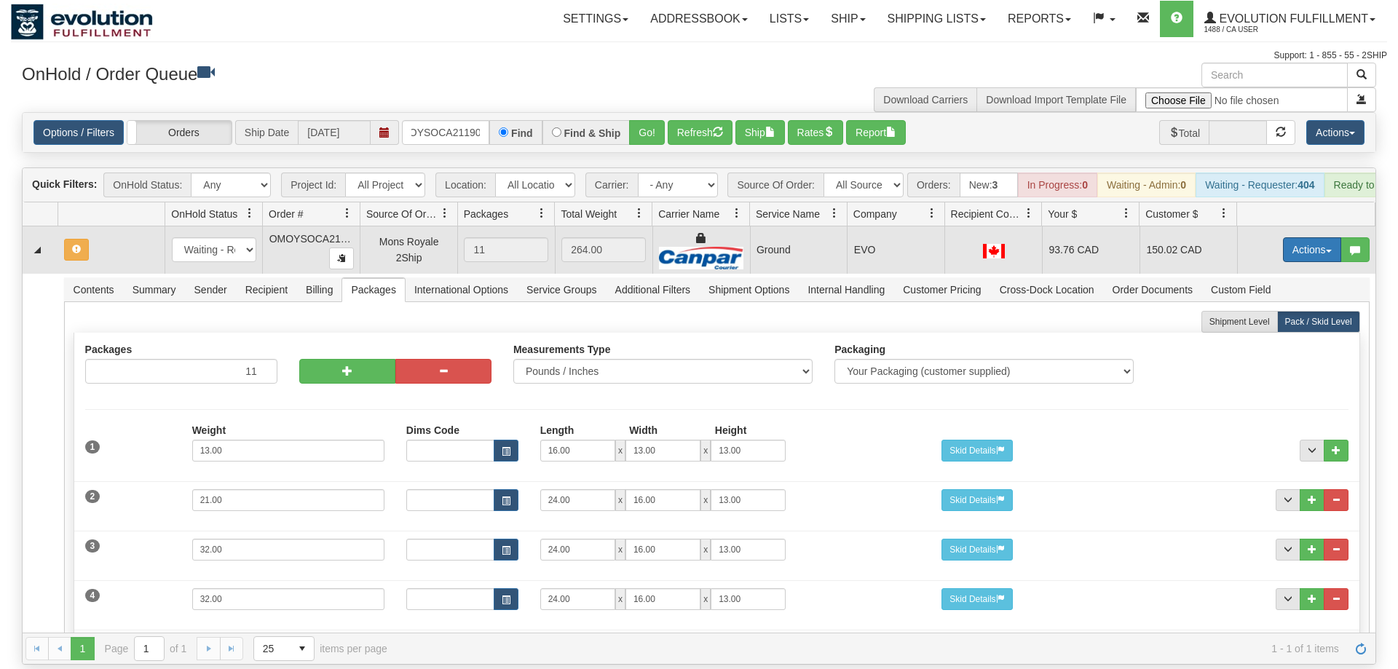
click at [1286, 237] on button "Actions" at bounding box center [1312, 249] width 58 height 25
click at [1259, 291] on span "Refresh Rates" at bounding box center [1276, 297] width 75 height 12
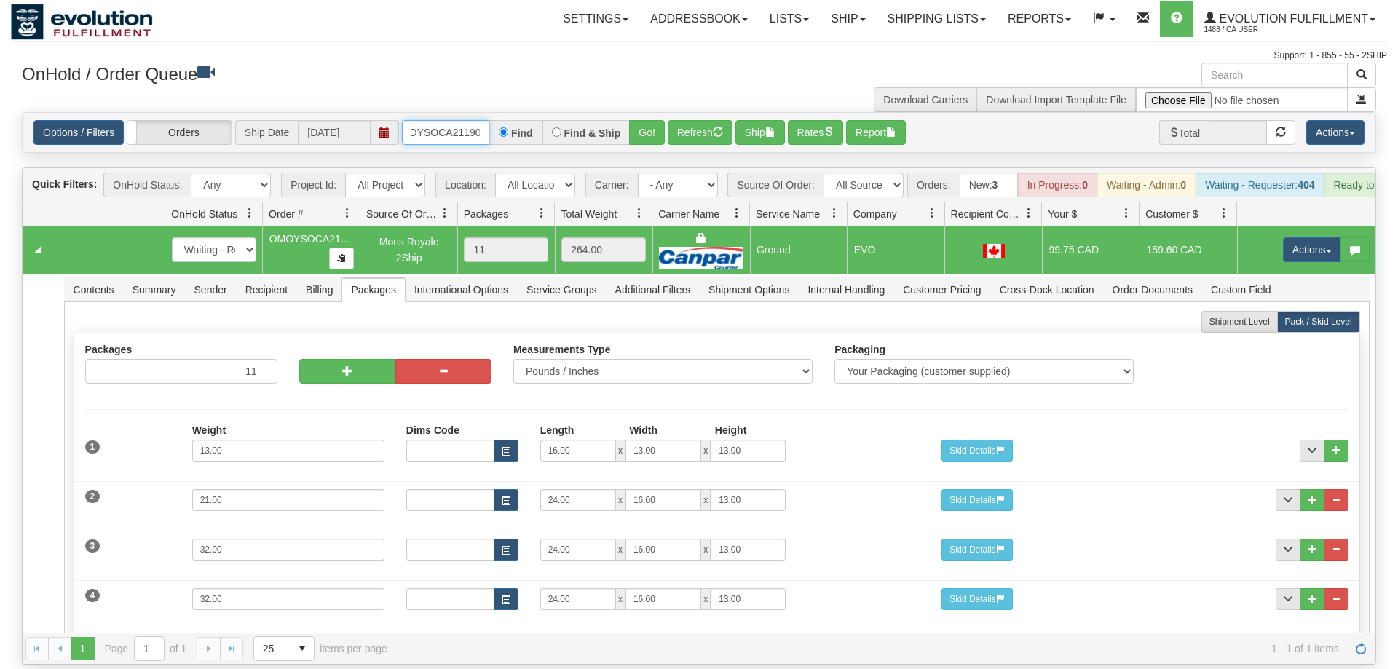
click at [441, 120] on input "OMOYSOCA21190" at bounding box center [445, 132] width 87 height 25
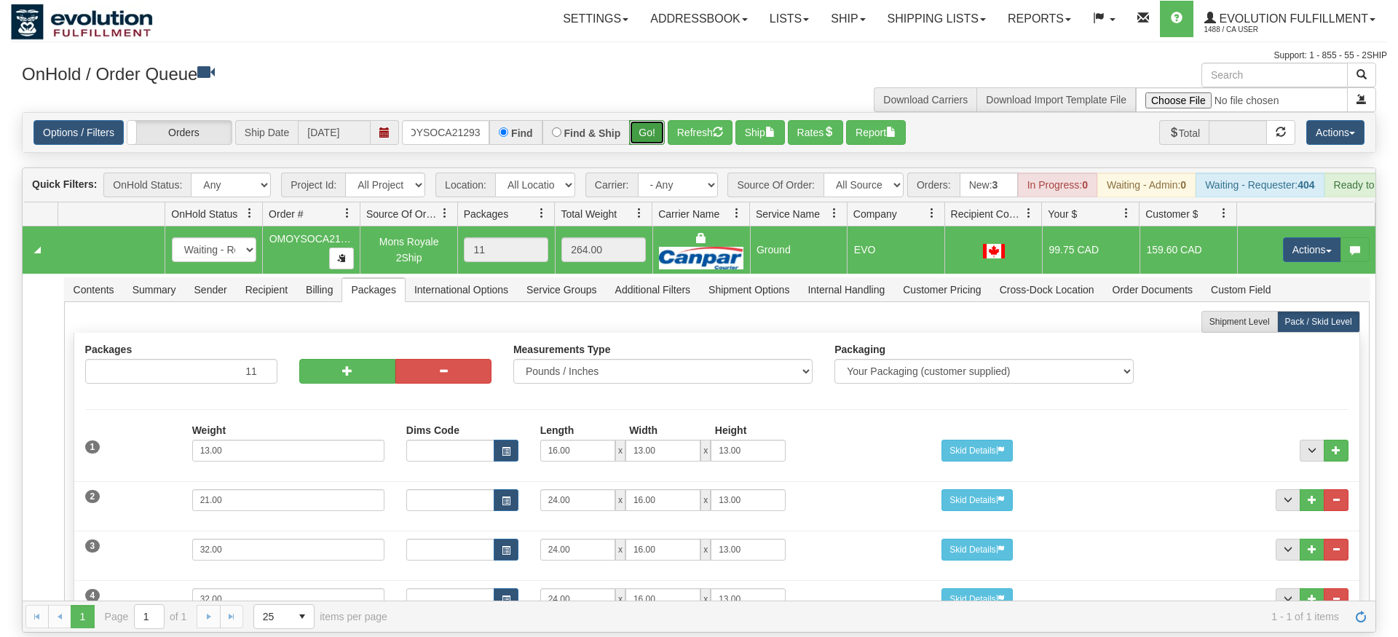
click at [643, 145] on div "Is equal to Is not equal to Contains Does not contains CAD USD EUR ZAR [PERSON_…" at bounding box center [699, 372] width 1377 height 521
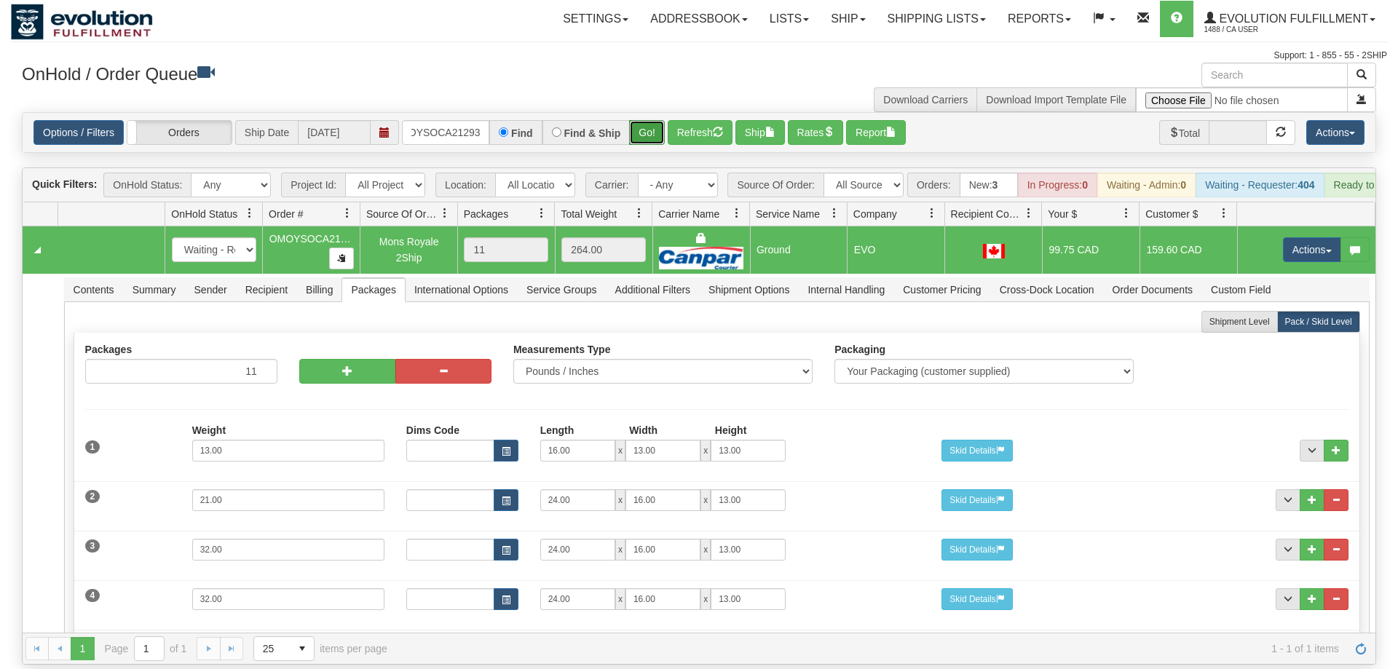
click at [650, 120] on button "Go!" at bounding box center [647, 132] width 36 height 25
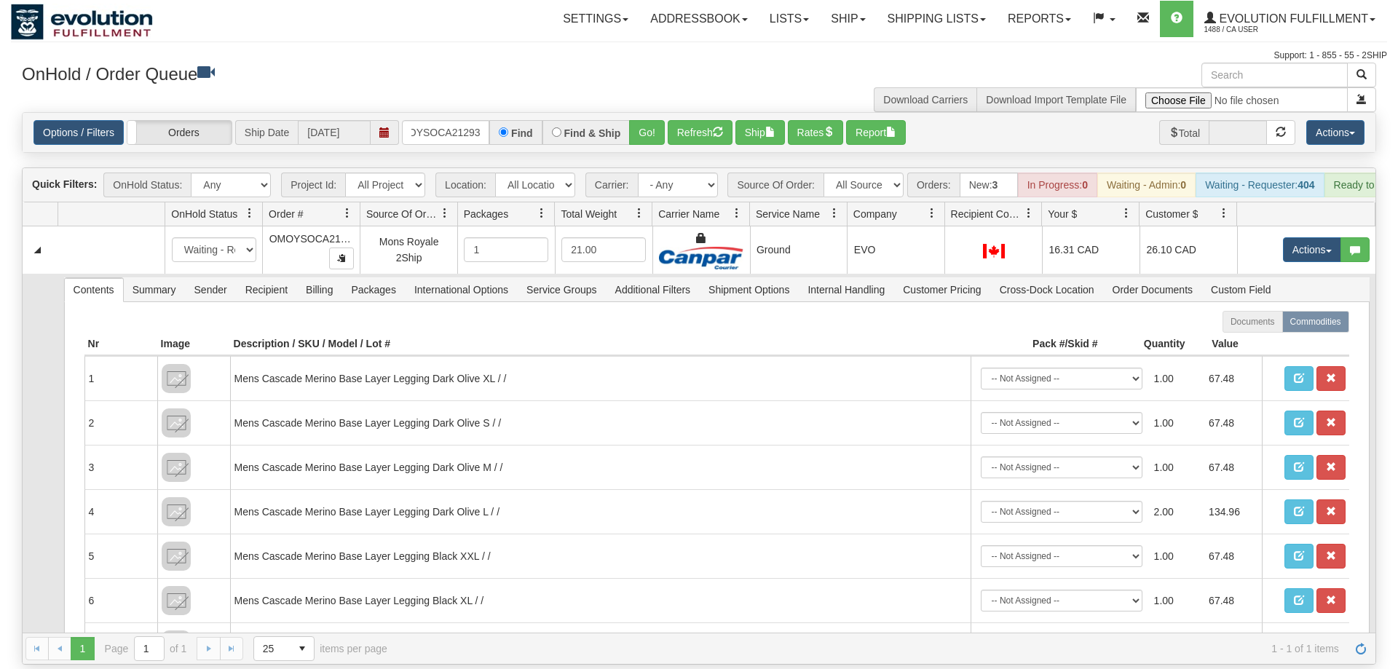
scroll to position [0, 0]
click at [379, 278] on span "Packages" at bounding box center [373, 289] width 62 height 23
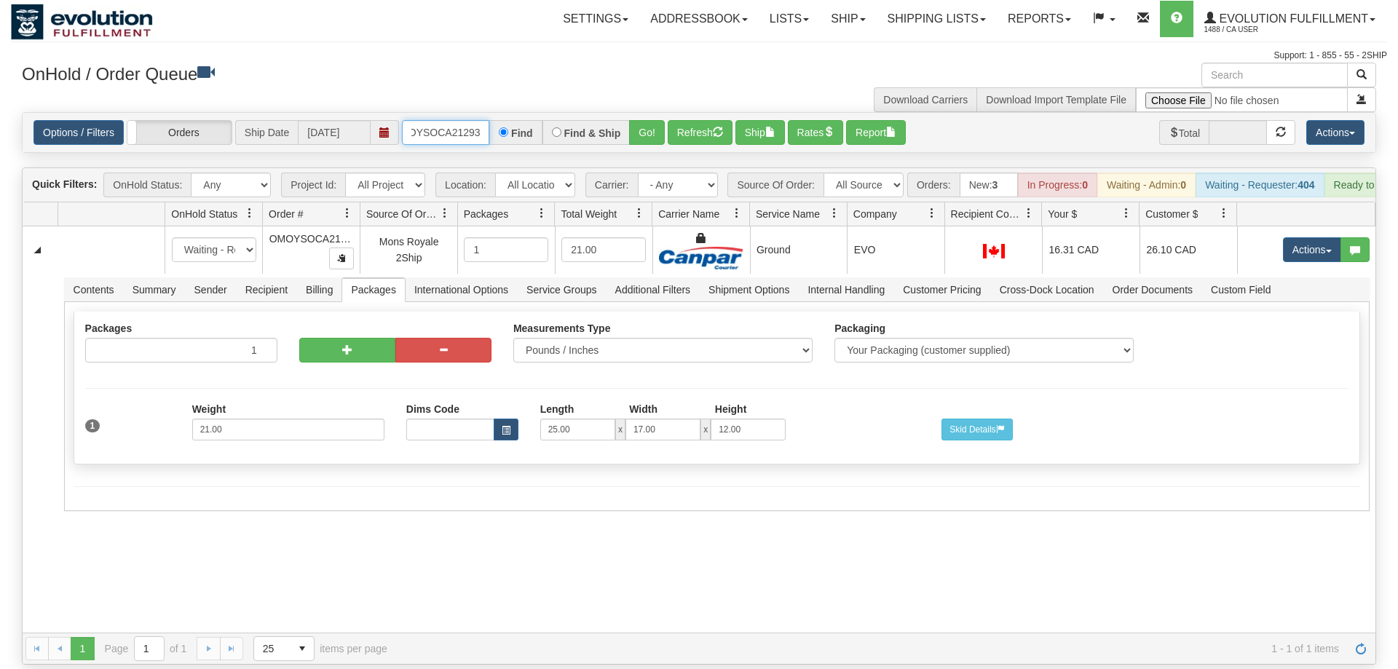
click at [455, 120] on input "OMOYSOCA21293" at bounding box center [445, 132] width 87 height 25
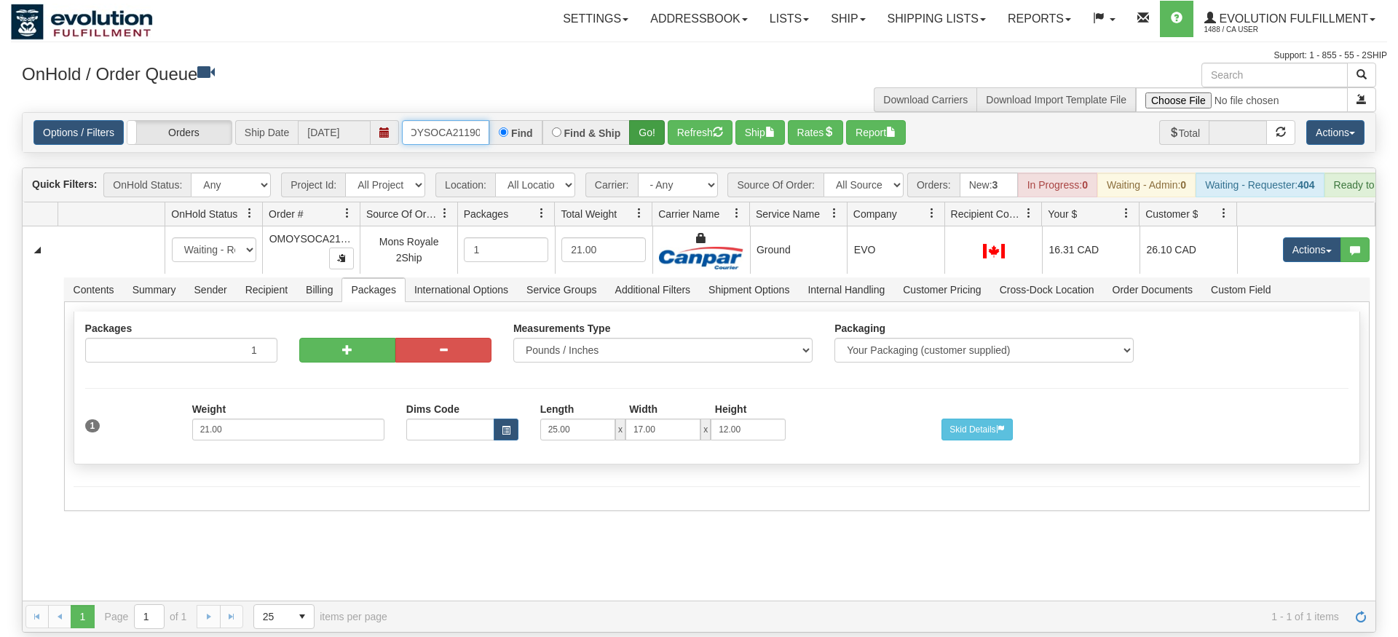
type input "OMOYSOCA21190"
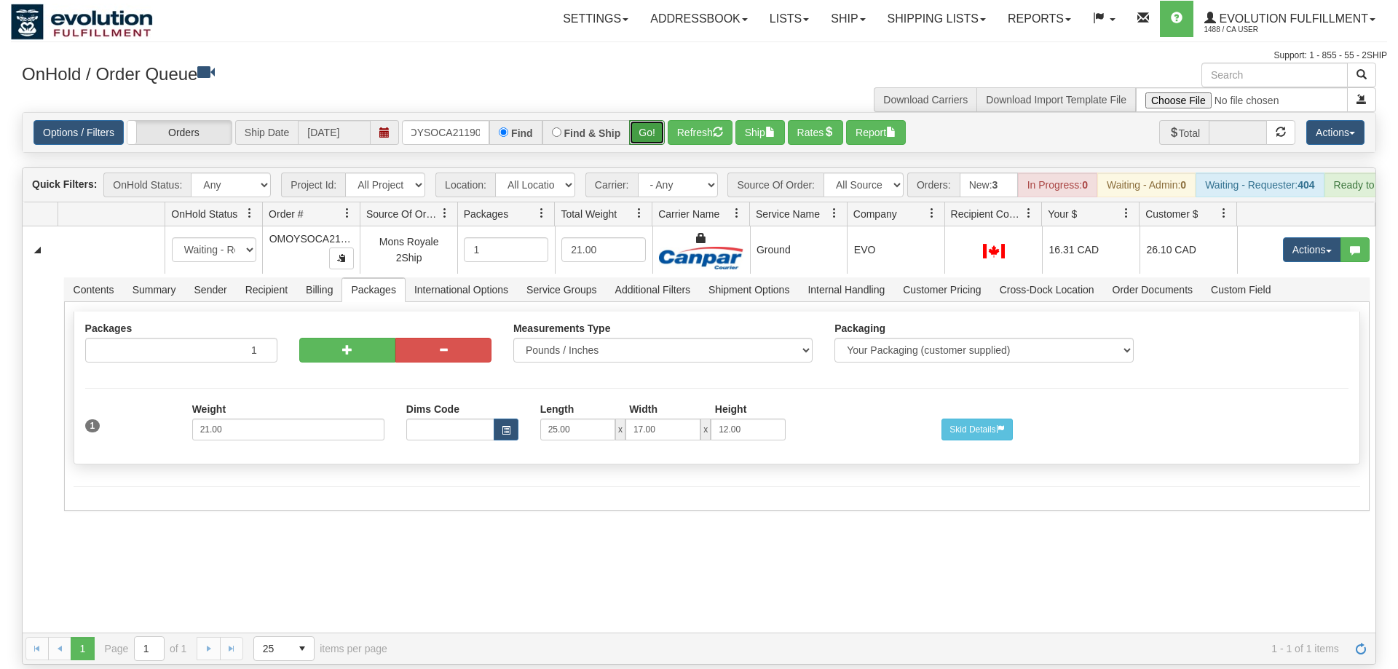
drag, startPoint x: 655, startPoint y: 111, endPoint x: 653, endPoint y: 143, distance: 32.1
click at [654, 143] on div "Is equal to Is not equal to Contains Does not contains CAD USD EUR ZAR [PERSON_…" at bounding box center [699, 388] width 1377 height 553
click at [652, 120] on button "Go!" at bounding box center [647, 132] width 36 height 25
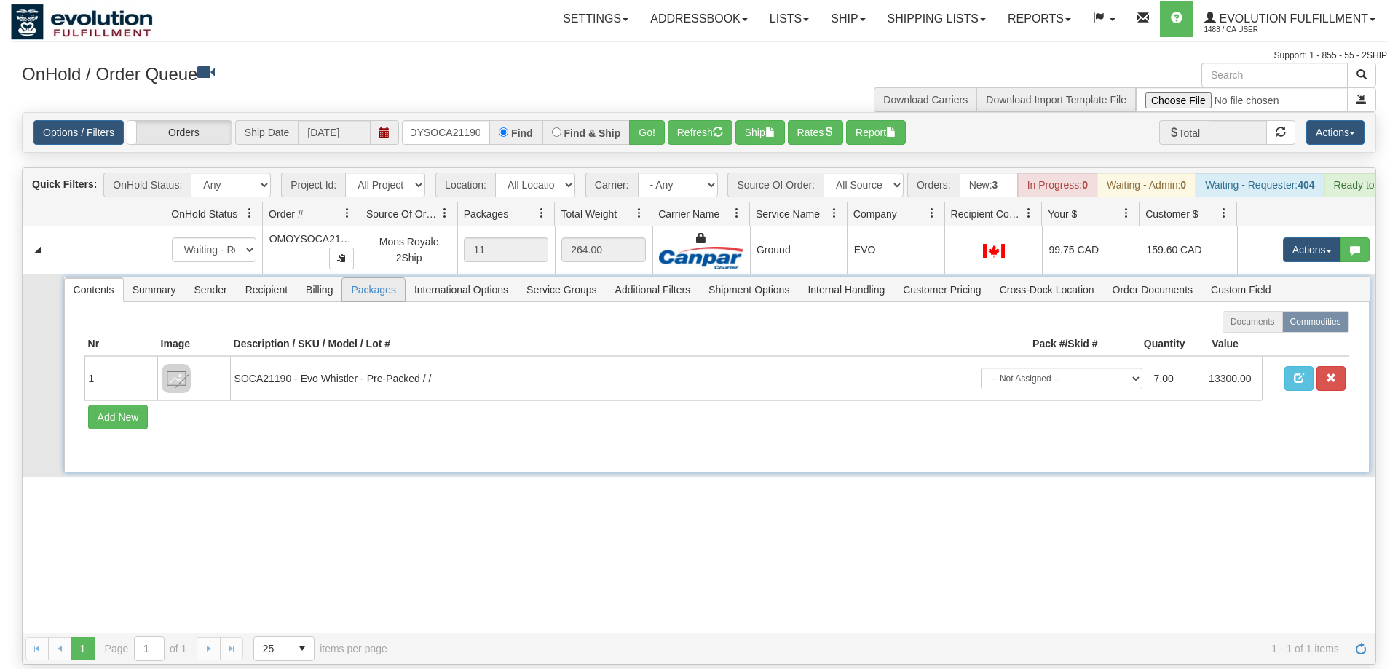
click at [377, 278] on span "Packages" at bounding box center [373, 289] width 62 height 23
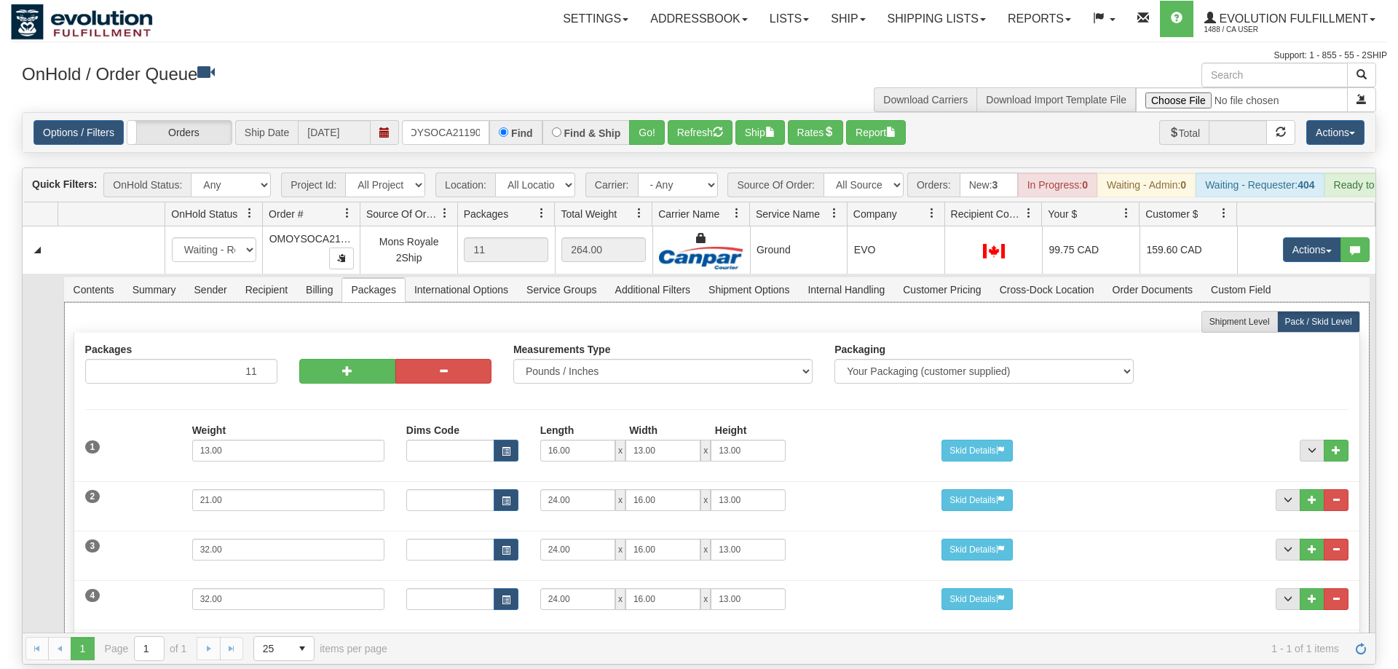
click at [336, 333] on div "Packages 11 11 Measurements Type" at bounding box center [717, 657] width 1287 height 648
click at [340, 362] on button "button" at bounding box center [347, 371] width 96 height 25
click at [425, 359] on button "button" at bounding box center [443, 371] width 96 height 25
type input "11"
click at [364, 359] on button "button" at bounding box center [347, 371] width 96 height 25
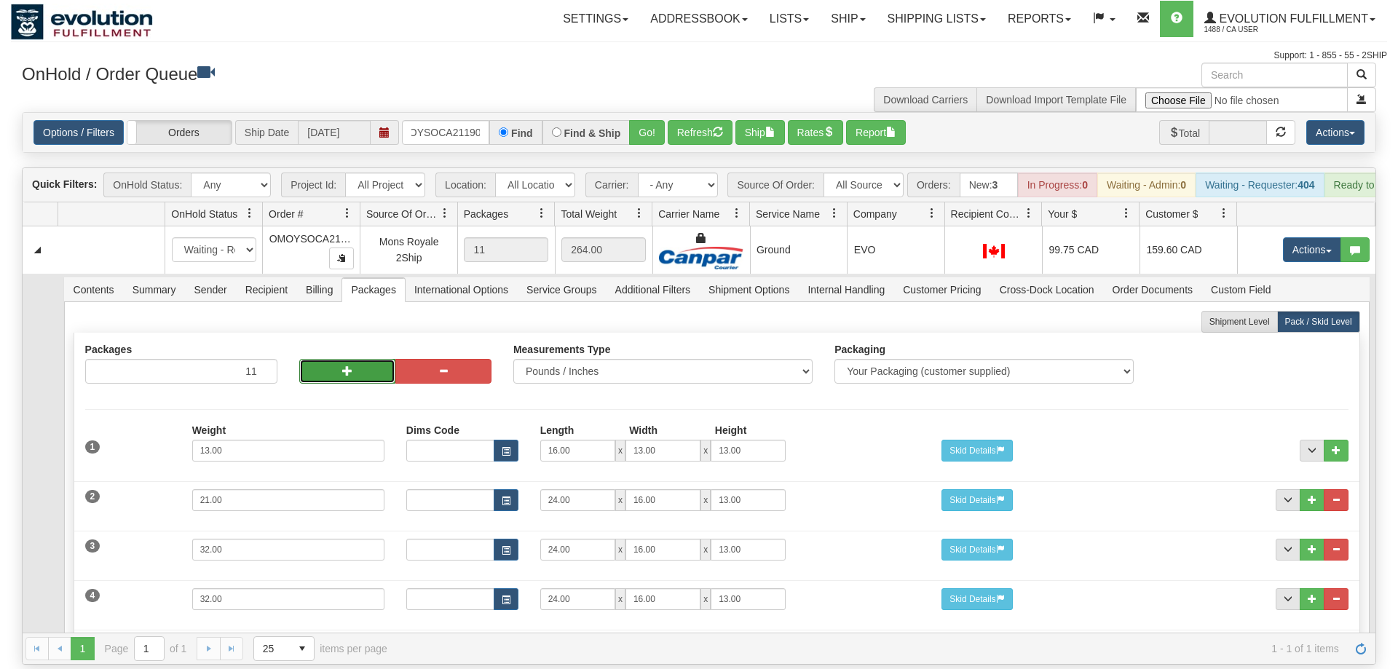
type input "12"
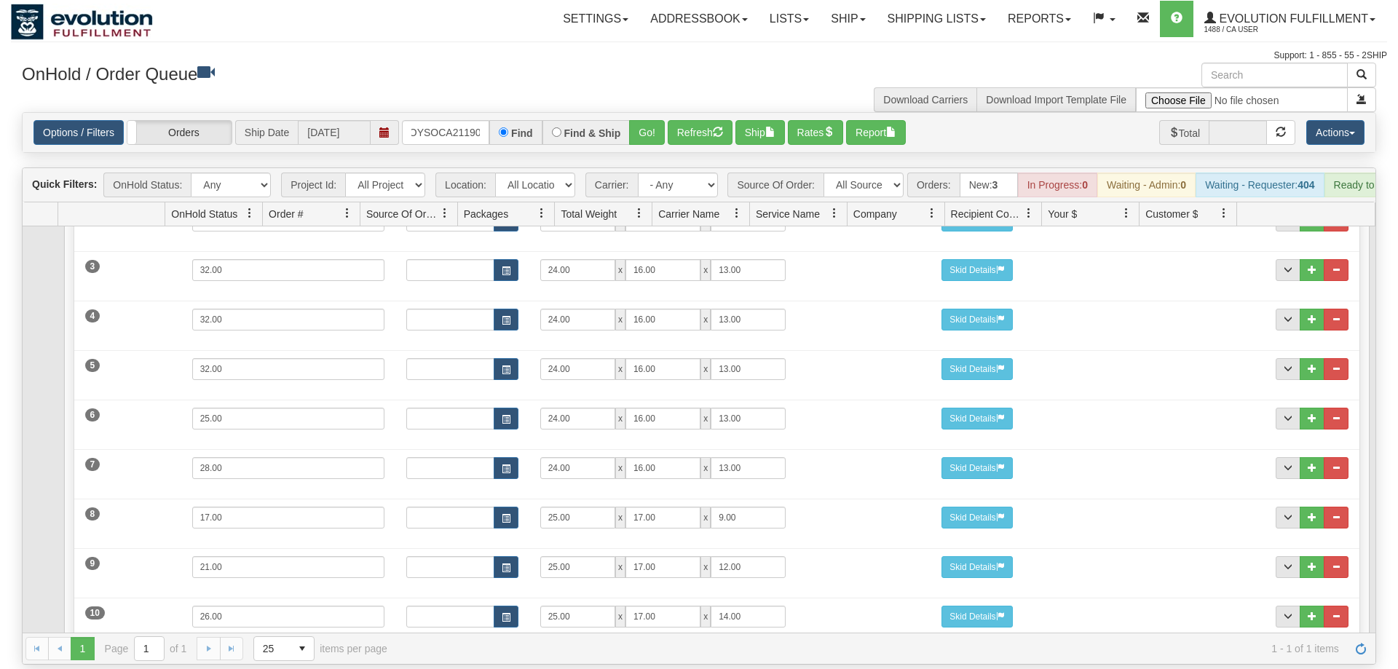
scroll to position [476, 0]
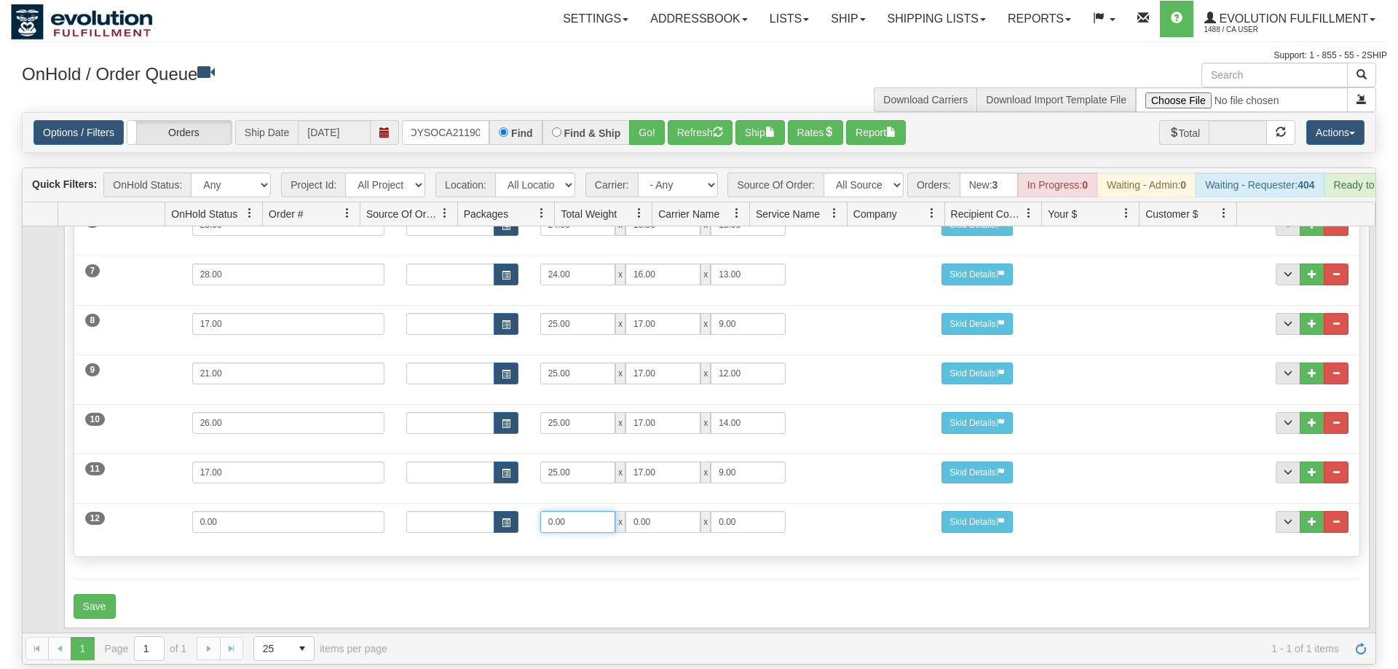
drag, startPoint x: 433, startPoint y: 504, endPoint x: 408, endPoint y: 503, distance: 25.5
click at [540, 511] on input "0.00" at bounding box center [577, 522] width 75 height 22
type input "25"
type input "17"
type input "12"
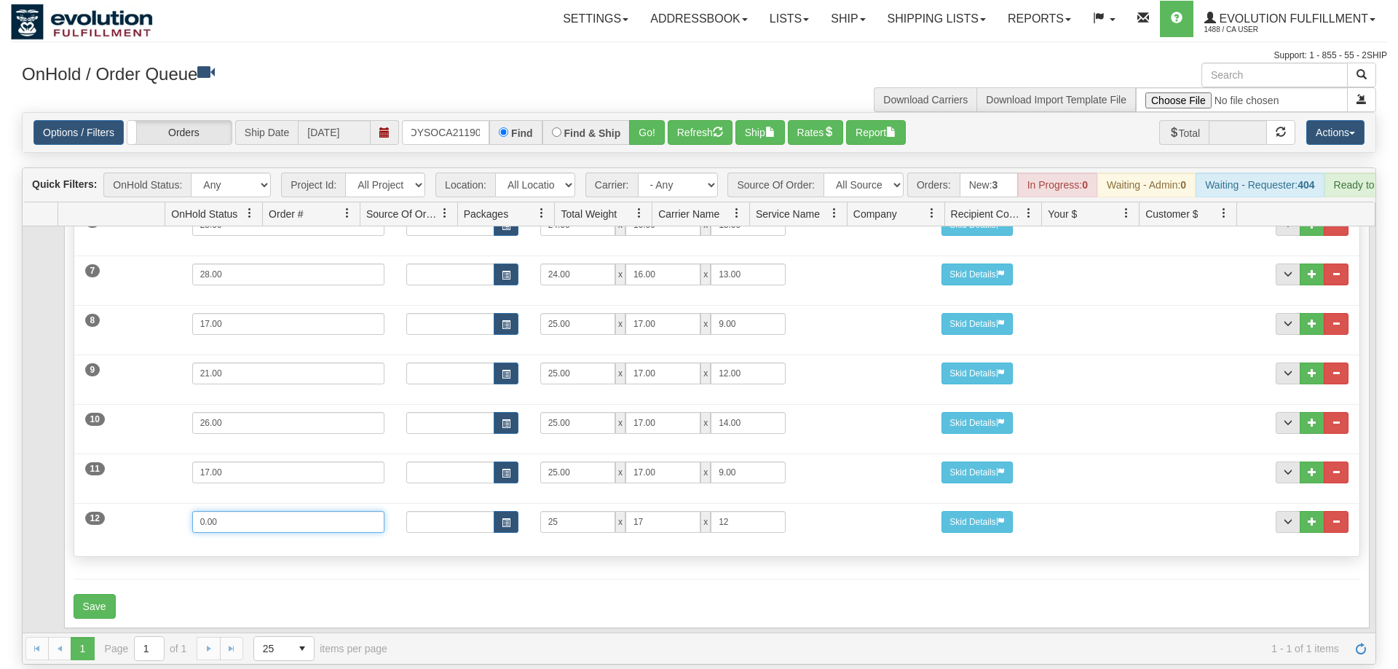
click at [192, 511] on input "0.00" at bounding box center [288, 522] width 192 height 22
type input "21"
click at [231, 529] on div "Packages 12 12 Measurements Type" at bounding box center [717, 208] width 1287 height 698
click at [92, 594] on button "Save" at bounding box center [95, 606] width 42 height 25
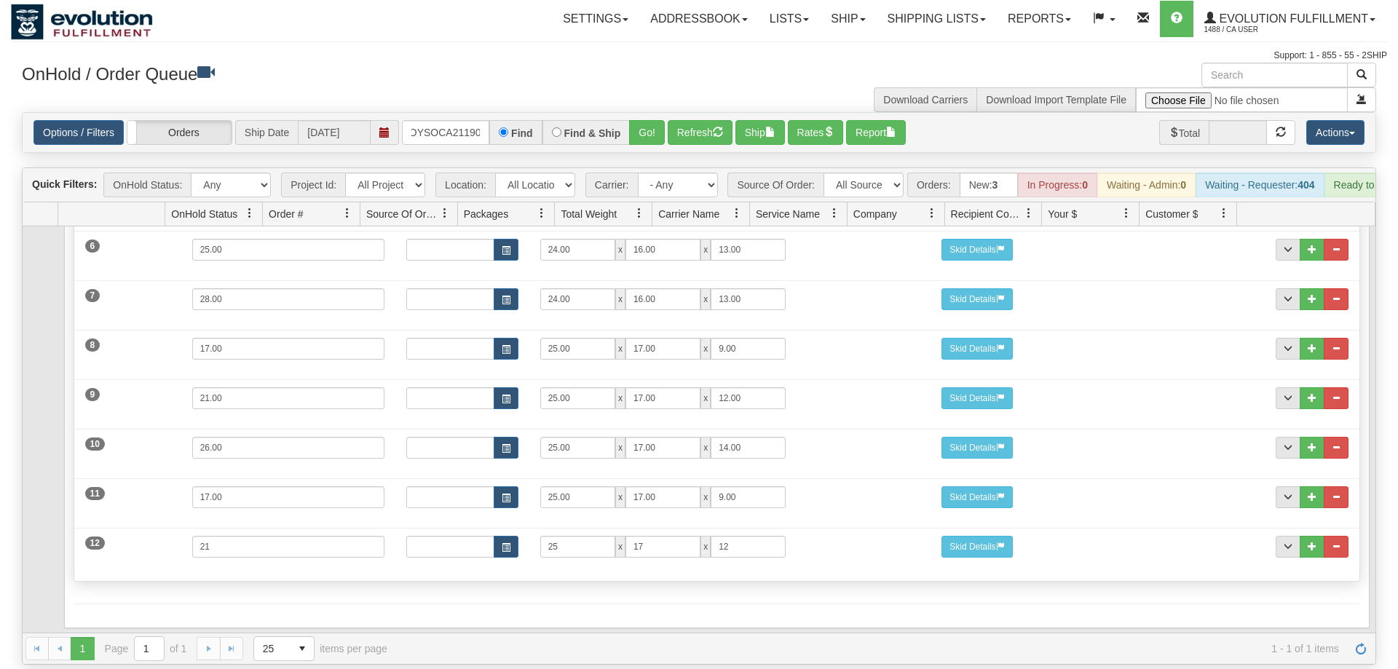
scroll to position [0, 0]
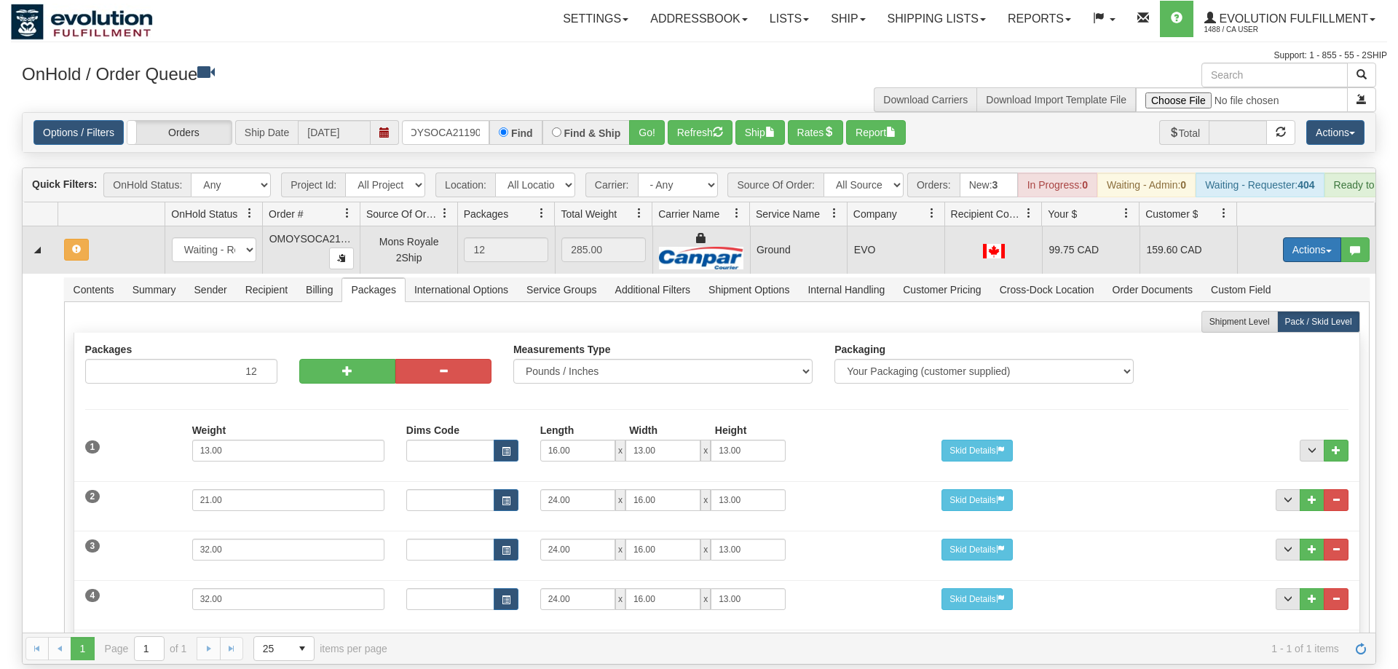
click at [1322, 237] on button "Actions" at bounding box center [1312, 249] width 58 height 25
click at [1299, 291] on span "Refresh Rates" at bounding box center [1276, 297] width 75 height 12
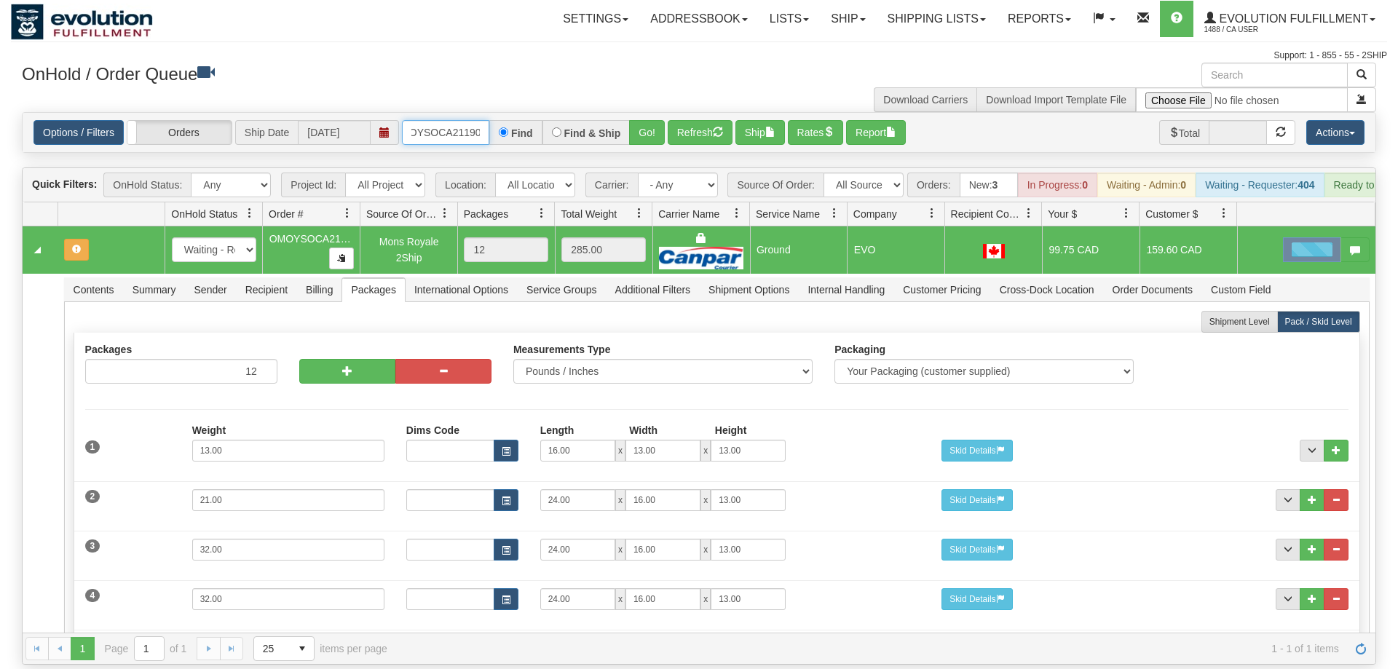
click at [430, 120] on input "OMOYSOCA21190" at bounding box center [445, 132] width 87 height 25
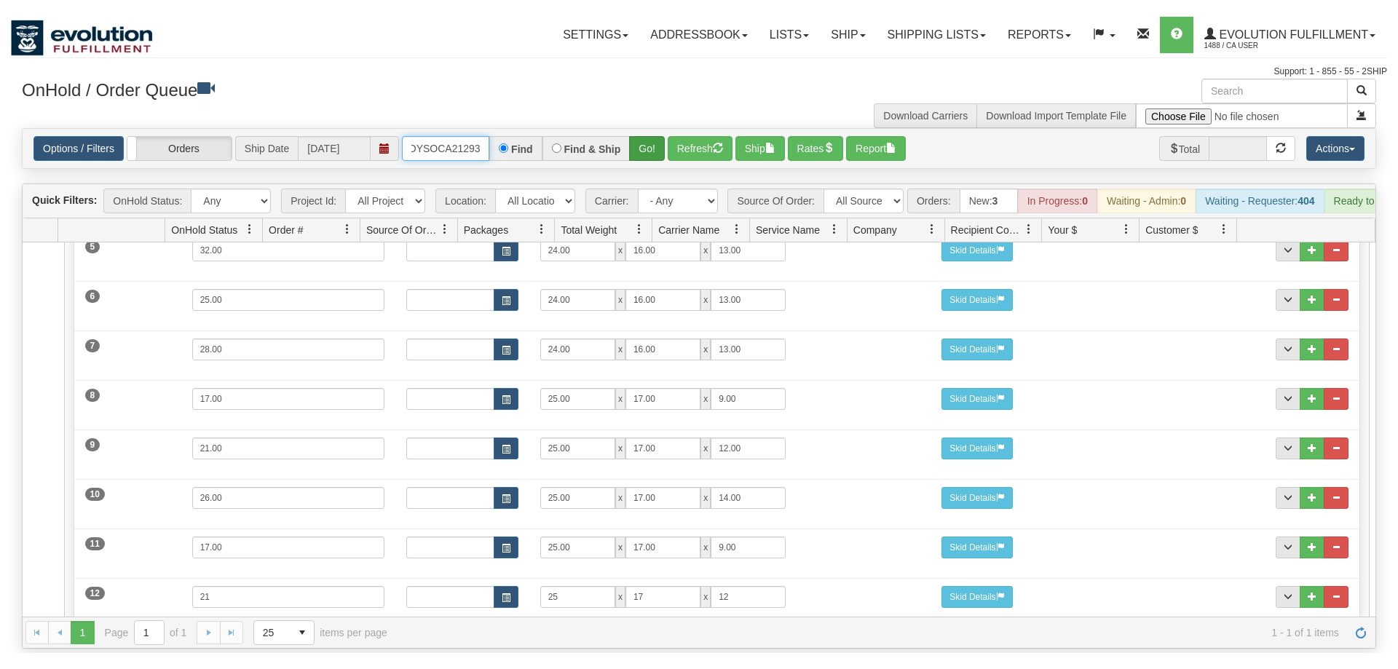
scroll to position [413, 0]
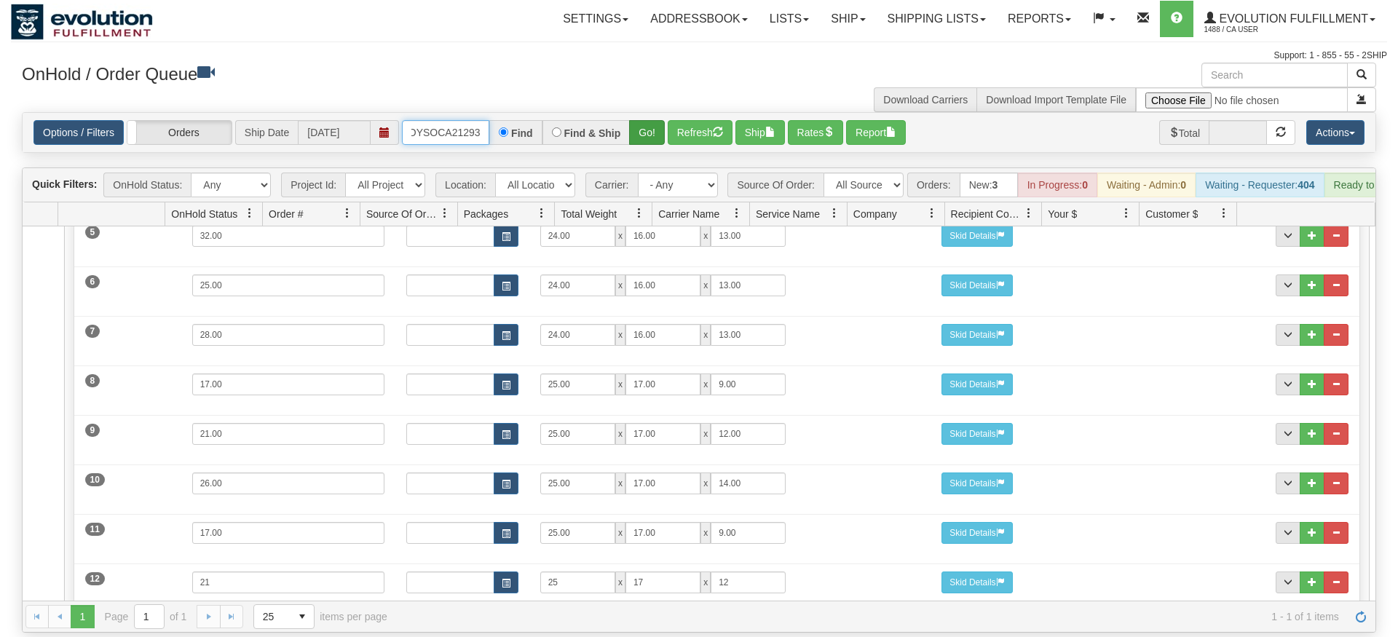
type input "OMOYSOCA21293"
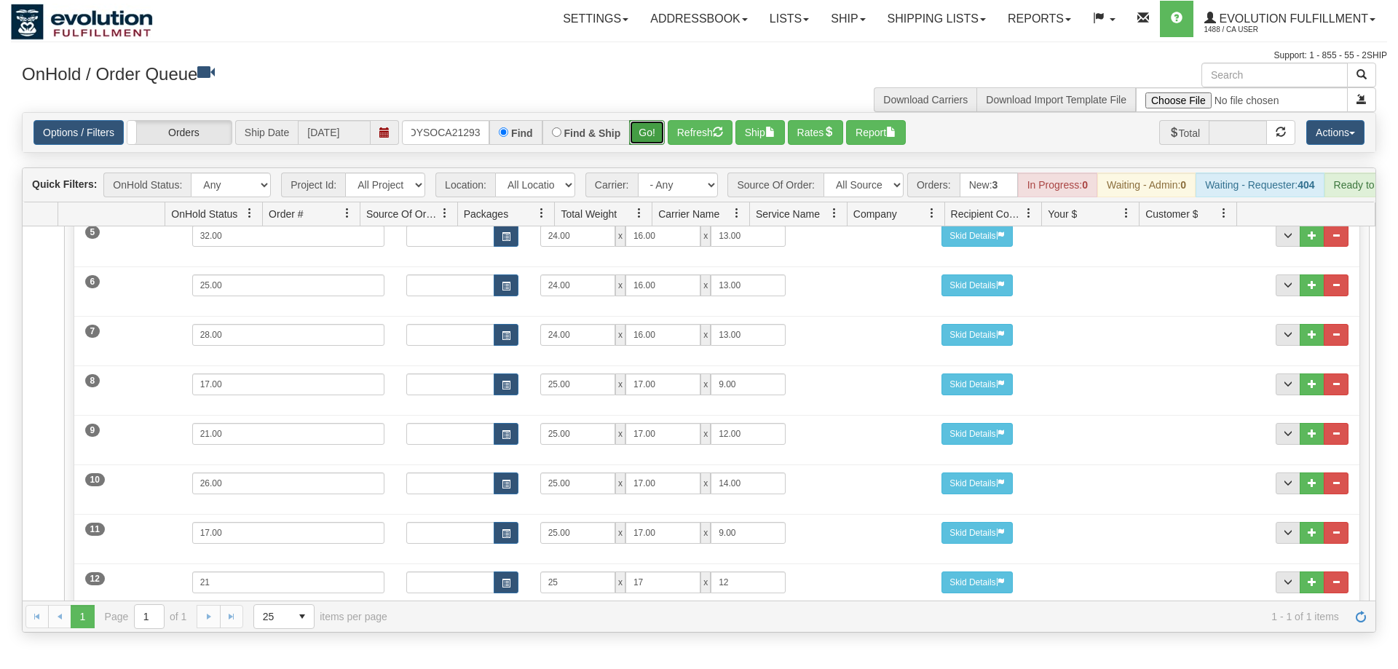
click at [642, 148] on div "Is equal to Is not equal to Contains Does not contains CAD USD EUR ZAR [PERSON_…" at bounding box center [699, 372] width 1377 height 521
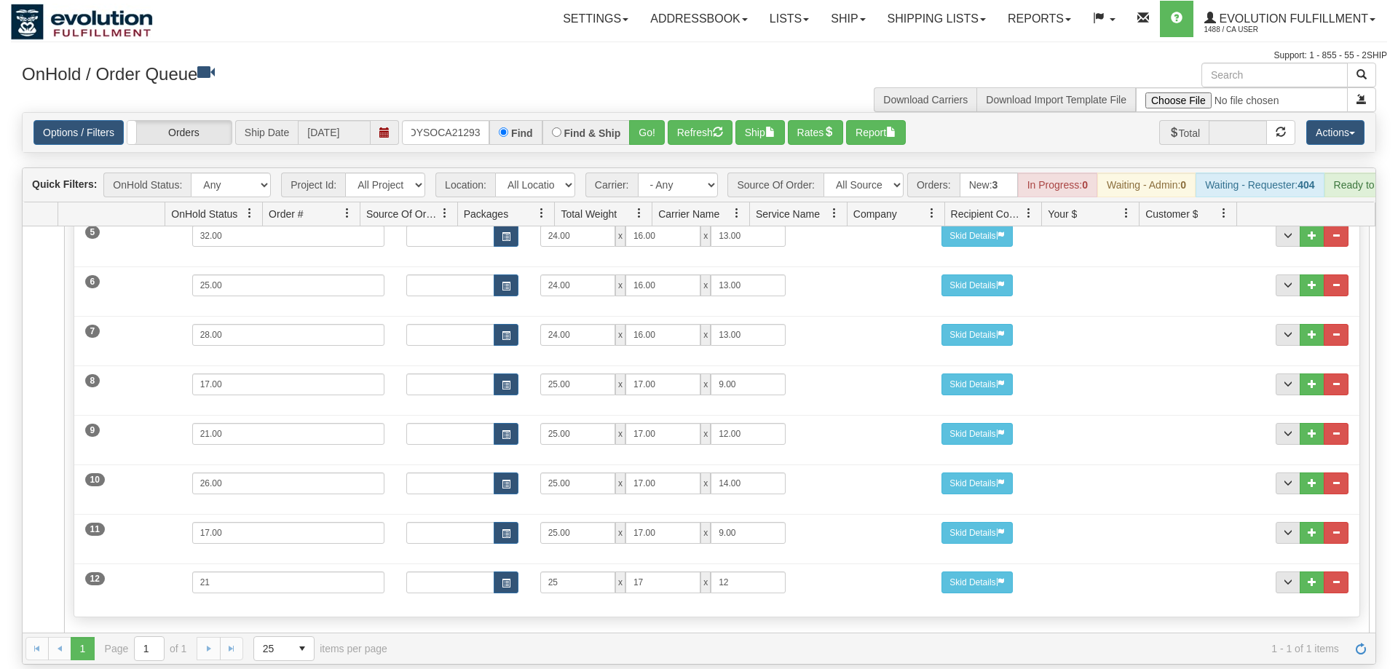
click at [649, 124] on div "Options / Filters Group Shipments Orders Ship Date 09/26/2025 OMOYSOCA21293 Fin…" at bounding box center [699, 132] width 1353 height 39
click at [648, 120] on button "Go!" at bounding box center [647, 132] width 36 height 25
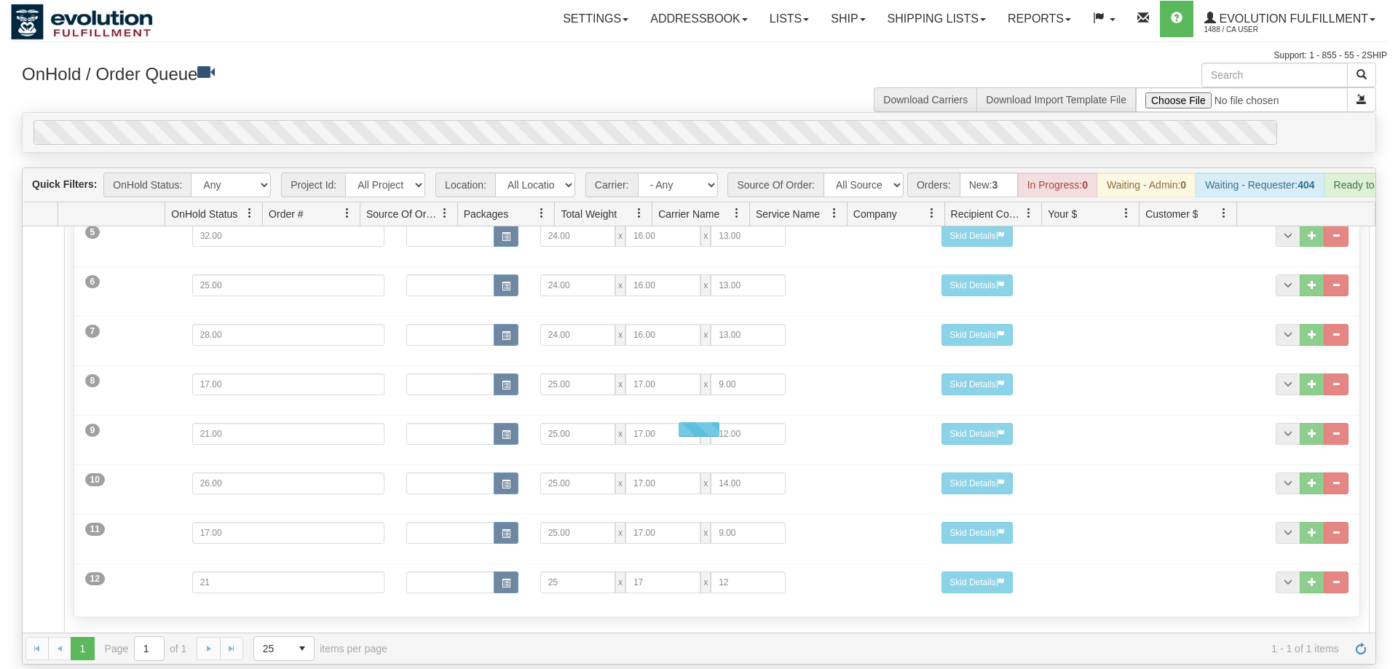
scroll to position [0, 20]
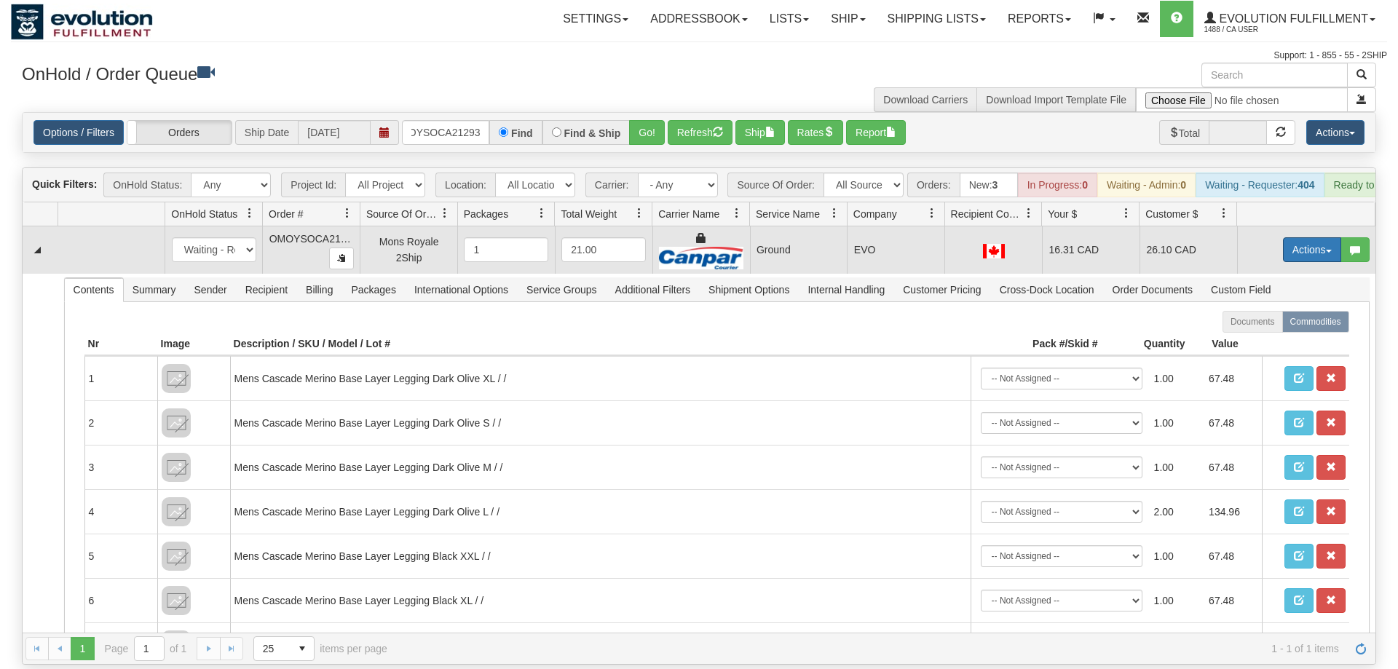
click at [1296, 237] on button "Actions" at bounding box center [1312, 249] width 58 height 25
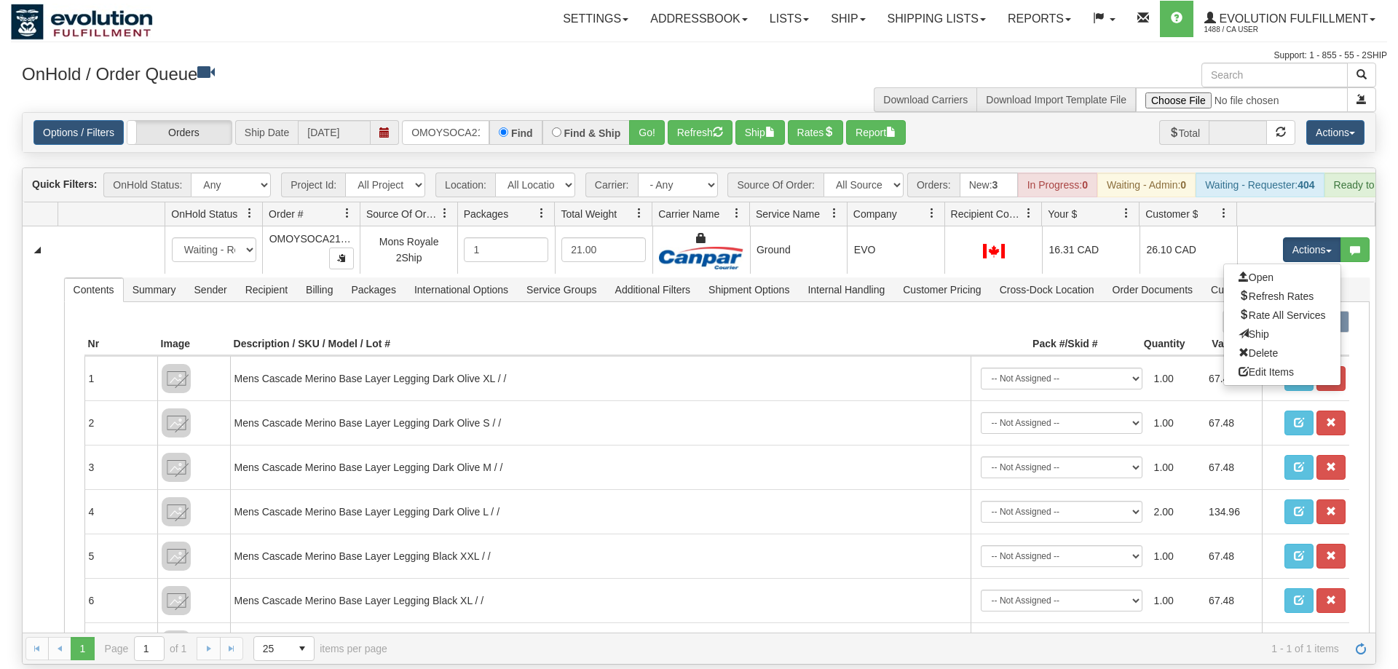
click at [1255, 347] on span "Delete" at bounding box center [1258, 353] width 39 height 12
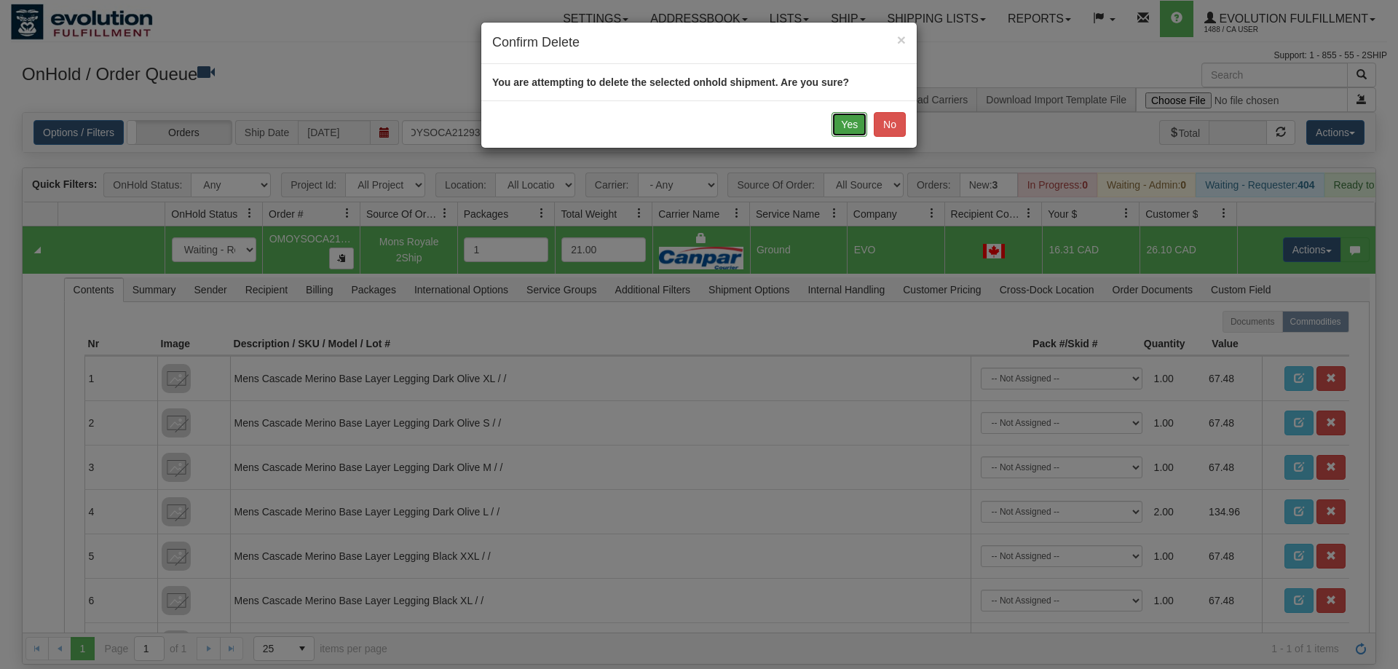
click at [838, 119] on button "Yes" at bounding box center [850, 124] width 36 height 25
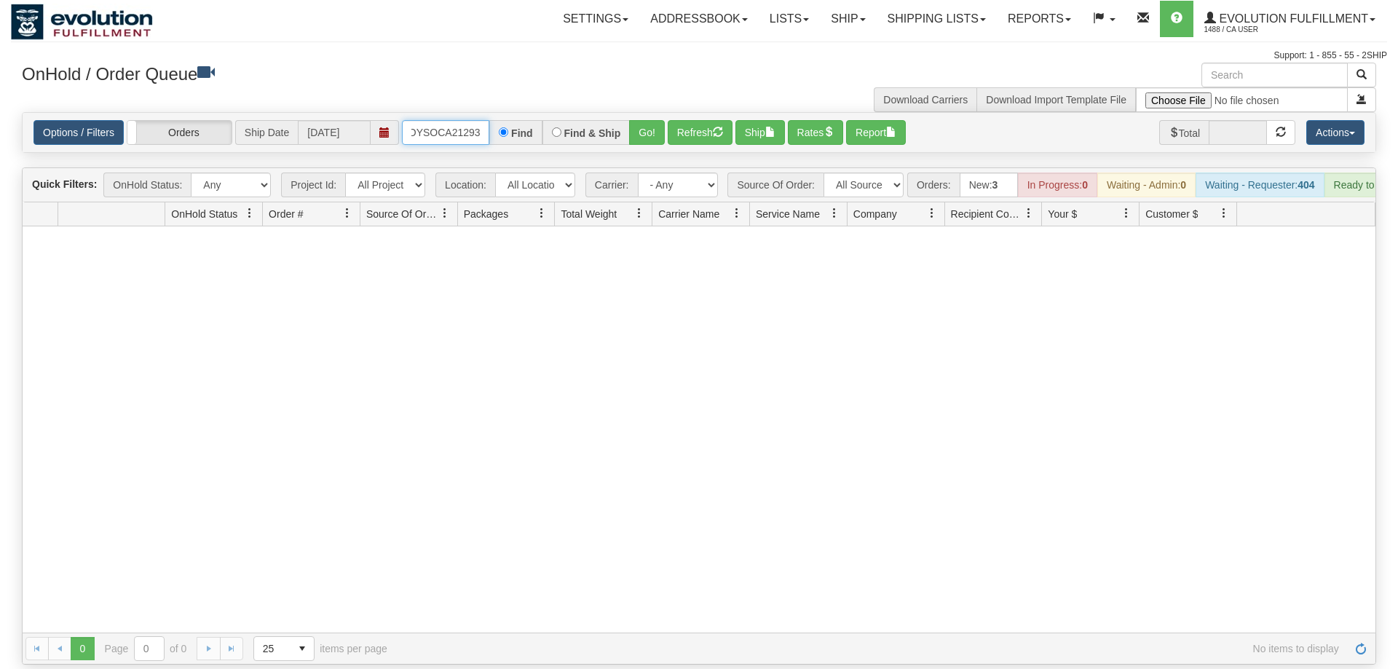
click at [450, 120] on input "OMOYSOCA21293" at bounding box center [445, 132] width 87 height 25
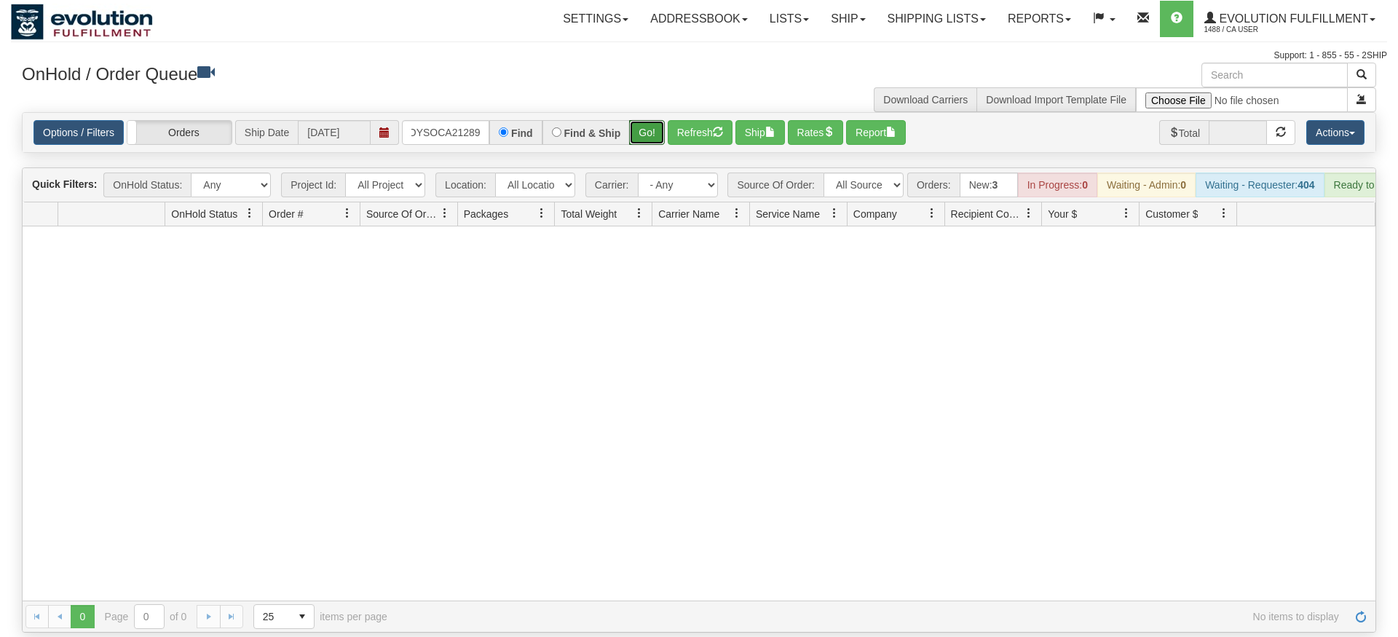
drag, startPoint x: 647, startPoint y: 117, endPoint x: 640, endPoint y: 134, distance: 18.3
click at [643, 144] on div "Is equal to Is not equal to Contains Does not contains CAD USD EUR ZAR [PERSON_…" at bounding box center [699, 372] width 1377 height 521
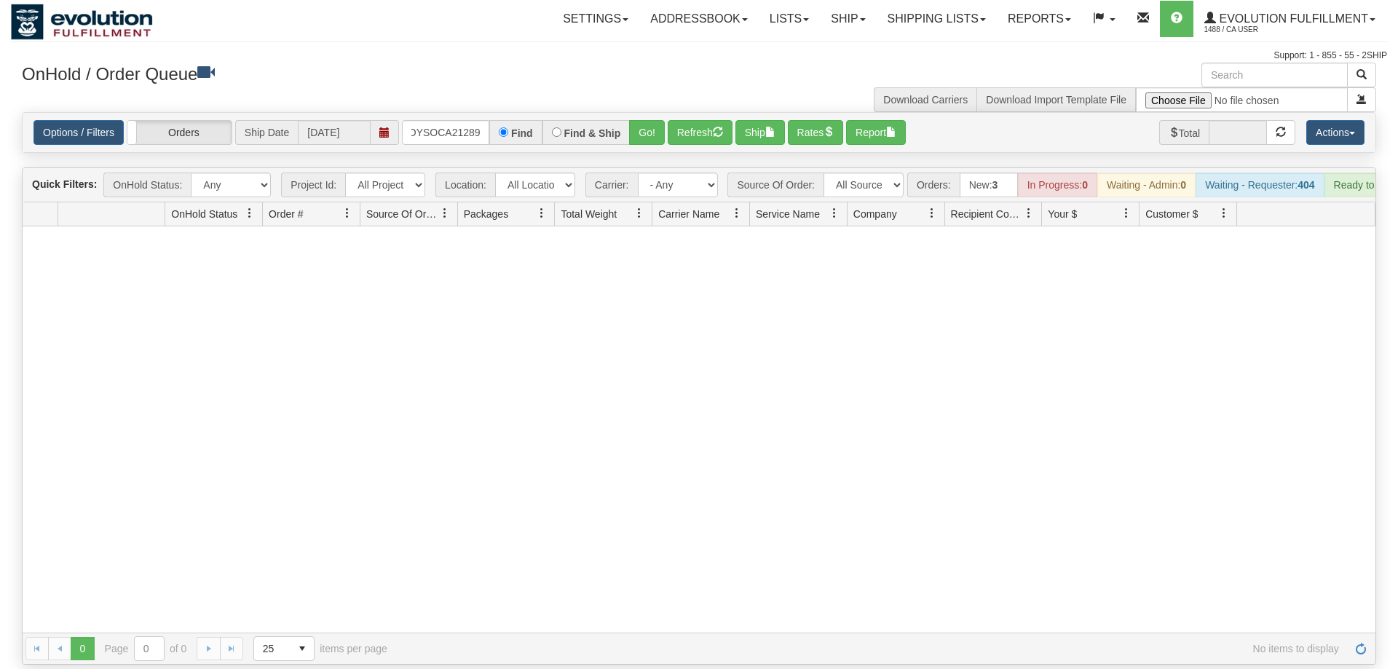
click at [639, 125] on div "Options / Filters Group Shipments Orders Ship Date [DATE] OMOYSOCA21289 Find Fi…" at bounding box center [699, 132] width 1353 height 39
click at [640, 120] on button "Go!" at bounding box center [647, 132] width 36 height 25
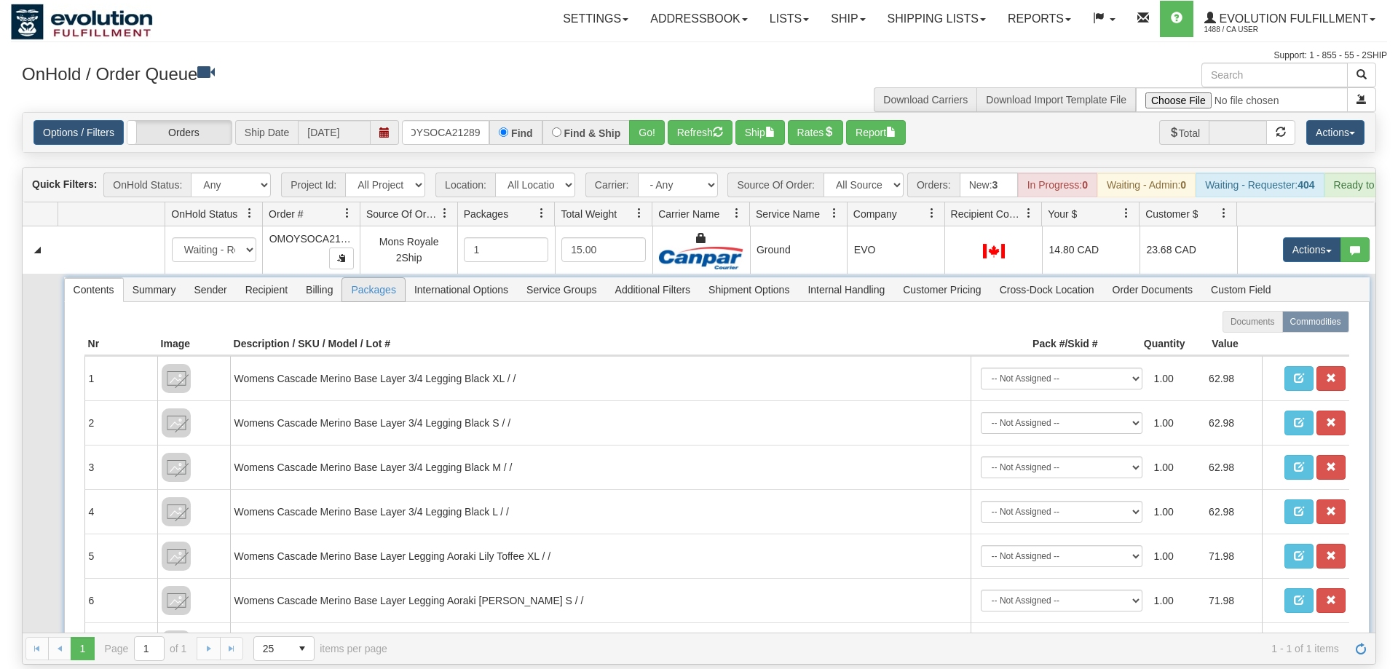
click at [377, 278] on span "Packages" at bounding box center [373, 289] width 62 height 23
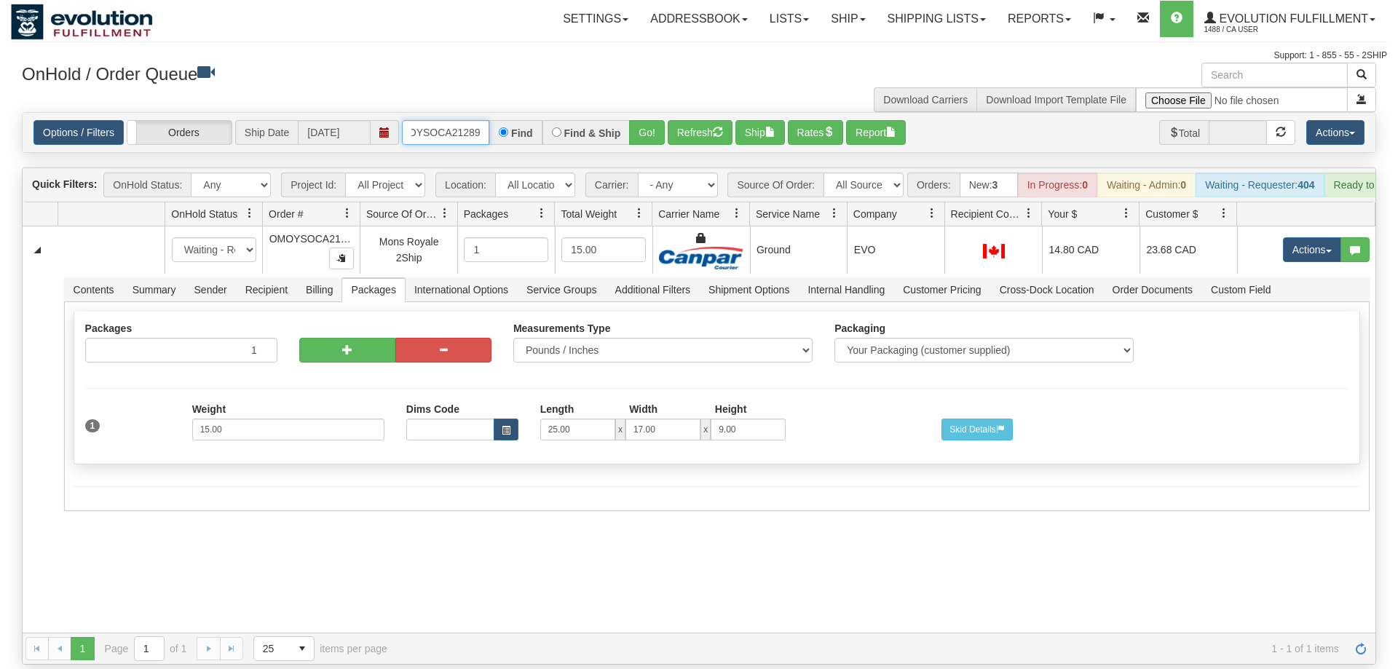
click at [433, 120] on input "OMOYSOCA21289" at bounding box center [445, 132] width 87 height 25
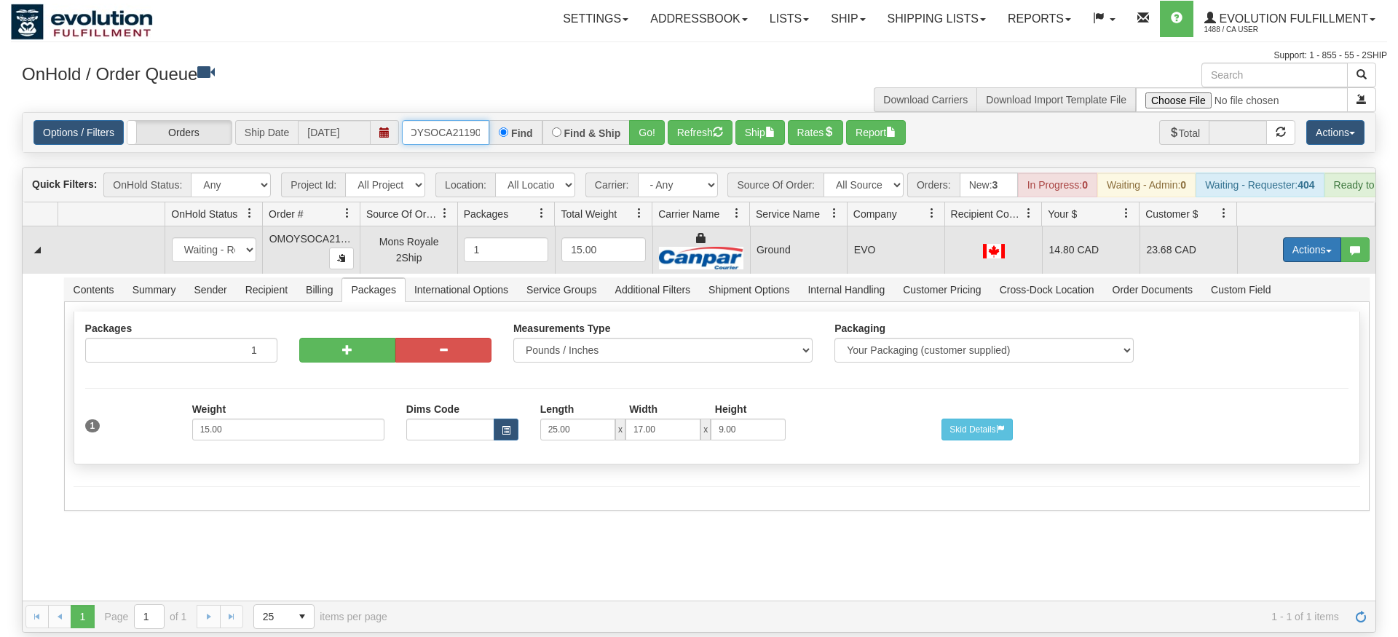
type input "OMOYSOCA21190"
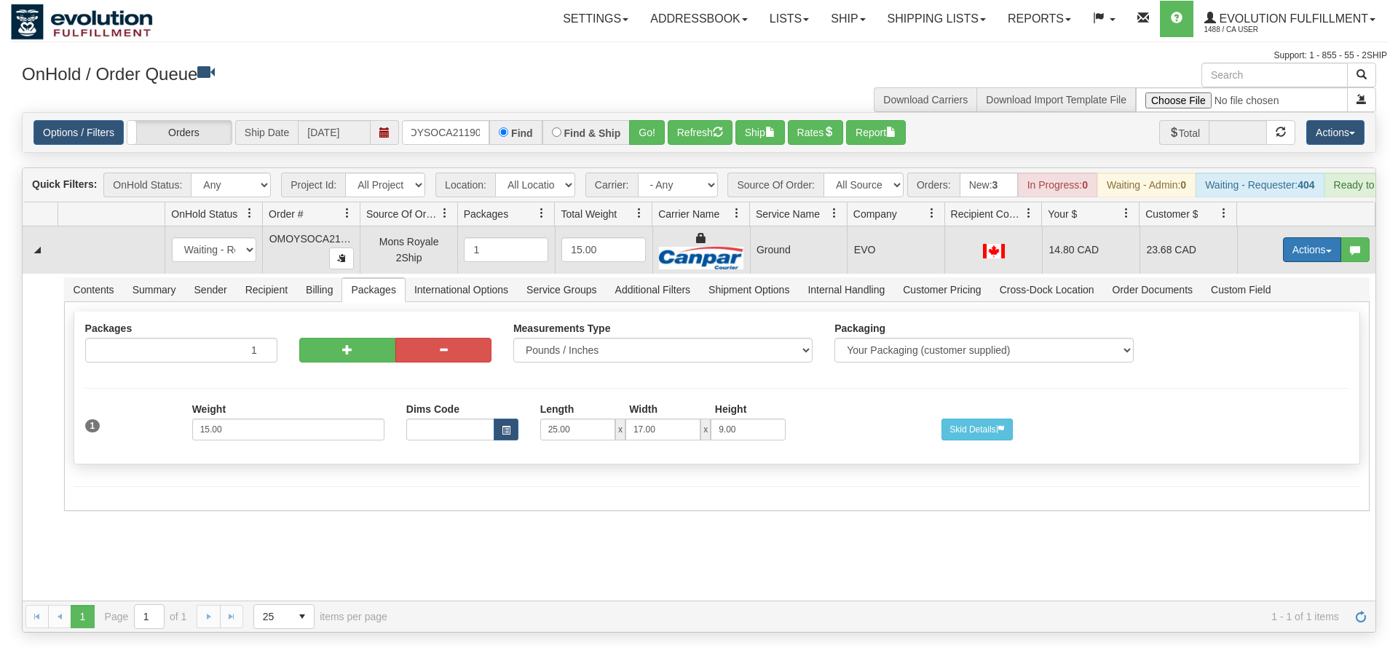
click at [1297, 268] on tbody "31667976 EVOLUTION V3 91230600 91230601 New In Progress Waiting - Admin Waiting…" at bounding box center [699, 371] width 1353 height 289
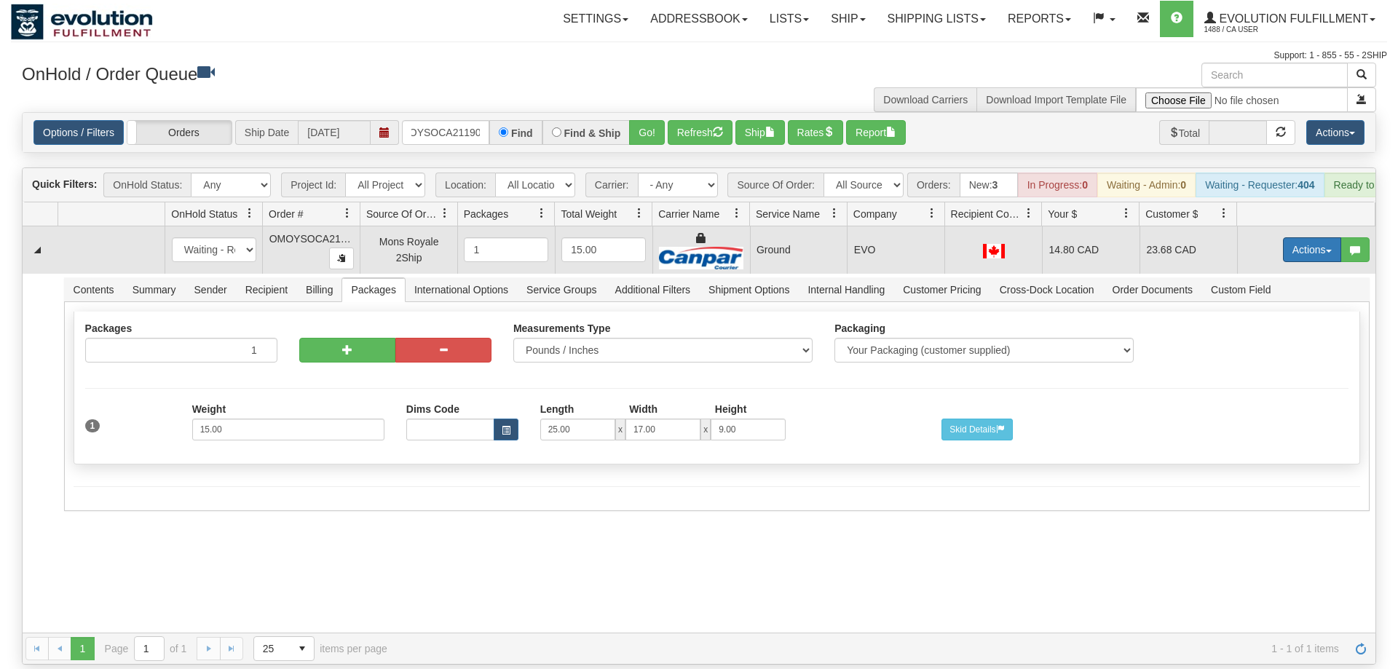
click at [1293, 237] on button "Actions" at bounding box center [1312, 249] width 58 height 25
click at [1280, 344] on link "Delete" at bounding box center [1282, 353] width 117 height 19
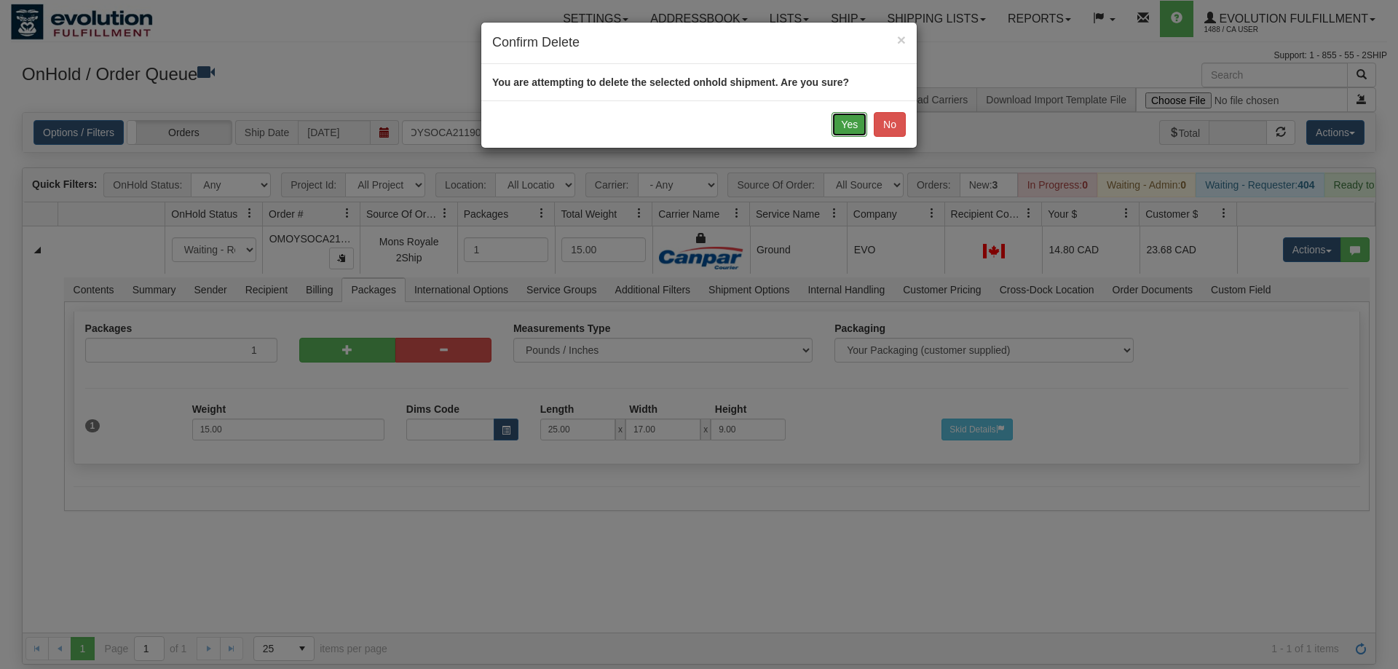
click at [846, 115] on button "Yes" at bounding box center [850, 124] width 36 height 25
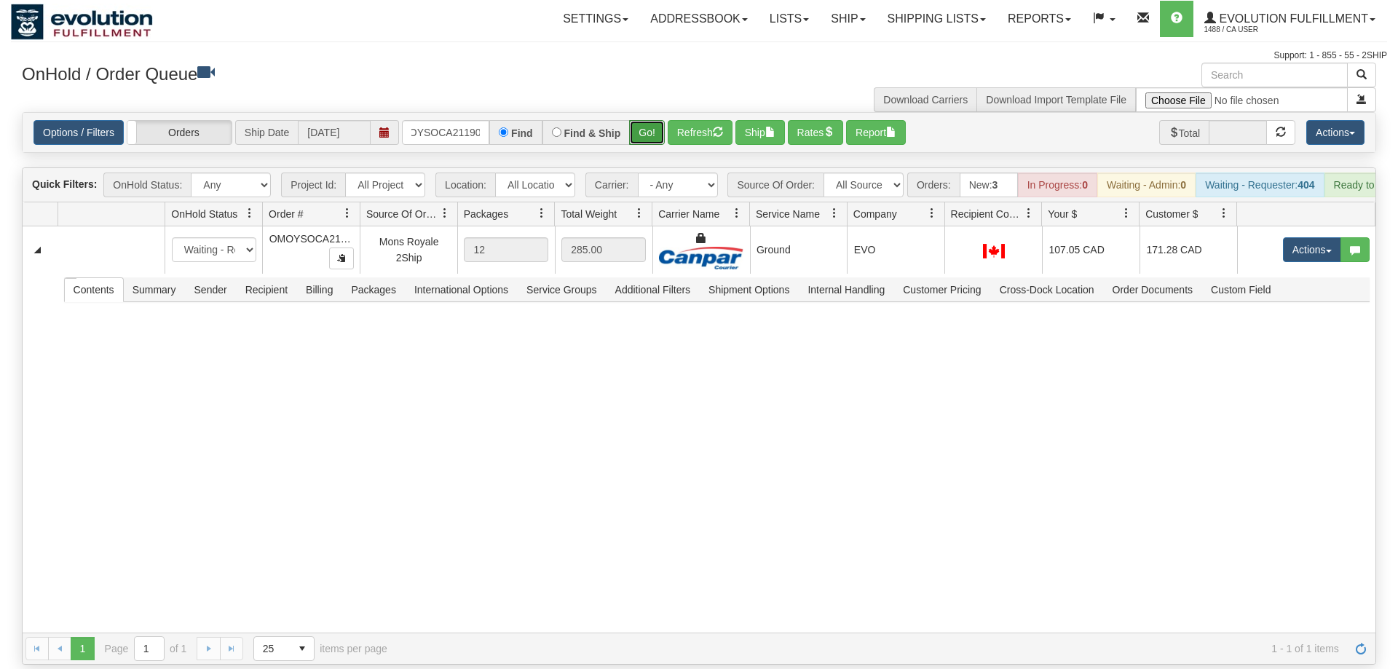
click at [646, 120] on button "Go!" at bounding box center [647, 132] width 36 height 25
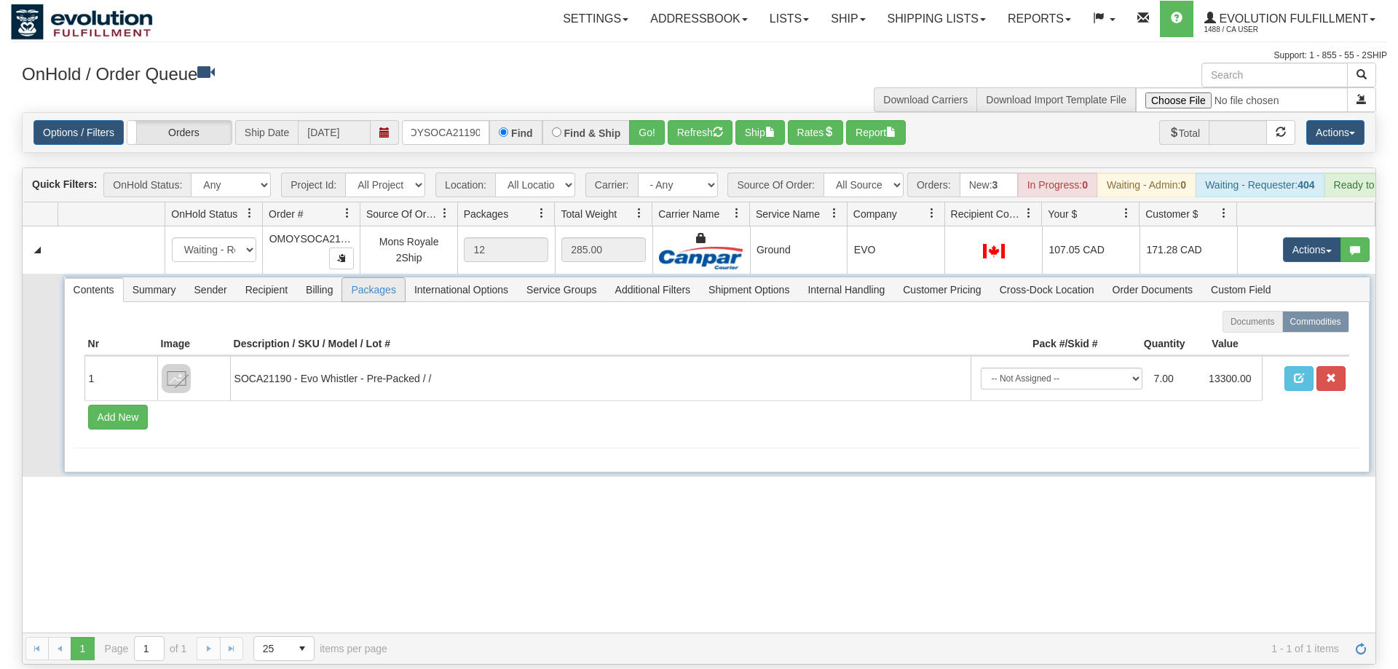
click at [368, 278] on span "Packages" at bounding box center [373, 289] width 62 height 23
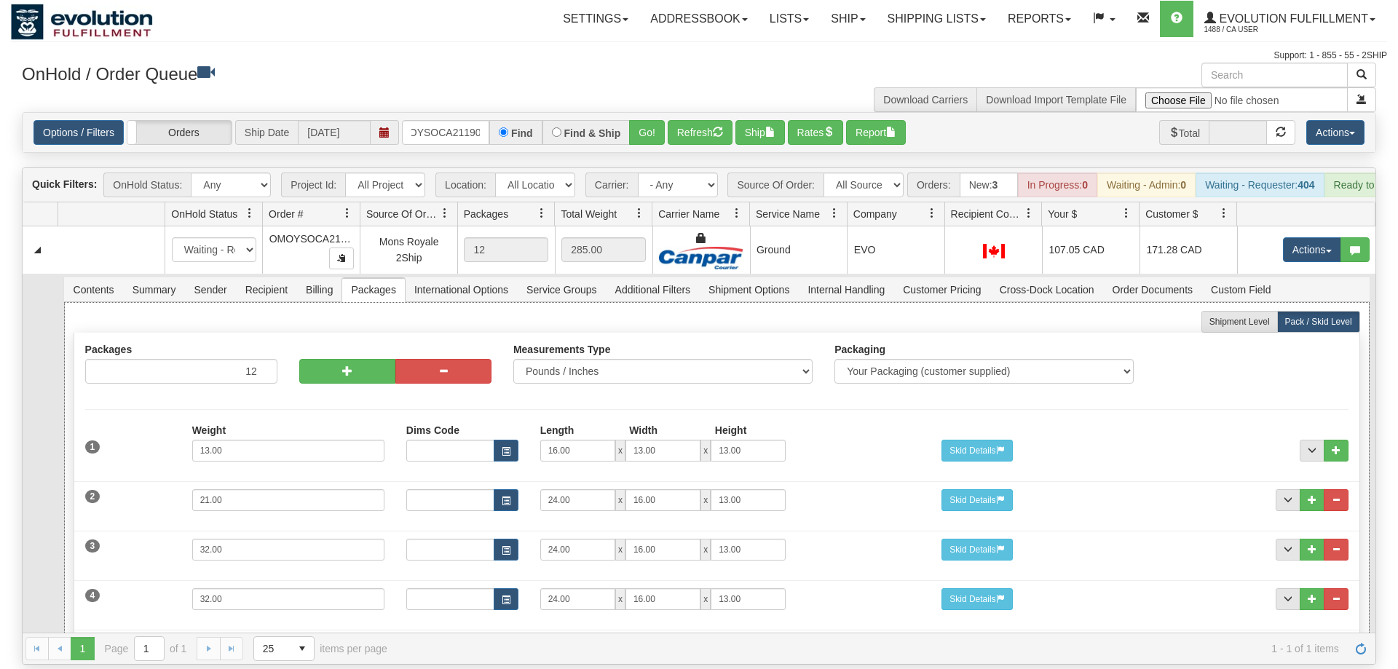
click at [251, 374] on div "Packages 12 12" at bounding box center [181, 369] width 214 height 51
click at [300, 359] on button "button" at bounding box center [347, 371] width 96 height 25
click at [431, 359] on button "button" at bounding box center [443, 371] width 96 height 25
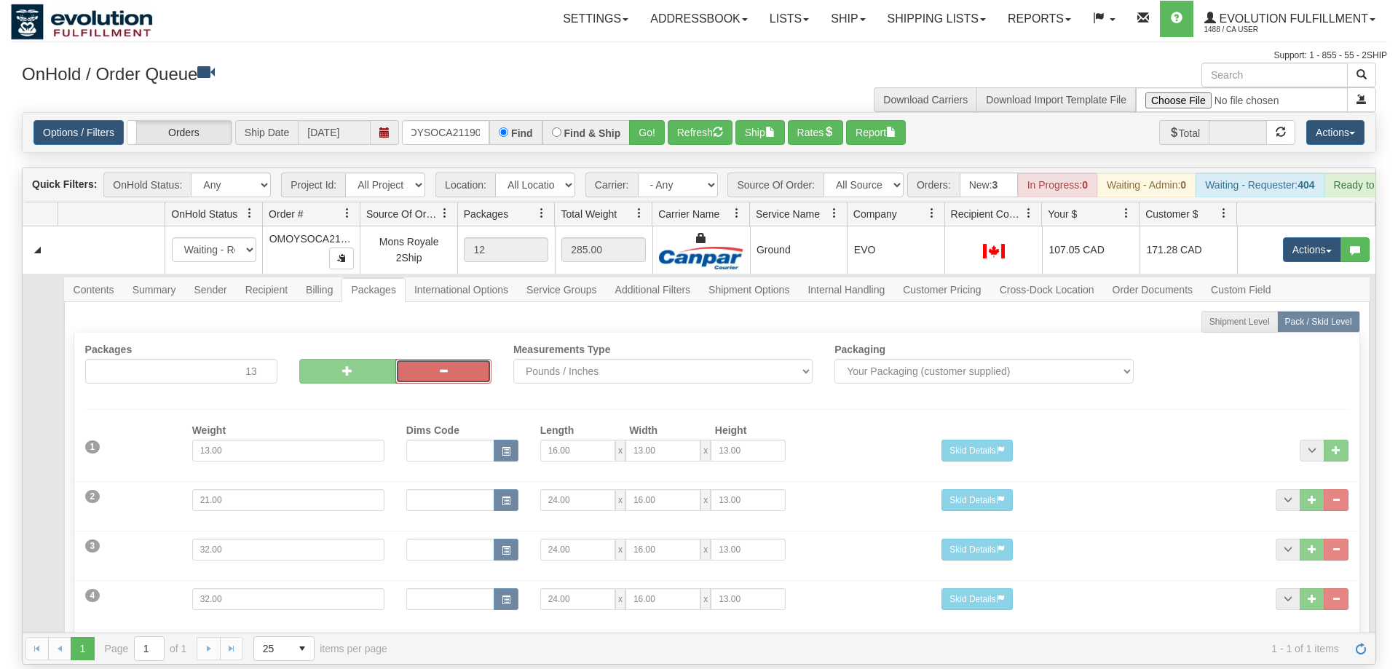
type input "12"
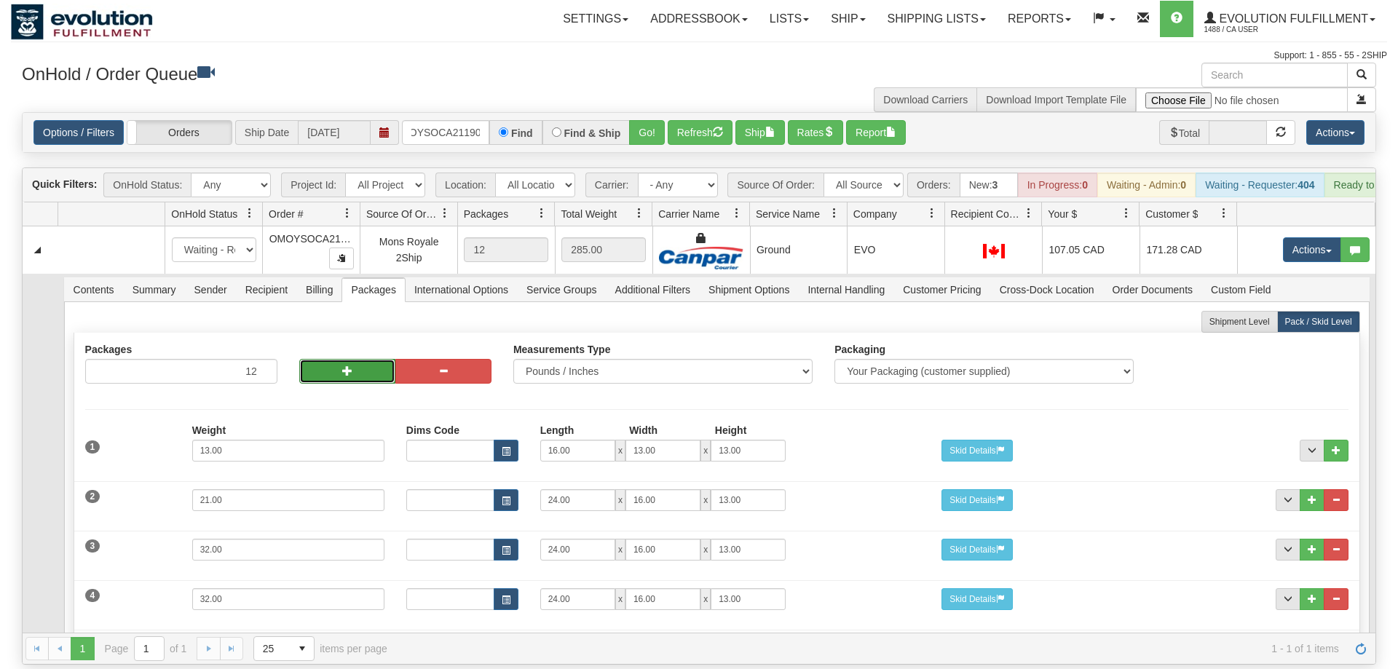
click at [346, 366] on span "button" at bounding box center [347, 371] width 10 height 10
type input "13"
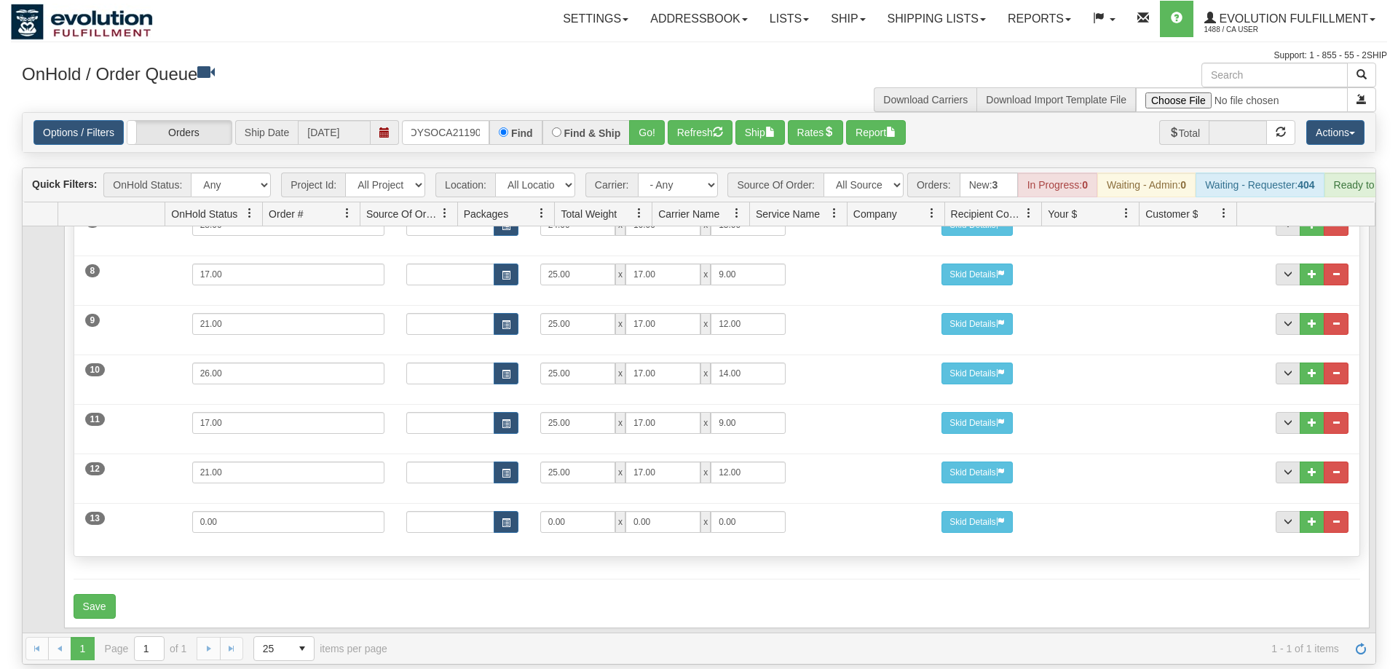
scroll to position [223, 0]
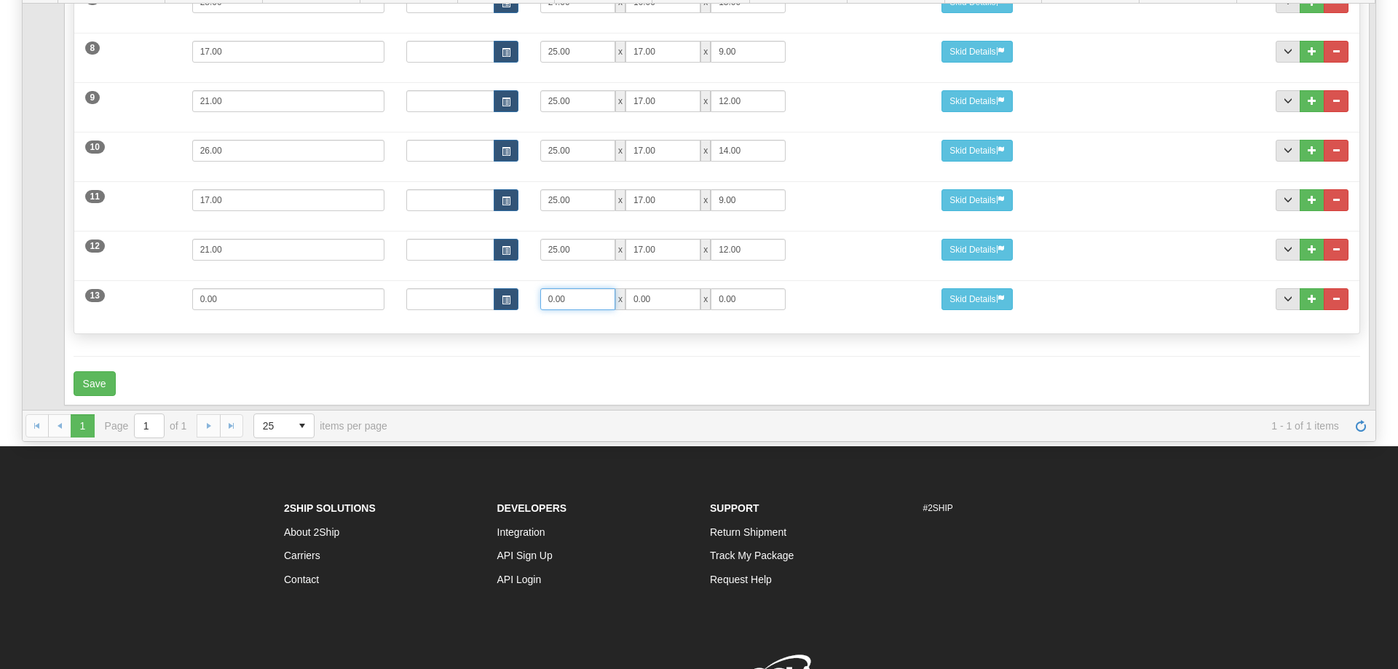
drag, startPoint x: 302, startPoint y: 307, endPoint x: 255, endPoint y: 312, distance: 46.9
click at [540, 310] on input "0.00" at bounding box center [577, 299] width 75 height 22
type input "25"
type input "17"
type input "9"
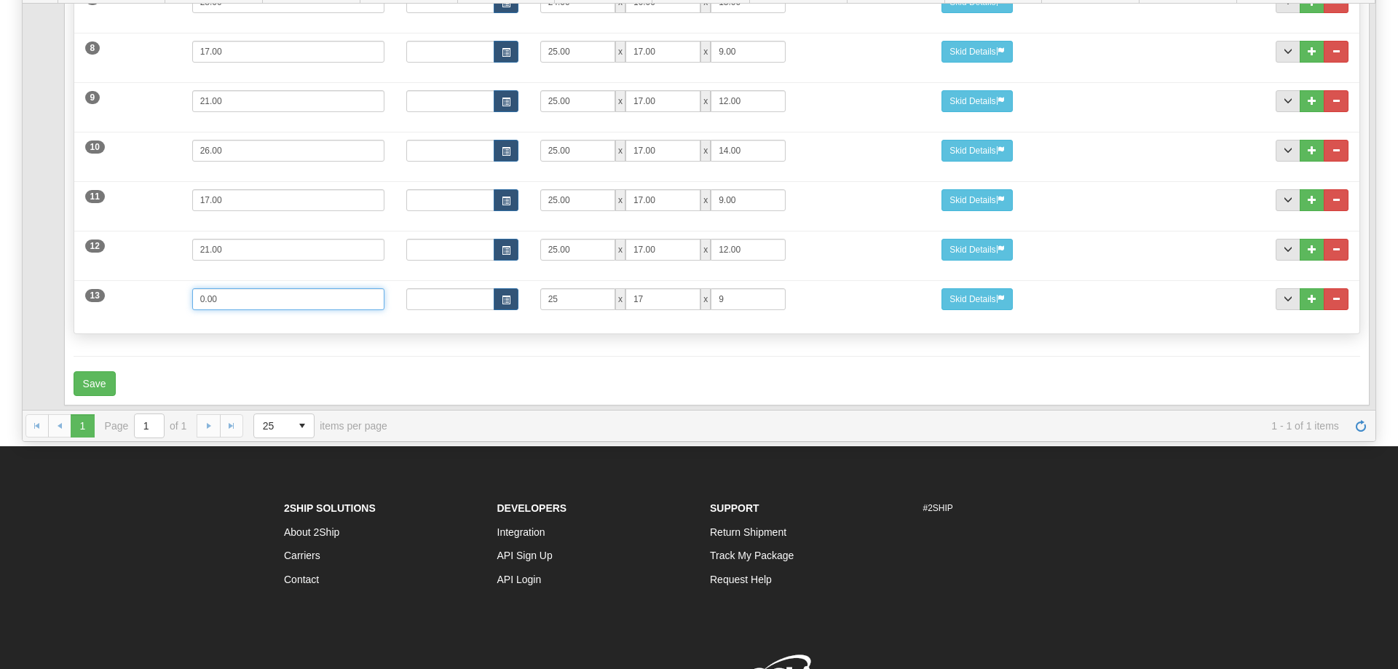
drag, startPoint x: 207, startPoint y: 281, endPoint x: 91, endPoint y: 281, distance: 115.8
click at [192, 288] on input "0.00" at bounding box center [288, 299] width 192 height 22
type input "15"
click at [106, 371] on button "Save" at bounding box center [95, 383] width 42 height 25
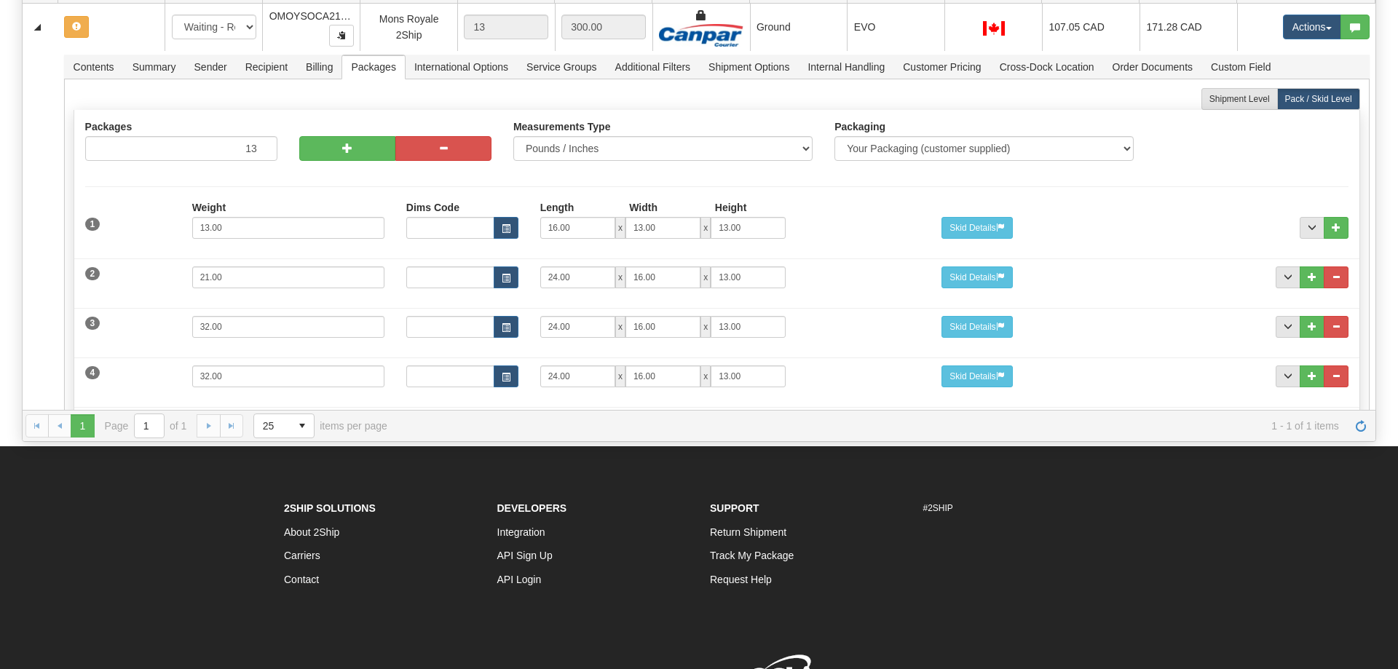
scroll to position [0, 0]
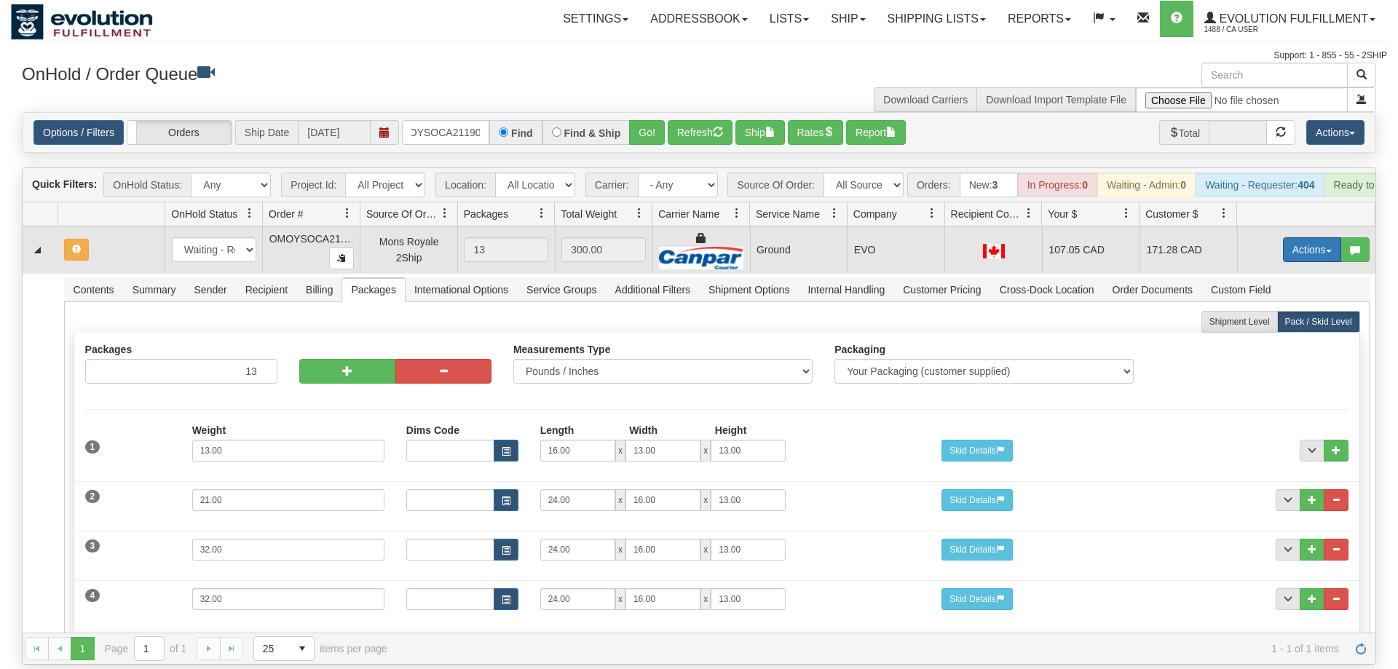
click at [1320, 237] on button "Actions" at bounding box center [1312, 249] width 58 height 25
click at [1275, 291] on span "Refresh Rates" at bounding box center [1276, 297] width 75 height 12
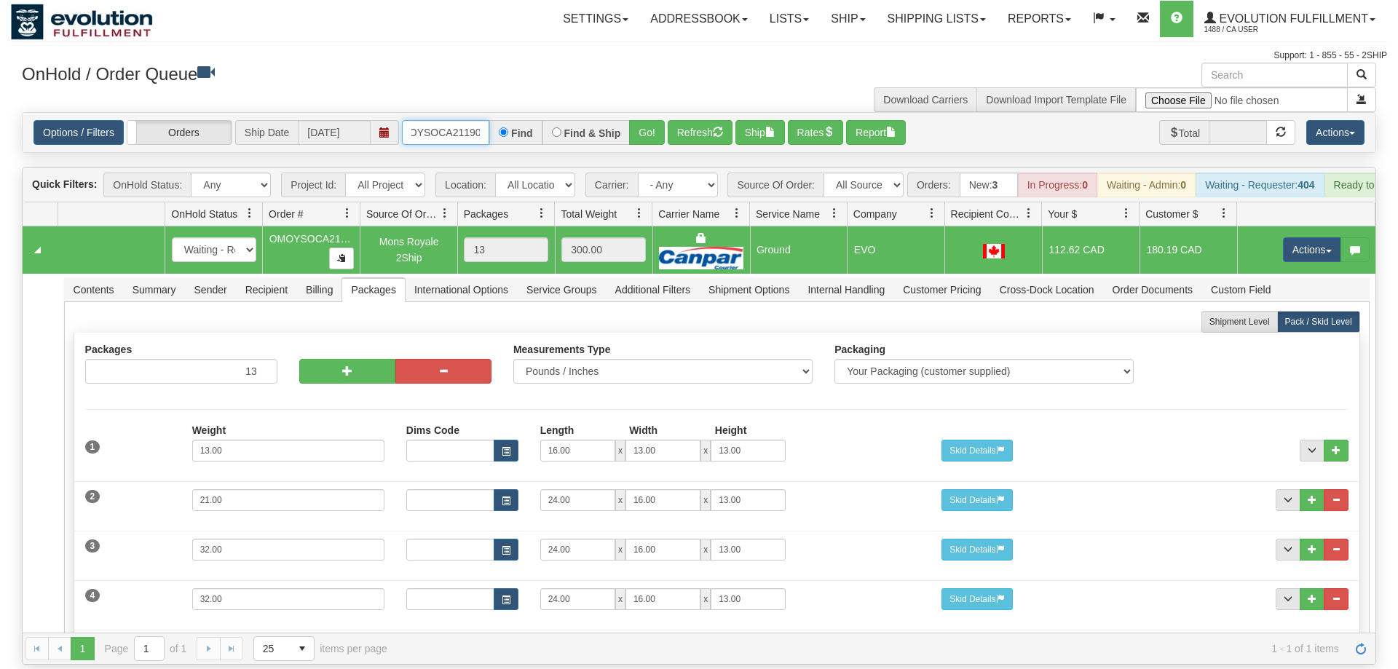
click at [460, 120] on input "OMOYSOCA21190" at bounding box center [445, 132] width 87 height 25
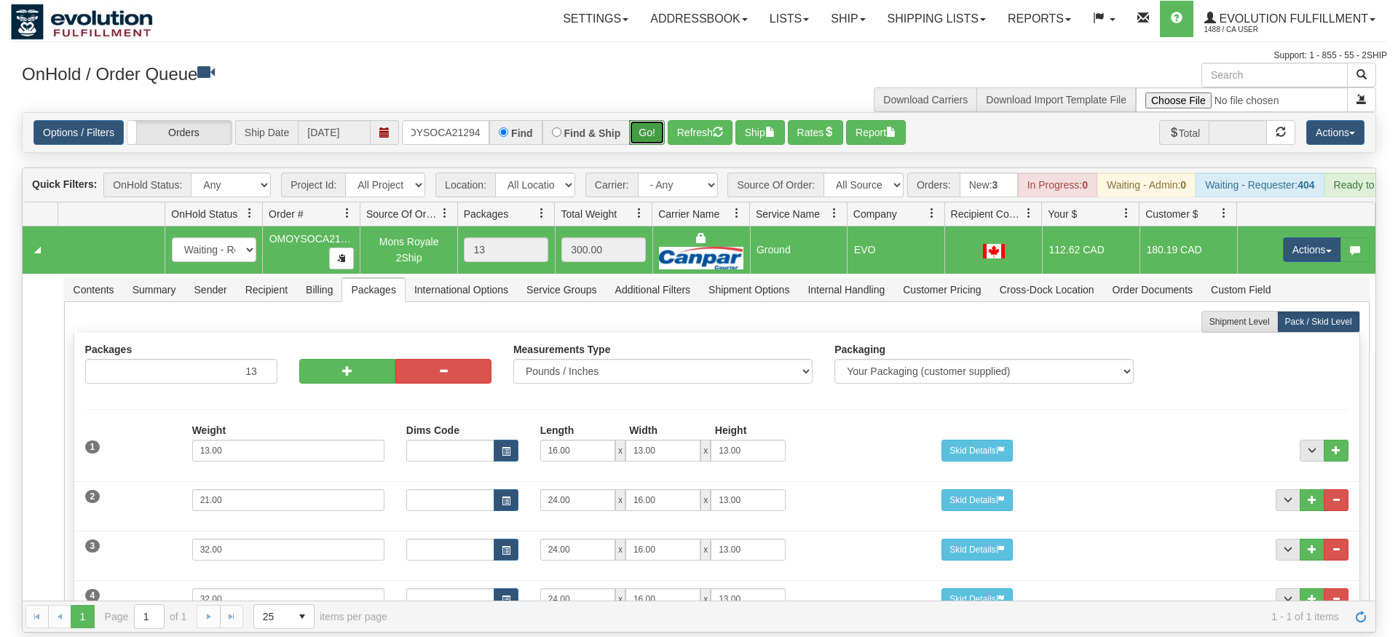
click at [645, 144] on div "Is equal to Is not equal to Contains Does not contains CAD USD EUR ZAR [PERSON_…" at bounding box center [699, 372] width 1377 height 521
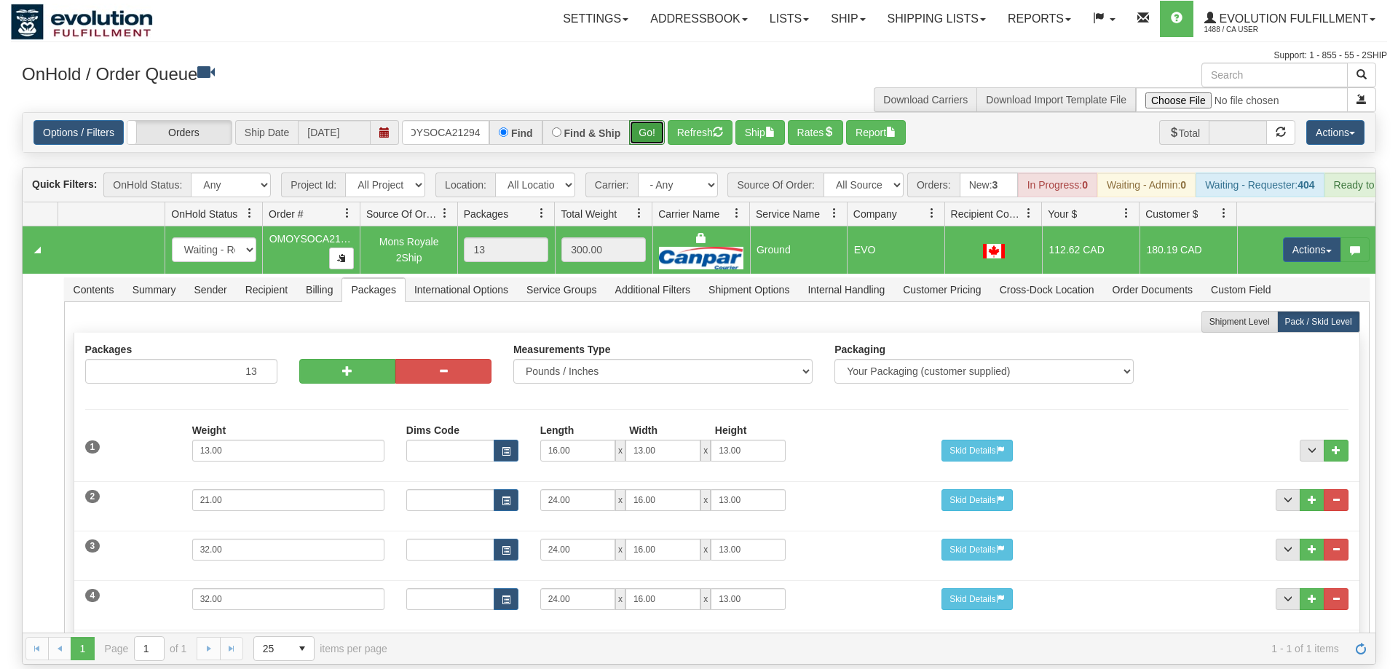
click at [644, 120] on button "Go!" at bounding box center [647, 132] width 36 height 25
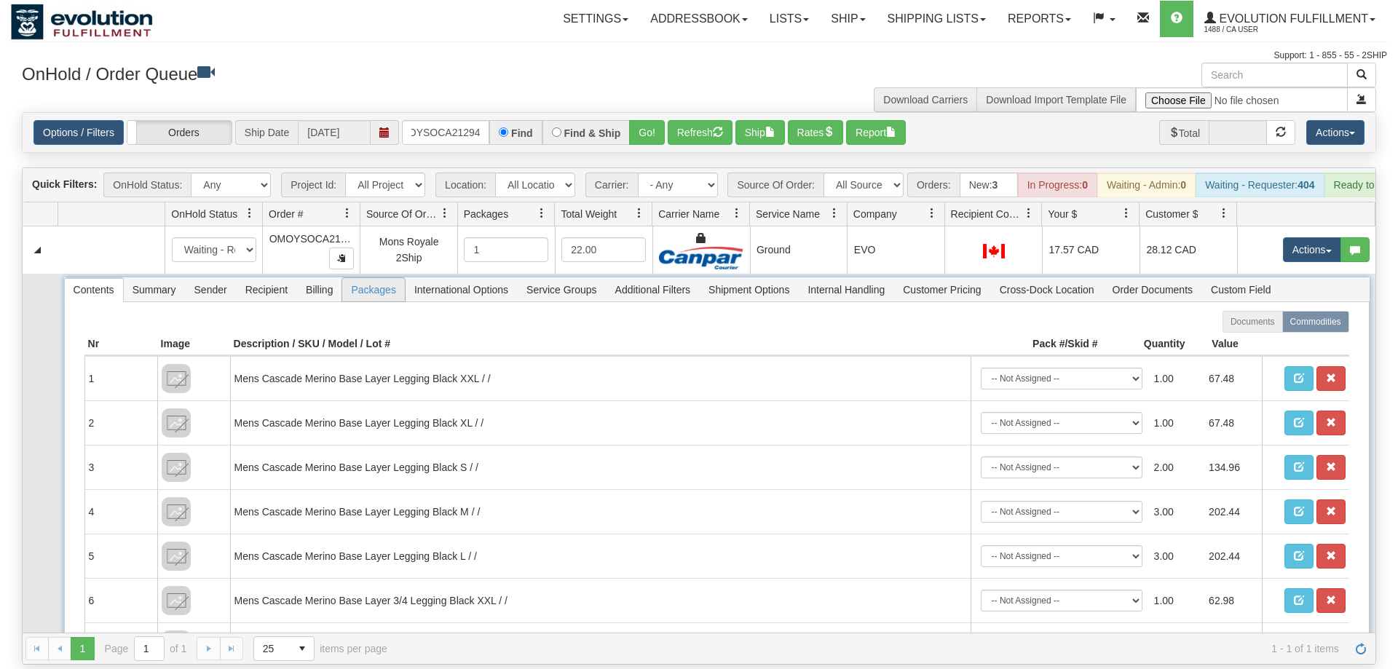
click at [354, 278] on span "Packages" at bounding box center [373, 289] width 62 height 23
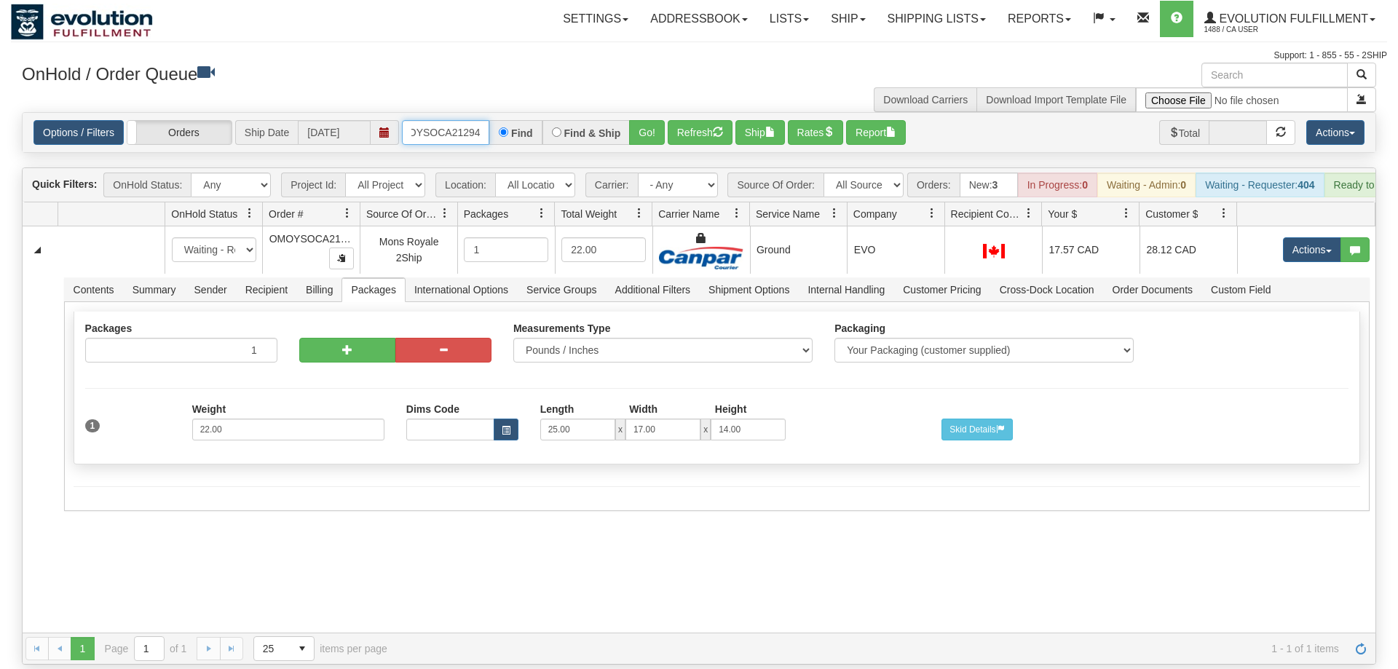
click at [428, 120] on input "OMOYSOCA21294" at bounding box center [445, 132] width 87 height 25
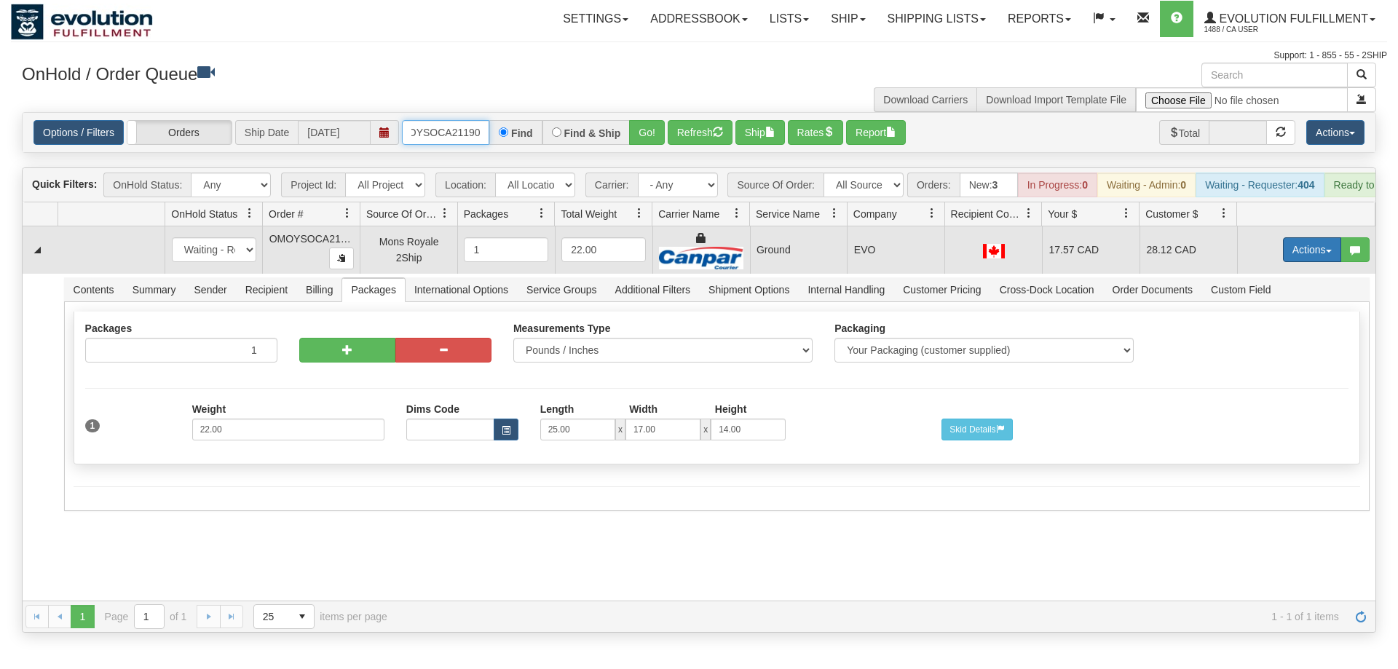
scroll to position [0, 19]
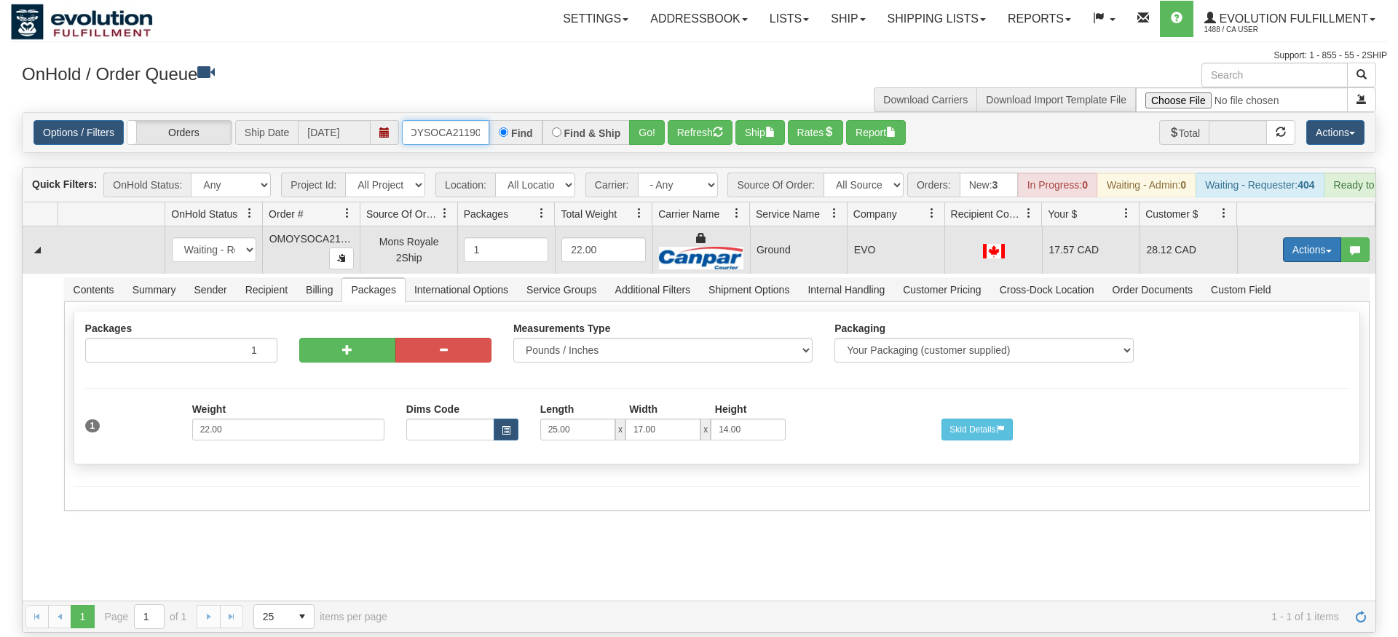
type input "OMOYSOCA21190"
click at [1307, 255] on tbody "31649550 EVOLUTION V3 91190495 91190496 New In Progress Waiting - Admin Waiting…" at bounding box center [699, 371] width 1353 height 289
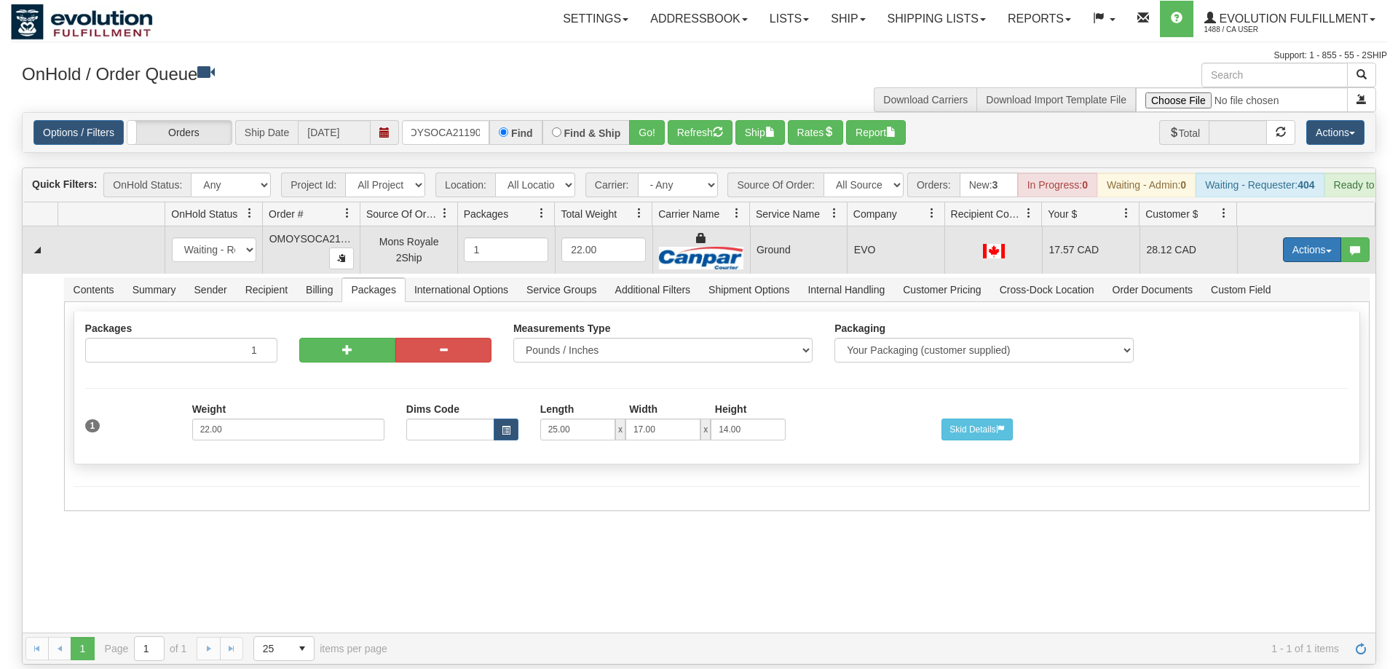
click at [1289, 237] on button "Actions" at bounding box center [1312, 249] width 58 height 25
click at [1283, 344] on link "Delete" at bounding box center [1282, 353] width 117 height 19
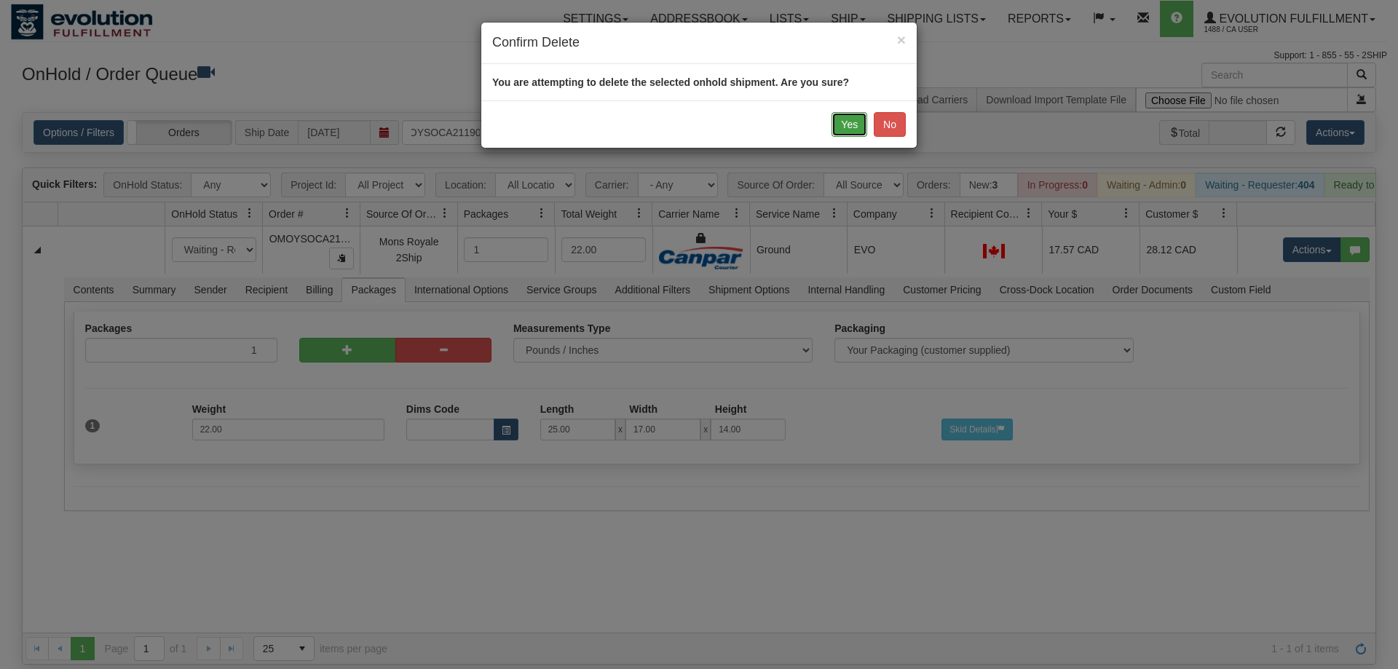
click at [857, 122] on button "Yes" at bounding box center [850, 124] width 36 height 25
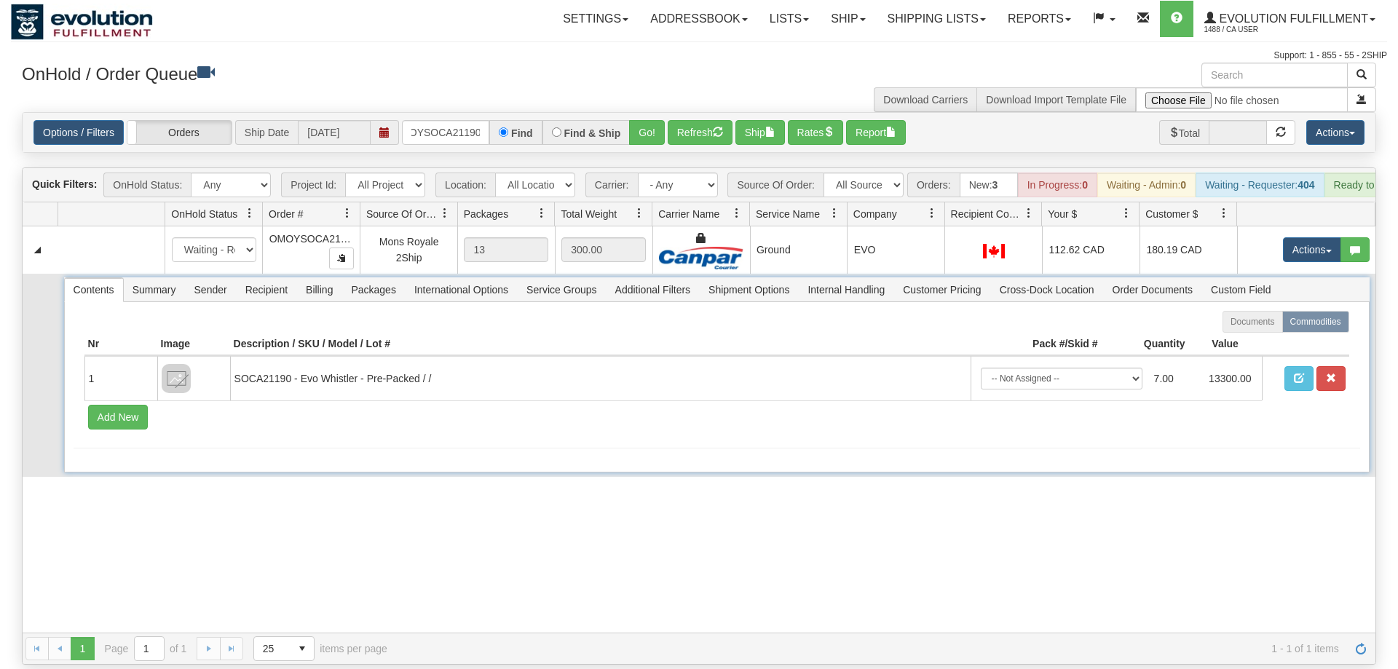
click at [390, 278] on span "Packages" at bounding box center [373, 289] width 62 height 23
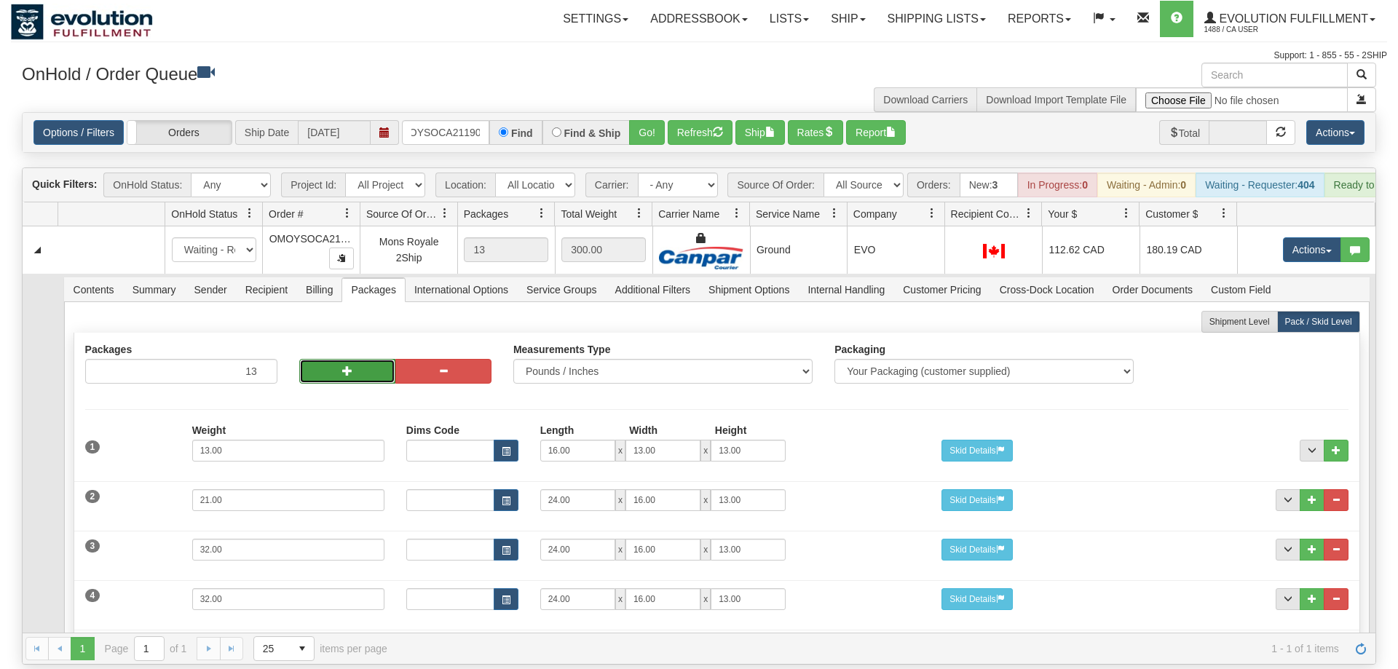
click at [371, 359] on button "button" at bounding box center [347, 371] width 96 height 25
click at [438, 366] on span "button" at bounding box center [443, 371] width 10 height 10
type input "13"
click at [355, 359] on button "button" at bounding box center [347, 371] width 96 height 25
type input "14"
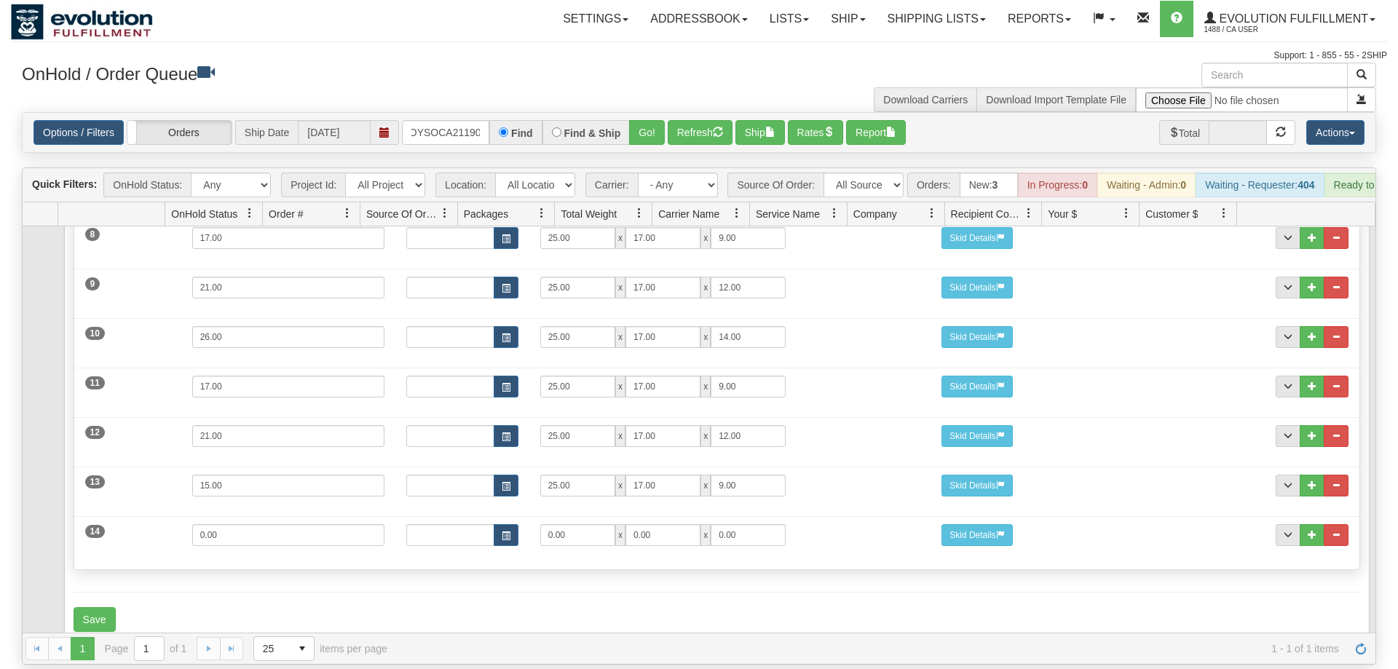
scroll to position [575, 0]
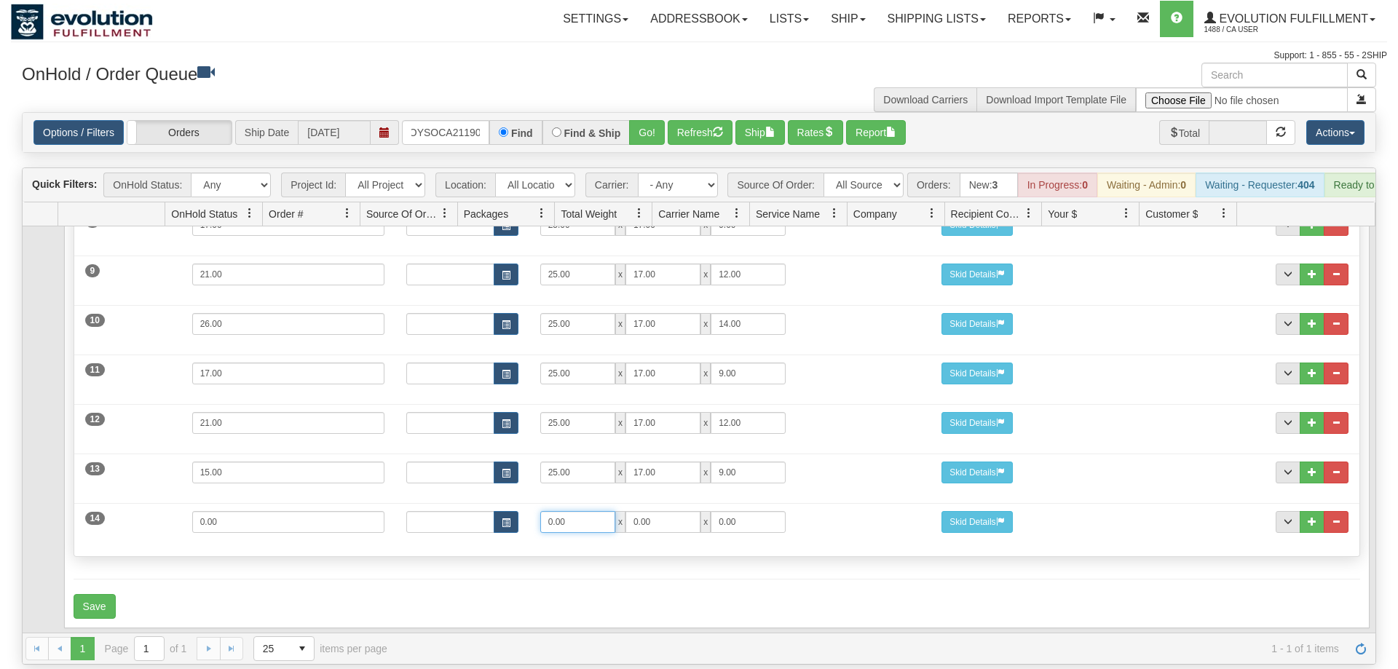
drag, startPoint x: 454, startPoint y: 500, endPoint x: 309, endPoint y: 506, distance: 145.1
click at [540, 511] on input "0.00" at bounding box center [577, 522] width 75 height 22
type input "25"
type input "17"
type input "14"
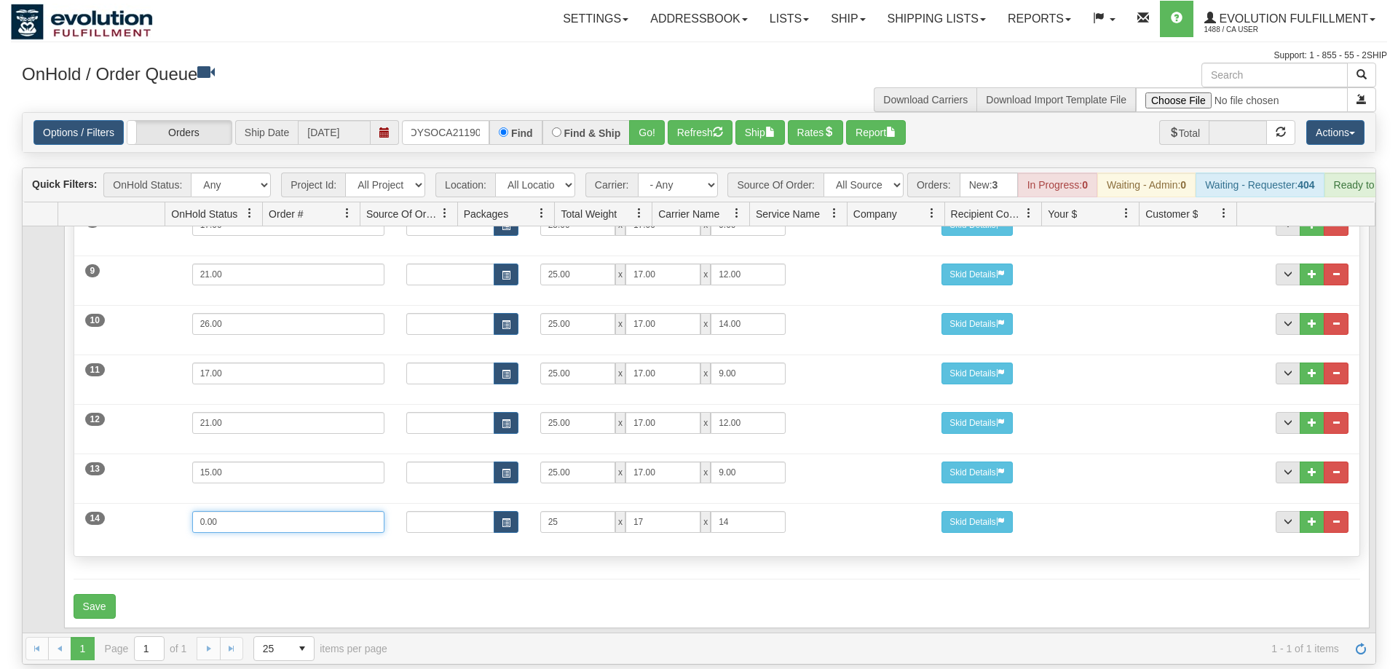
drag, startPoint x: 248, startPoint y: 496, endPoint x: 149, endPoint y: 500, distance: 99.1
click at [192, 511] on input "0.00" at bounding box center [288, 522] width 192 height 22
type input "22"
click at [103, 594] on button "Save" at bounding box center [95, 606] width 42 height 25
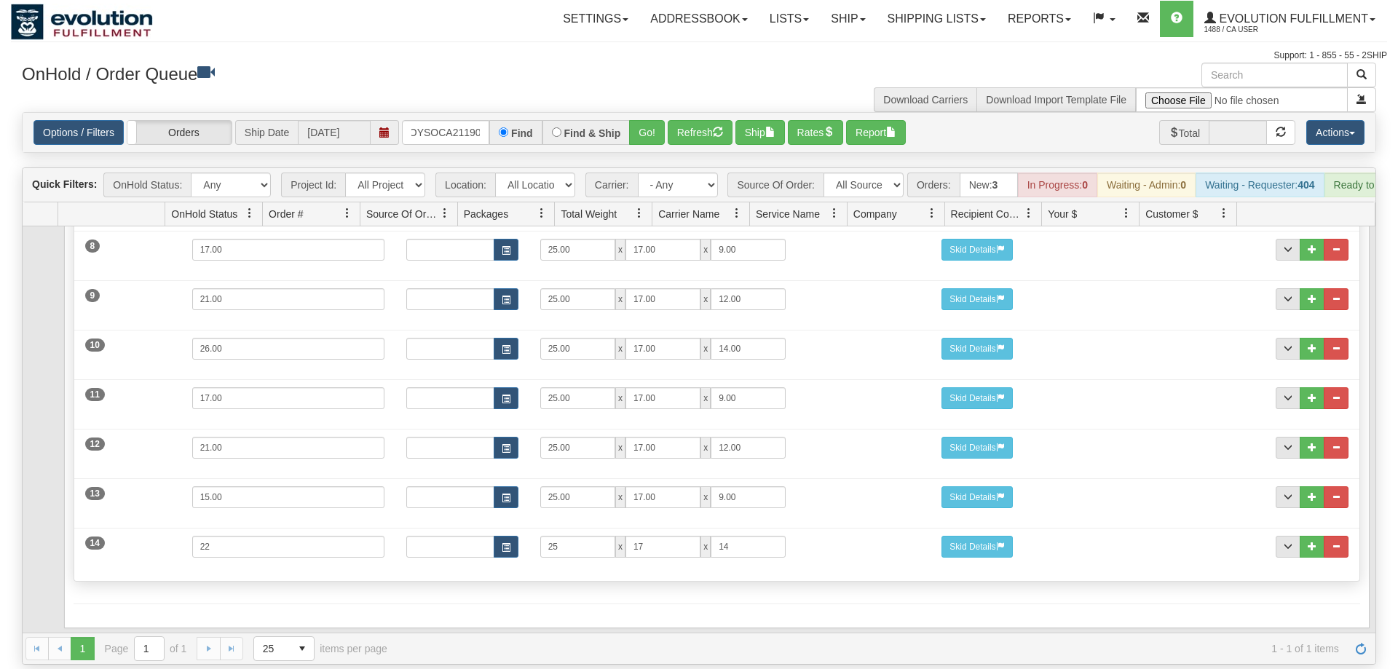
scroll to position [0, 0]
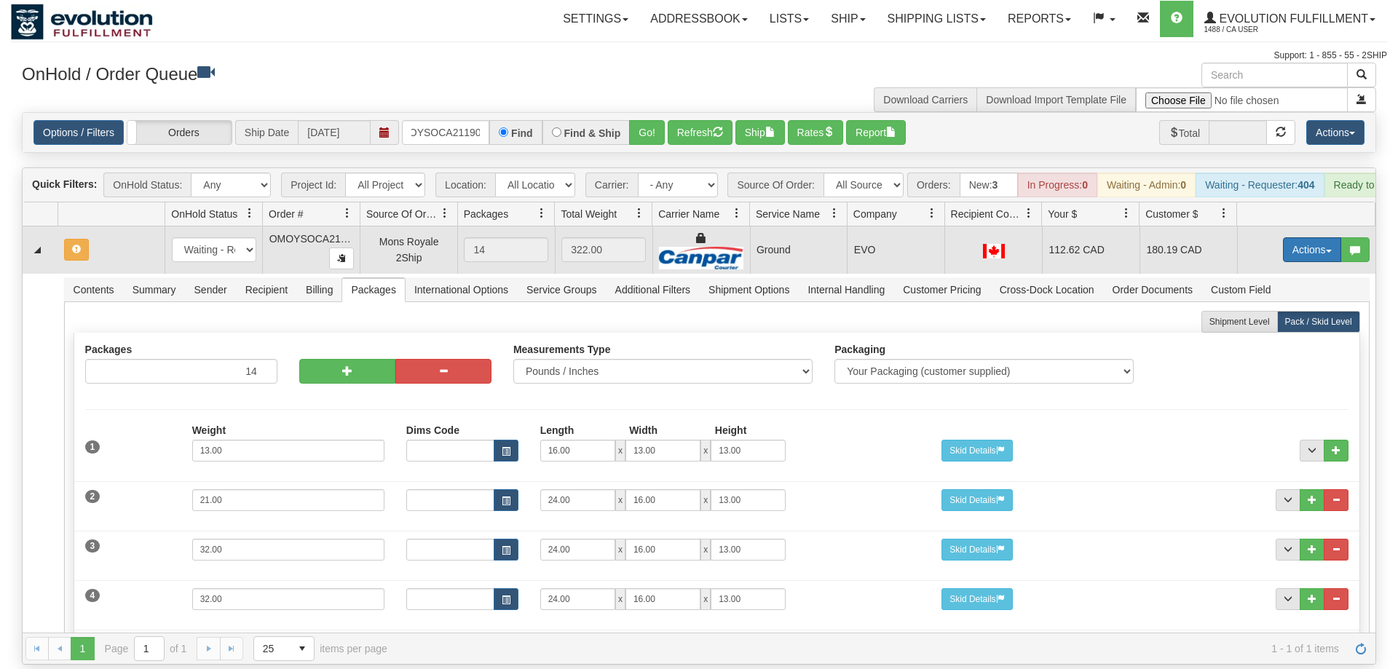
click at [1294, 237] on button "Actions" at bounding box center [1312, 249] width 58 height 25
click at [1264, 291] on span "Refresh Rates" at bounding box center [1276, 297] width 75 height 12
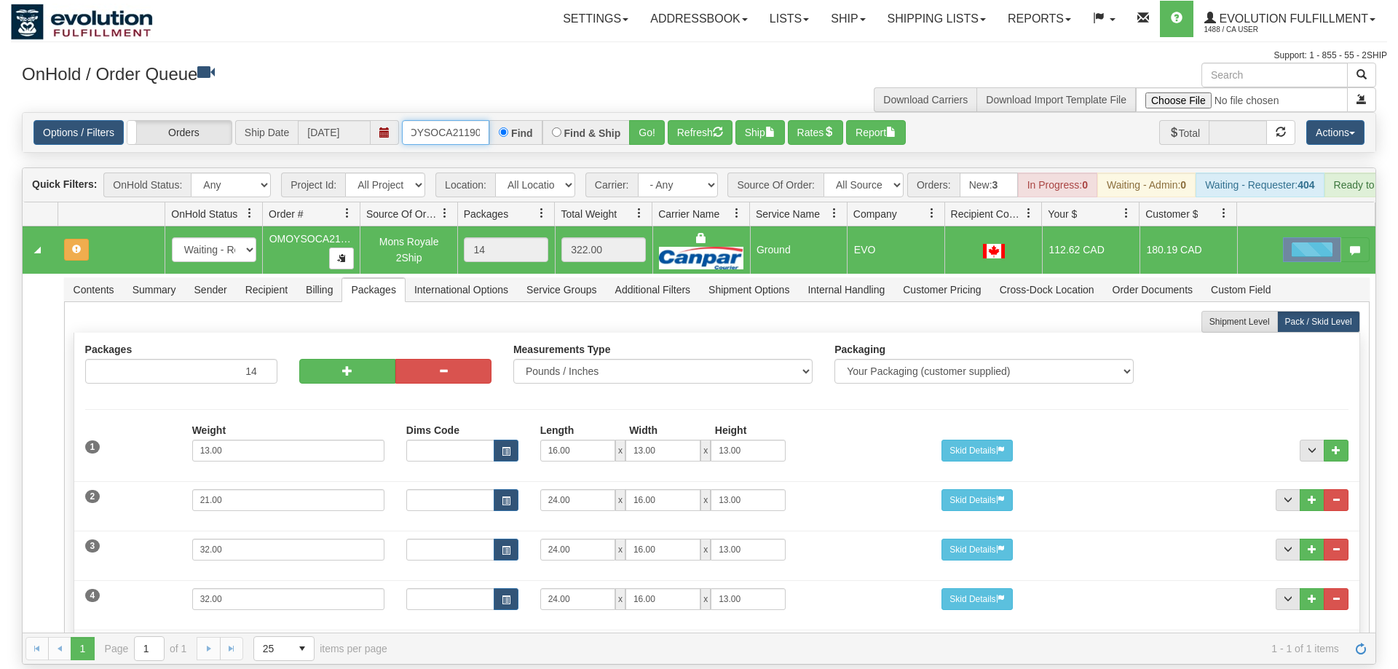
click at [450, 120] on input "OMOYSOCA21190" at bounding box center [445, 132] width 87 height 25
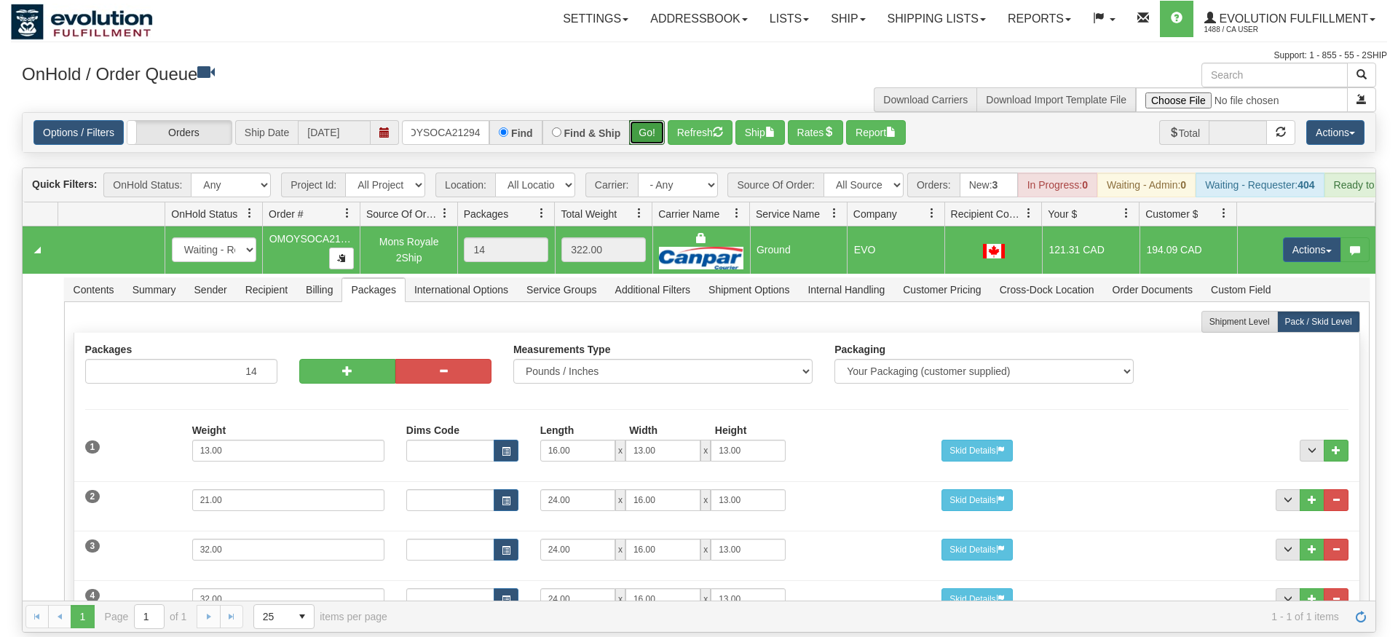
drag, startPoint x: 666, startPoint y: 113, endPoint x: 655, endPoint y: 137, distance: 26.4
click at [666, 144] on div "Is equal to Is not equal to Contains Does not contains CAD USD EUR ZAR [PERSON_…" at bounding box center [699, 372] width 1377 height 521
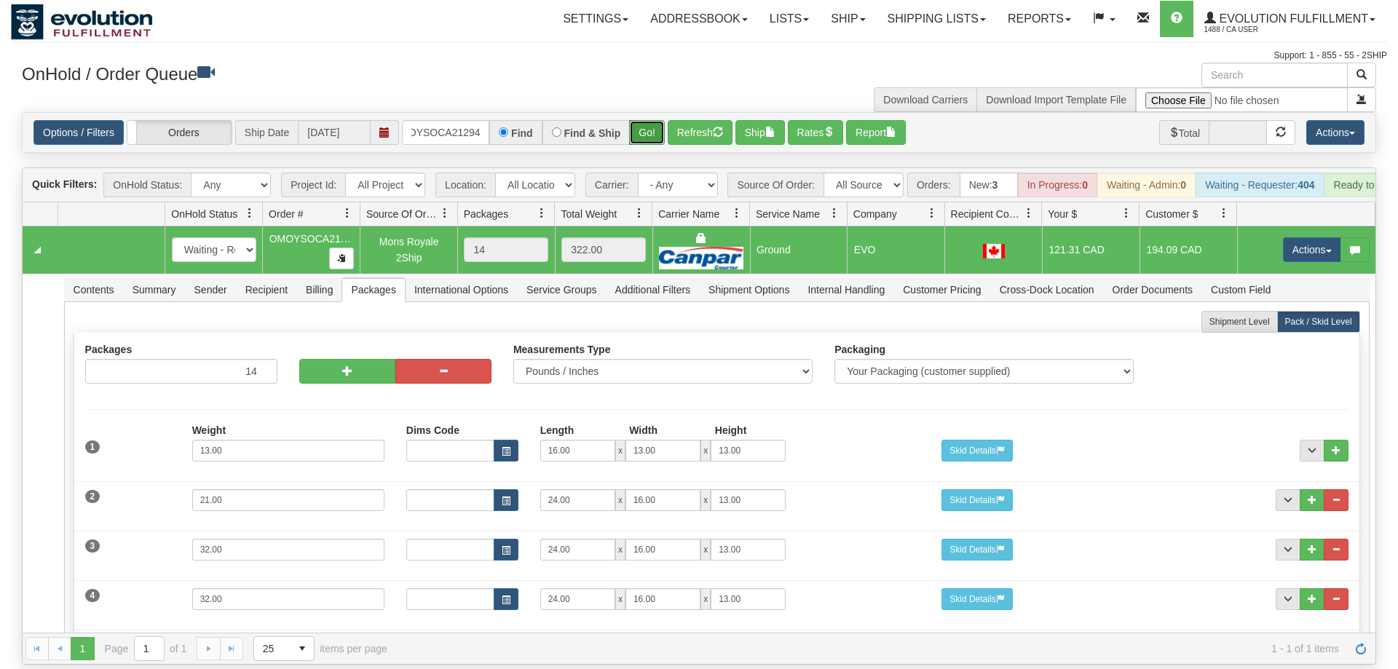
click at [647, 120] on button "Go!" at bounding box center [647, 132] width 36 height 25
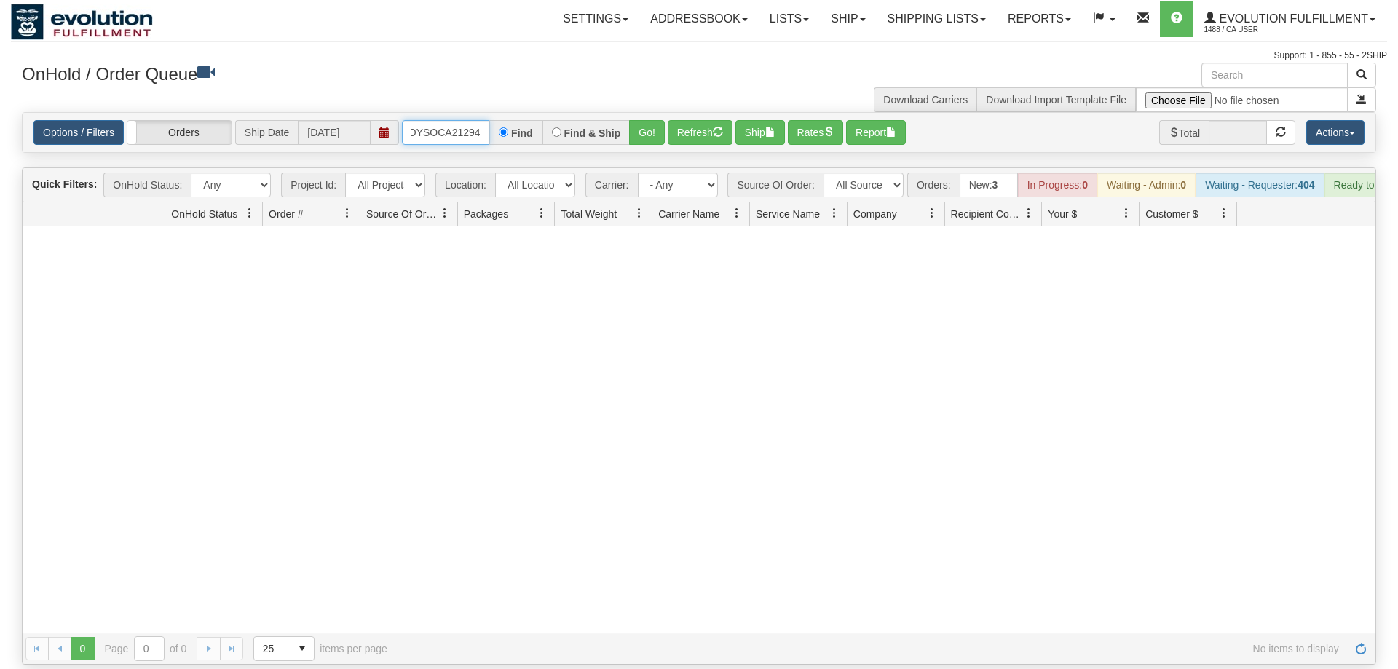
click at [469, 120] on input "OMOYSOCA21294" at bounding box center [445, 132] width 87 height 25
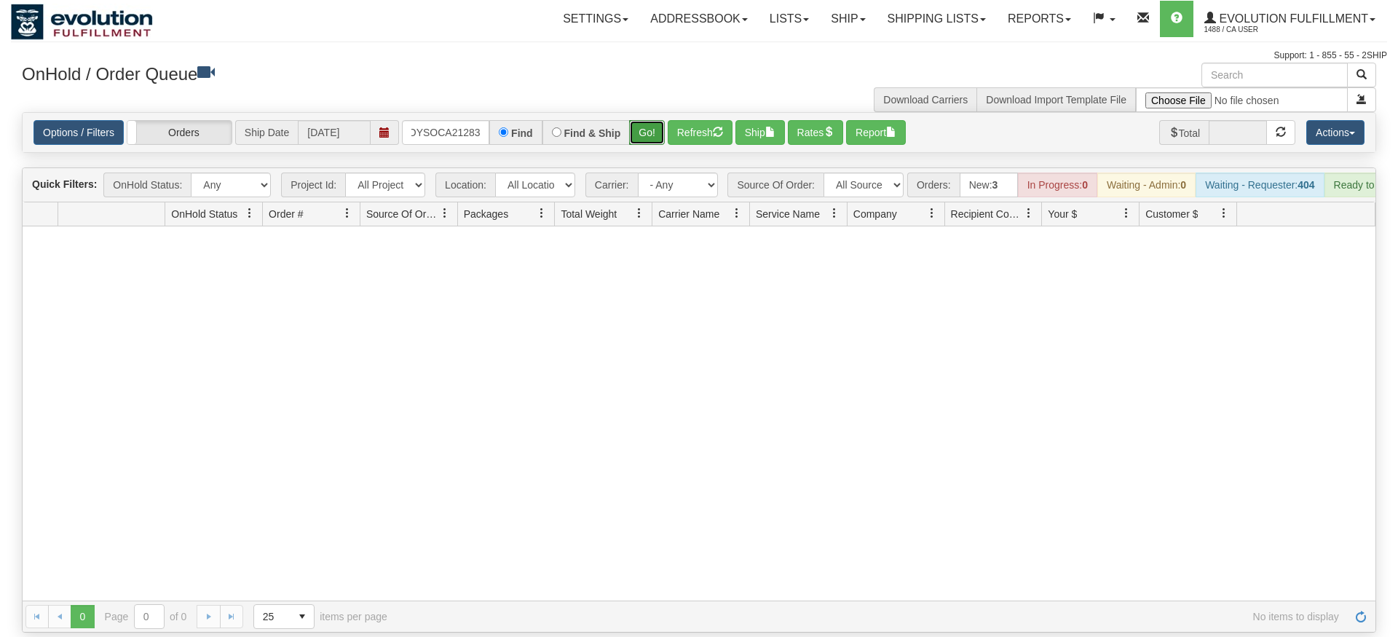
click at [639, 131] on div "Options / Filters Group Shipments Orders Ship Date [DATE] OMOYSOCA21283 Find Fi…" at bounding box center [699, 132] width 1355 height 41
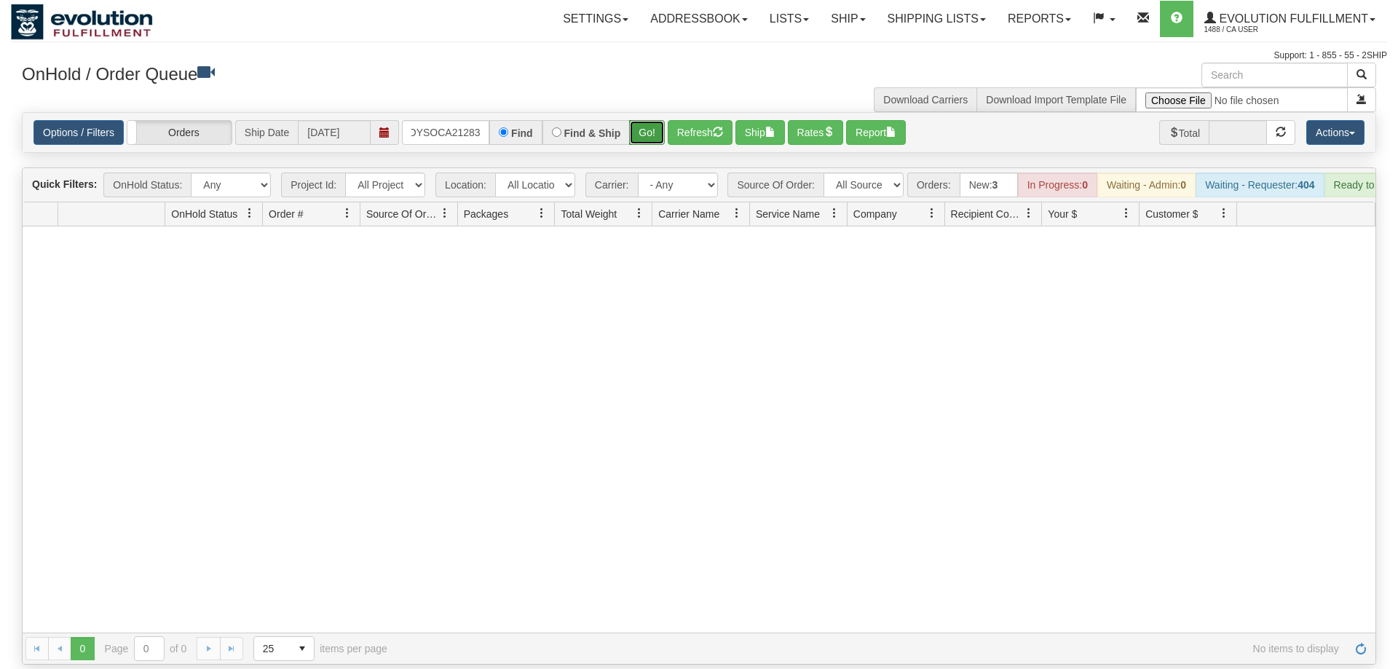
click at [650, 120] on button "Go!" at bounding box center [647, 132] width 36 height 25
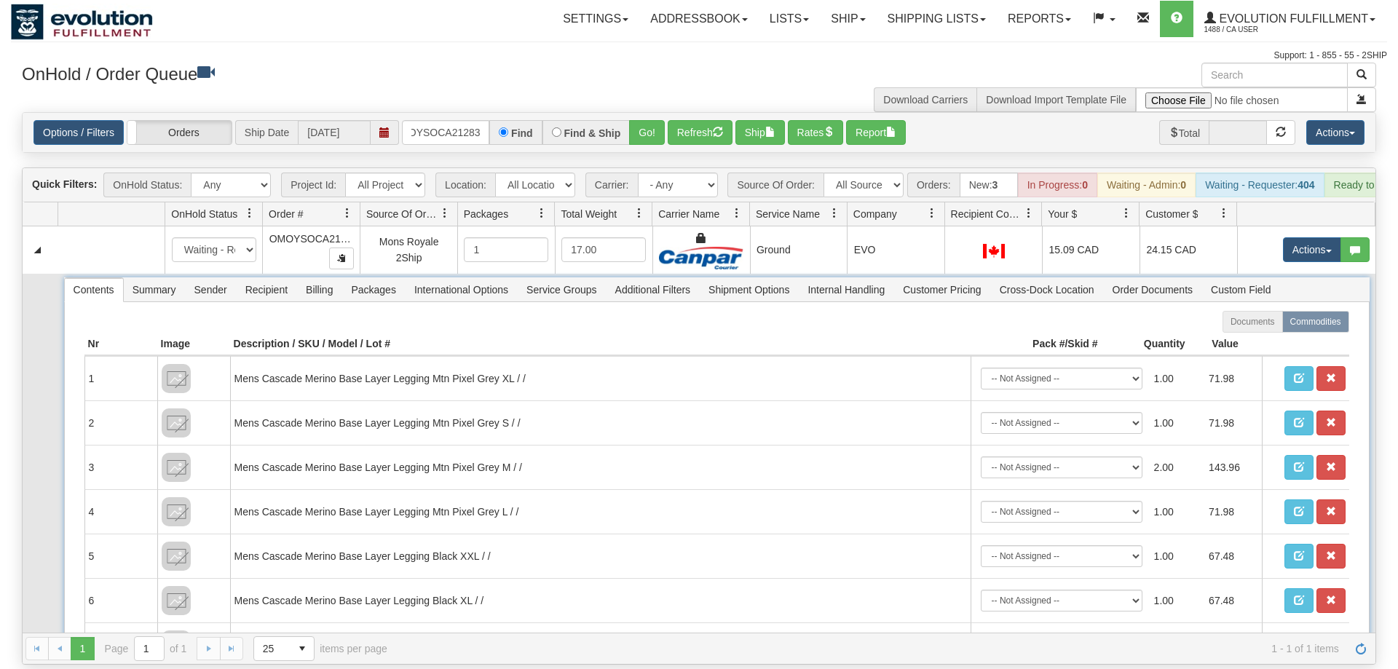
click at [377, 278] on span "Packages" at bounding box center [373, 289] width 62 height 23
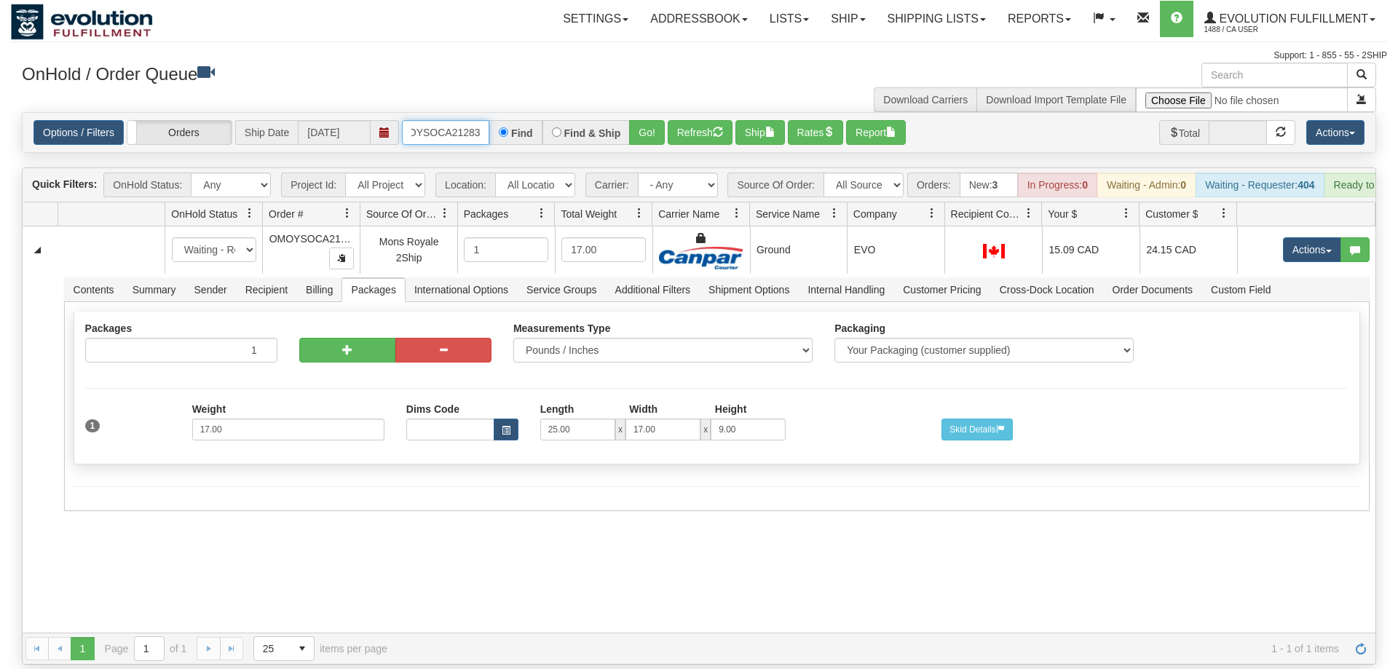
click at [428, 120] on input "OMOYSOCA21283" at bounding box center [445, 132] width 87 height 25
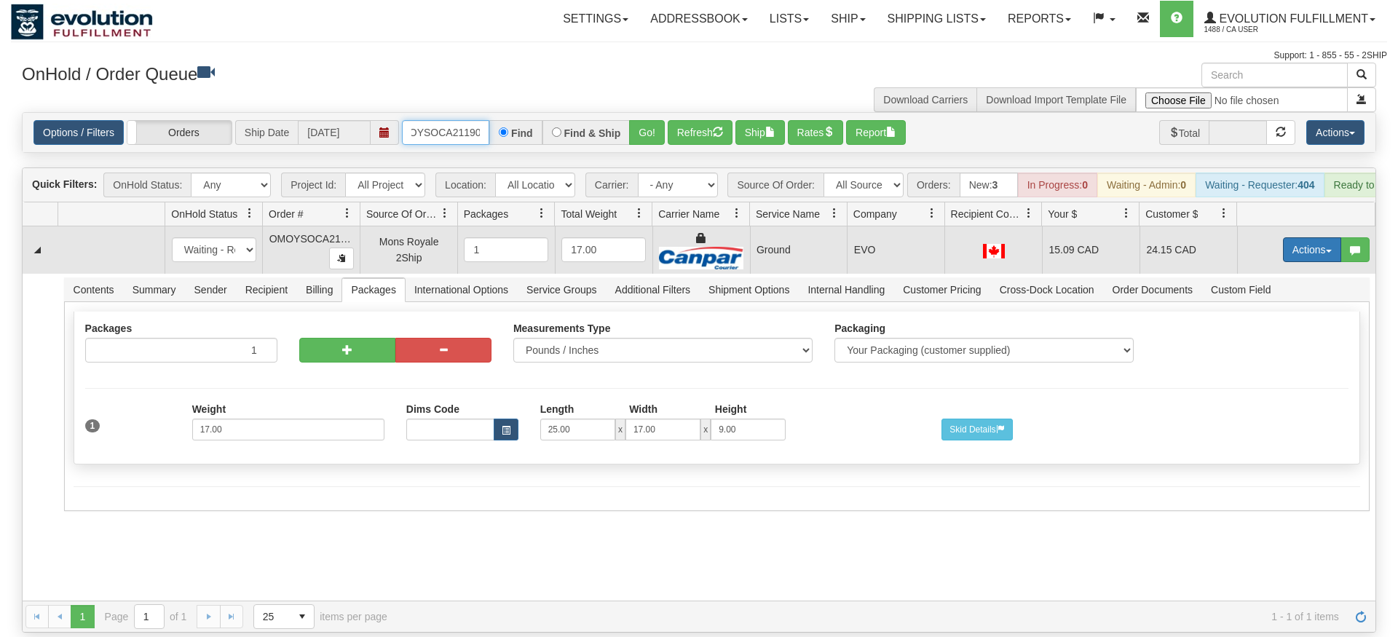
type input "OMOYSOCA21190"
click at [1315, 258] on tbody "31649484 EVOLUTION V3 91190424 91190426 New In Progress Waiting - Admin Waiting…" at bounding box center [699, 371] width 1353 height 289
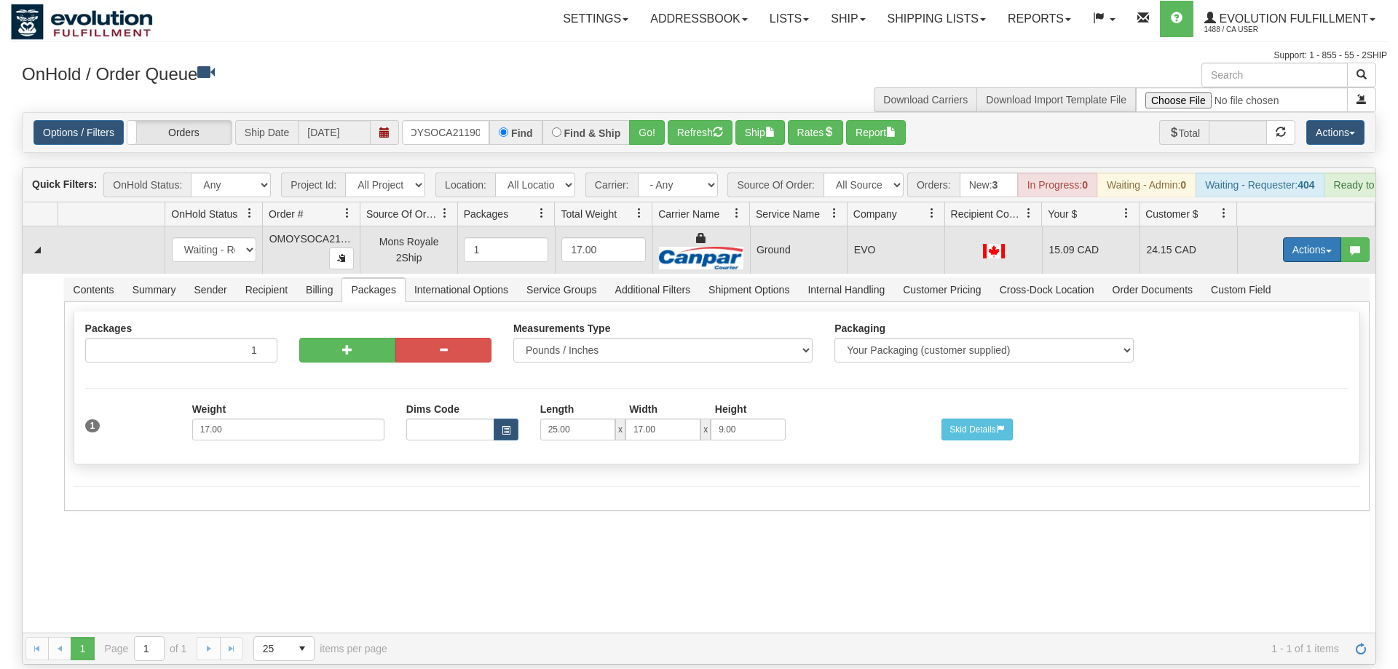
click at [1299, 239] on button "Actions" at bounding box center [1312, 249] width 58 height 25
click at [1265, 347] on span "Delete" at bounding box center [1258, 353] width 39 height 12
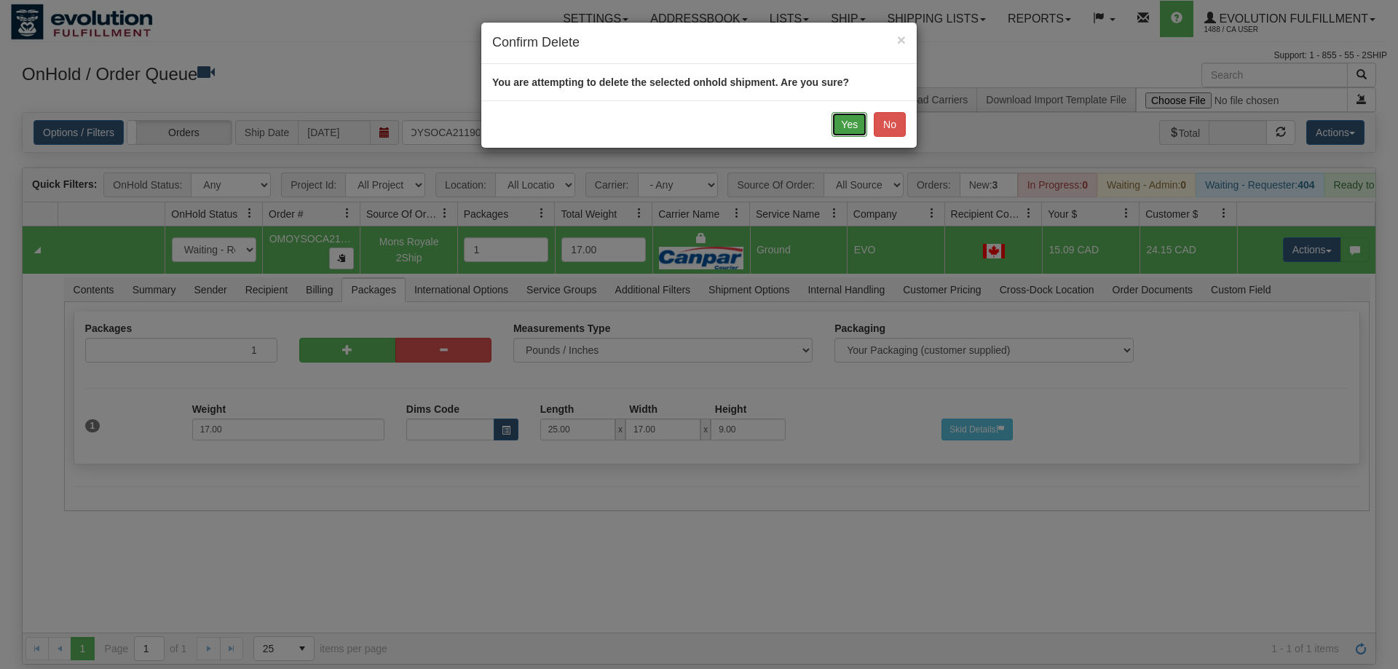
click at [839, 128] on button "Yes" at bounding box center [850, 124] width 36 height 25
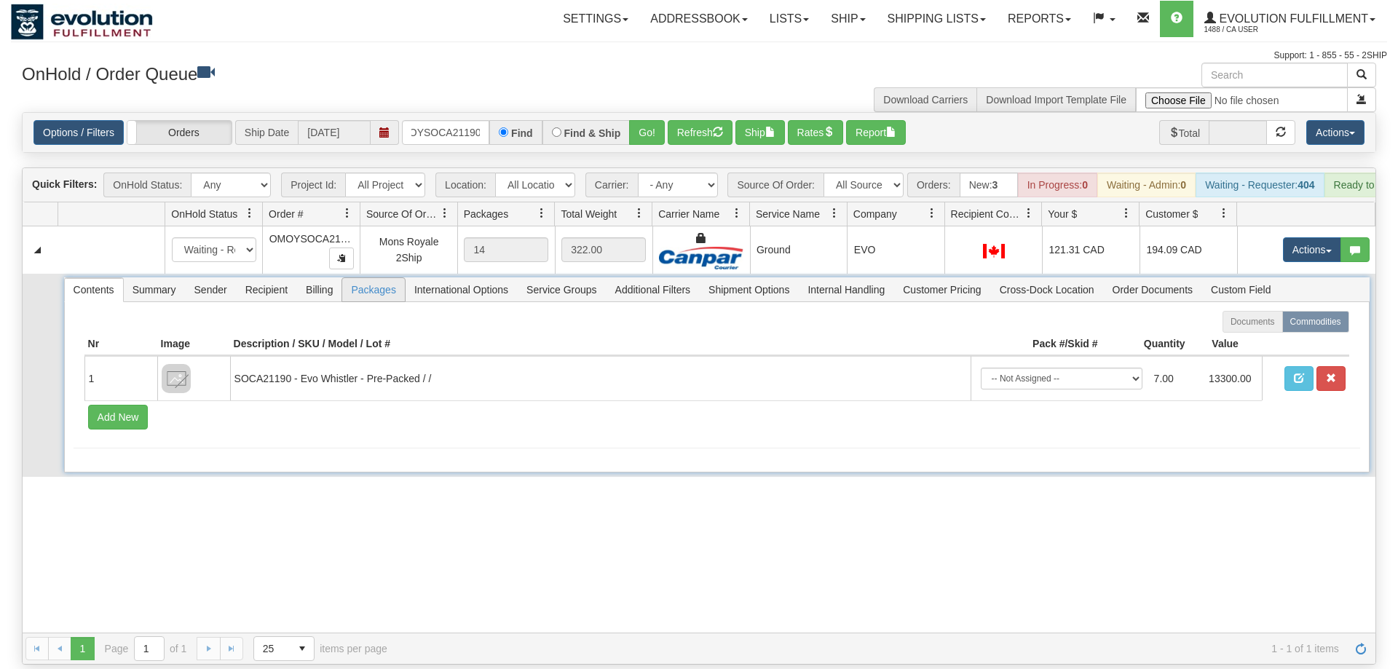
click at [398, 278] on span "Packages" at bounding box center [373, 289] width 62 height 23
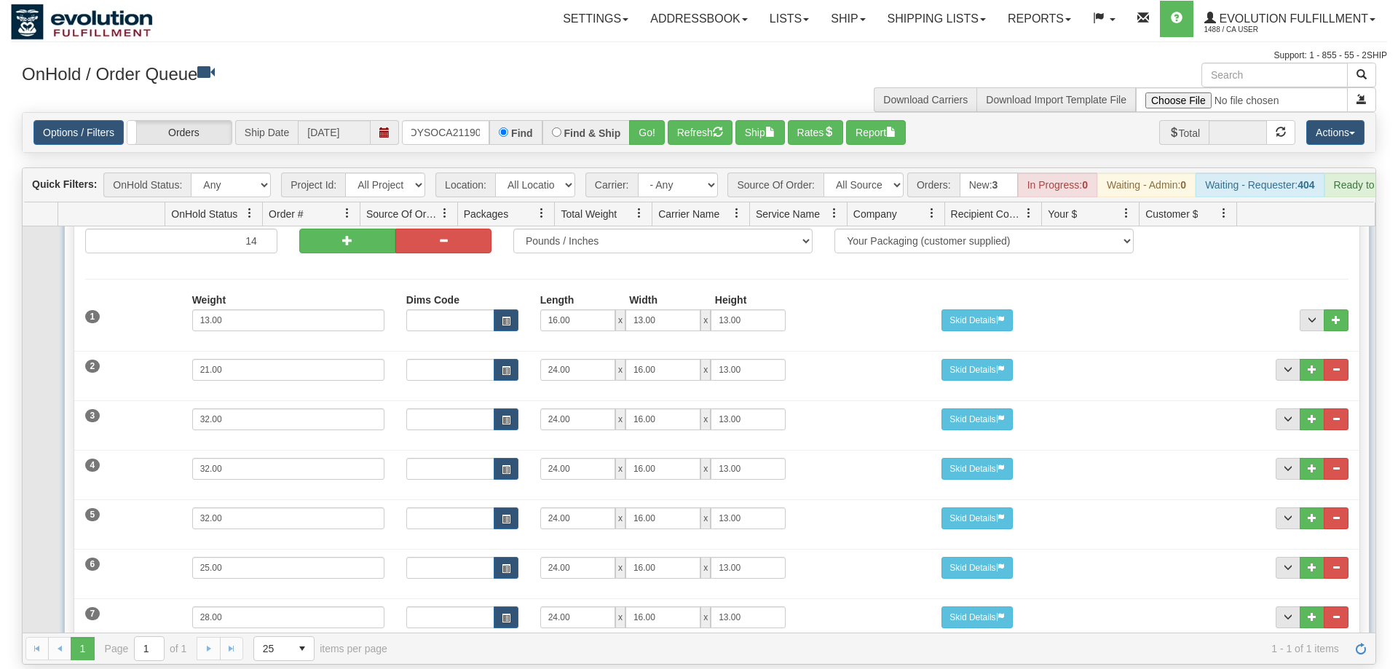
scroll to position [0, 0]
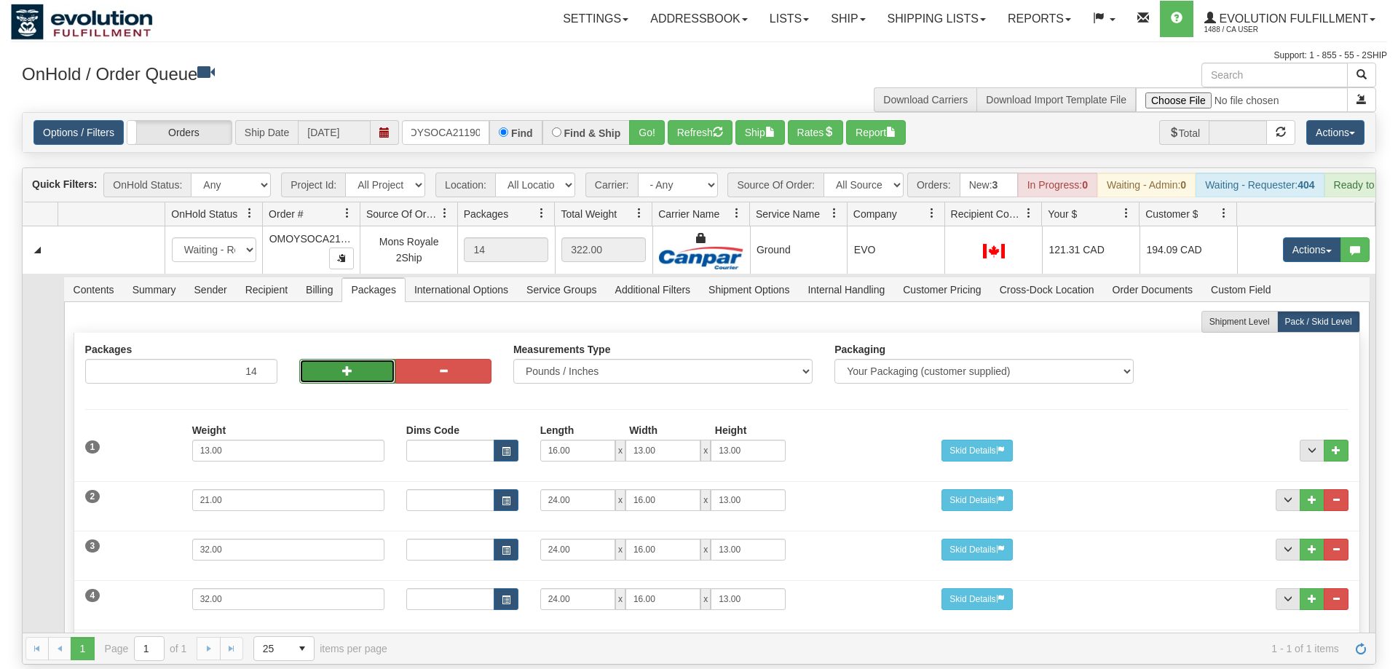
click at [375, 359] on button "button" at bounding box center [347, 371] width 96 height 25
click at [430, 359] on button "button" at bounding box center [443, 371] width 96 height 25
type input "14"
click at [369, 359] on button "button" at bounding box center [347, 371] width 96 height 25
type input "15"
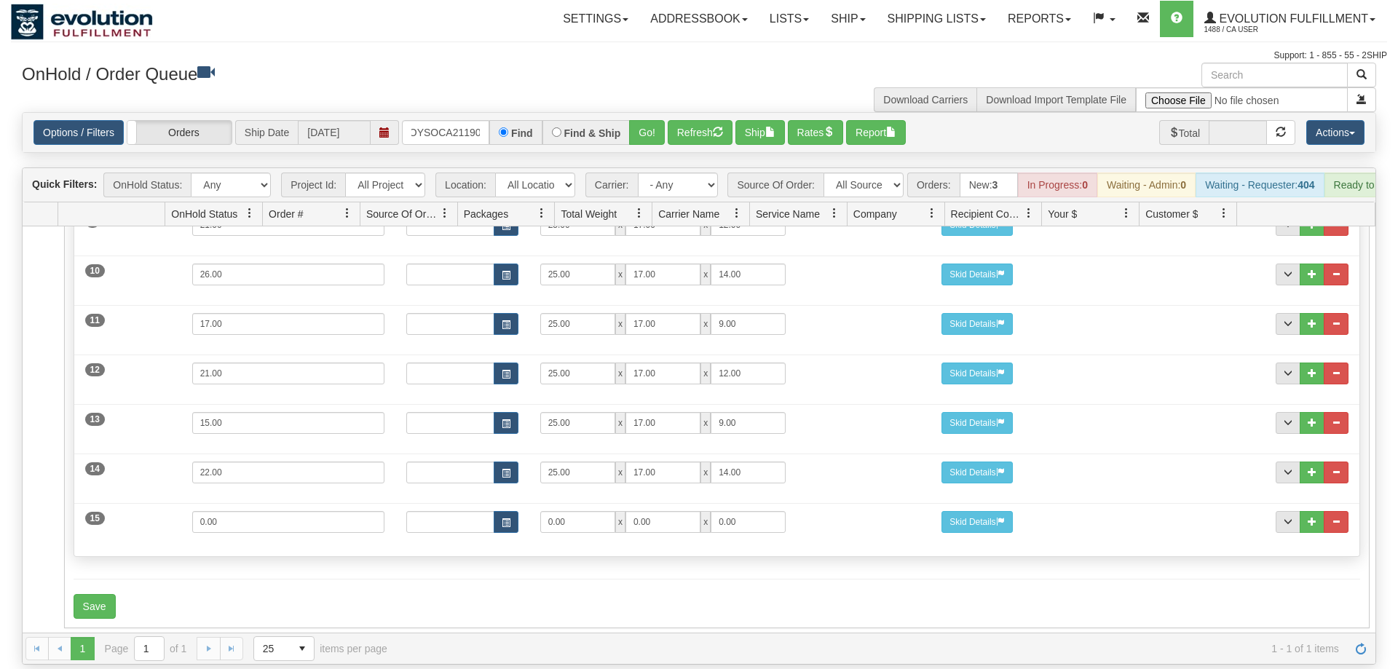
scroll to position [223, 0]
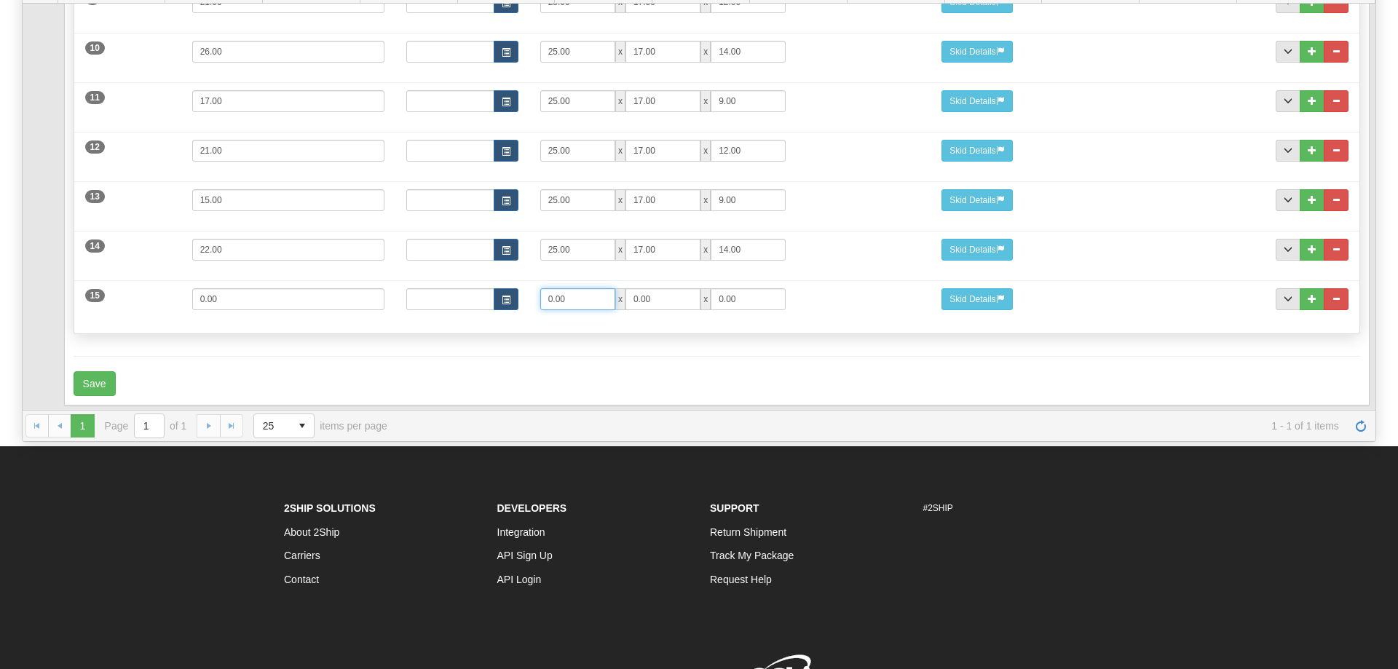
drag, startPoint x: 464, startPoint y: 281, endPoint x: 366, endPoint y: 281, distance: 97.6
click at [540, 288] on input "0.00" at bounding box center [577, 299] width 75 height 22
type input "25"
type input "17"
type input "9"
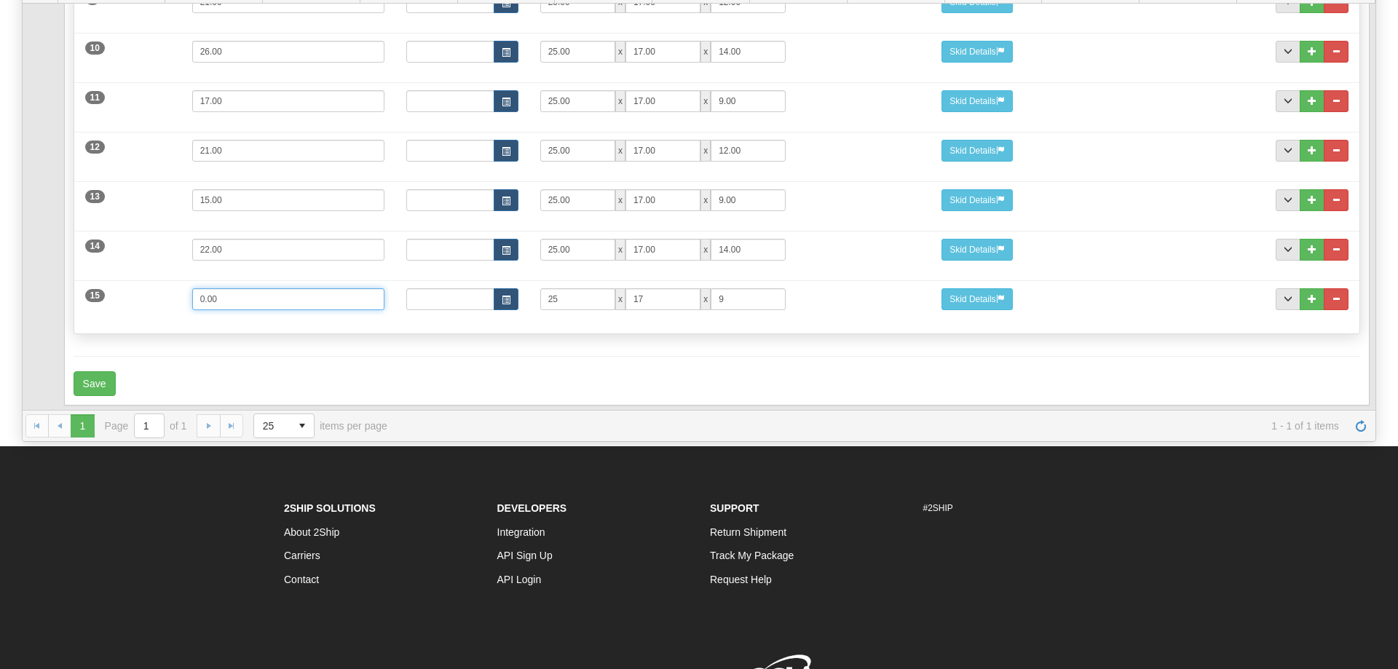
drag, startPoint x: 249, startPoint y: 286, endPoint x: 44, endPoint y: 288, distance: 205.4
click at [192, 288] on input "0.00" at bounding box center [288, 299] width 192 height 22
type input "17"
click at [158, 371] on div "Save" at bounding box center [717, 383] width 1287 height 25
click at [114, 371] on button "Save" at bounding box center [95, 383] width 42 height 25
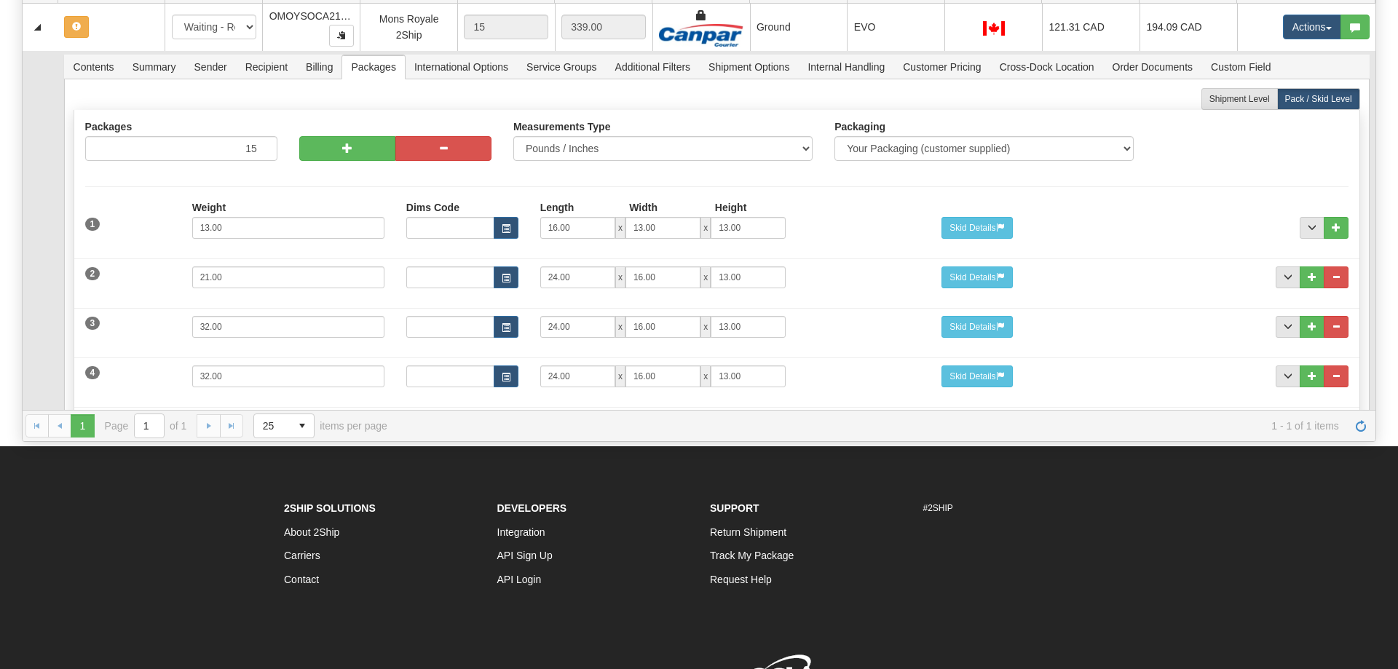
scroll to position [0, 0]
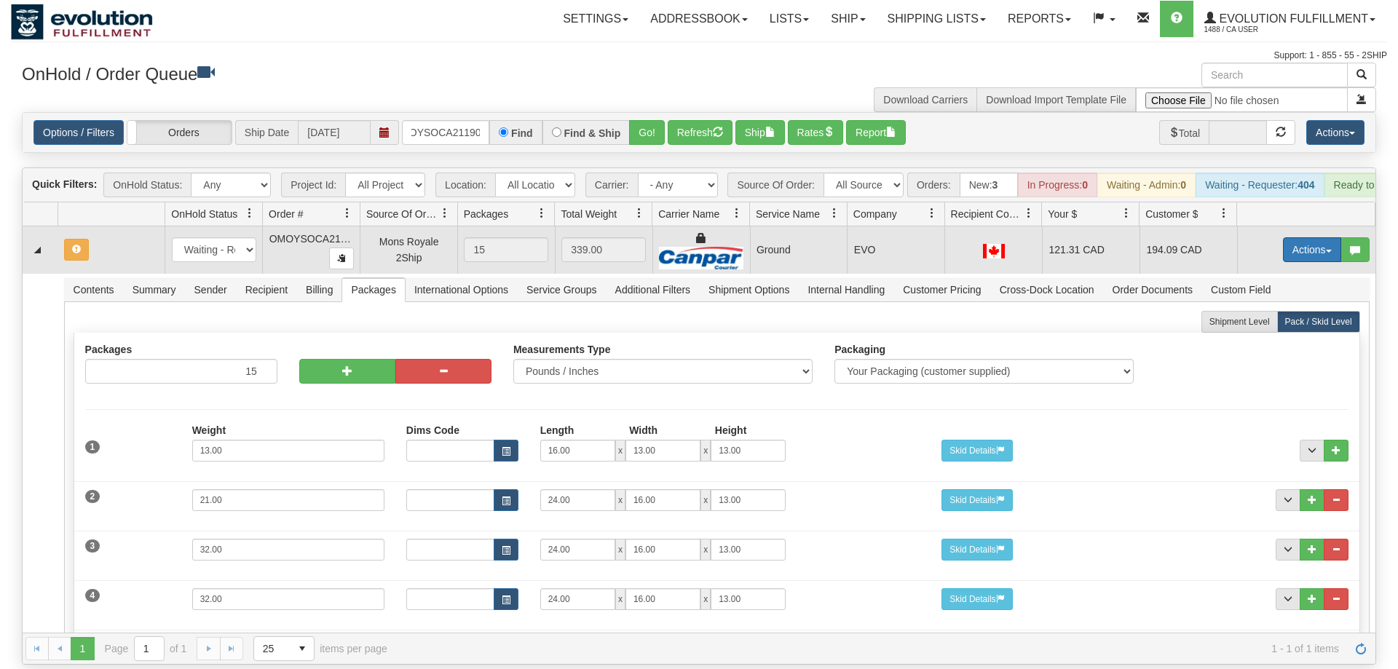
click at [1316, 240] on button "Actions" at bounding box center [1312, 249] width 58 height 25
click at [1299, 291] on span "Refresh Rates" at bounding box center [1276, 297] width 75 height 12
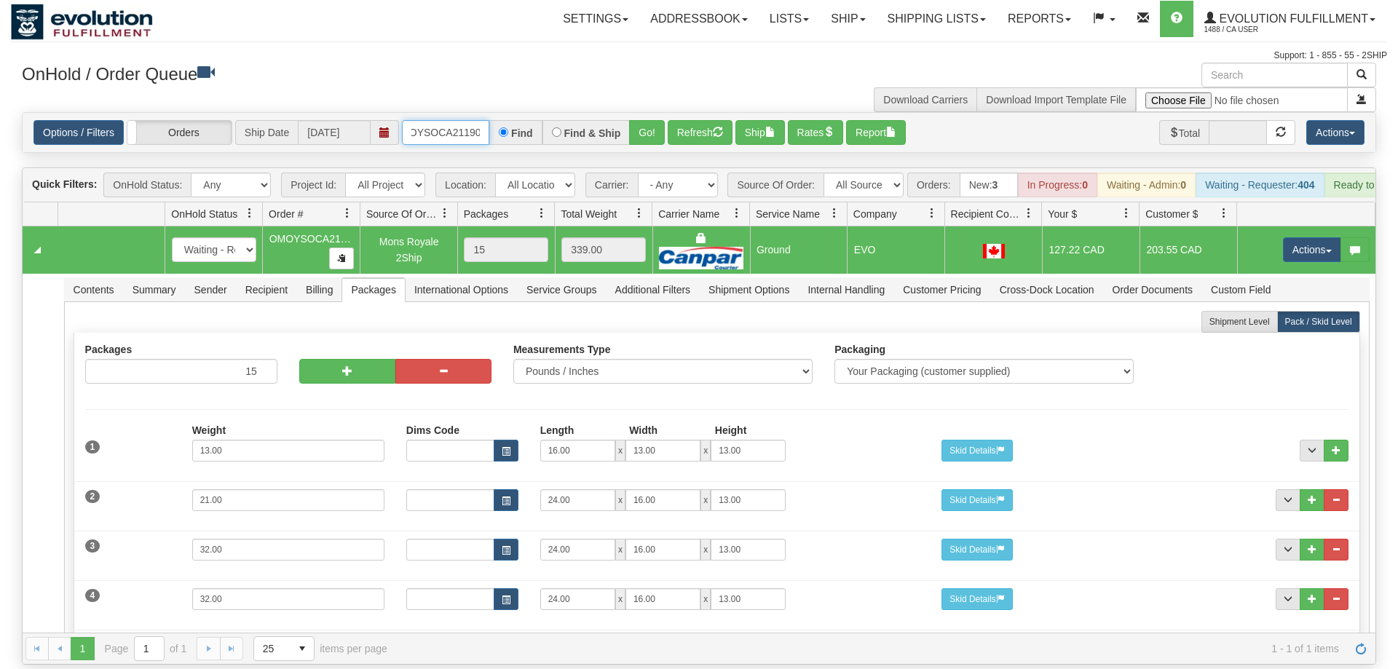
click at [442, 120] on input "OMOYSOCA21190" at bounding box center [445, 132] width 87 height 25
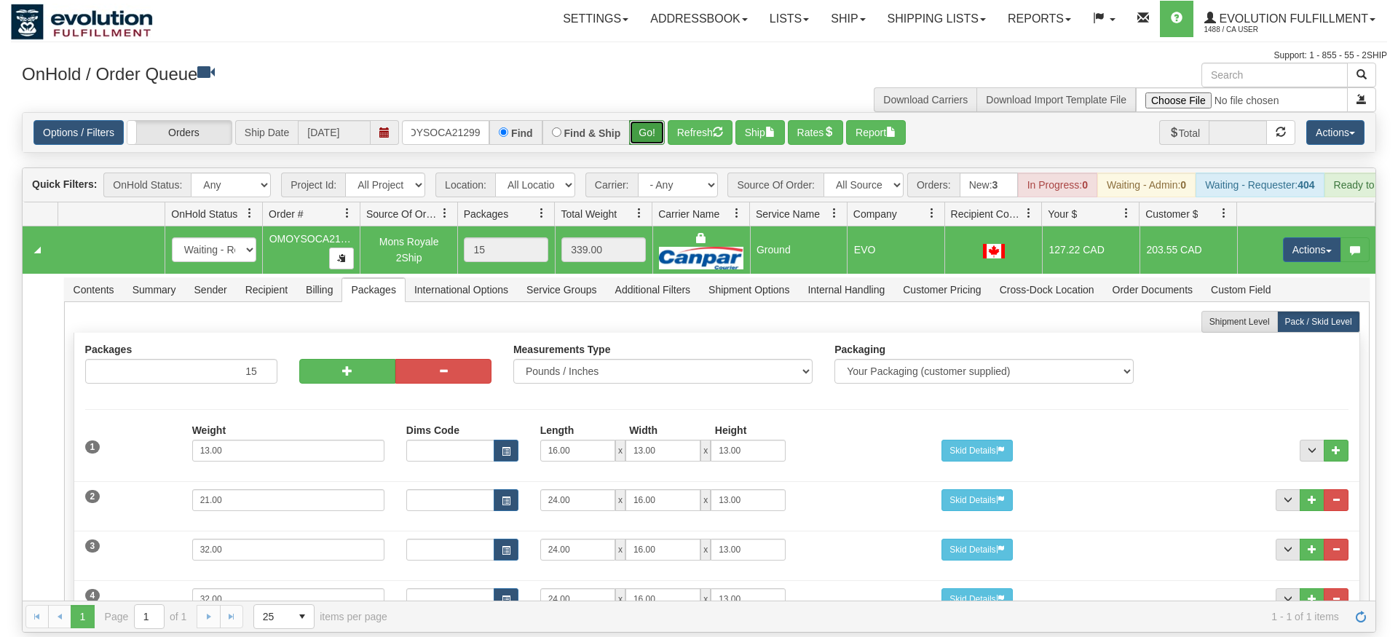
click at [647, 144] on div "Is equal to Is not equal to Contains Does not contains CAD USD EUR ZAR [PERSON_…" at bounding box center [699, 372] width 1377 height 521
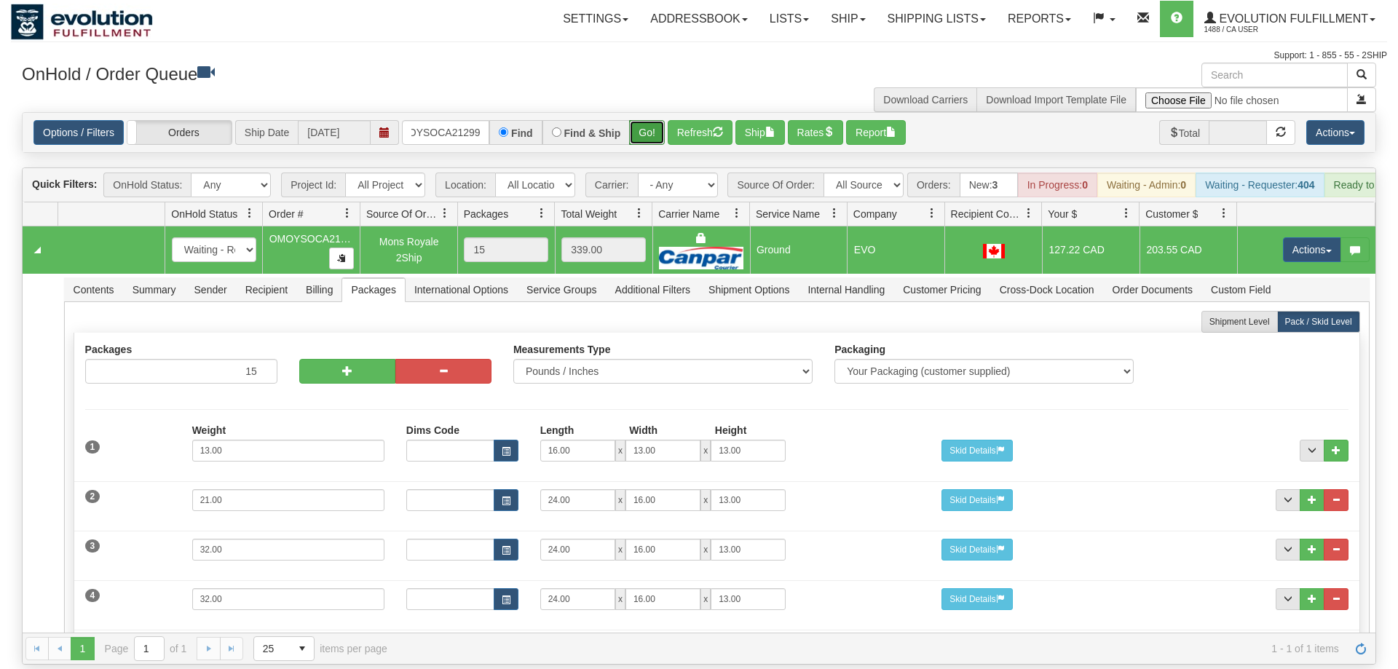
click at [647, 120] on button "Go!" at bounding box center [647, 132] width 36 height 25
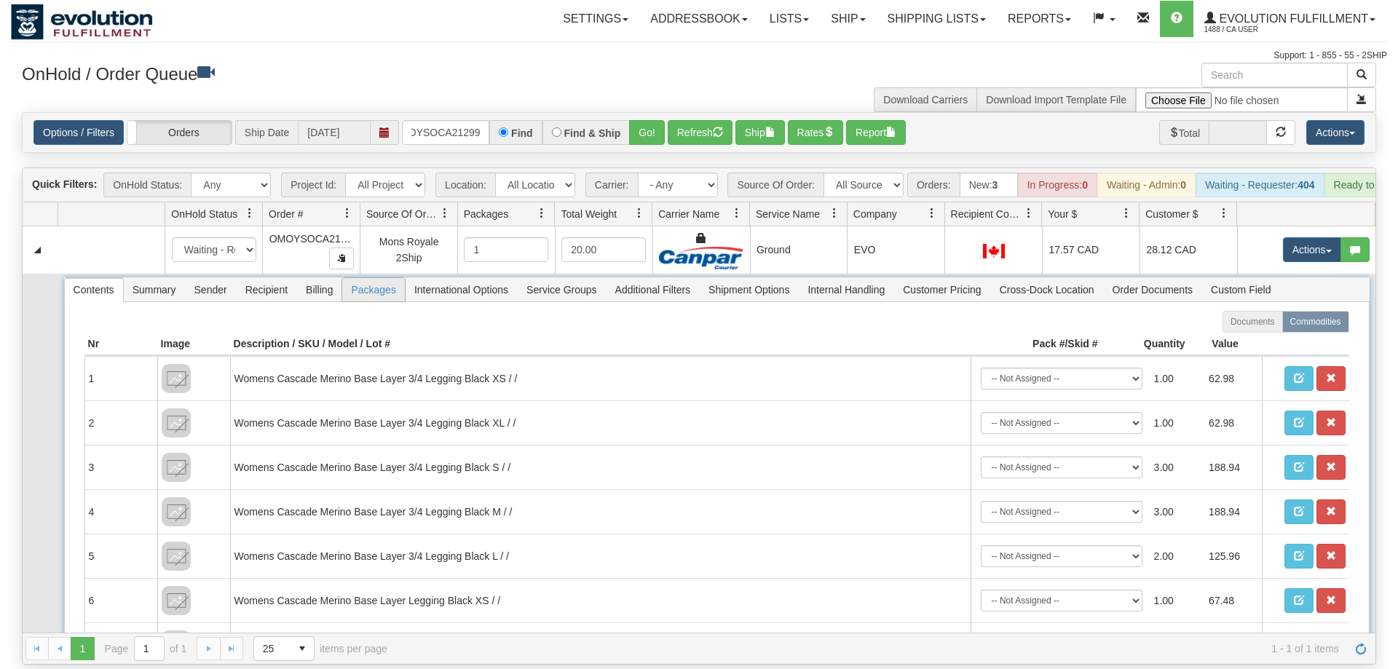
click at [384, 278] on span "Packages" at bounding box center [373, 289] width 62 height 23
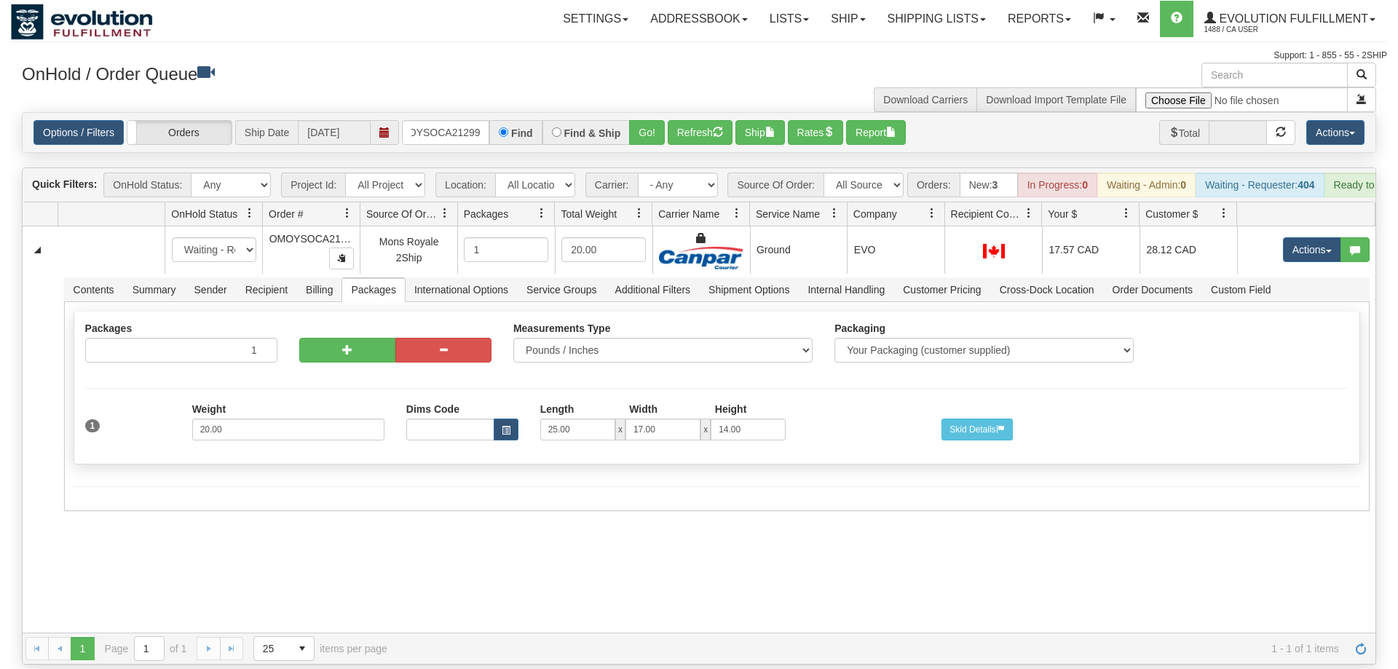
click at [434, 133] on div "Is equal to Is not equal to Contains Does not contains CAD USD EUR ZAR [PERSON_…" at bounding box center [699, 388] width 1377 height 553
click at [435, 120] on input "OMOYSOCA21299" at bounding box center [445, 132] width 87 height 25
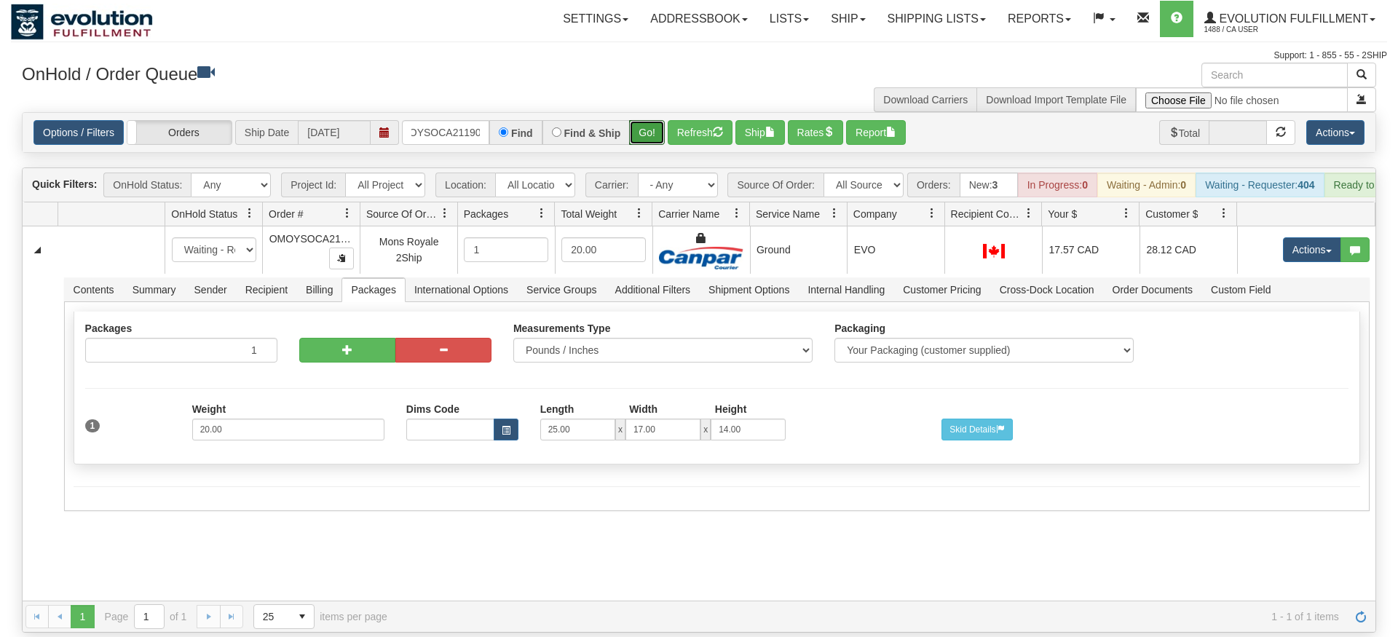
click at [647, 139] on div "Is equal to Is not equal to Contains Does not contains CAD USD EUR ZAR [PERSON_…" at bounding box center [699, 372] width 1377 height 521
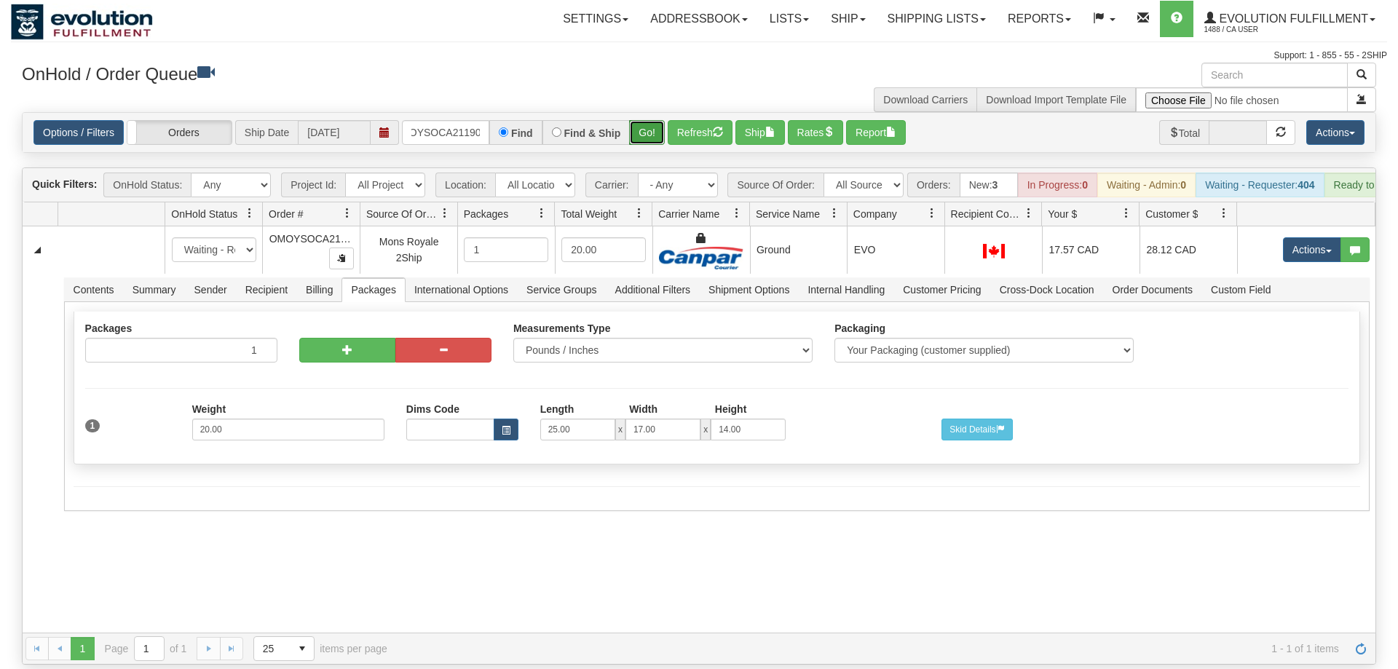
click at [638, 120] on button "Go!" at bounding box center [647, 132] width 36 height 25
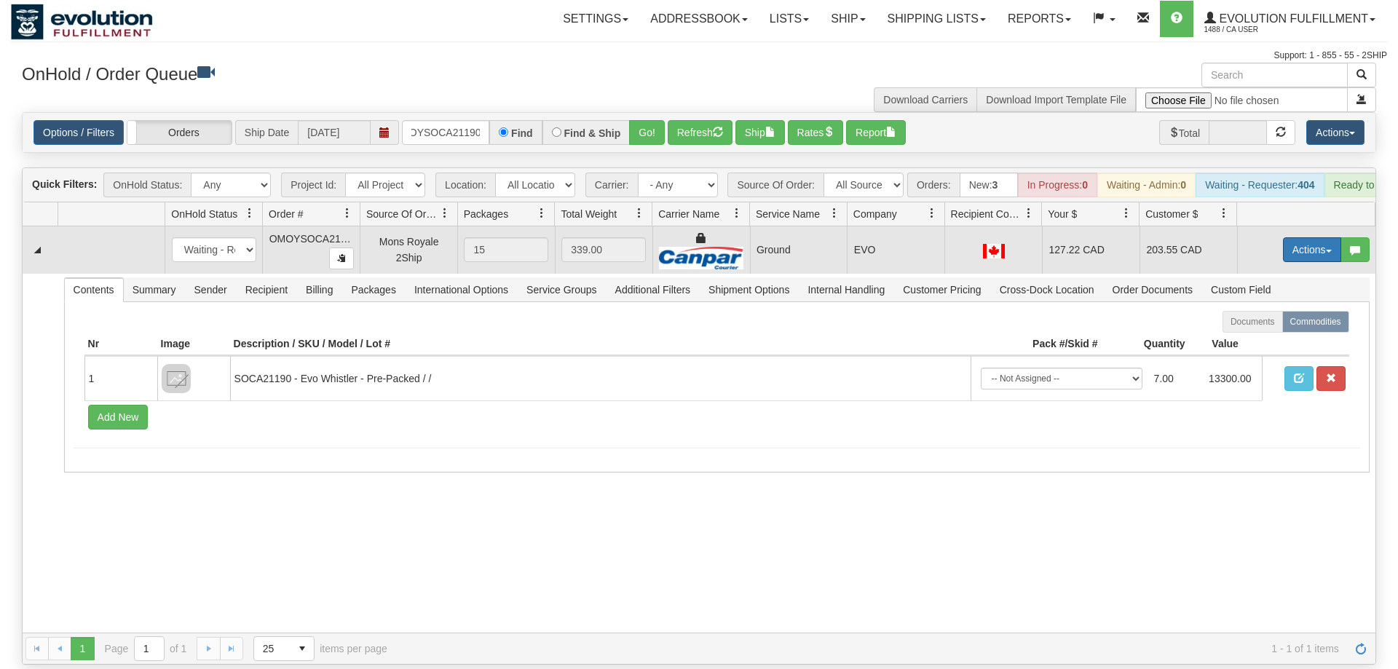
click at [1318, 237] on button "Actions" at bounding box center [1312, 249] width 58 height 25
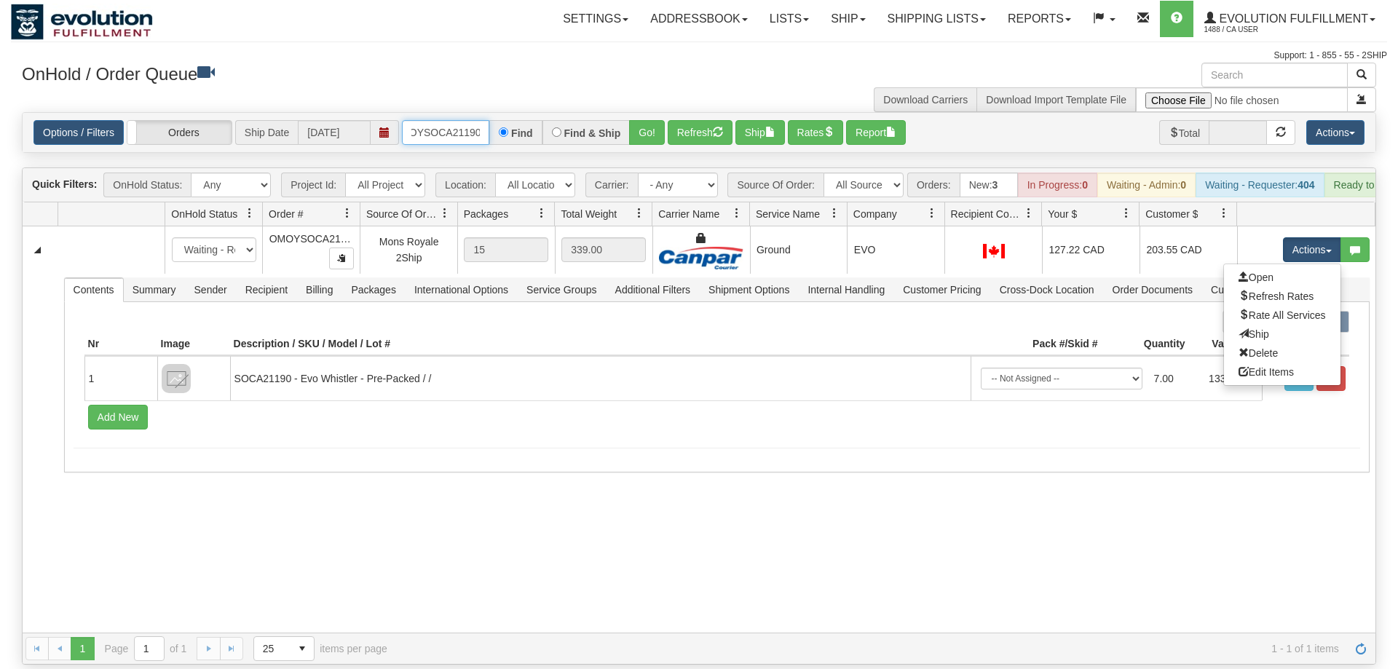
click at [444, 120] on input "OMOYSOCA21190" at bounding box center [445, 132] width 87 height 25
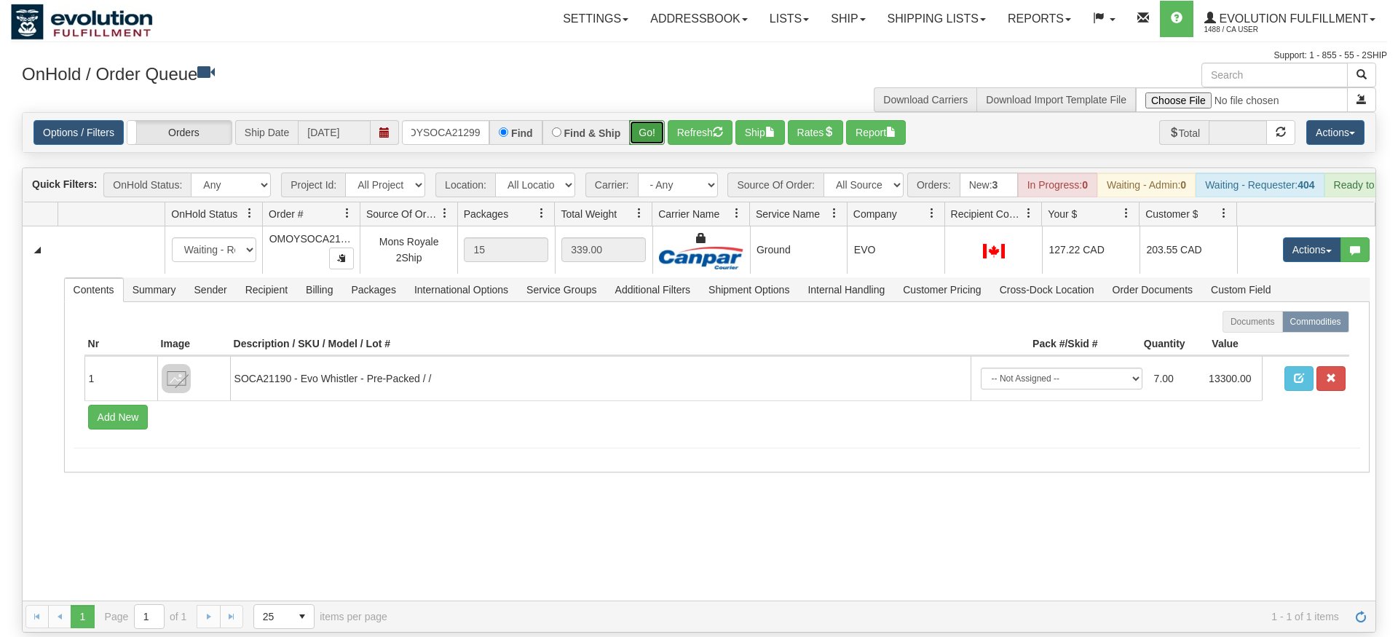
click at [642, 138] on div "Is equal to Is not equal to Contains Does not contains CAD USD EUR ZAR [PERSON_…" at bounding box center [699, 372] width 1377 height 521
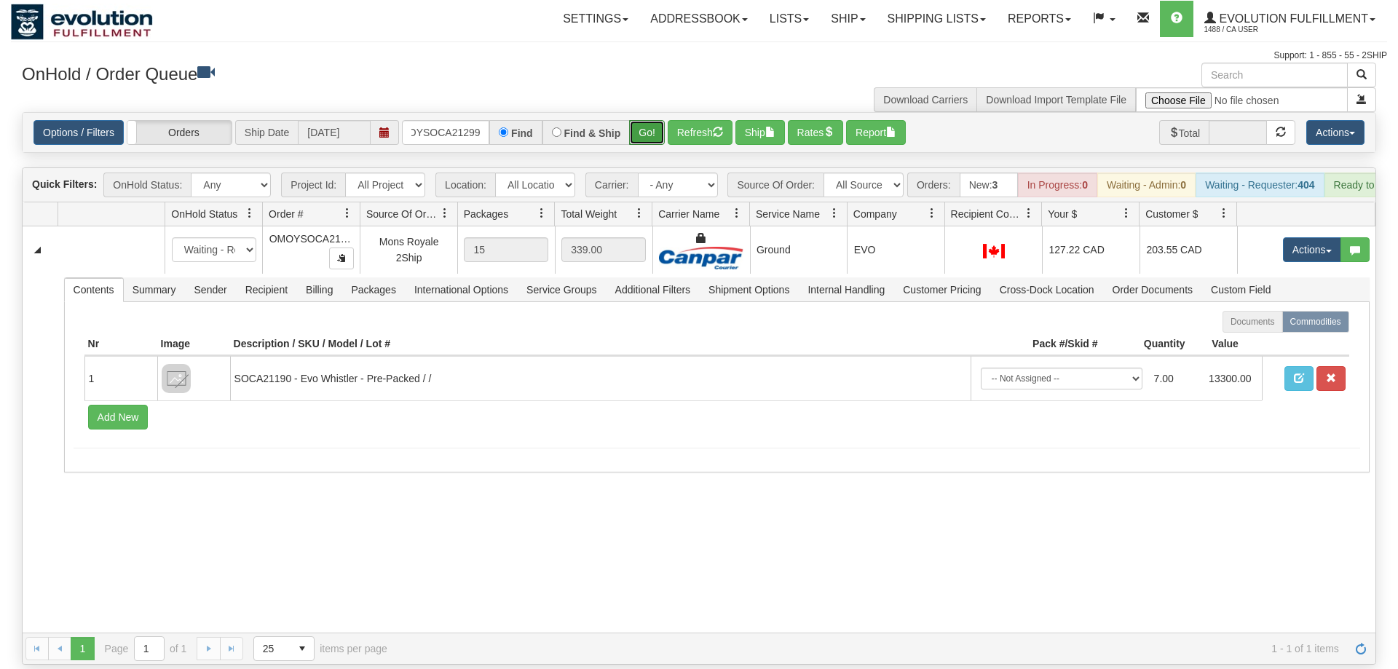
click at [639, 120] on button "Go!" at bounding box center [647, 132] width 36 height 25
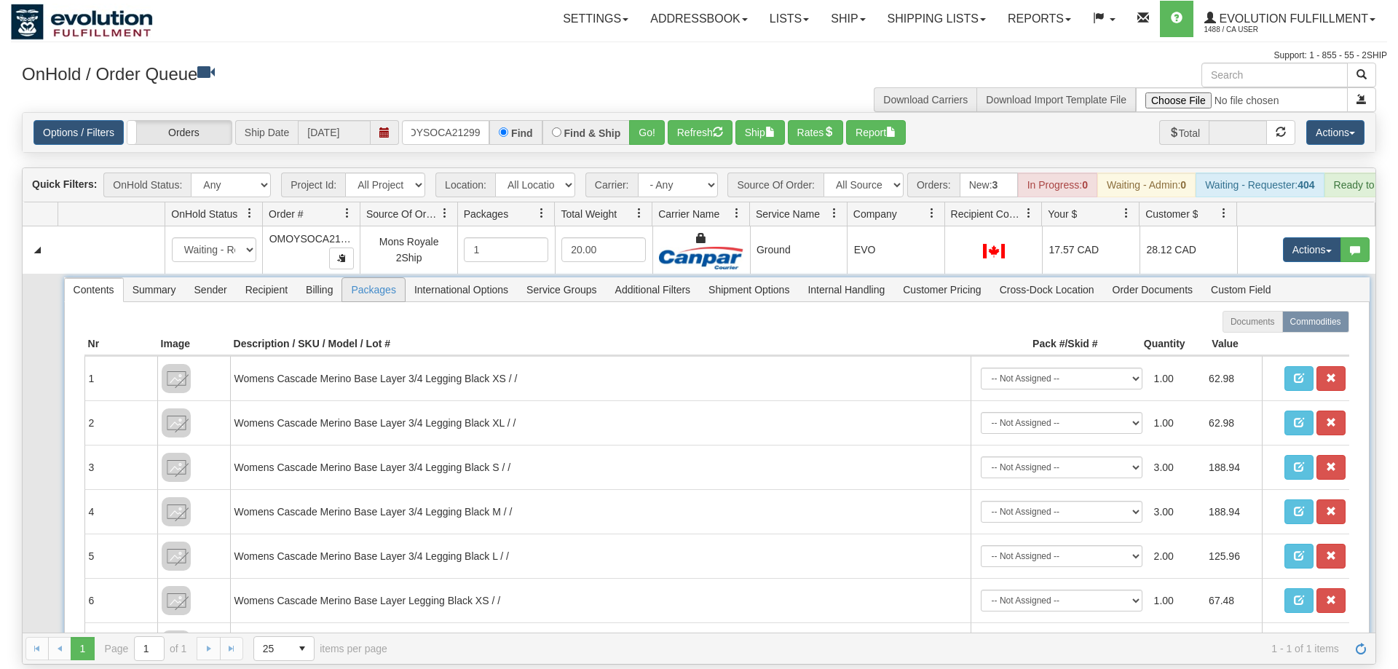
click at [362, 279] on span "Packages" at bounding box center [373, 289] width 62 height 23
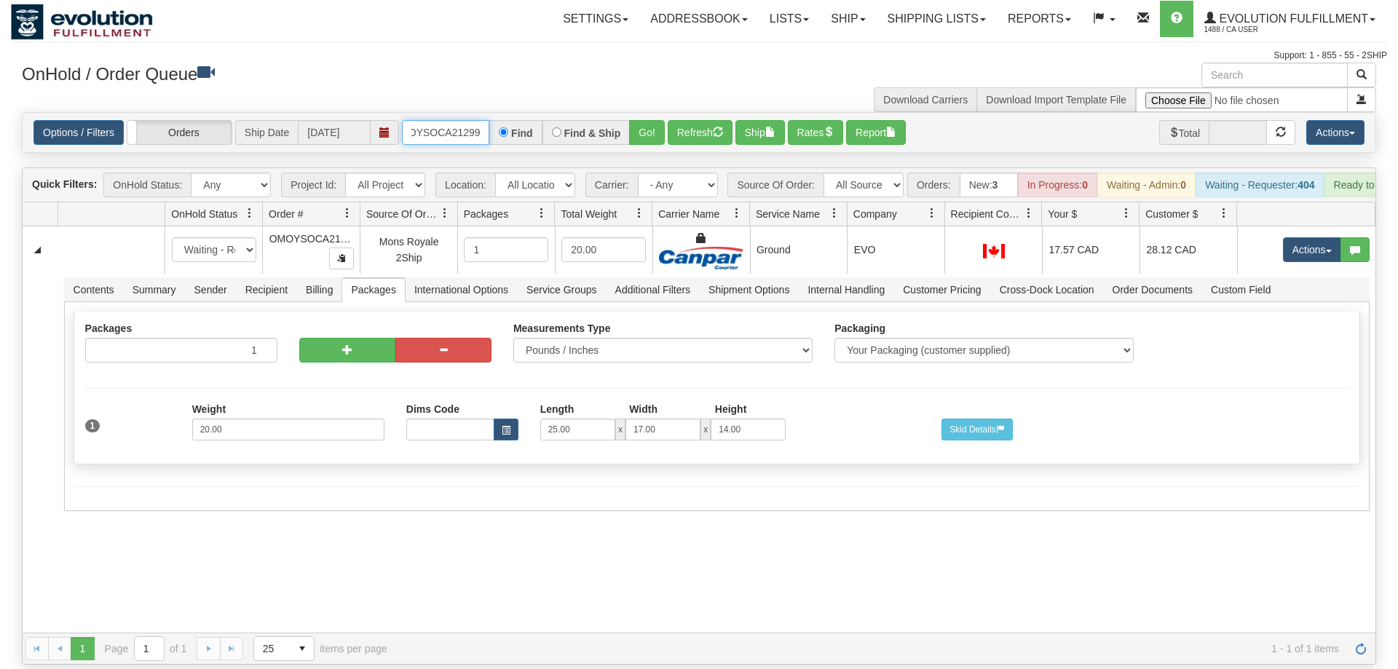
click at [437, 121] on input "OMOYSOCA21299" at bounding box center [445, 132] width 87 height 25
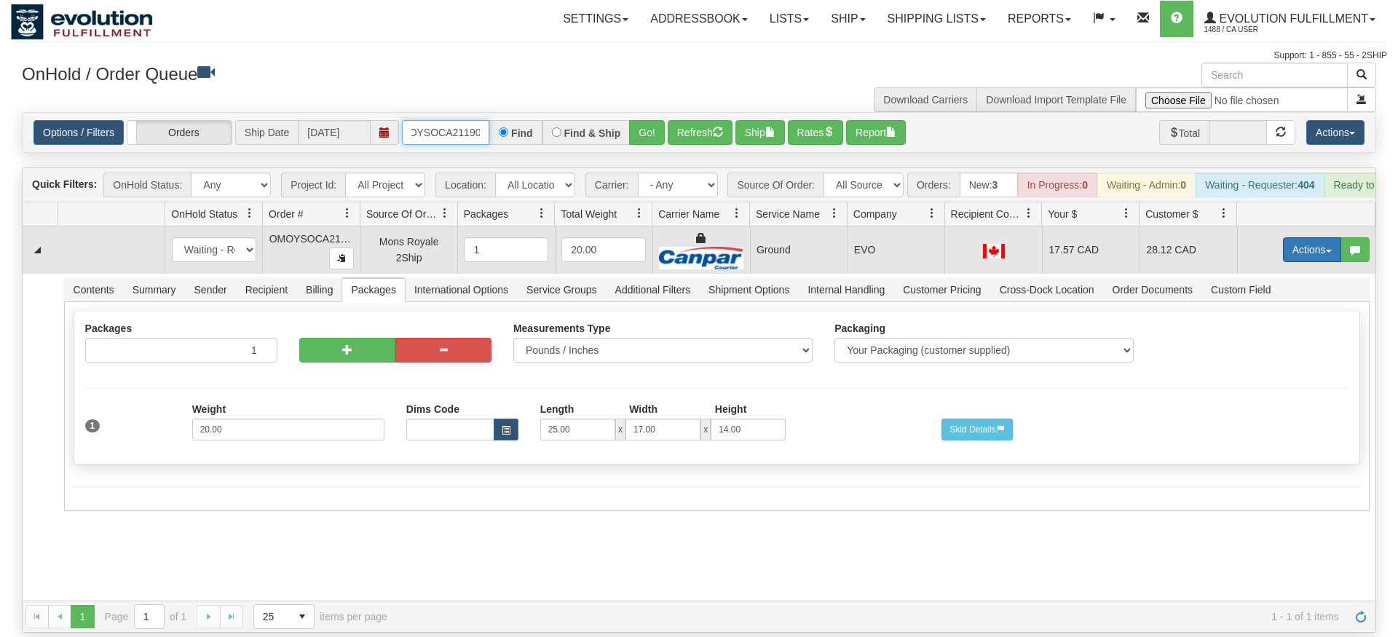
type input "oMOYSOCA21190"
click at [1285, 266] on tbody "31649980 EVOLUTION V3 91191527 91191529 New In Progress Waiting - Admin Waiting…" at bounding box center [699, 371] width 1353 height 289
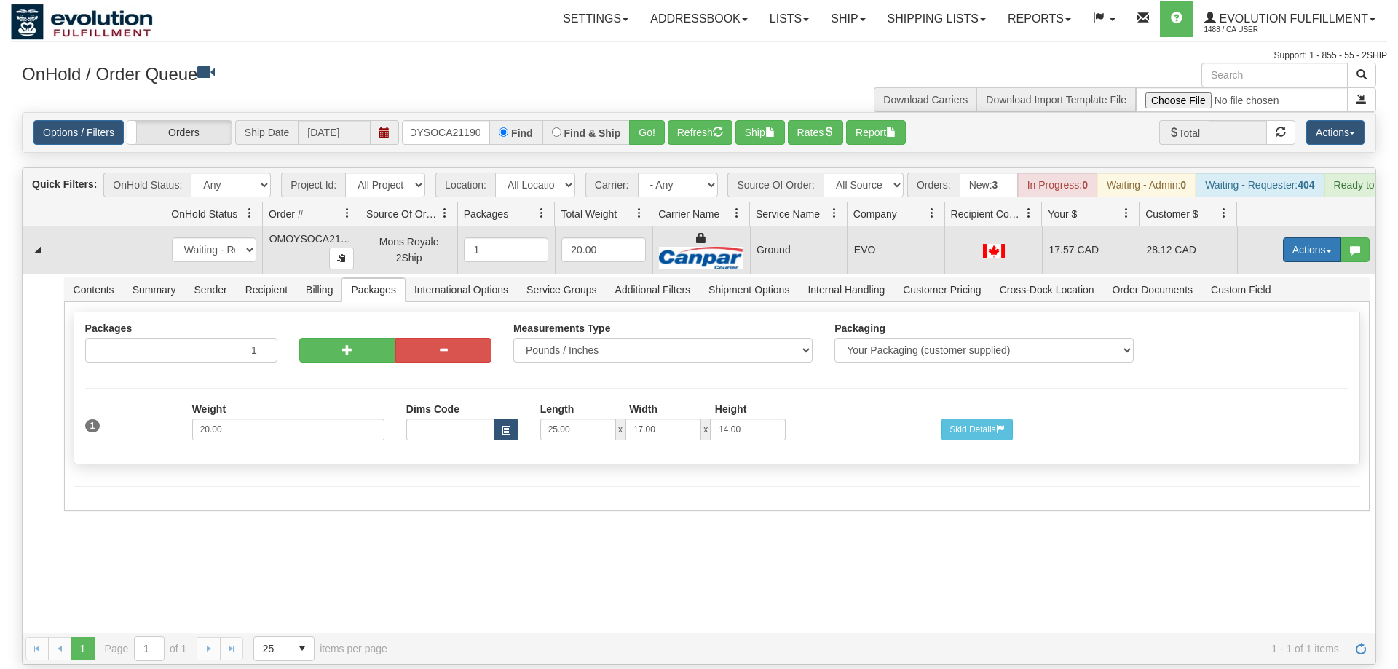
click at [1294, 237] on button "Actions" at bounding box center [1312, 249] width 58 height 25
click at [1282, 344] on link "Delete" at bounding box center [1282, 353] width 117 height 19
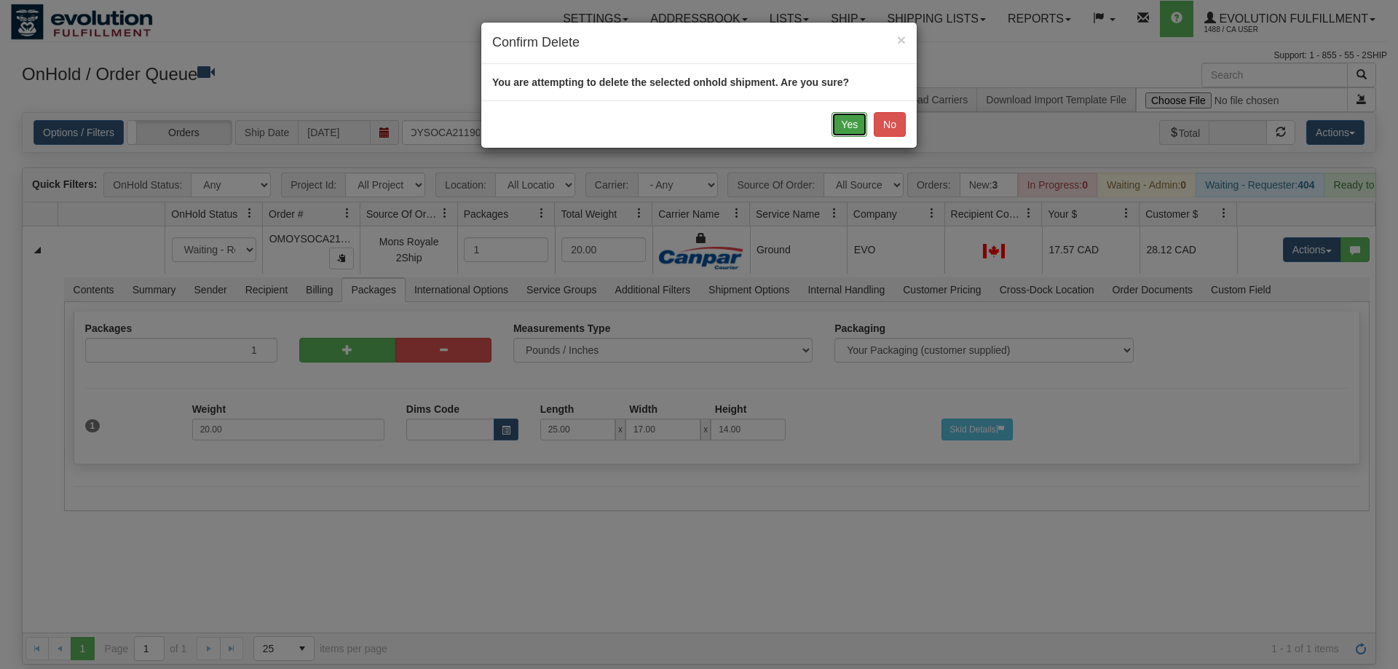
click at [840, 130] on button "Yes" at bounding box center [850, 124] width 36 height 25
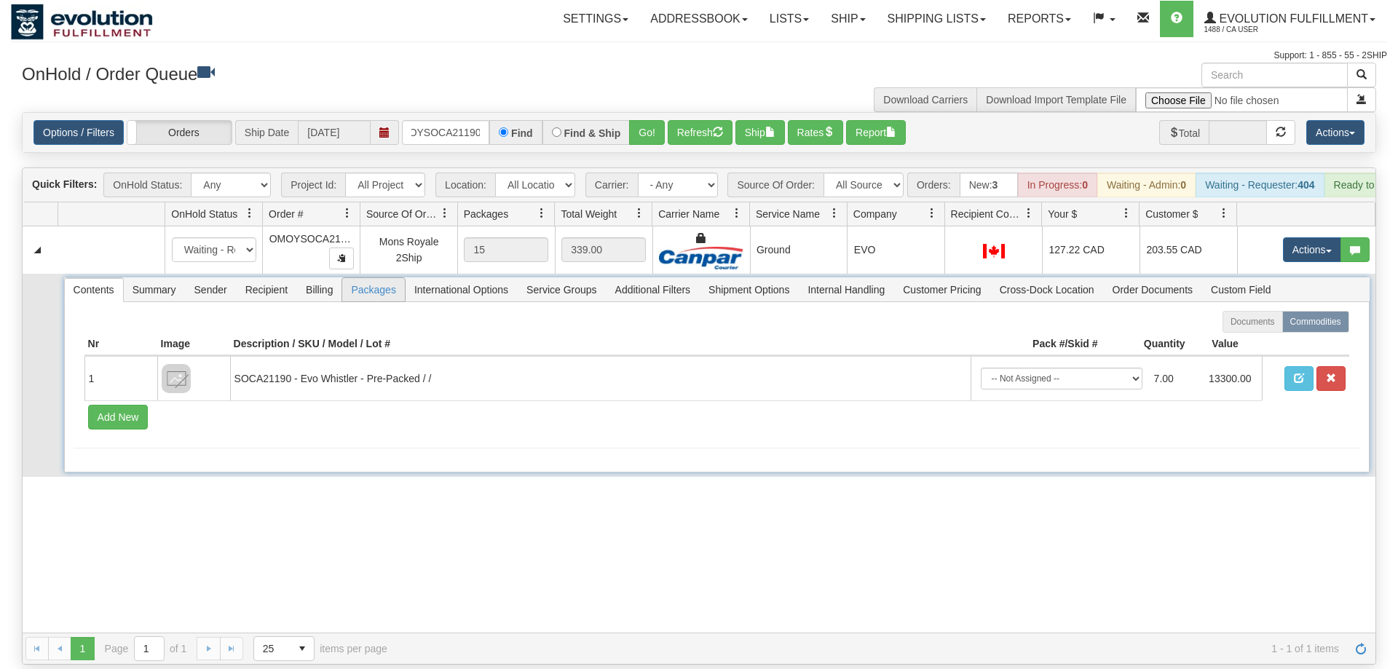
click at [380, 278] on span "Packages" at bounding box center [373, 289] width 62 height 23
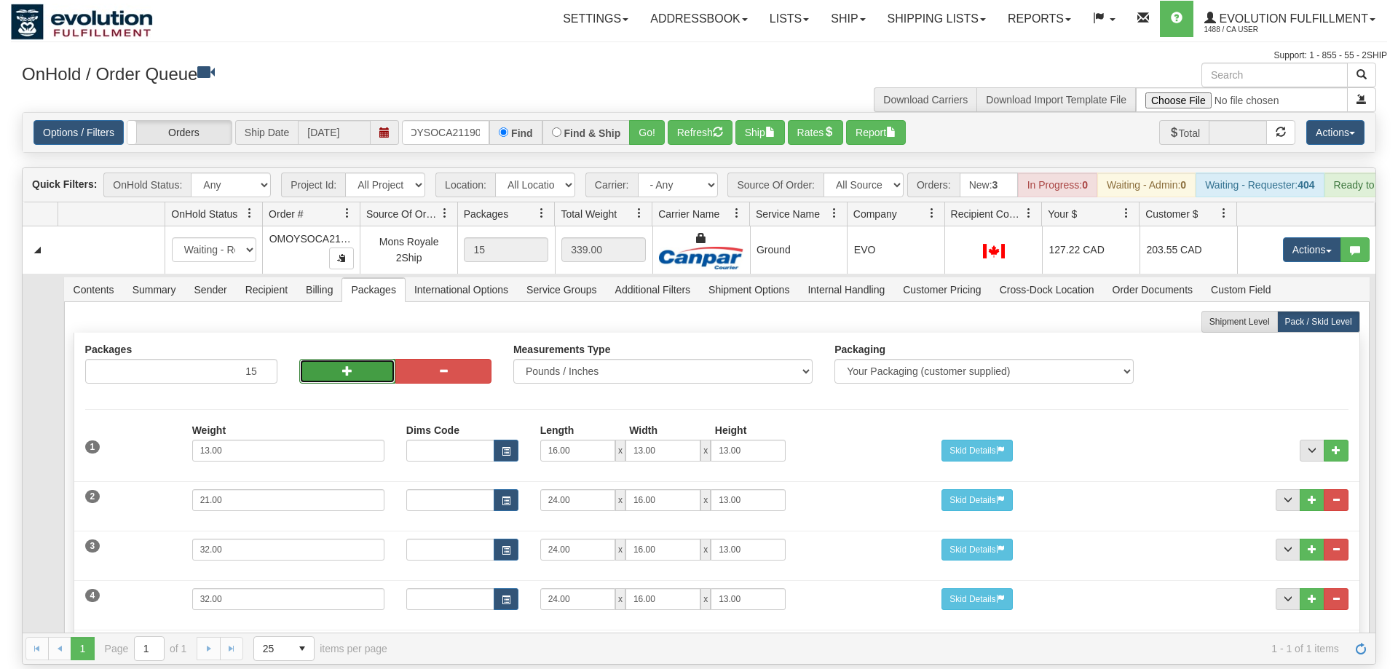
click at [367, 359] on button "button" at bounding box center [347, 371] width 96 height 25
click at [421, 359] on button "button" at bounding box center [443, 371] width 96 height 25
type input "15"
click at [369, 359] on button "button" at bounding box center [347, 371] width 96 height 25
type input "16"
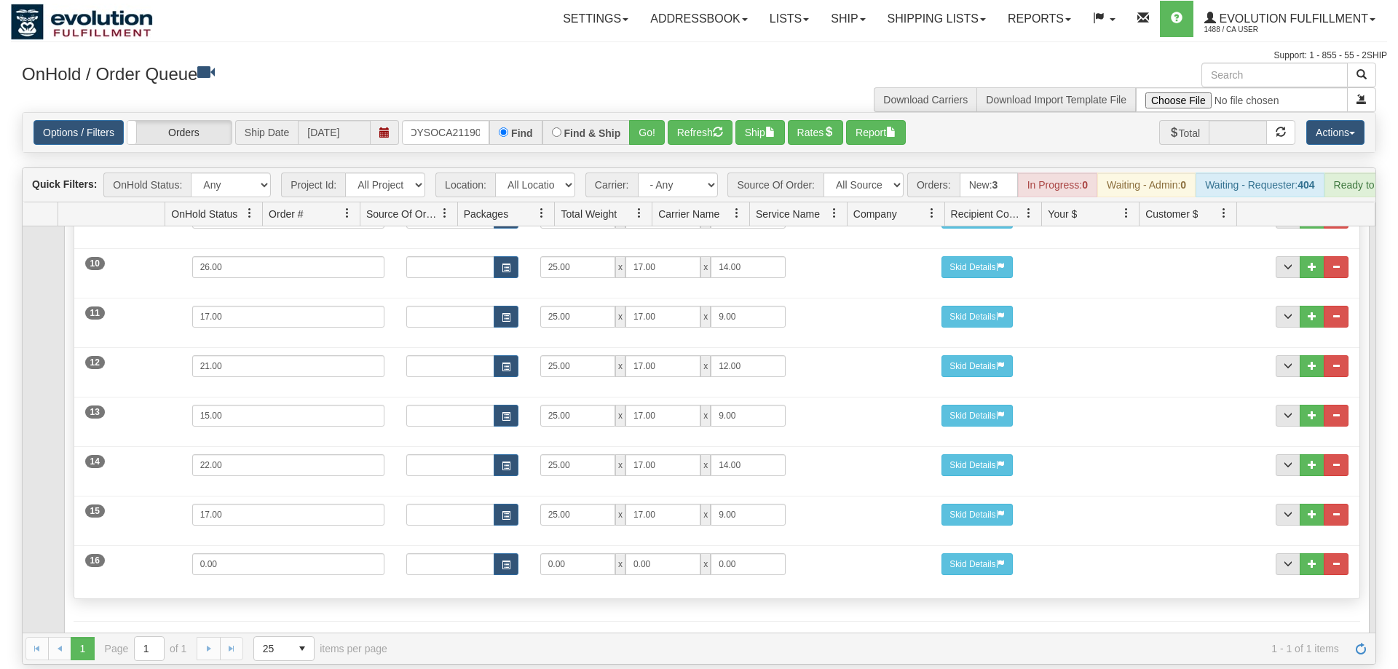
scroll to position [674, 0]
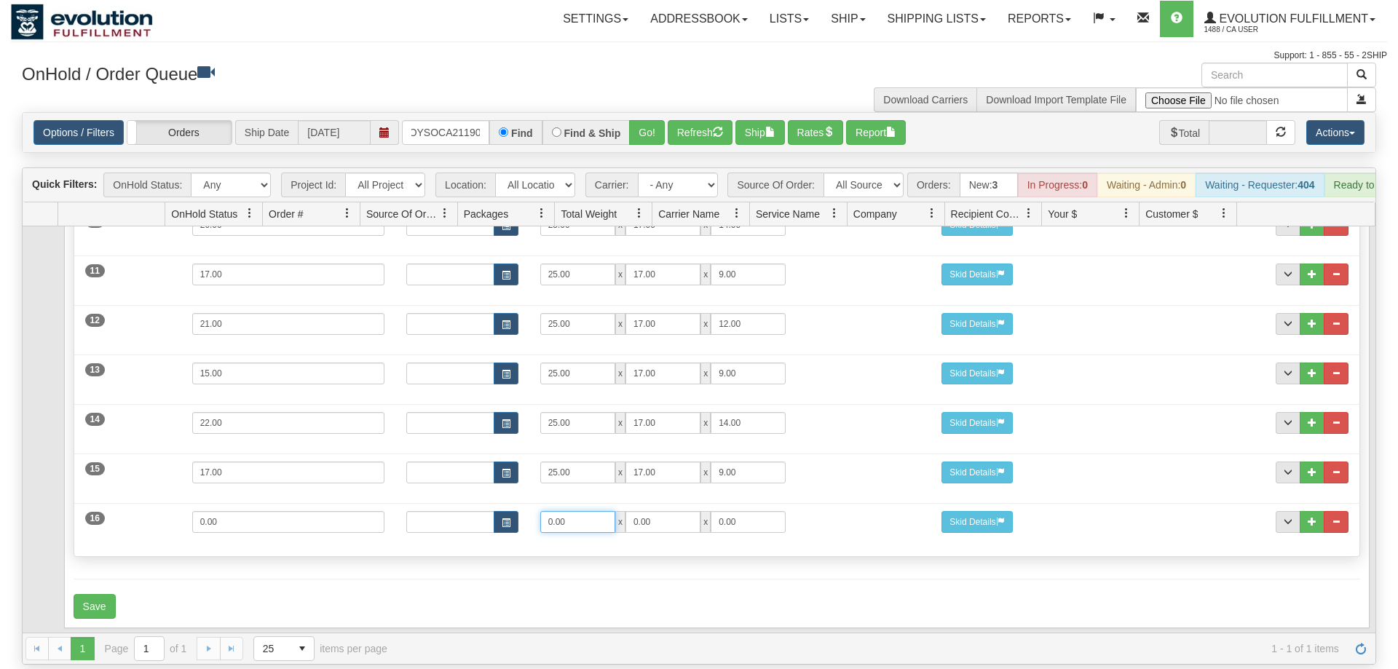
drag, startPoint x: 589, startPoint y: 498, endPoint x: 422, endPoint y: 513, distance: 167.4
click at [540, 513] on input "0.00" at bounding box center [577, 522] width 75 height 22
type input "25"
type input "17"
type input "14"
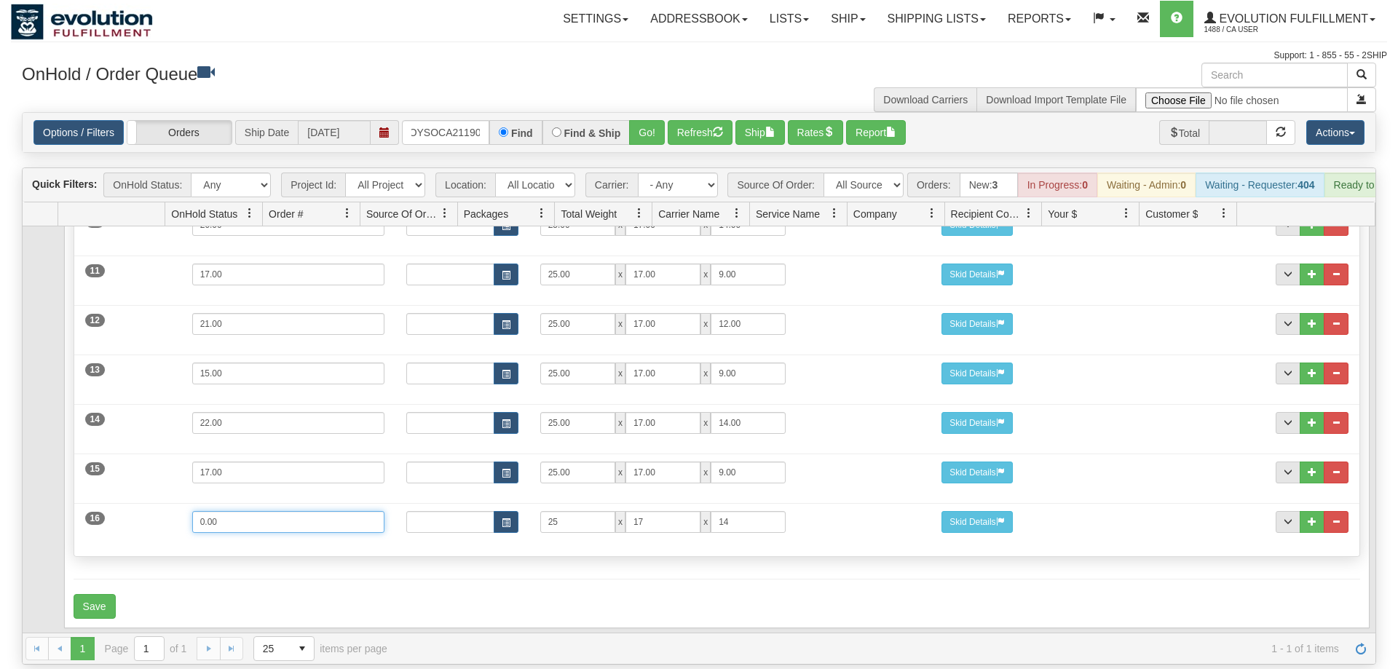
drag, startPoint x: 219, startPoint y: 511, endPoint x: 0, endPoint y: 515, distance: 219.3
click at [192, 515] on input "0.00" at bounding box center [288, 522] width 192 height 22
type input "20"
click at [100, 594] on button "Save" at bounding box center [95, 606] width 42 height 25
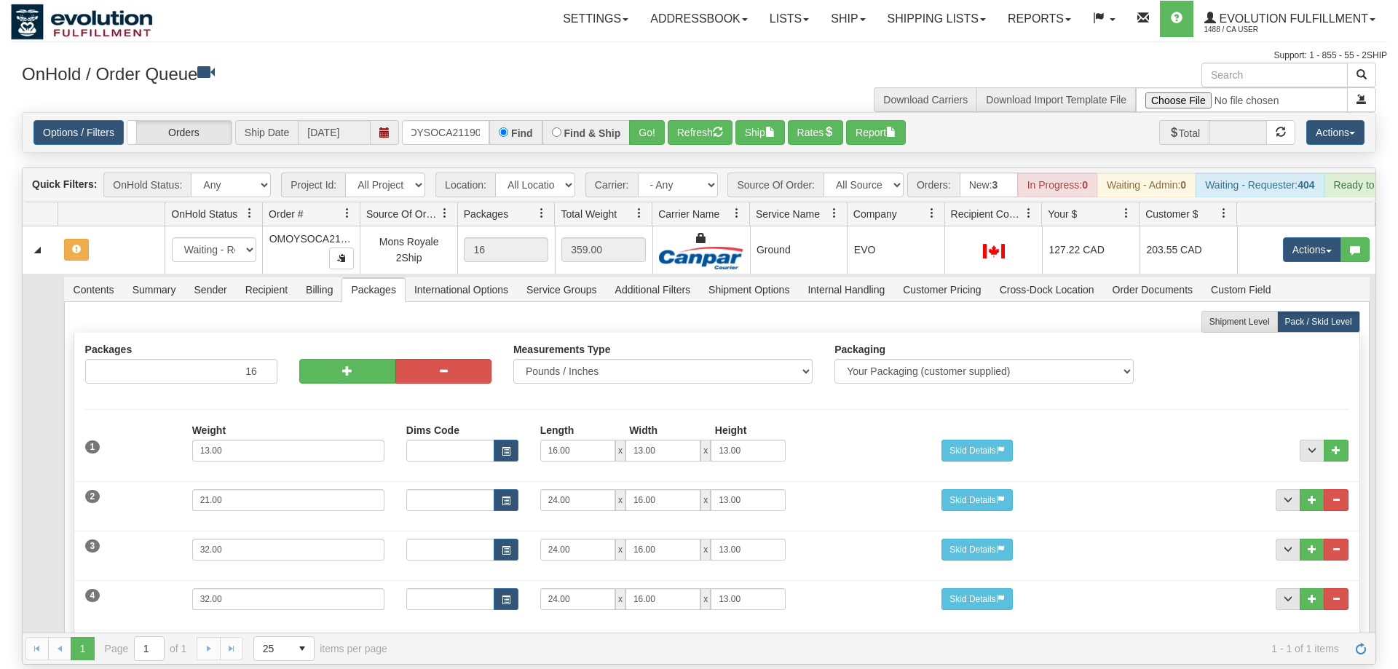
scroll to position [0, 0]
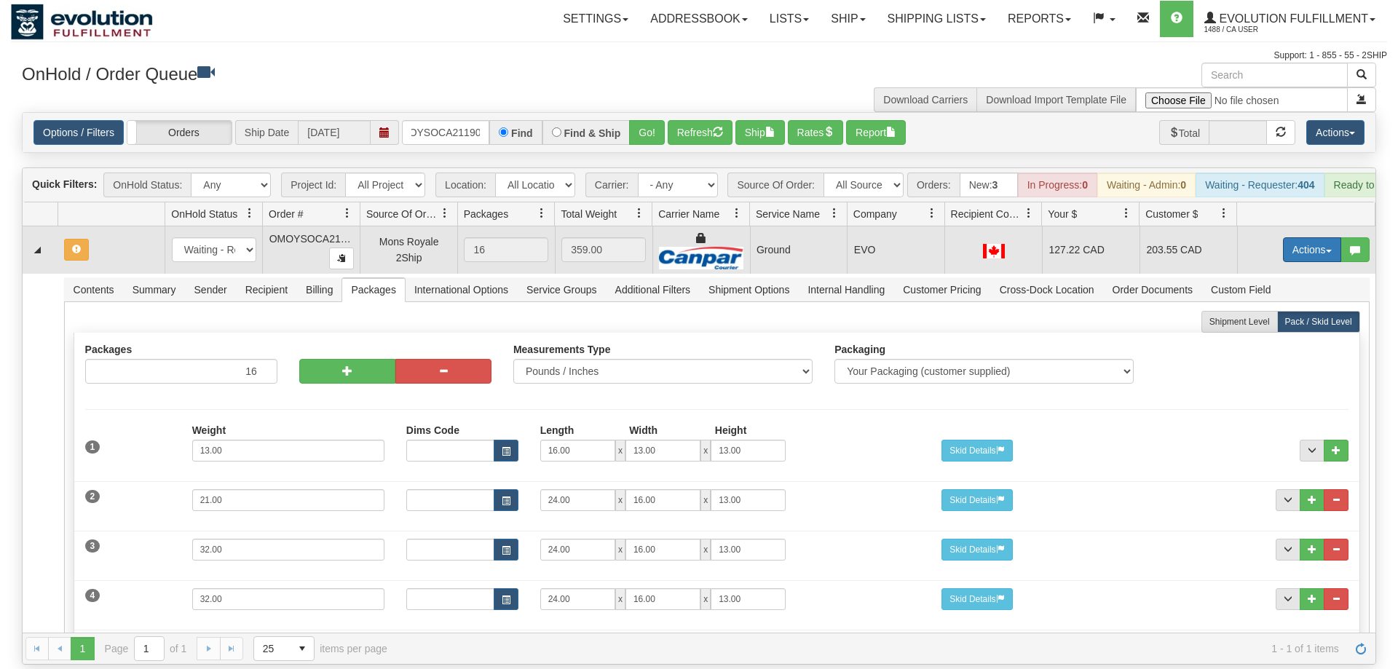
click at [1307, 237] on button "Actions" at bounding box center [1312, 249] width 58 height 25
click at [1282, 291] on span "Refresh Rates" at bounding box center [1276, 297] width 75 height 12
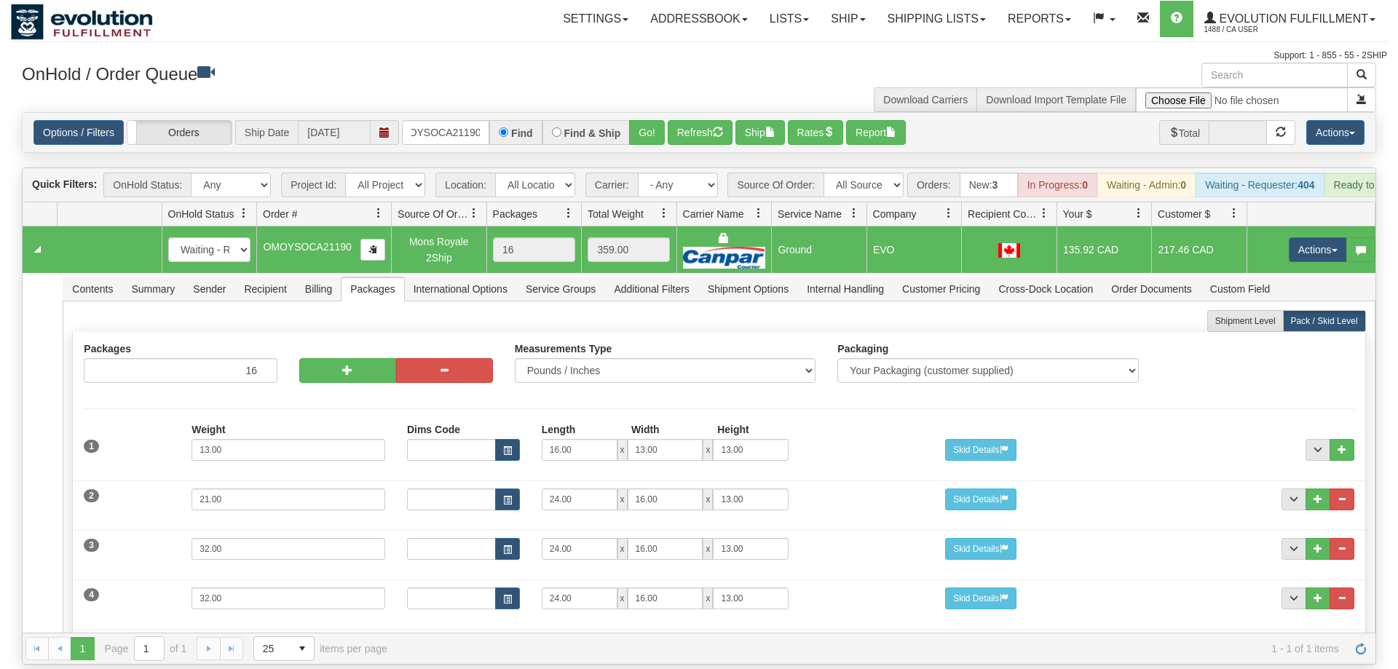
drag, startPoint x: 359, startPoint y: 194, endPoint x: 384, endPoint y: 194, distance: 24.8
click at [384, 202] on div "Id Location Request Id Reply Id OnHold Status Order # Source Of Order Packages …" at bounding box center [699, 213] width 1353 height 23
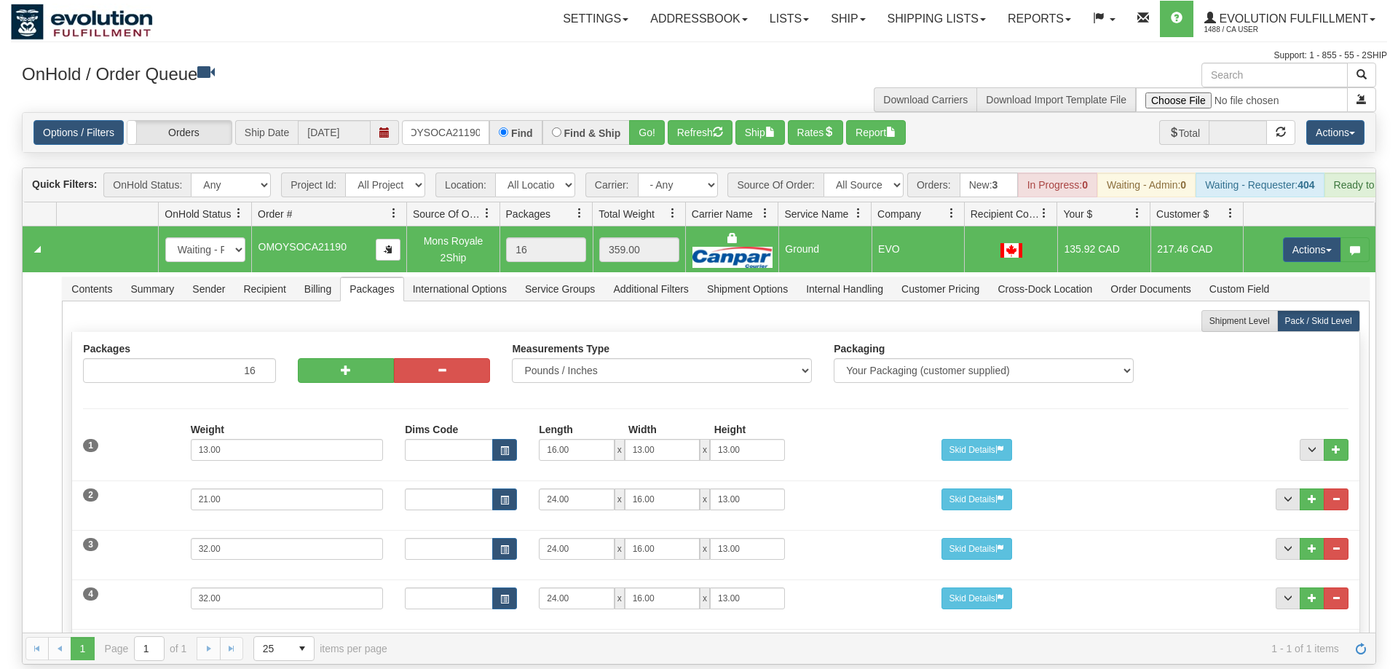
click at [461, 125] on div "Options / Filters Group Shipments Orders Ship Date [DATE] oMOYSOCA21190 Find Fi…" at bounding box center [699, 132] width 1353 height 39
click at [454, 120] on input "oMOYSOCA21190" at bounding box center [445, 132] width 87 height 25
click at [434, 120] on input "oMOYSOCA21190" at bounding box center [445, 132] width 87 height 25
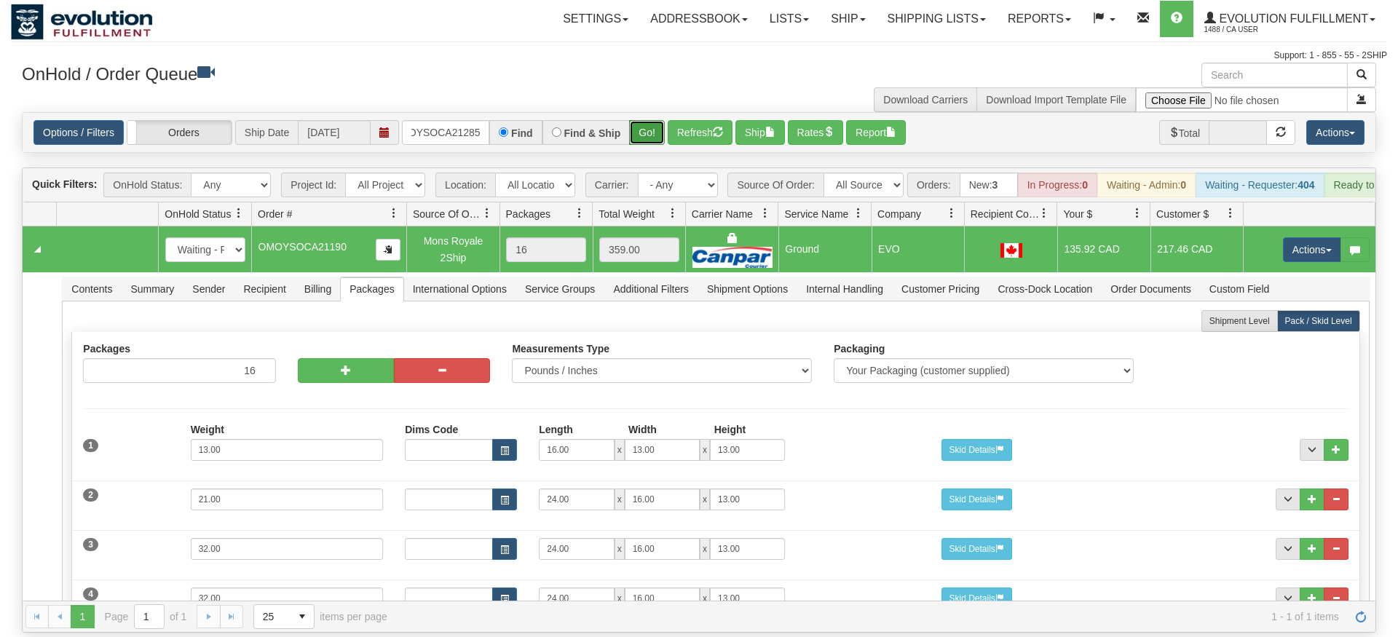
click at [666, 138] on div "Is equal to Is not equal to Contains Does not contains CAD USD EUR ZAR [PERSON_…" at bounding box center [699, 372] width 1377 height 521
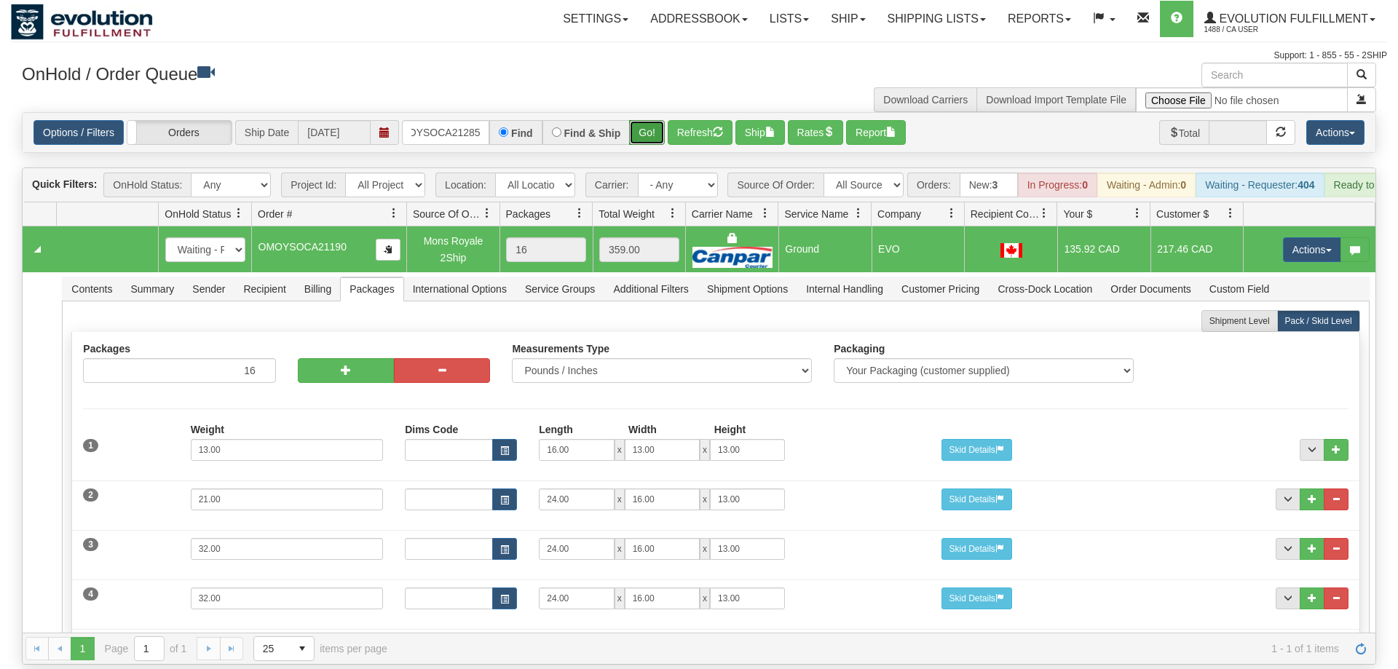
click at [647, 120] on button "Go!" at bounding box center [647, 132] width 36 height 25
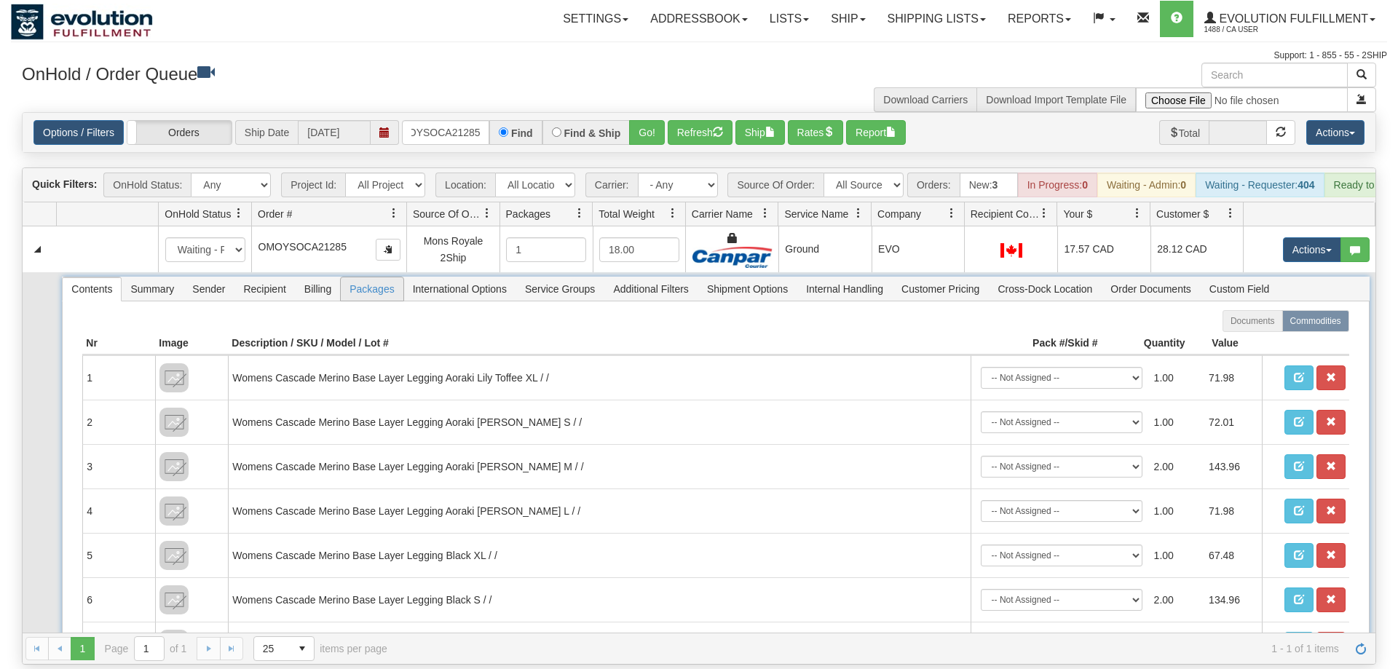
click at [387, 277] on span "Packages" at bounding box center [372, 288] width 62 height 23
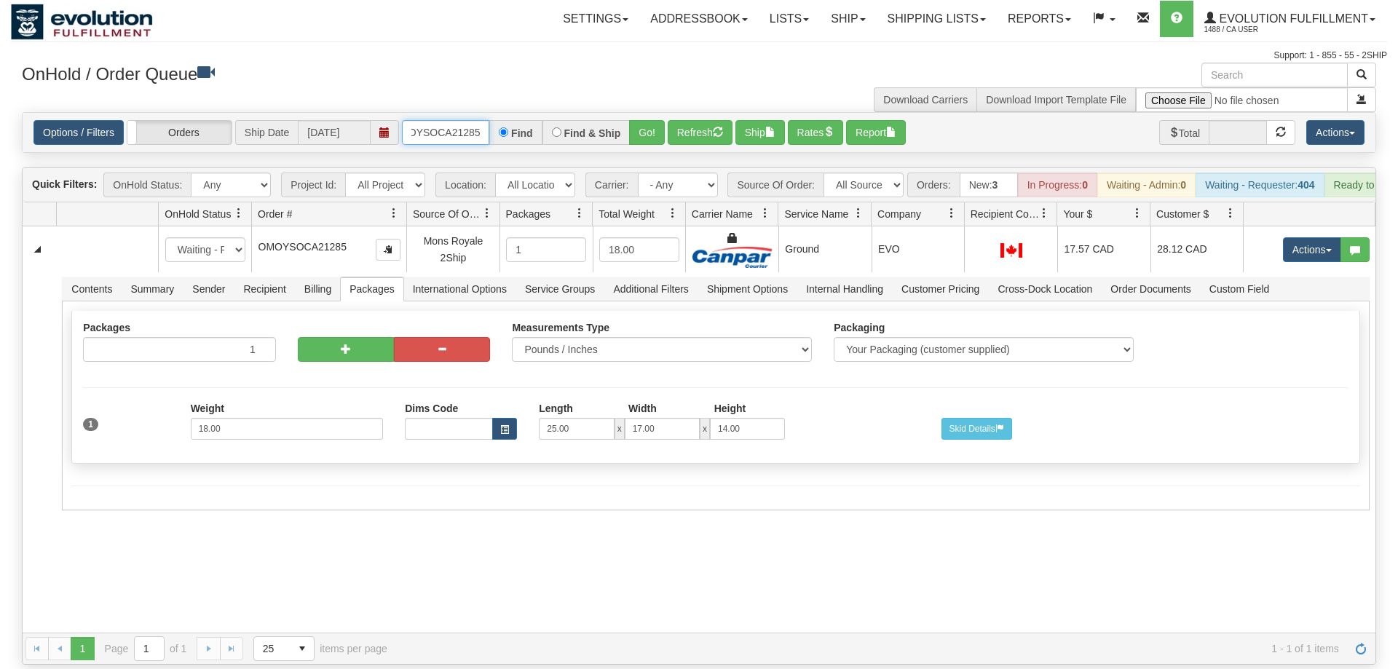
click at [433, 120] on input "OMOYSOCA21285" at bounding box center [445, 132] width 87 height 25
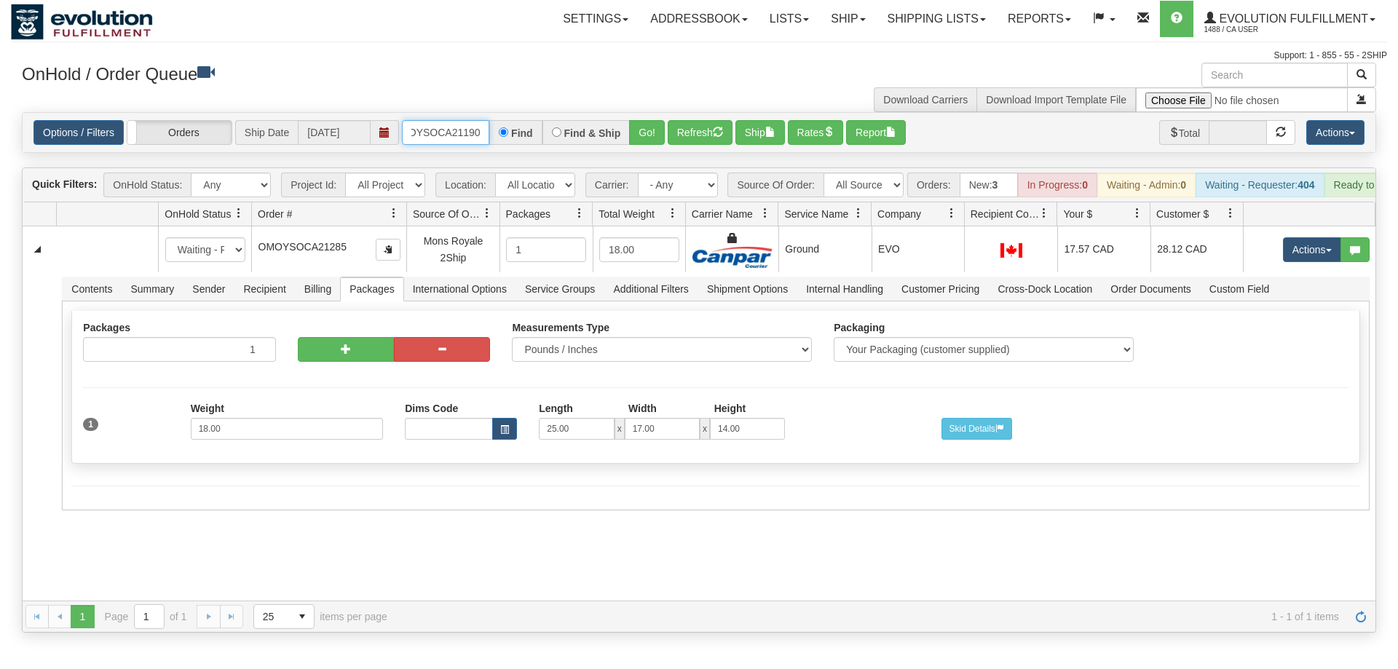
scroll to position [0, 19]
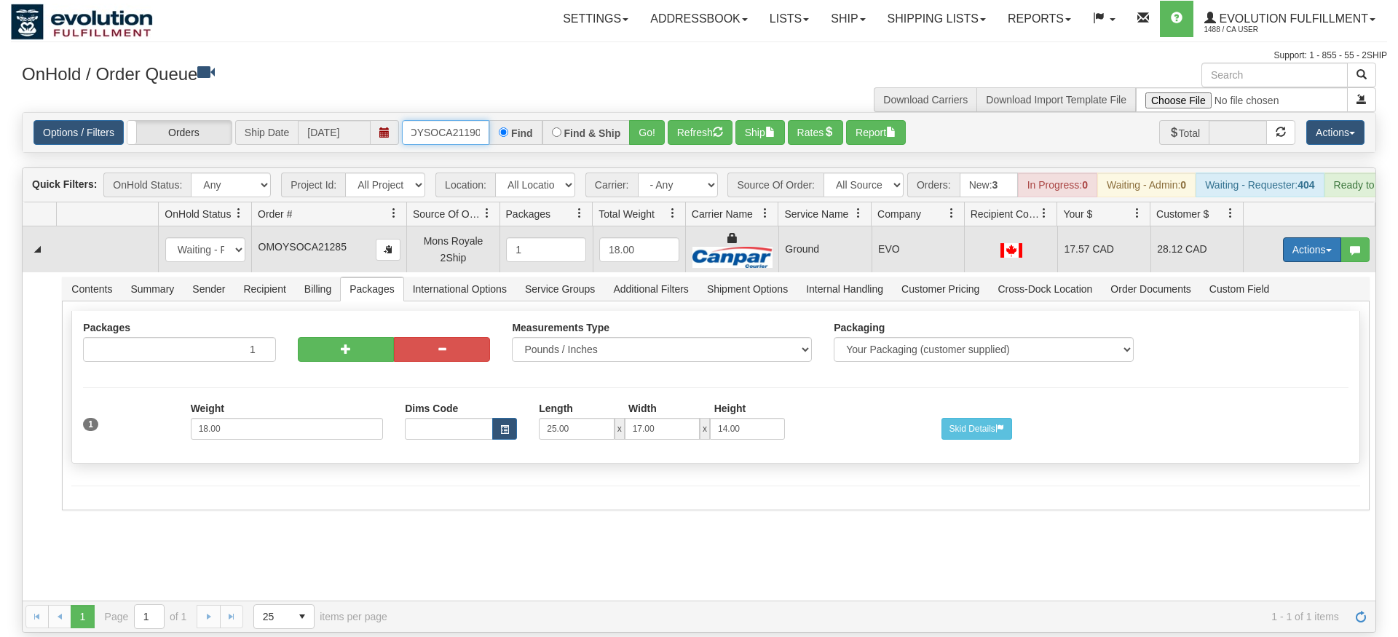
type input "OMOYSOCA21190"
click at [1310, 262] on tbody "31649359 EVOLUTION V3 91190286 91190287 New In Progress Waiting - Admin Waiting…" at bounding box center [699, 371] width 1353 height 288
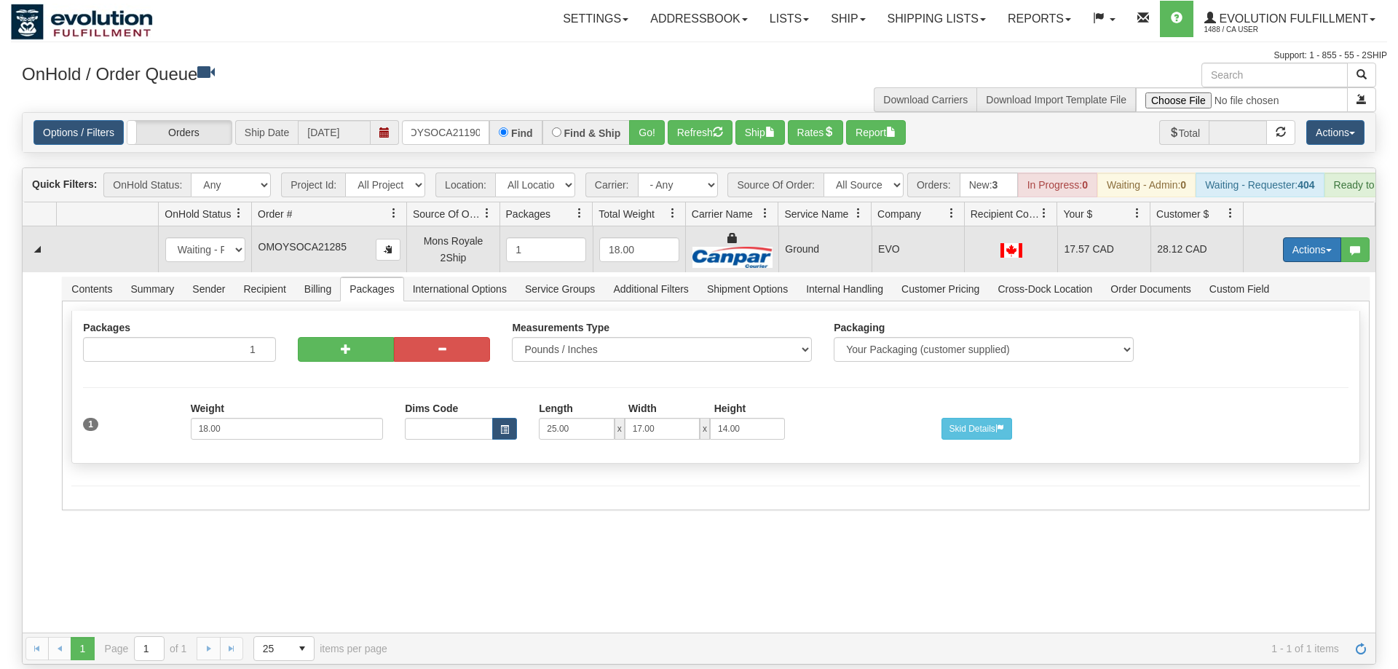
click at [1303, 237] on button "Actions" at bounding box center [1312, 249] width 58 height 25
click at [1288, 344] on link "Delete" at bounding box center [1282, 353] width 117 height 19
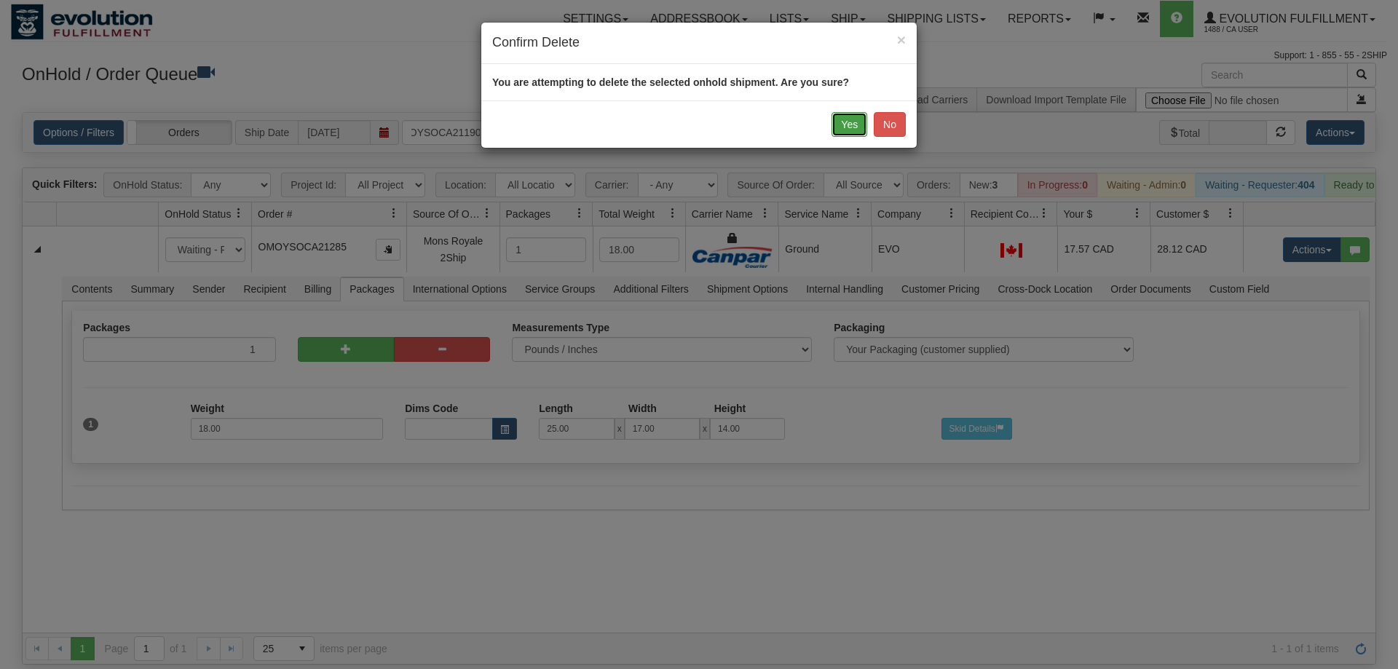
click at [850, 121] on button "Yes" at bounding box center [850, 124] width 36 height 25
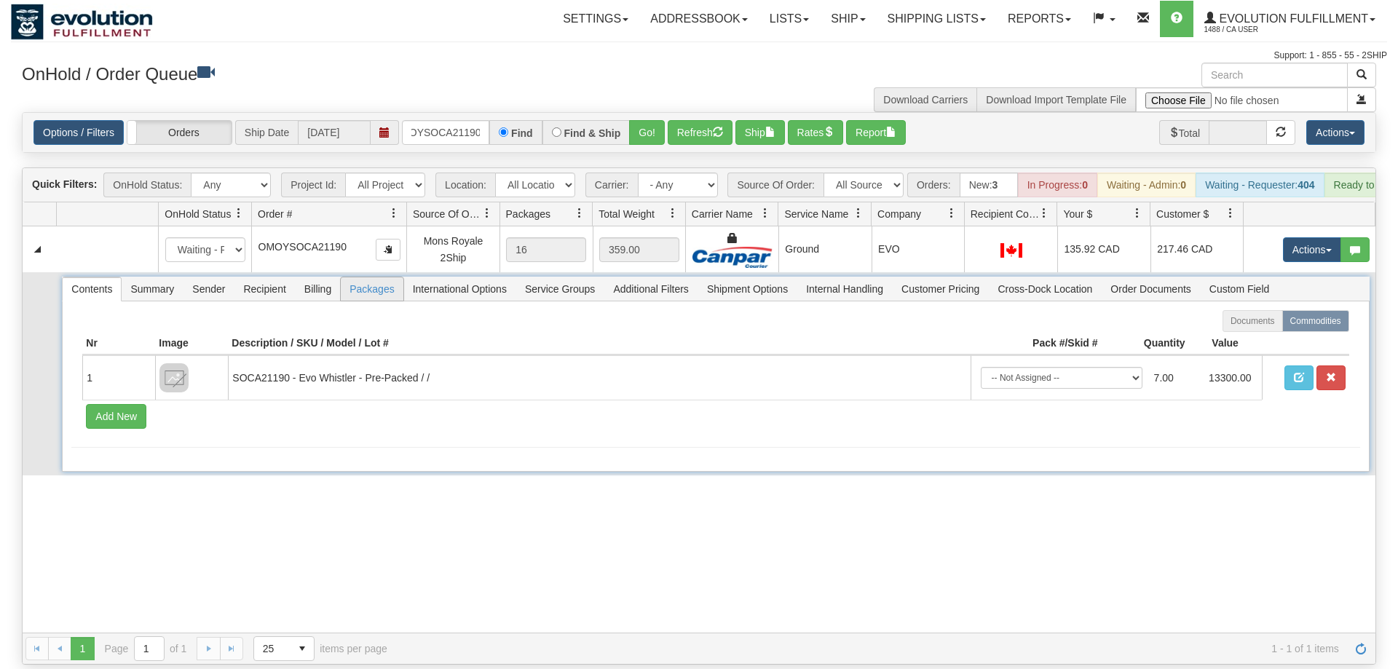
click at [369, 277] on span "Packages" at bounding box center [372, 288] width 62 height 23
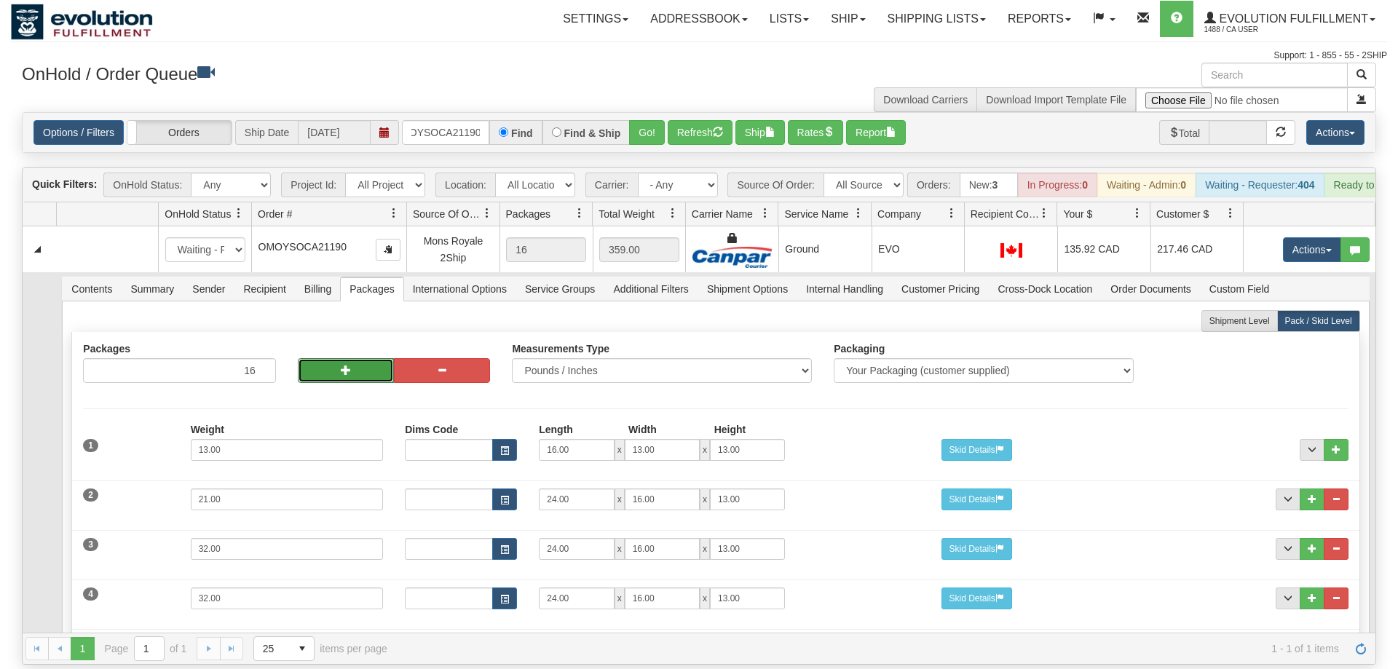
click at [347, 365] on span "button" at bounding box center [346, 370] width 10 height 10
click at [434, 358] on button "button" at bounding box center [442, 370] width 96 height 25
type input "16"
click at [375, 358] on button "button" at bounding box center [346, 370] width 96 height 25
type input "17"
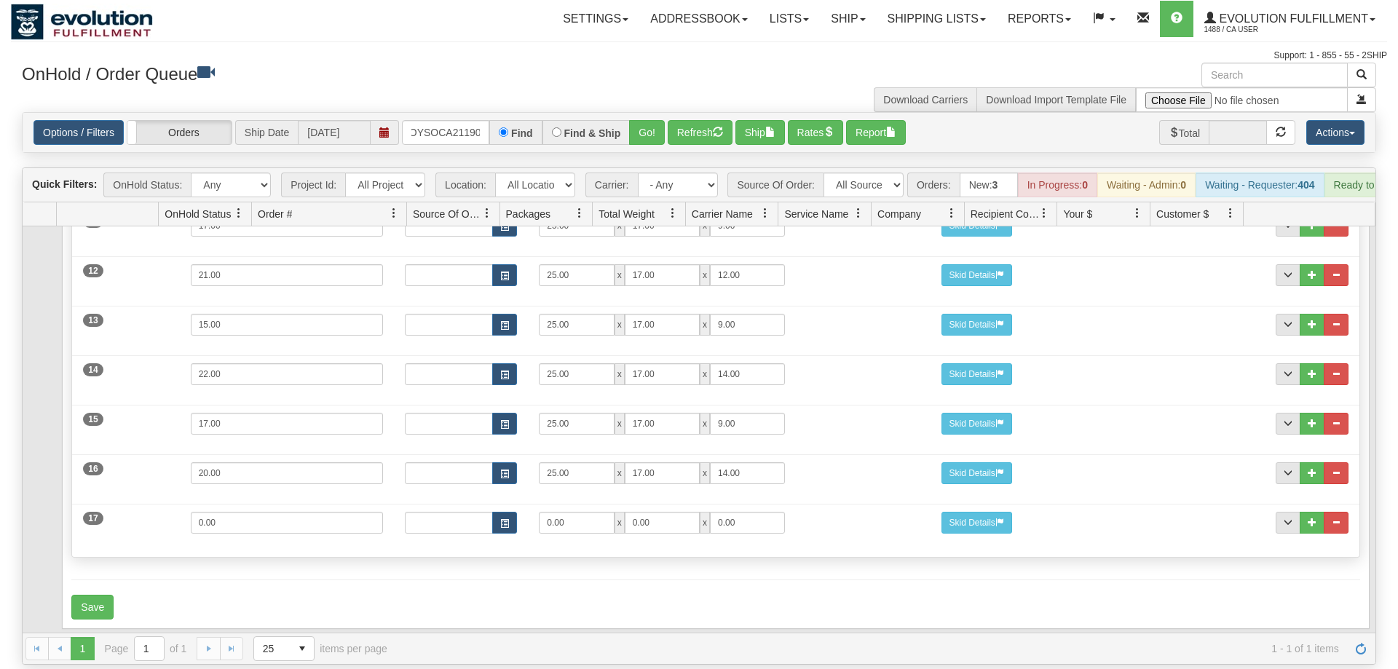
scroll to position [722, 0]
drag, startPoint x: 581, startPoint y: 498, endPoint x: 365, endPoint y: 503, distance: 216.4
click at [539, 512] on input "0.00" at bounding box center [576, 523] width 75 height 22
type input "25"
type input "17"
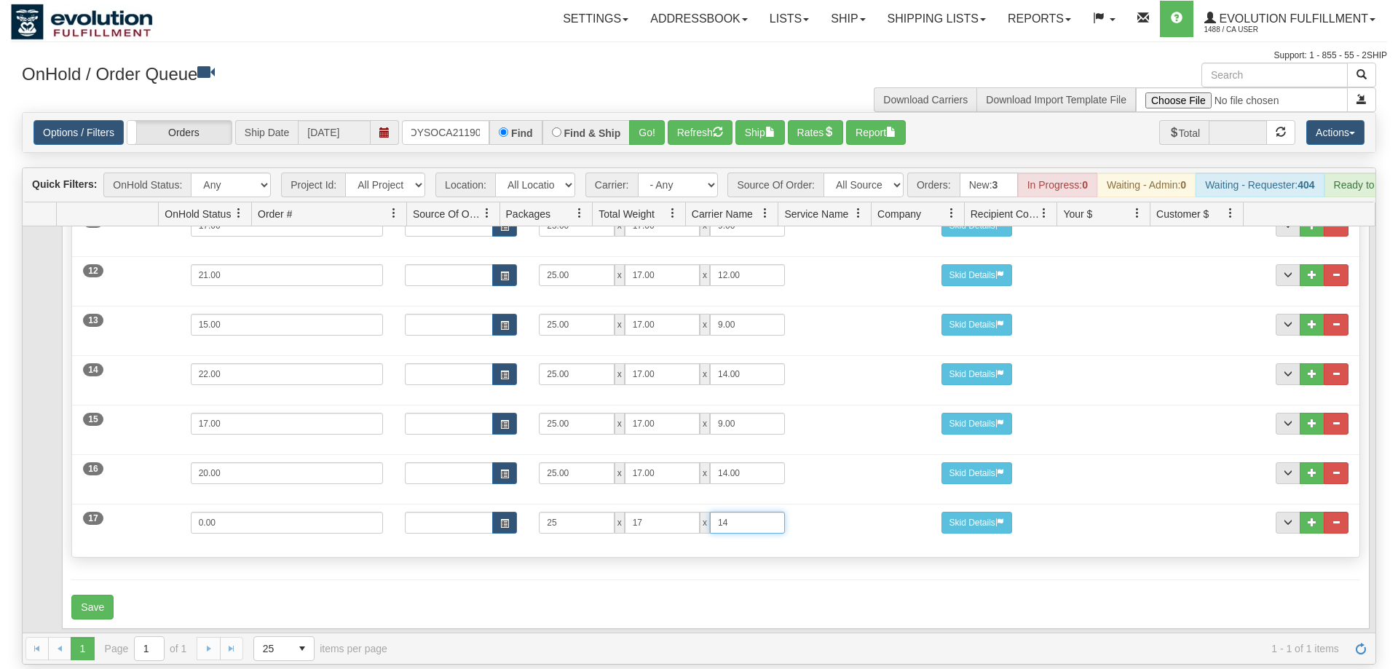
type input "14"
click at [191, 512] on input "0.00" at bounding box center [287, 523] width 193 height 22
type input "18"
drag, startPoint x: 235, startPoint y: 580, endPoint x: 131, endPoint y: 588, distance: 103.7
click at [232, 595] on div "Save" at bounding box center [715, 607] width 1288 height 25
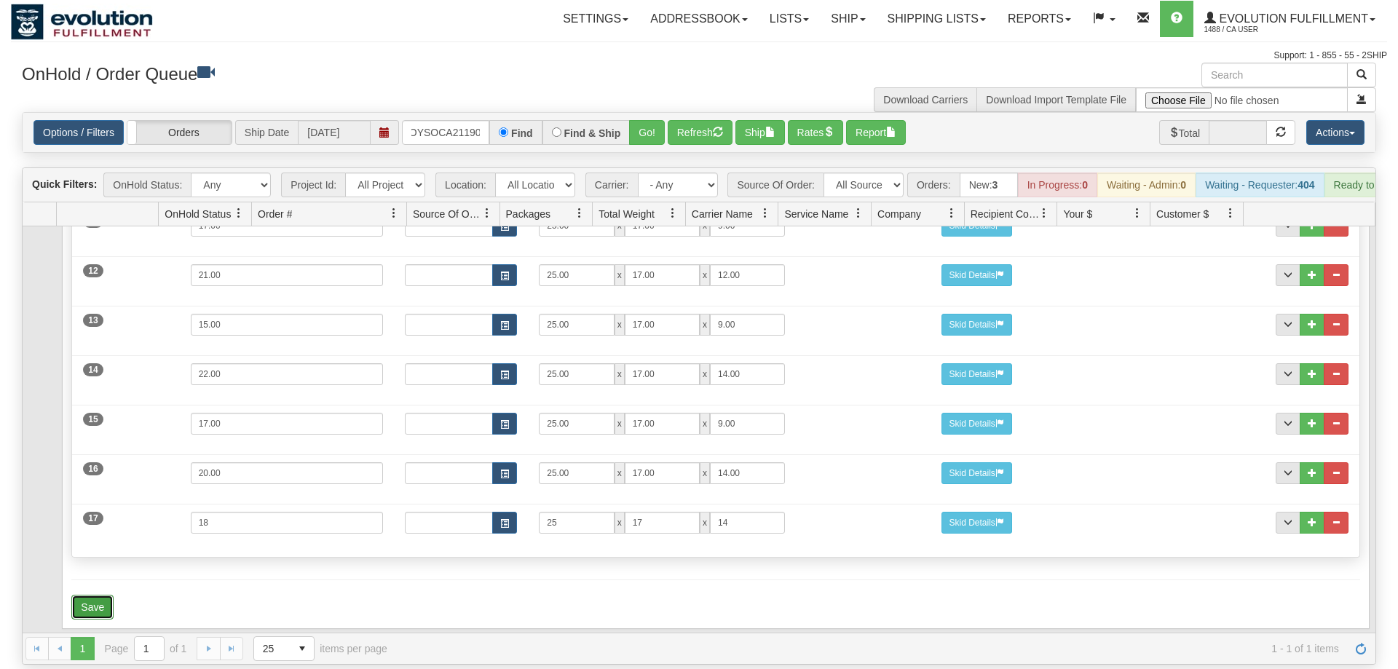
click at [104, 595] on button "Save" at bounding box center [92, 607] width 42 height 25
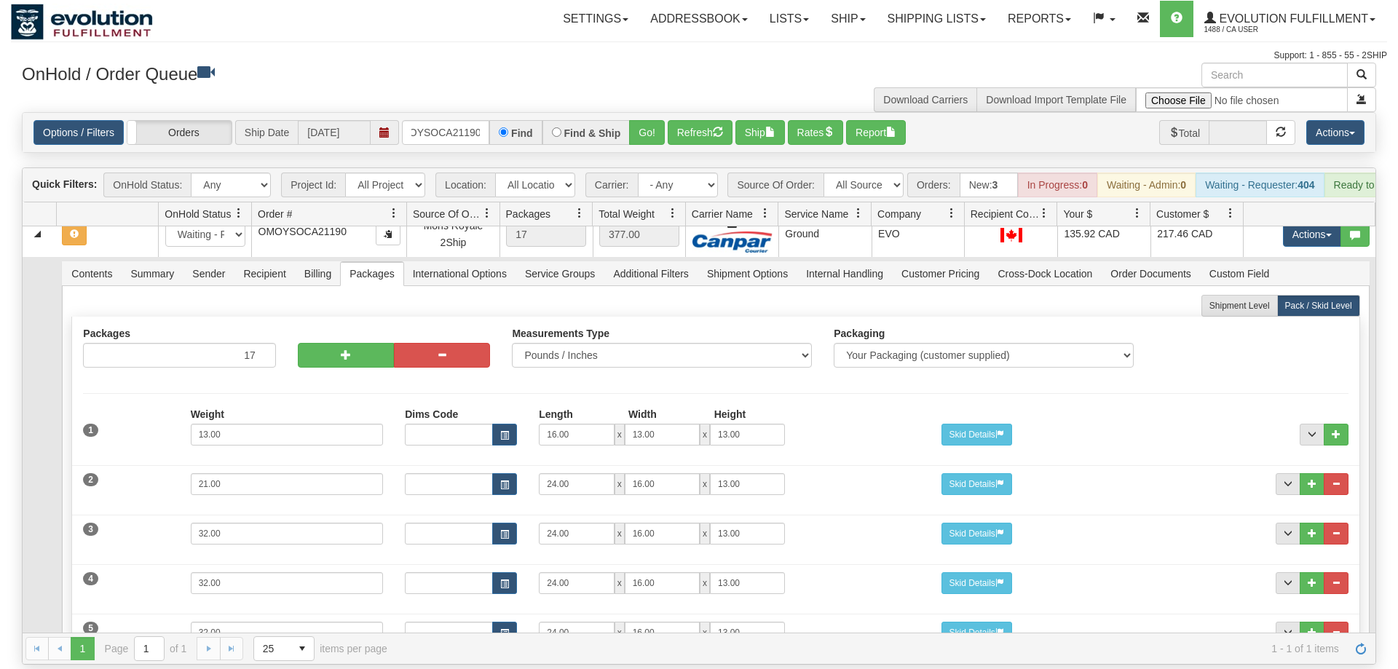
scroll to position [0, 0]
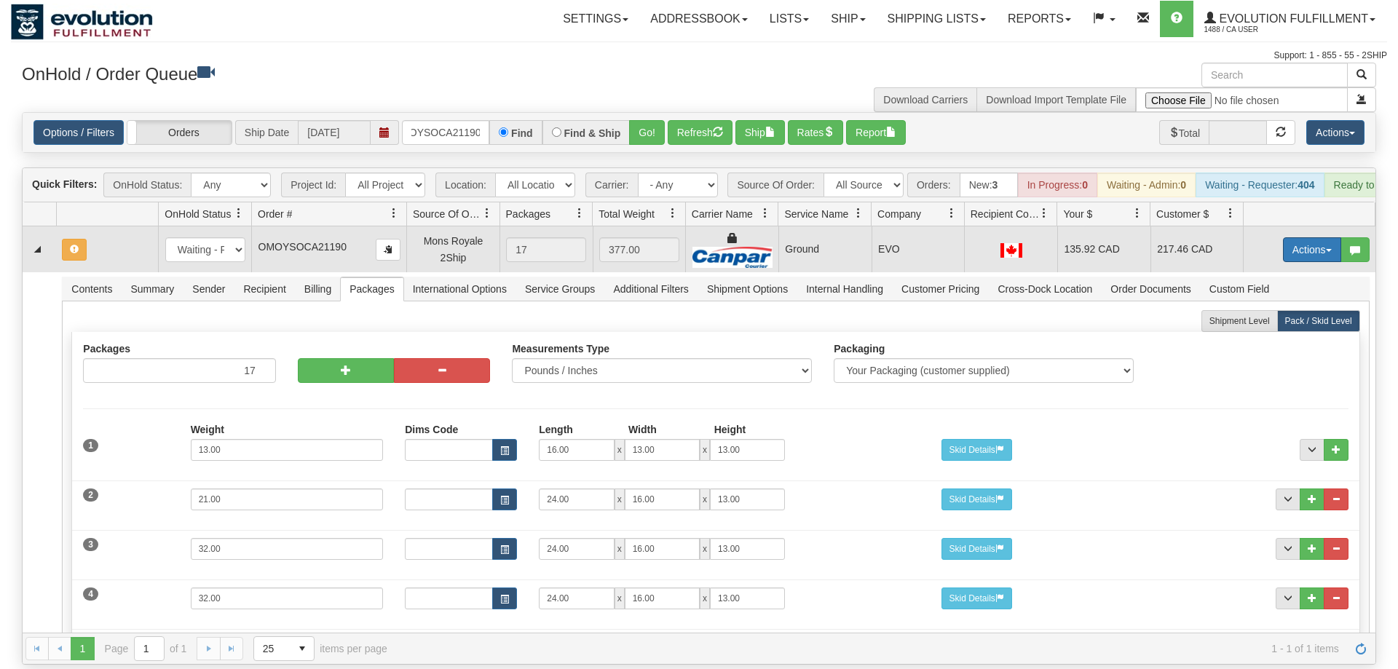
click at [1298, 237] on button "Actions" at bounding box center [1312, 249] width 58 height 25
click at [1287, 291] on span "Refresh Rates" at bounding box center [1276, 297] width 75 height 12
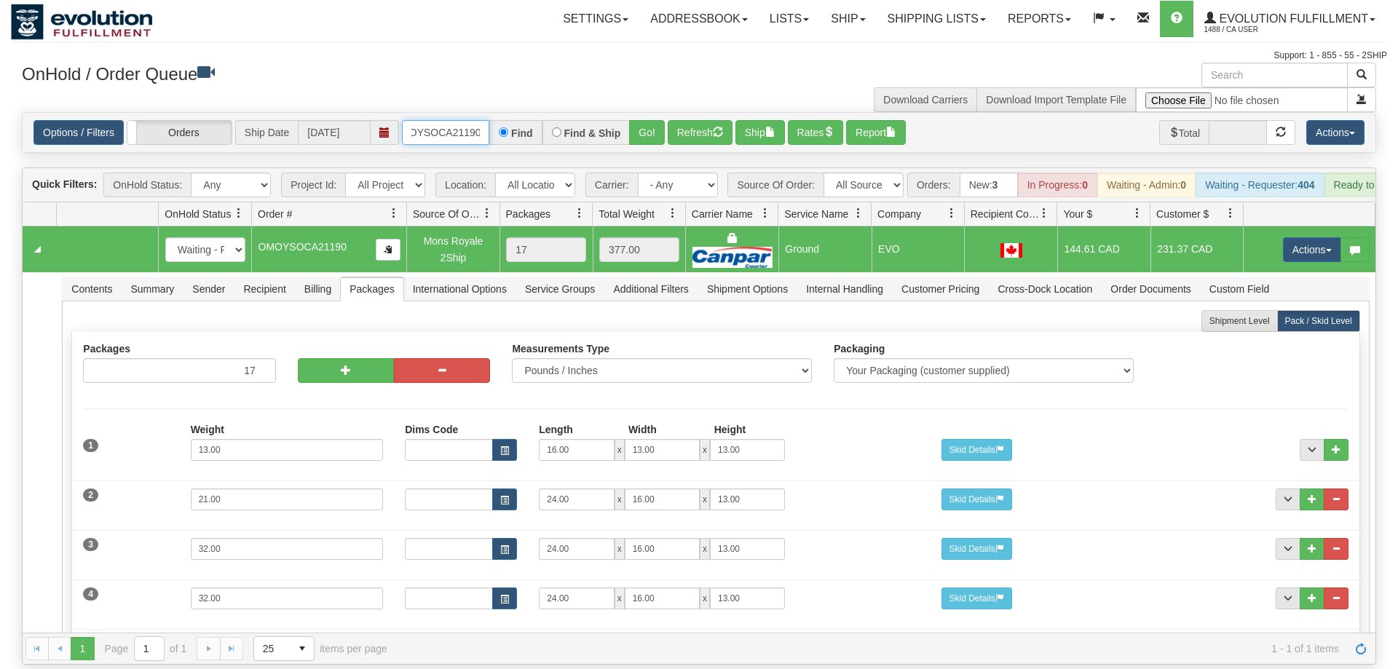
click at [437, 120] on input "OMOYSOCA21190" at bounding box center [445, 132] width 87 height 25
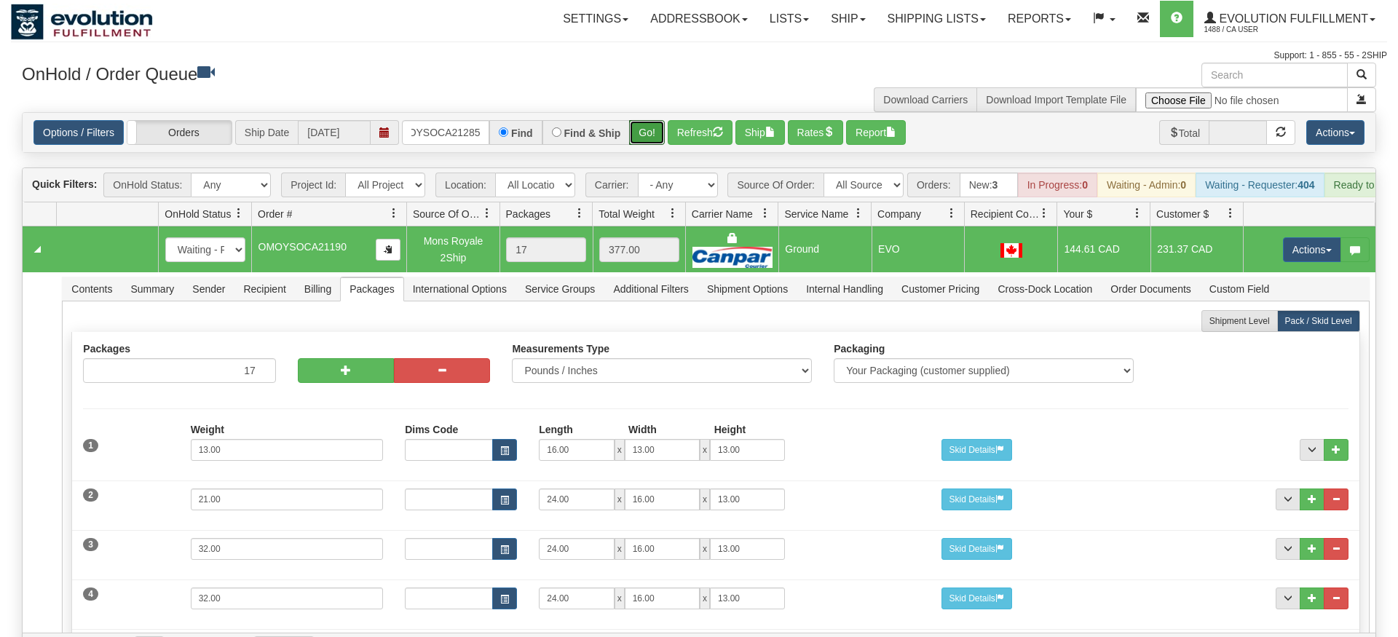
drag, startPoint x: 650, startPoint y: 109, endPoint x: 650, endPoint y: 138, distance: 29.1
click at [650, 138] on div "Is equal to Is not equal to Contains Does not contains CAD USD EUR ZAR [PERSON_…" at bounding box center [699, 388] width 1377 height 553
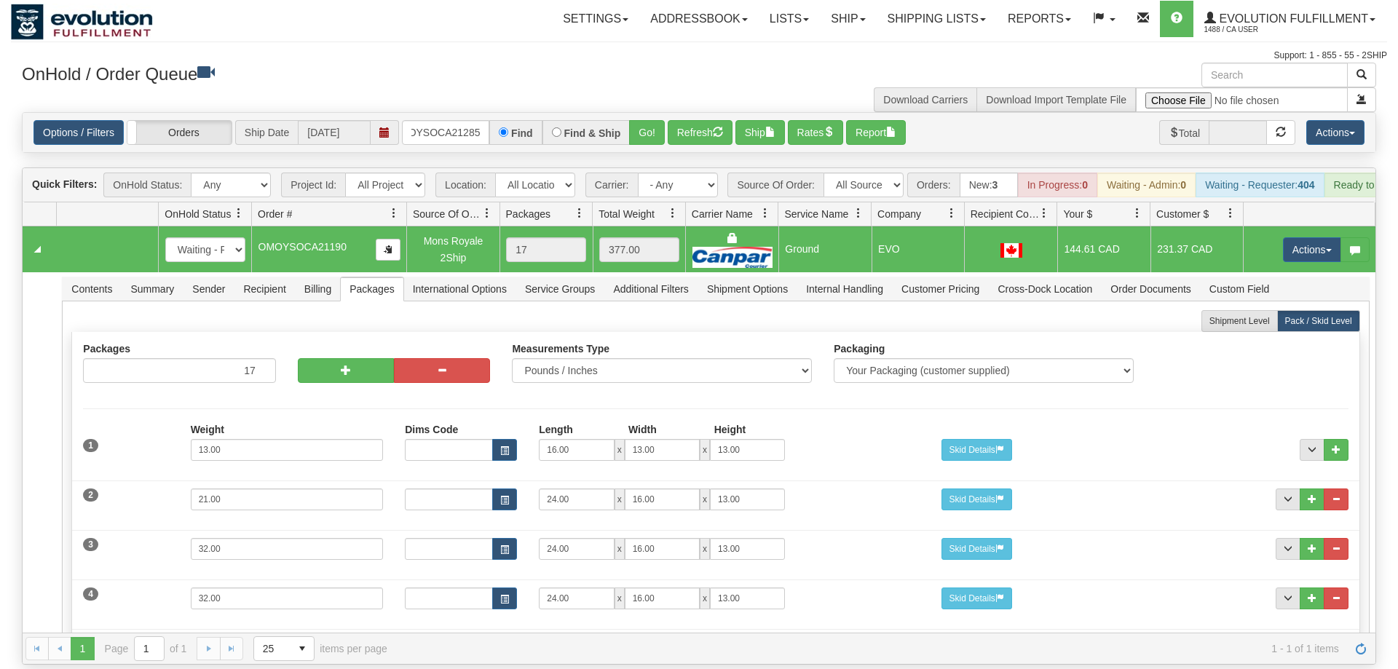
click at [642, 113] on div "Options / Filters Group Shipments Orders Ship Date [DATE] oMOYSOCA21285 Find Fi…" at bounding box center [699, 132] width 1353 height 39
click at [654, 120] on button "Go!" at bounding box center [647, 132] width 36 height 25
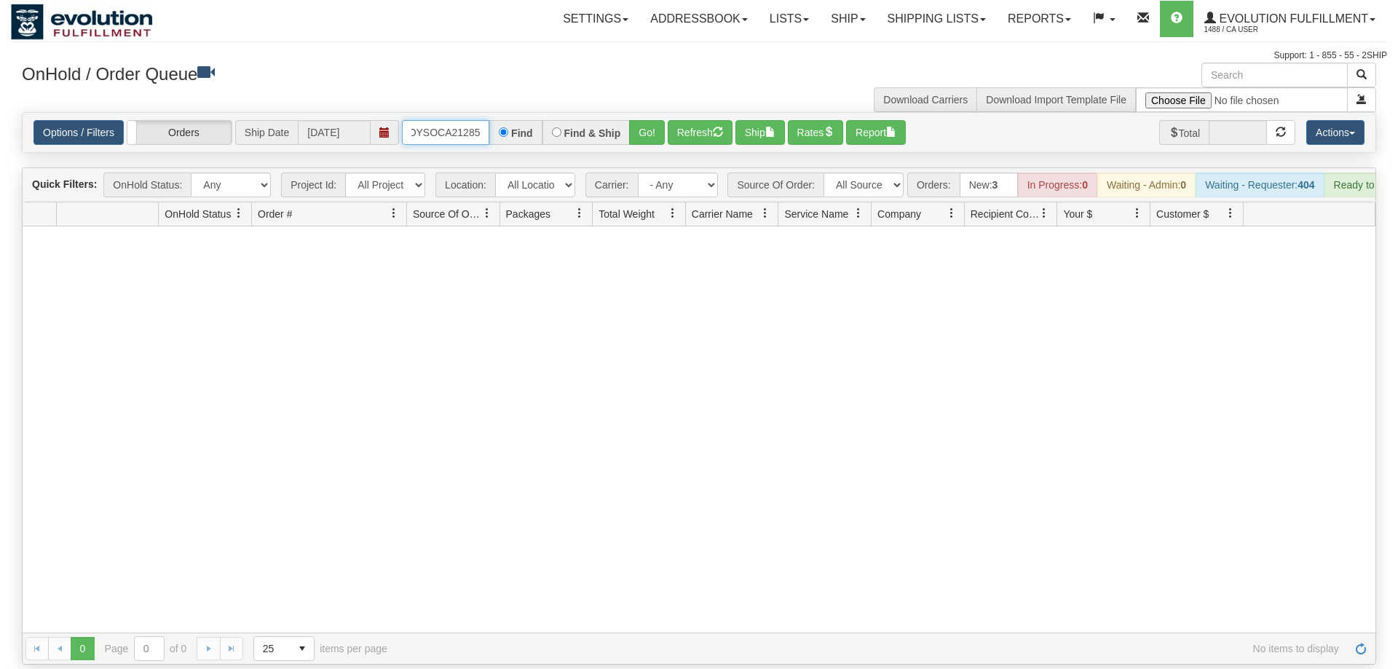
click at [436, 122] on input "oMOYSOCA21285" at bounding box center [445, 132] width 87 height 25
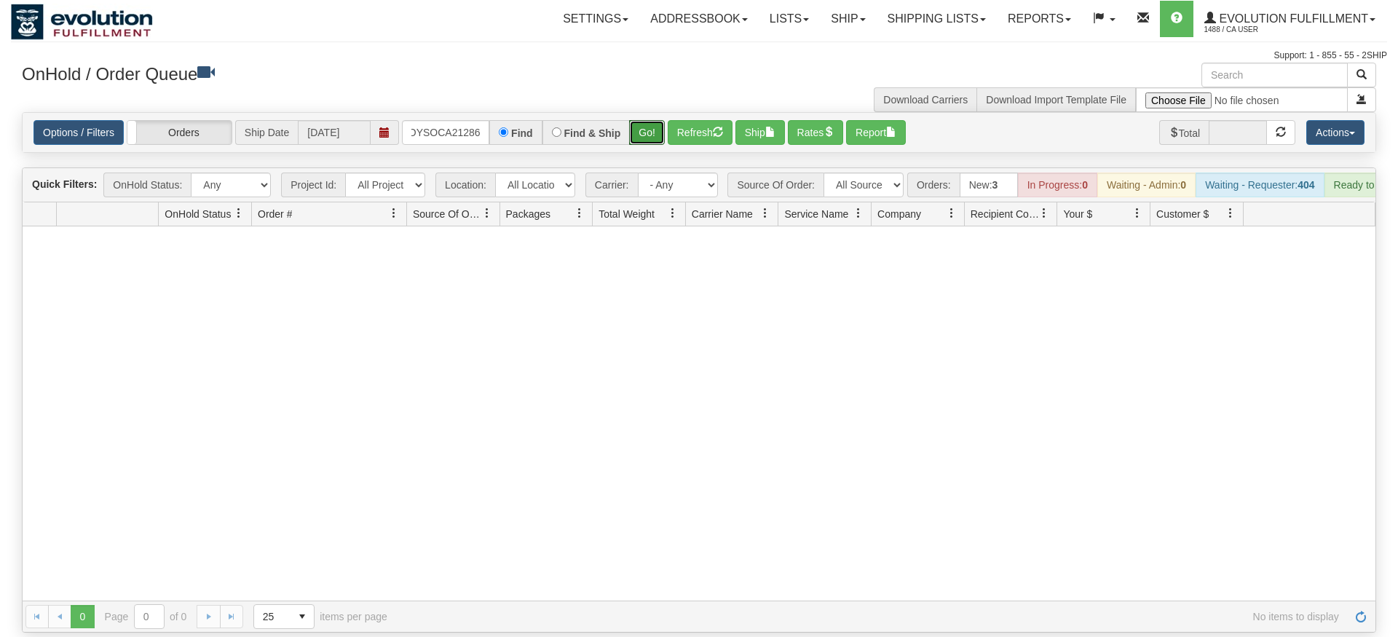
click at [650, 138] on div "Is equal to Is not equal to Contains Does not contains CAD USD EUR ZAR [PERSON_…" at bounding box center [699, 372] width 1377 height 521
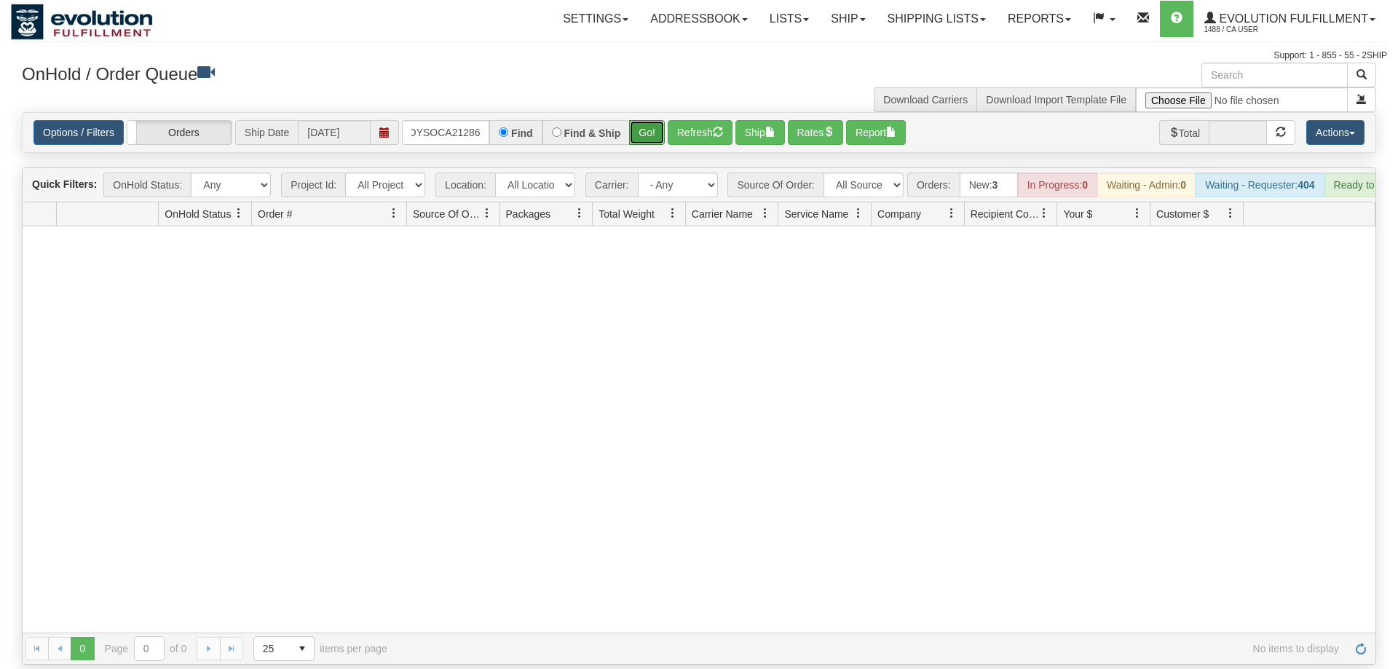
click at [648, 120] on button "Go!" at bounding box center [647, 132] width 36 height 25
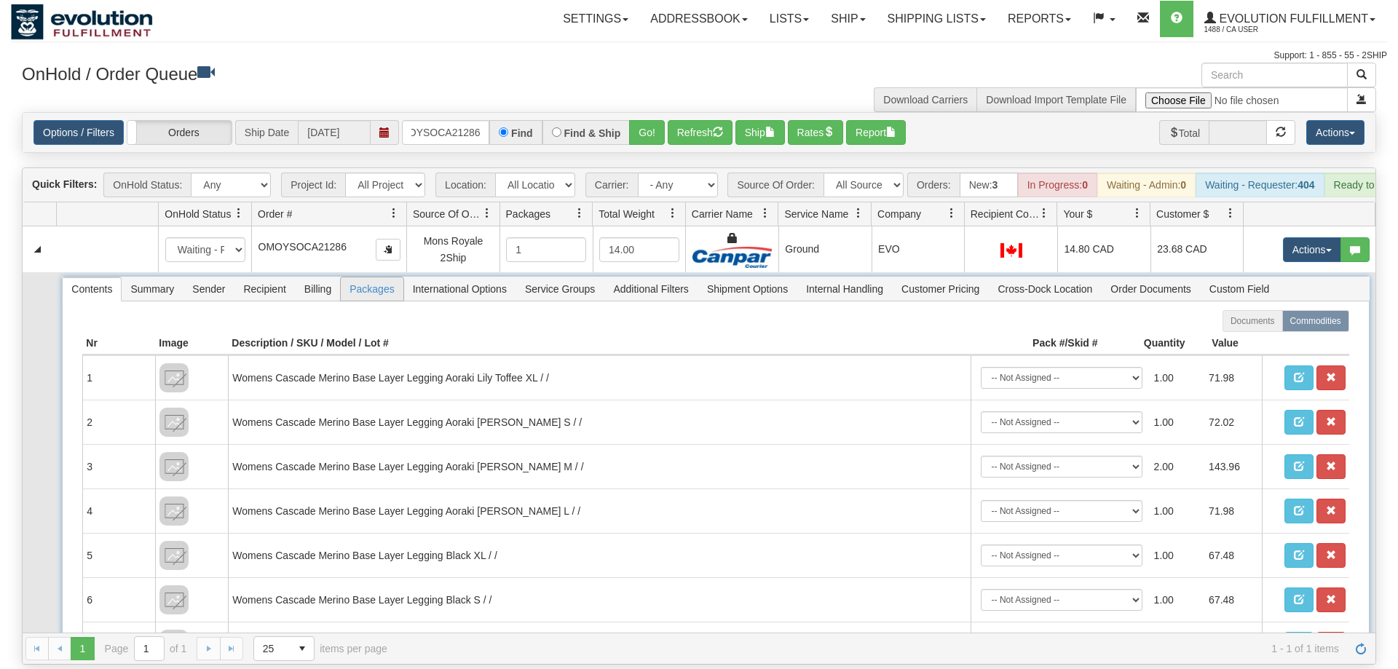
click at [379, 277] on span "Packages" at bounding box center [372, 288] width 62 height 23
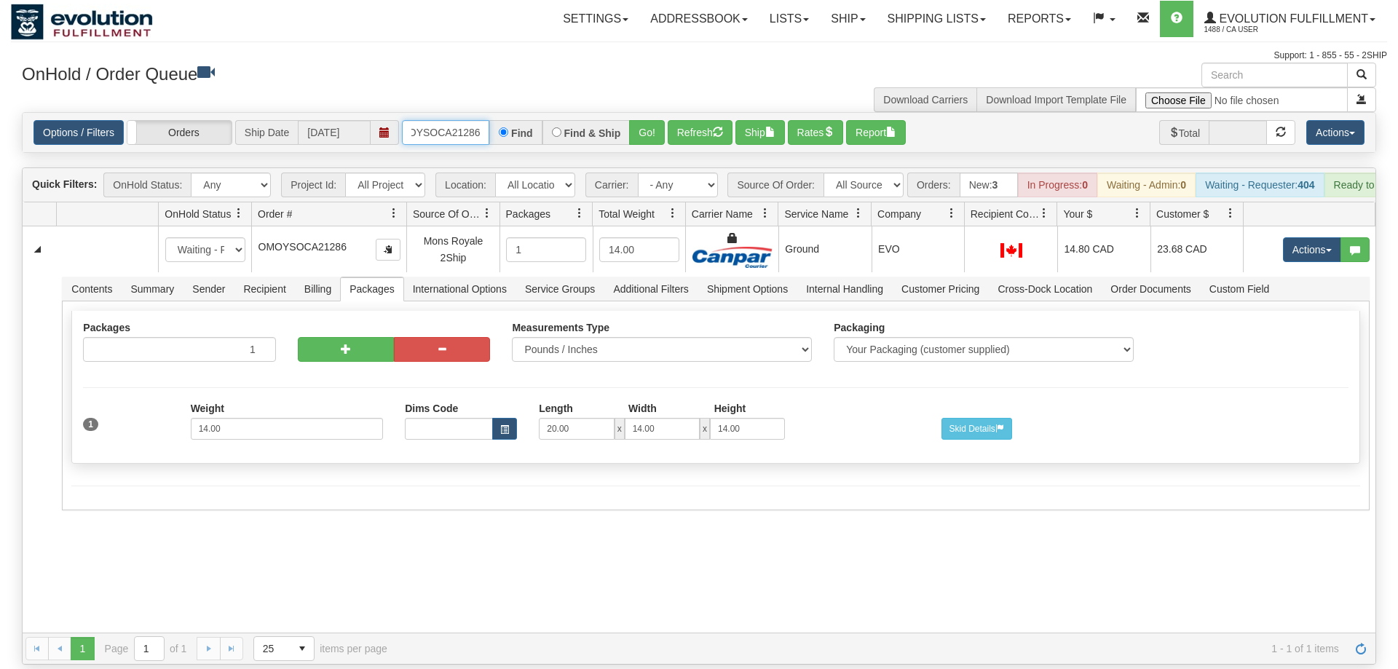
click at [433, 120] on input "OMOYSOCA21286" at bounding box center [445, 132] width 87 height 25
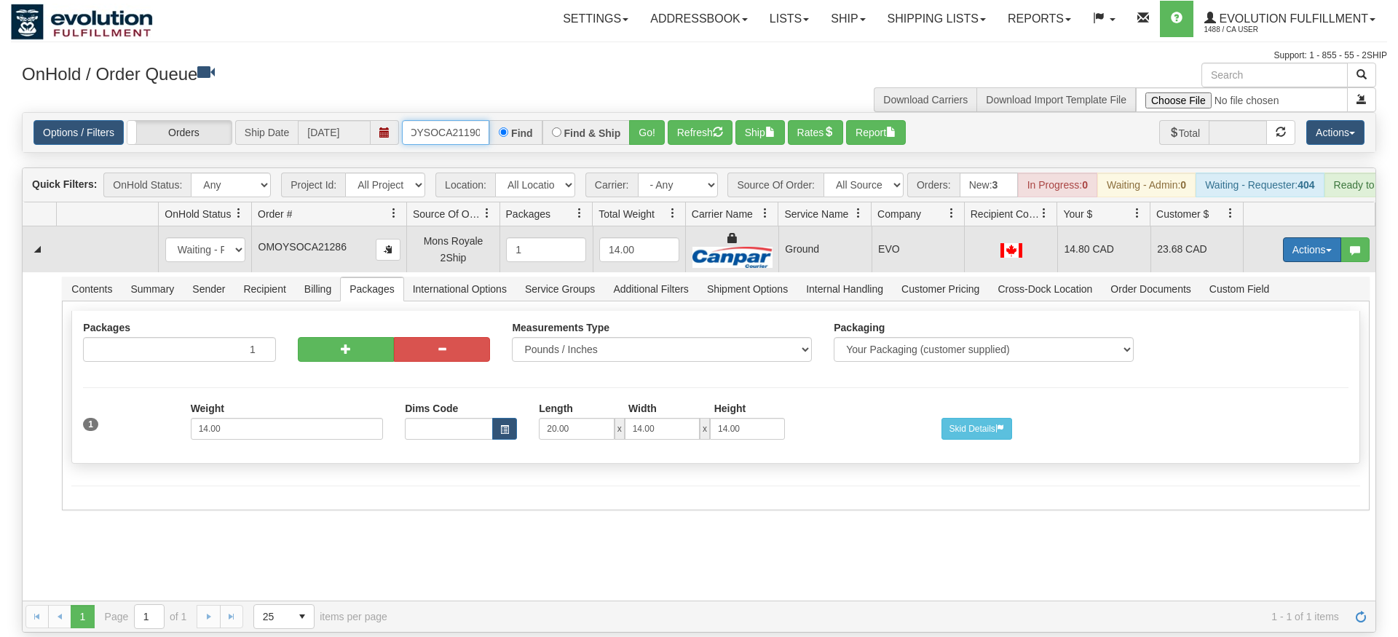
type input "oMOYSOCA21190"
click at [1311, 268] on tbody "31645647 EVOLUTION V3 91171320 91171322 New In Progress Waiting - Admin Waiting…" at bounding box center [699, 371] width 1353 height 288
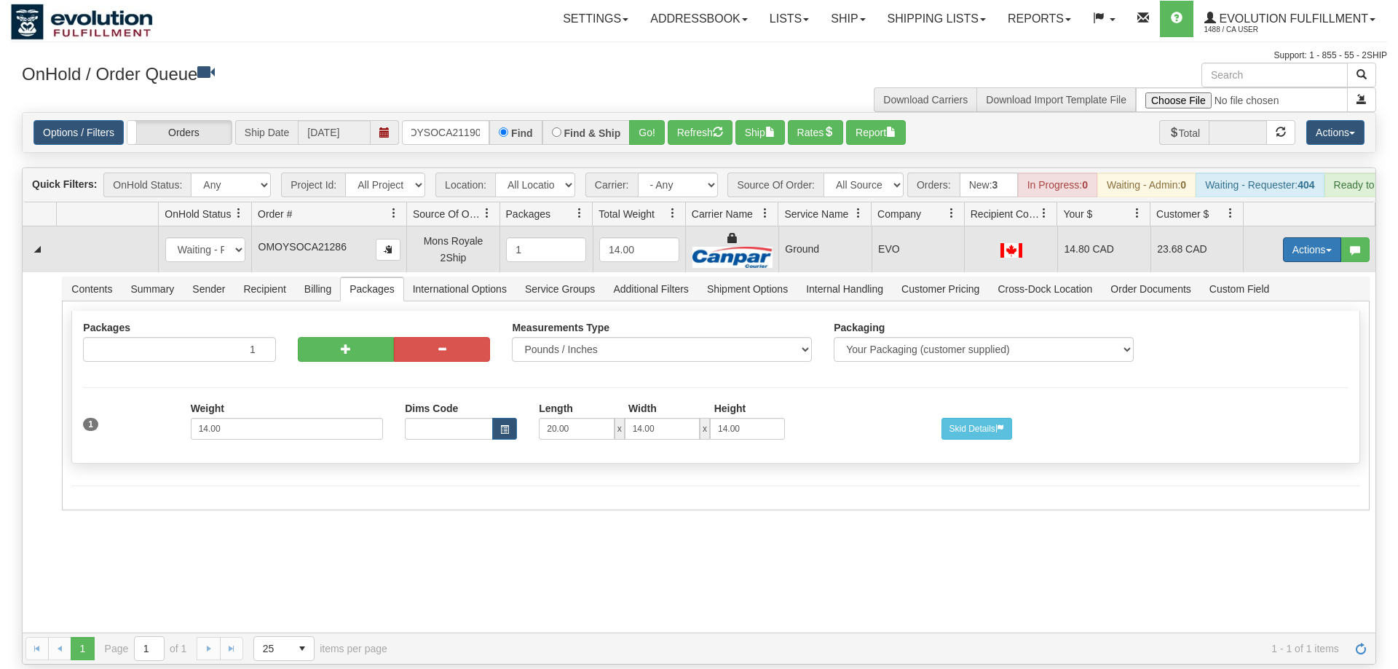
click at [1318, 237] on button "Actions" at bounding box center [1312, 249] width 58 height 25
click at [1283, 344] on link "Delete" at bounding box center [1282, 353] width 117 height 19
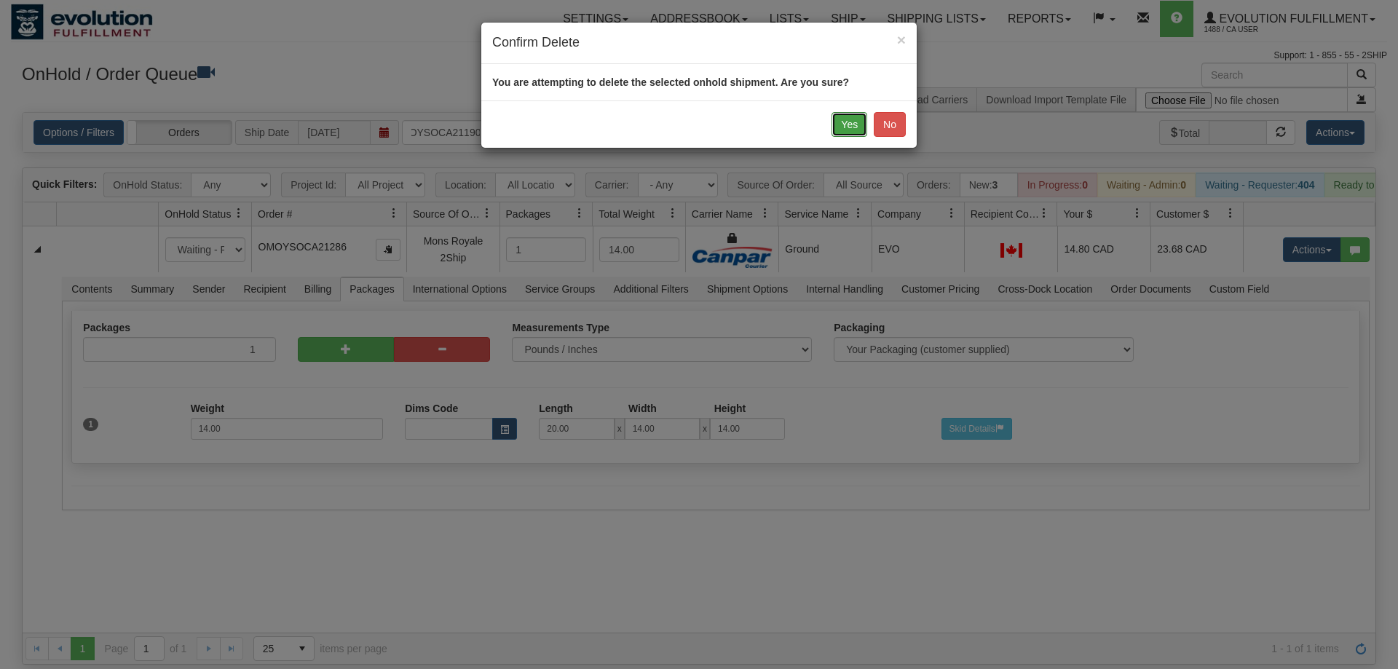
click at [842, 122] on button "Yes" at bounding box center [850, 124] width 36 height 25
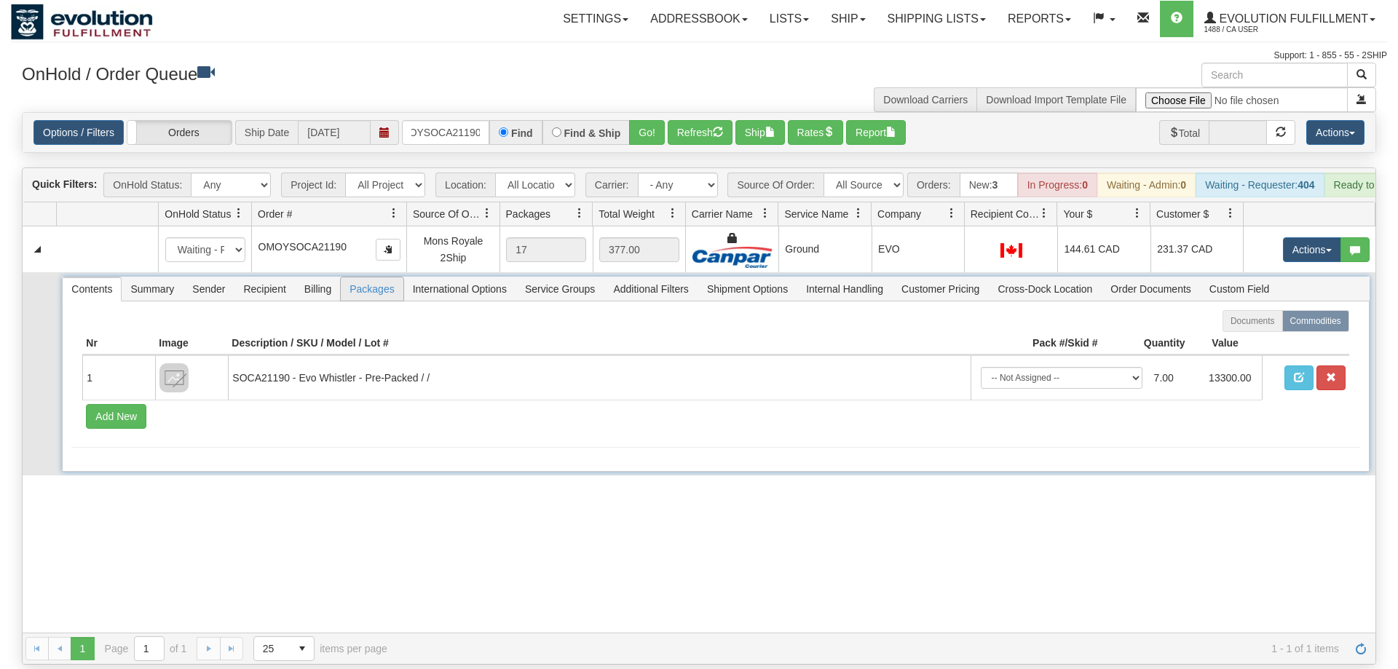
click at [383, 277] on span "Packages" at bounding box center [372, 288] width 62 height 23
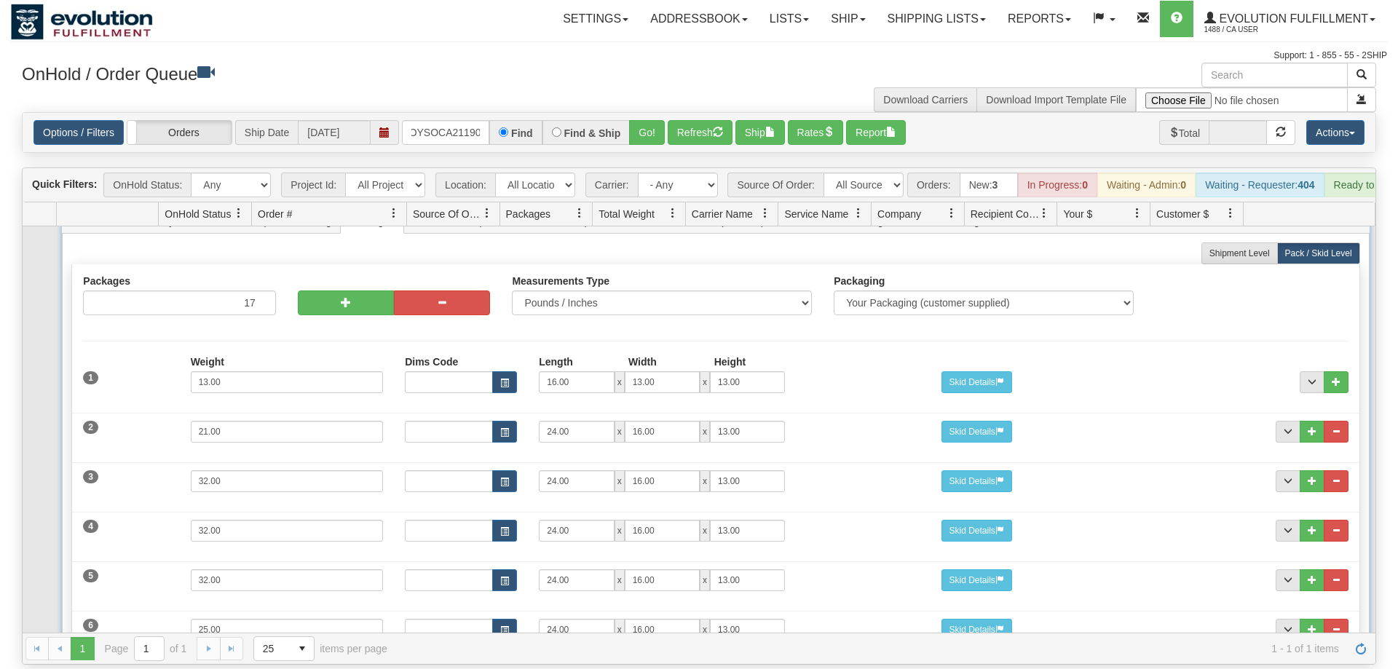
scroll to position [0, 0]
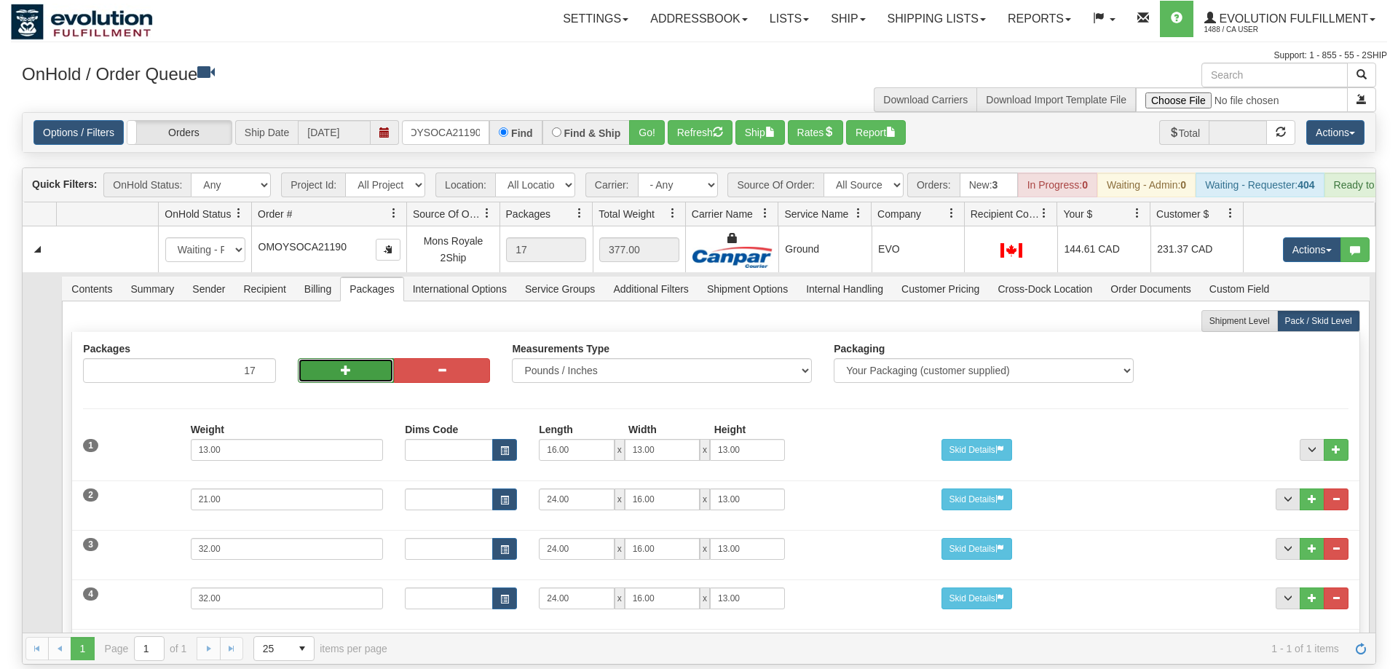
click at [345, 363] on button "button" at bounding box center [346, 370] width 96 height 25
click at [441, 365] on span "button" at bounding box center [442, 370] width 10 height 10
type input "17"
click at [326, 358] on button "button" at bounding box center [346, 370] width 96 height 25
type input "18"
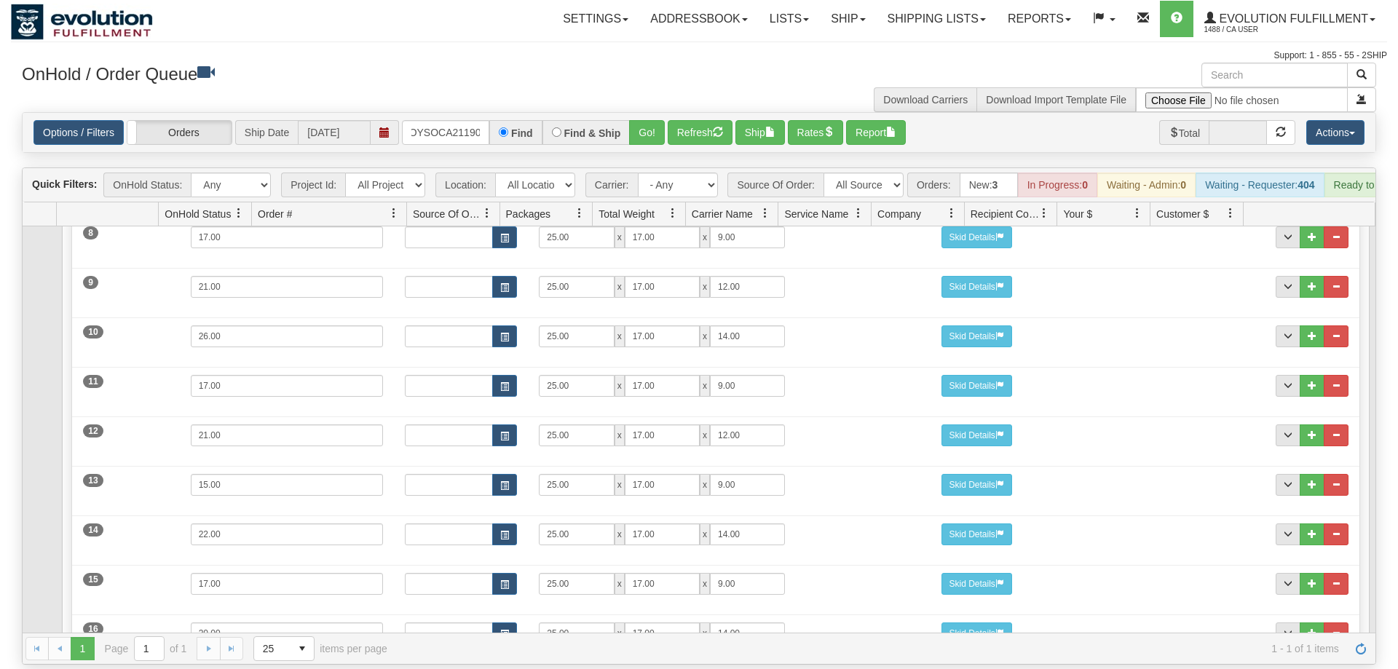
scroll to position [771, 0]
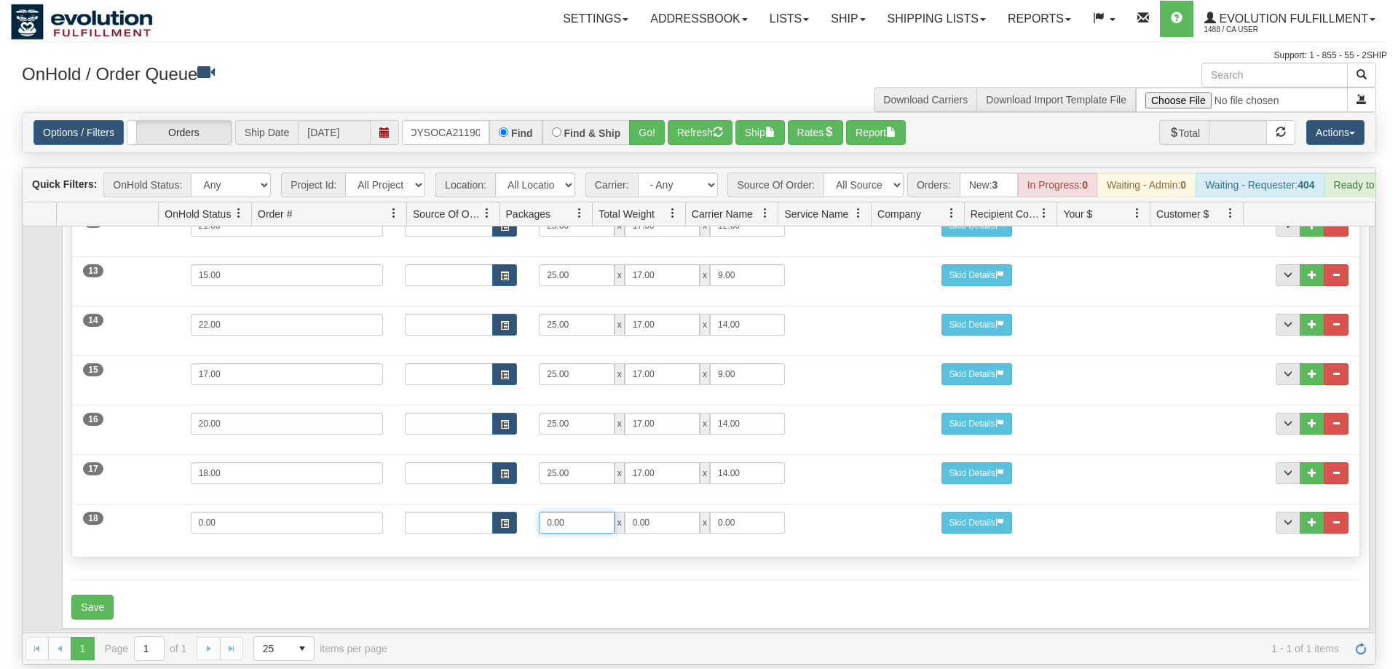
click at [539, 512] on input "0.00" at bounding box center [576, 523] width 75 height 22
type input "20"
type input "14"
drag, startPoint x: 226, startPoint y: 503, endPoint x: 119, endPoint y: 505, distance: 107.1
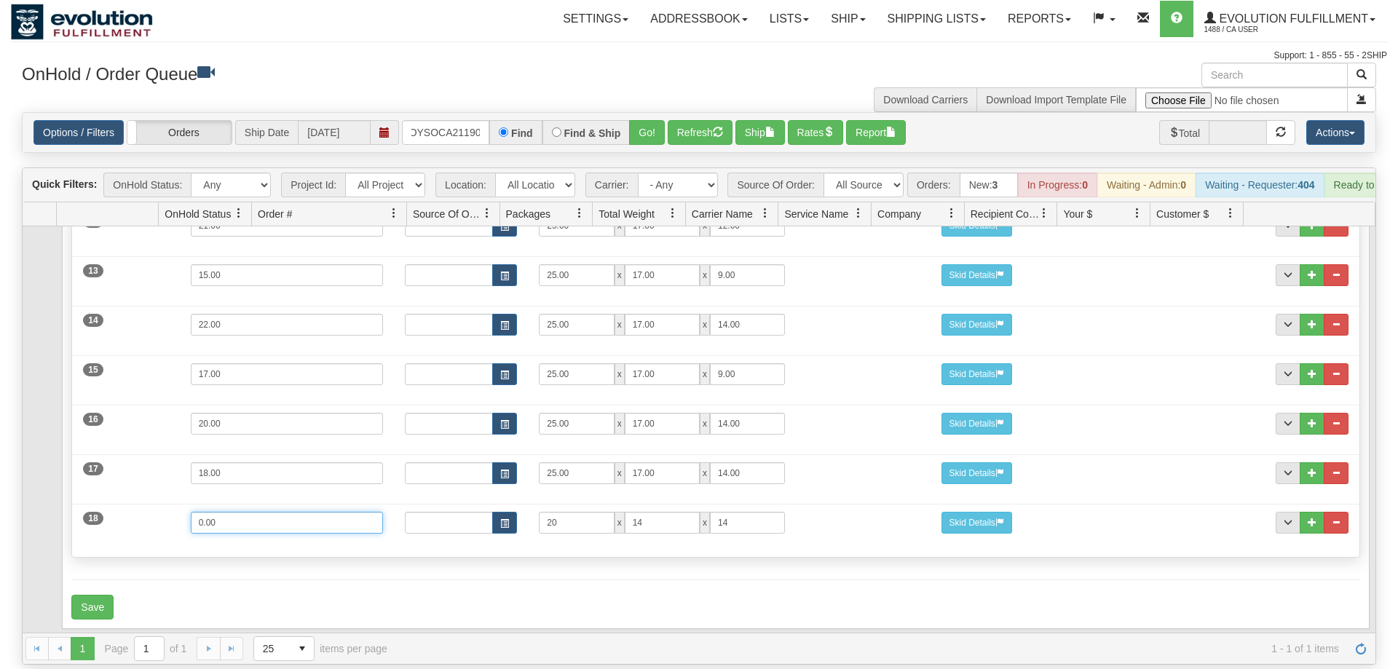
click at [191, 512] on input "0.00" at bounding box center [287, 523] width 193 height 22
type input "14"
click at [95, 595] on button "Save" at bounding box center [92, 607] width 42 height 25
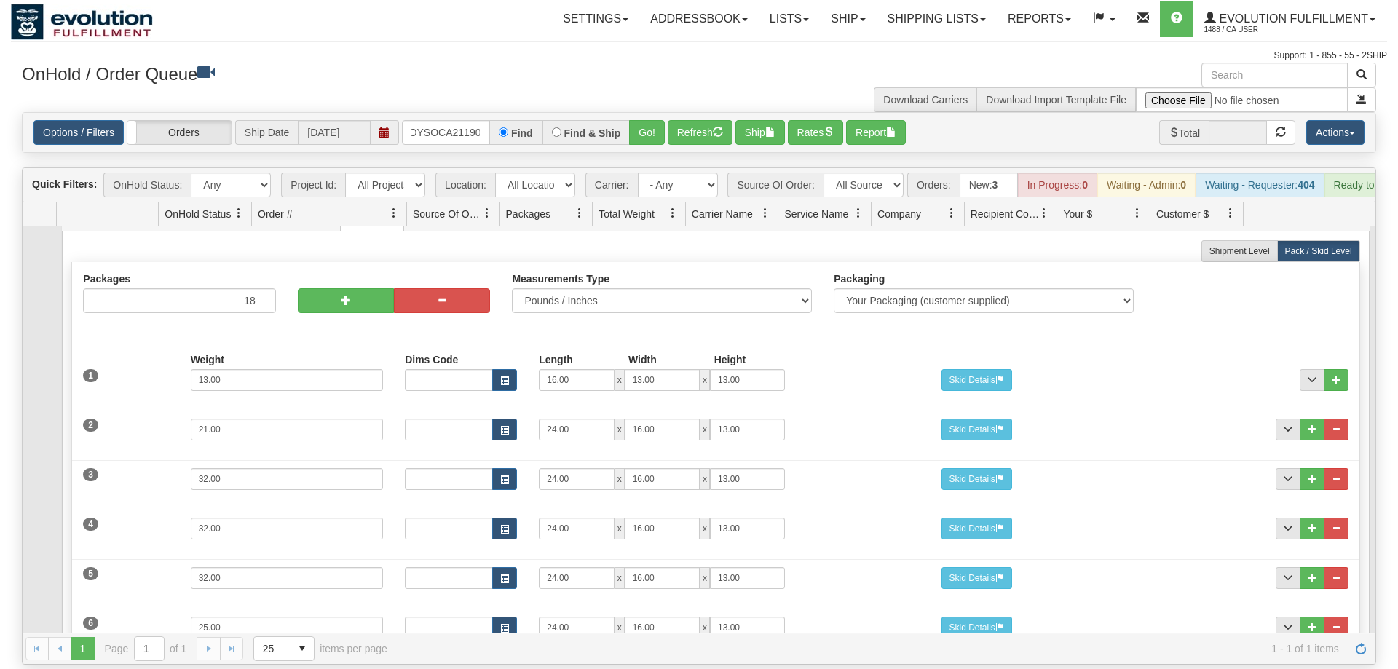
scroll to position [0, 0]
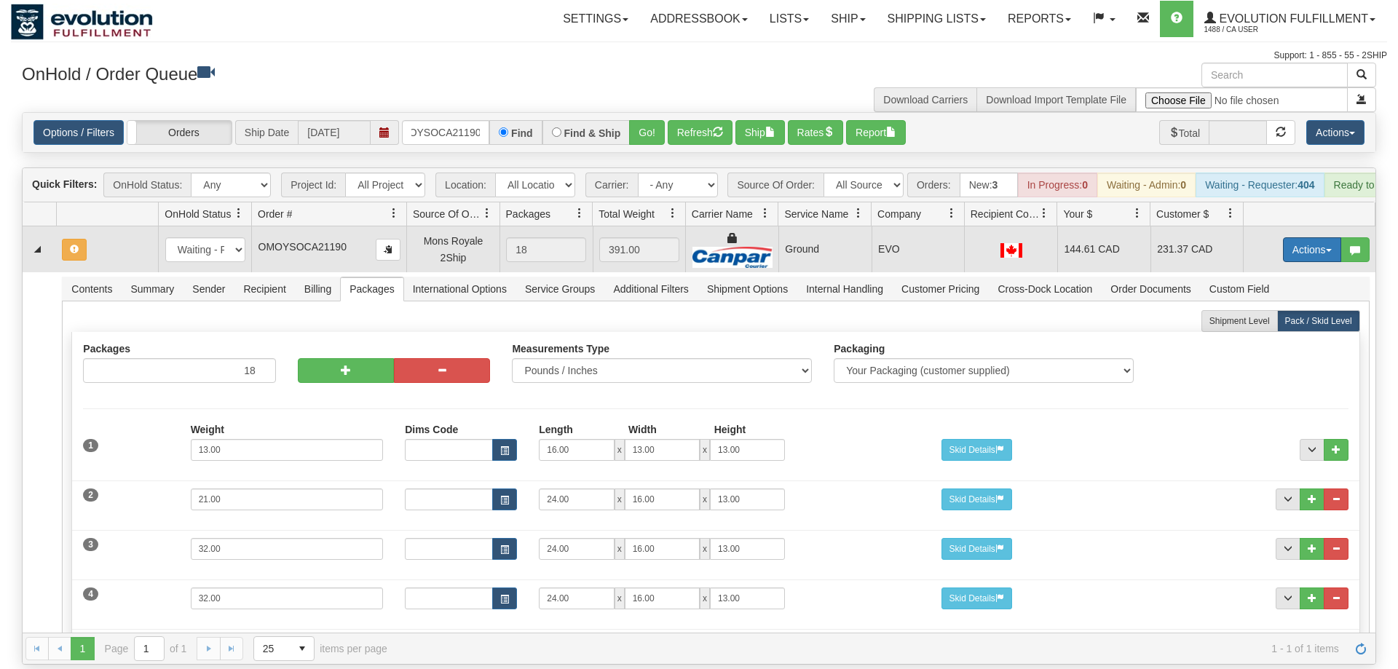
click at [1305, 237] on button "Actions" at bounding box center [1312, 249] width 58 height 25
click at [1269, 291] on span "Refresh Rates" at bounding box center [1276, 297] width 75 height 12
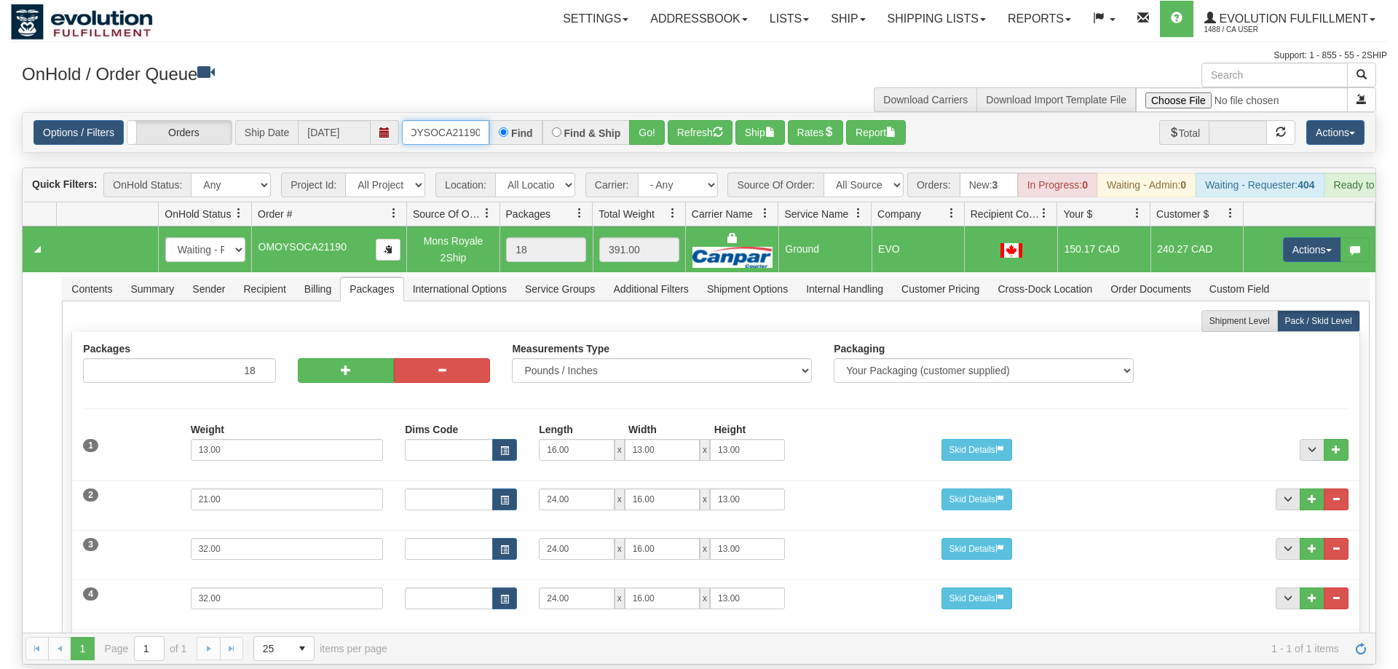
click at [470, 120] on input "oMOYSOCA21190" at bounding box center [445, 132] width 87 height 25
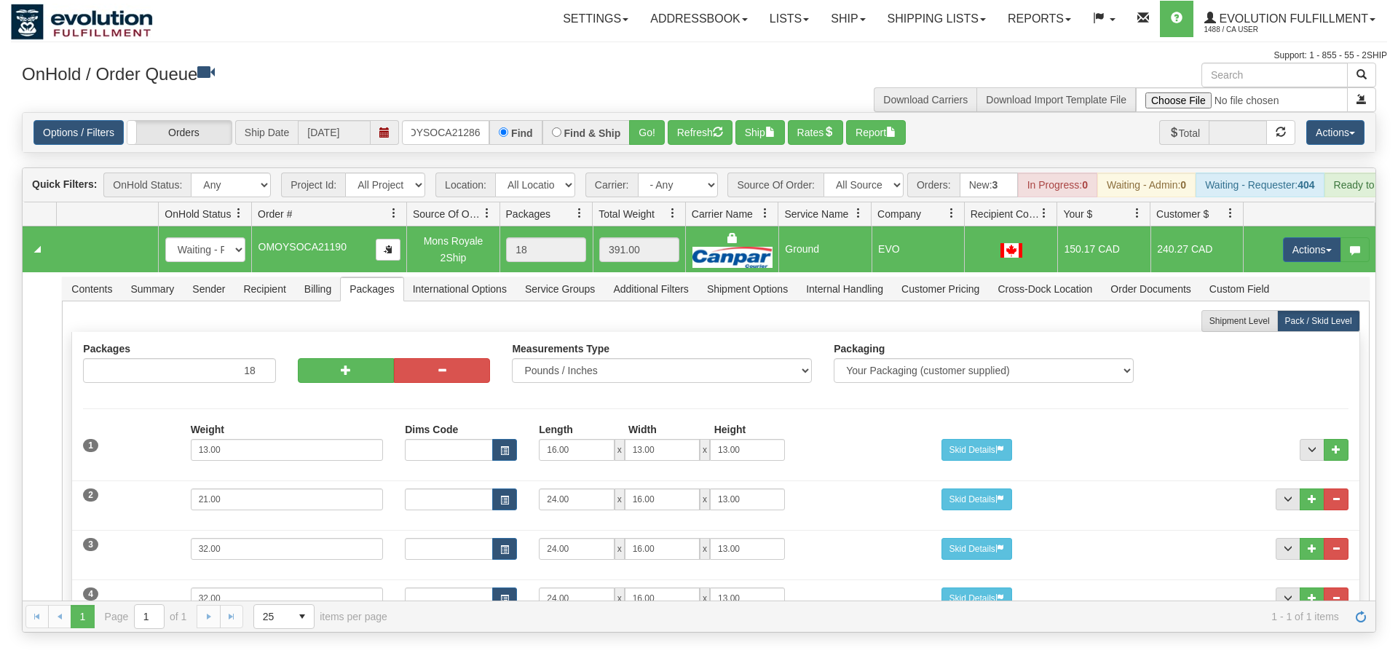
drag, startPoint x: 651, startPoint y: 98, endPoint x: 639, endPoint y: 127, distance: 32.1
click at [645, 132] on div "Is equal to Is not equal to Contains Does not contains CAD USD EUR ZAR [PERSON_…" at bounding box center [699, 372] width 1377 height 521
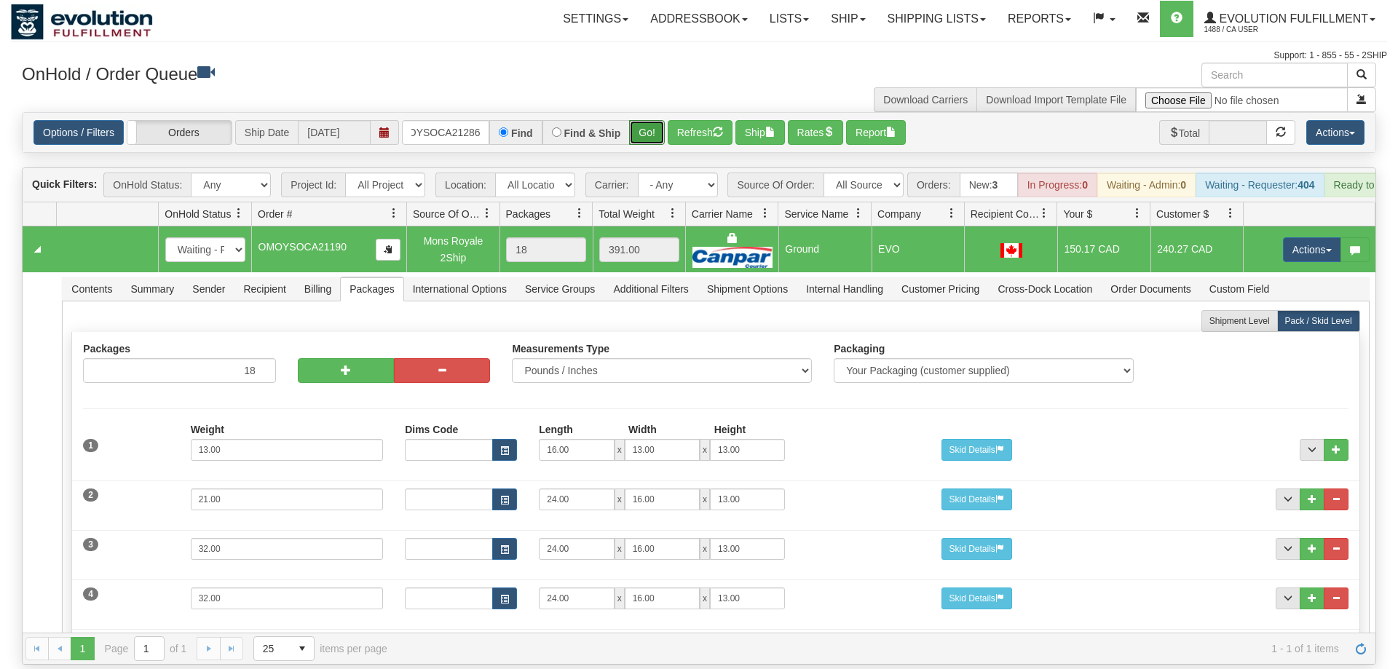
click at [642, 120] on button "Go!" at bounding box center [647, 132] width 36 height 25
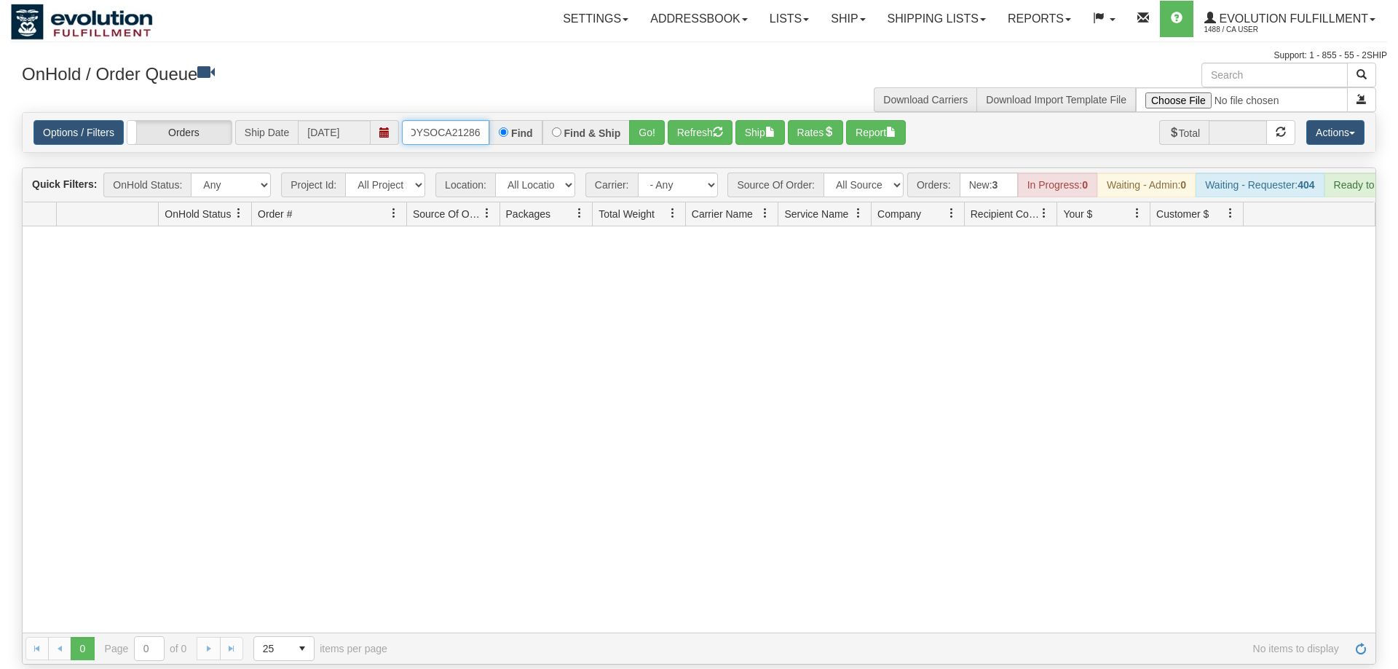
click at [417, 120] on input "OMOYSOCA21286" at bounding box center [445, 132] width 87 height 25
click at [449, 120] on input "OMOYSOCA21286" at bounding box center [445, 132] width 87 height 25
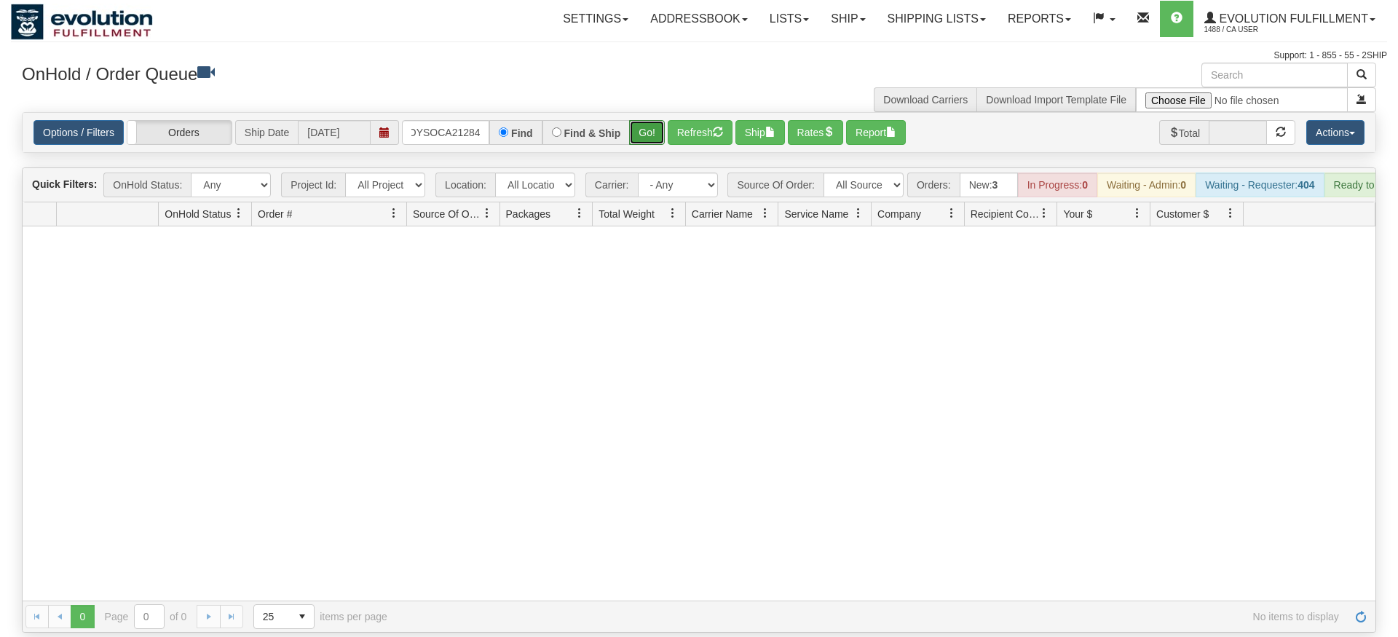
click at [646, 153] on div "Is equal to Is not equal to Contains Does not contains CAD USD EUR ZAR [PERSON_…" at bounding box center [699, 372] width 1377 height 521
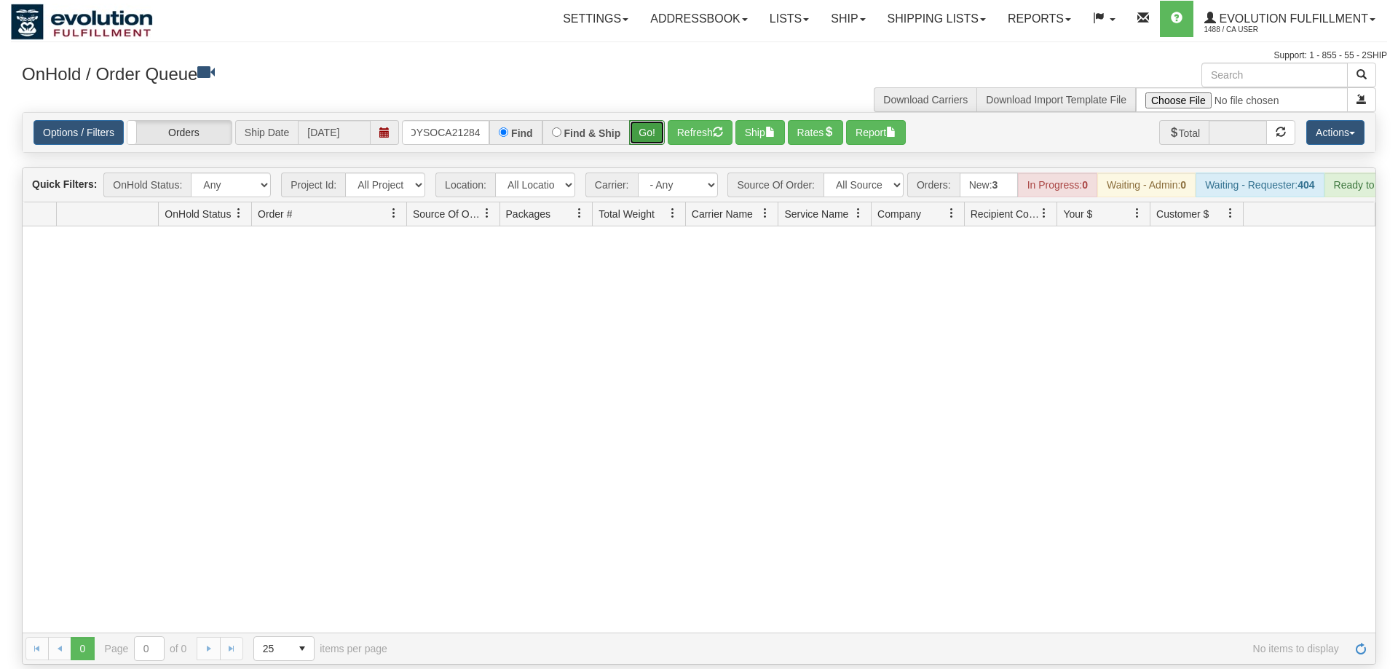
click at [652, 120] on button "Go!" at bounding box center [647, 132] width 36 height 25
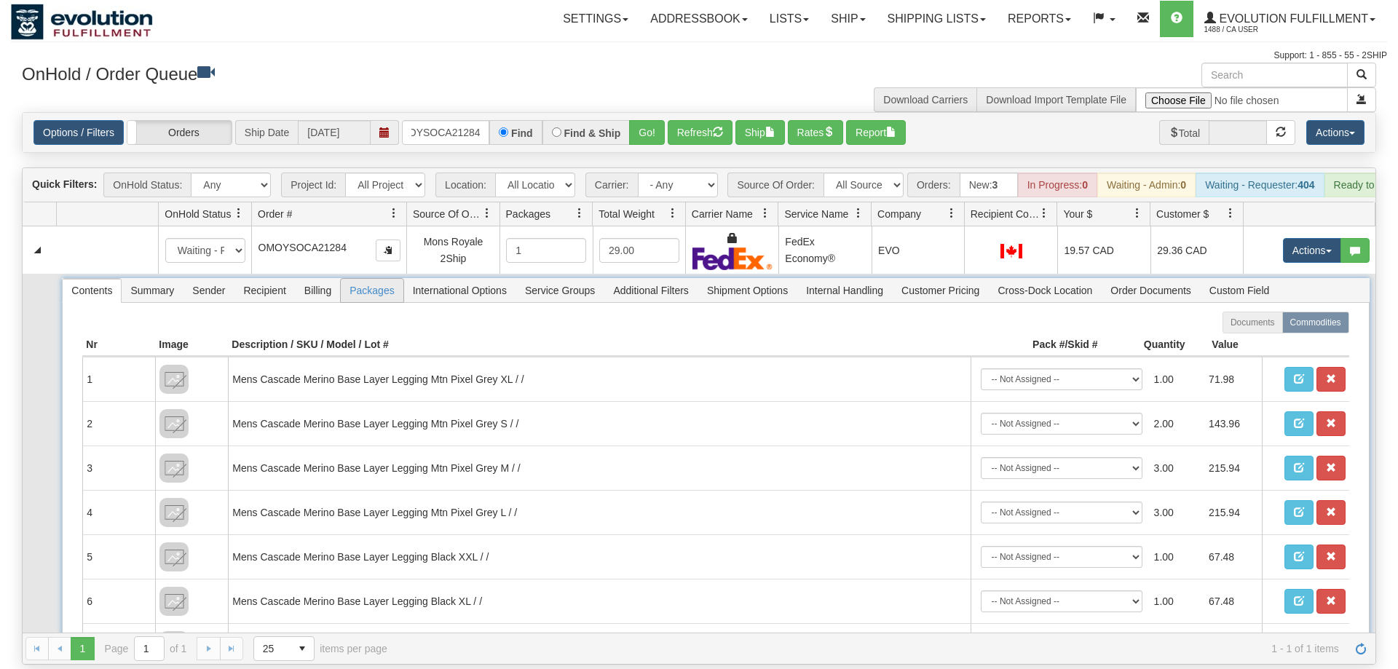
click at [375, 279] on span "Packages" at bounding box center [372, 290] width 62 height 23
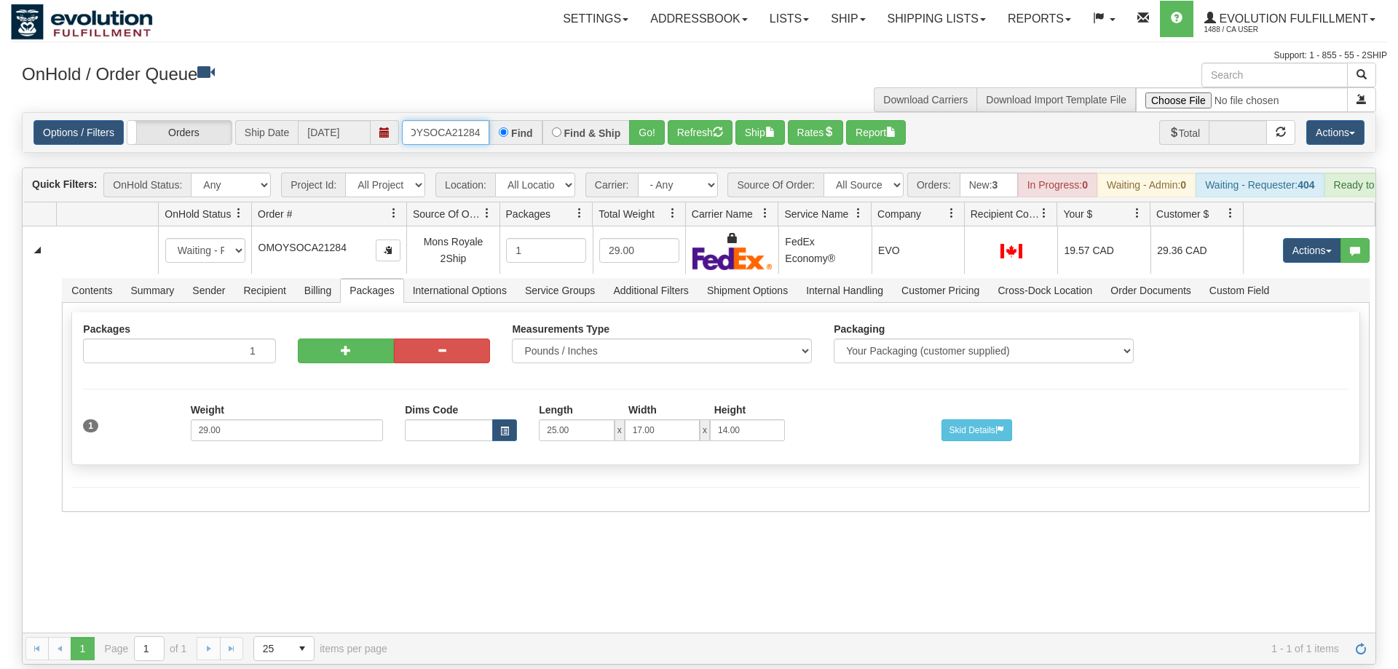
click at [459, 120] on input "OMOYSOCA21284" at bounding box center [445, 132] width 87 height 25
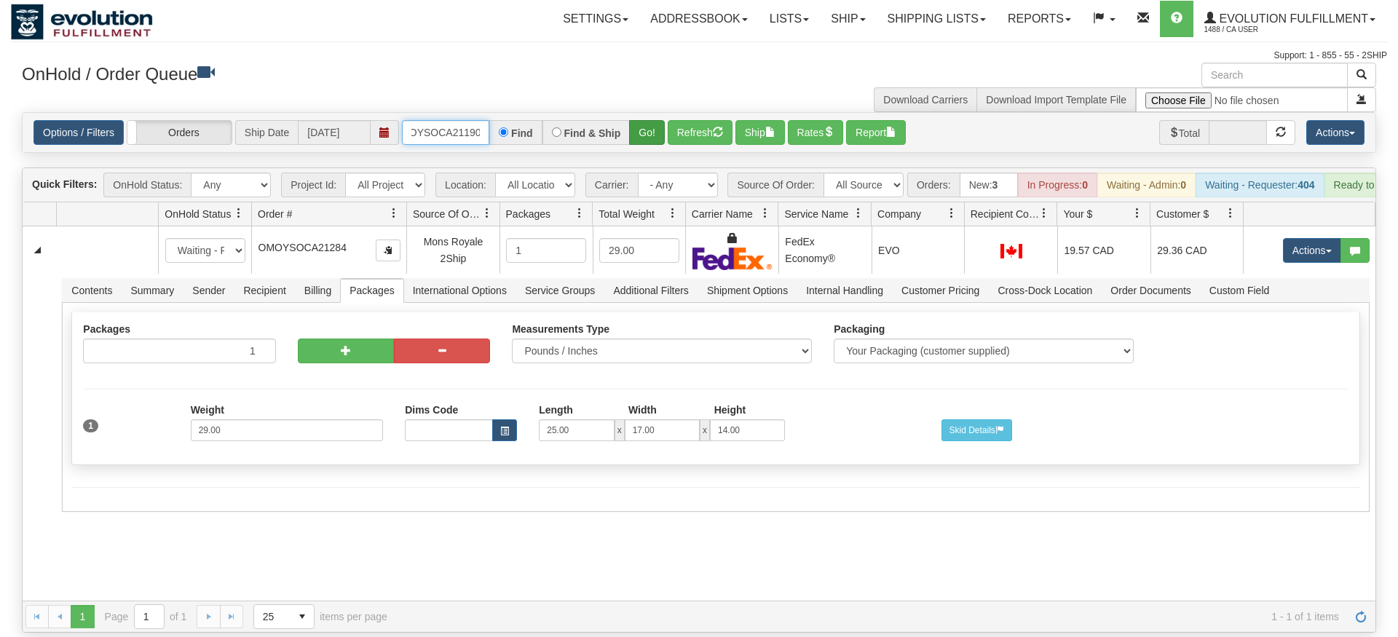
type input "OMOYSOCA21190"
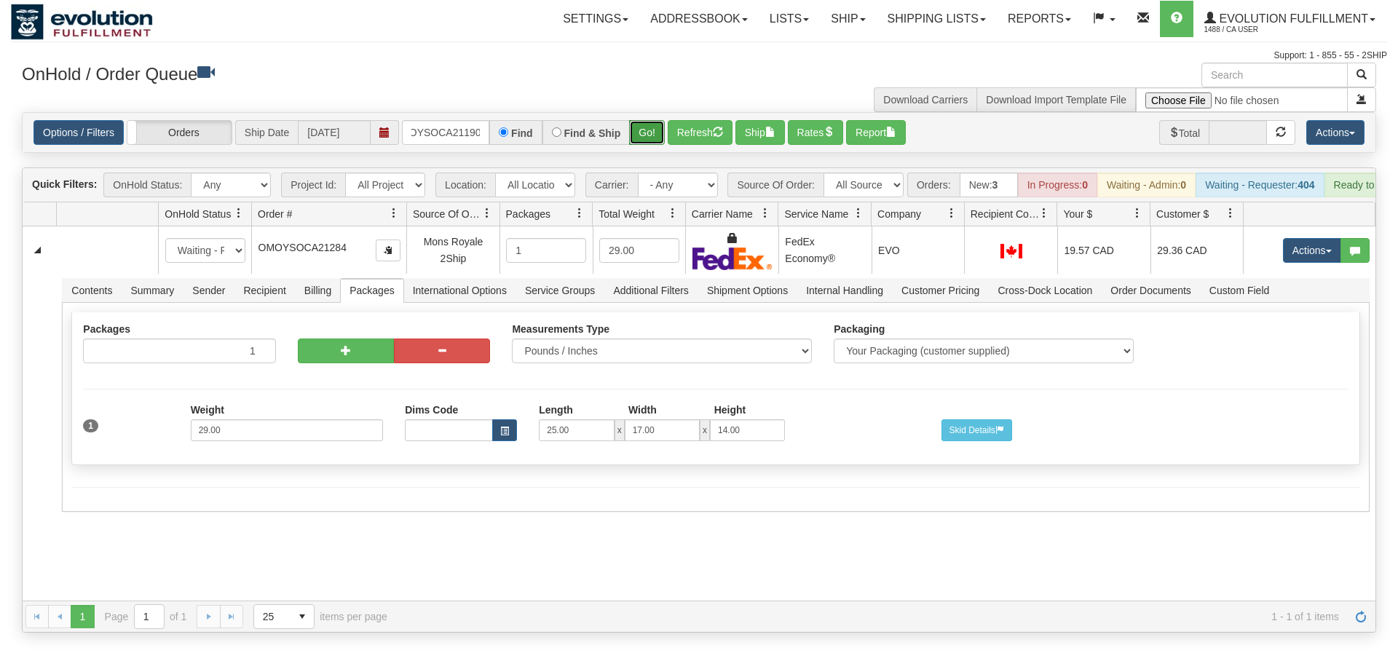
click at [649, 139] on div "Is equal to Is not equal to Contains Does not contains CAD USD EUR ZAR [PERSON_…" at bounding box center [699, 372] width 1377 height 521
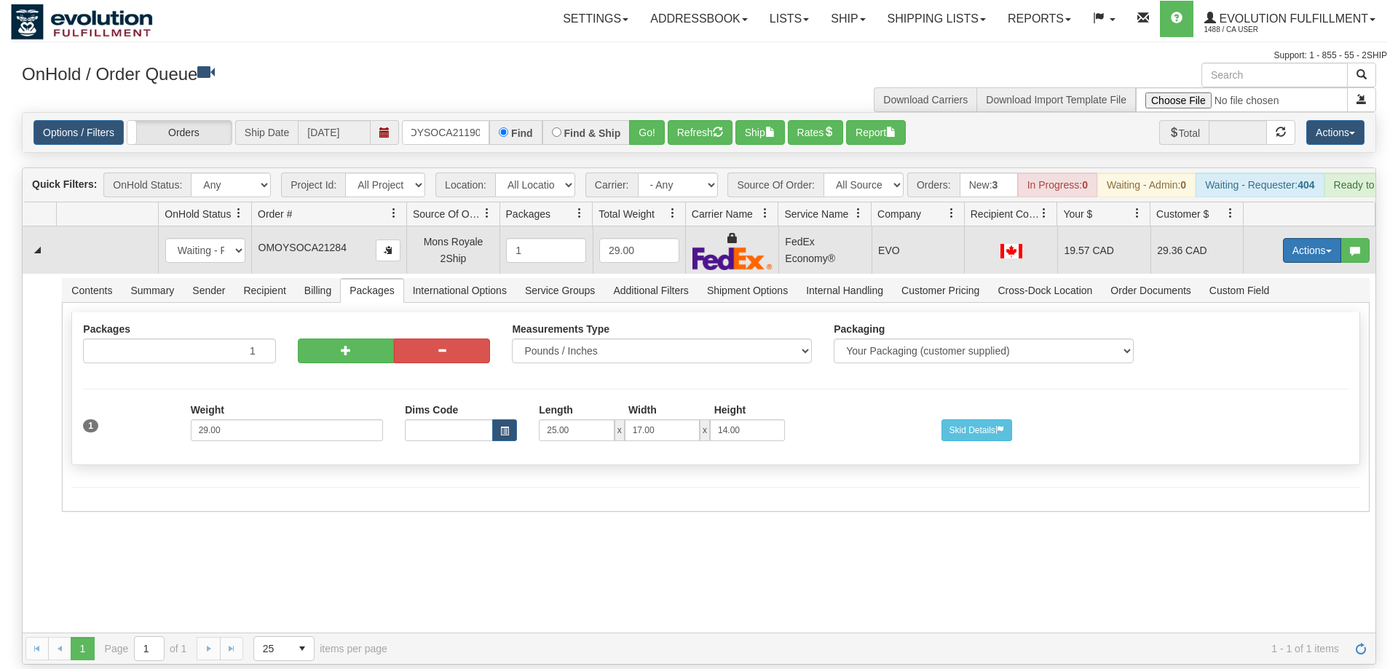
click at [1304, 238] on button "Actions" at bounding box center [1312, 250] width 58 height 25
click at [1270, 348] on span "Delete" at bounding box center [1258, 354] width 39 height 12
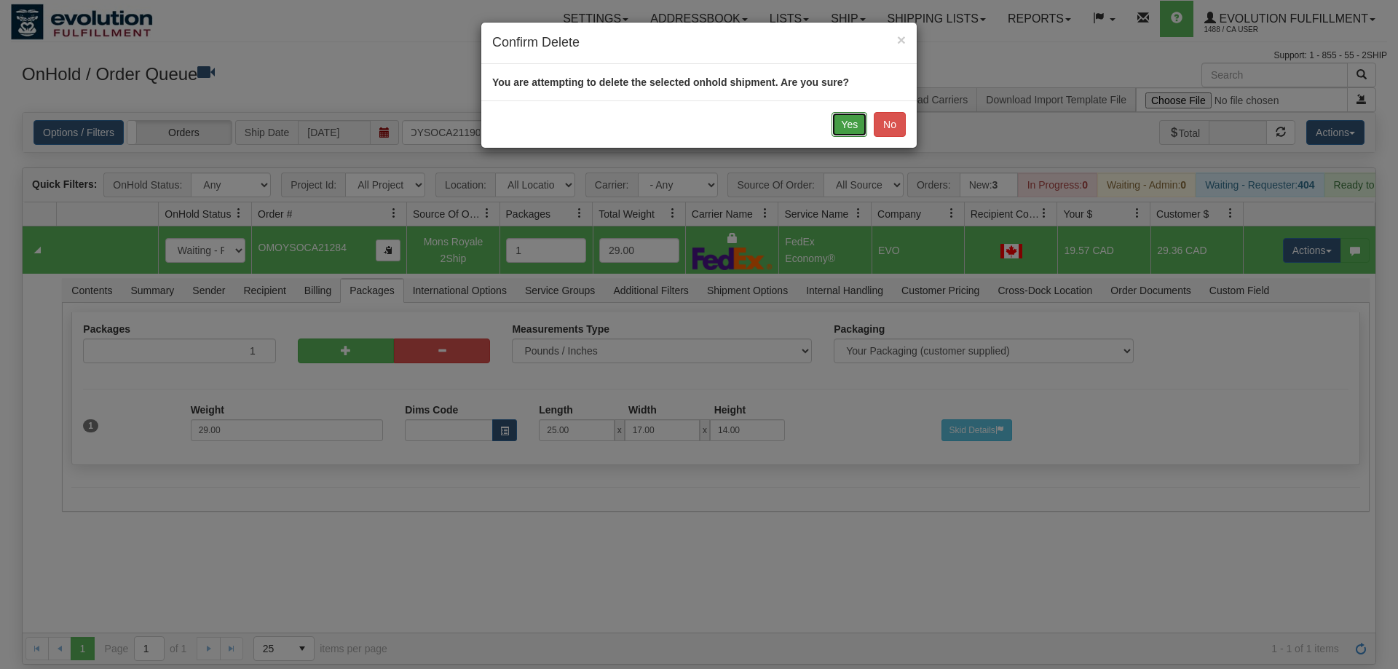
click at [851, 127] on button "Yes" at bounding box center [850, 124] width 36 height 25
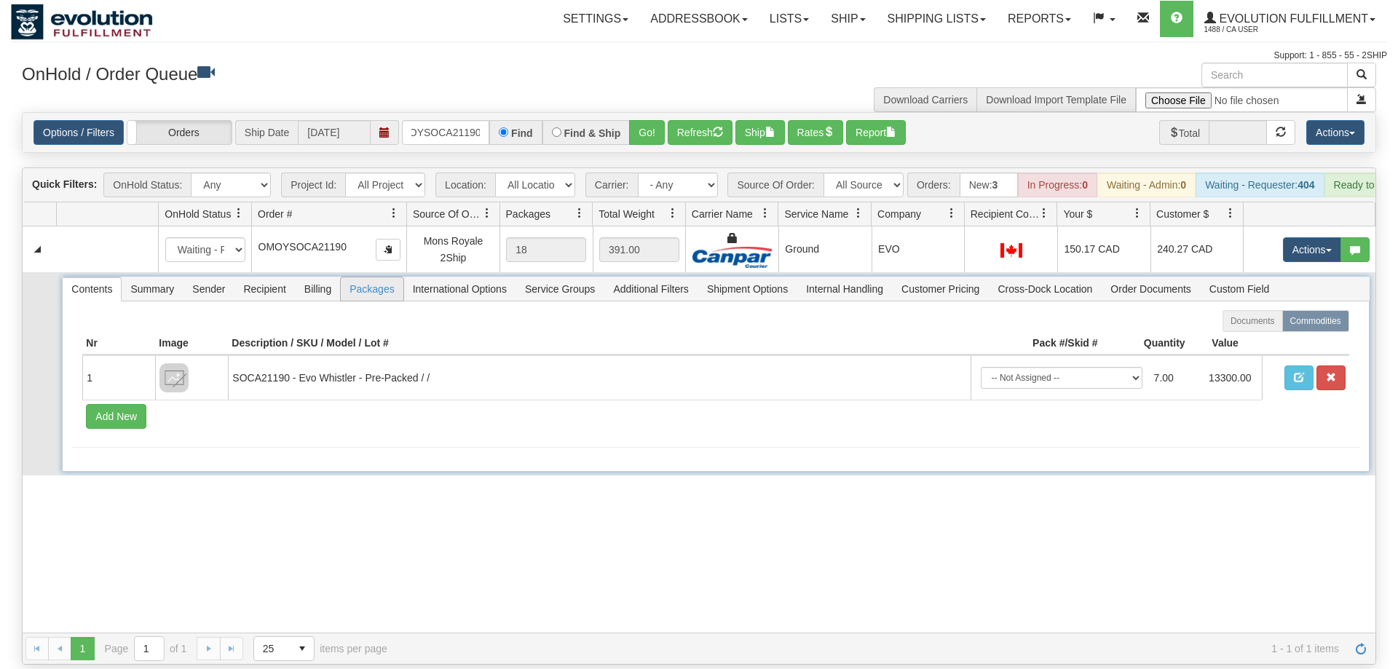
click at [375, 277] on span "Packages" at bounding box center [372, 288] width 62 height 23
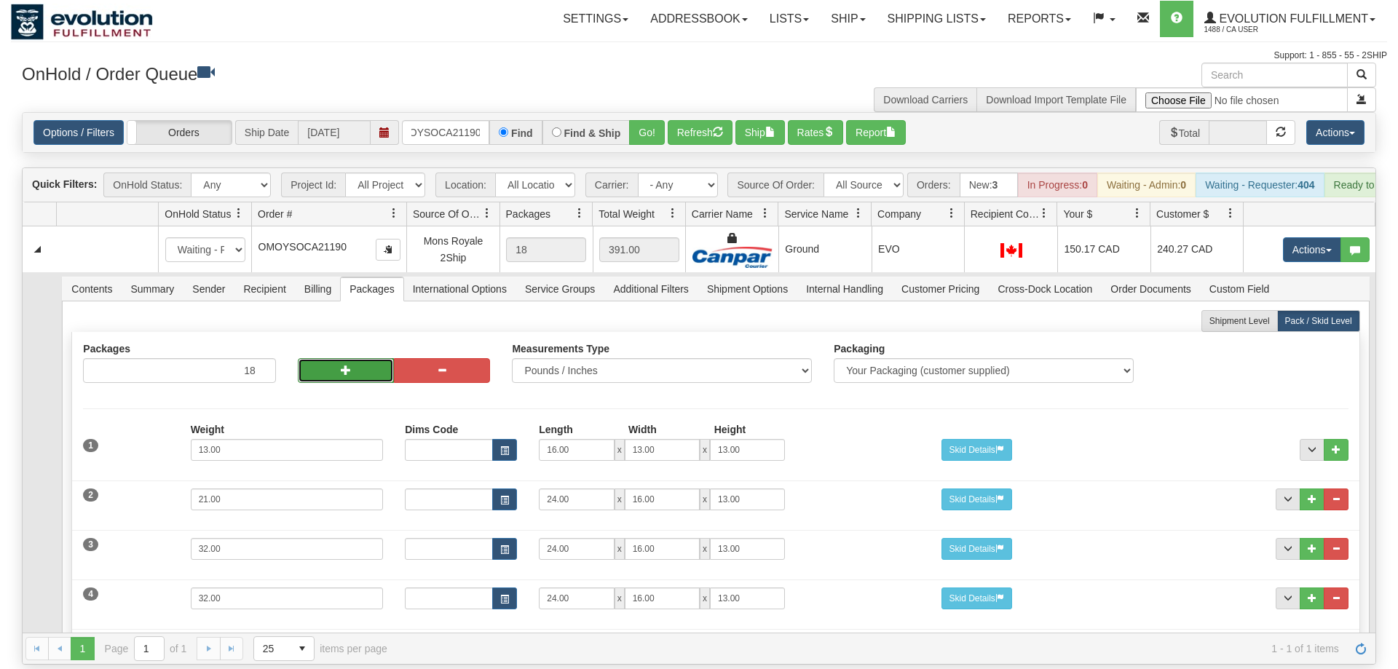
click at [350, 365] on span "button" at bounding box center [346, 370] width 10 height 10
click at [452, 358] on button "button" at bounding box center [442, 370] width 96 height 25
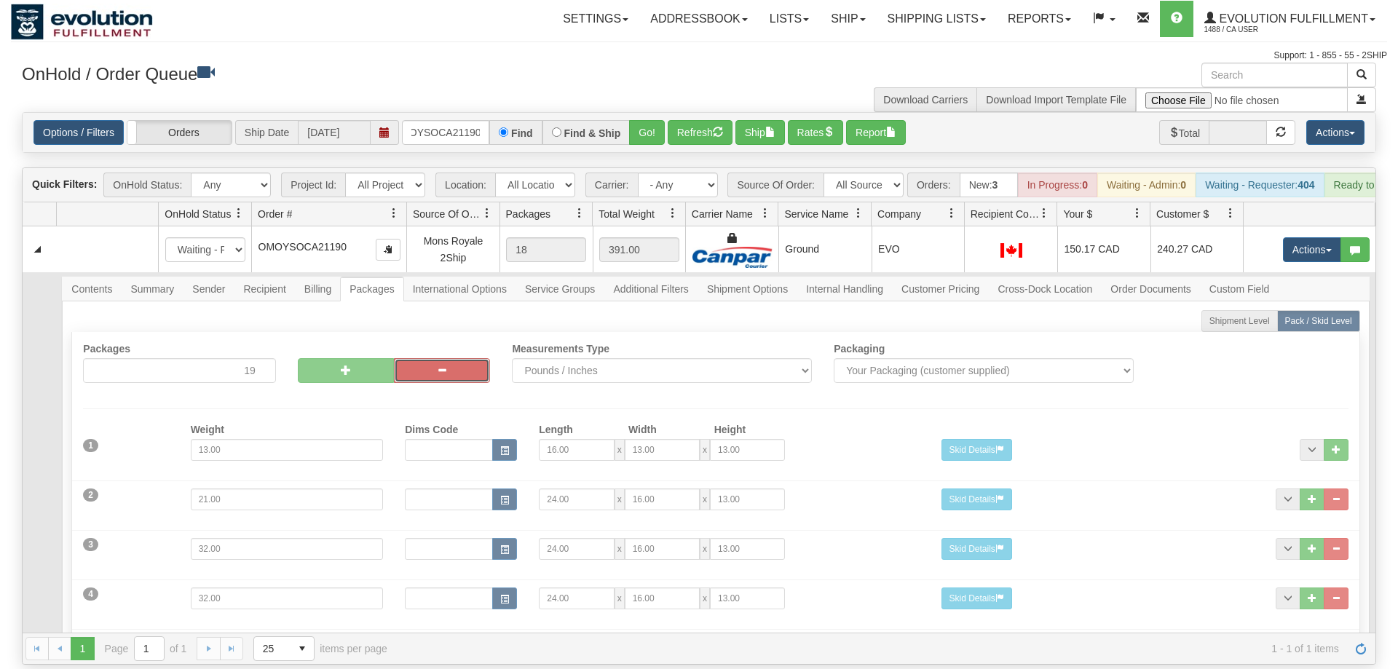
type input "18"
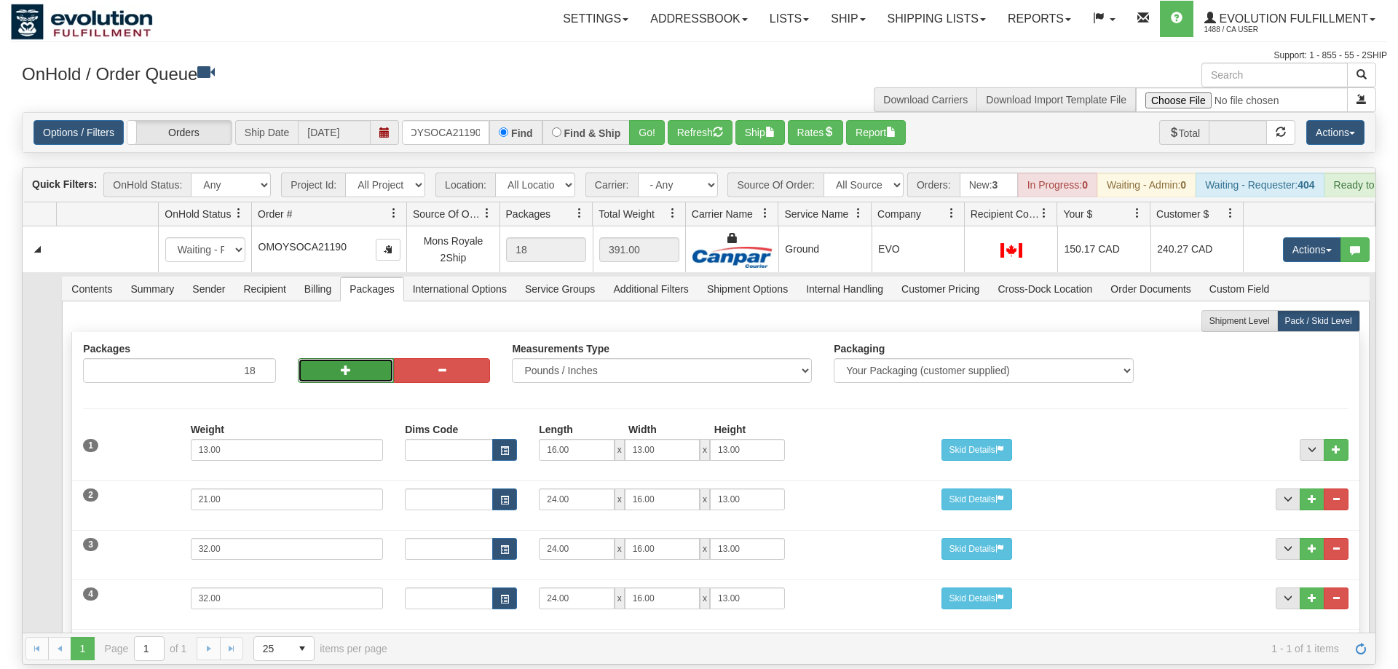
click at [369, 358] on button "button" at bounding box center [346, 370] width 96 height 25
type input "19"
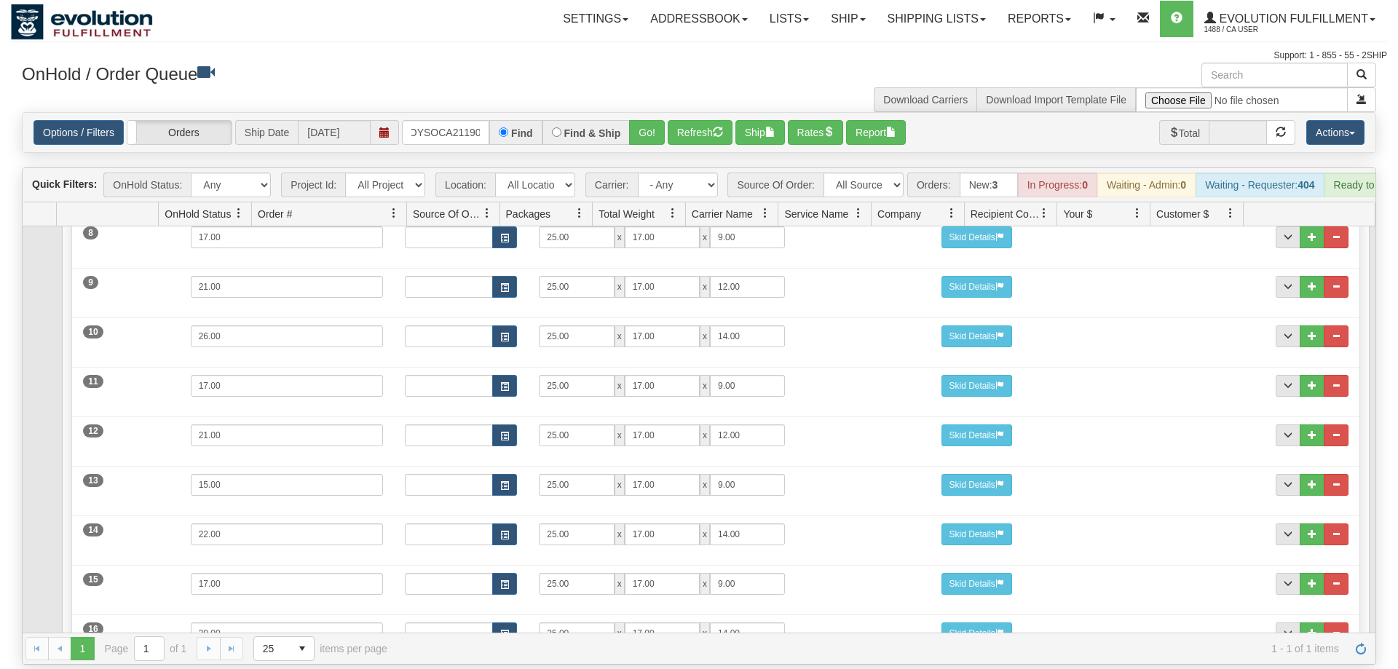
scroll to position [821, 0]
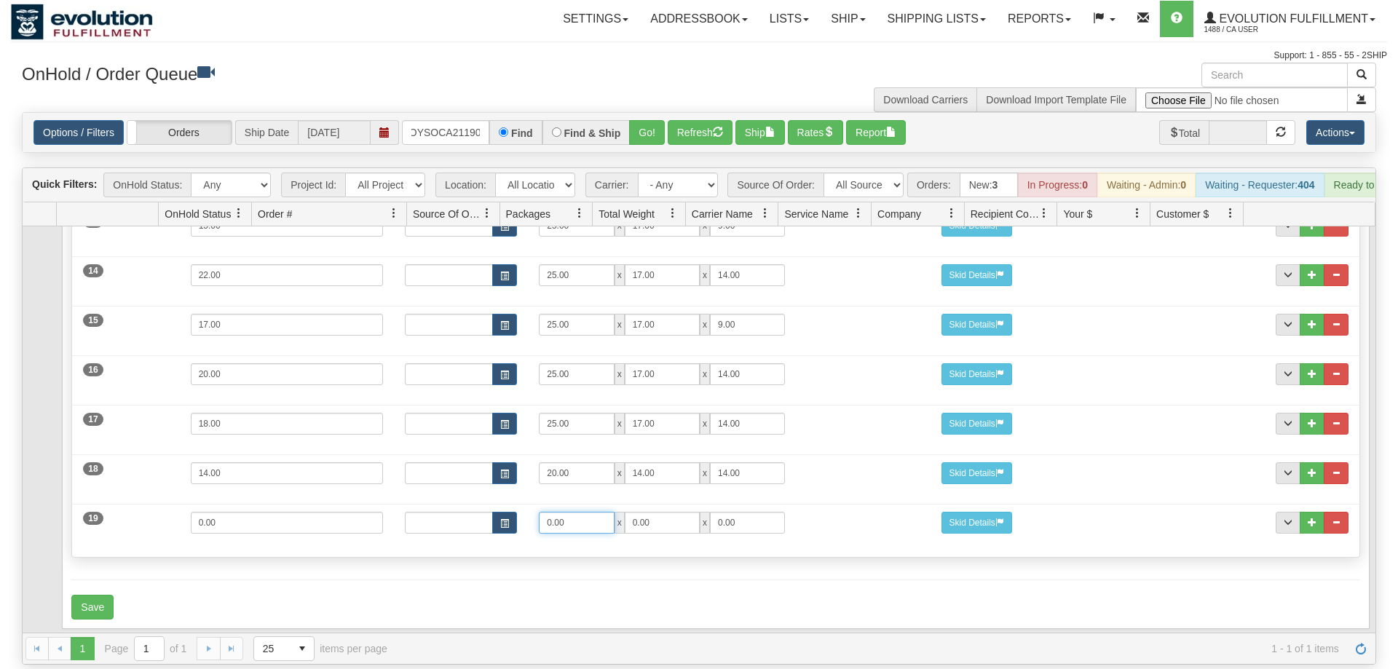
drag, startPoint x: 425, startPoint y: 494, endPoint x: 411, endPoint y: 492, distance: 13.9
click at [539, 512] on input "0.00" at bounding box center [576, 523] width 75 height 22
type input "25"
type input "17"
type input "14"
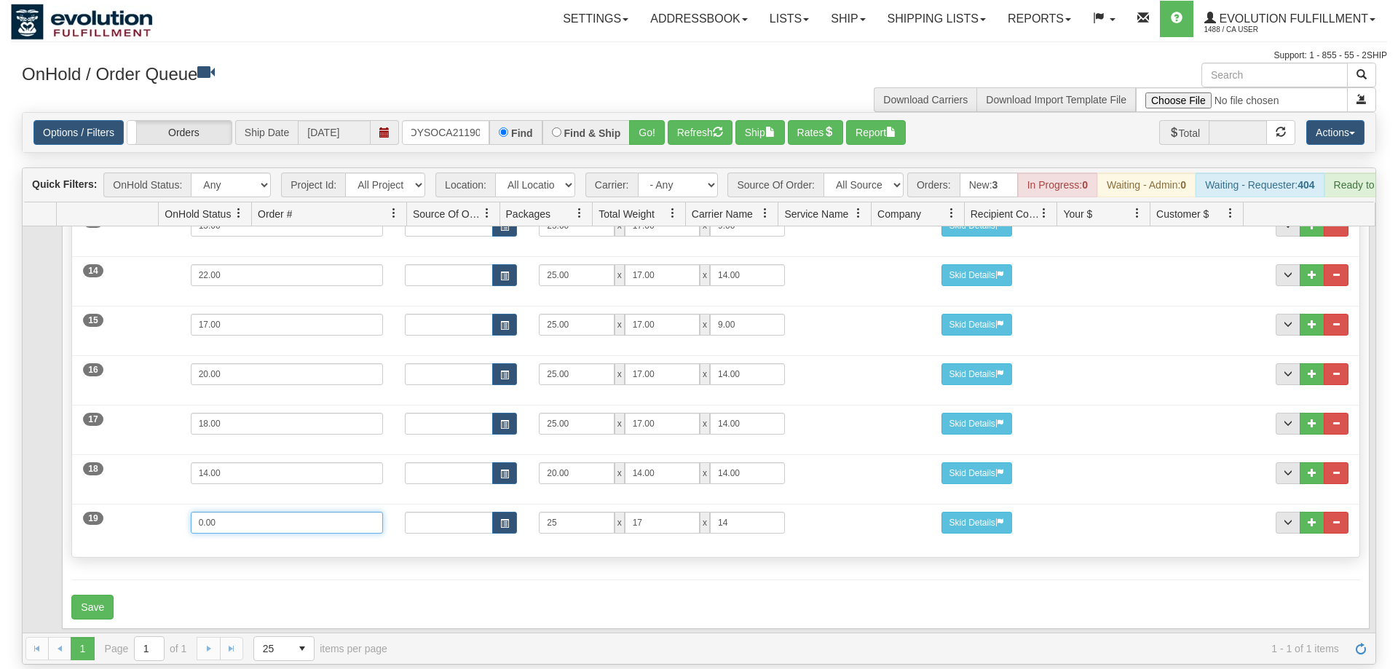
click at [191, 512] on input "0.00" at bounding box center [287, 523] width 193 height 22
type input "29"
click at [205, 551] on form "Shipment Level Pack / Skid Level Packages 19 19" at bounding box center [715, 56] width 1288 height 1128
click at [95, 595] on button "Save" at bounding box center [92, 607] width 42 height 25
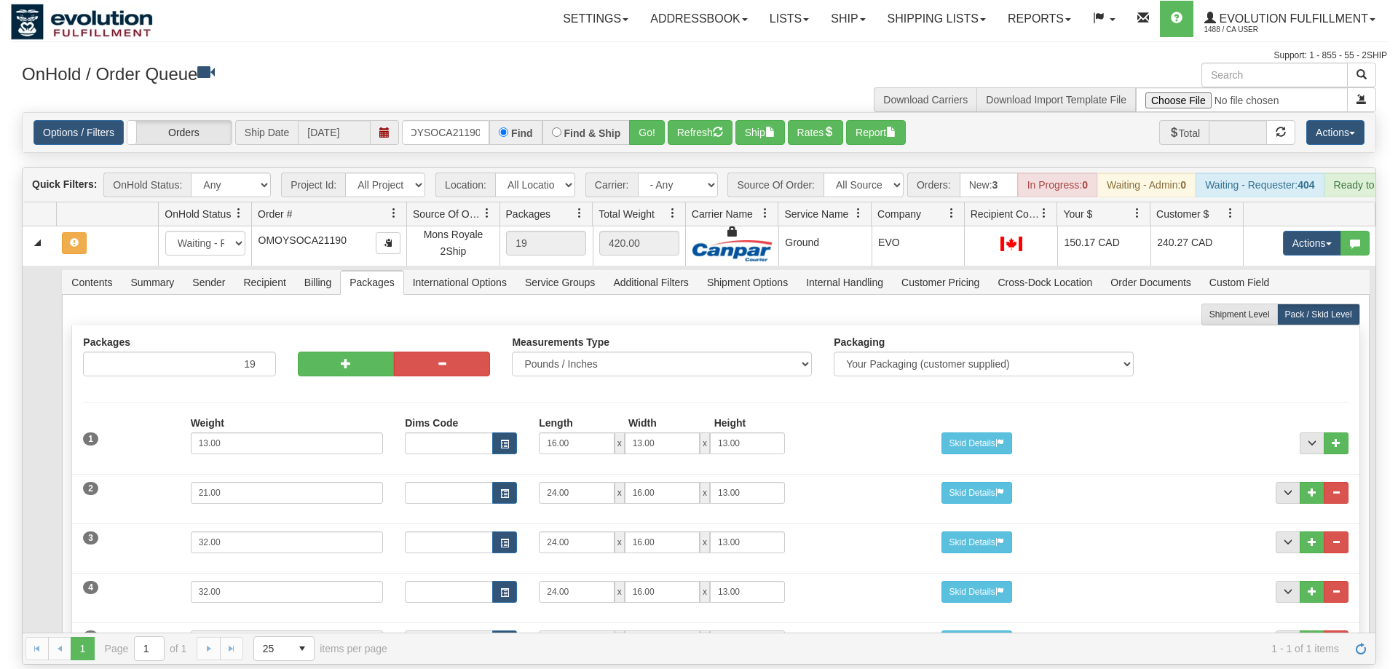
scroll to position [0, 0]
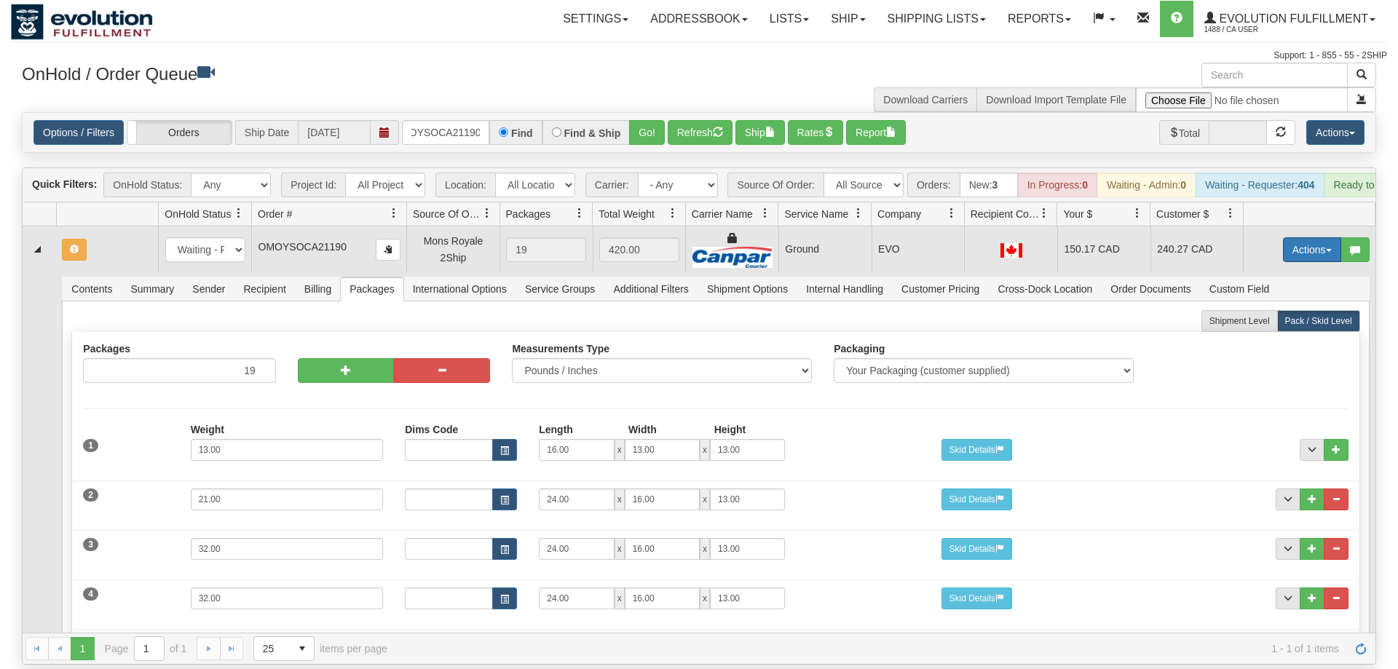
click at [1312, 238] on button "Actions" at bounding box center [1312, 249] width 58 height 25
click at [1293, 291] on span "Refresh Rates" at bounding box center [1276, 297] width 75 height 12
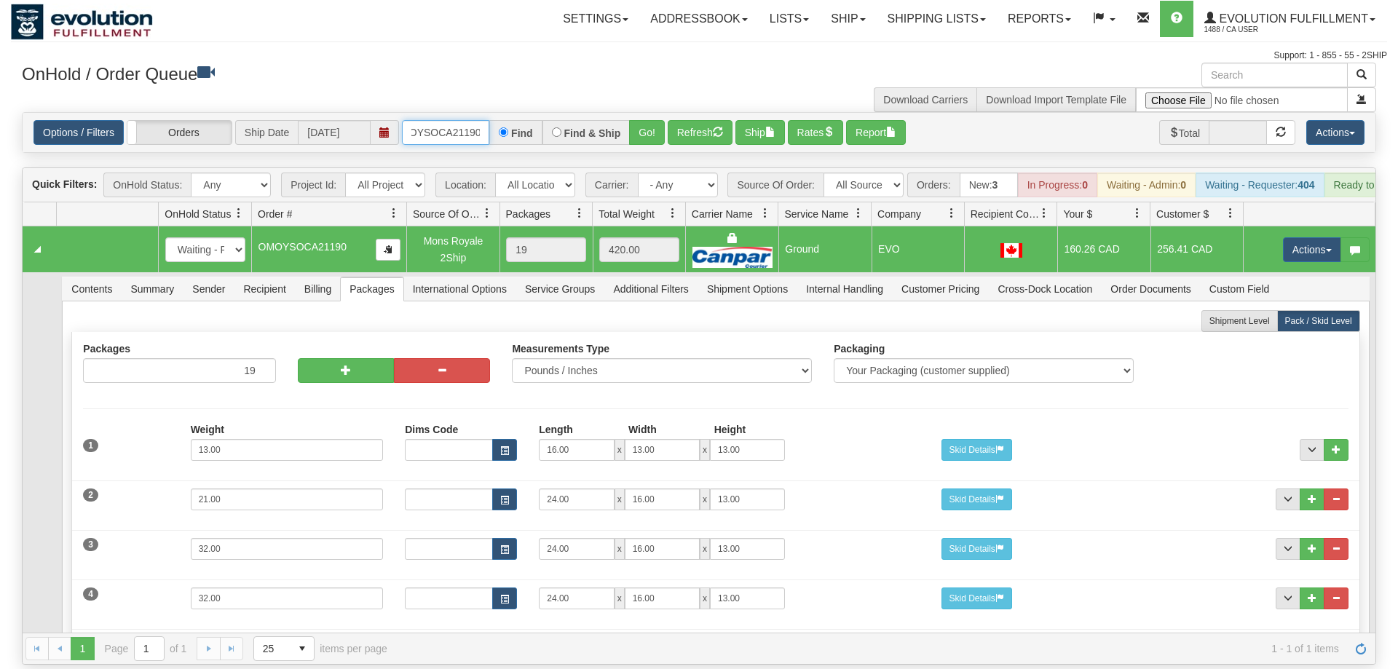
click at [438, 120] on input "OMOYSOCA21190" at bounding box center [445, 132] width 87 height 25
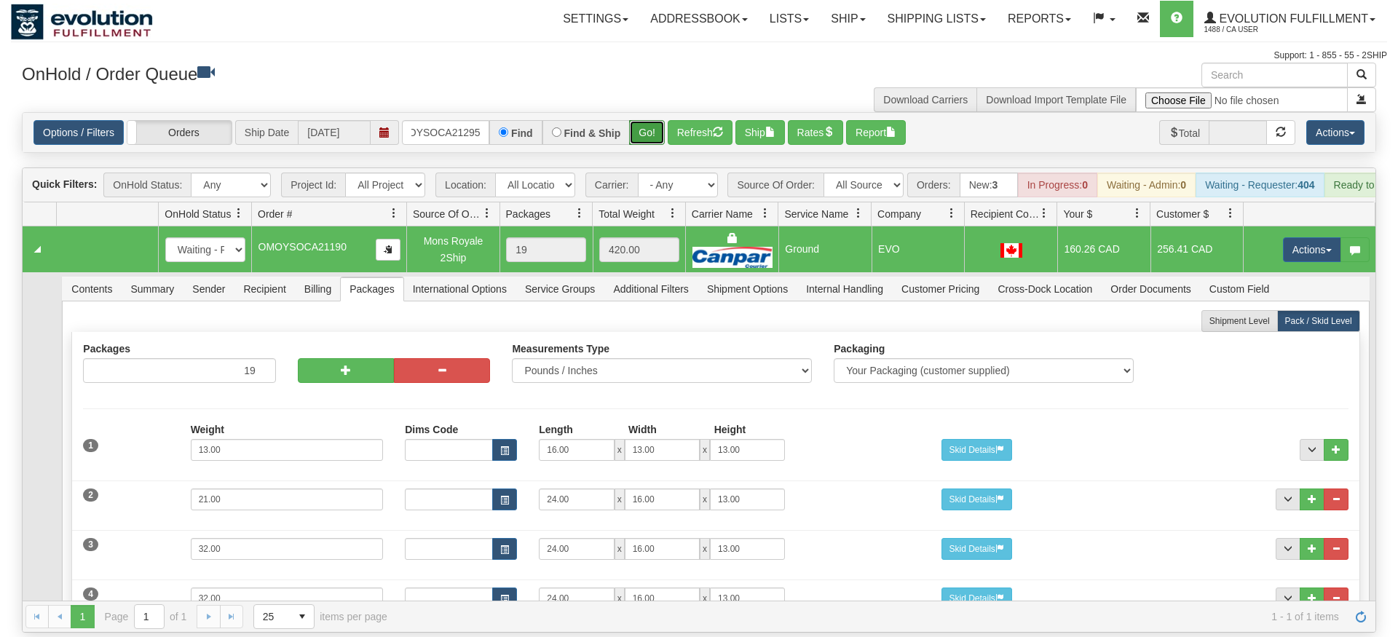
click at [664, 138] on div "Is equal to Is not equal to Contains Does not contains CAD USD EUR ZAR [PERSON_…" at bounding box center [699, 372] width 1377 height 521
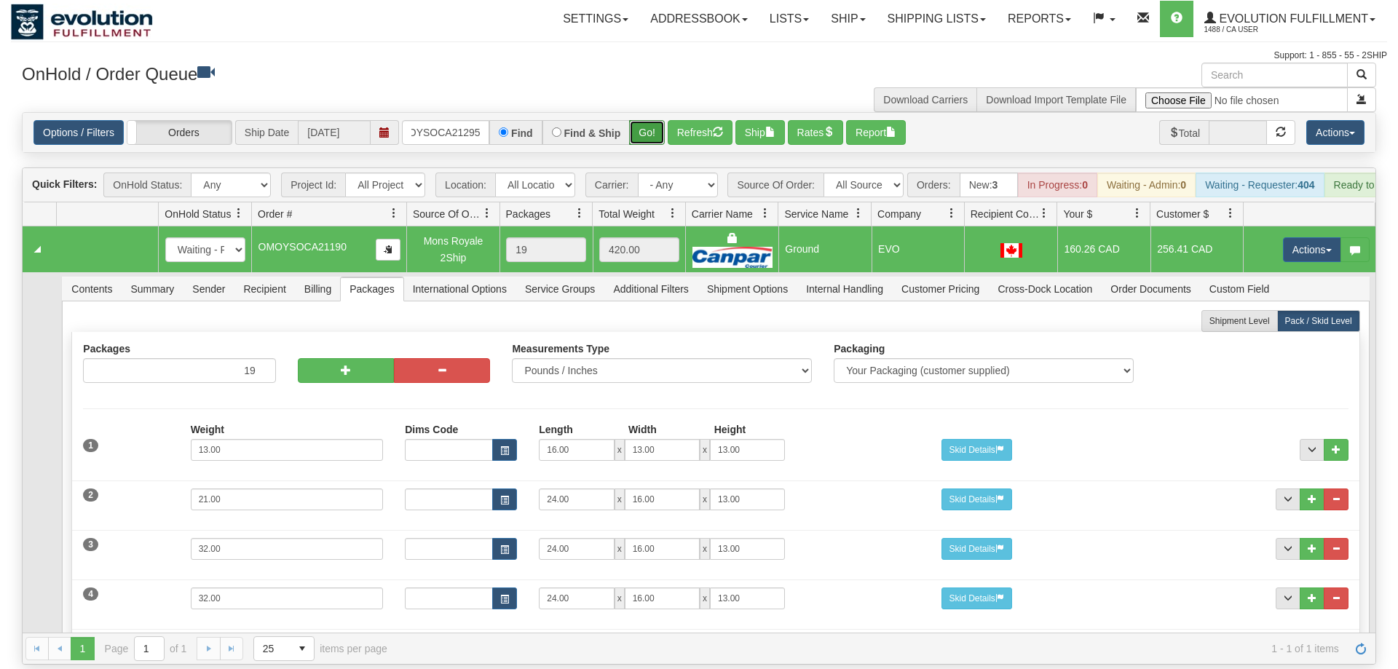
click at [647, 120] on button "Go!" at bounding box center [647, 132] width 36 height 25
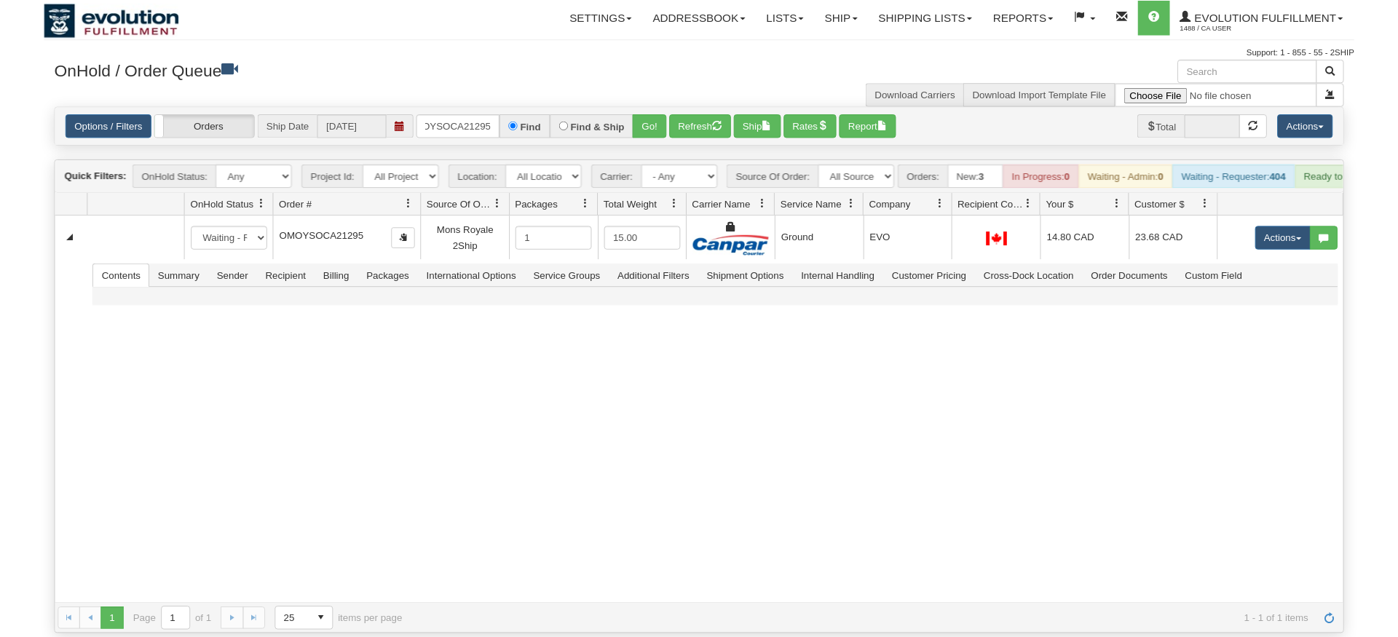
scroll to position [0, 20]
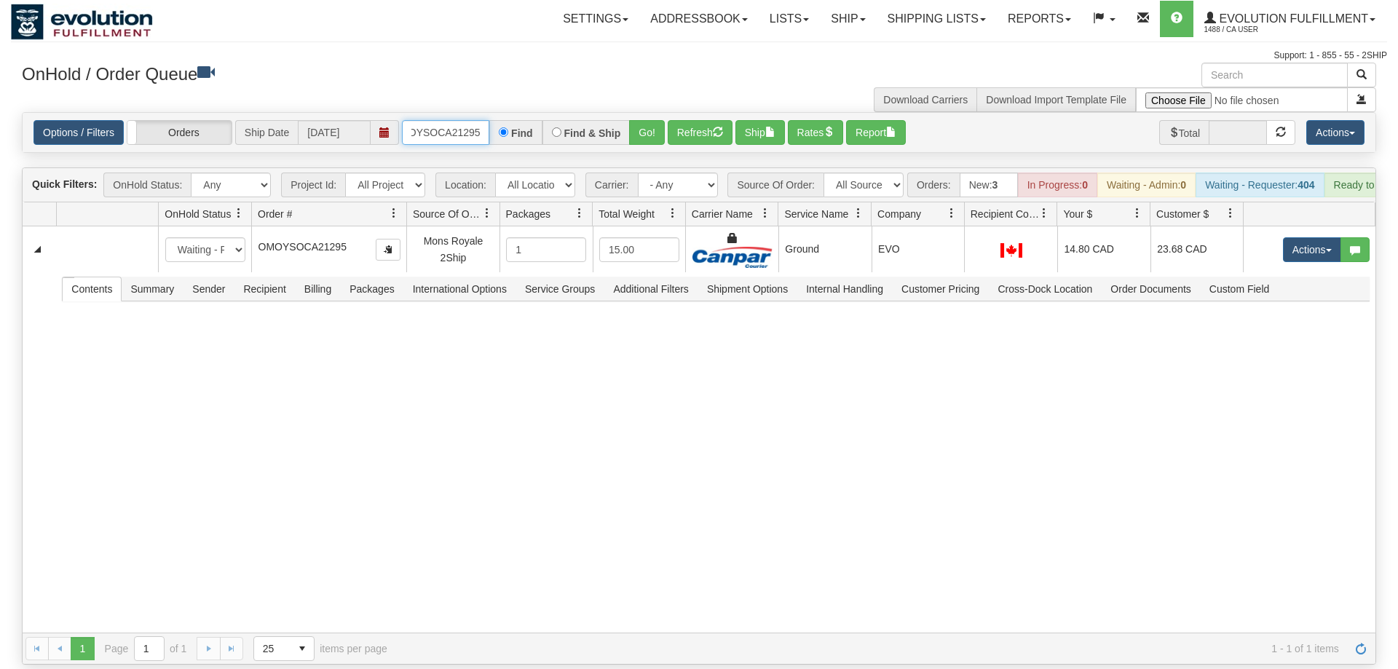
click at [455, 120] on input "OMOYSOCA21295" at bounding box center [445, 132] width 87 height 25
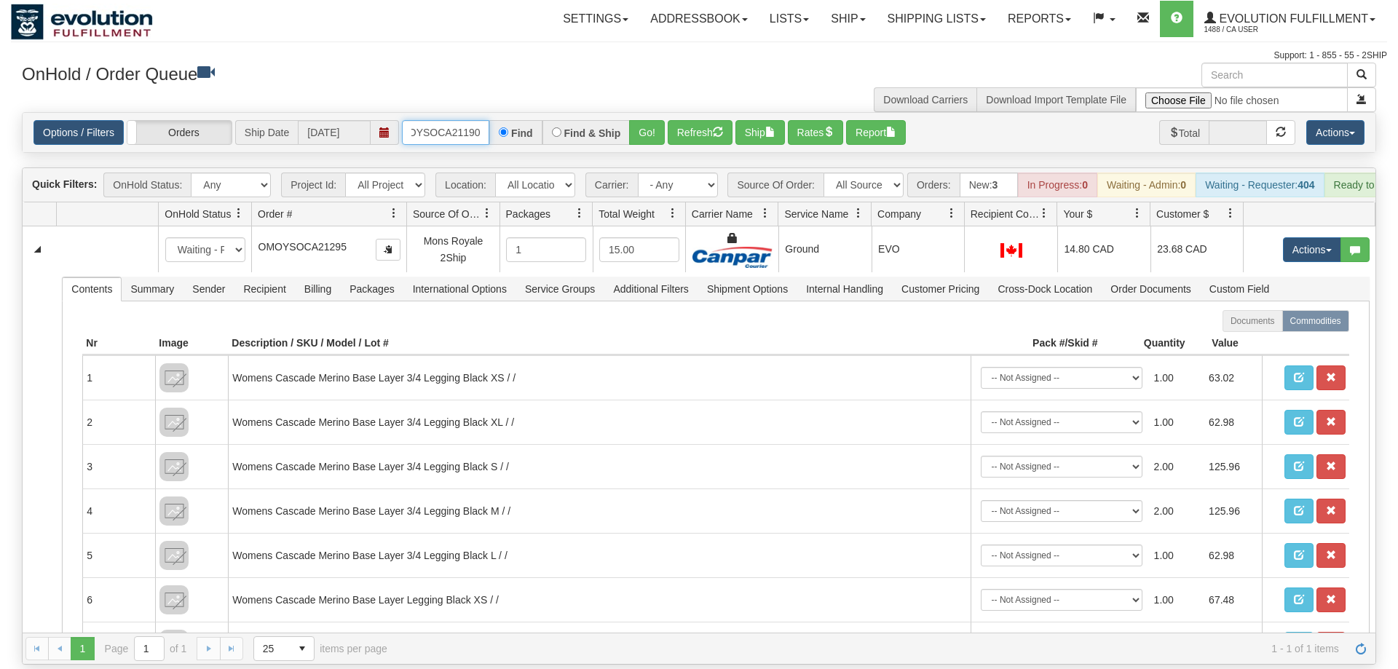
scroll to position [0, 19]
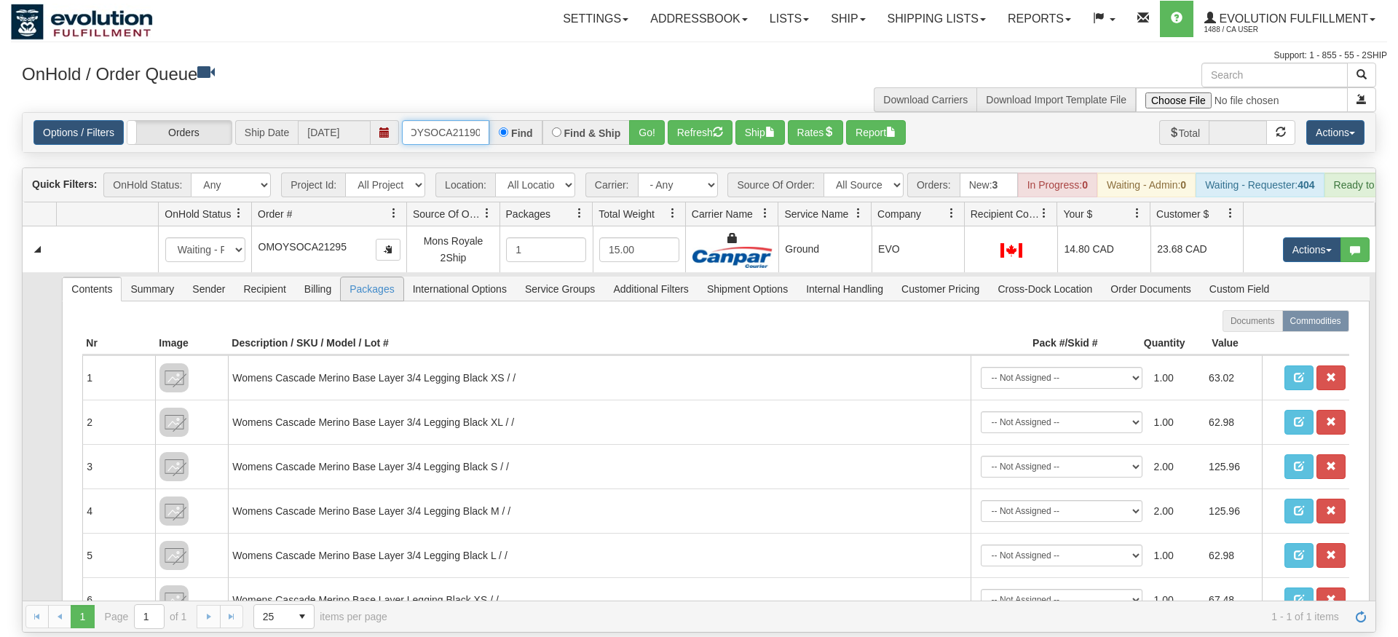
type input "OMOYSOCA21190"
click at [394, 292] on li "Packages" at bounding box center [371, 289] width 63 height 25
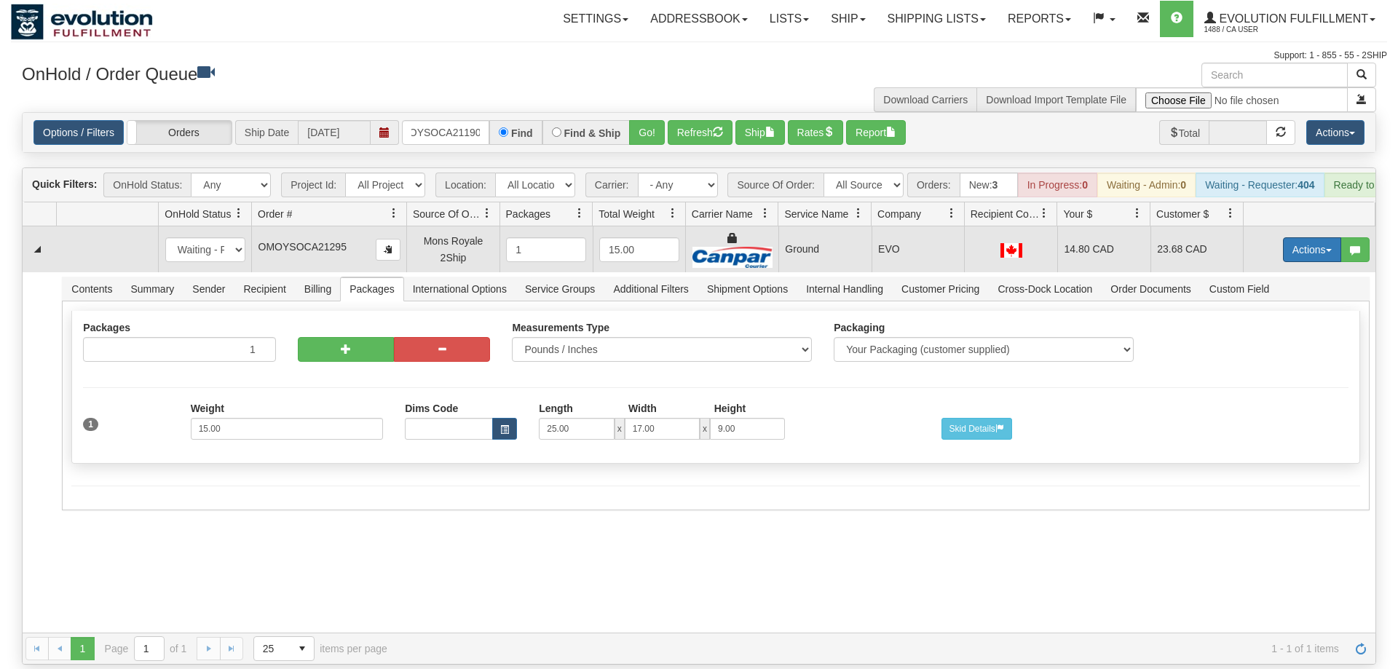
click at [1303, 237] on button "Actions" at bounding box center [1312, 249] width 58 height 25
click at [1283, 344] on link "Delete" at bounding box center [1282, 353] width 117 height 19
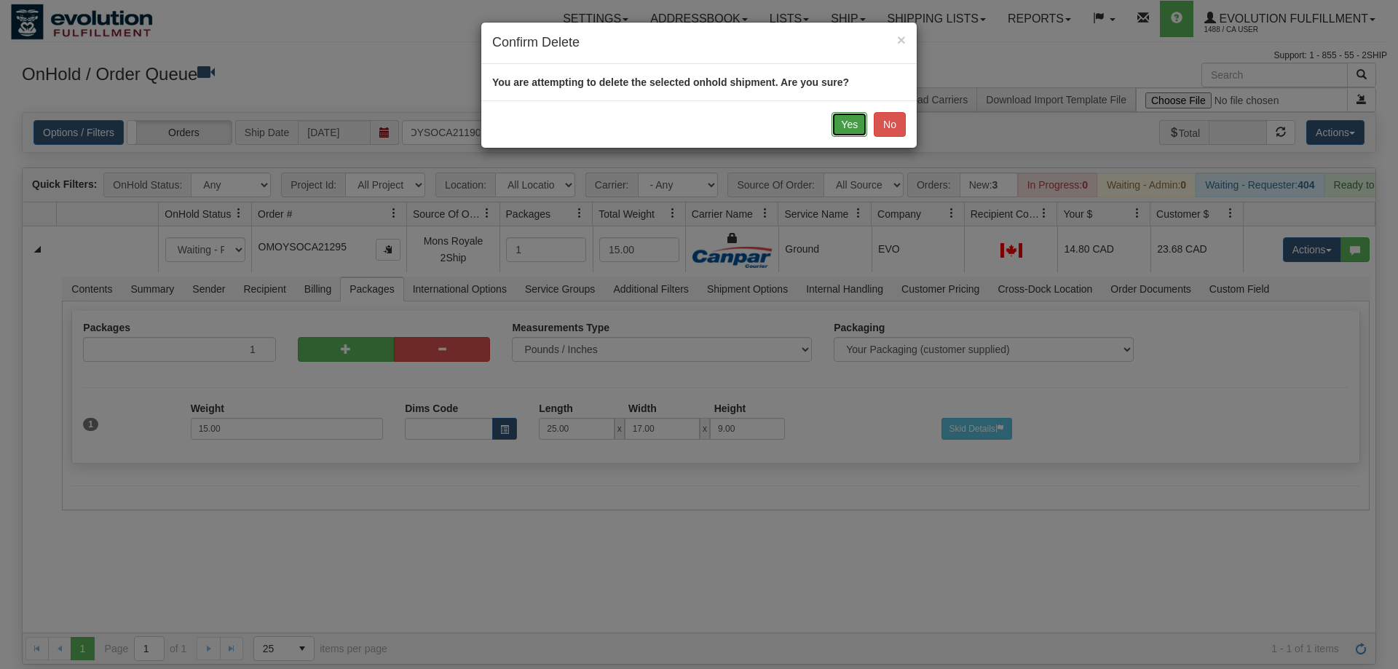
click at [835, 121] on button "Yes" at bounding box center [850, 124] width 36 height 25
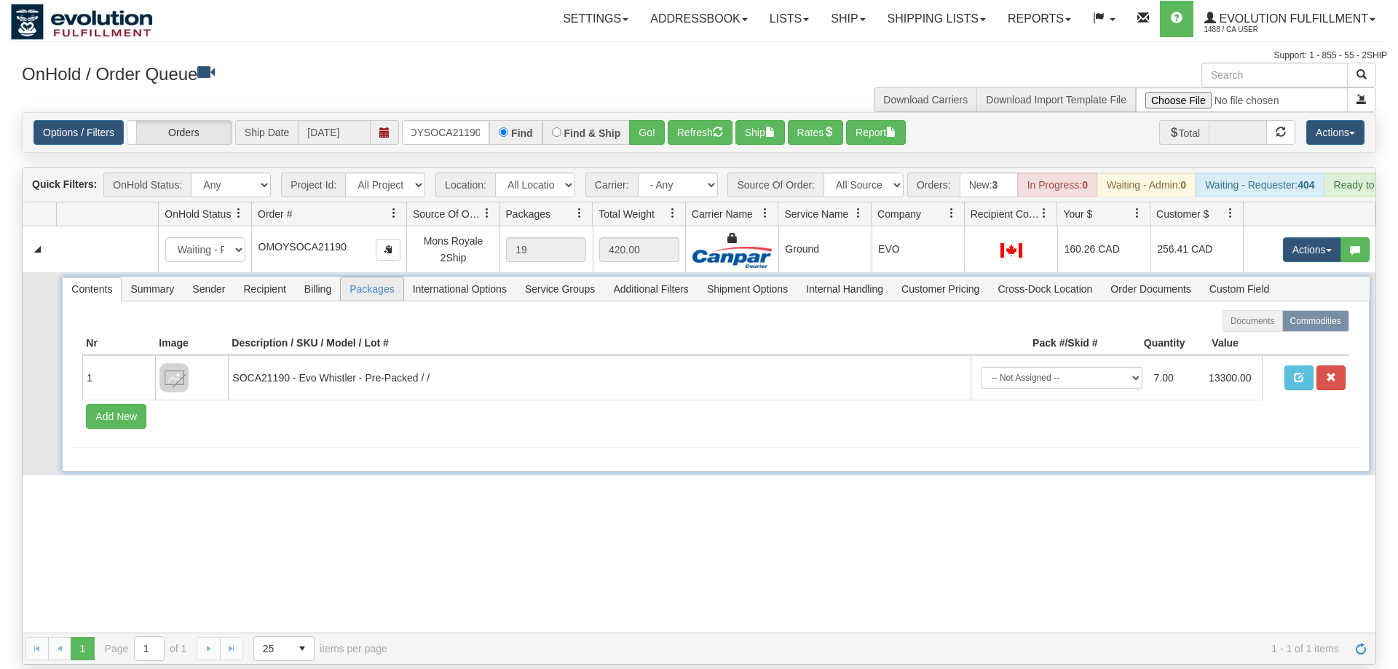
click at [382, 277] on span "Packages" at bounding box center [372, 288] width 62 height 23
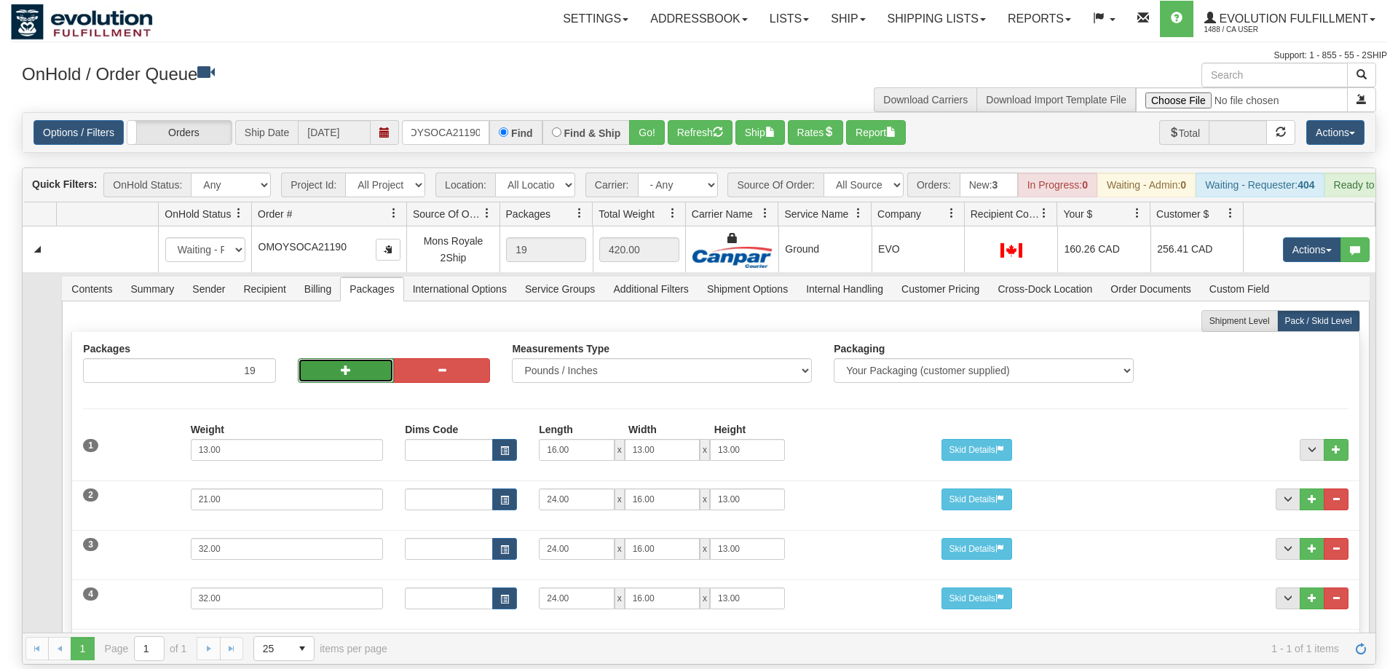
click at [325, 358] on button "button" at bounding box center [346, 370] width 96 height 25
click at [425, 358] on button "button" at bounding box center [442, 370] width 96 height 25
type input "19"
click at [354, 358] on button "button" at bounding box center [346, 370] width 96 height 25
type input "20"
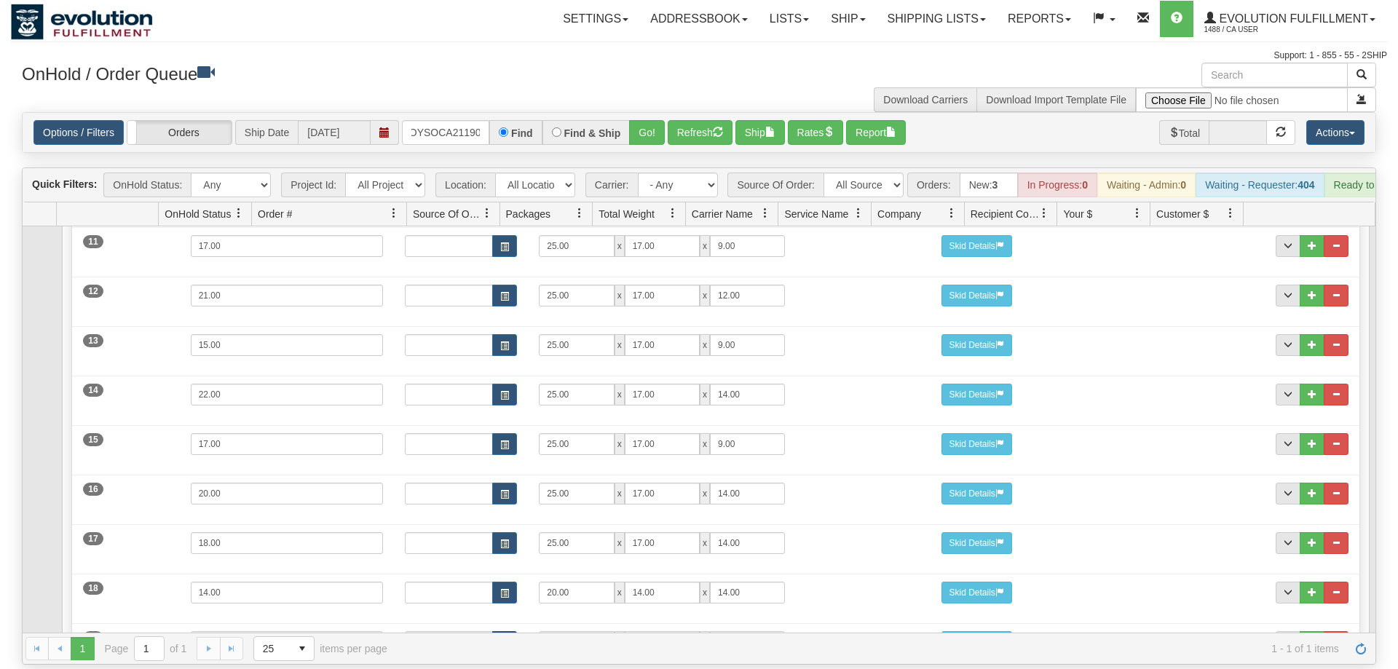
scroll to position [870, 0]
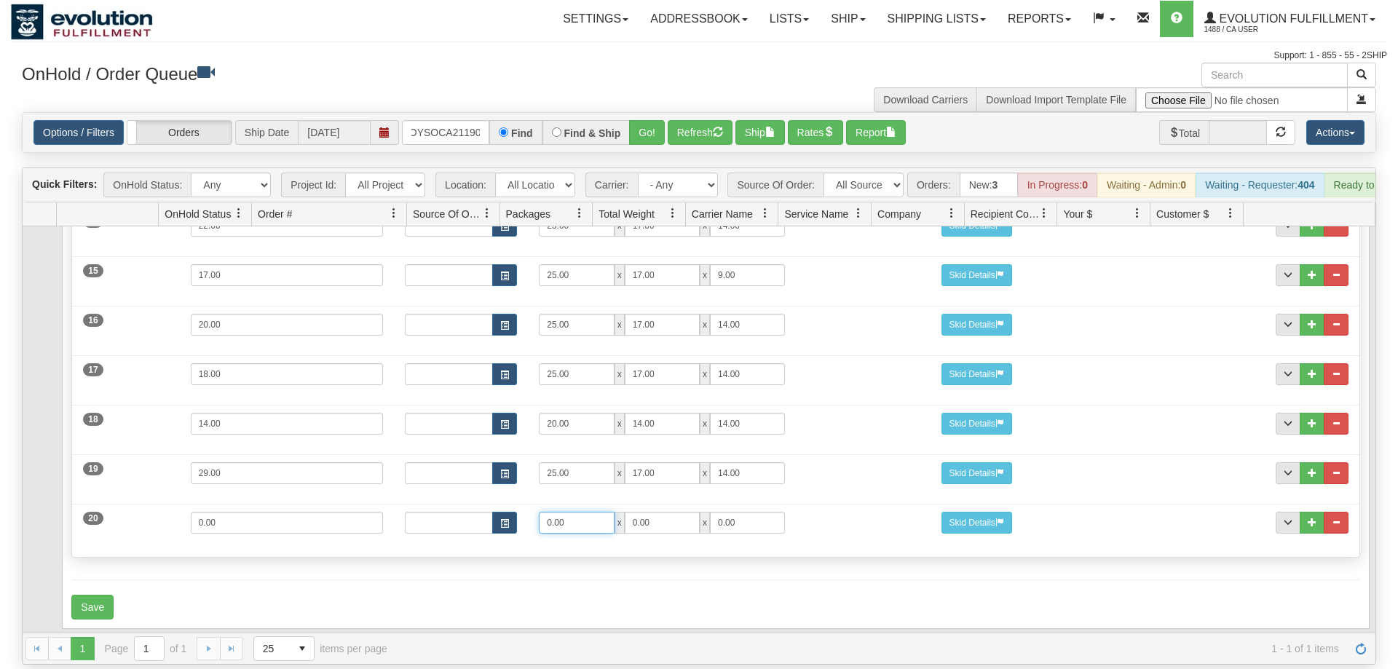
drag, startPoint x: 577, startPoint y: 495, endPoint x: 352, endPoint y: 497, distance: 225.1
click at [539, 512] on input "0.00" at bounding box center [576, 523] width 75 height 22
type input "25"
type input "17"
type input "9"
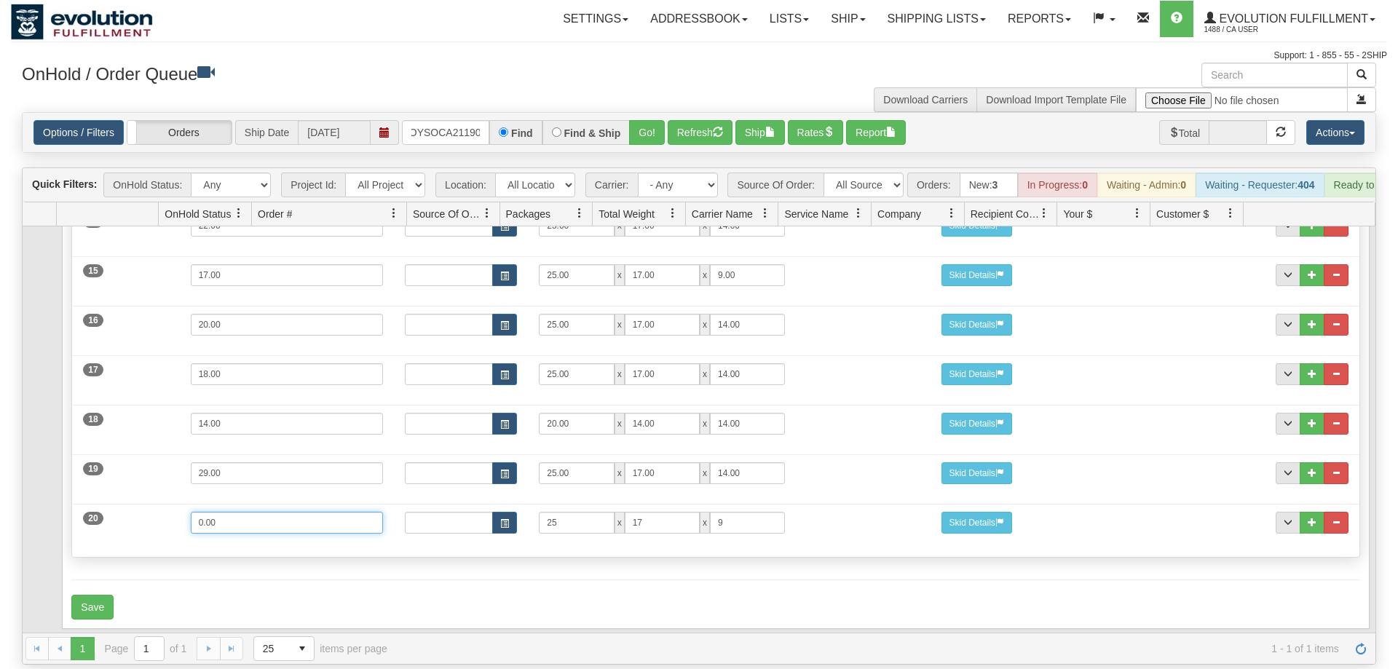
drag, startPoint x: 216, startPoint y: 510, endPoint x: 55, endPoint y: 509, distance: 161.7
click at [191, 512] on input "0.00" at bounding box center [287, 523] width 193 height 22
type input "15"
click at [153, 529] on div "Packages 20 20 Measurements Type" at bounding box center [715, 11] width 1288 height 1094
click at [103, 595] on button "Save" at bounding box center [92, 607] width 42 height 25
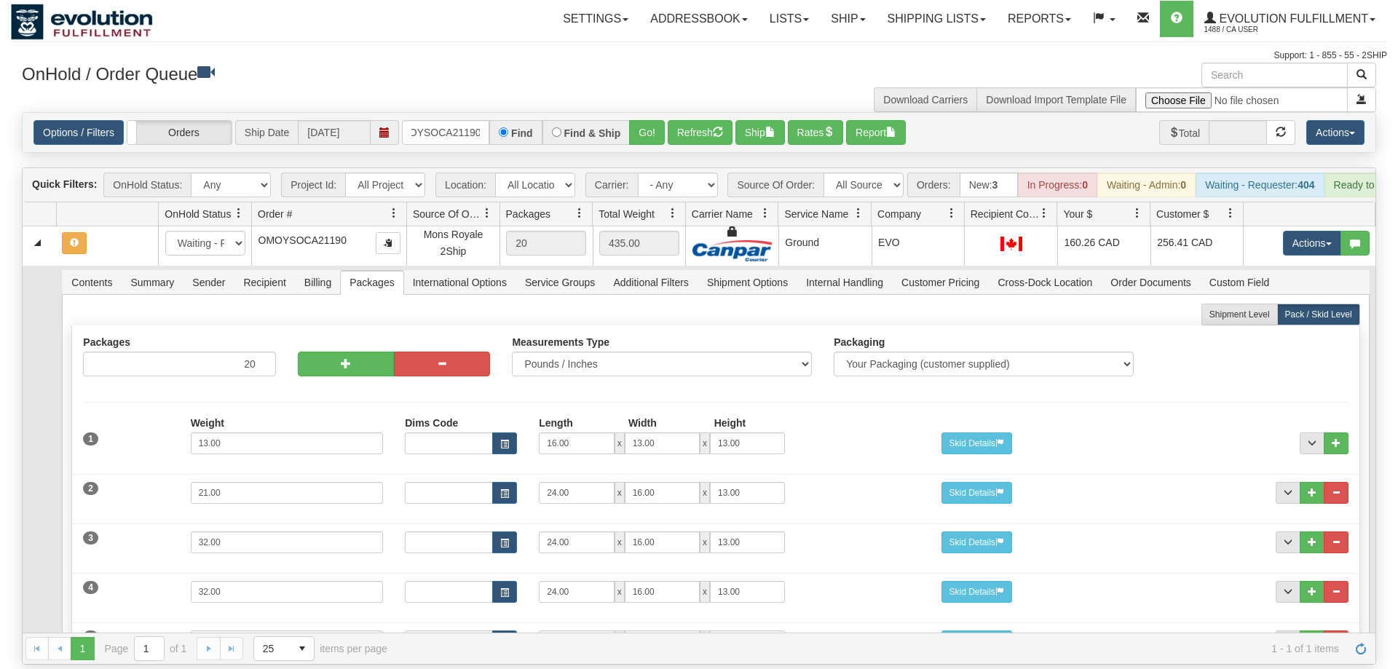
scroll to position [0, 0]
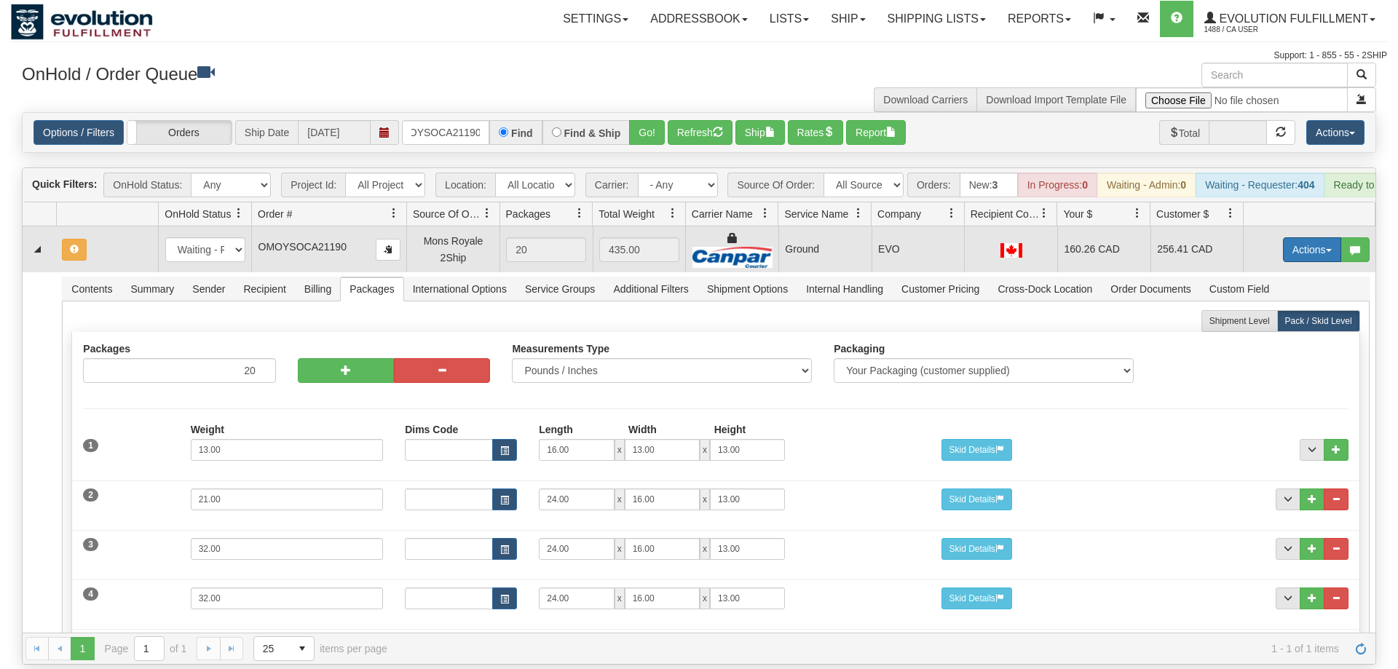
click at [1322, 237] on button "Actions" at bounding box center [1312, 249] width 58 height 25
click at [1261, 287] on link "Refresh Rates" at bounding box center [1282, 296] width 117 height 19
click at [457, 120] on input "OMOYSOCA21190" at bounding box center [445, 132] width 87 height 25
click at [432, 120] on input "OMOYSOCA21190" at bounding box center [445, 132] width 87 height 25
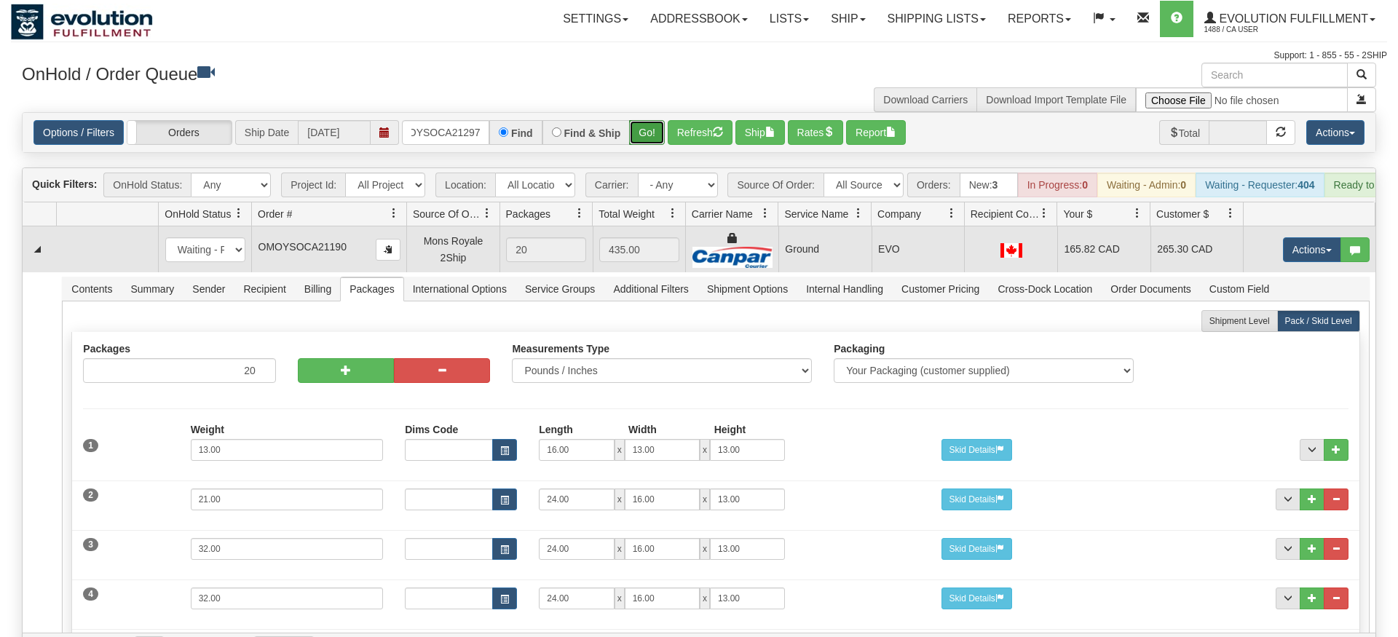
click at [652, 134] on div "Is equal to Is not equal to Contains Does not contains CAD USD EUR ZAR [PERSON_…" at bounding box center [699, 388] width 1377 height 553
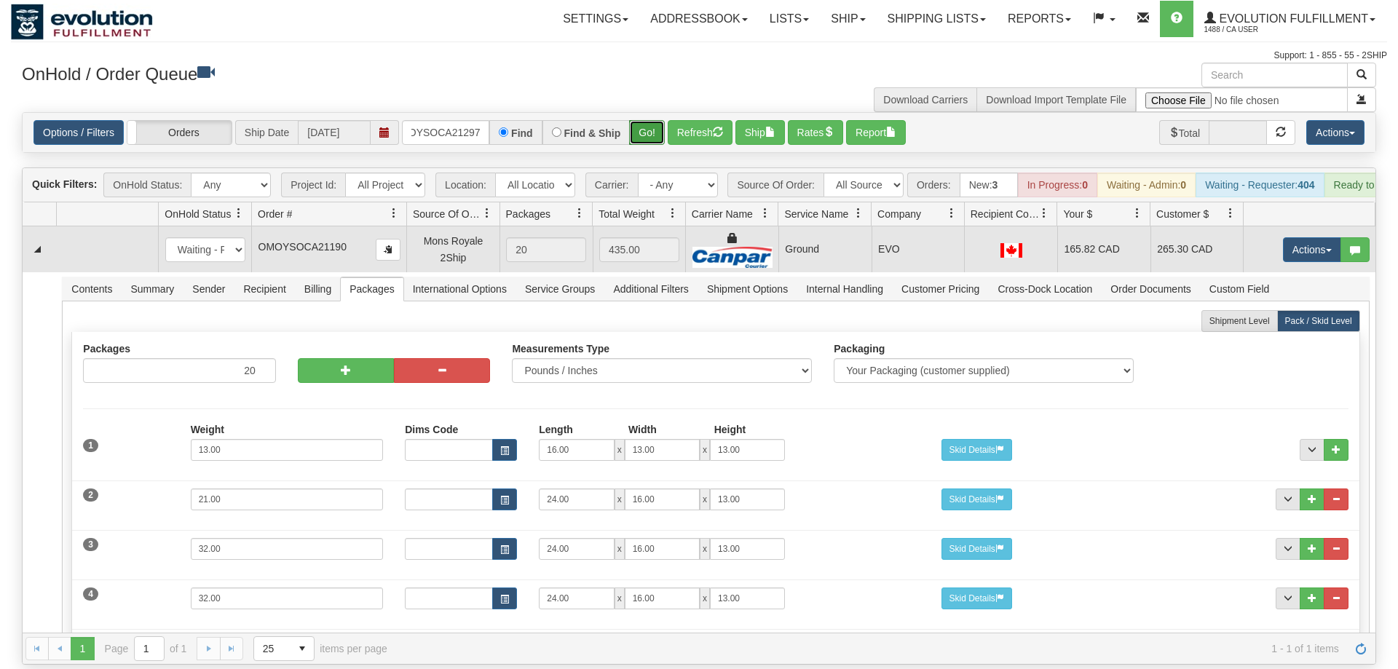
click at [642, 120] on button "Go!" at bounding box center [647, 132] width 36 height 25
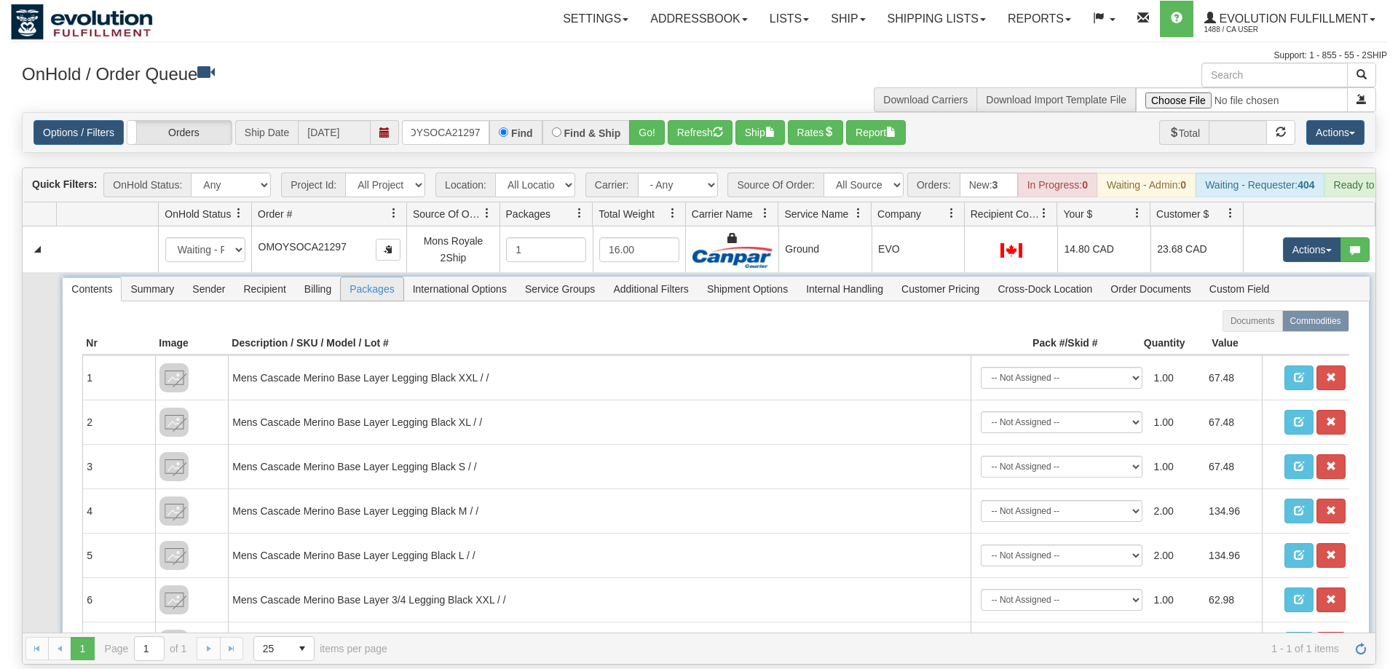
click at [384, 277] on span "Packages" at bounding box center [372, 288] width 62 height 23
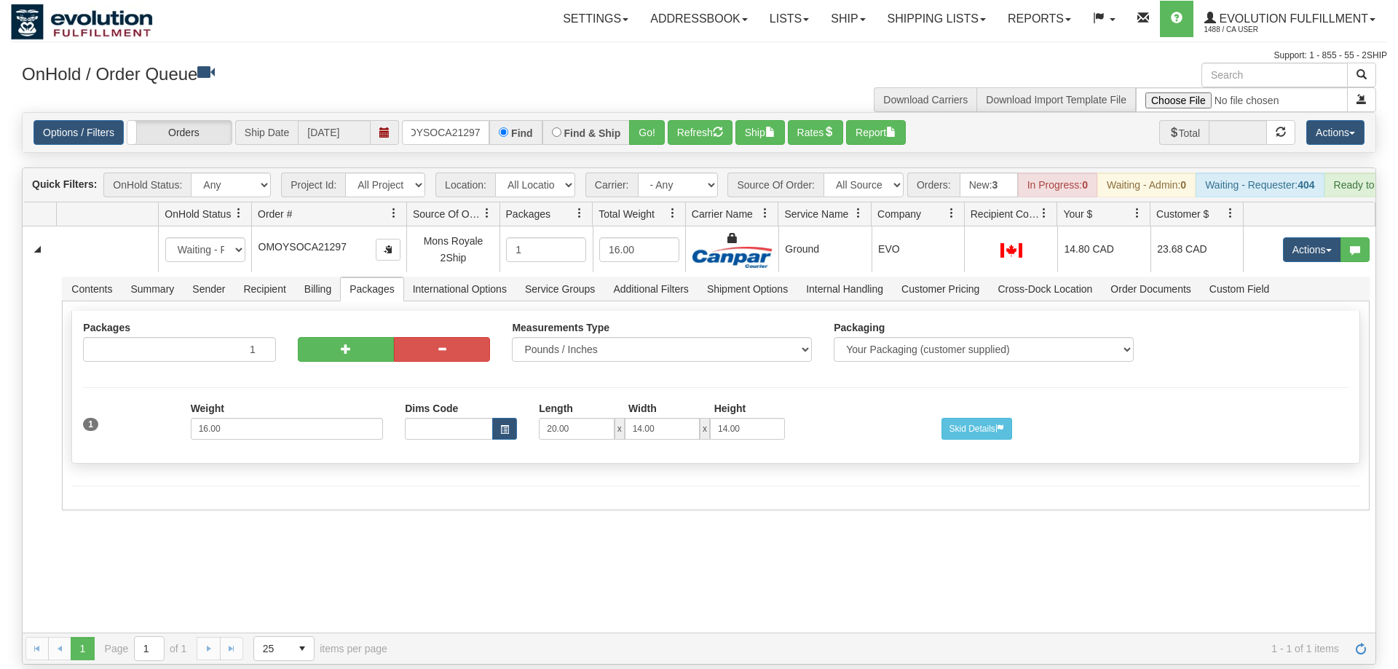
click at [436, 113] on div "Options / Filters Group Shipments Orders Ship Date [DATE] OMOYSOCA21297 Find Fi…" at bounding box center [699, 132] width 1353 height 39
click at [448, 120] on input "OMOYSOCA21297" at bounding box center [445, 132] width 87 height 25
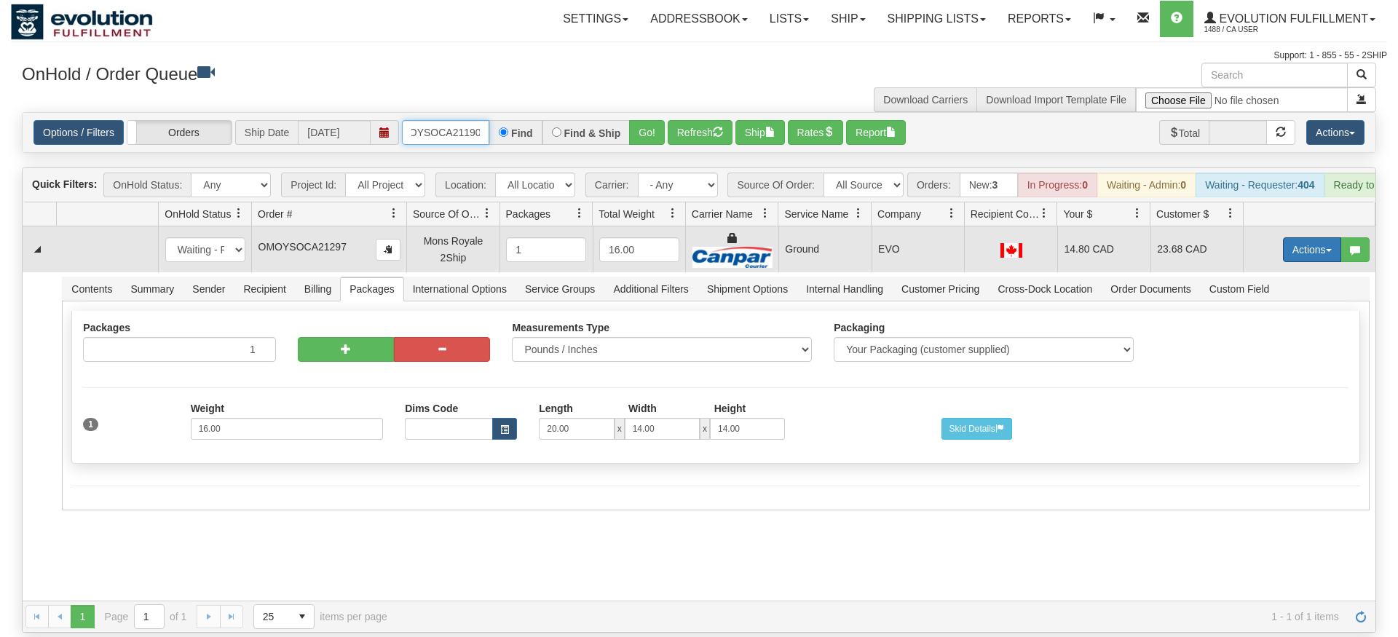
type input "OMOYSOCA21190"
click at [1301, 266] on tbody "31645656 EVOLUTION V3 91171333 91171334 New In Progress Waiting - Admin Waiting…" at bounding box center [699, 371] width 1353 height 288
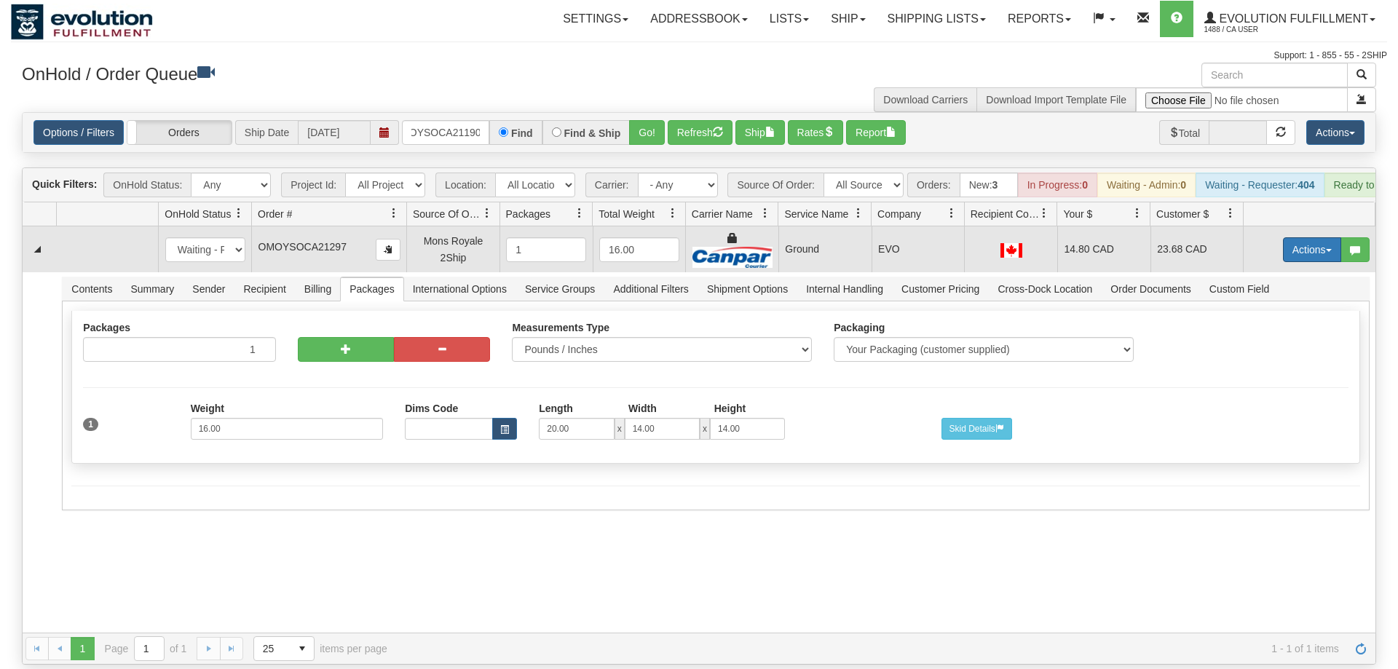
click at [1305, 237] on button "Actions" at bounding box center [1312, 249] width 58 height 25
click at [1297, 344] on link "Delete" at bounding box center [1282, 353] width 117 height 19
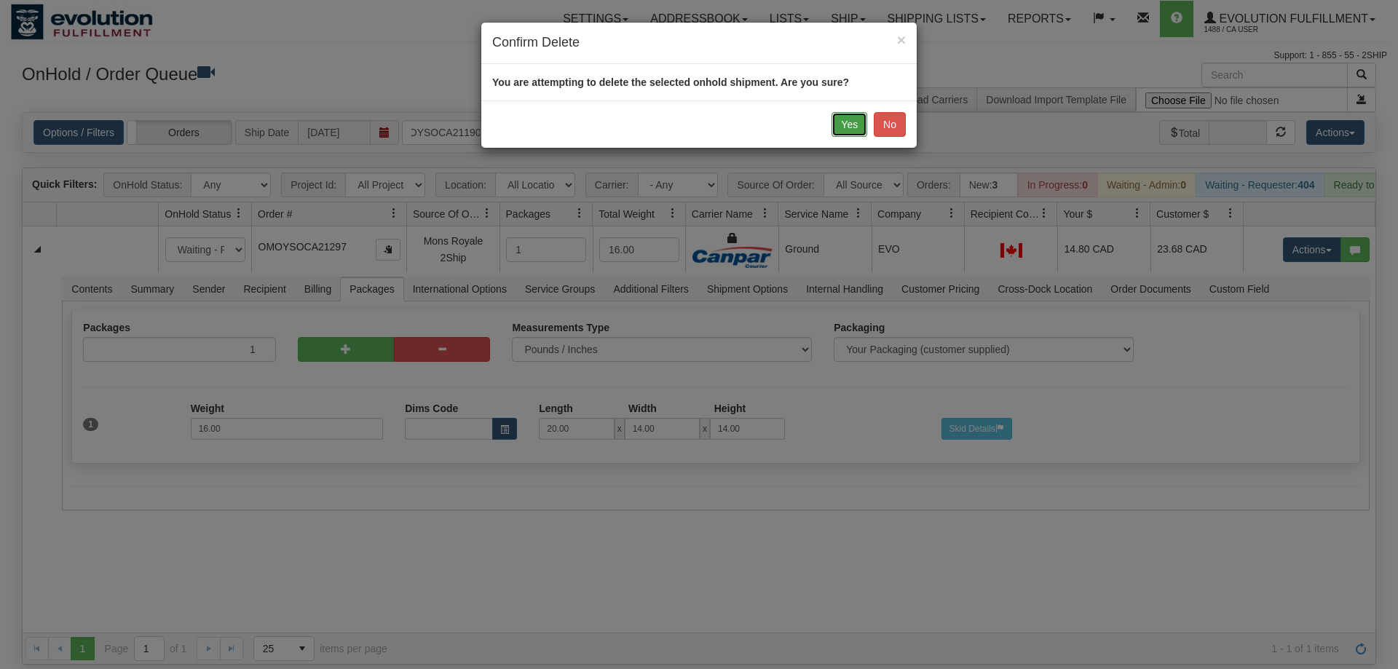
click at [843, 133] on button "Yes" at bounding box center [850, 124] width 36 height 25
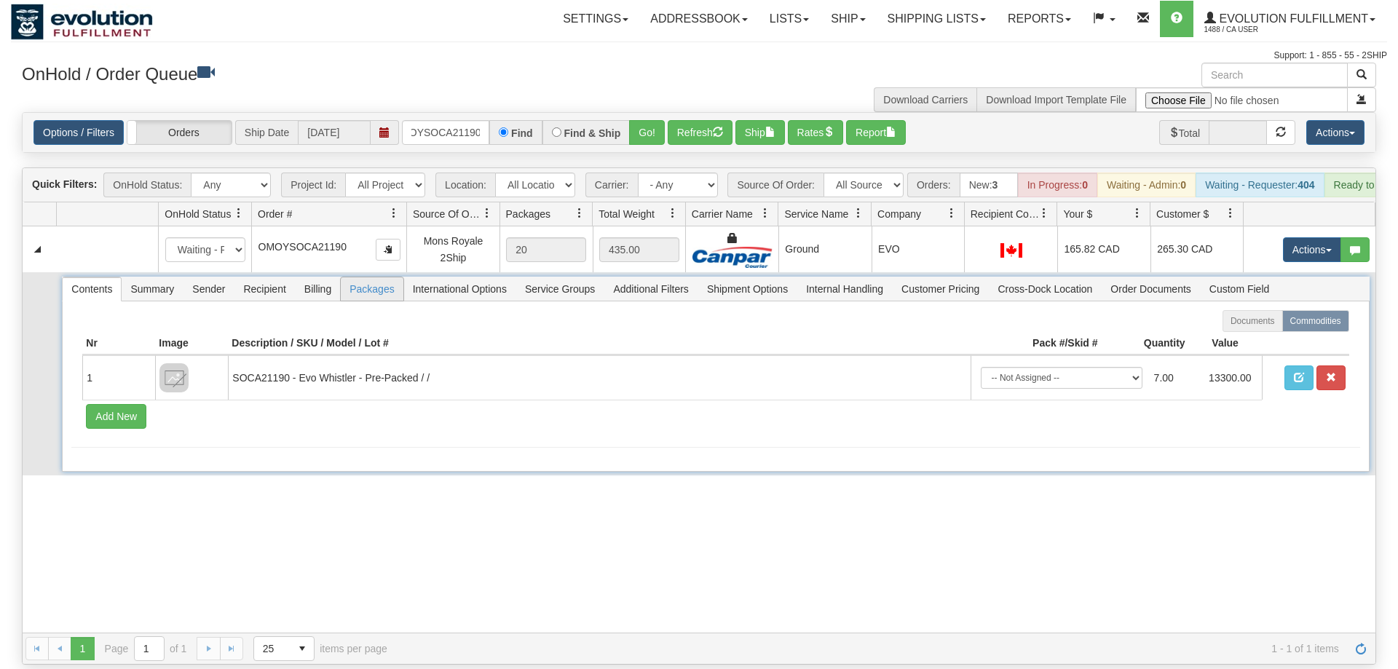
click at [345, 277] on span "Packages" at bounding box center [372, 288] width 62 height 23
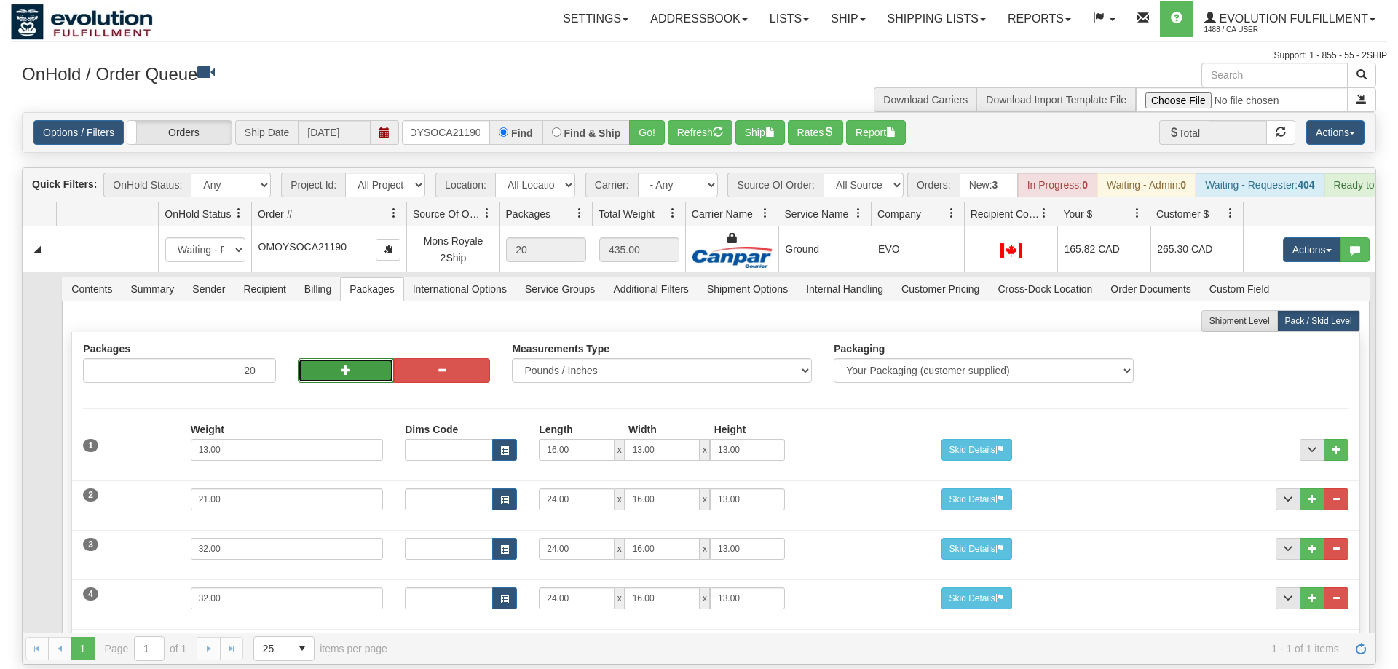
click at [341, 358] on button "button" at bounding box center [346, 370] width 96 height 25
click at [438, 365] on span "button" at bounding box center [442, 370] width 10 height 10
type input "20"
click at [338, 358] on button "button" at bounding box center [346, 370] width 96 height 25
type input "21"
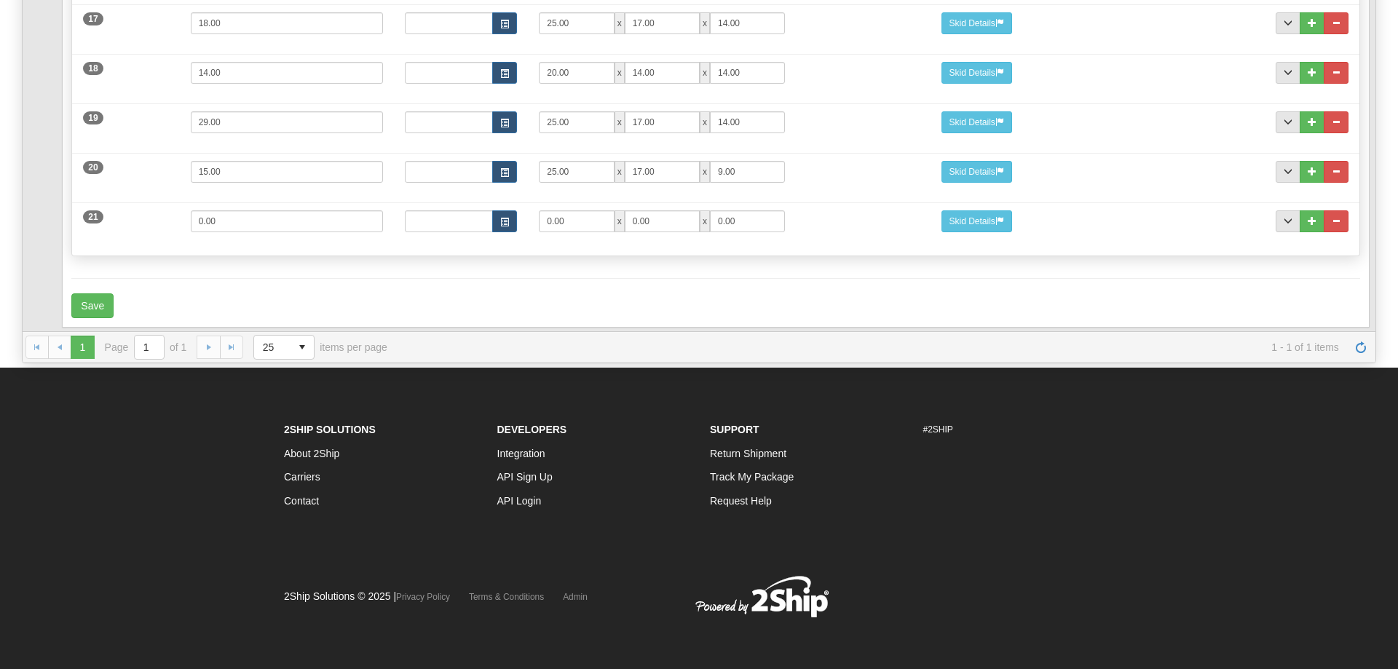
scroll to position [4, 0]
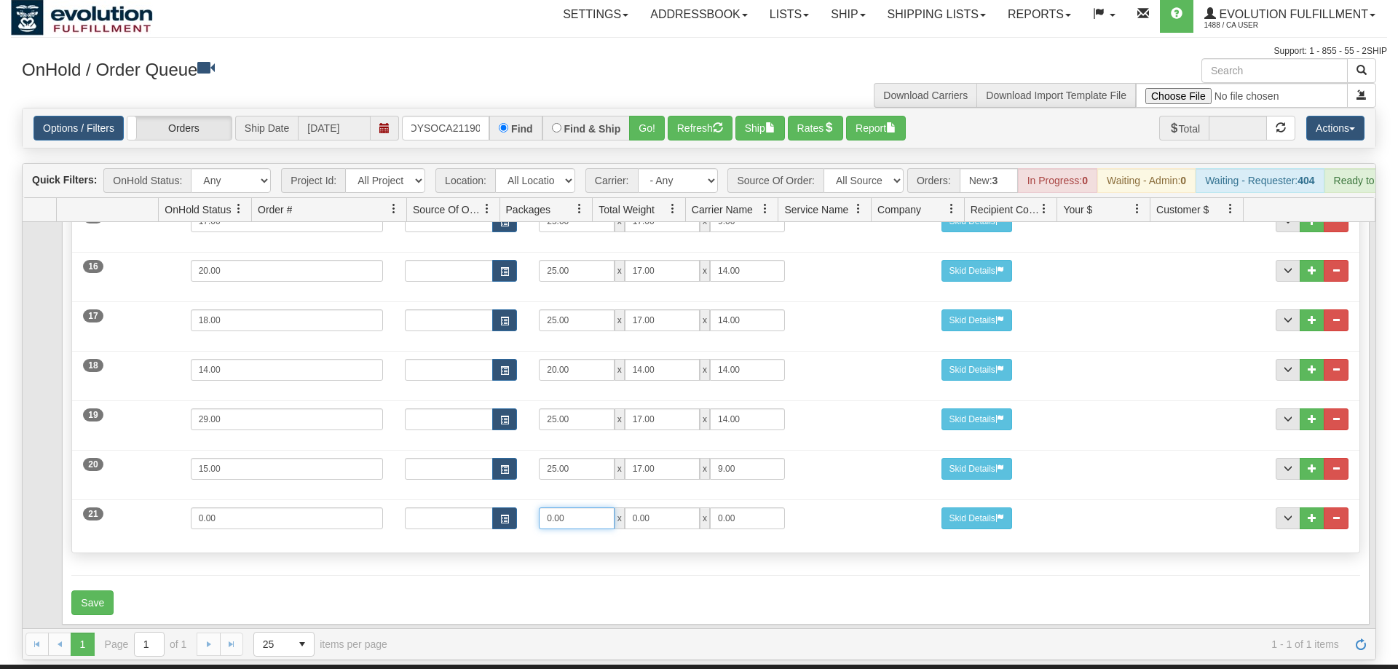
drag, startPoint x: 580, startPoint y: 498, endPoint x: 417, endPoint y: 501, distance: 163.2
click at [539, 508] on input "0.00" at bounding box center [576, 519] width 75 height 22
type input "20"
type input "14"
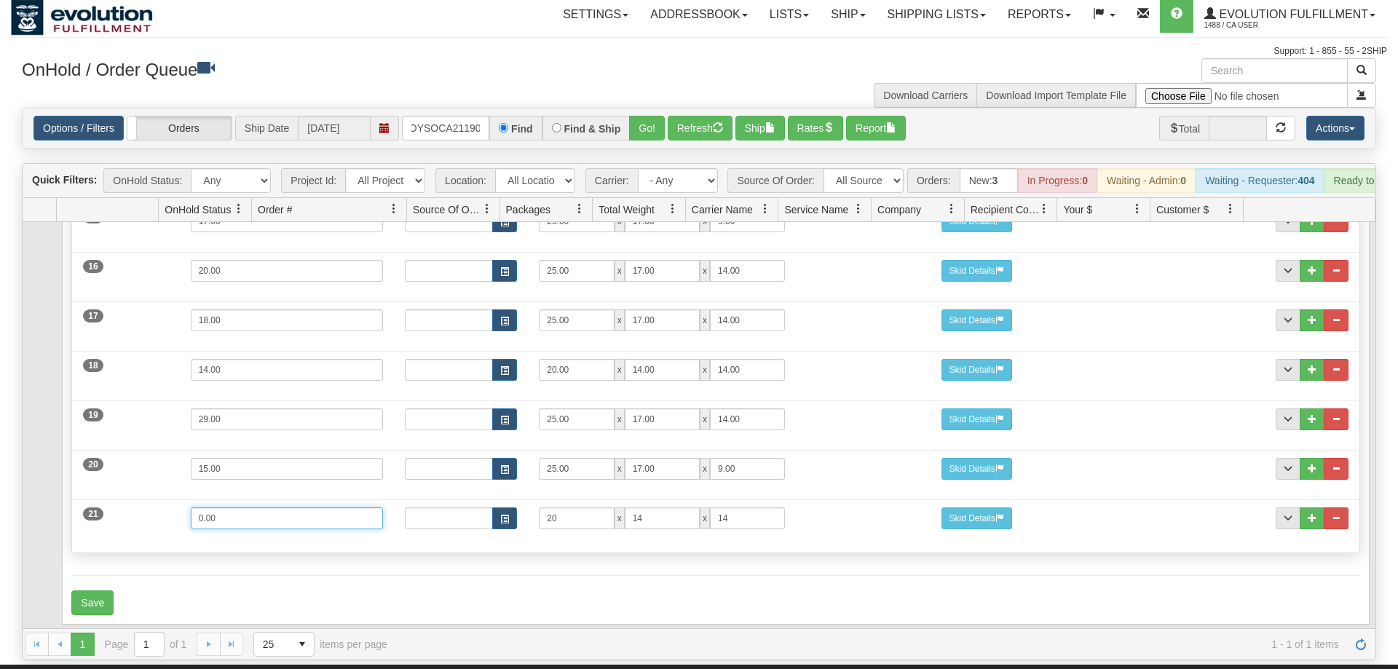
drag, startPoint x: 233, startPoint y: 500, endPoint x: 141, endPoint y: 504, distance: 92.6
click at [191, 508] on input "0.00" at bounding box center [287, 519] width 193 height 22
type input "16"
click at [239, 544] on form "Shipment Level Pack / Skid Level Packages 21 21" at bounding box center [715, 1] width 1288 height 1227
click at [73, 591] on button "Save" at bounding box center [92, 603] width 42 height 25
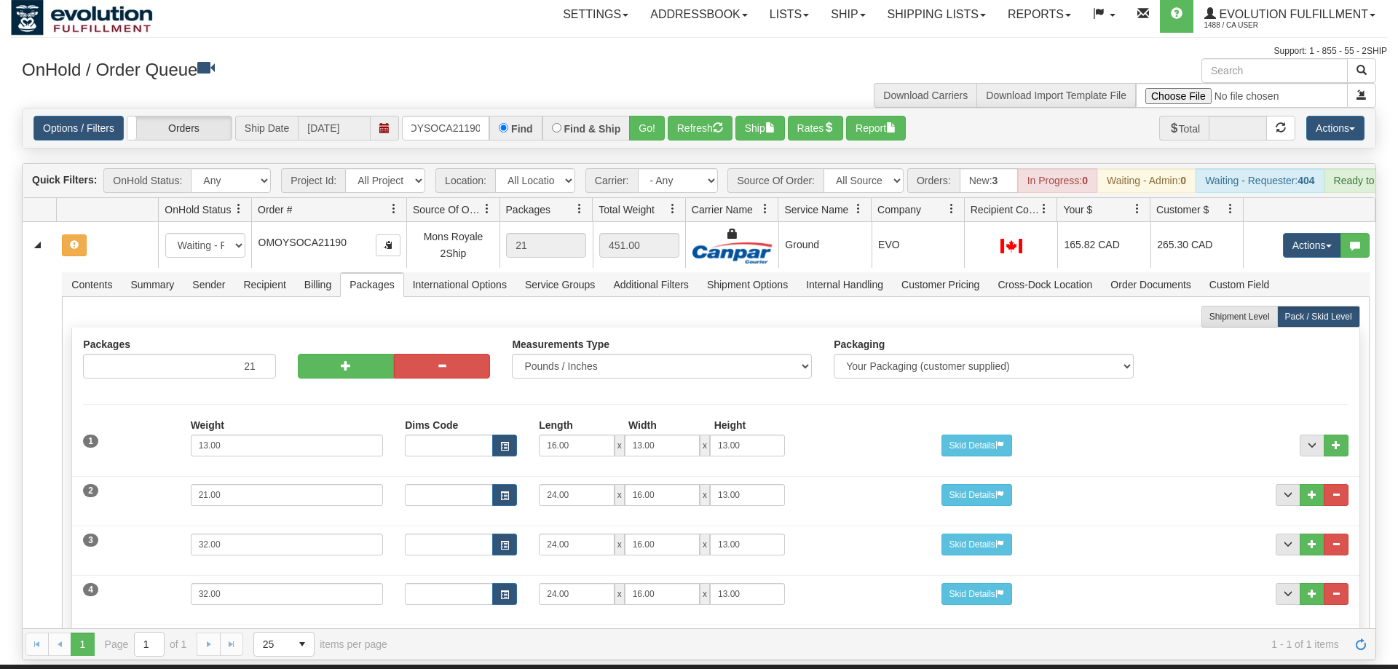
scroll to position [0, 0]
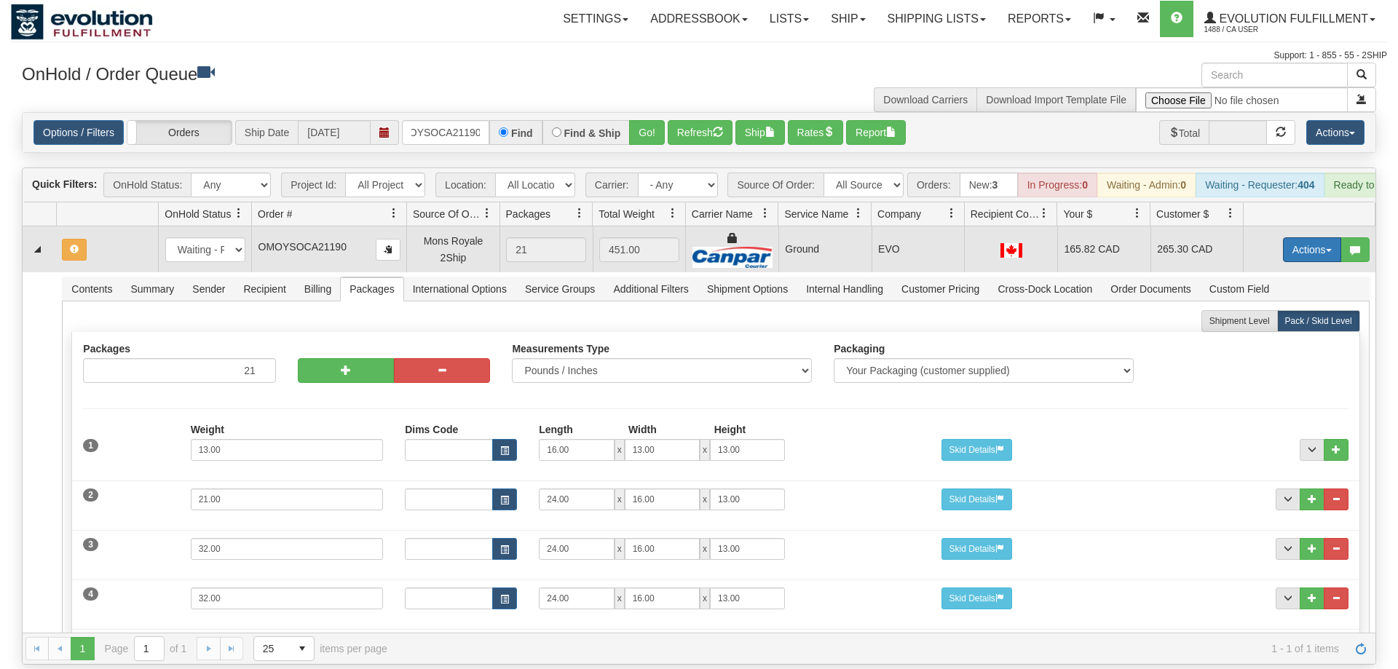
click at [1314, 237] on button "Actions" at bounding box center [1312, 249] width 58 height 25
click at [1274, 291] on span "Refresh Rates" at bounding box center [1276, 297] width 75 height 12
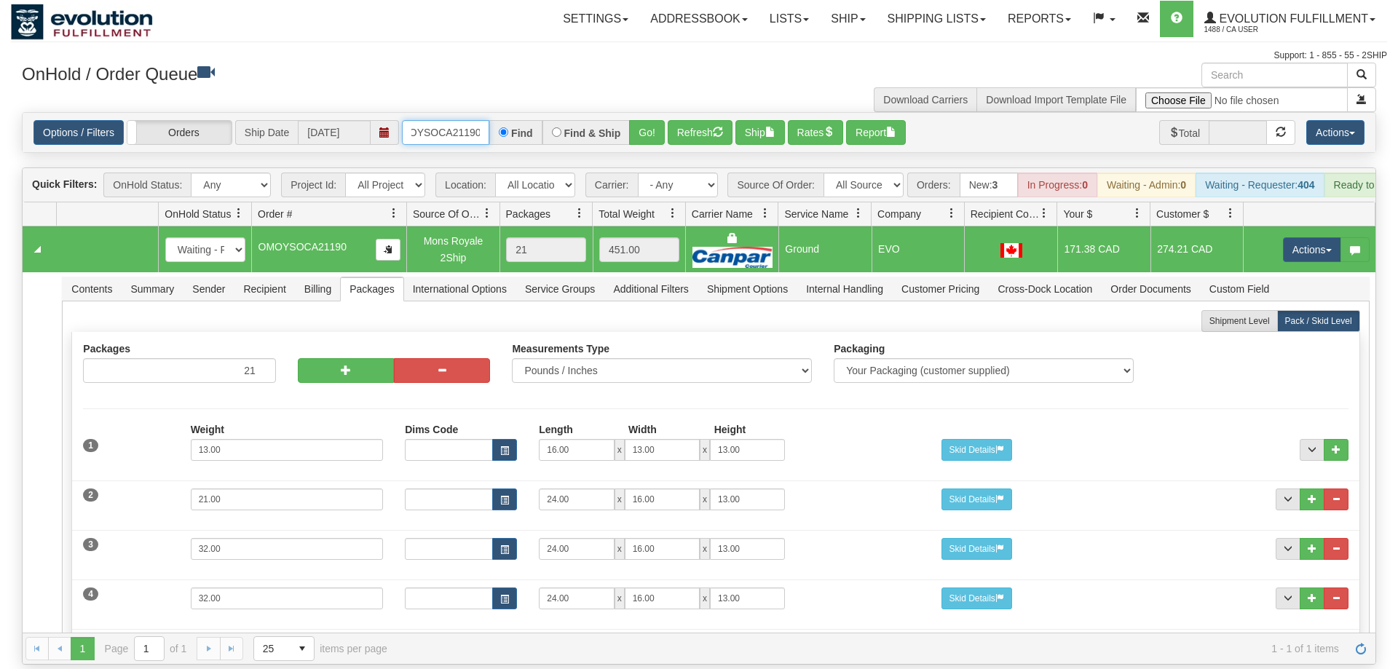
click at [445, 120] on input "OMOYSOCA21190" at bounding box center [445, 132] width 87 height 25
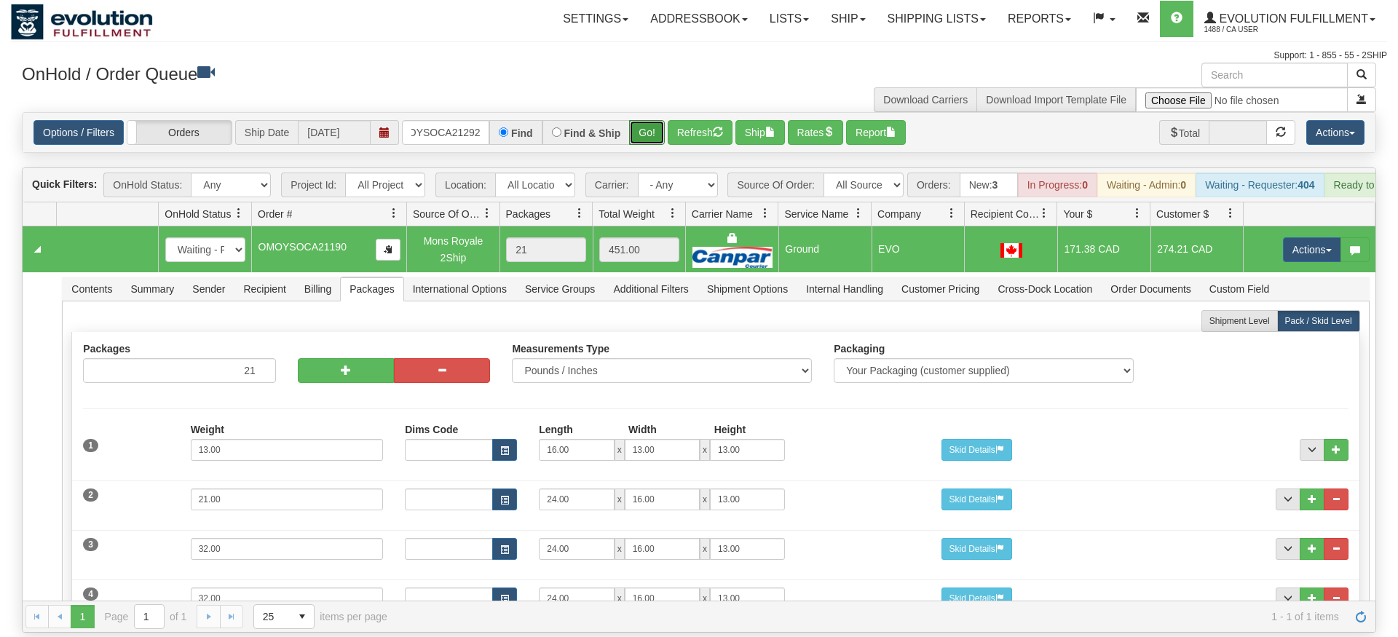
click at [649, 135] on div "Is equal to Is not equal to Contains Does not contains CAD USD EUR ZAR [PERSON_…" at bounding box center [699, 372] width 1377 height 521
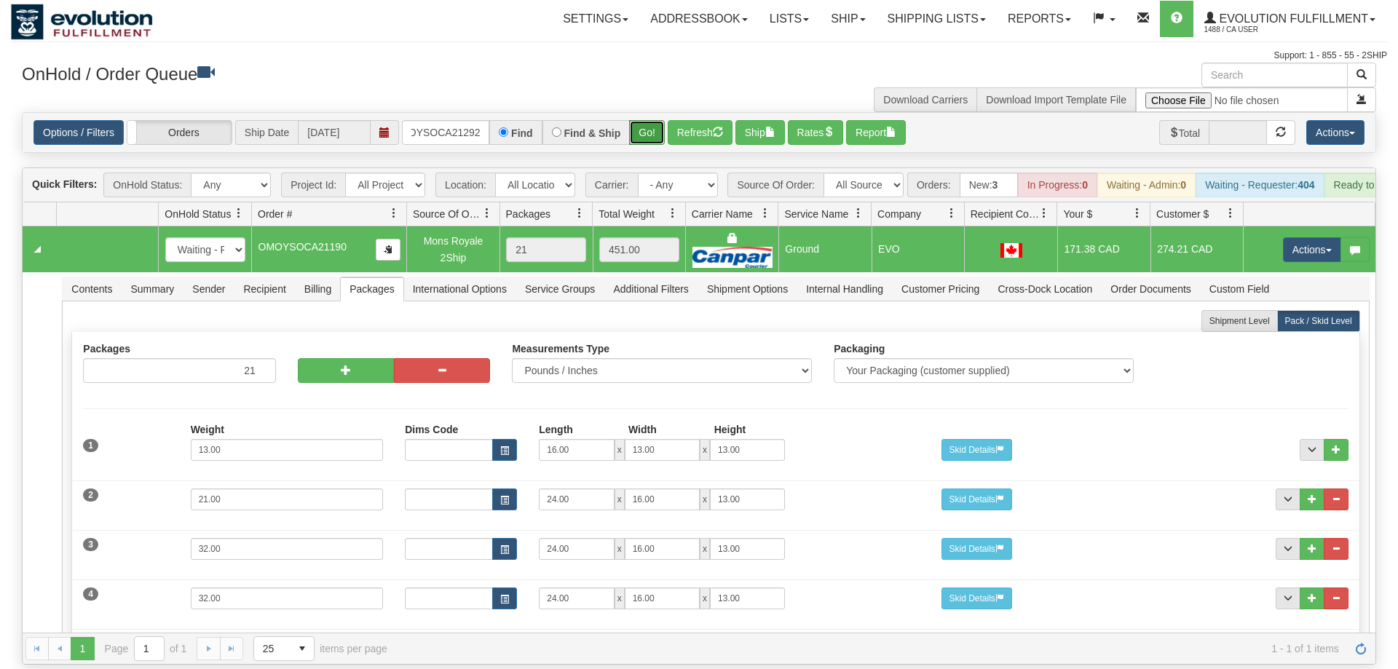
click at [642, 120] on button "Go!" at bounding box center [647, 132] width 36 height 25
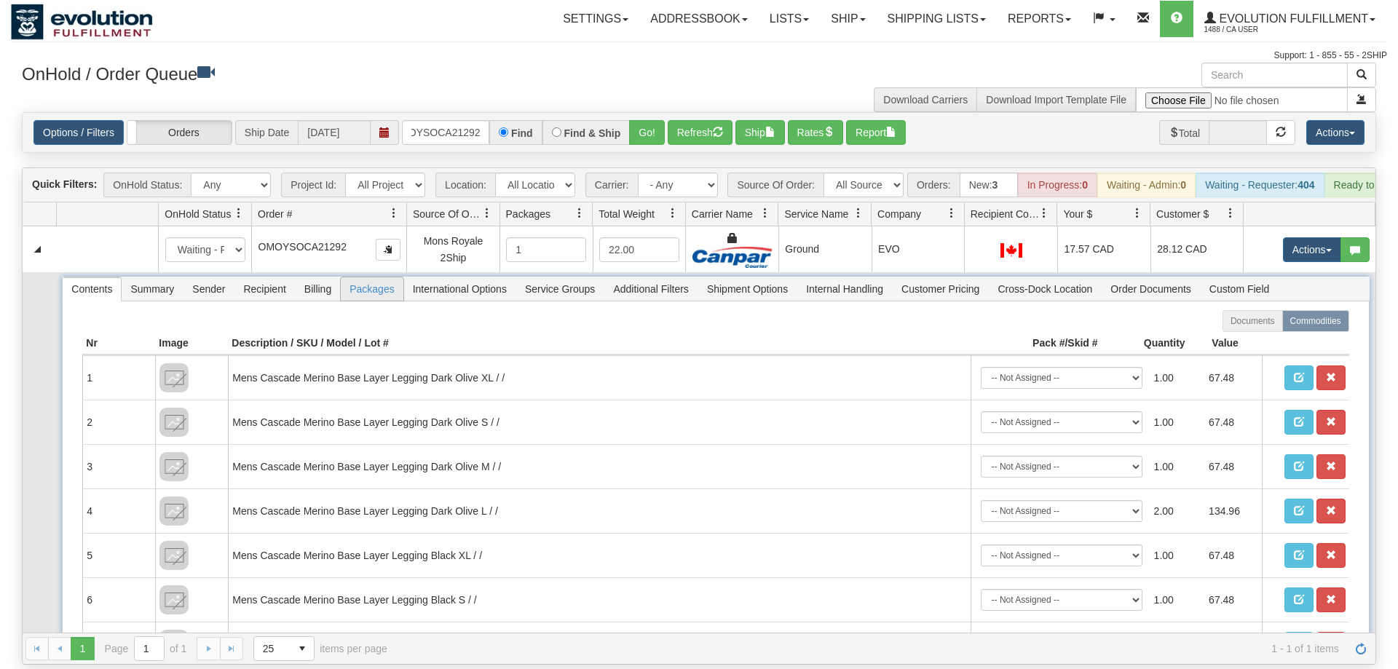
click at [374, 277] on span "Packages" at bounding box center [372, 288] width 62 height 23
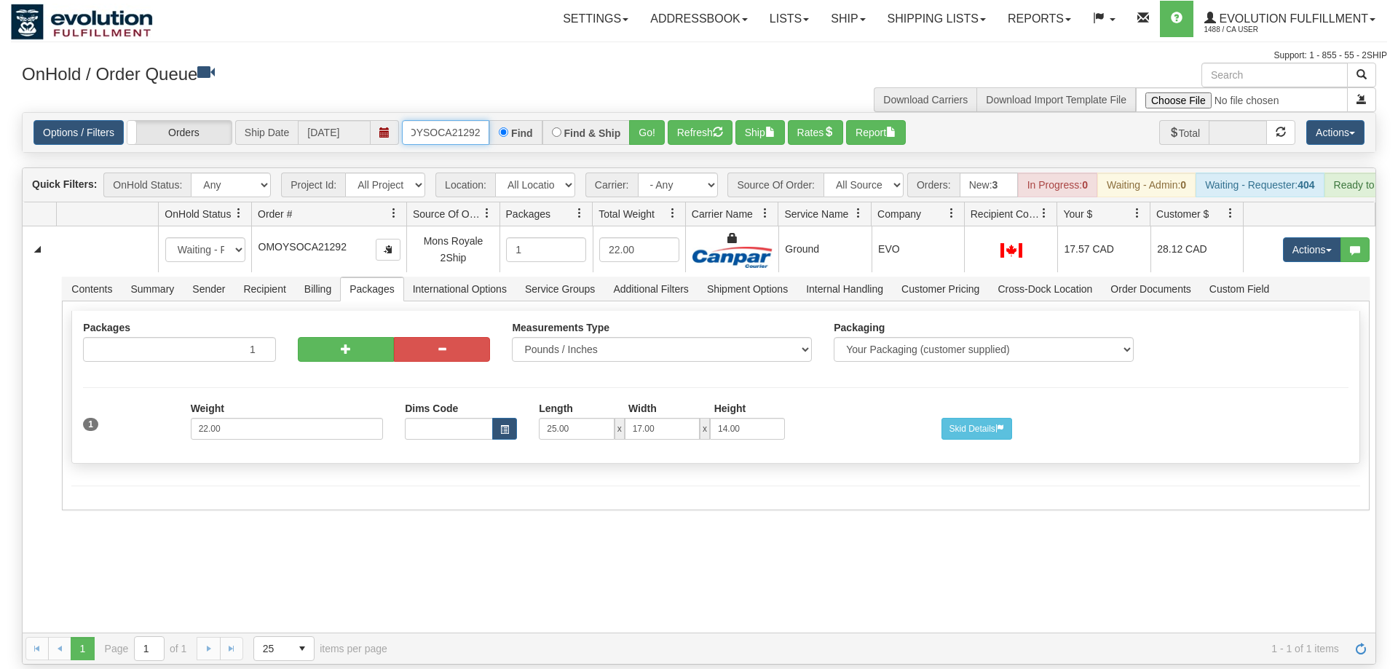
click at [444, 120] on input "OMOYSOCA21292" at bounding box center [445, 132] width 87 height 25
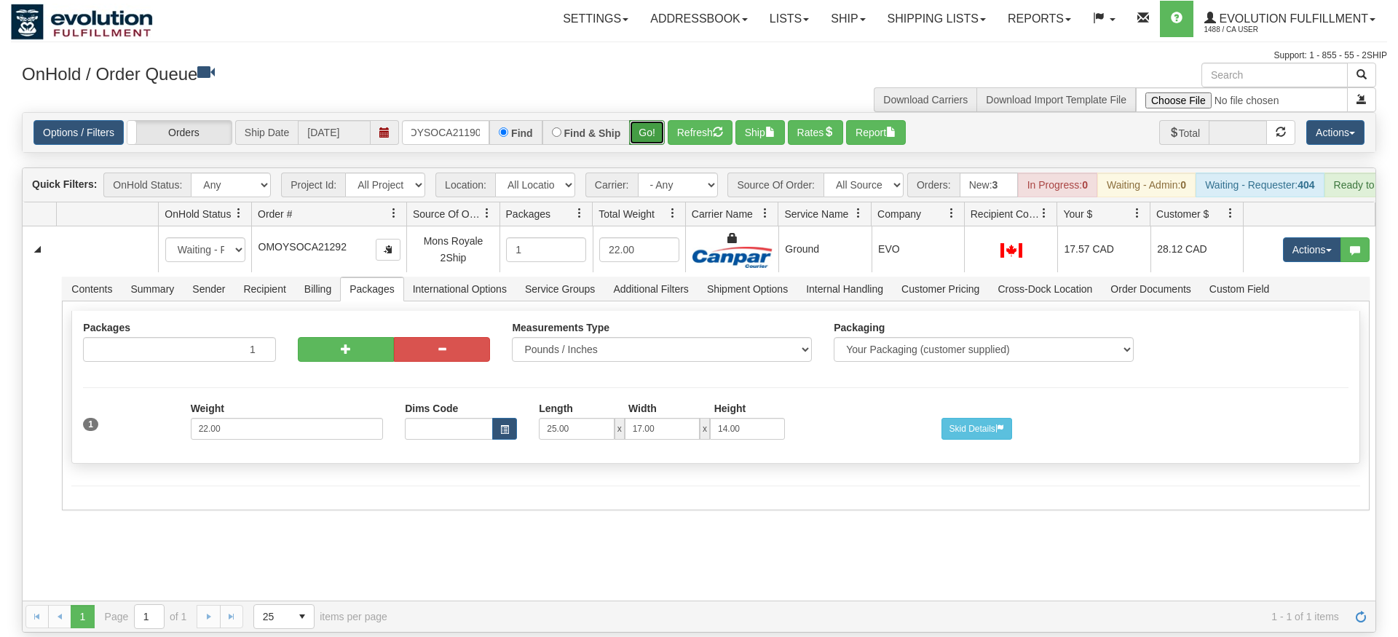
click at [647, 138] on div "Is equal to Is not equal to Contains Does not contains CAD USD EUR ZAR [PERSON_…" at bounding box center [699, 372] width 1377 height 521
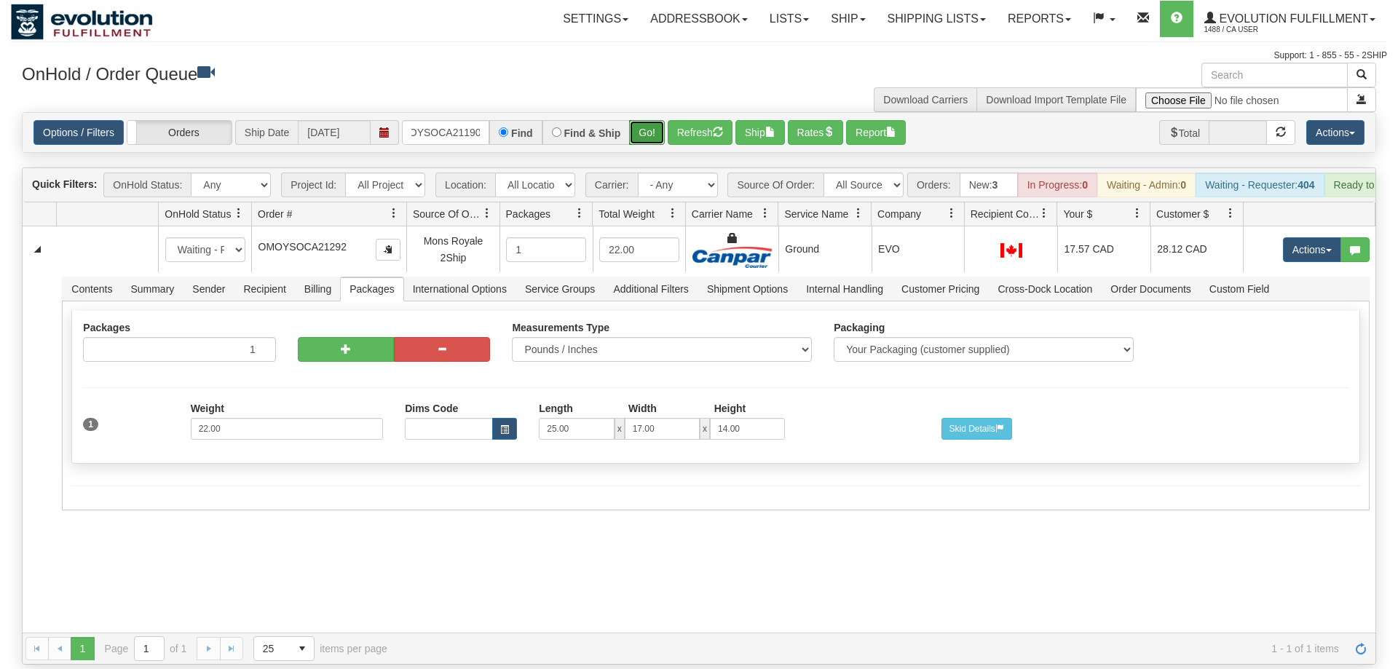
click at [650, 120] on button "Go!" at bounding box center [647, 132] width 36 height 25
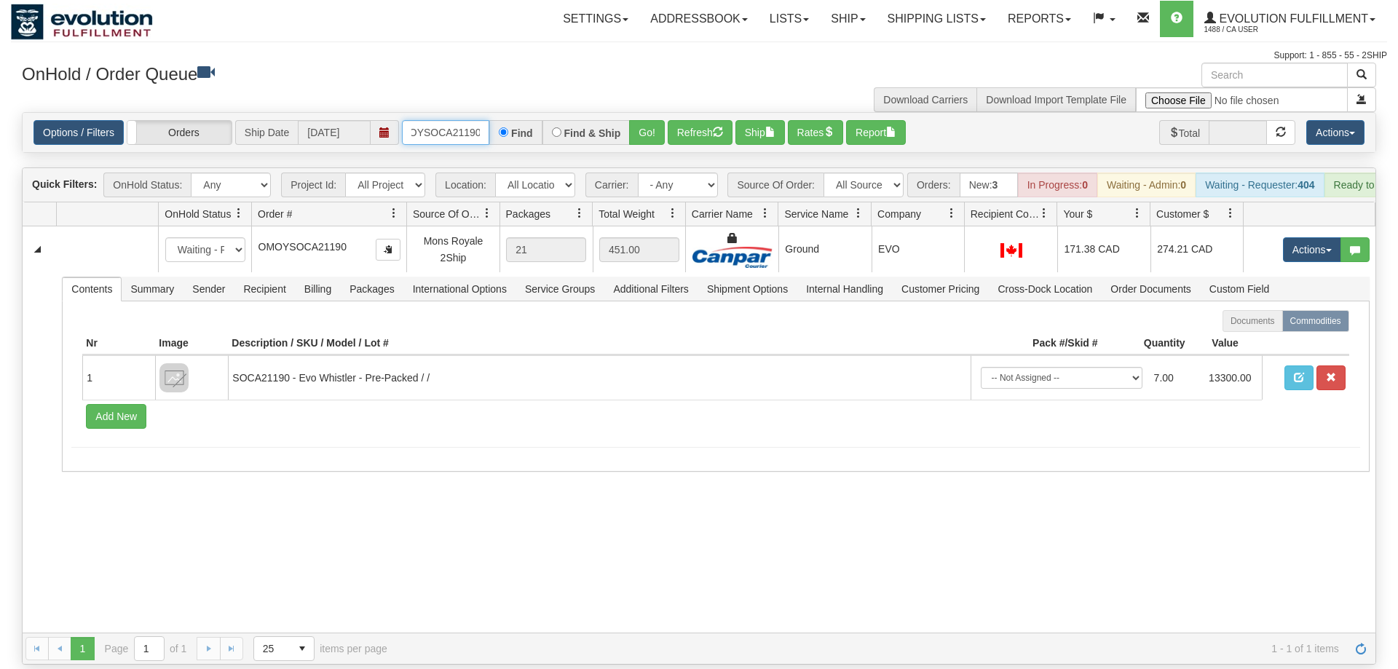
click at [444, 120] on input "OMOYSOCA21190" at bounding box center [445, 132] width 87 height 25
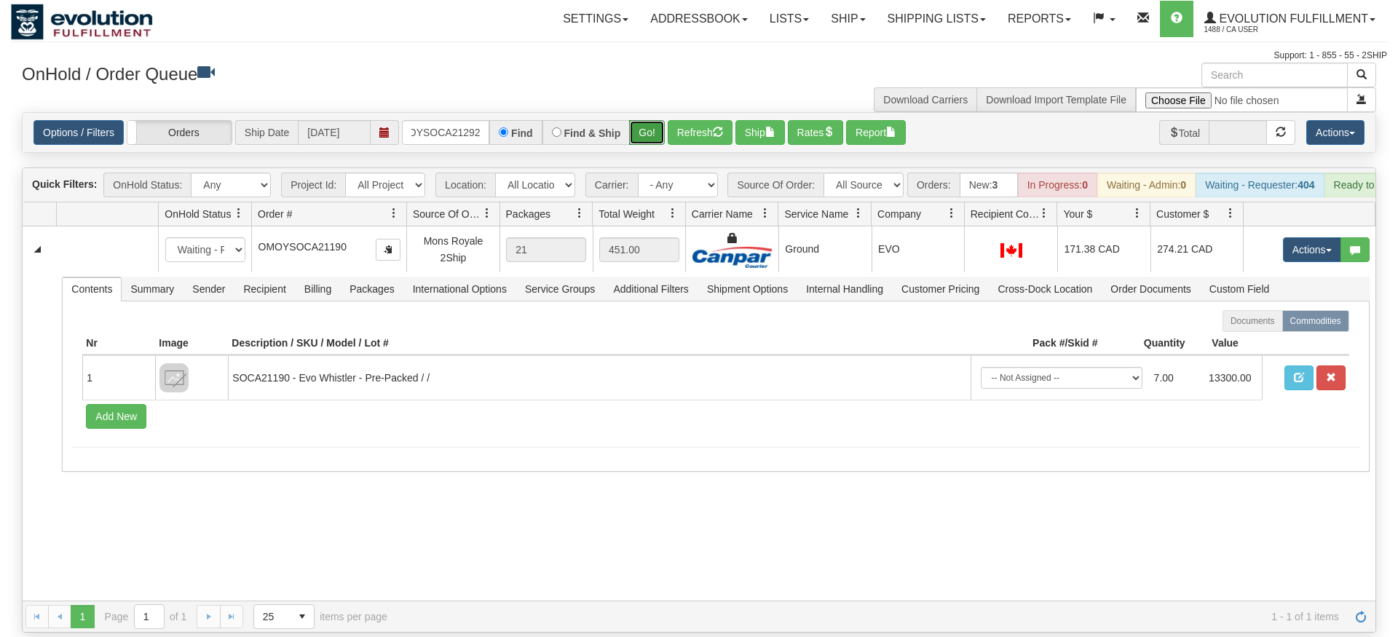
click at [646, 135] on div "Is equal to Is not equal to Contains Does not contains CAD USD EUR ZAR [PERSON_…" at bounding box center [699, 372] width 1377 height 521
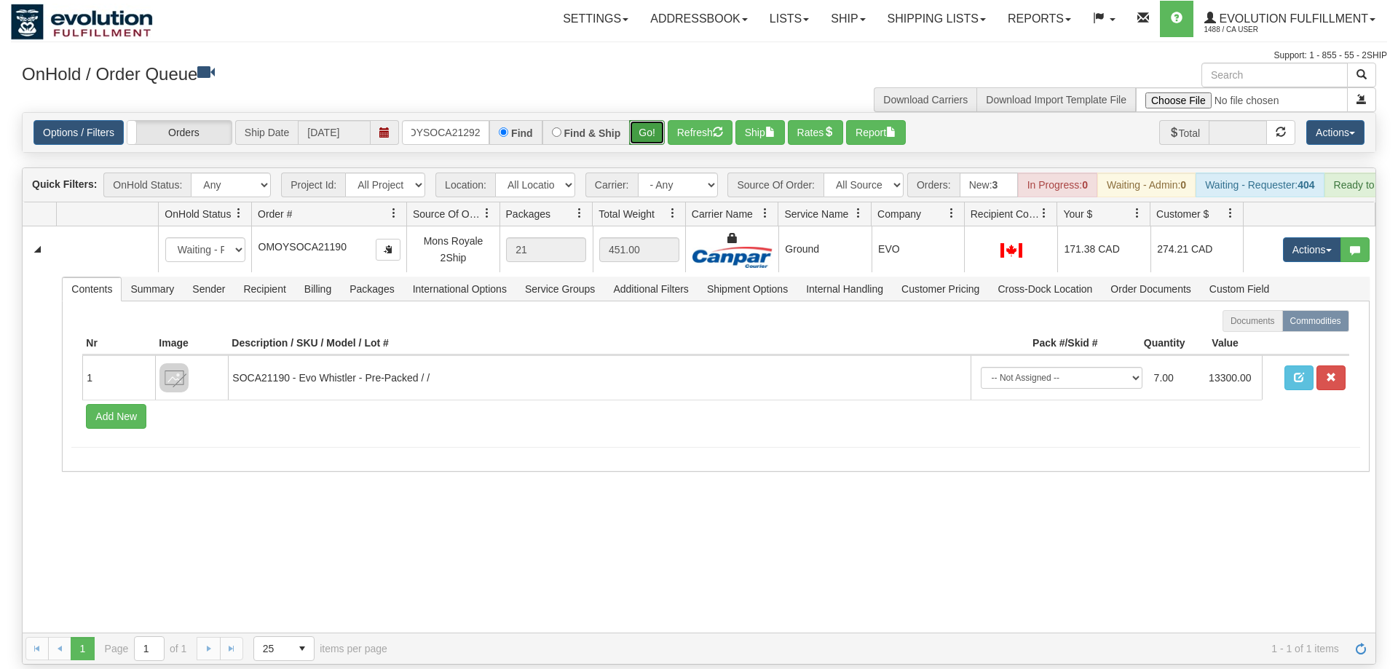
click at [642, 120] on button "Go!" at bounding box center [647, 132] width 36 height 25
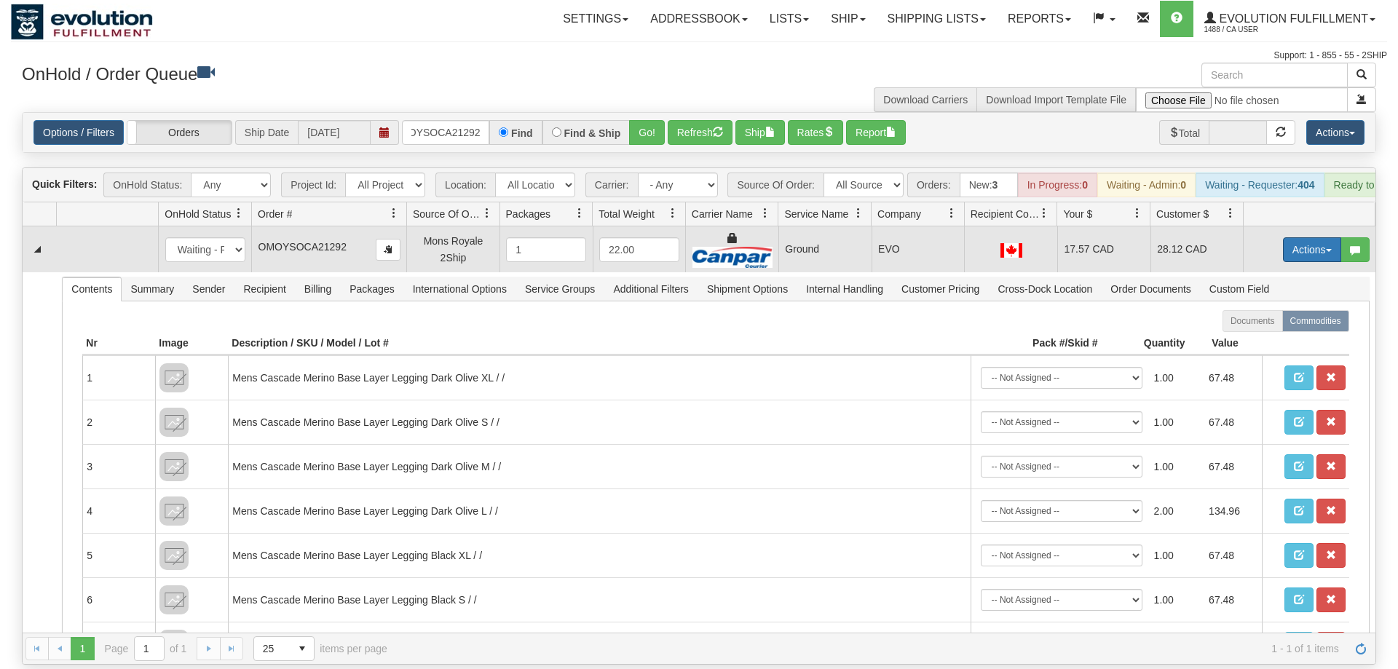
click at [1301, 237] on button "Actions" at bounding box center [1312, 249] width 58 height 25
click at [1253, 347] on span "Delete" at bounding box center [1258, 353] width 39 height 12
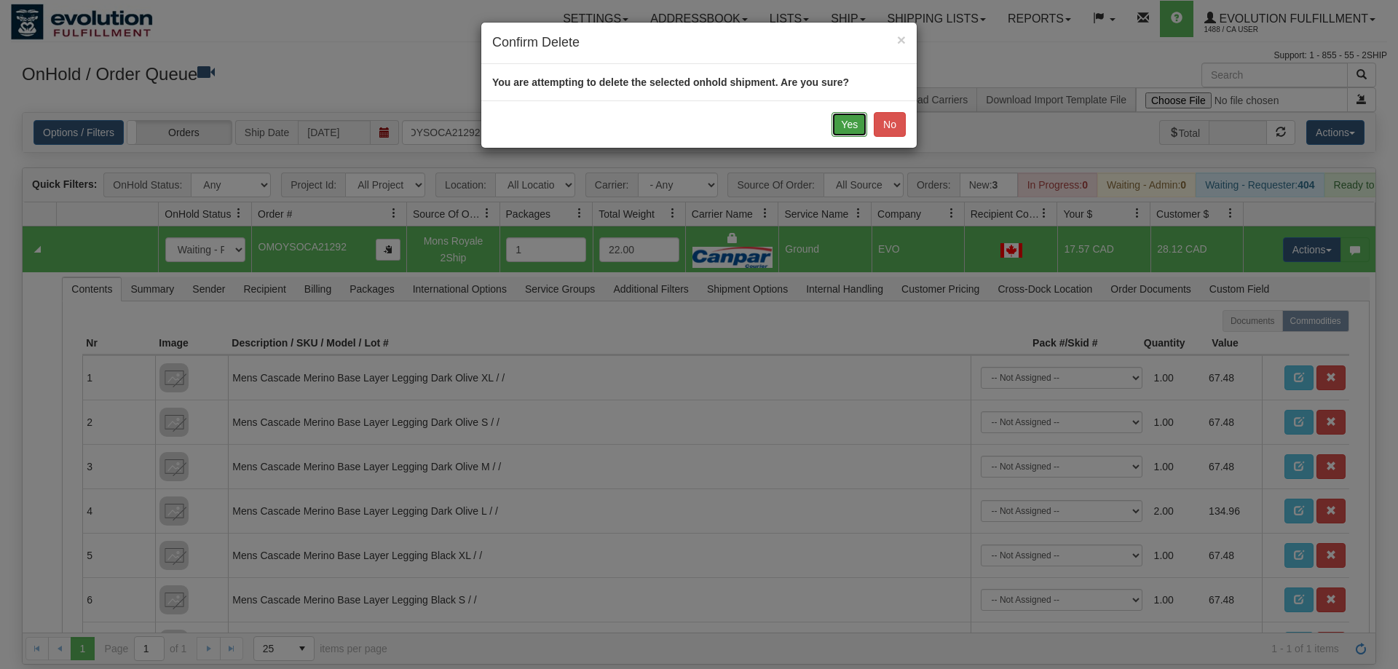
click at [858, 126] on button "Yes" at bounding box center [850, 124] width 36 height 25
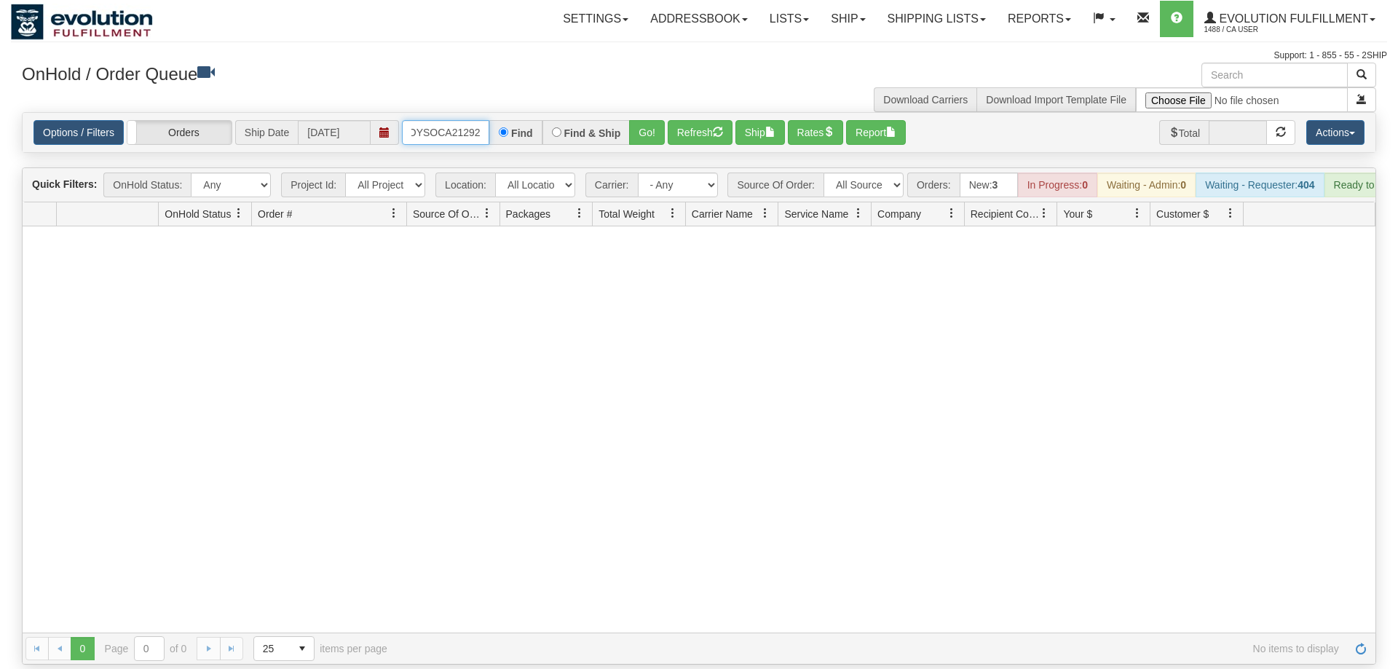
click at [438, 120] on input "OMOYSOCA21292" at bounding box center [445, 132] width 87 height 25
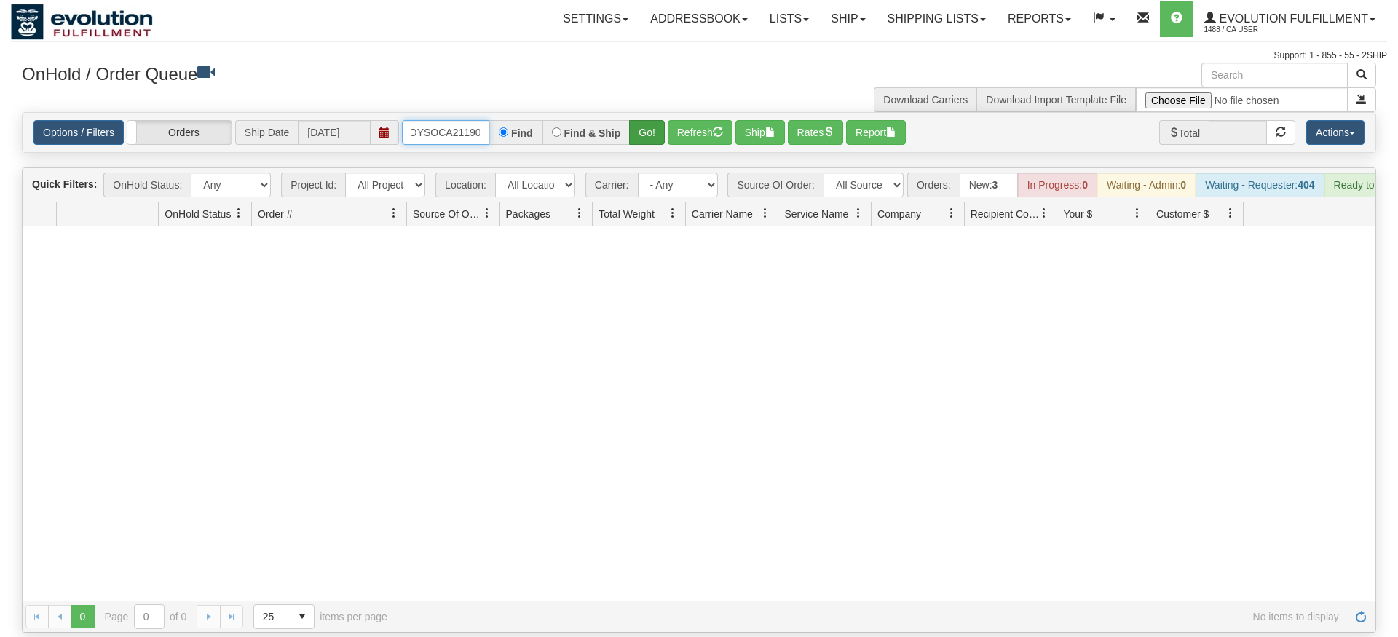
type input "OMOYSOCA21190"
click at [655, 137] on div "Is equal to Is not equal to Contains Does not contains CAD USD EUR ZAR [PERSON_…" at bounding box center [699, 372] width 1377 height 521
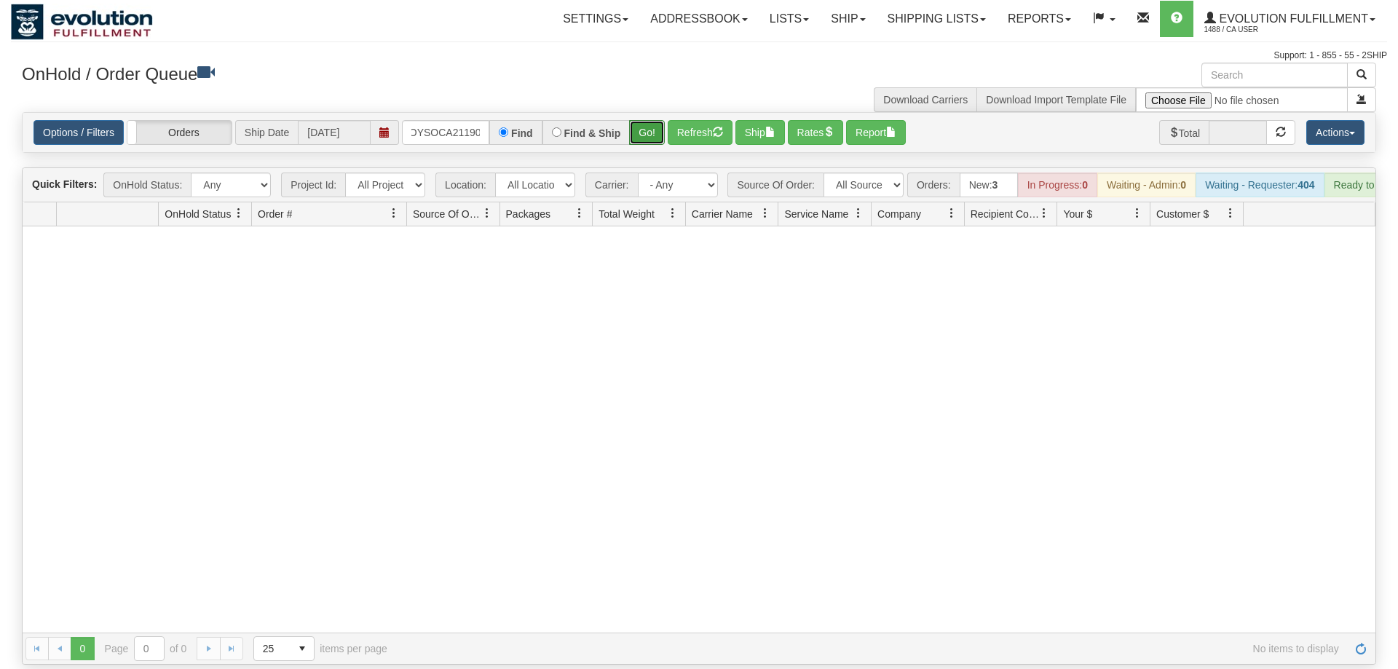
click at [654, 120] on button "Go!" at bounding box center [647, 132] width 36 height 25
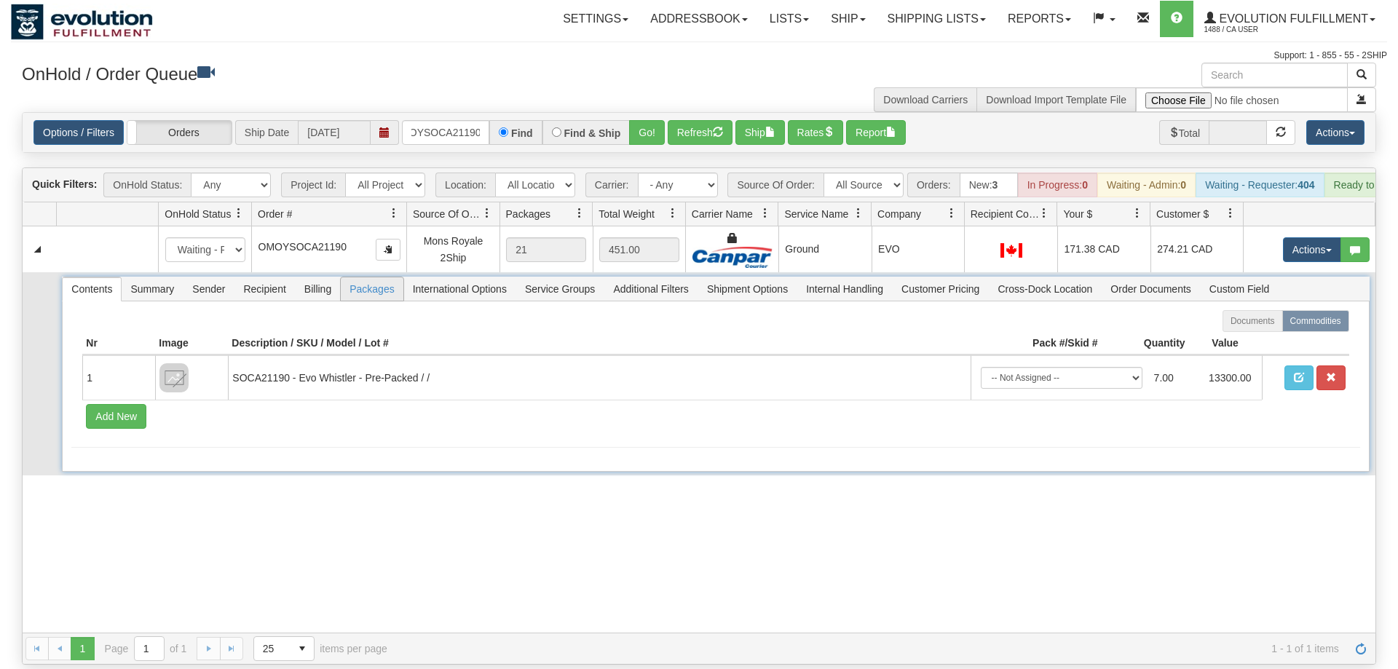
click at [367, 277] on span "Packages" at bounding box center [372, 288] width 62 height 23
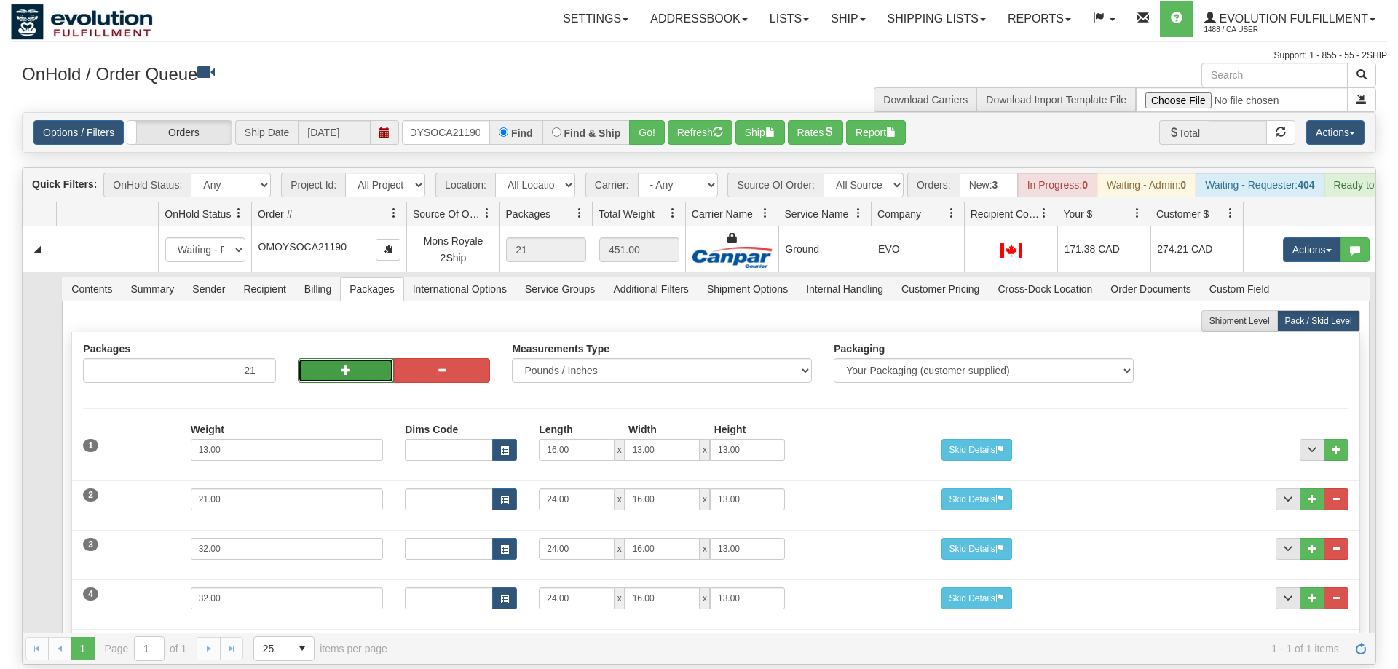
click at [340, 358] on button "button" at bounding box center [346, 370] width 96 height 25
click at [422, 358] on button "button" at bounding box center [442, 370] width 96 height 25
type input "21"
click at [335, 358] on button "button" at bounding box center [346, 370] width 96 height 25
type input "22"
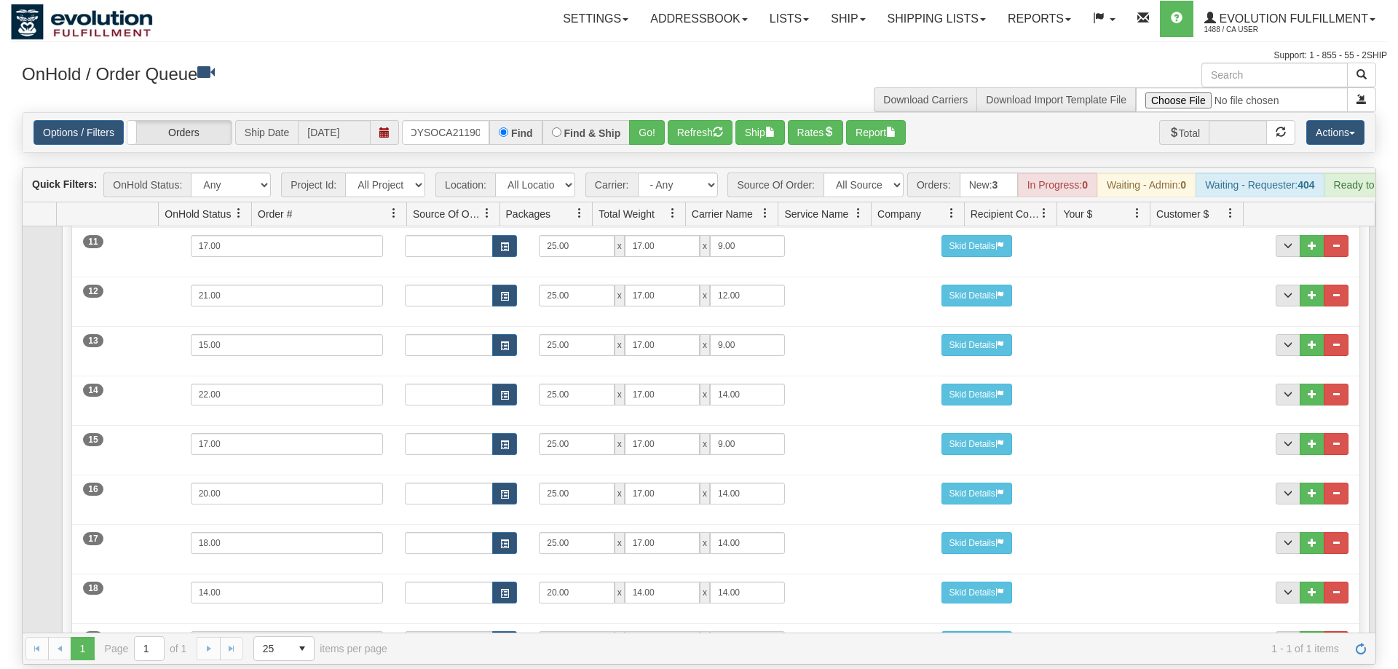
scroll to position [969, 0]
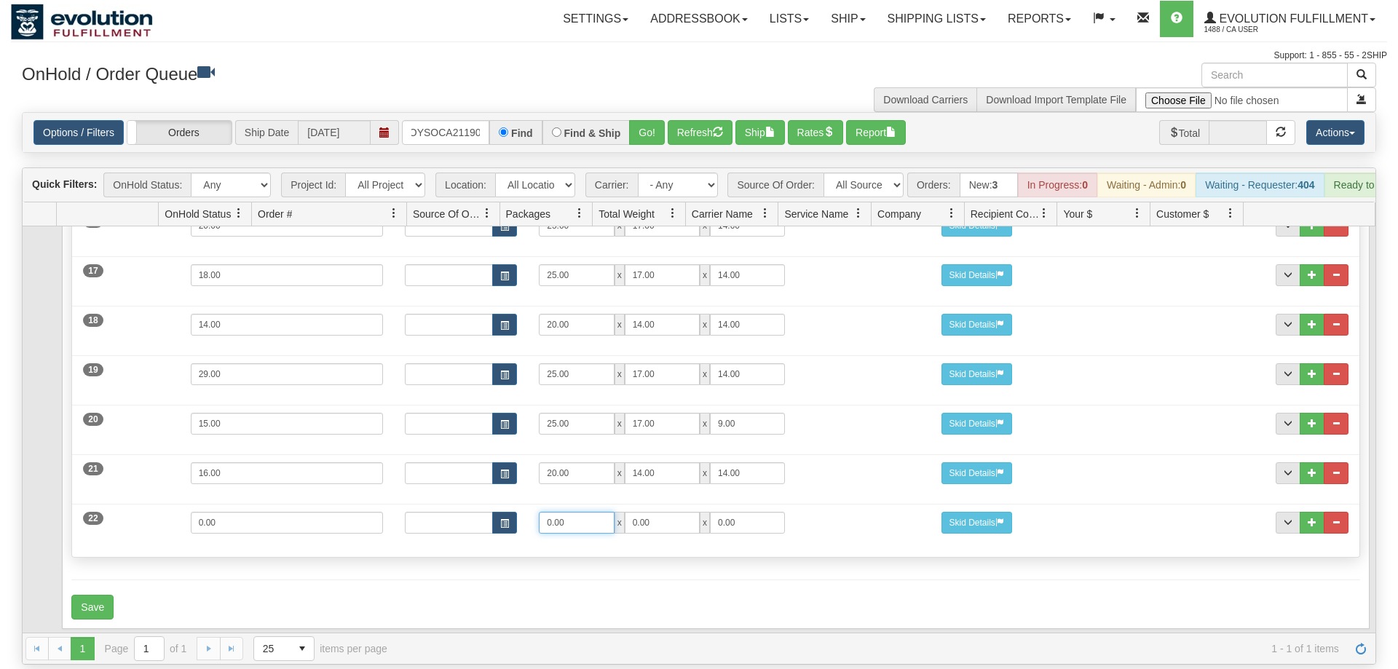
drag, startPoint x: 579, startPoint y: 504, endPoint x: 383, endPoint y: 504, distance: 195.9
click at [539, 512] on input "0.00" at bounding box center [576, 523] width 75 height 22
type input "25"
type input "17"
type input "14"
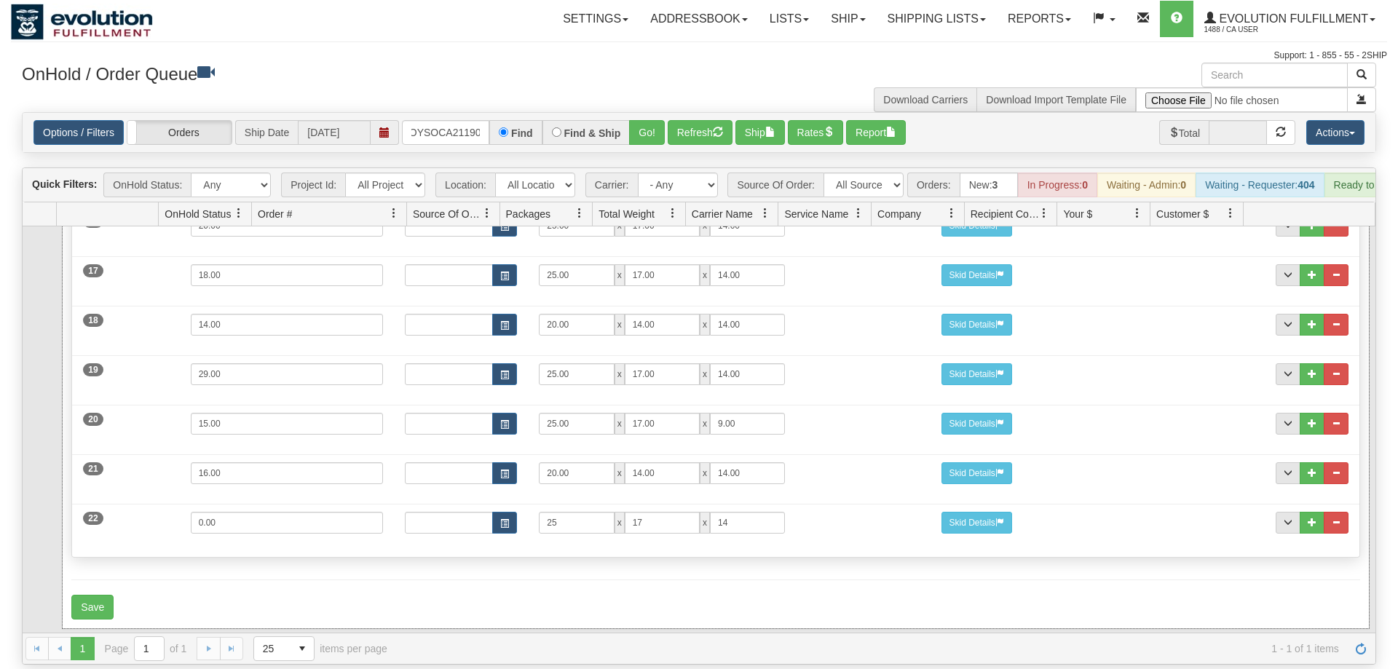
click at [281, 497] on div "22 Weight 0.00 Dims Code Length Width Height 25 x 17 x 14" at bounding box center [715, 521] width 1287 height 49
drag, startPoint x: 277, startPoint y: 497, endPoint x: 102, endPoint y: 516, distance: 176.5
click at [191, 516] on input "0.00" at bounding box center [287, 523] width 193 height 22
type input "22"
click at [143, 516] on div "22 Weight 22 Dims Code Length Width Height 25 x 17 x 14" at bounding box center [715, 521] width 1287 height 49
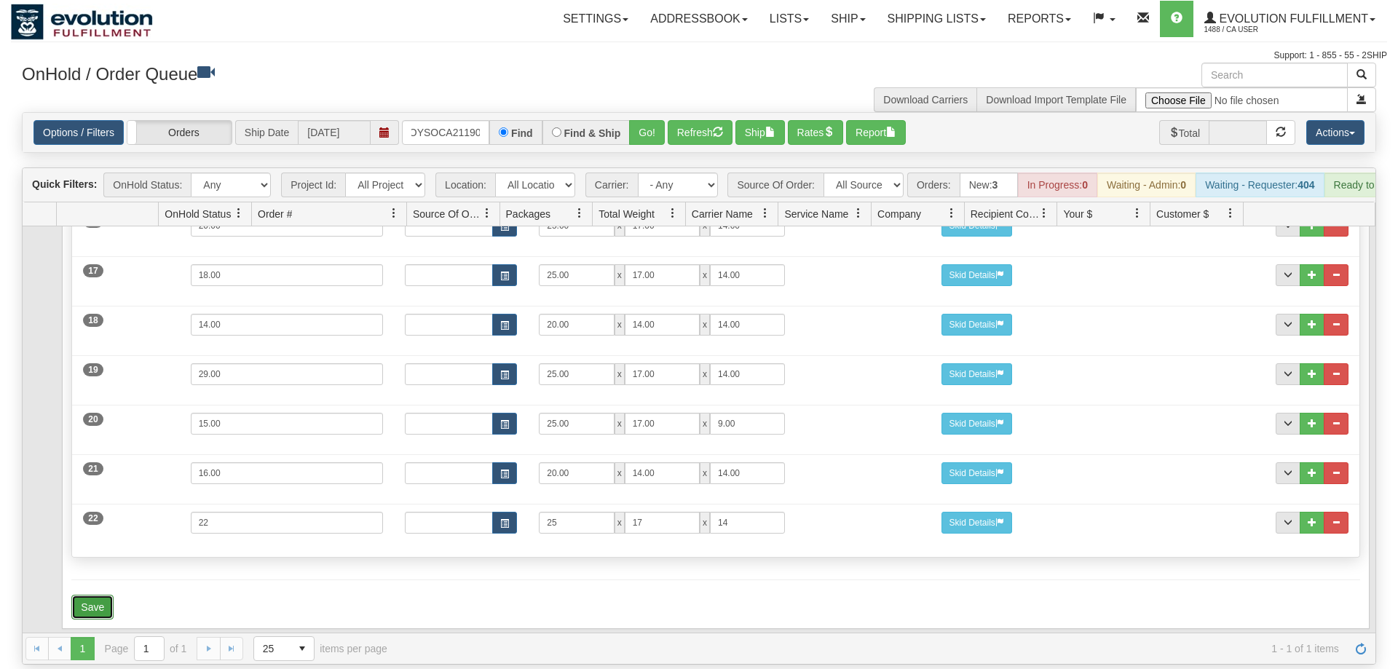
click at [95, 595] on button "Save" at bounding box center [92, 607] width 42 height 25
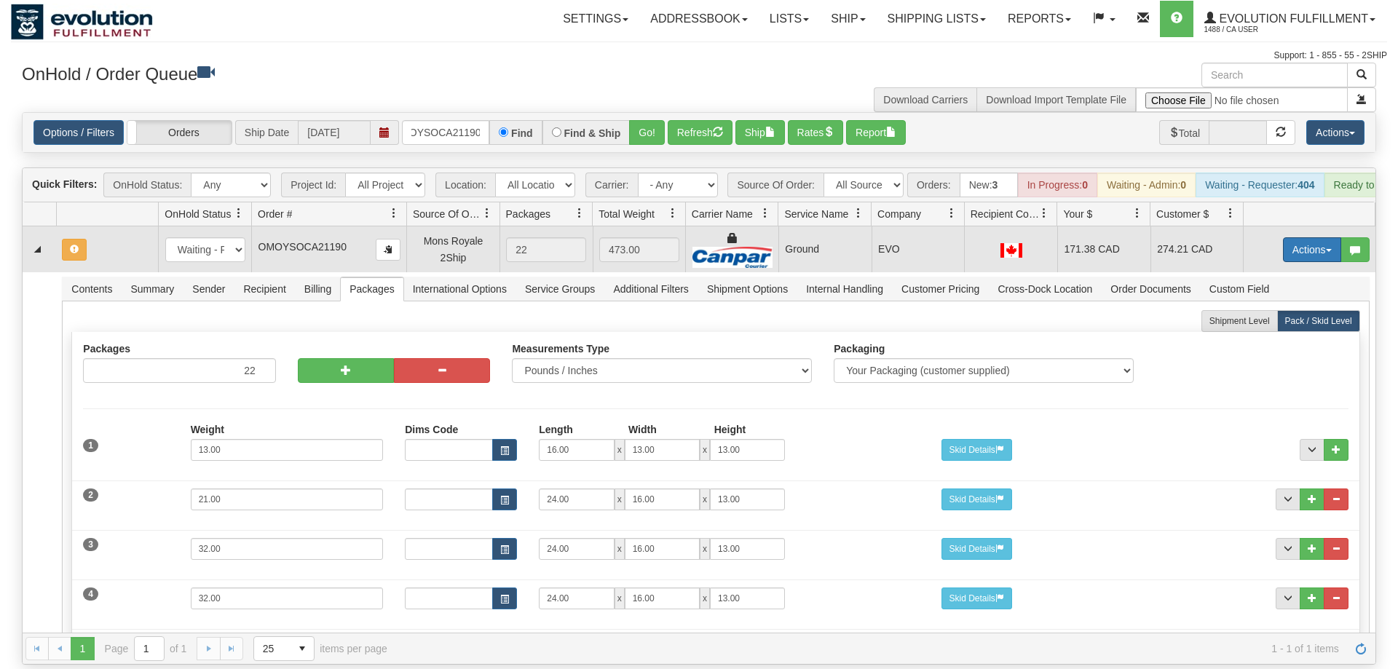
click at [1296, 237] on button "Actions" at bounding box center [1312, 249] width 58 height 25
click at [1276, 291] on span "Refresh Rates" at bounding box center [1276, 297] width 75 height 12
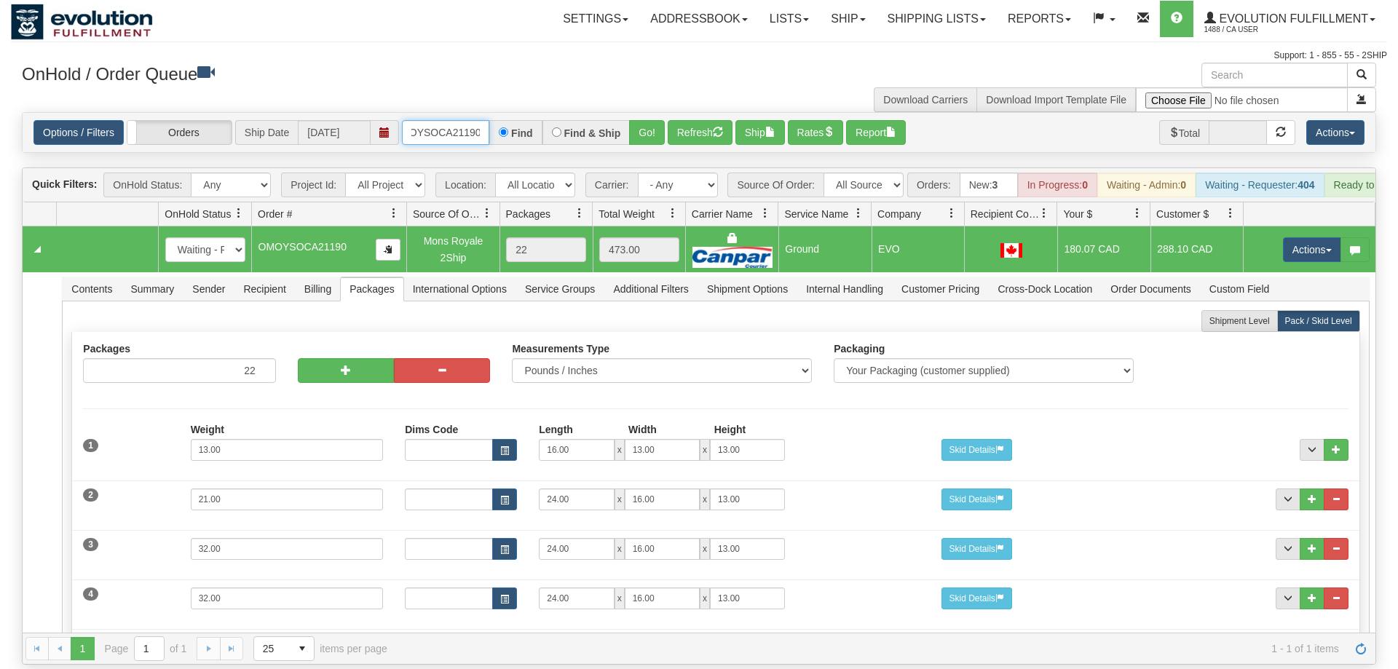
click at [448, 120] on input "OMOYSOCA21190" at bounding box center [445, 132] width 87 height 25
drag, startPoint x: 652, startPoint y: 111, endPoint x: 644, endPoint y: 106, distance: 9.9
click at [651, 143] on div "Is equal to Is not equal to Contains Does not contains CAD USD EUR ZAR [PERSON_…" at bounding box center [699, 388] width 1377 height 553
click at [644, 120] on button "Go!" at bounding box center [647, 132] width 36 height 25
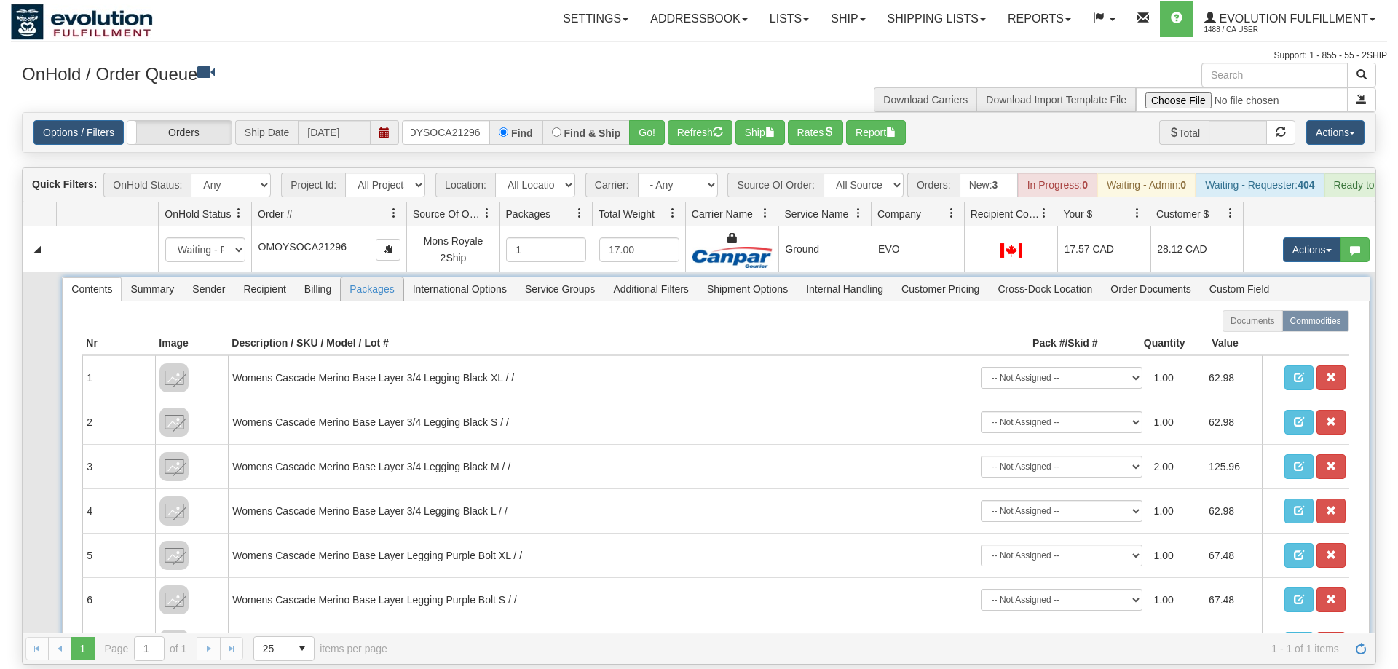
click at [369, 277] on span "Packages" at bounding box center [372, 288] width 62 height 23
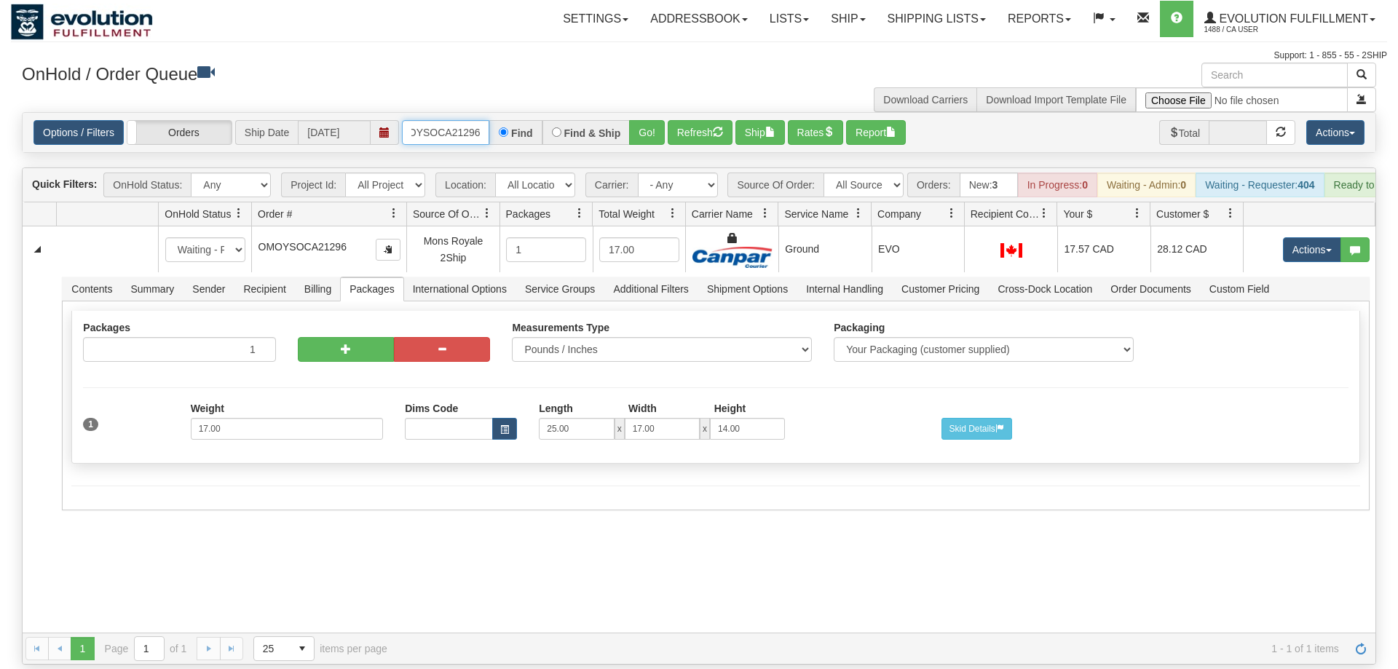
click at [427, 120] on input "OMOYSOCA21296" at bounding box center [445, 132] width 87 height 25
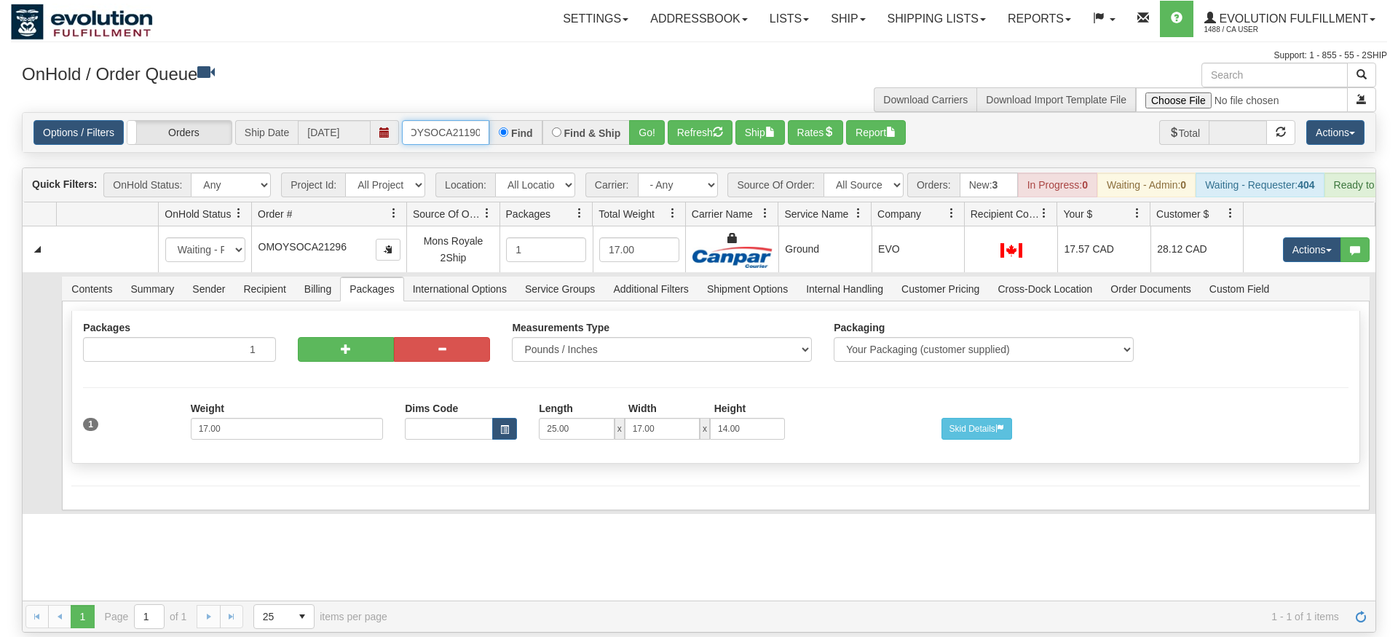
type input "OMOYSOCA21190"
click at [1287, 256] on tbody "31673146 EVOLUTION V3 91241348 91241352 New In Progress Waiting - Admin Waiting…" at bounding box center [699, 371] width 1353 height 288
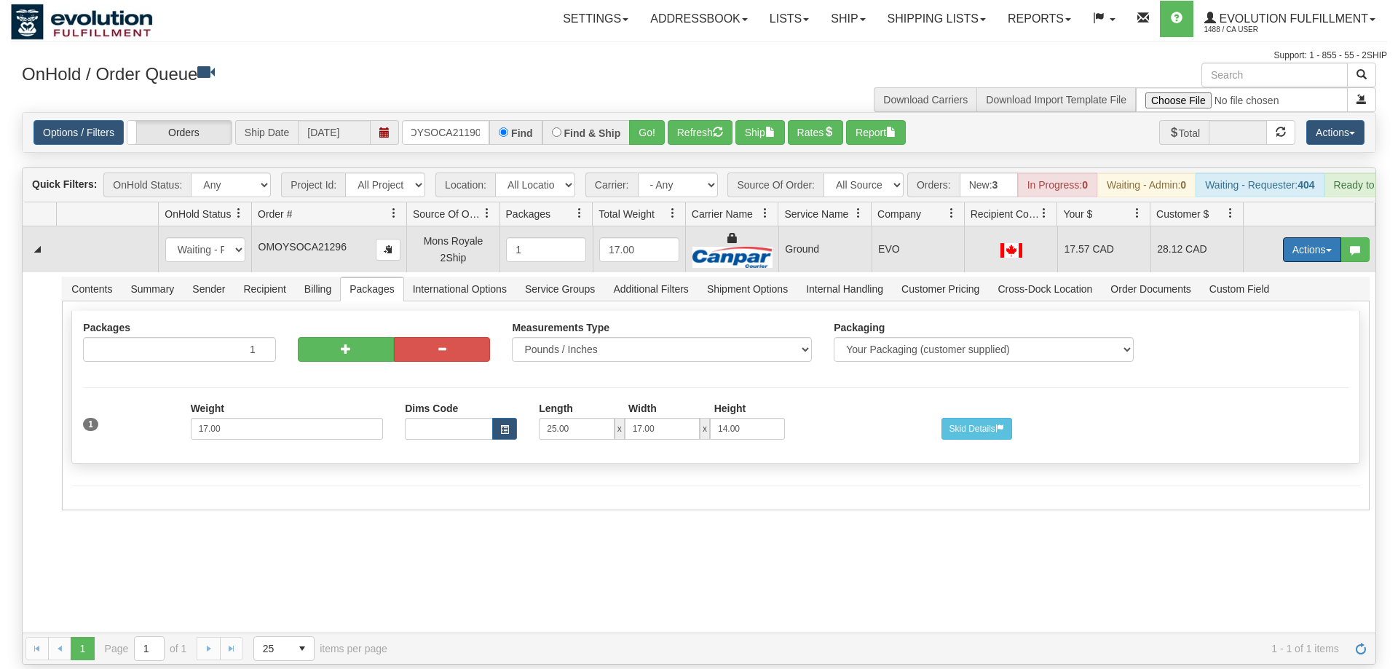
click at [1294, 247] on td "Actions Open Refresh Rates Rate All Services Ship Delete Edit Items" at bounding box center [1309, 250] width 133 height 46
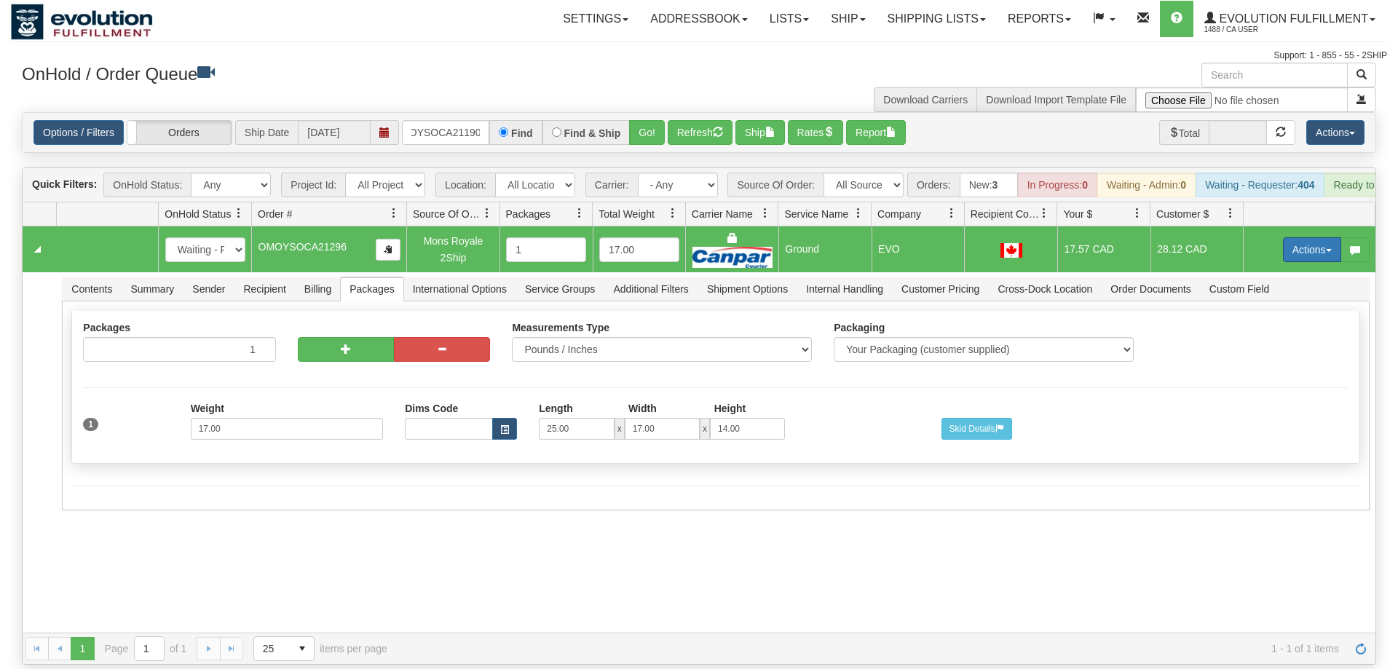
click at [1301, 238] on button "Actions" at bounding box center [1312, 249] width 58 height 25
click at [1266, 347] on span "Delete" at bounding box center [1258, 353] width 39 height 12
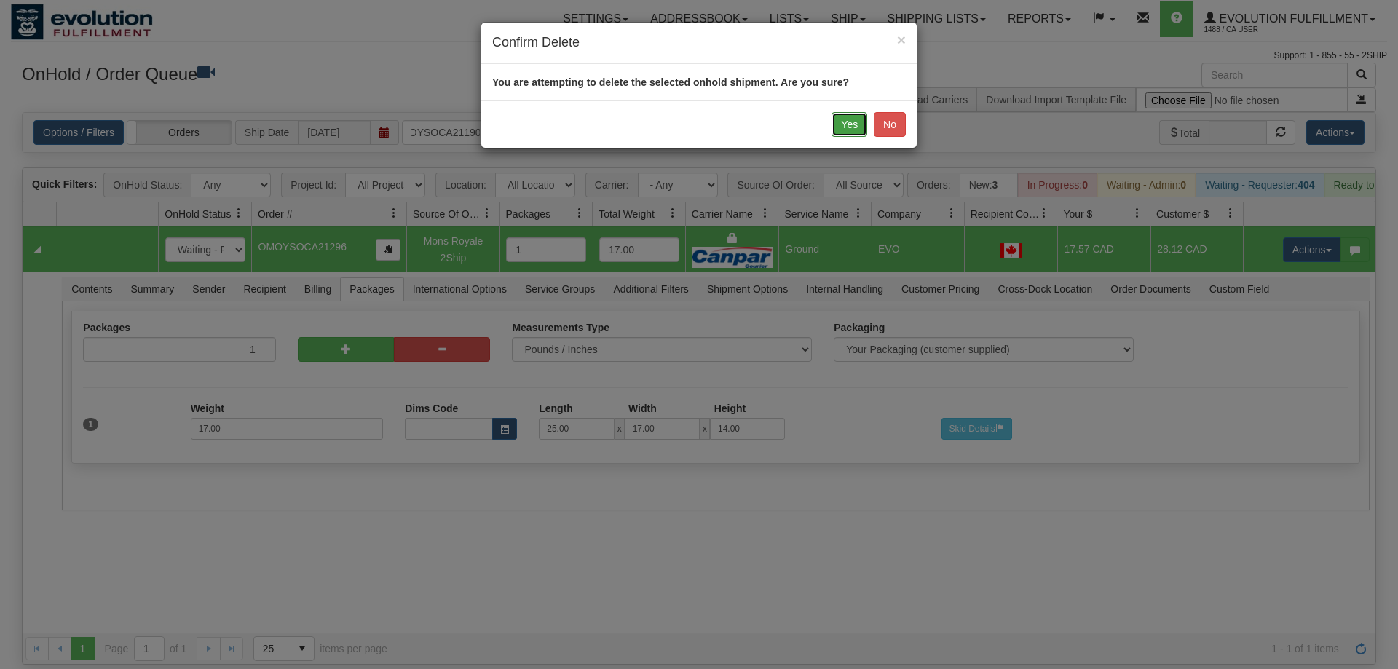
click at [854, 124] on button "Yes" at bounding box center [850, 124] width 36 height 25
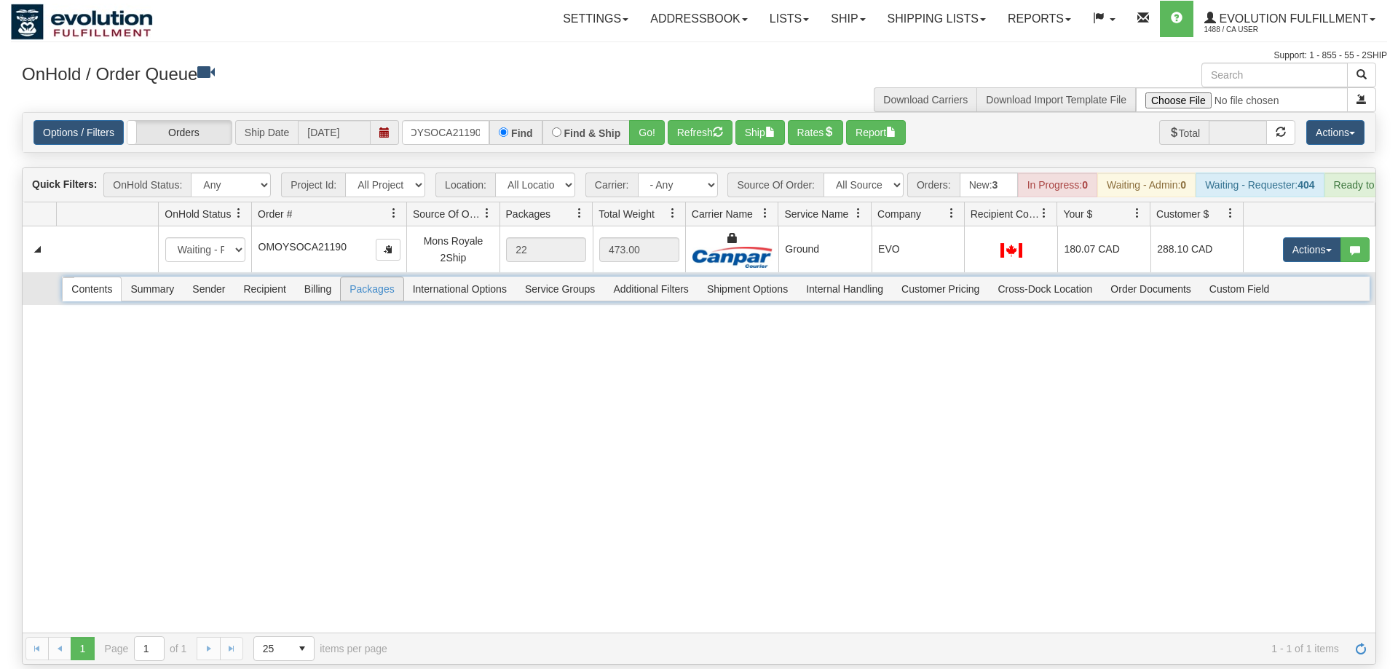
click at [382, 277] on span "Packages" at bounding box center [372, 288] width 62 height 23
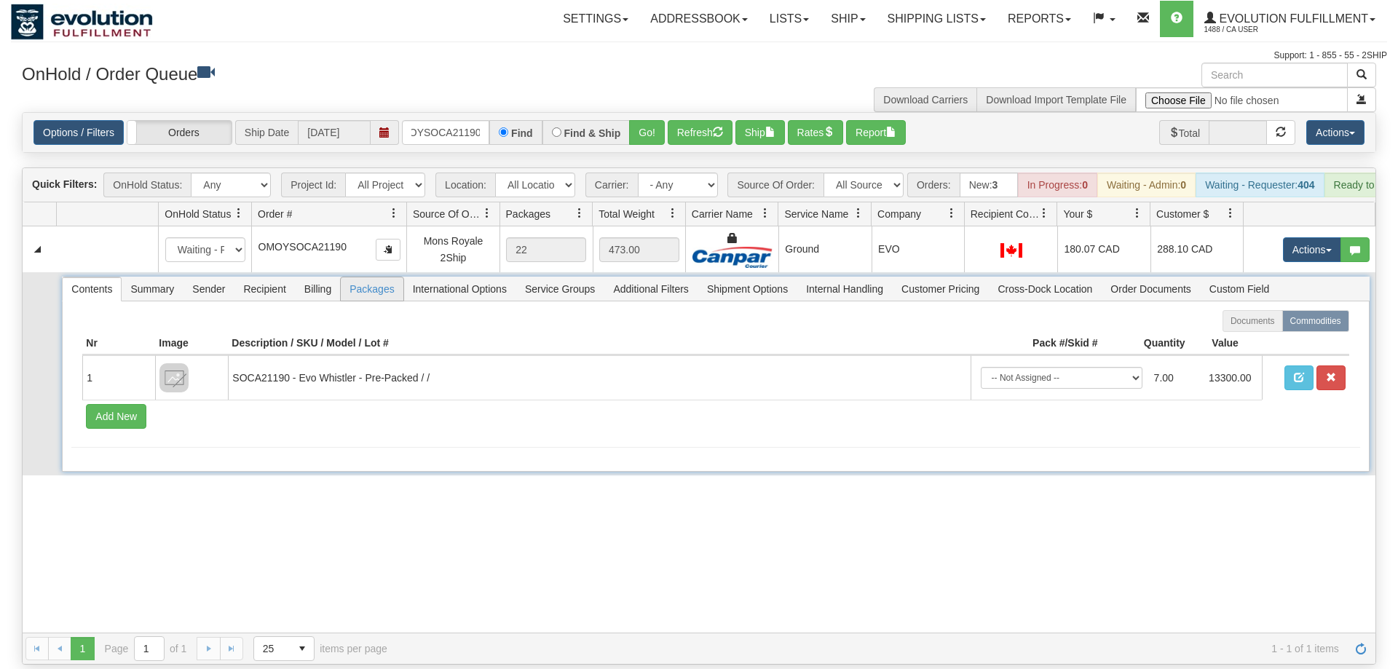
click at [382, 277] on span "Packages" at bounding box center [372, 288] width 62 height 23
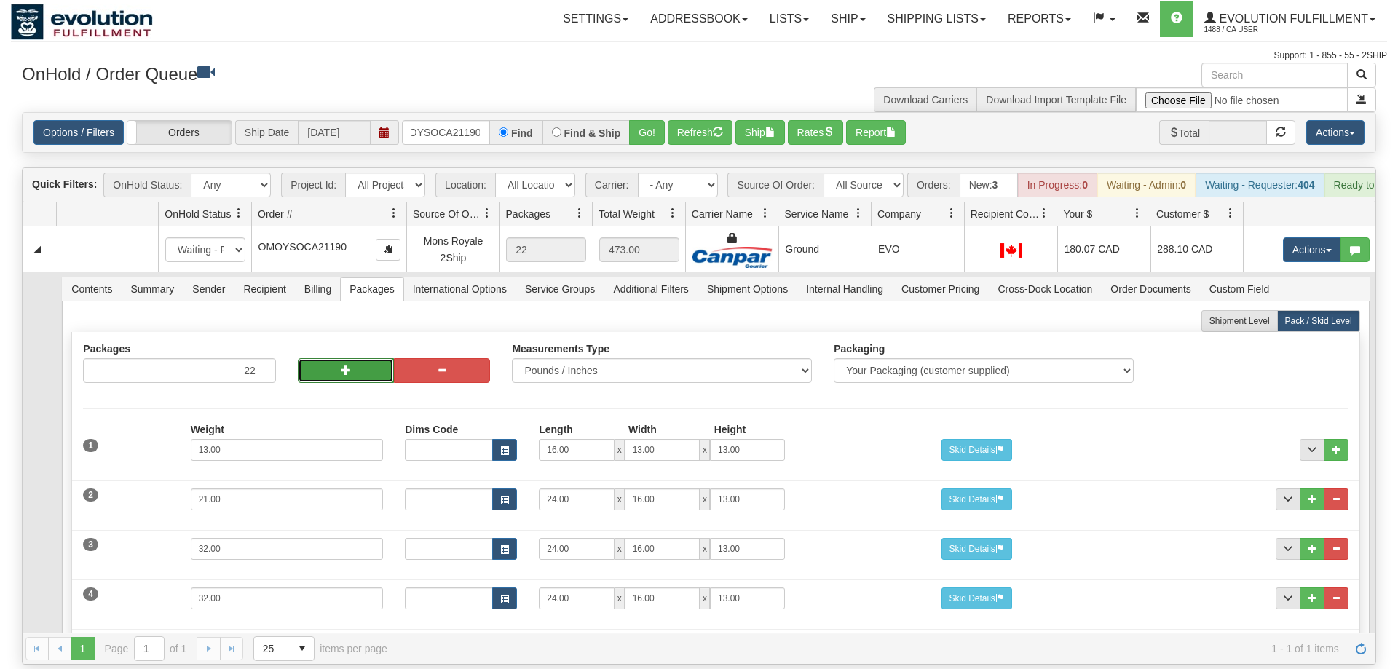
click at [363, 358] on button "button" at bounding box center [346, 370] width 96 height 25
click at [444, 365] on span "button" at bounding box center [442, 370] width 10 height 10
type input "22"
click at [347, 358] on button "button" at bounding box center [346, 370] width 96 height 25
type input "23"
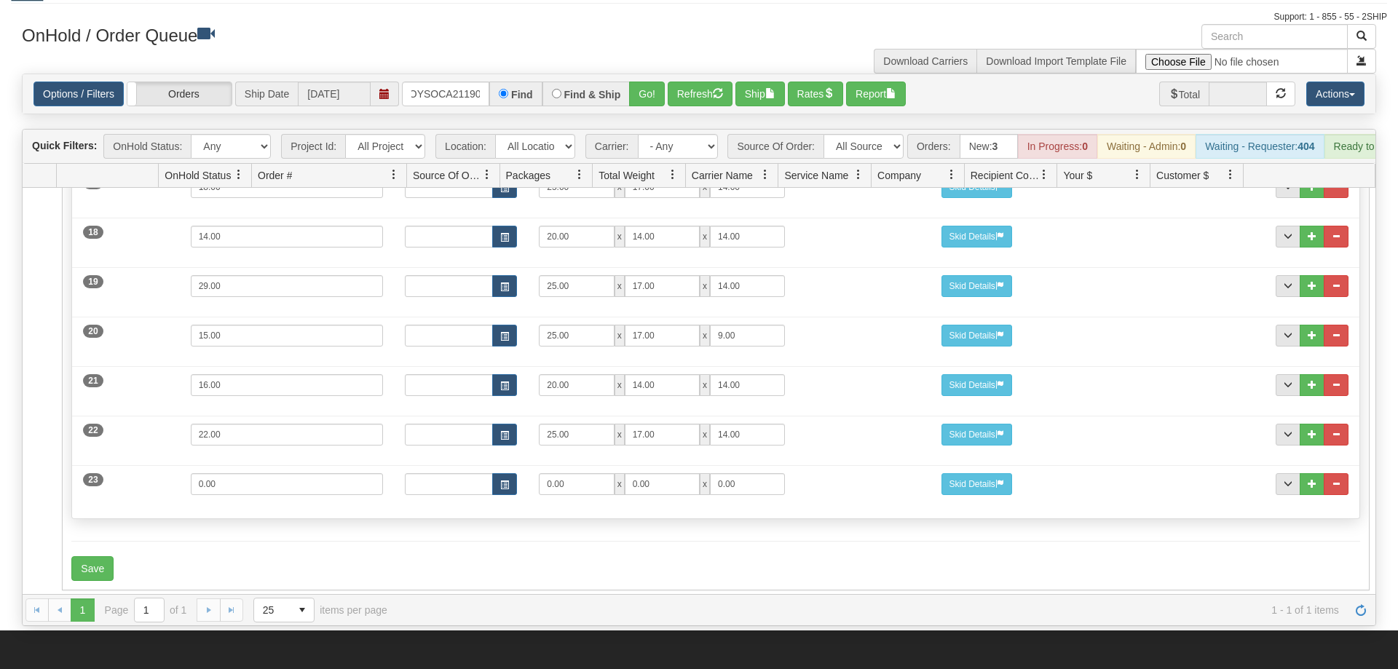
scroll to position [149, 0]
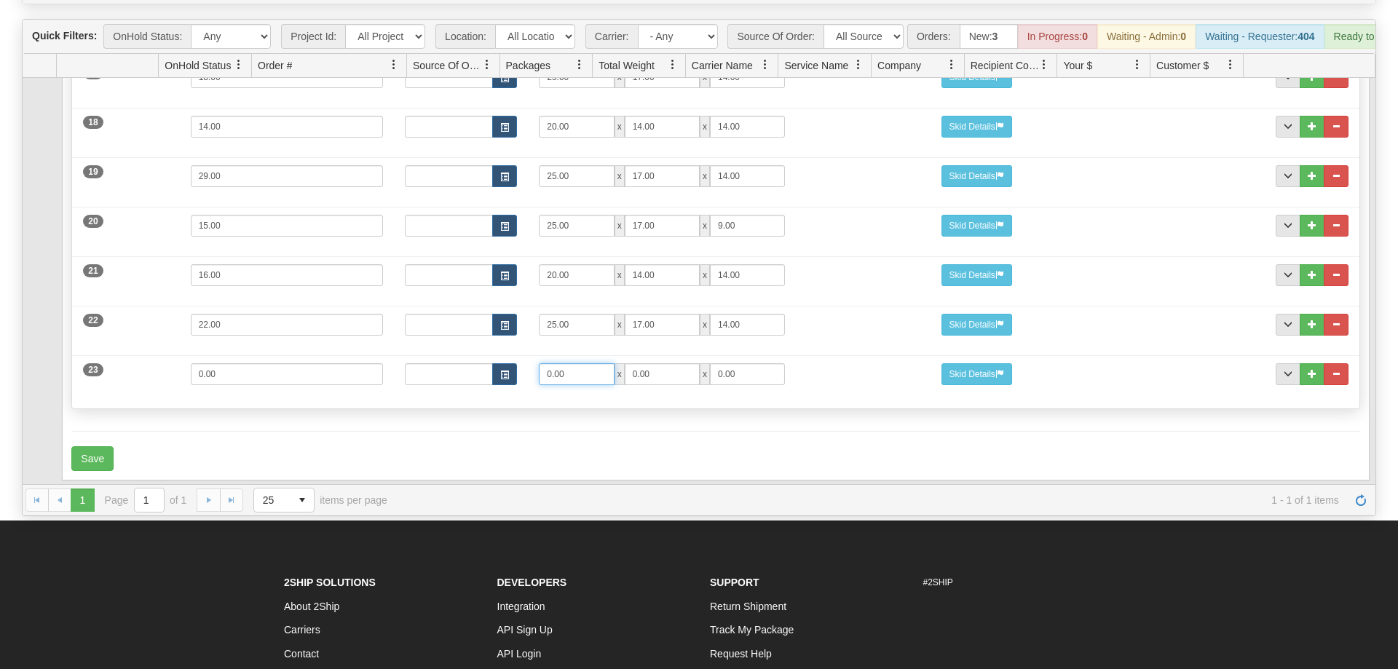
drag, startPoint x: 489, startPoint y: 352, endPoint x: 449, endPoint y: 351, distance: 40.1
click at [539, 363] on input "0.00" at bounding box center [576, 374] width 75 height 22
type input "25"
type input "17"
type input "14"
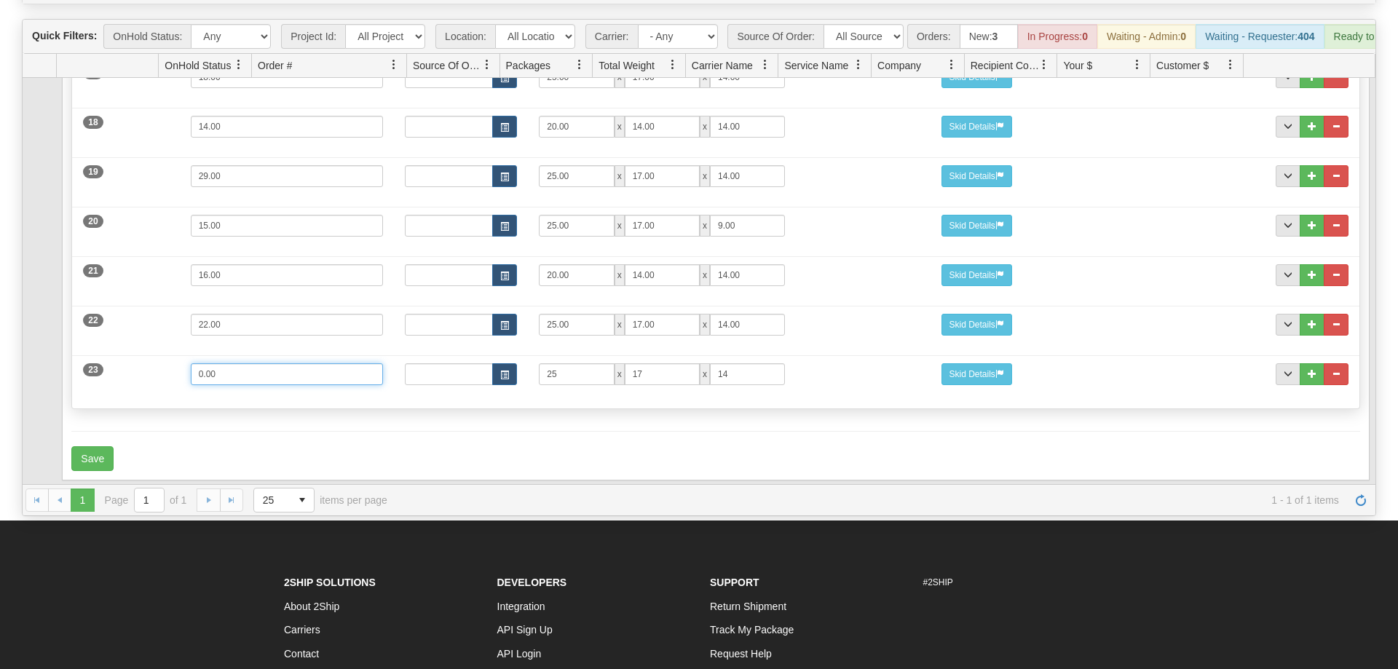
drag, startPoint x: 284, startPoint y: 354, endPoint x: 85, endPoint y: 353, distance: 198.8
click at [191, 363] on input "0.00" at bounding box center [287, 374] width 193 height 22
type input "17"
click at [101, 446] on button "Save" at bounding box center [92, 458] width 42 height 25
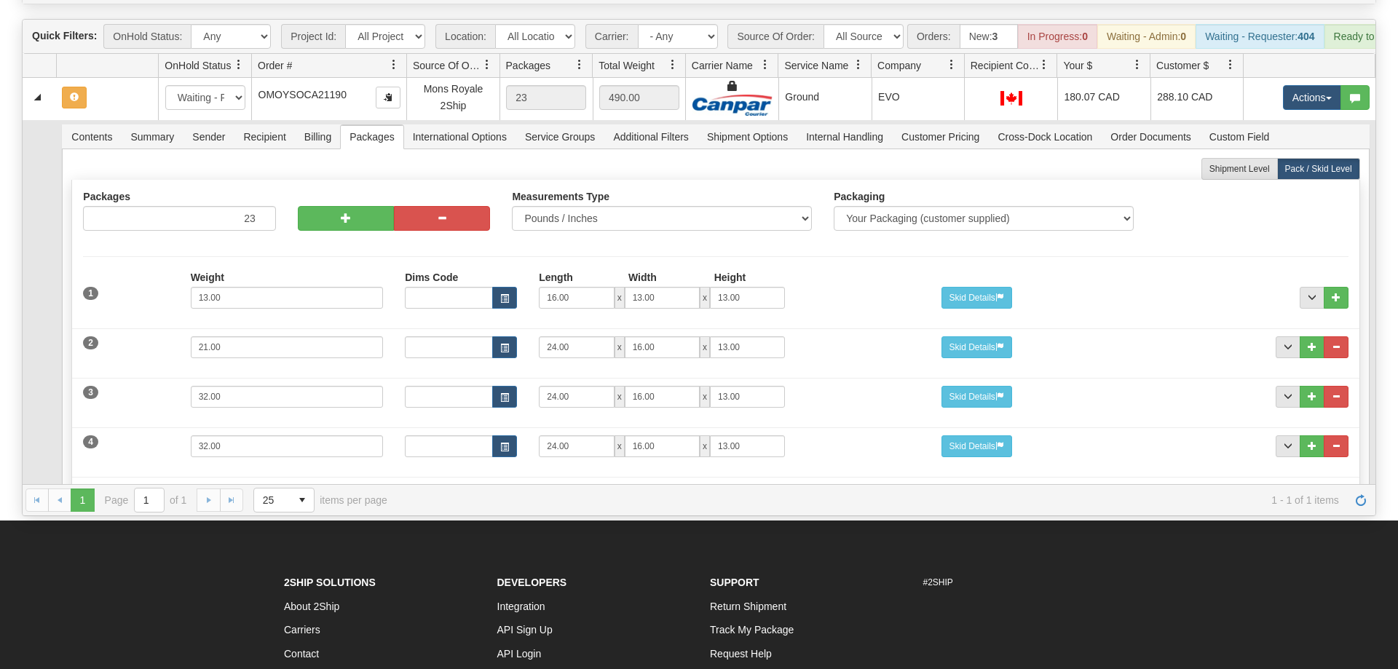
scroll to position [0, 0]
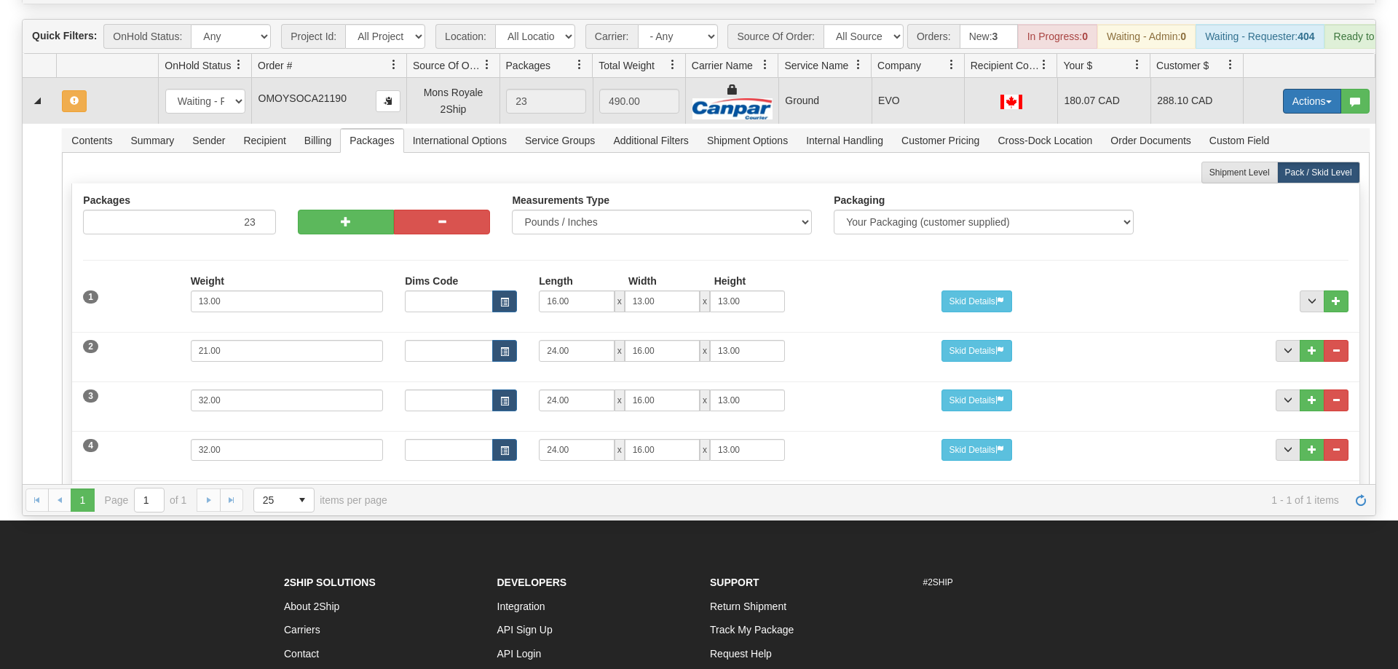
click at [1304, 89] on button "Actions" at bounding box center [1312, 101] width 58 height 25
click at [1275, 142] on span "Refresh Rates" at bounding box center [1276, 148] width 75 height 12
